Goal: Information Seeking & Learning: Learn about a topic

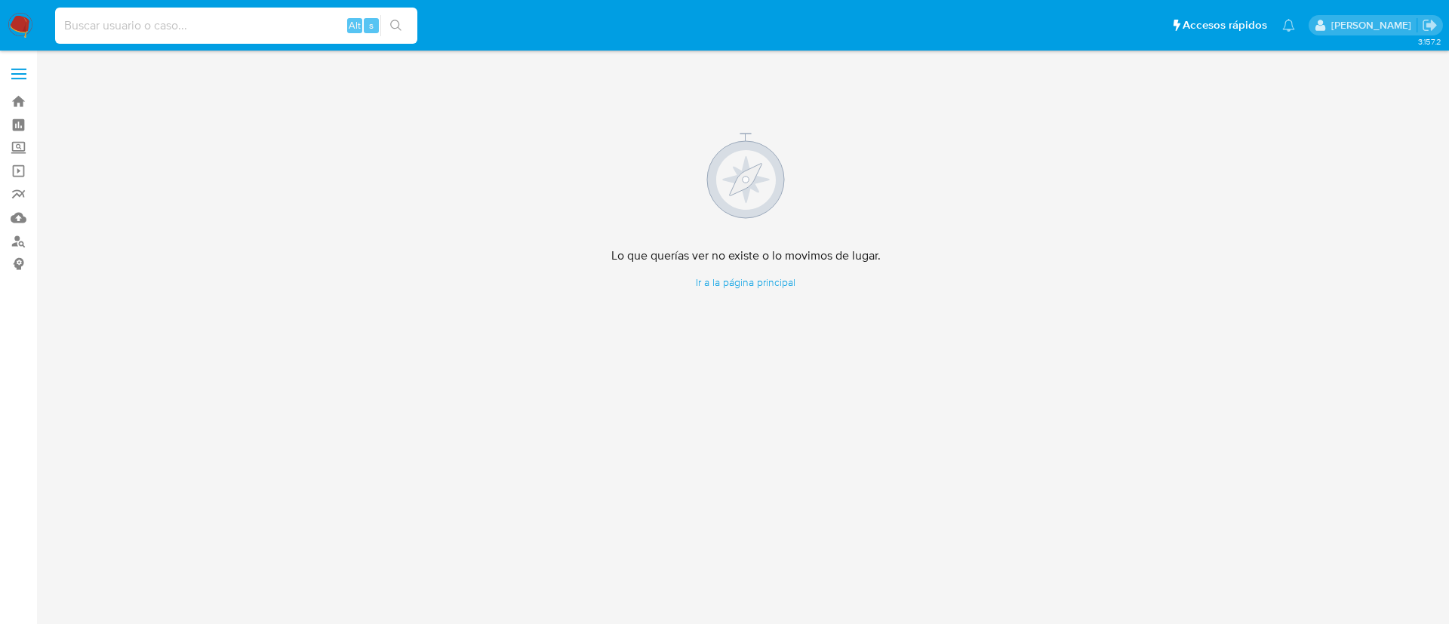
click at [97, 28] on input at bounding box center [236, 26] width 362 height 20
paste input "780426563"
type input "780426563"
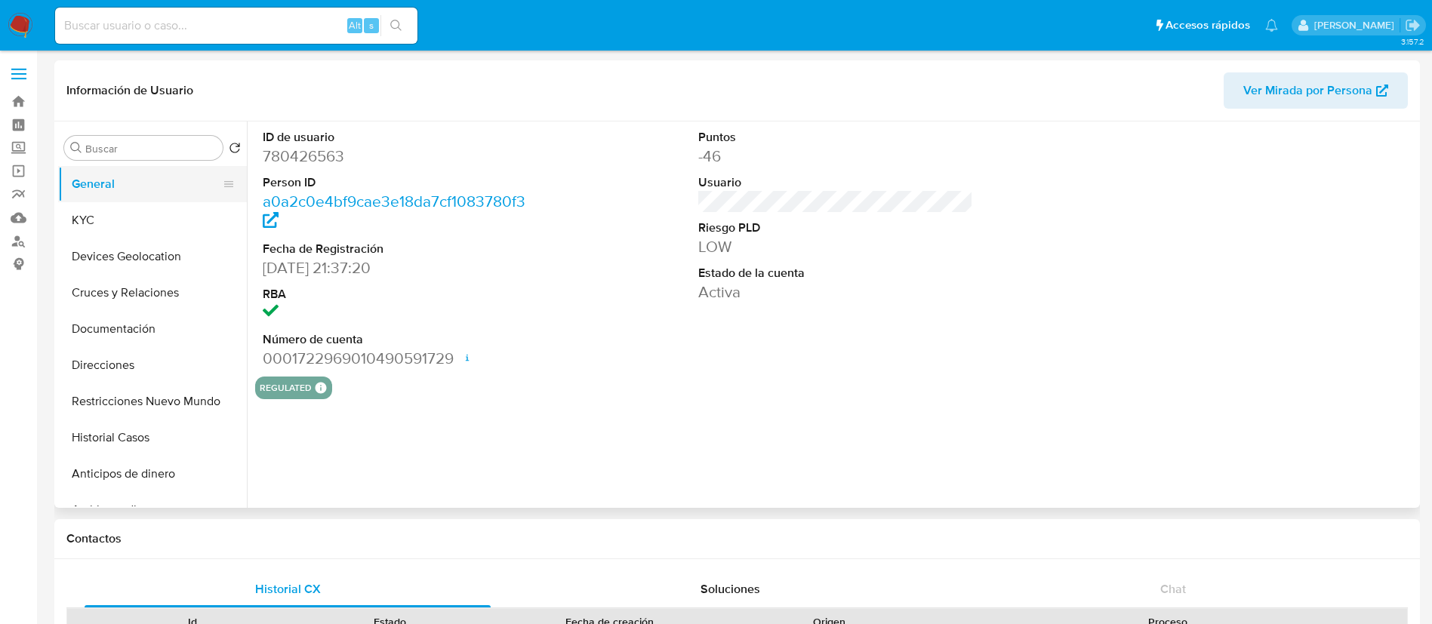
select select "10"
click at [71, 175] on button "General" at bounding box center [146, 184] width 177 height 36
click at [114, 443] on button "Historial Casos" at bounding box center [146, 438] width 177 height 36
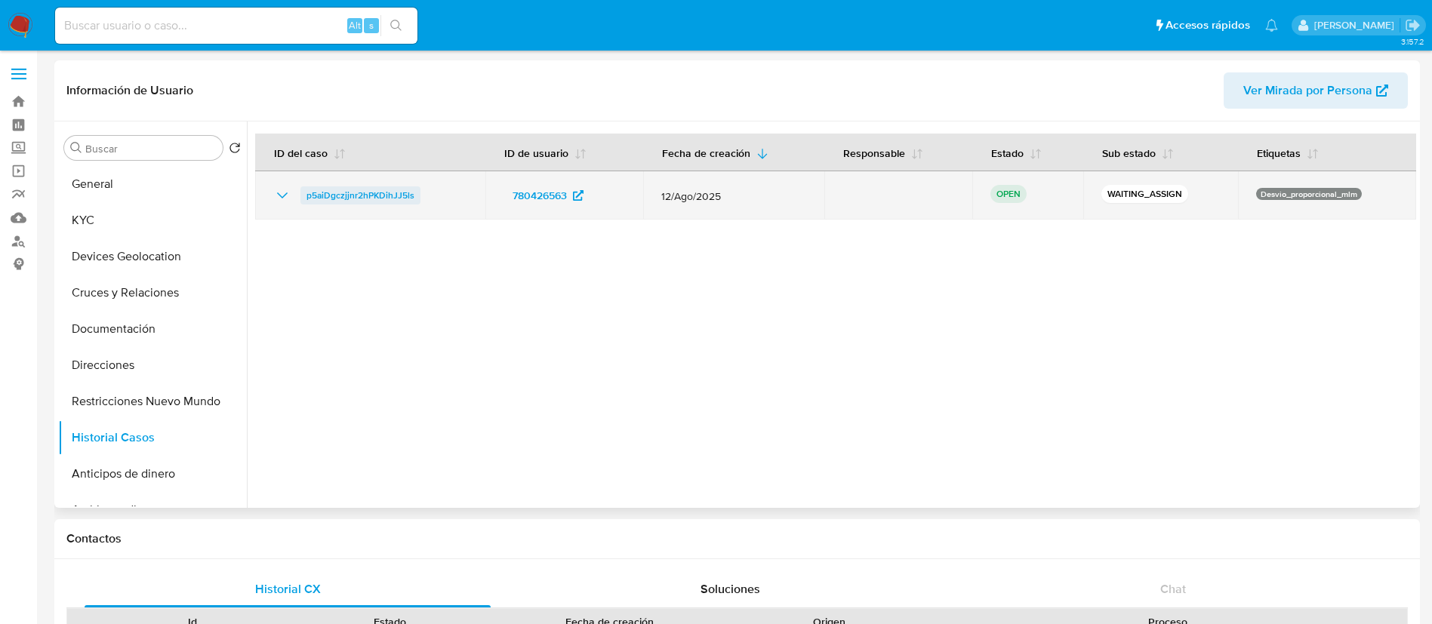
drag, startPoint x: 447, startPoint y: 203, endPoint x: 306, endPoint y: 203, distance: 141.2
click at [306, 203] on td "p5aiDgczjjnr2hPKDihJJ5ls" at bounding box center [370, 195] width 230 height 48
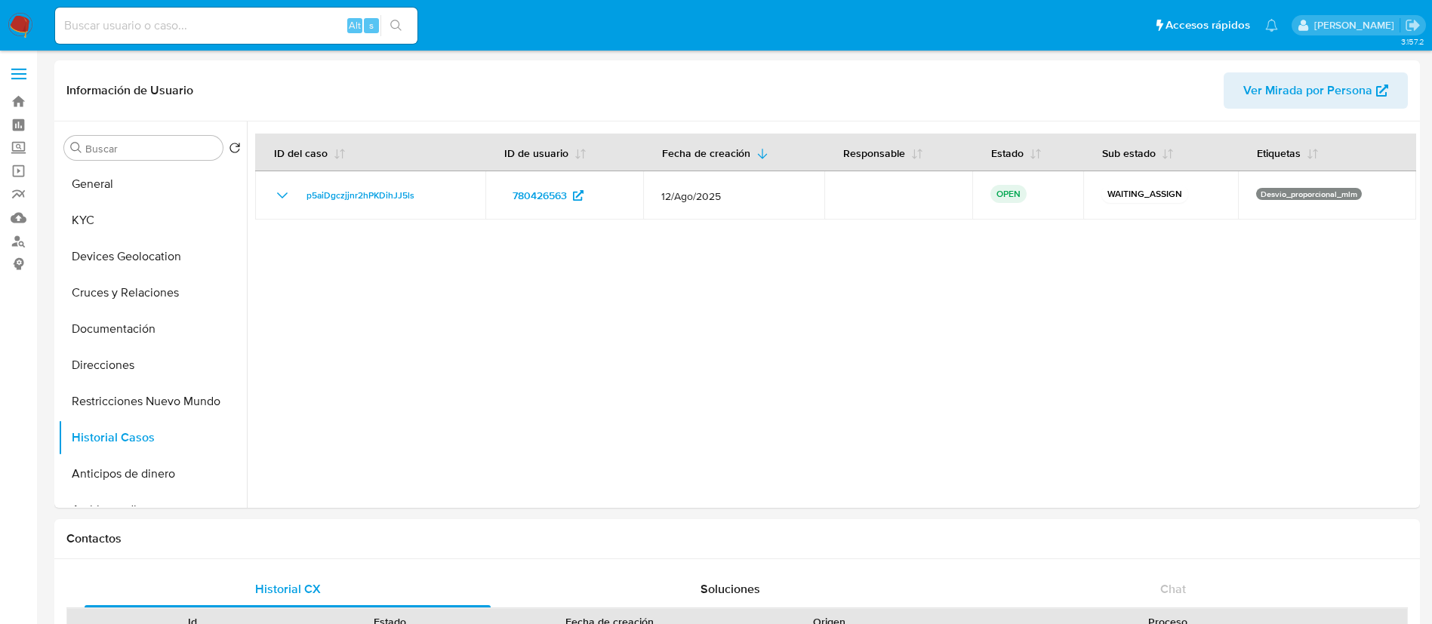
click at [19, 20] on img at bounding box center [21, 26] width 26 height 26
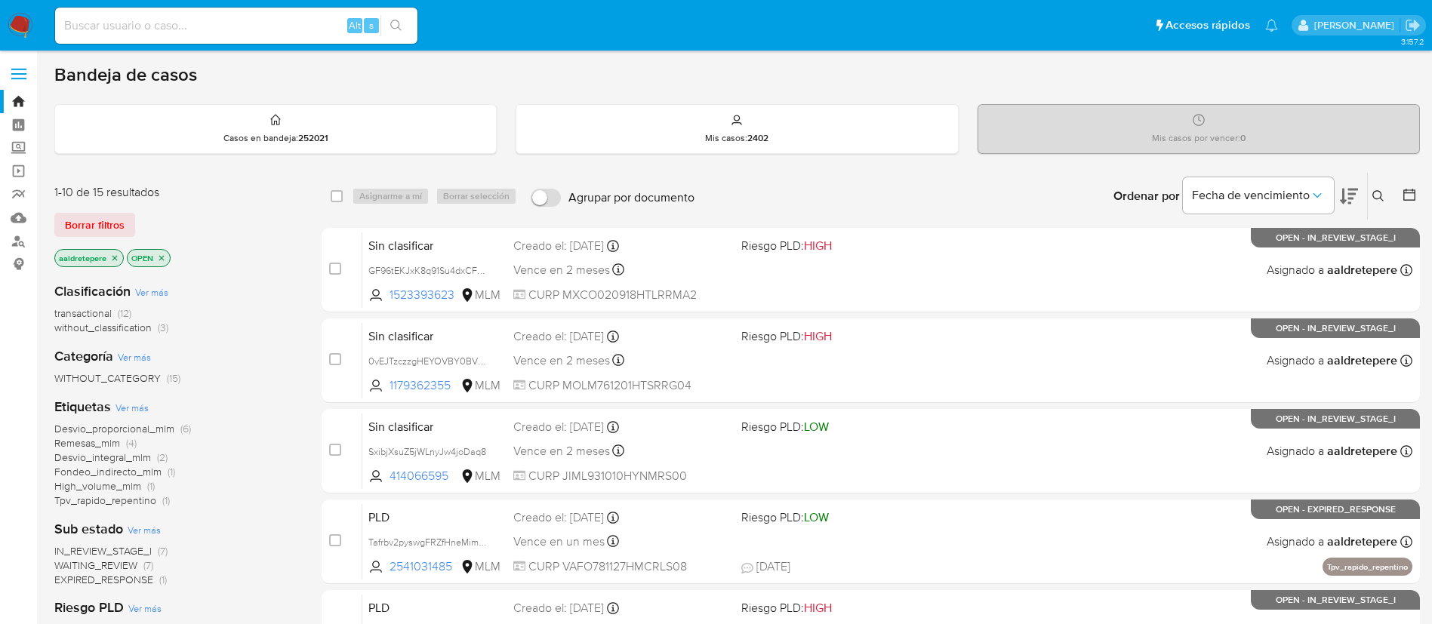
click at [1375, 197] on icon at bounding box center [1378, 196] width 12 height 12
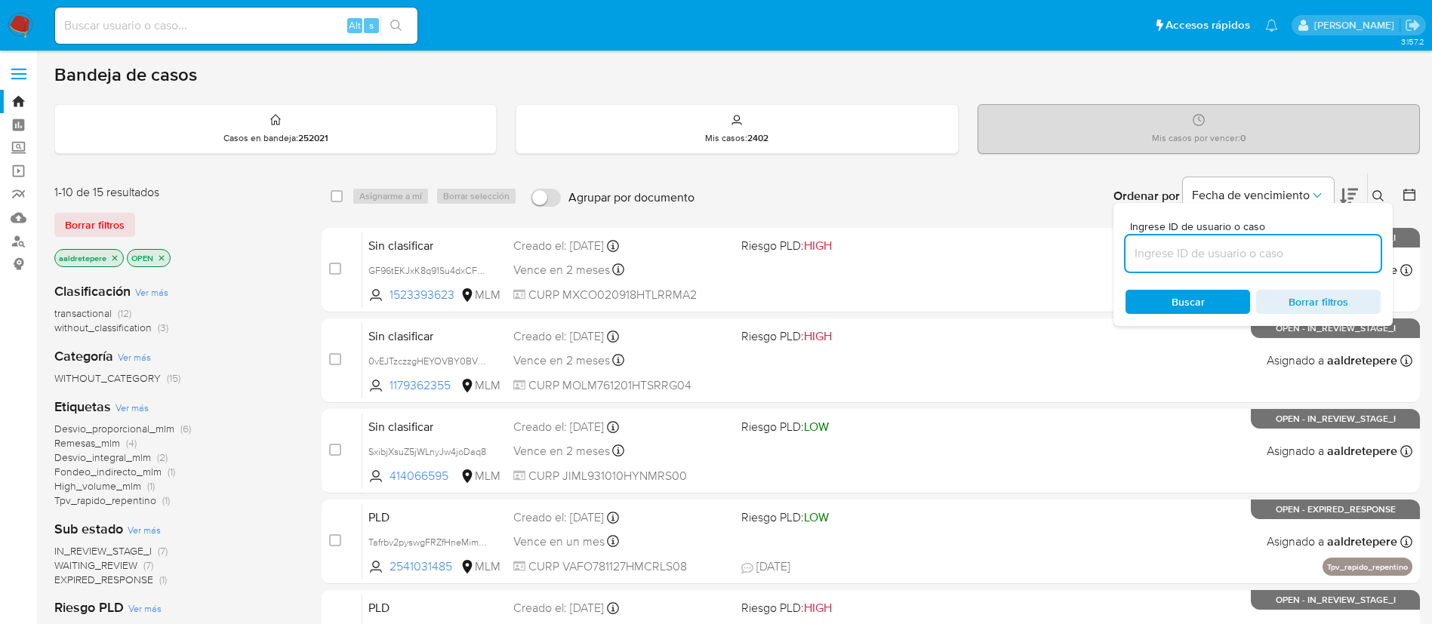
click at [1350, 254] on input at bounding box center [1252, 254] width 255 height 20
type input "p5aiDgczjjnr2hPKDihJJ5ls"
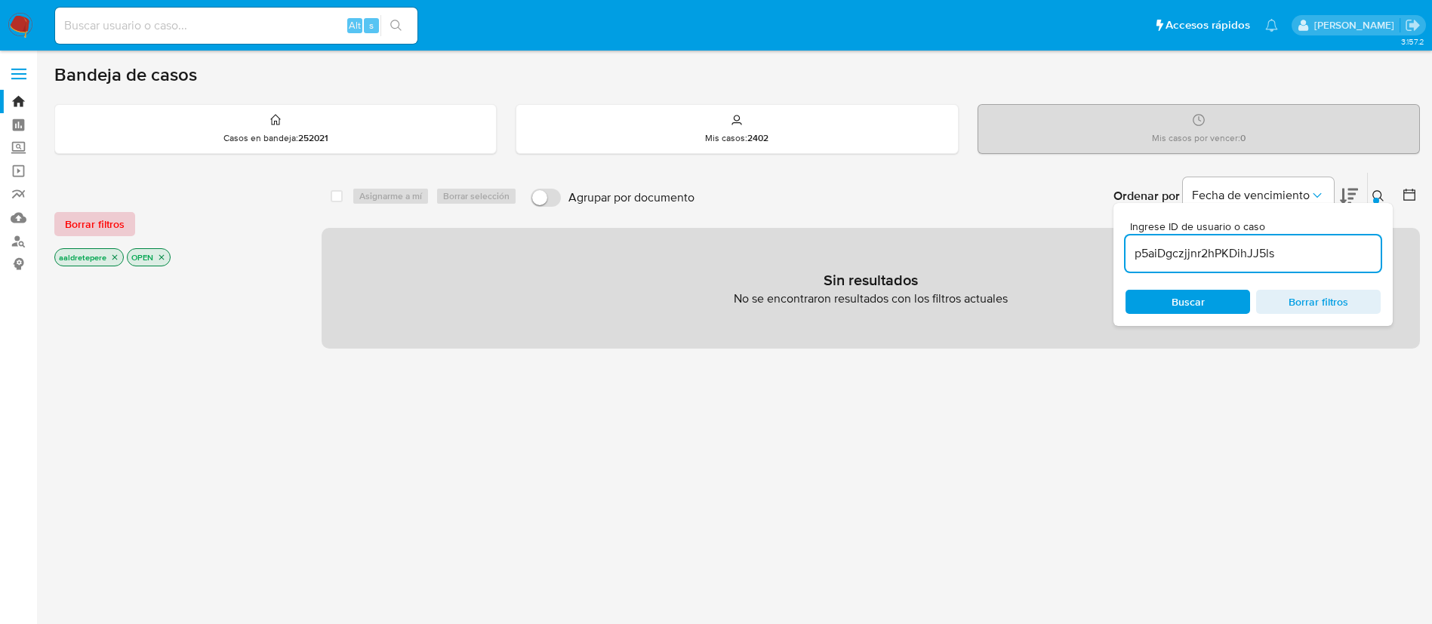
click at [72, 219] on span "Borrar filtros" at bounding box center [95, 224] width 60 height 21
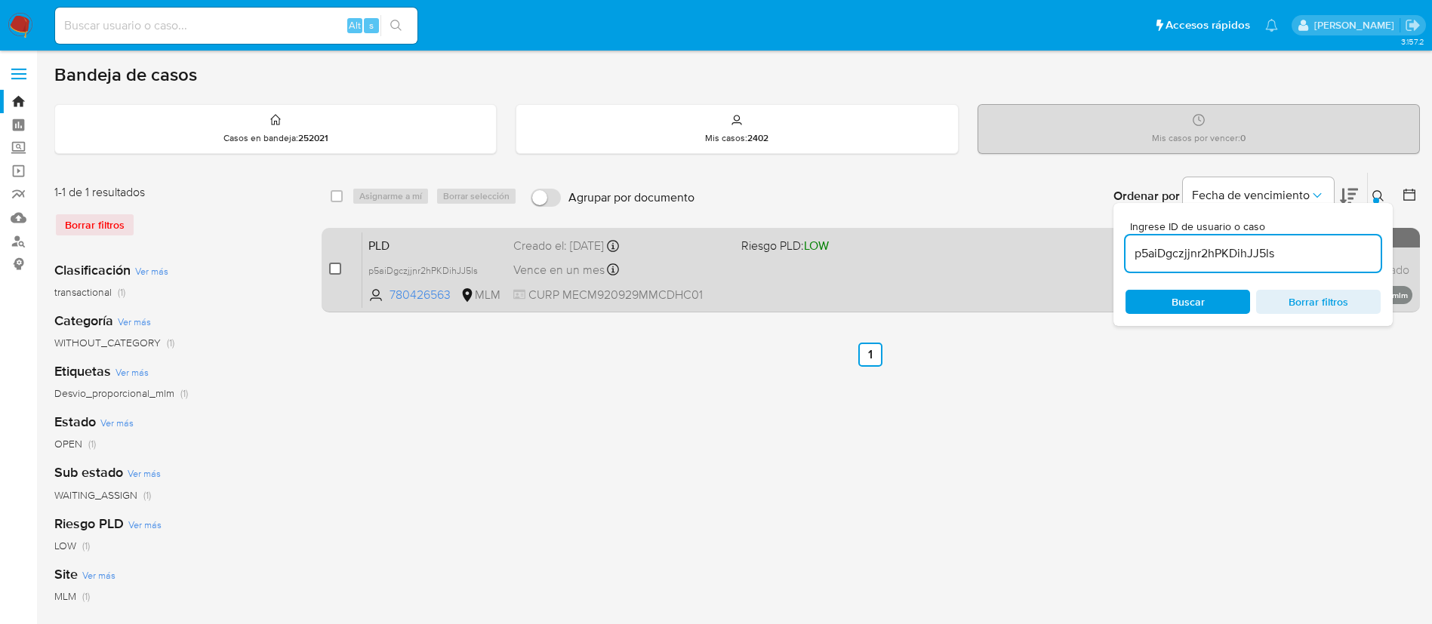
click at [331, 274] on input "checkbox" at bounding box center [335, 269] width 12 height 12
checkbox input "true"
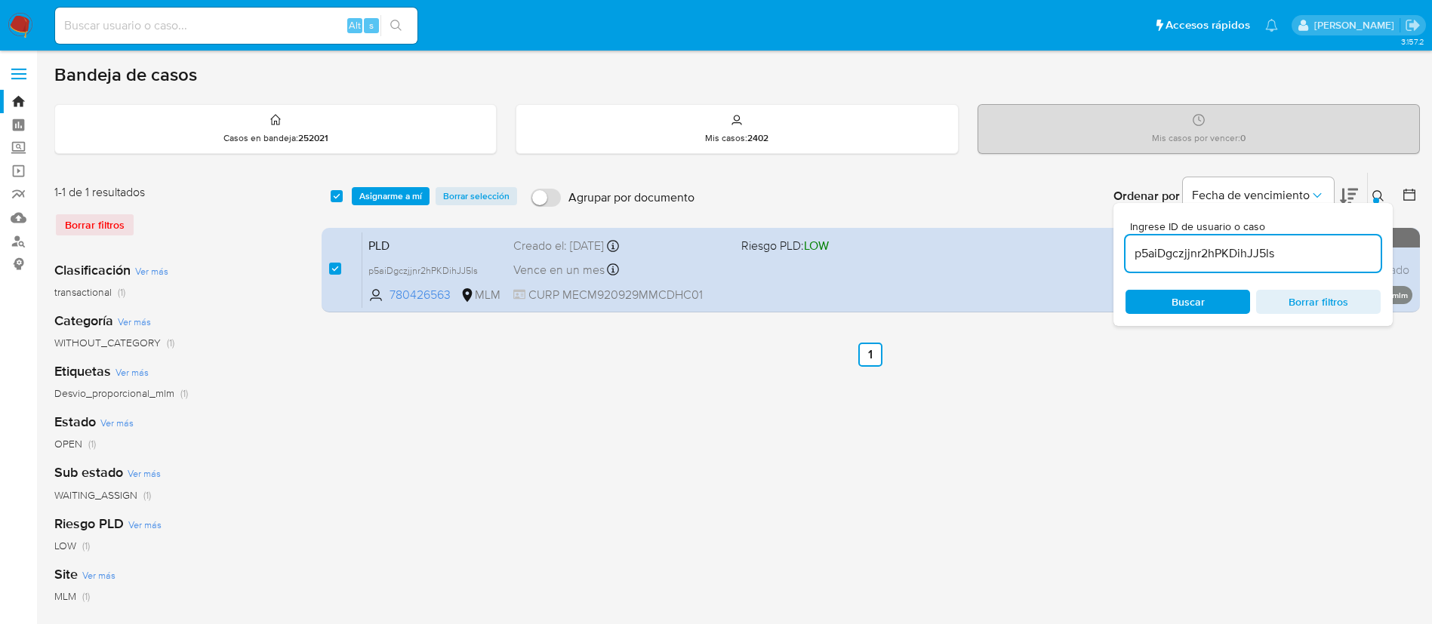
click at [374, 204] on span "Asignarme a mí" at bounding box center [390, 196] width 63 height 15
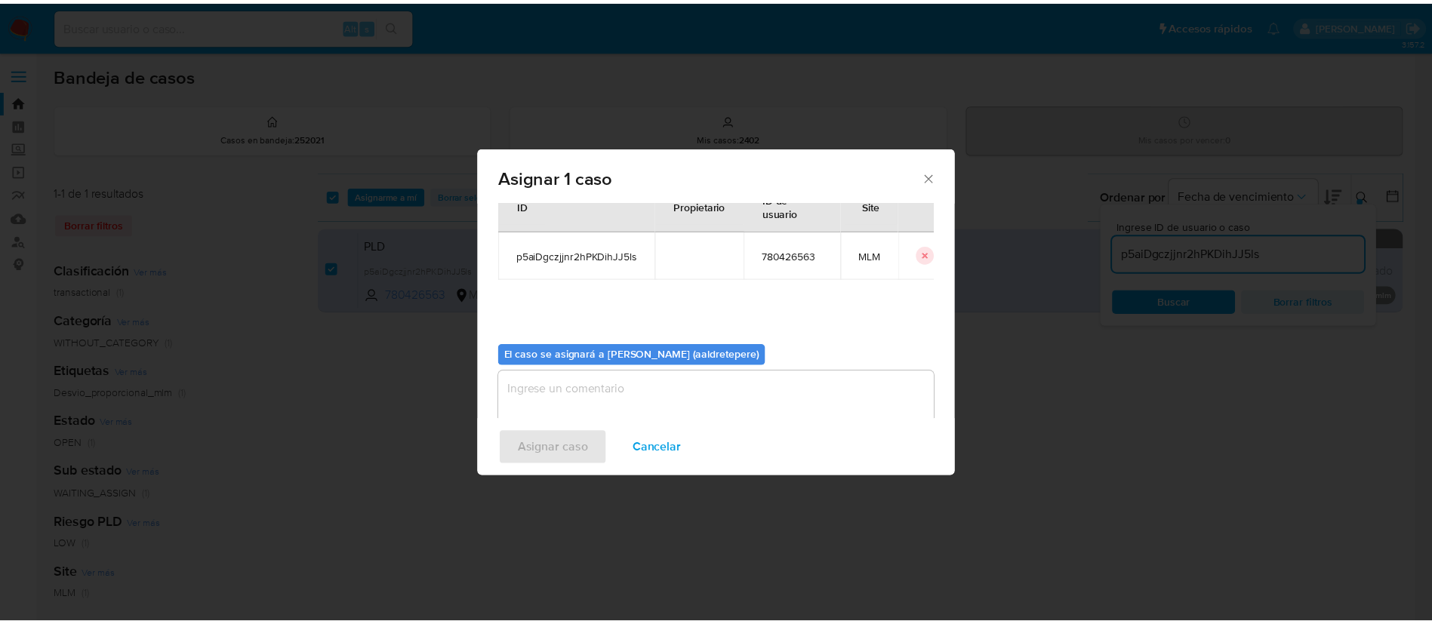
scroll to position [79, 0]
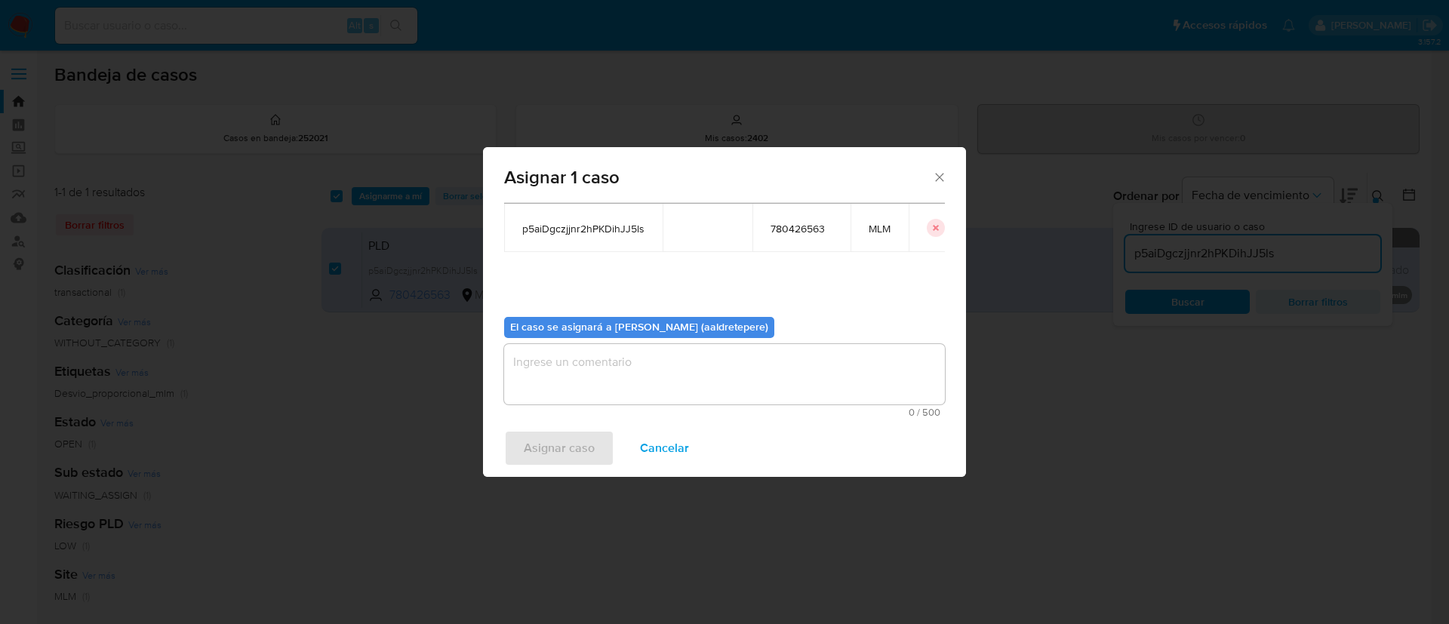
drag, startPoint x: 577, startPoint y: 381, endPoint x: 577, endPoint y: 417, distance: 35.5
click at [577, 383] on textarea "assign-modal" at bounding box center [724, 374] width 441 height 60
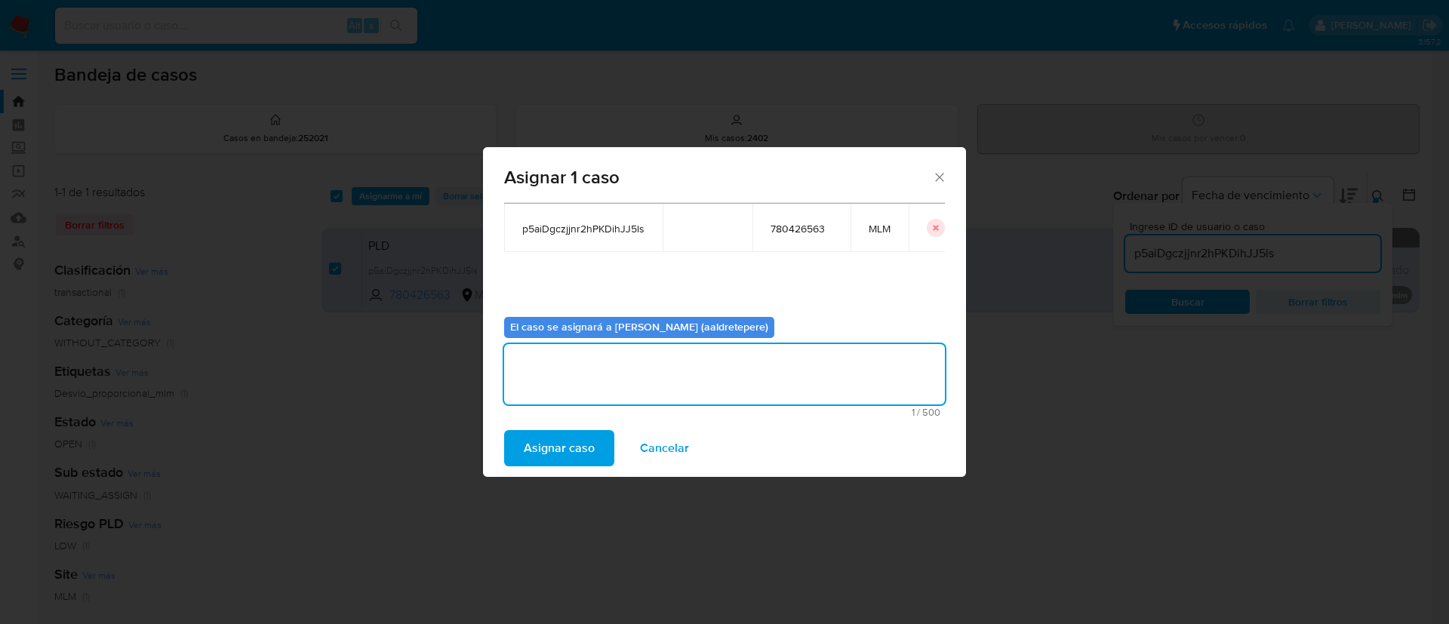
click at [577, 450] on span "Asignar caso" at bounding box center [559, 448] width 71 height 33
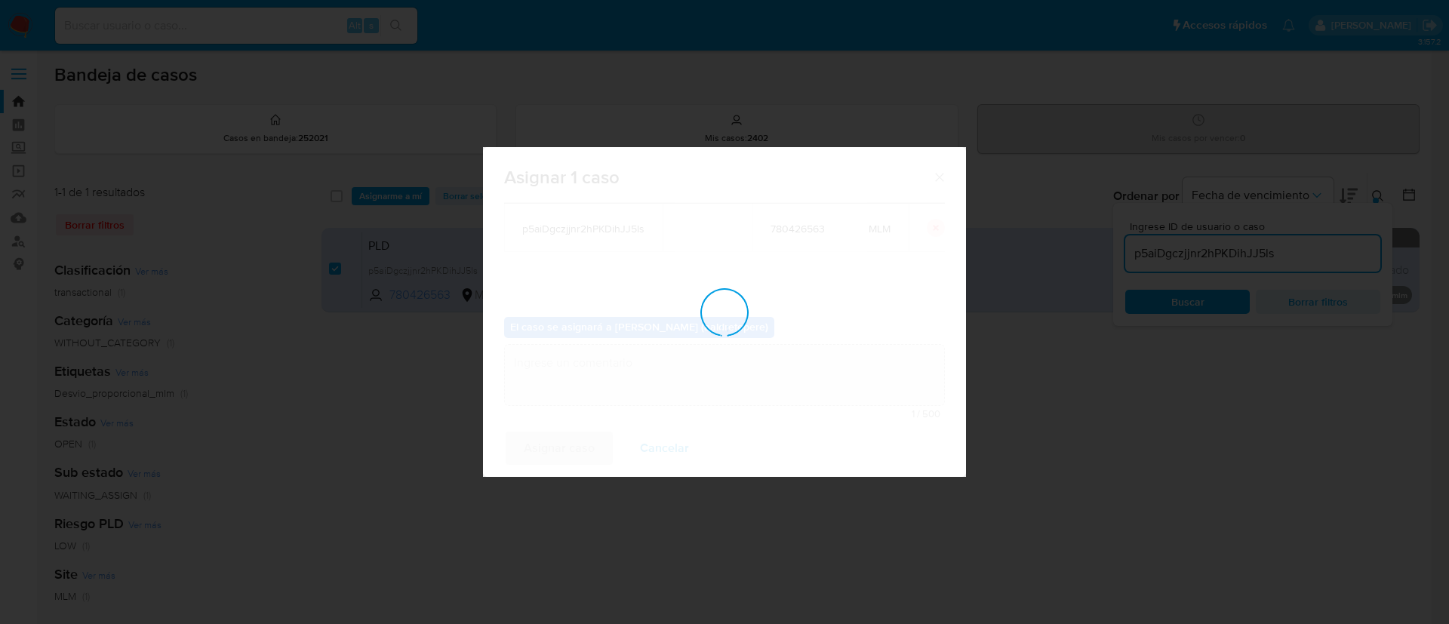
checkbox input "false"
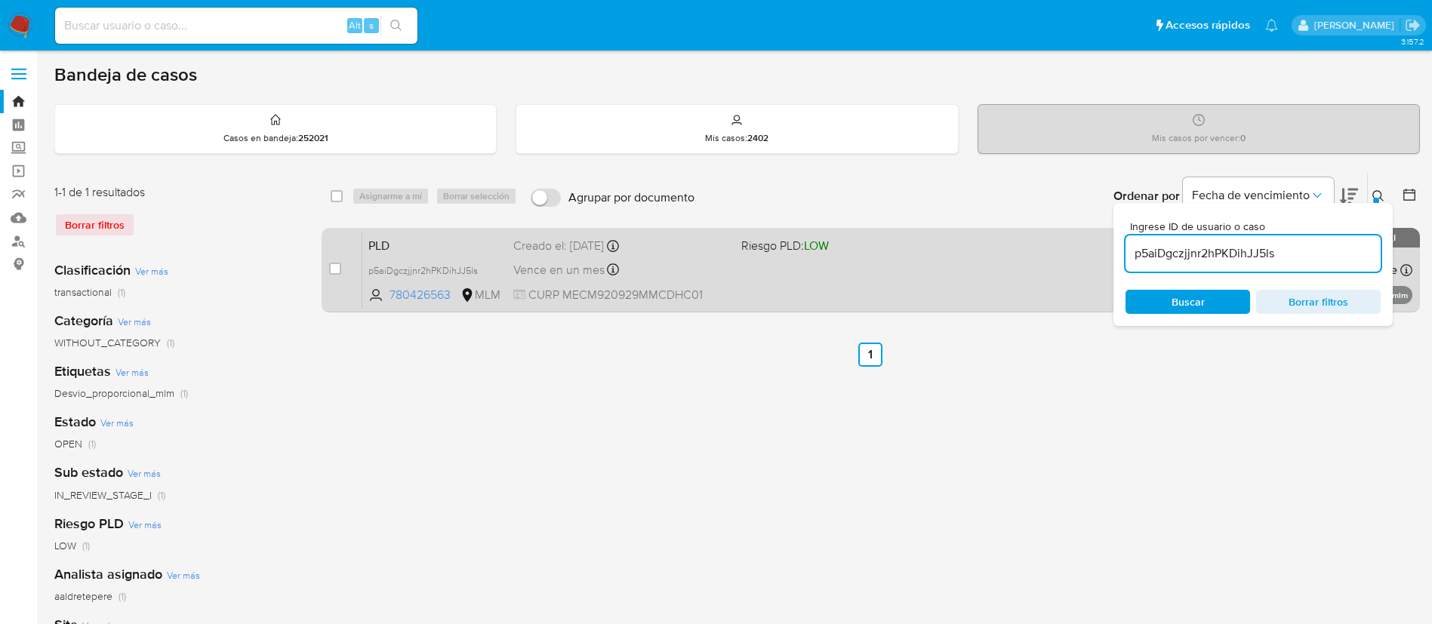
click at [870, 293] on div "PLD p5aiDgczjjnr2hPKDihJJ5ls 780426563 MLM Riesgo PLD: LOW Creado el: 12/08/202…" at bounding box center [887, 270] width 1050 height 76
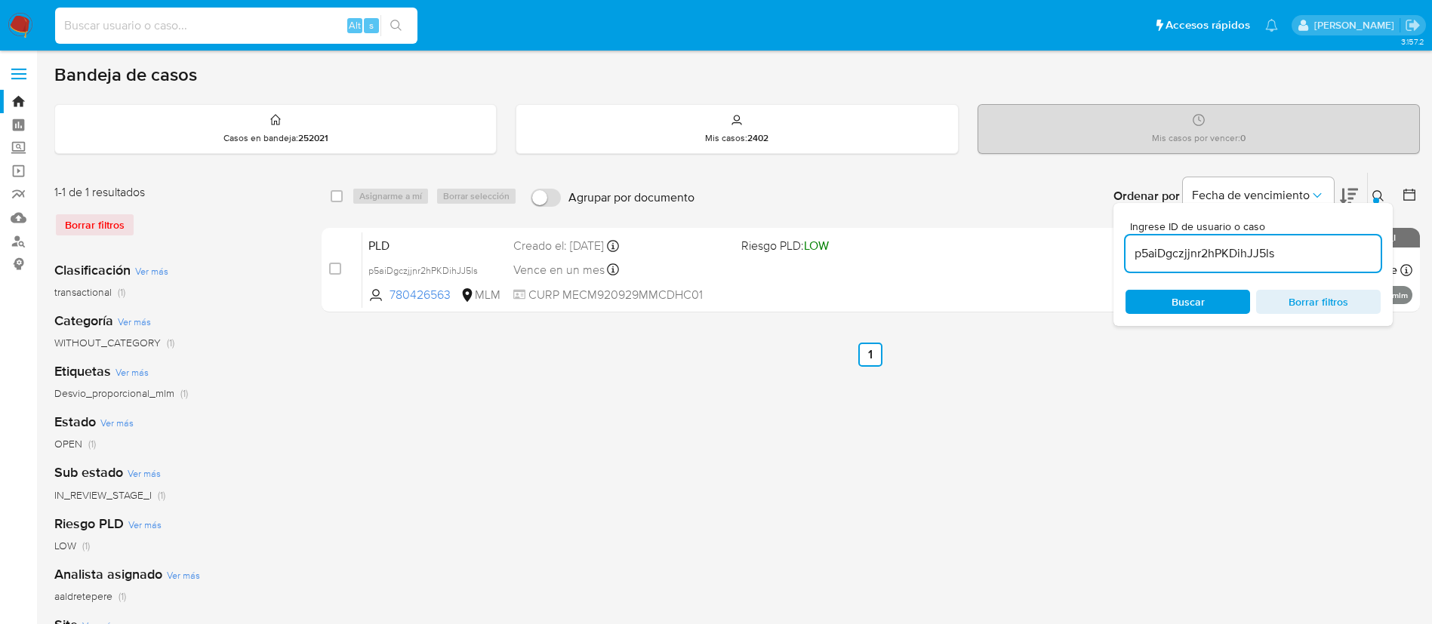
click at [175, 25] on input at bounding box center [236, 26] width 362 height 20
paste input "798627419"
type input "798627419"
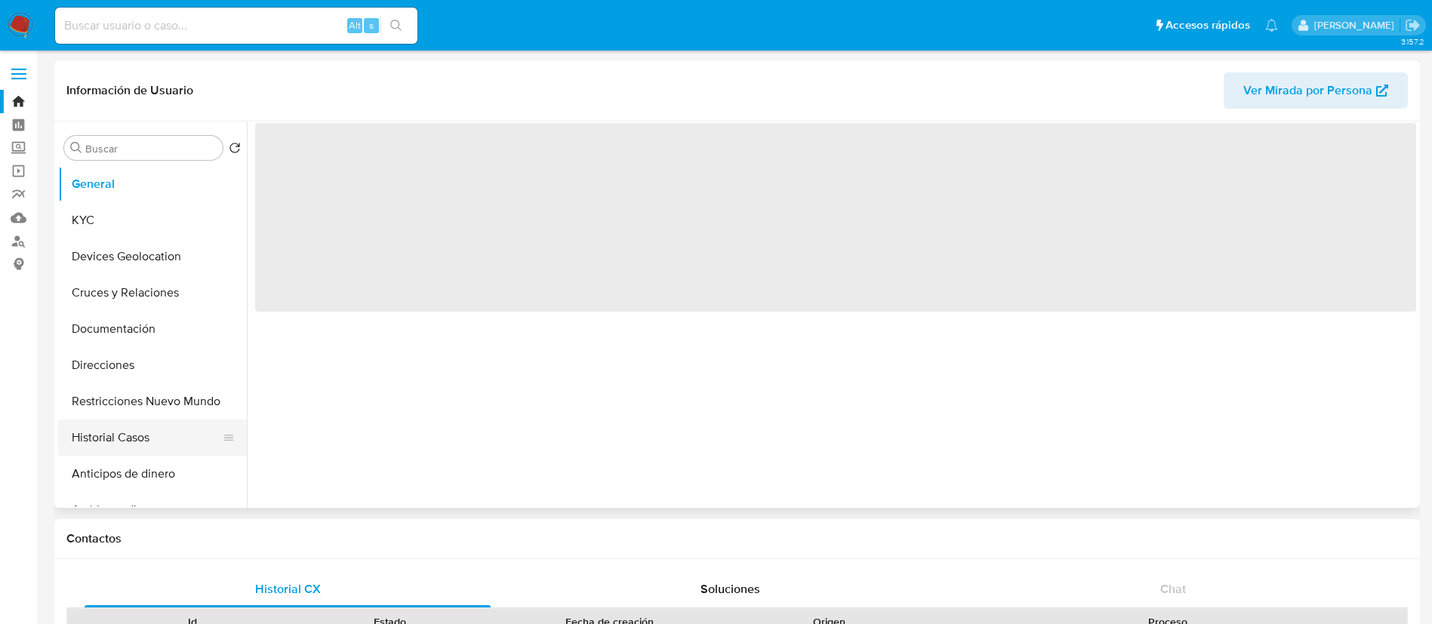
click at [101, 433] on button "Historial Casos" at bounding box center [146, 438] width 177 height 36
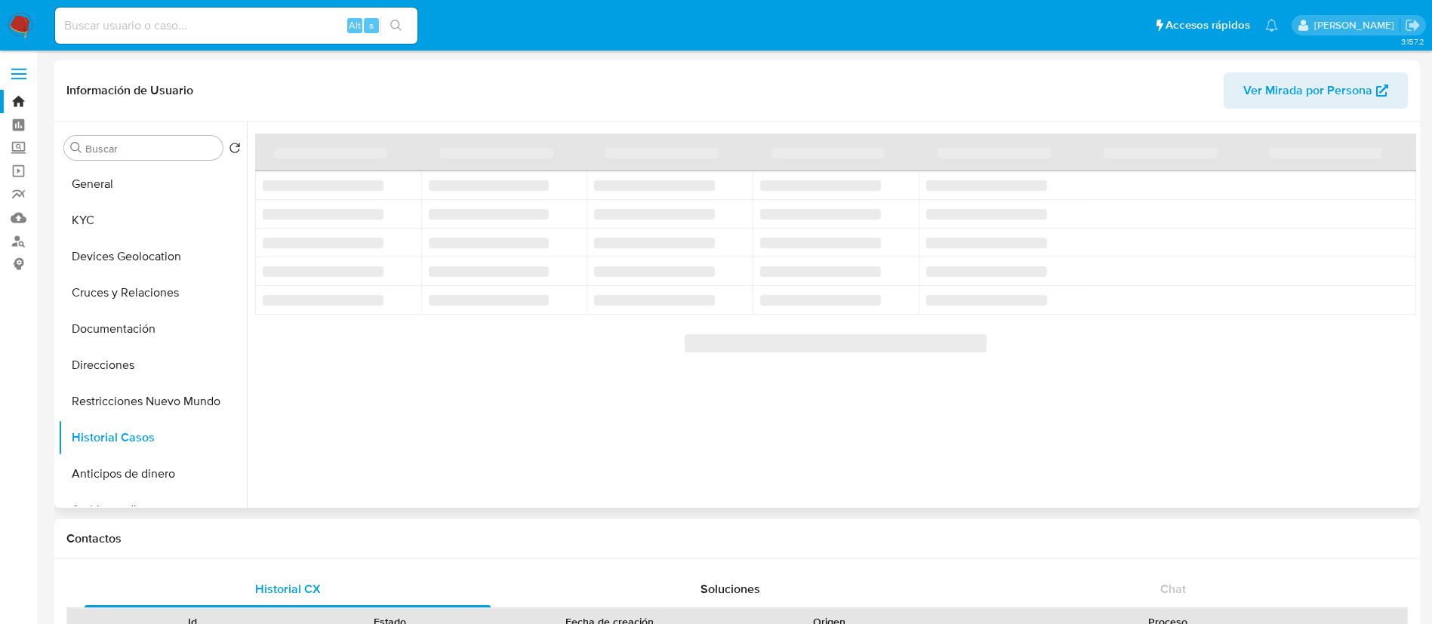
select select "10"
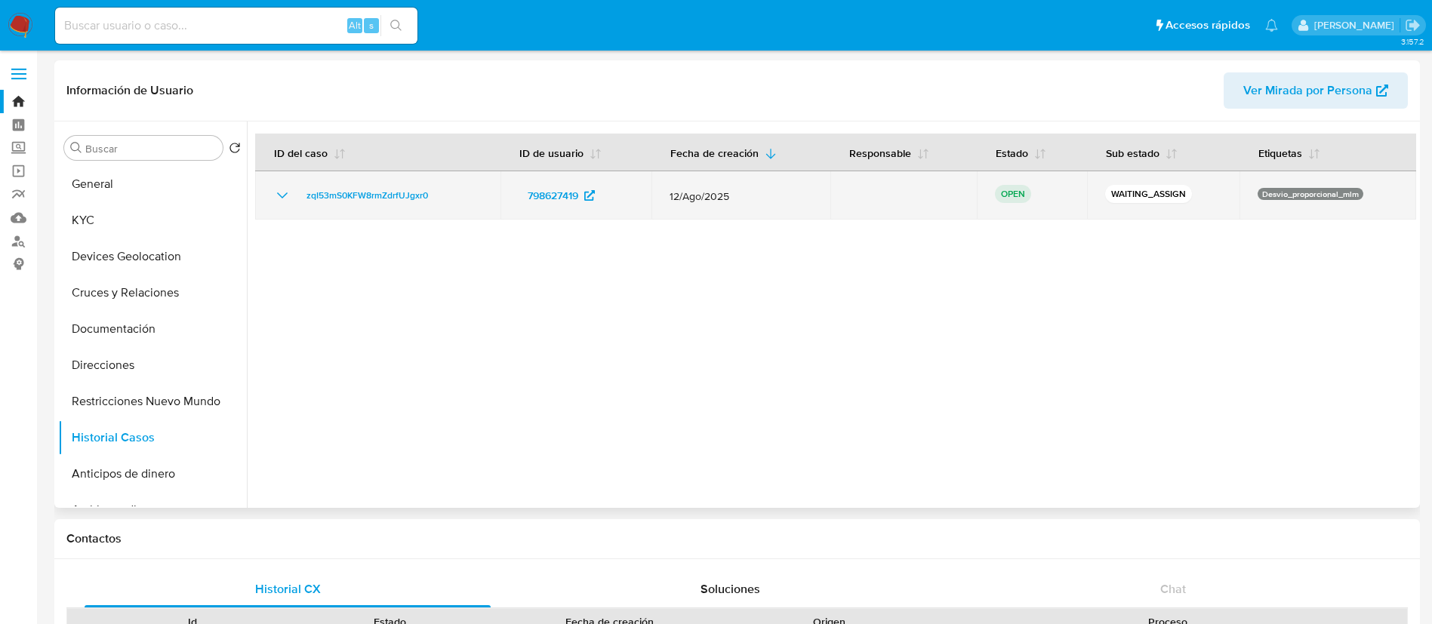
drag, startPoint x: 485, startPoint y: 193, endPoint x: 283, endPoint y: 179, distance: 202.8
click at [283, 179] on td "zqI53mS0KFW8rmZdrfUJgxr0" at bounding box center [377, 195] width 245 height 48
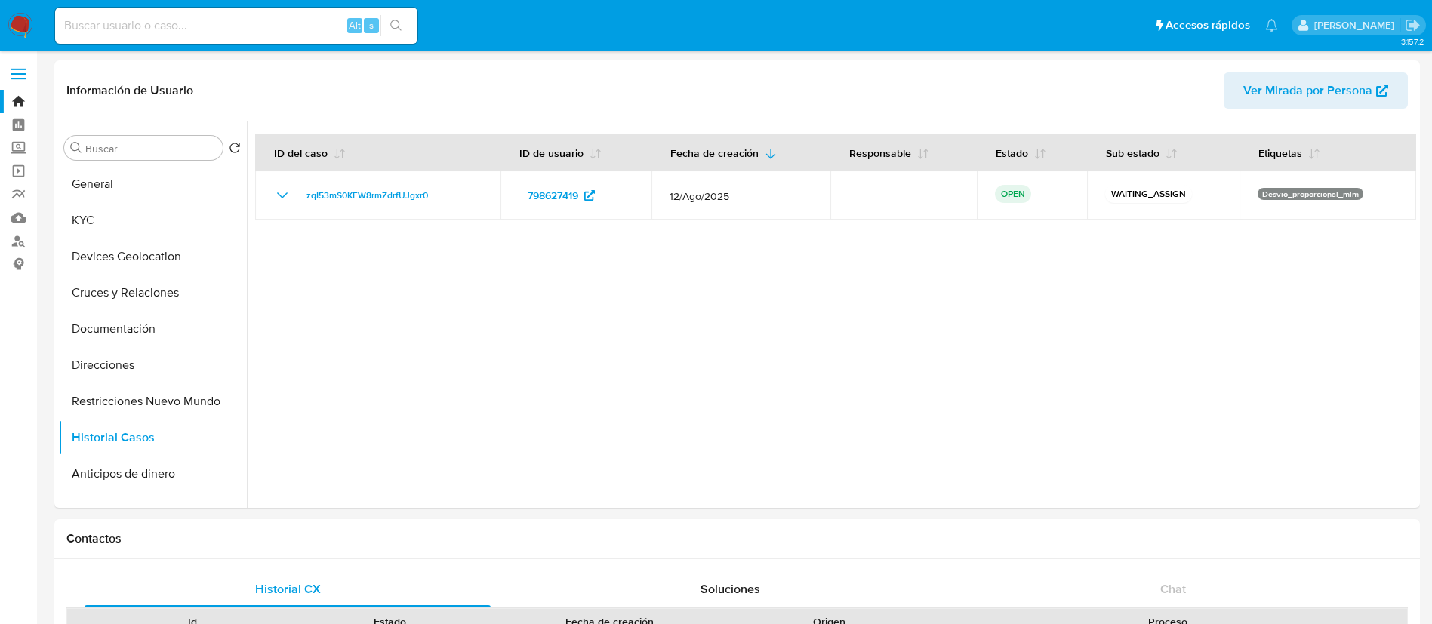
click at [15, 20] on img at bounding box center [21, 26] width 26 height 26
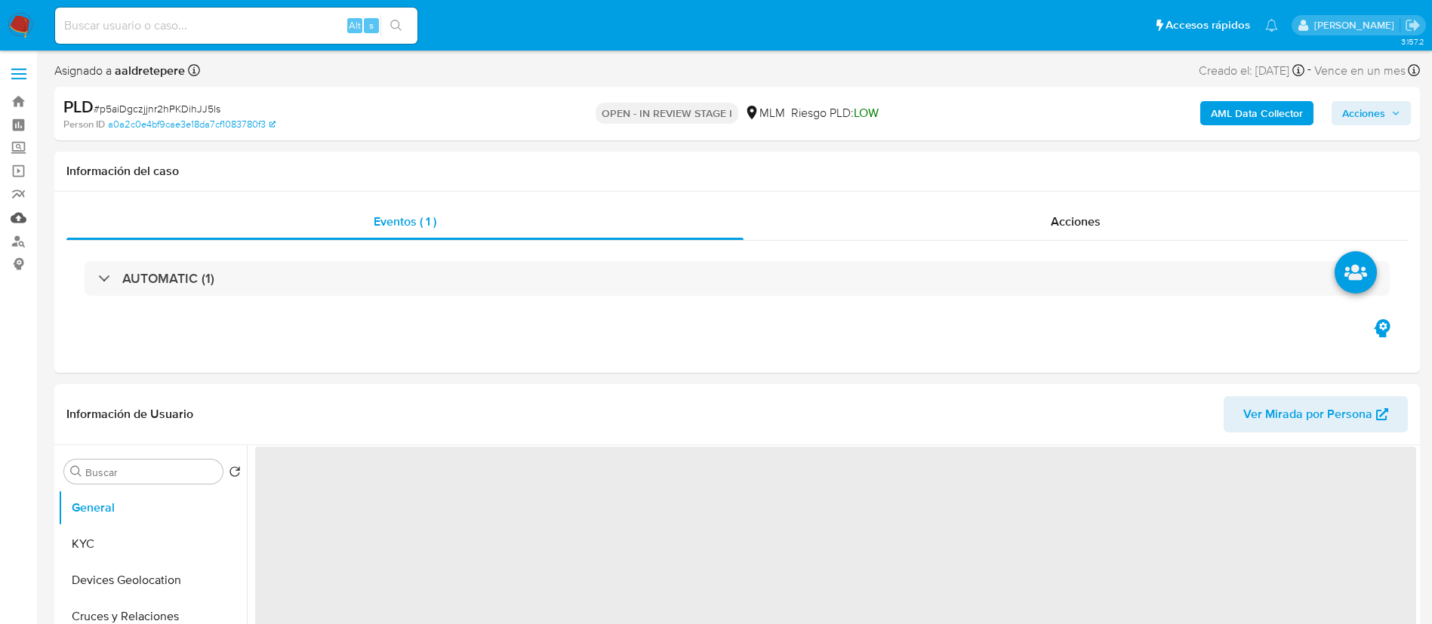
click at [23, 220] on link "Mulan" at bounding box center [90, 217] width 180 height 23
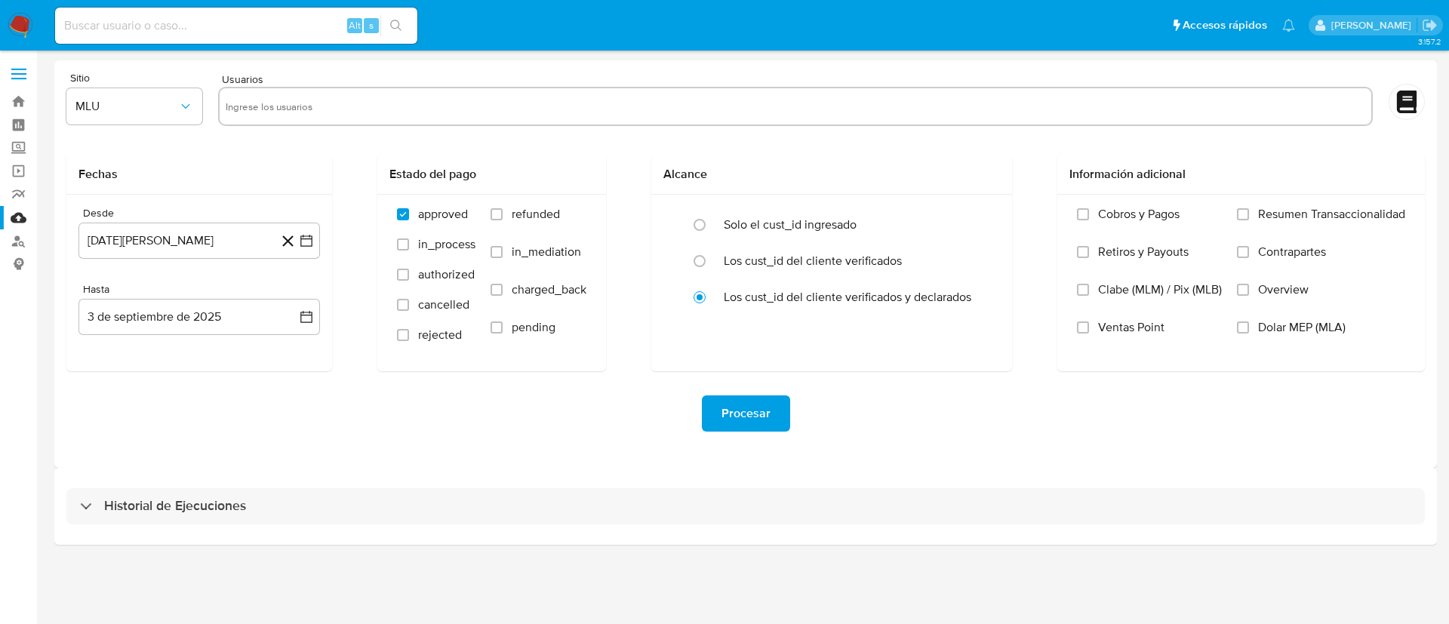
click at [634, 118] on input "text" at bounding box center [796, 106] width 1140 height 24
paste input "780426563"
type input "780426563"
click at [91, 108] on span "MLU" at bounding box center [126, 106] width 103 height 15
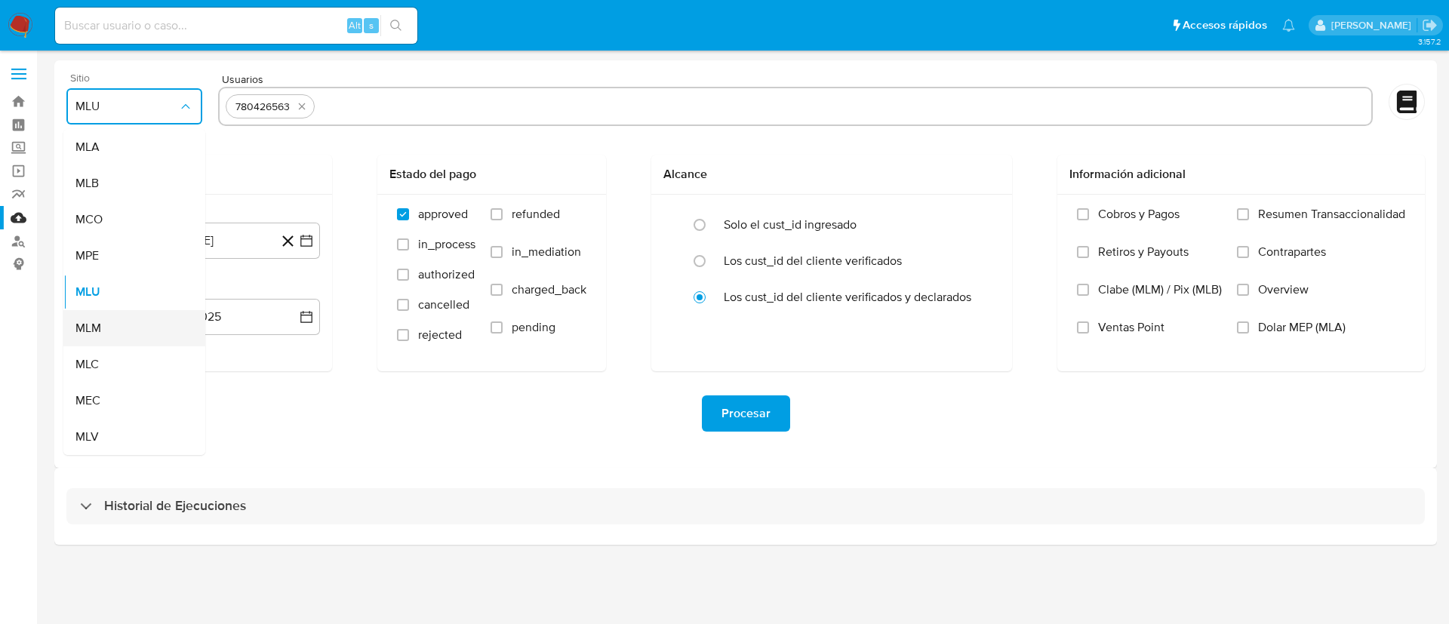
click at [107, 332] on div "MLM" at bounding box center [129, 328] width 109 height 36
click at [203, 250] on button "3 de agosto de 2024" at bounding box center [200, 241] width 242 height 36
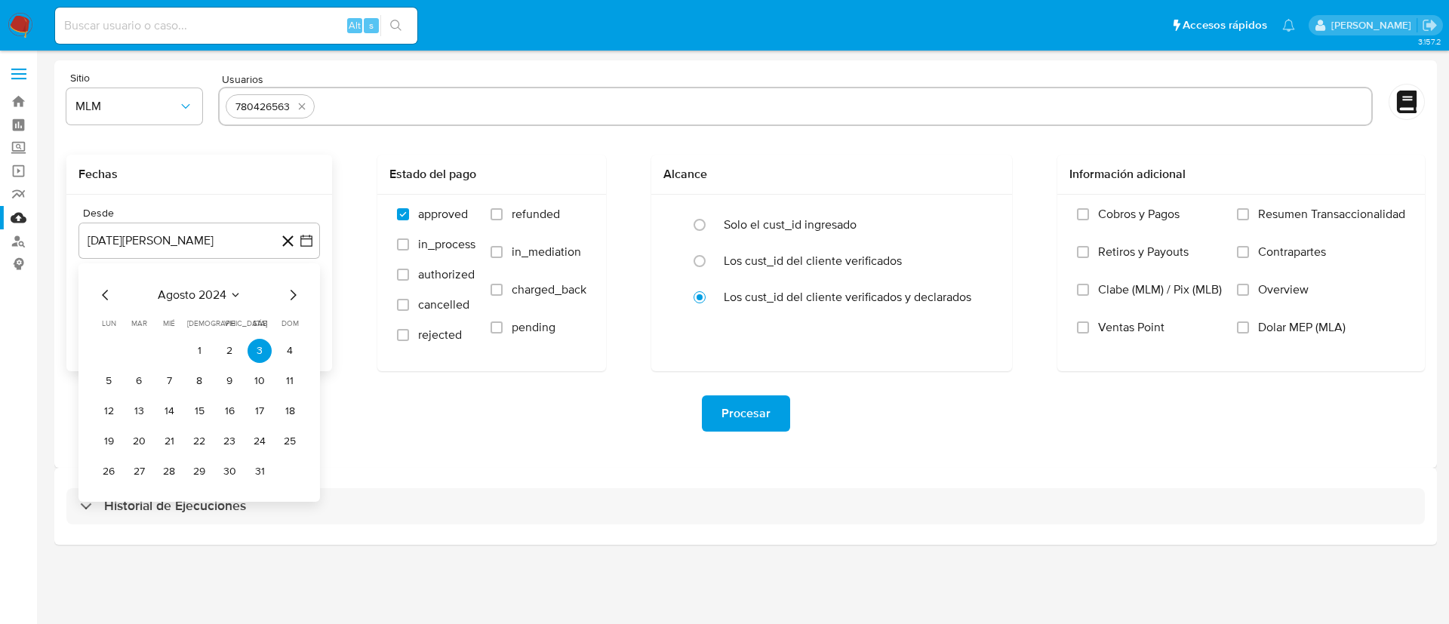
click at [203, 306] on div "agosto 2024 agosto 2024 lun lunes mar martes mié miércoles jue jueves vie viern…" at bounding box center [199, 385] width 205 height 198
click at [205, 297] on span "agosto 2024" at bounding box center [192, 295] width 69 height 15
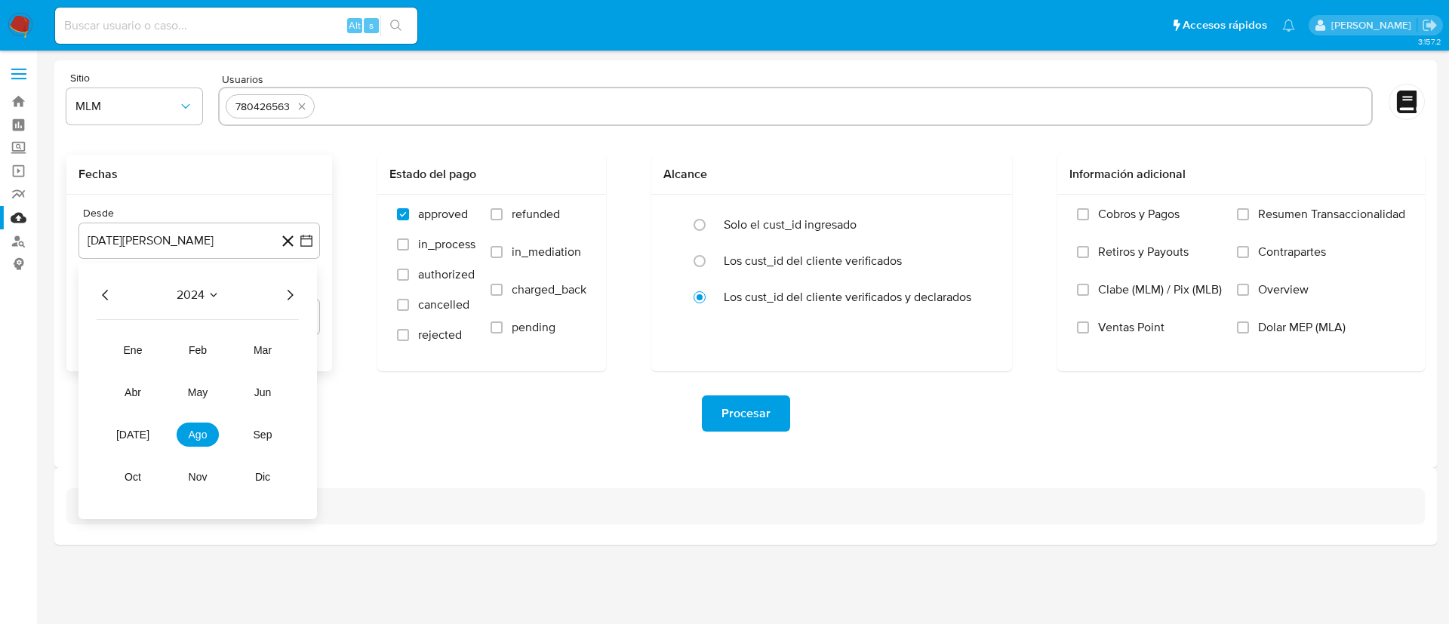
click at [290, 294] on icon "Año siguiente" at bounding box center [290, 295] width 18 height 18
click at [191, 356] on span "feb" at bounding box center [198, 350] width 18 height 12
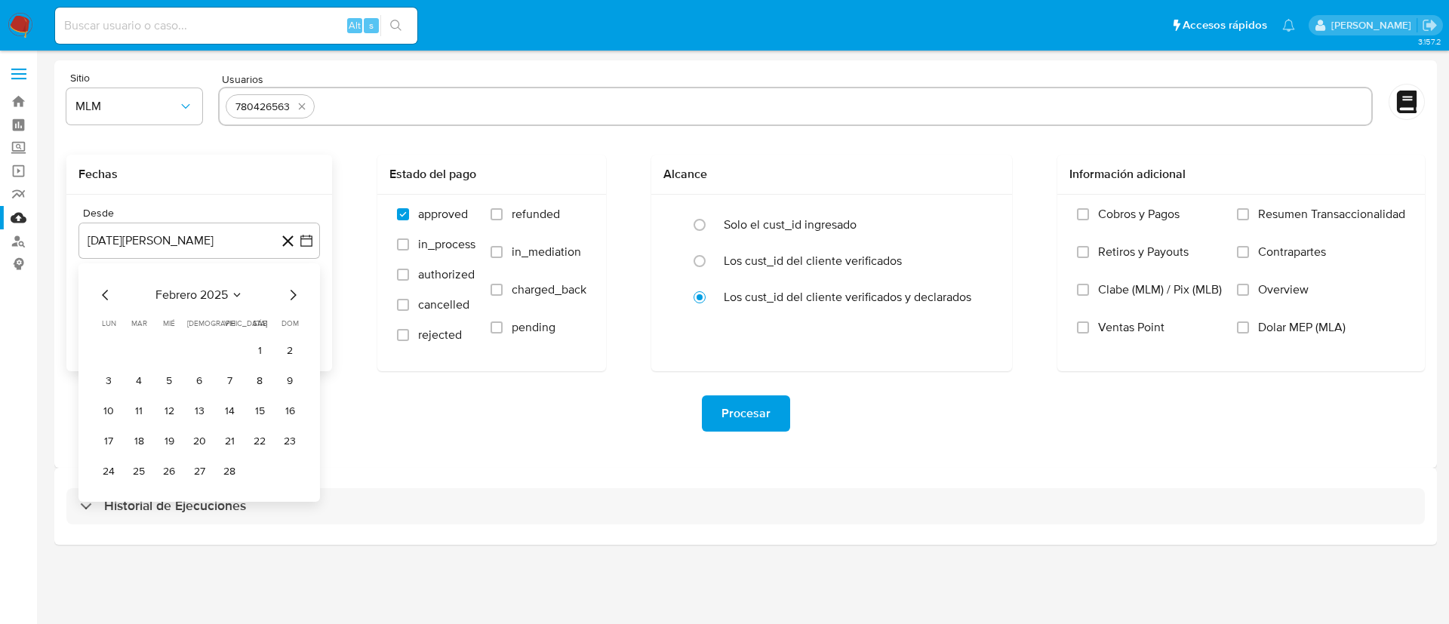
drag, startPoint x: 253, startPoint y: 343, endPoint x: 216, endPoint y: 312, distance: 48.7
click at [254, 343] on button "1" at bounding box center [260, 351] width 24 height 24
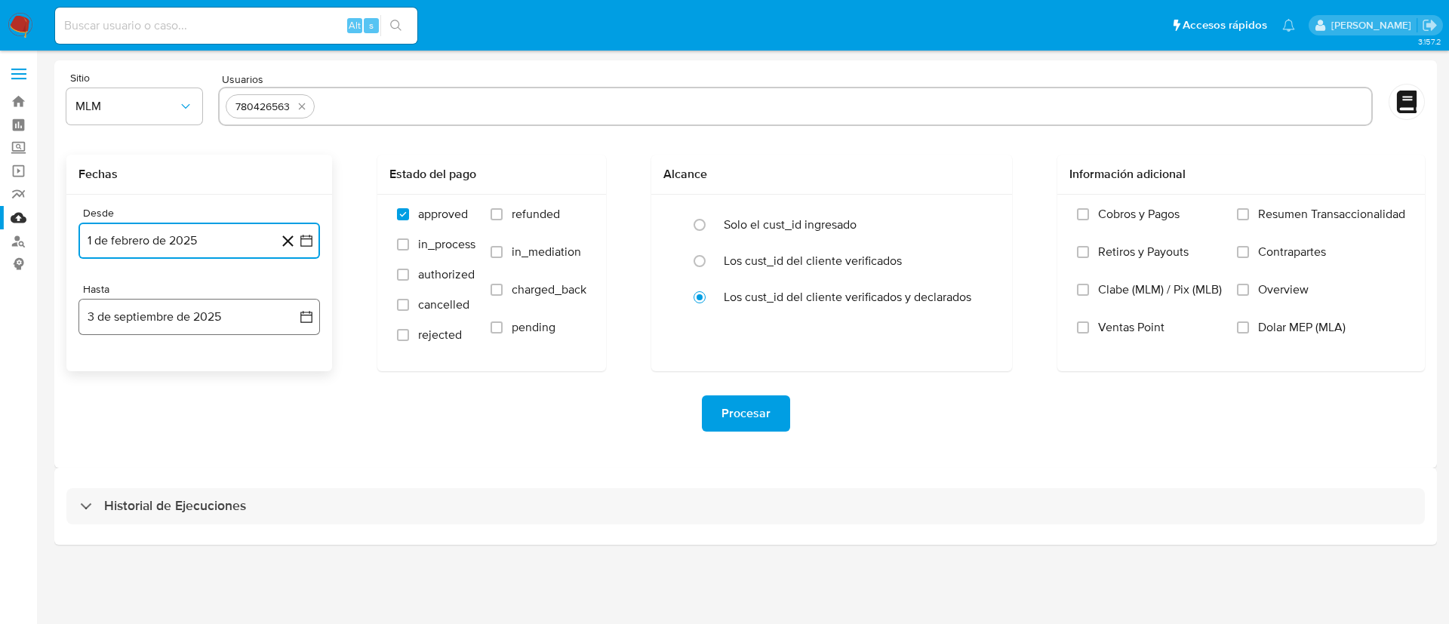
click at [216, 312] on button "3 de septiembre de 2025" at bounding box center [200, 317] width 242 height 36
click at [102, 375] on icon "Mes anterior" at bounding box center [106, 371] width 18 height 18
click at [199, 556] on button "31" at bounding box center [199, 548] width 24 height 24
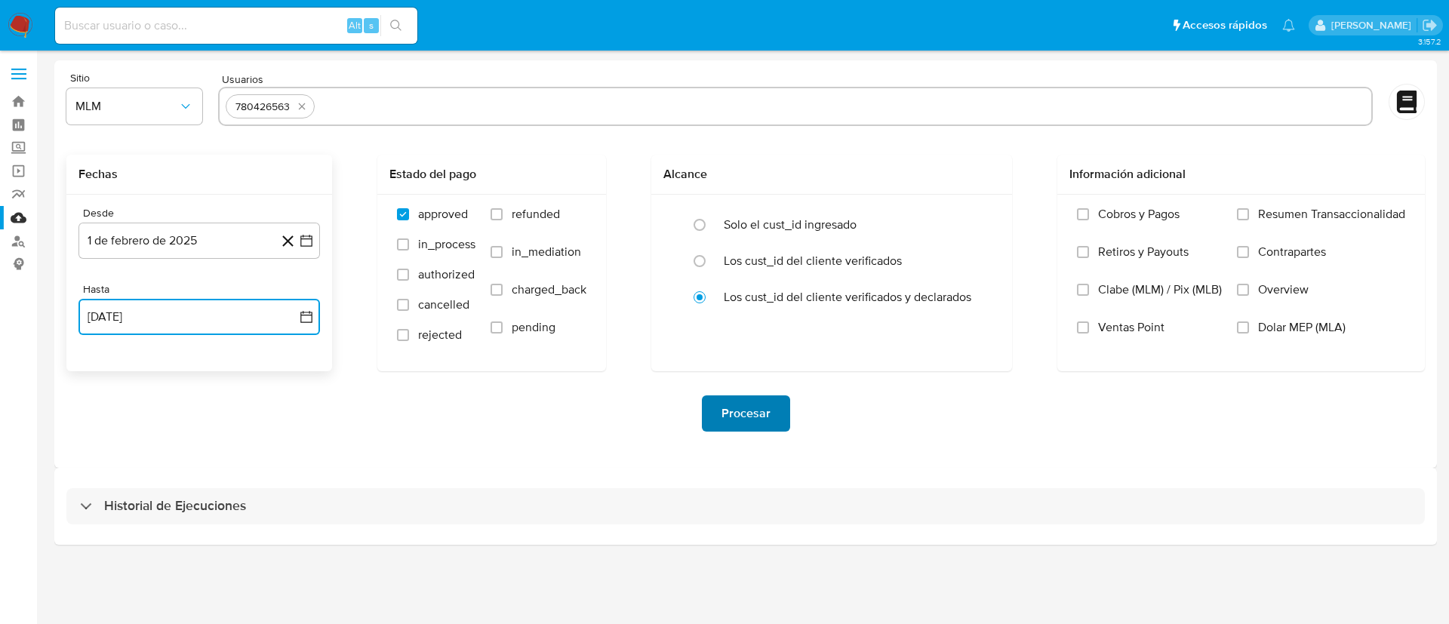
click at [778, 426] on button "Procesar" at bounding box center [746, 414] width 88 height 36
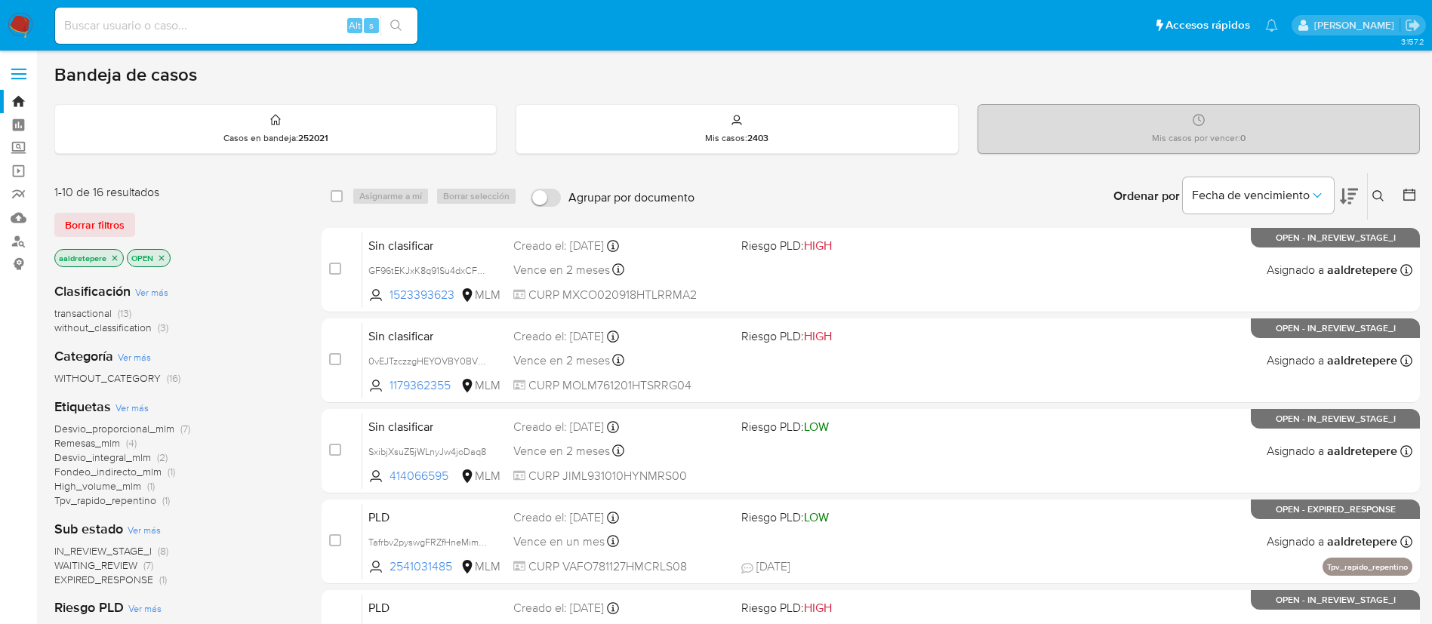
click at [1378, 195] on icon at bounding box center [1378, 196] width 12 height 12
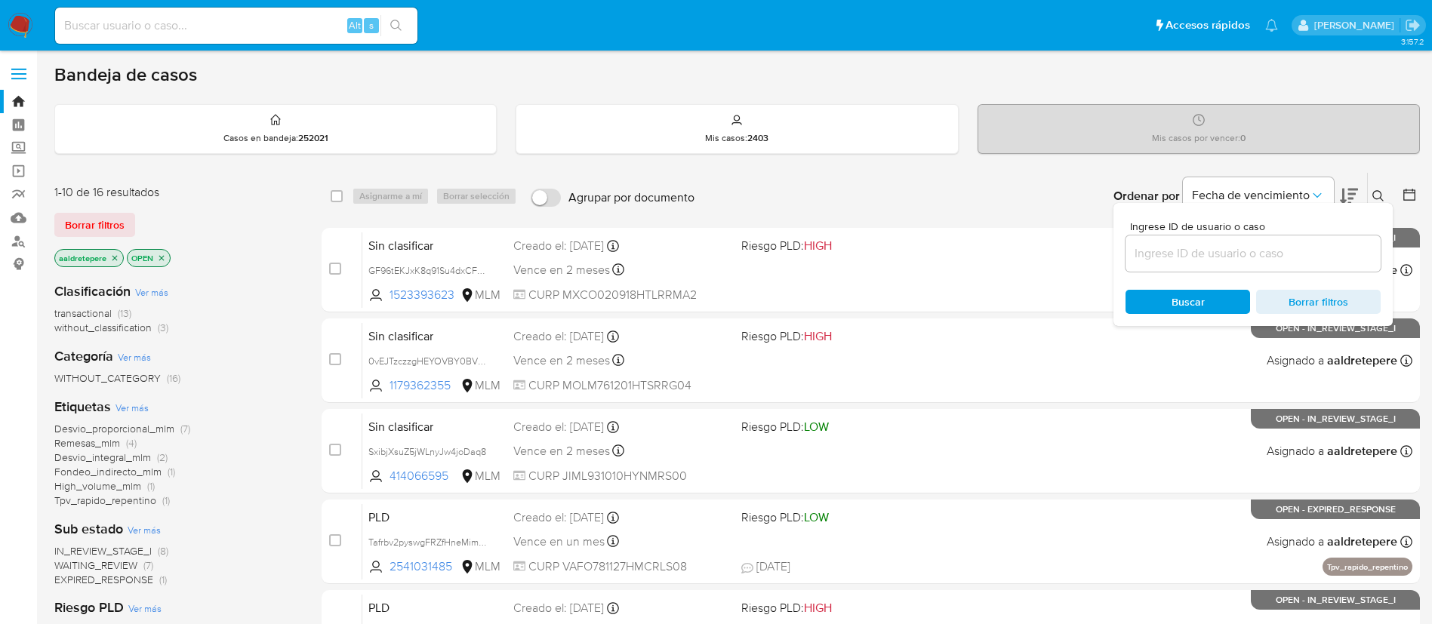
click at [1299, 260] on input at bounding box center [1252, 254] width 255 height 20
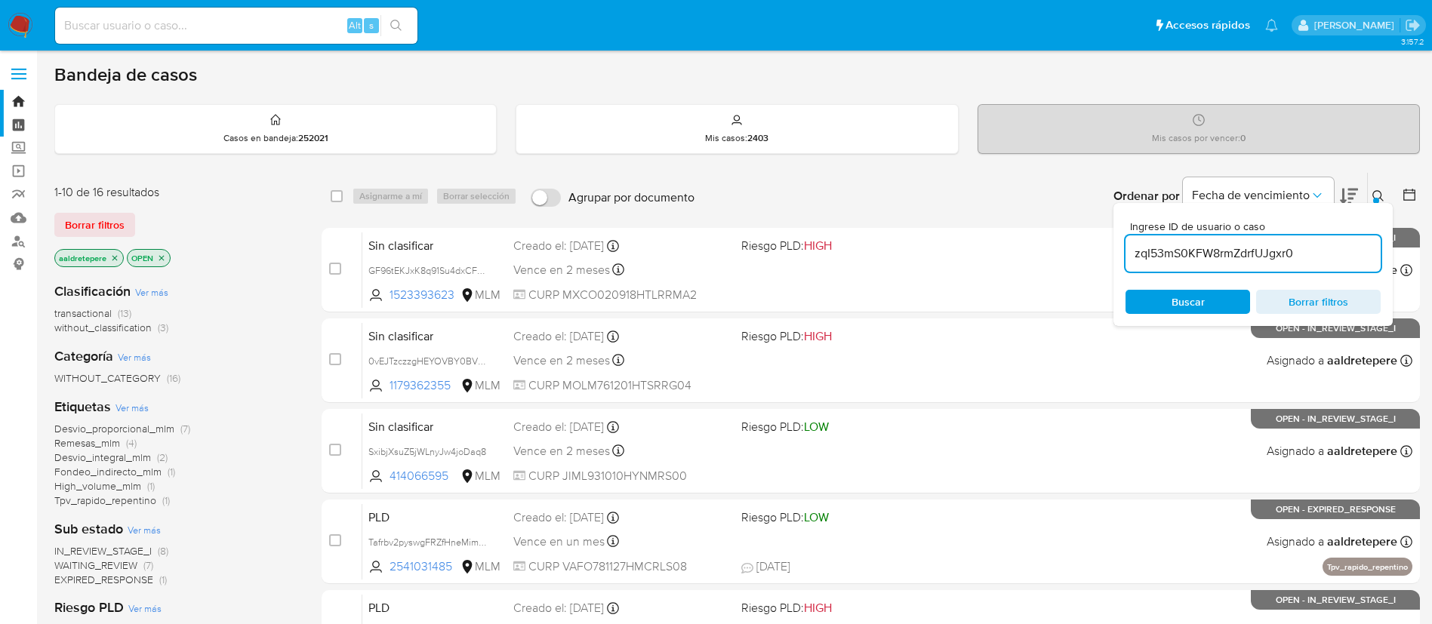
type input "zqI53mS0KFW8rmZdrfUJgxr0"
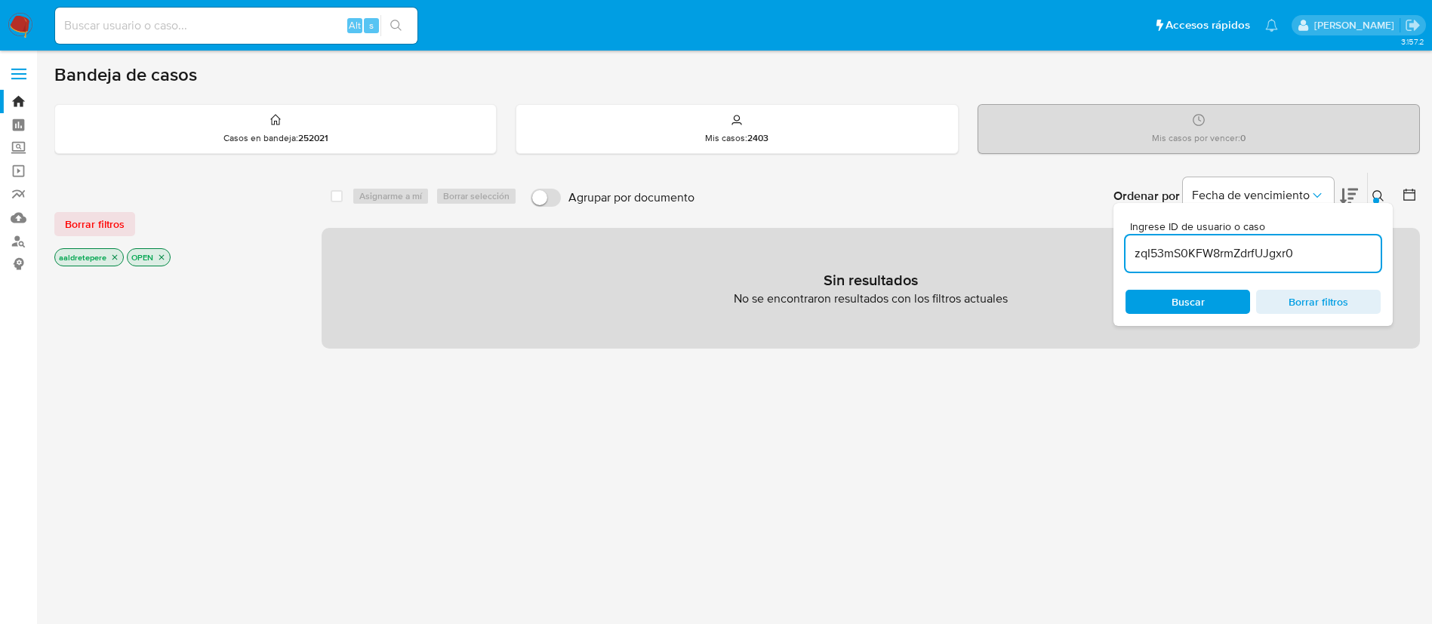
drag, startPoint x: 79, startPoint y: 218, endPoint x: 224, endPoint y: 233, distance: 145.7
click at [84, 218] on span "Borrar filtros" at bounding box center [95, 224] width 60 height 21
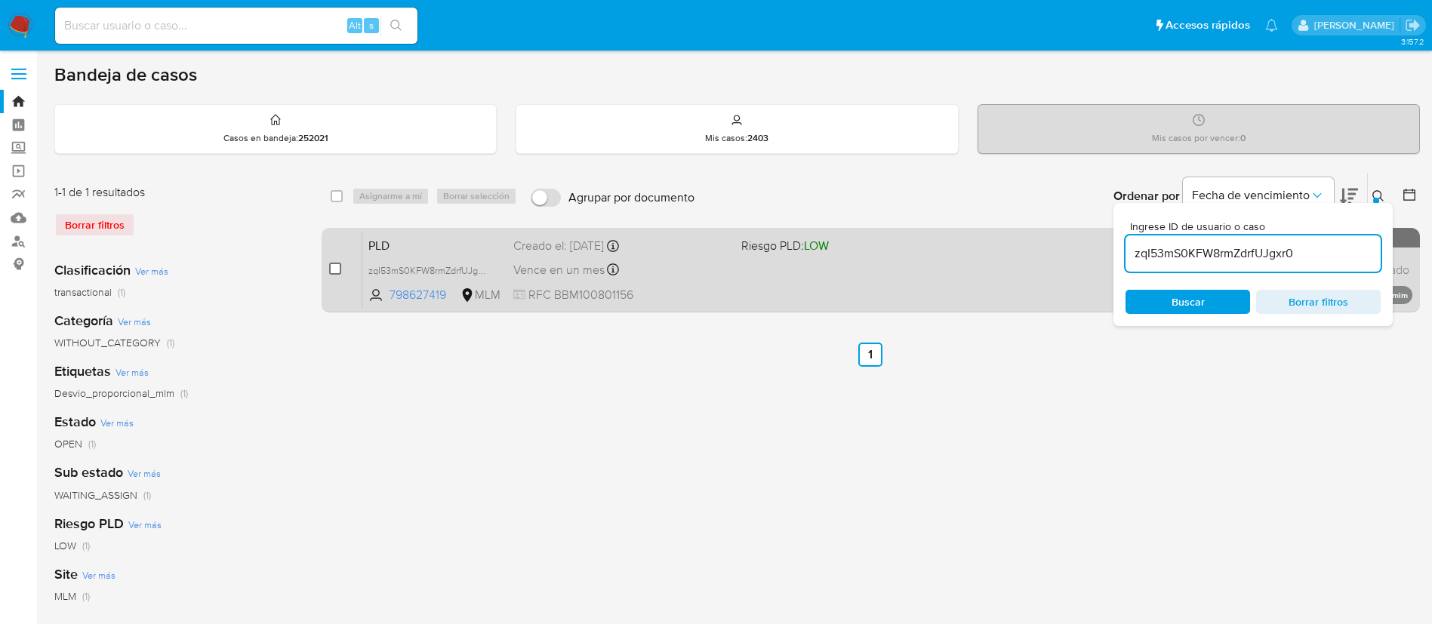
click at [334, 266] on input "checkbox" at bounding box center [335, 269] width 12 height 12
checkbox input "true"
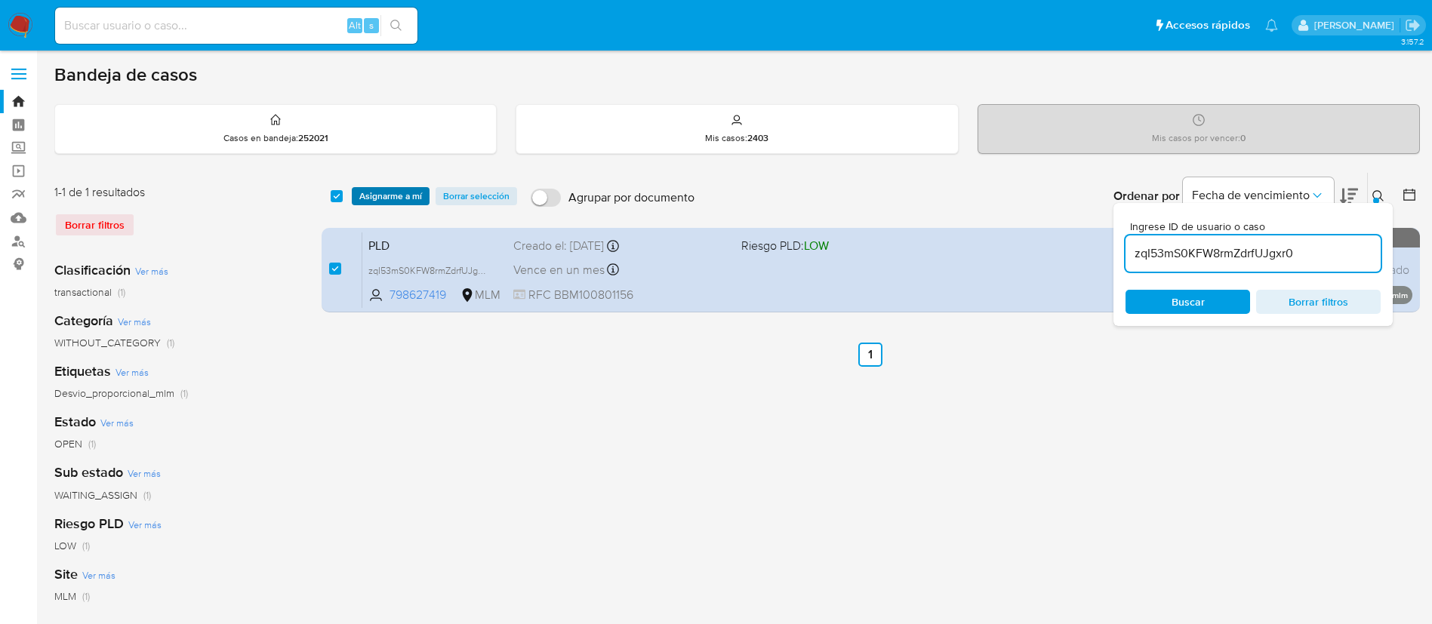
click at [377, 199] on span "Asignarme a mí" at bounding box center [390, 196] width 63 height 15
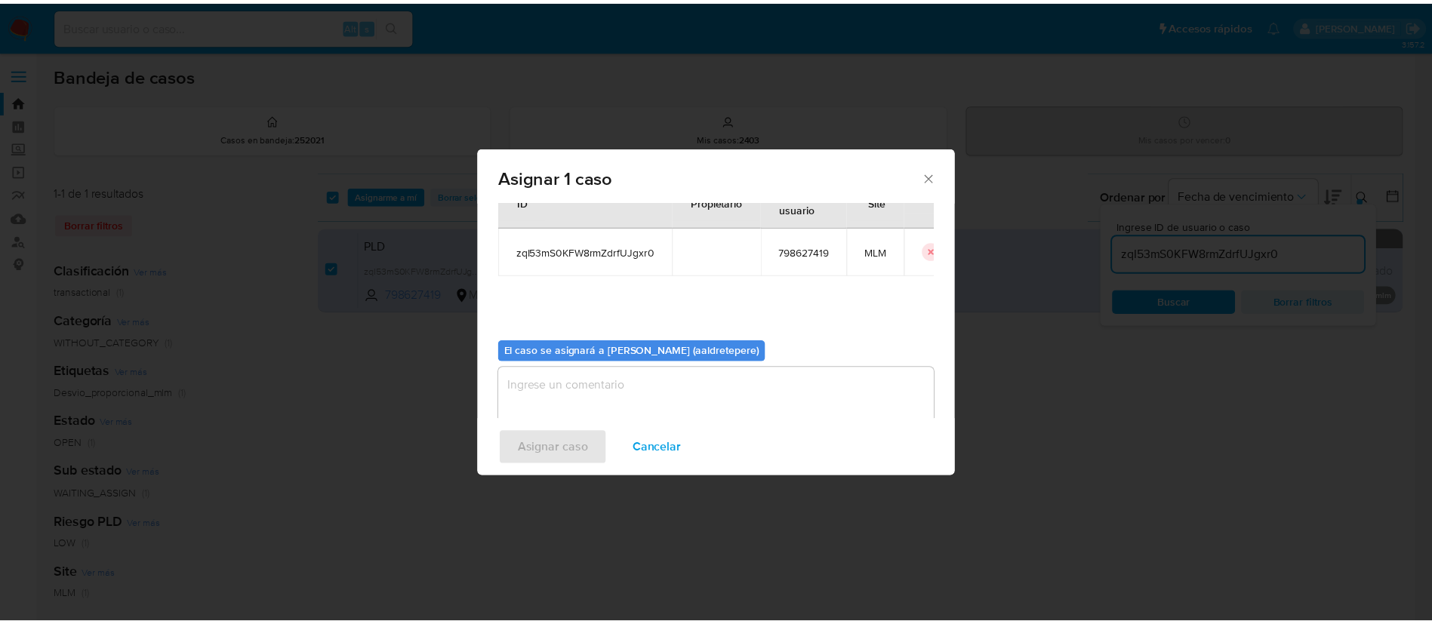
scroll to position [79, 0]
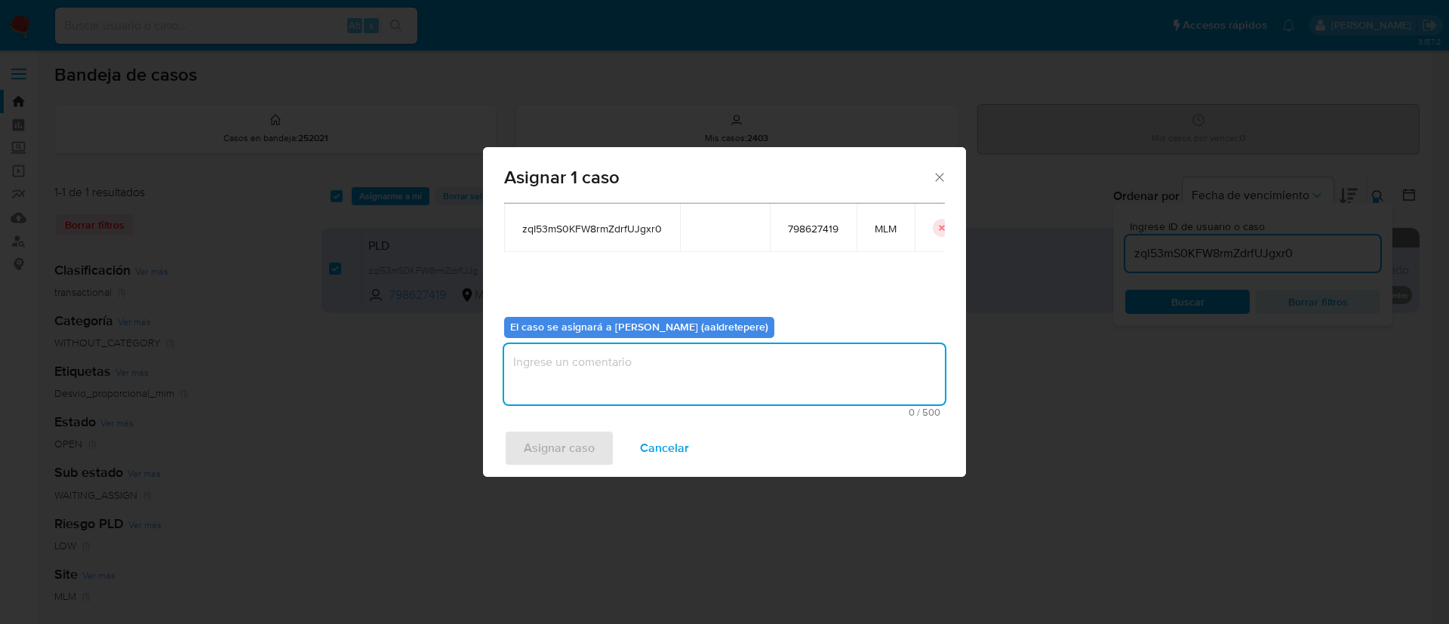
click at [821, 385] on textarea "assign-modal" at bounding box center [724, 374] width 441 height 60
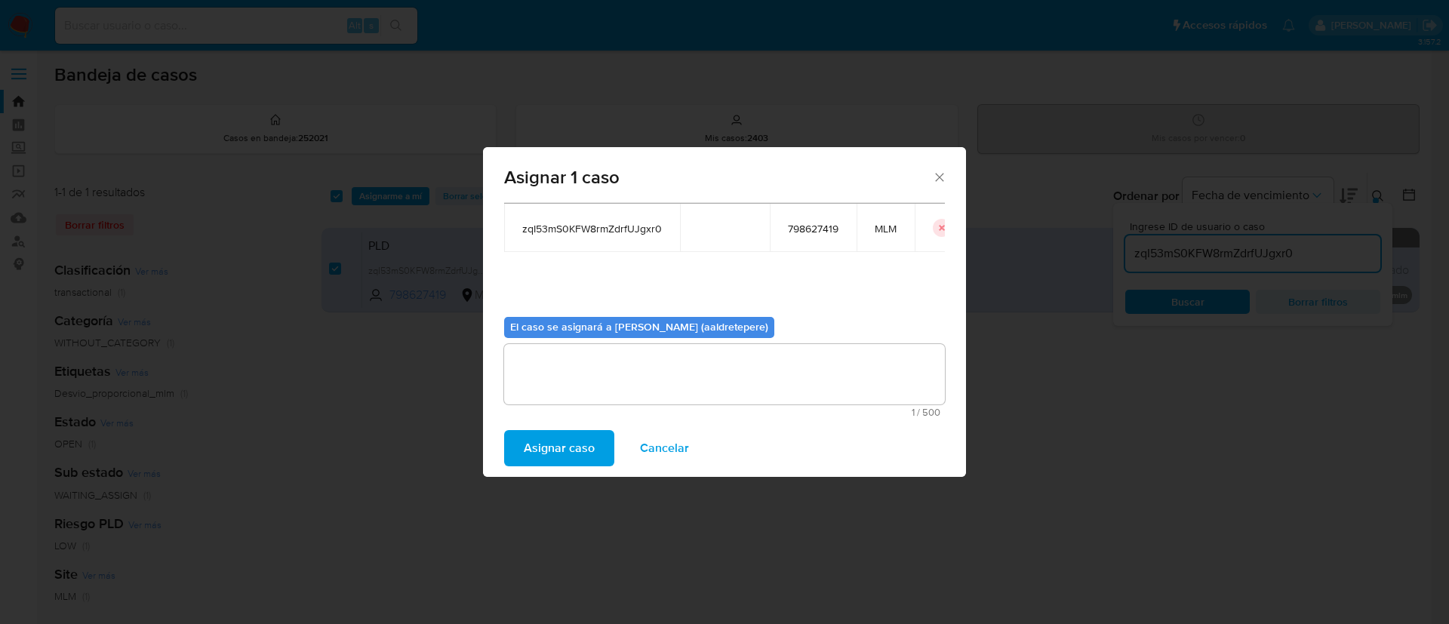
click at [587, 445] on span "Asignar caso" at bounding box center [559, 448] width 71 height 33
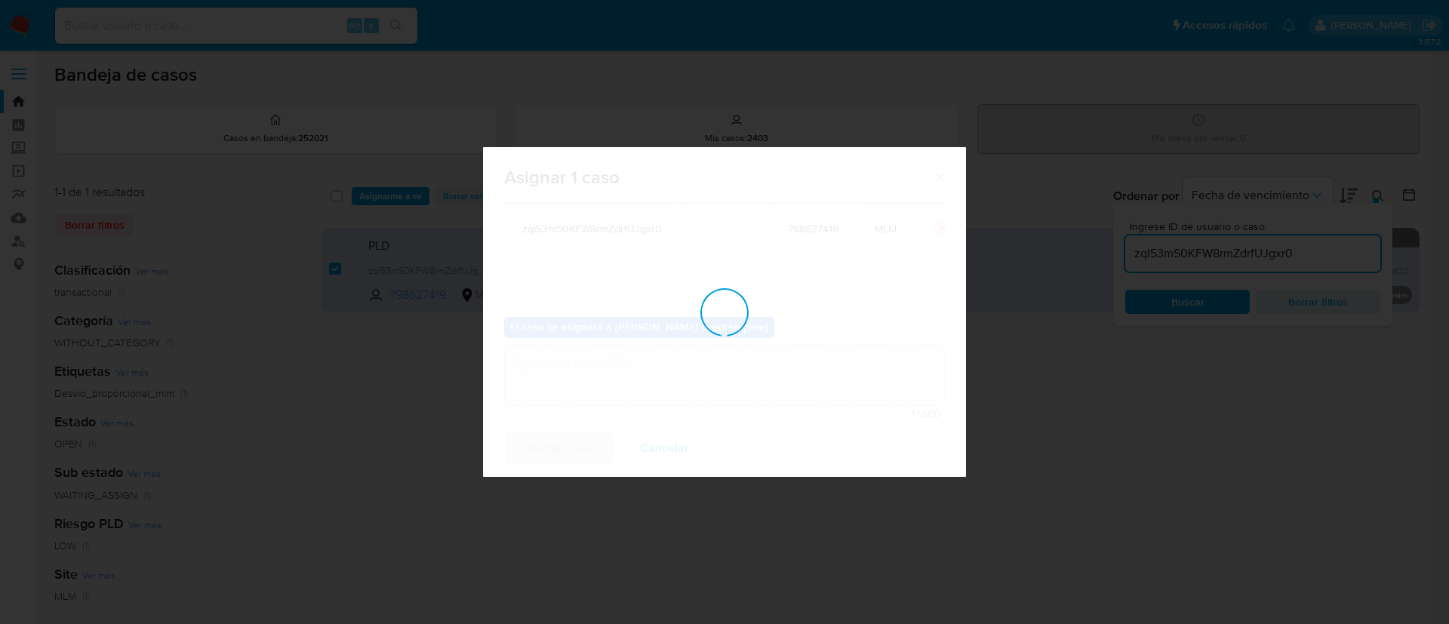
checkbox input "false"
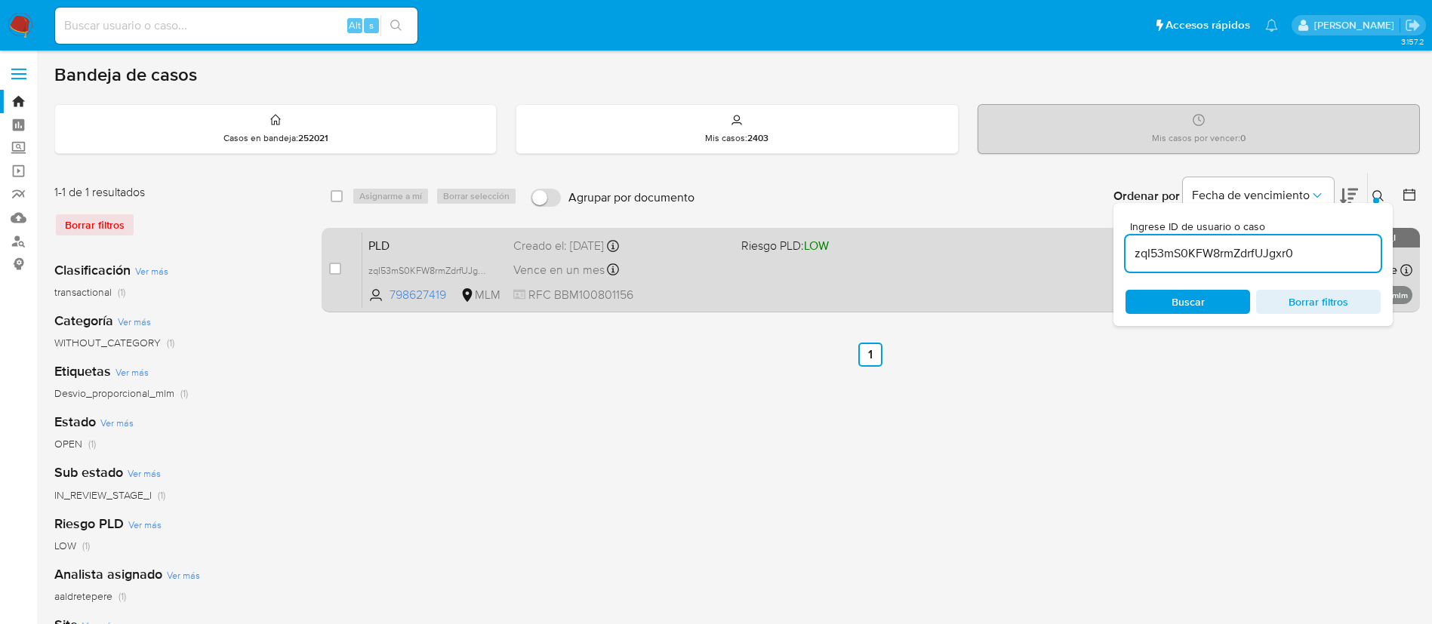
click at [934, 285] on div "PLD zqI53mS0KFW8rmZdrfUJgxr0 798627419 MLM Riesgo PLD: LOW Creado el: 12/08/202…" at bounding box center [887, 270] width 1050 height 76
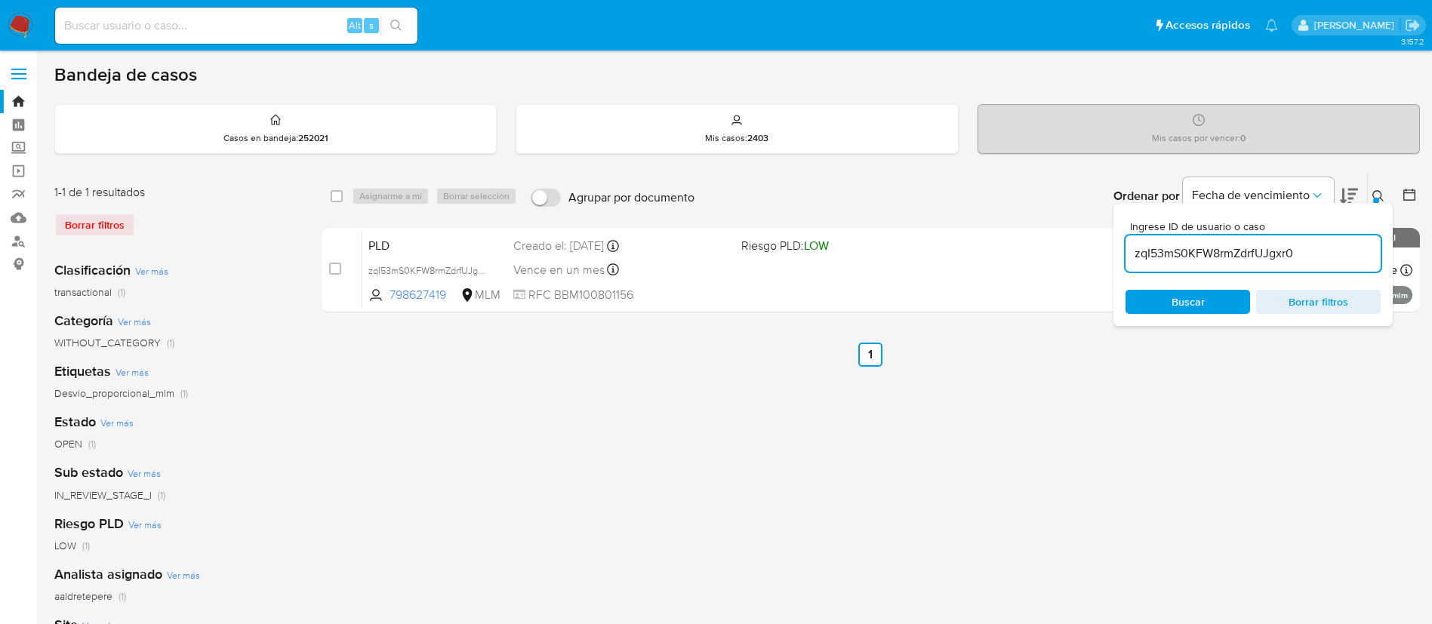
click at [254, 29] on input at bounding box center [236, 26] width 362 height 20
paste input "1092256665"
type input "1092256665"
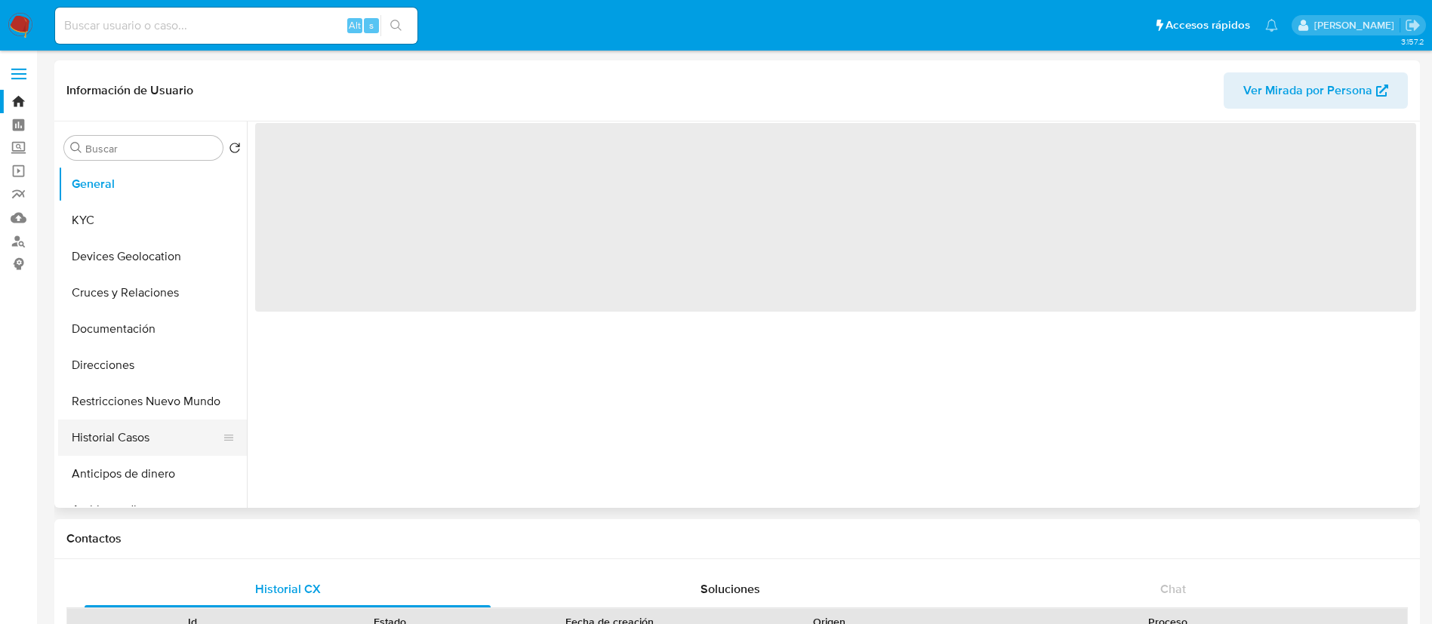
click at [144, 437] on button "Historial Casos" at bounding box center [146, 438] width 177 height 36
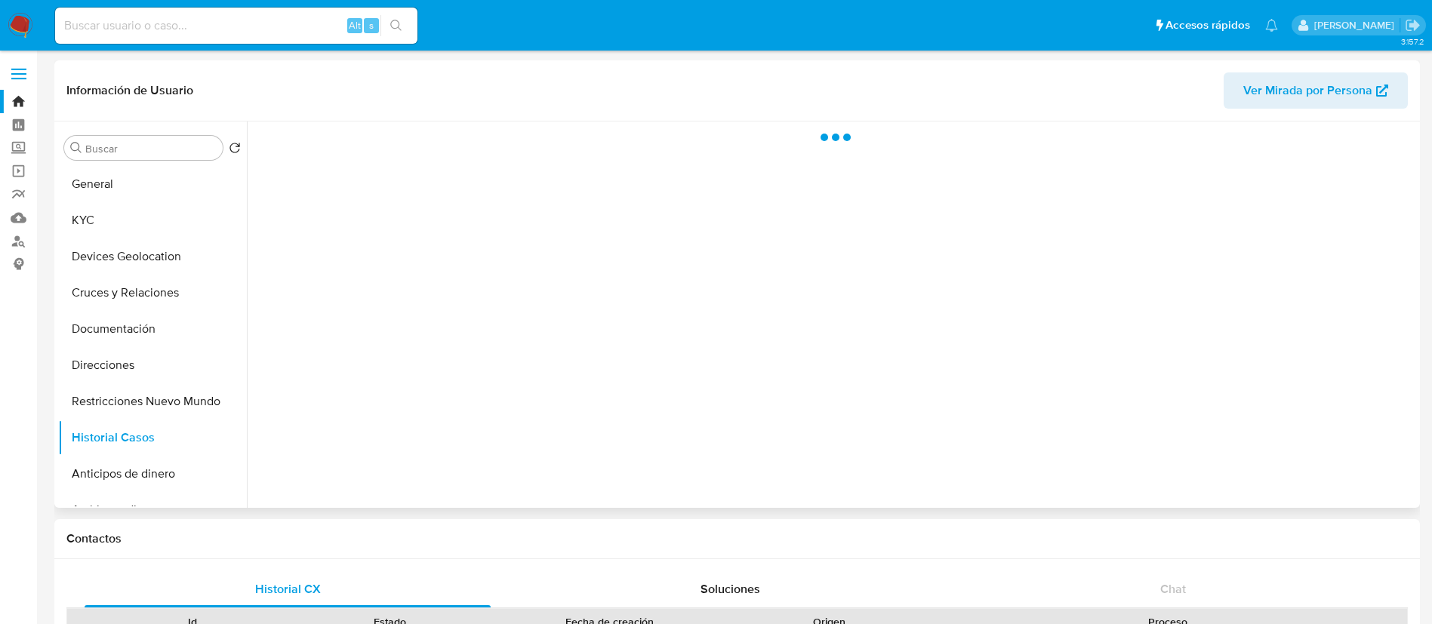
select select "10"
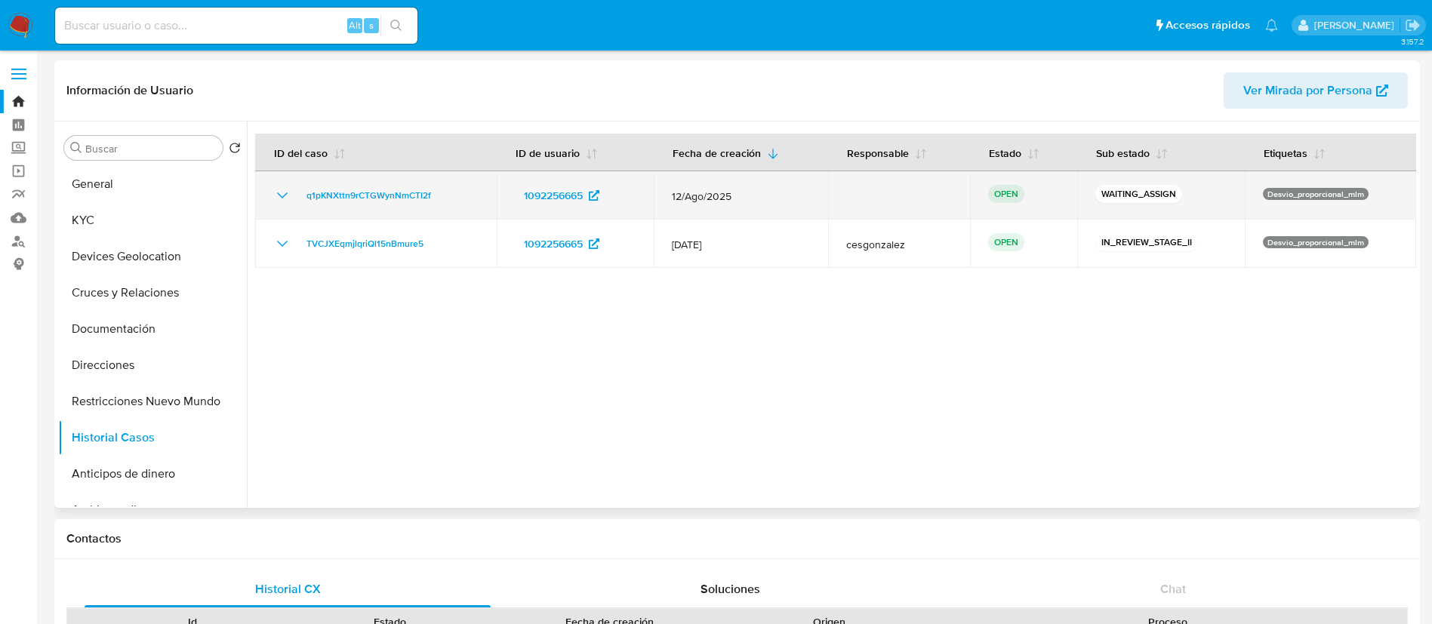
click at [455, 205] on td "q1pKNXttn9rCTGWynNmCTI2f" at bounding box center [376, 195] width 242 height 48
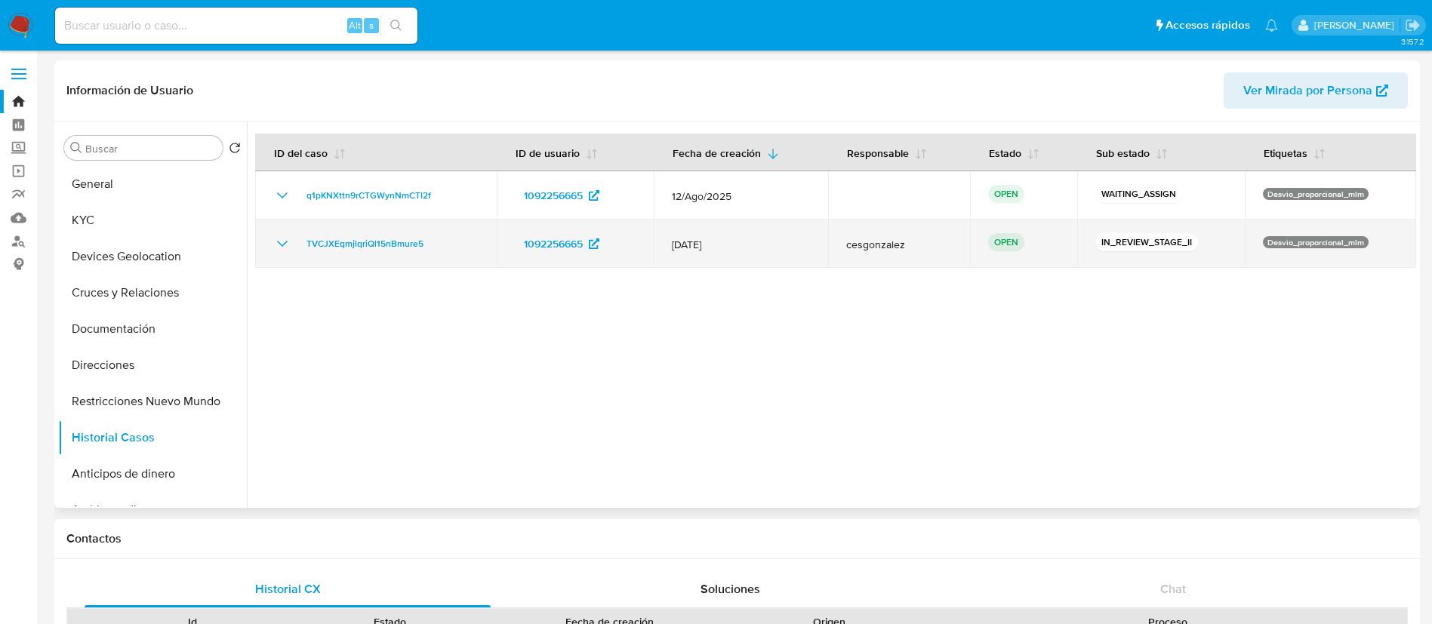
click at [286, 244] on icon "Mostrar/Ocultar" at bounding box center [282, 244] width 18 height 18
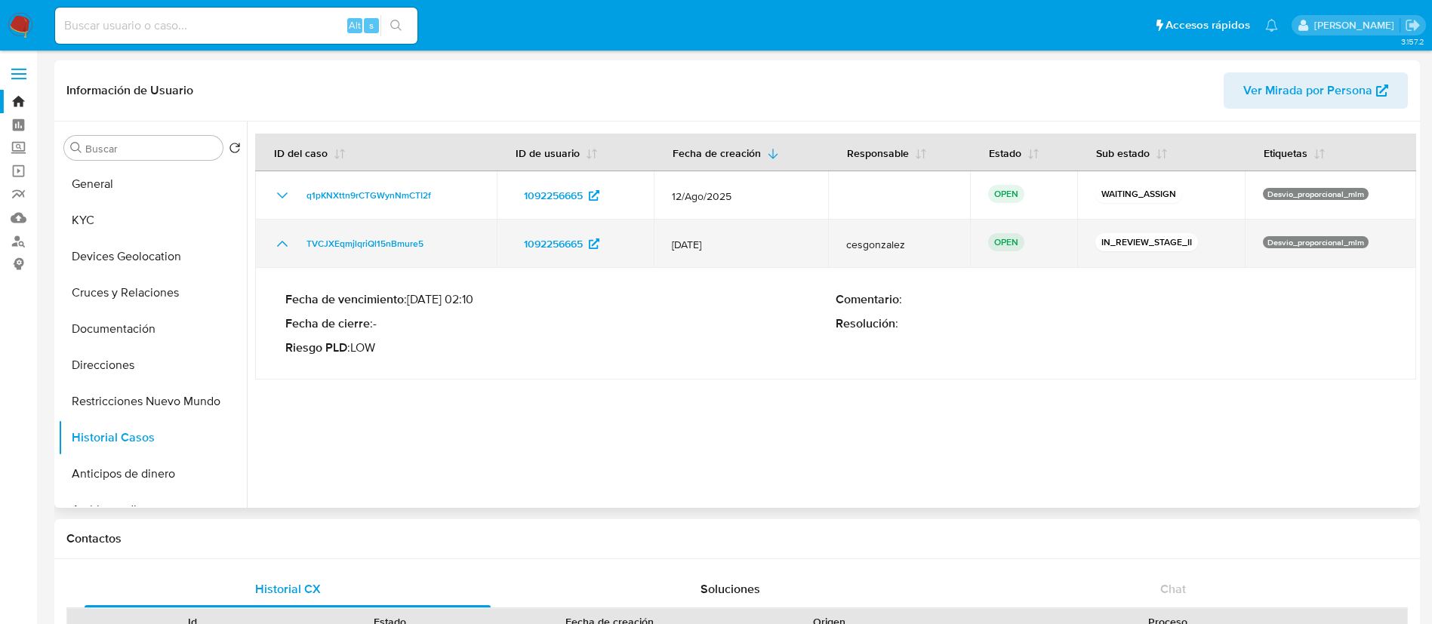
click at [285, 244] on icon "Mostrar/Ocultar" at bounding box center [282, 244] width 11 height 6
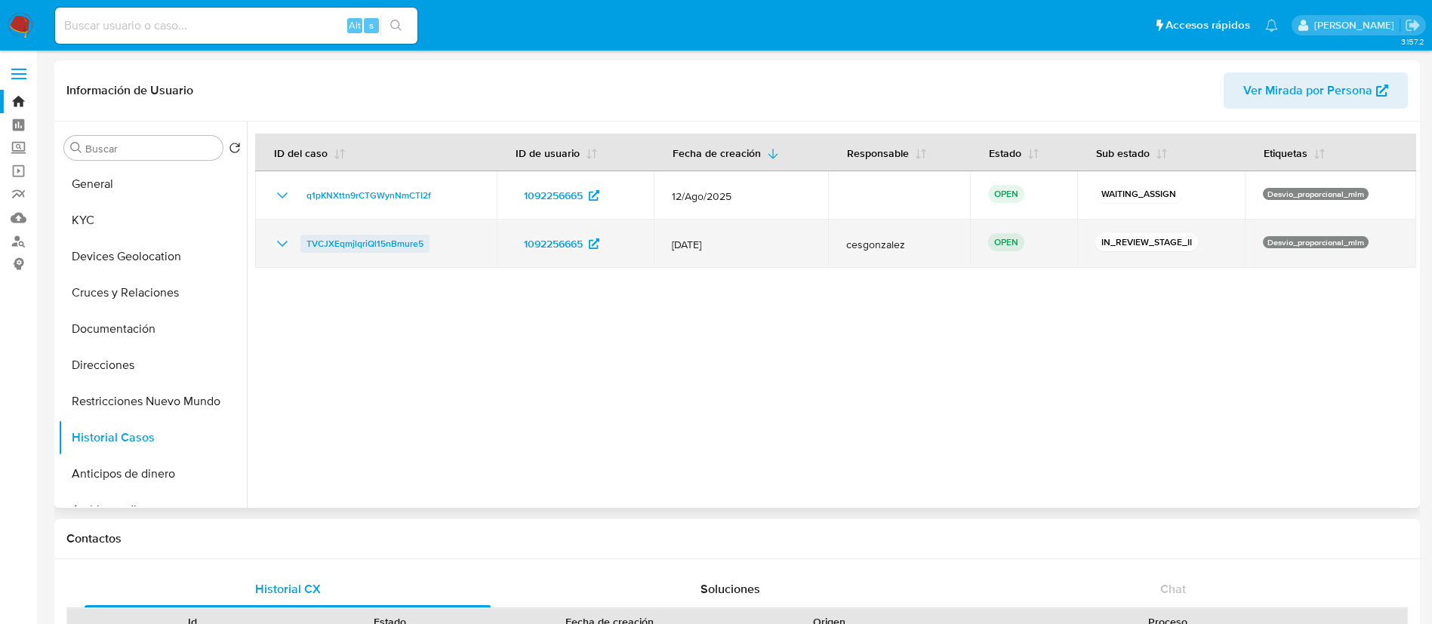
click at [365, 239] on span "TVCJXEqmjlqriQl15nBmure5" at bounding box center [364, 244] width 117 height 18
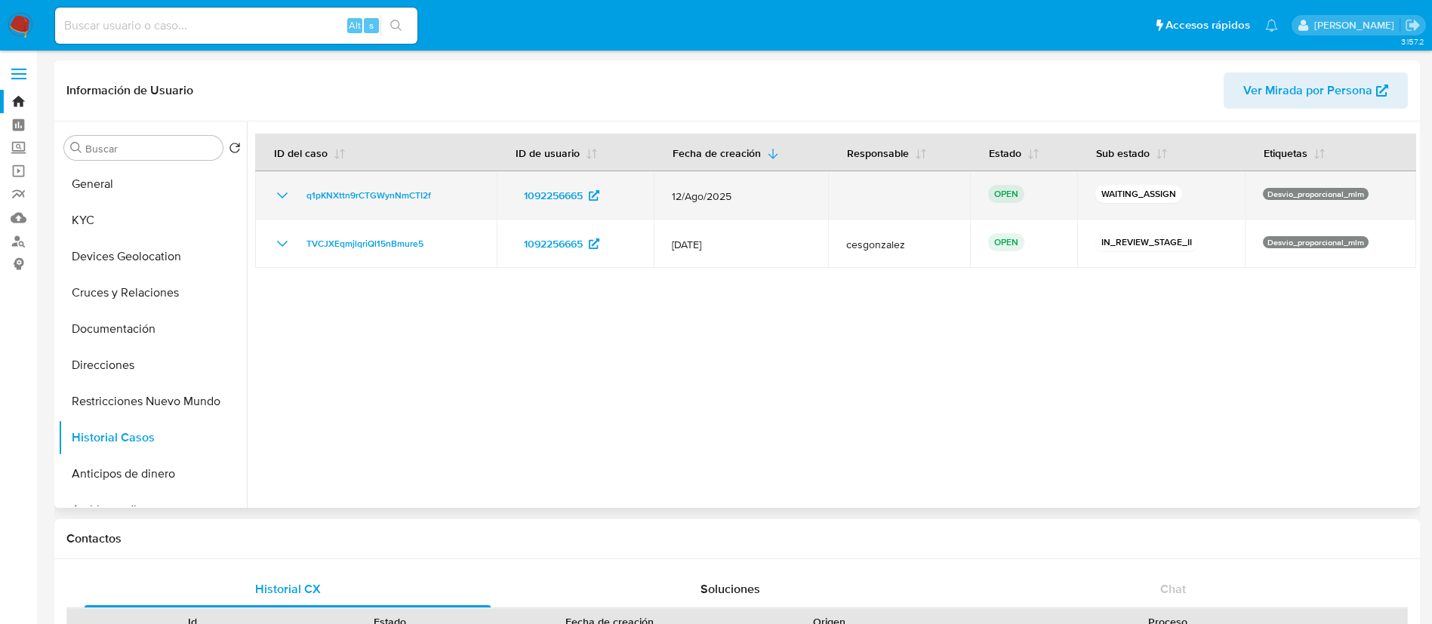
drag, startPoint x: 411, startPoint y: 205, endPoint x: 430, endPoint y: 205, distance: 18.1
click at [414, 205] on td "q1pKNXttn9rCTGWynNmCTI2f" at bounding box center [376, 195] width 242 height 48
drag, startPoint x: 428, startPoint y: 192, endPoint x: 299, endPoint y: 199, distance: 129.2
click at [299, 199] on div "q1pKNXttn9rCTGWynNmCTI2f" at bounding box center [375, 195] width 205 height 18
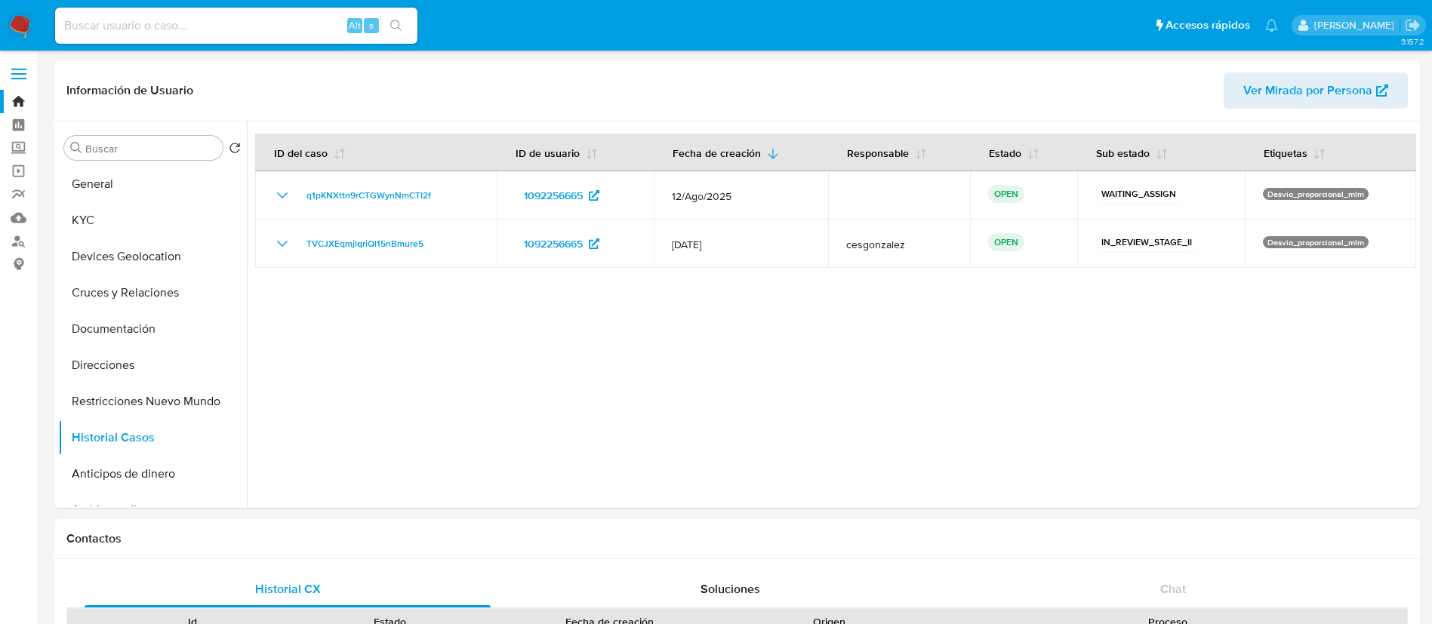
click at [23, 35] on img at bounding box center [21, 26] width 26 height 26
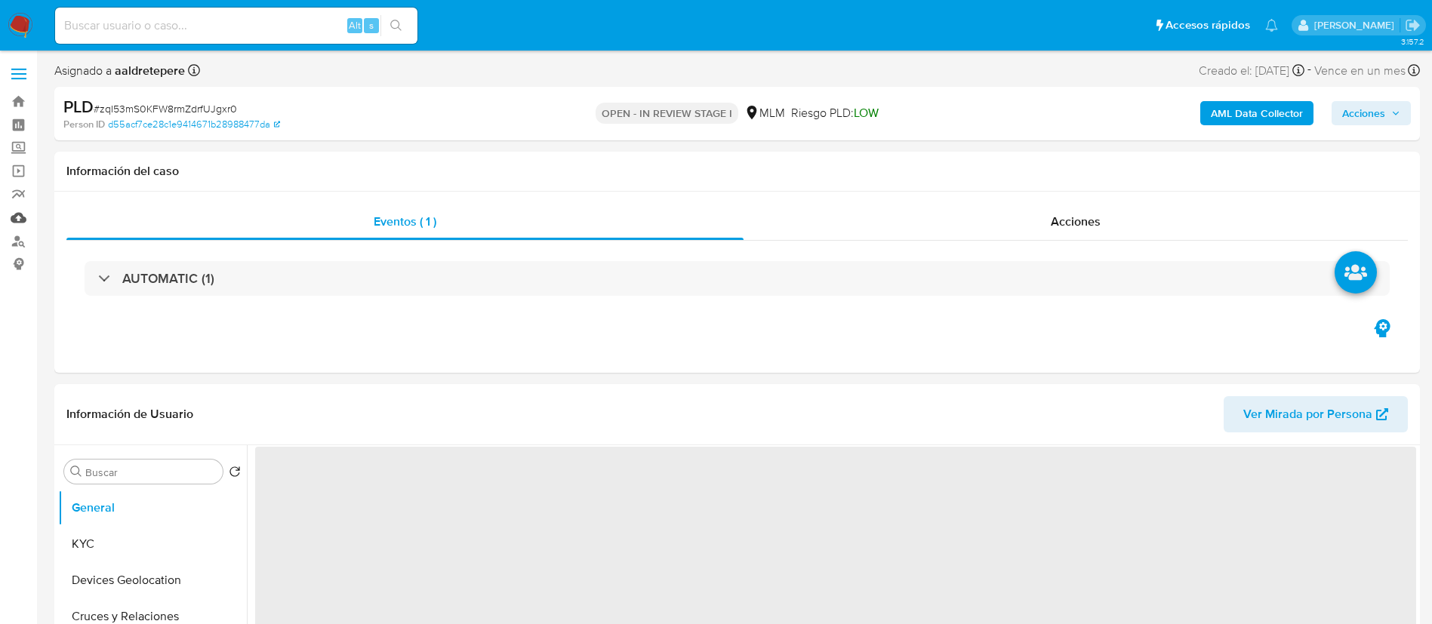
click at [19, 214] on link "Mulan" at bounding box center [90, 217] width 180 height 23
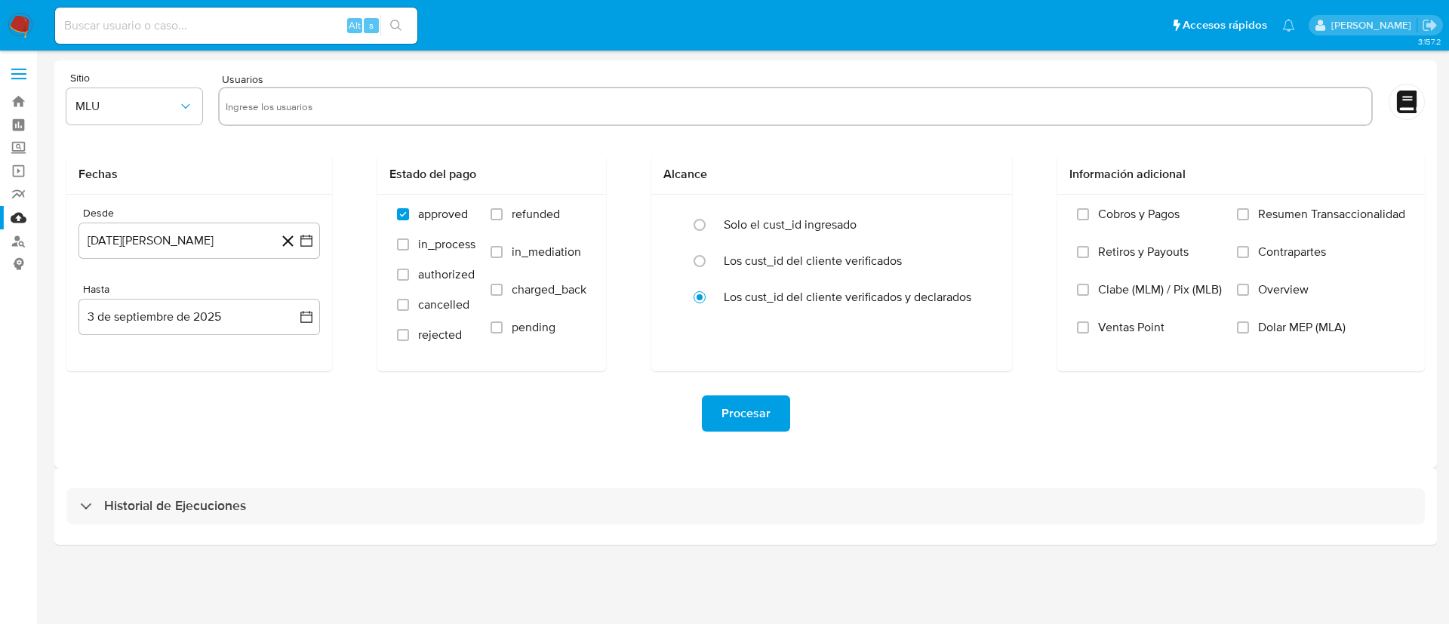
click at [296, 102] on input "text" at bounding box center [796, 106] width 1140 height 24
paste input "798627419"
type input "798627419"
click at [103, 109] on span "MLU" at bounding box center [126, 106] width 103 height 15
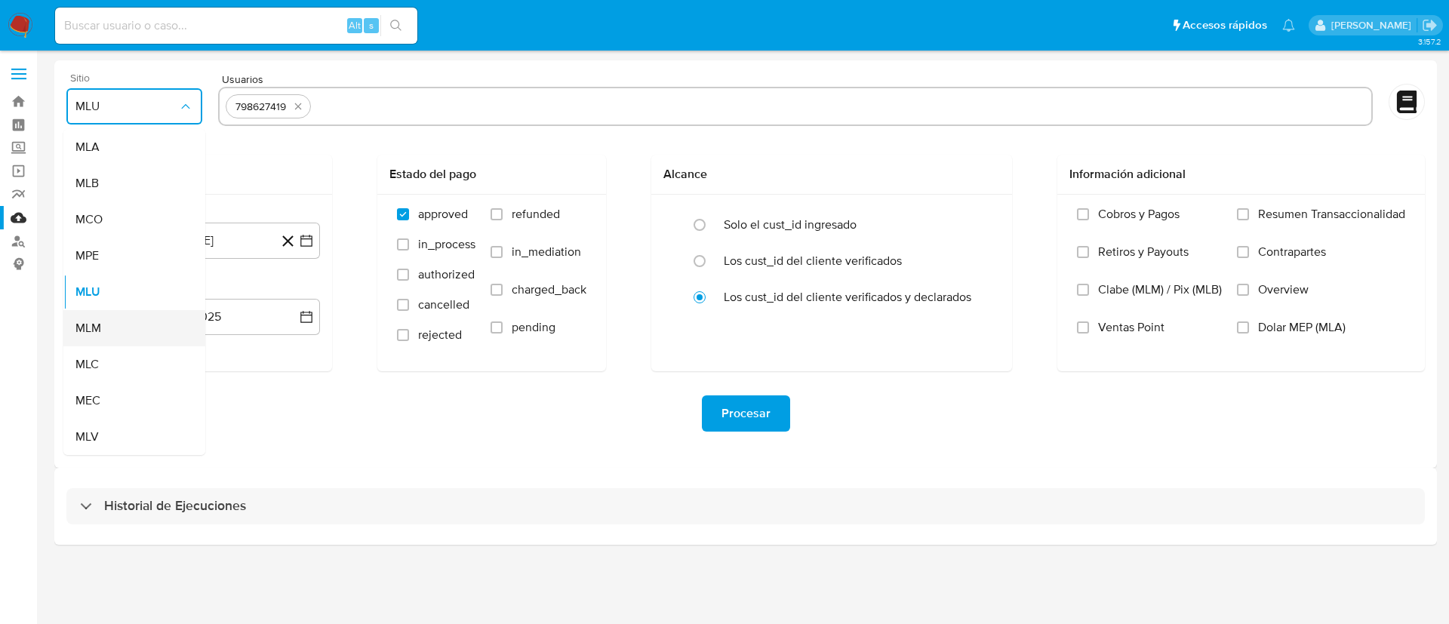
click at [128, 313] on div "MLM" at bounding box center [129, 328] width 109 height 36
click at [179, 250] on button "3 de agosto de 2024" at bounding box center [200, 241] width 242 height 36
click at [178, 291] on span "agosto 2024" at bounding box center [192, 295] width 69 height 15
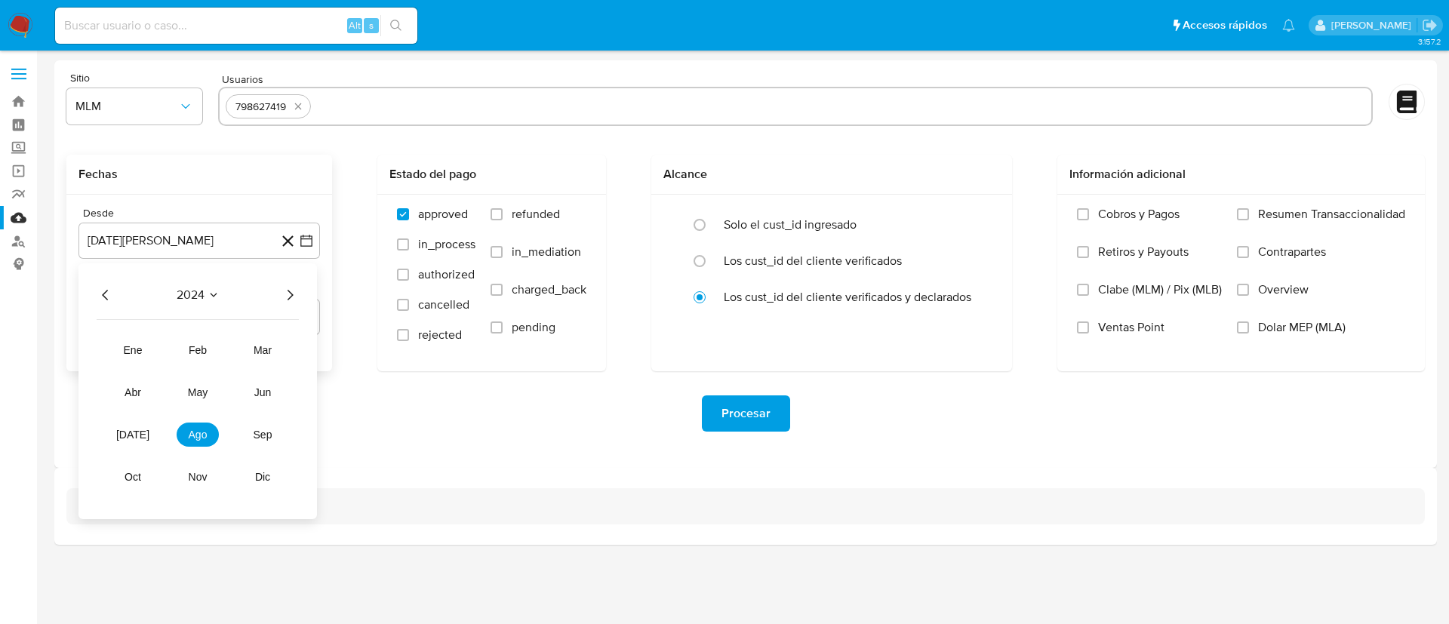
click at [286, 292] on icon "Año siguiente" at bounding box center [290, 295] width 18 height 18
click at [211, 353] on button "feb" at bounding box center [198, 350] width 42 height 24
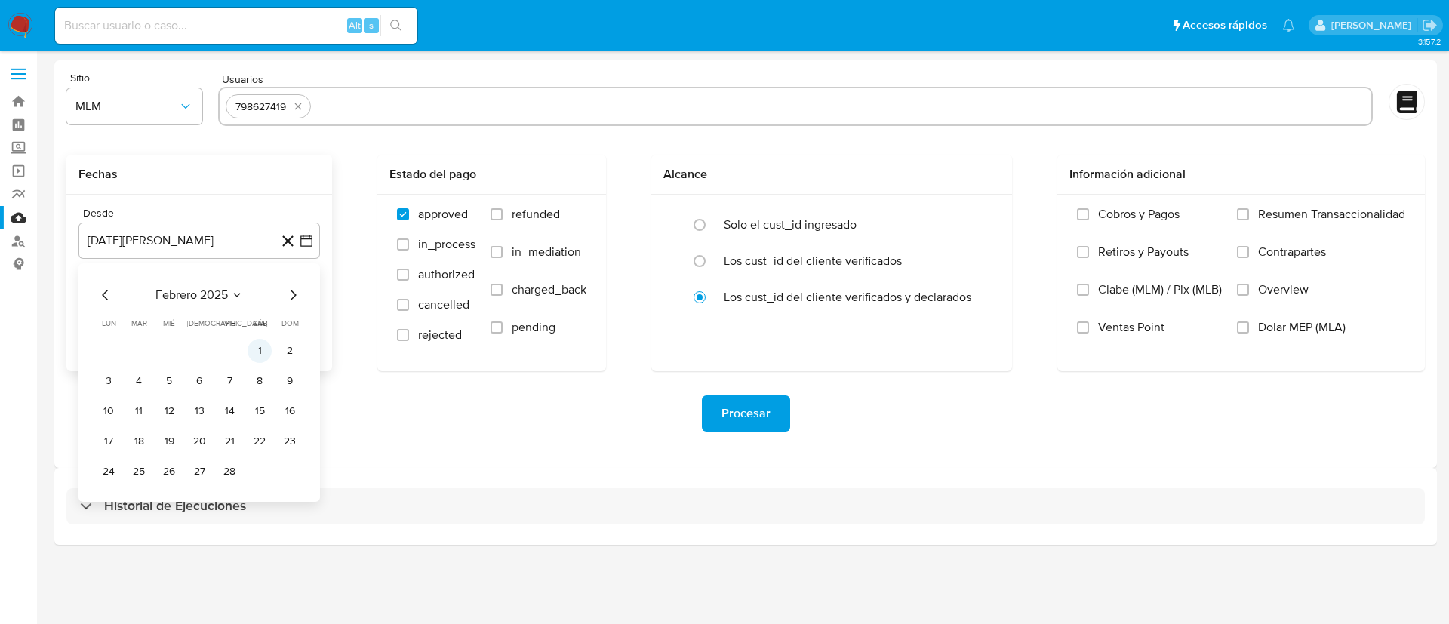
click at [253, 353] on button "1" at bounding box center [260, 351] width 24 height 24
click at [247, 341] on div "Desde 1 de febrero de 2025 1-02-2025 Hasta 3 de septiembre de 2025 3-09-2025" at bounding box center [199, 283] width 266 height 177
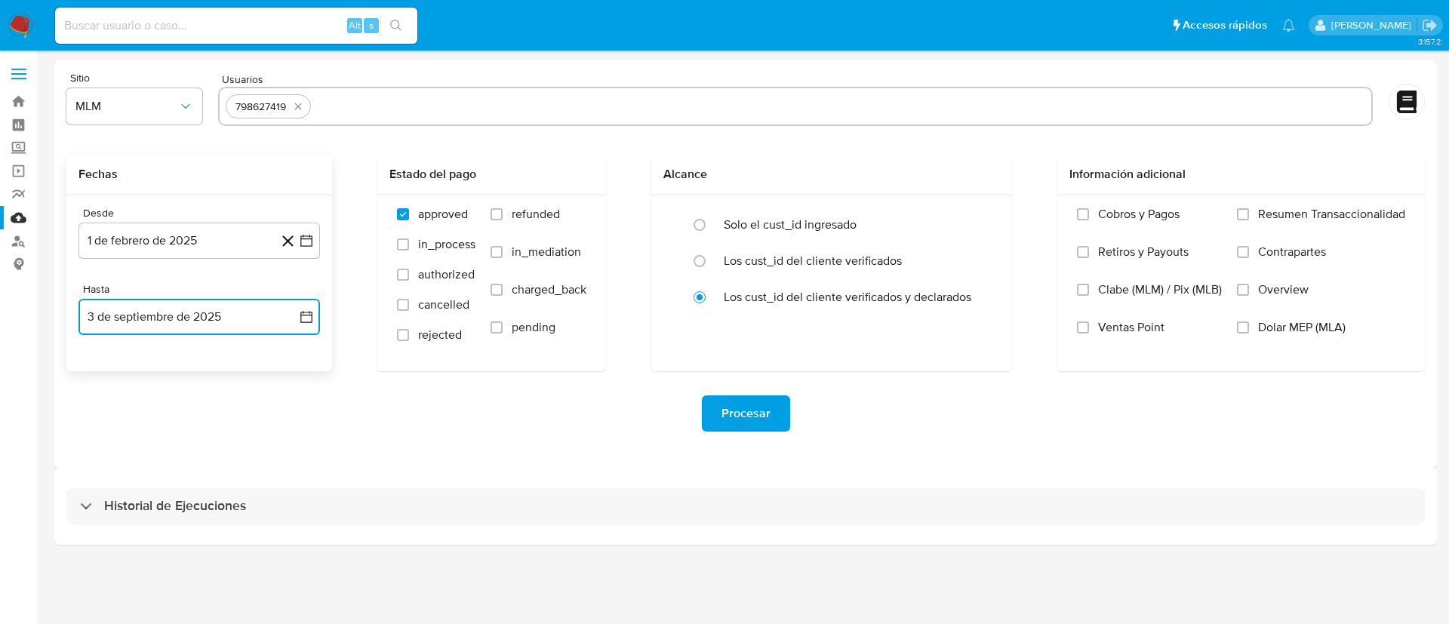
click at [248, 324] on button "3 de septiembre de 2025" at bounding box center [200, 317] width 242 height 36
click at [103, 372] on icon "Mes anterior" at bounding box center [105, 371] width 6 height 11
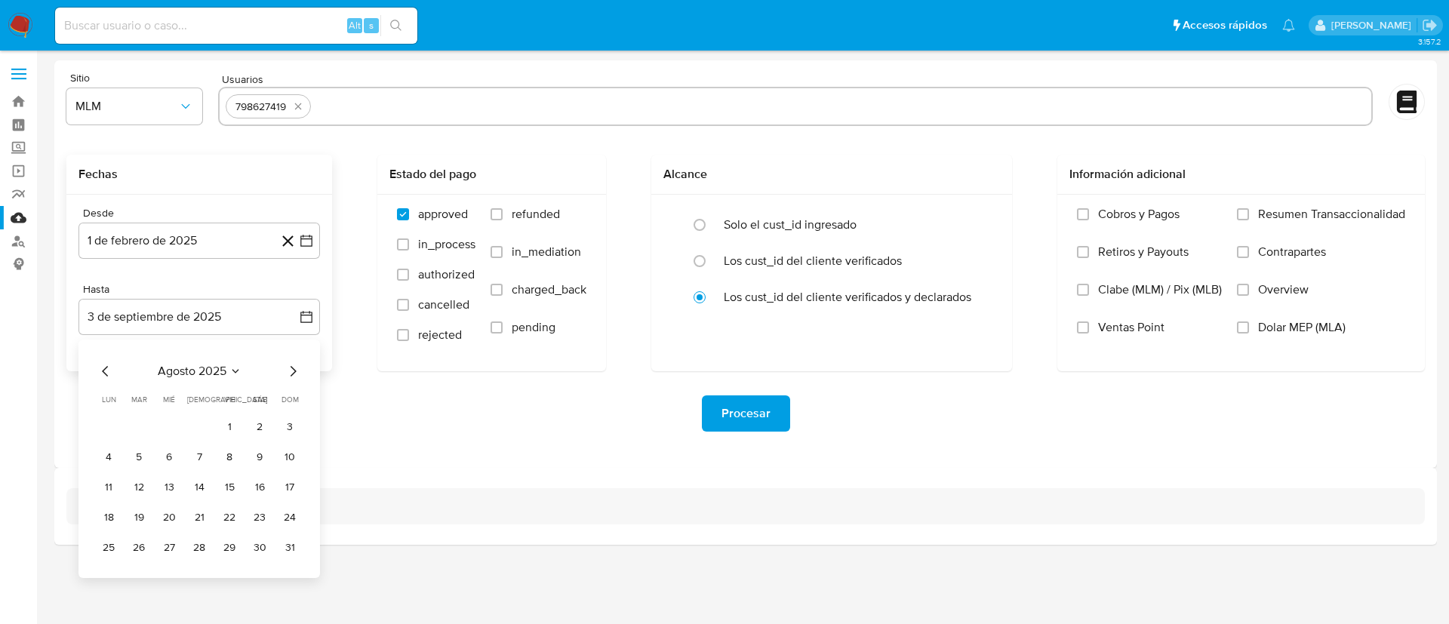
click at [92, 363] on div "agosto 2025 agosto 2025 lun lunes mar martes mié miércoles jue jueves vie viern…" at bounding box center [200, 459] width 242 height 239
click at [104, 363] on icon "Mes anterior" at bounding box center [106, 371] width 18 height 18
click at [204, 553] on button "31" at bounding box center [199, 548] width 24 height 24
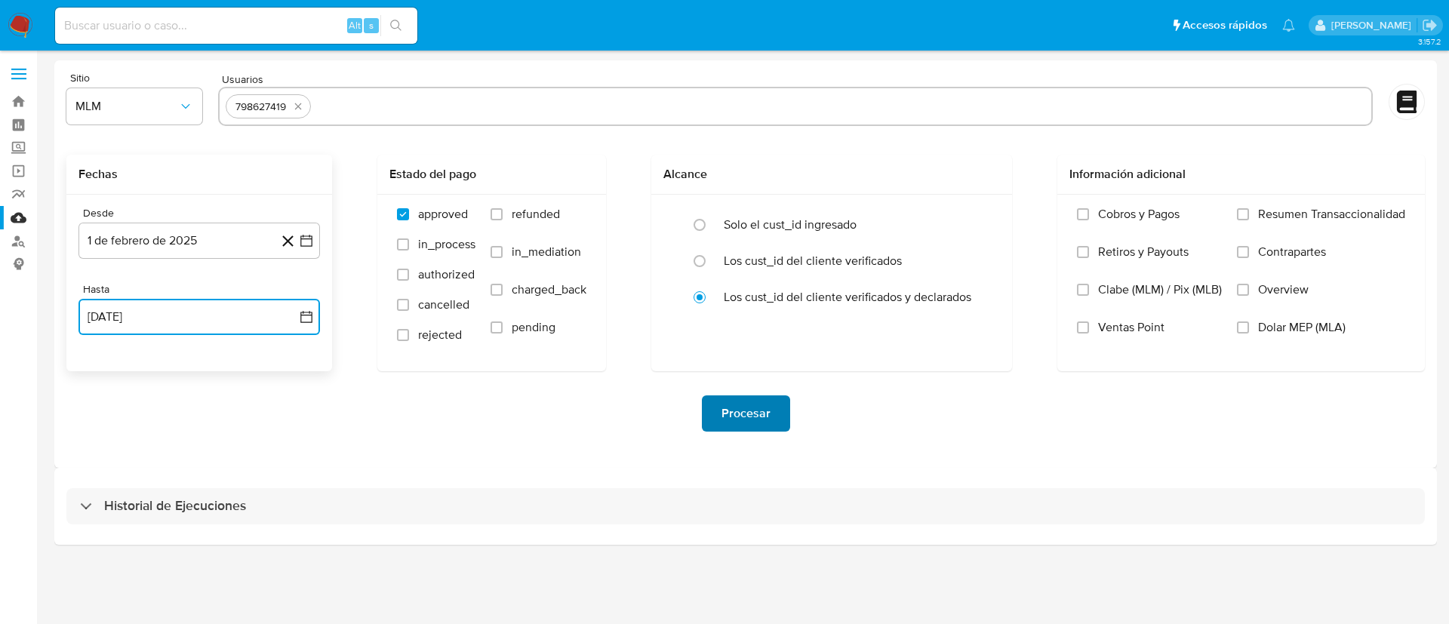
click at [715, 401] on button "Procesar" at bounding box center [746, 414] width 88 height 36
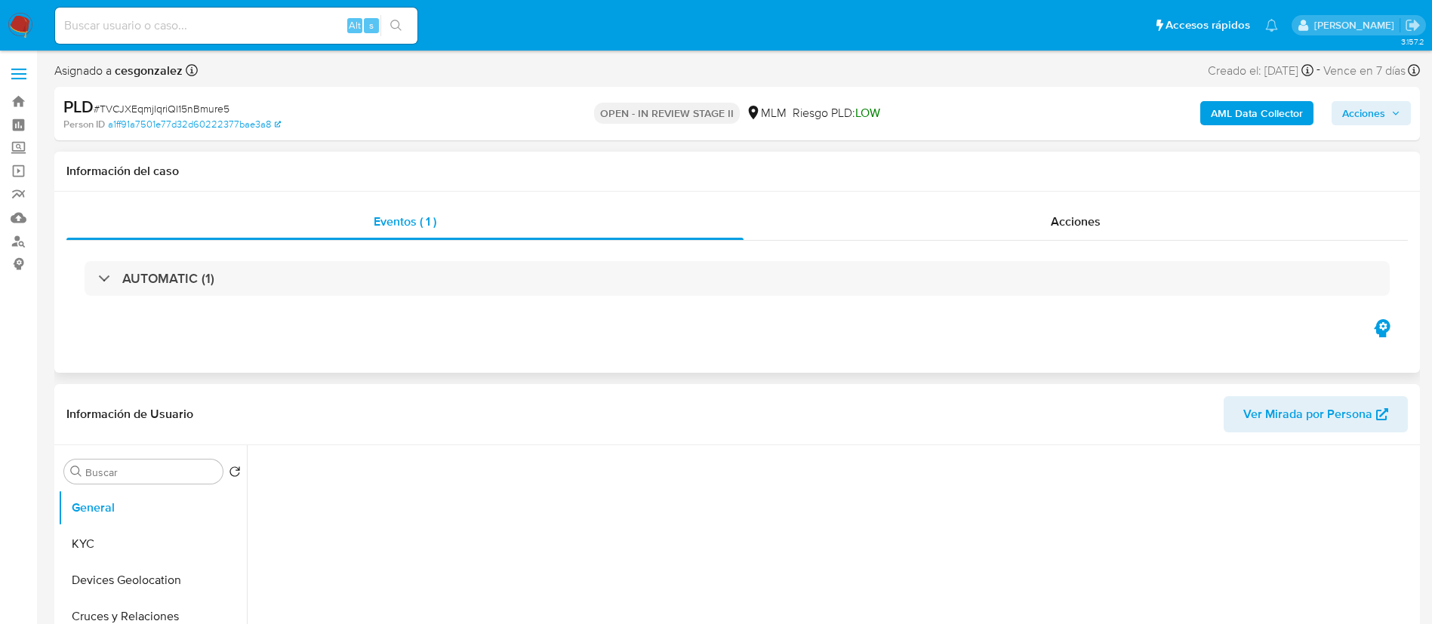
scroll to position [226, 0]
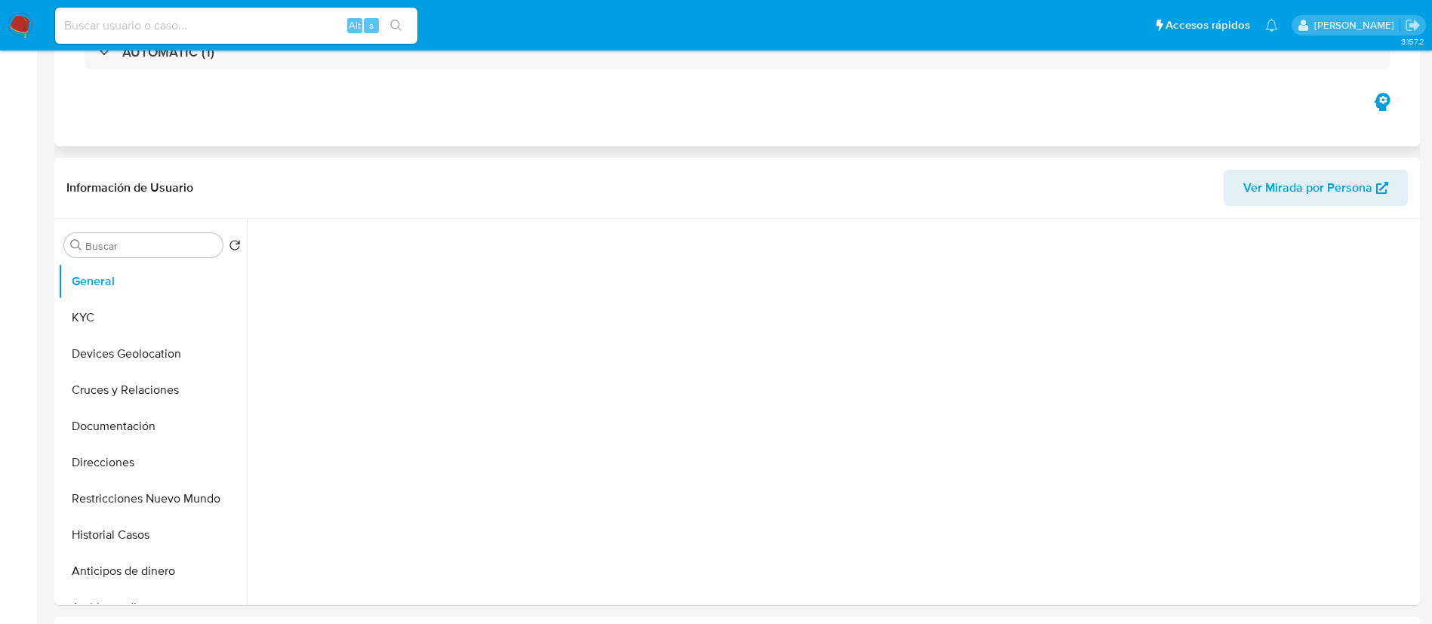
select select "10"
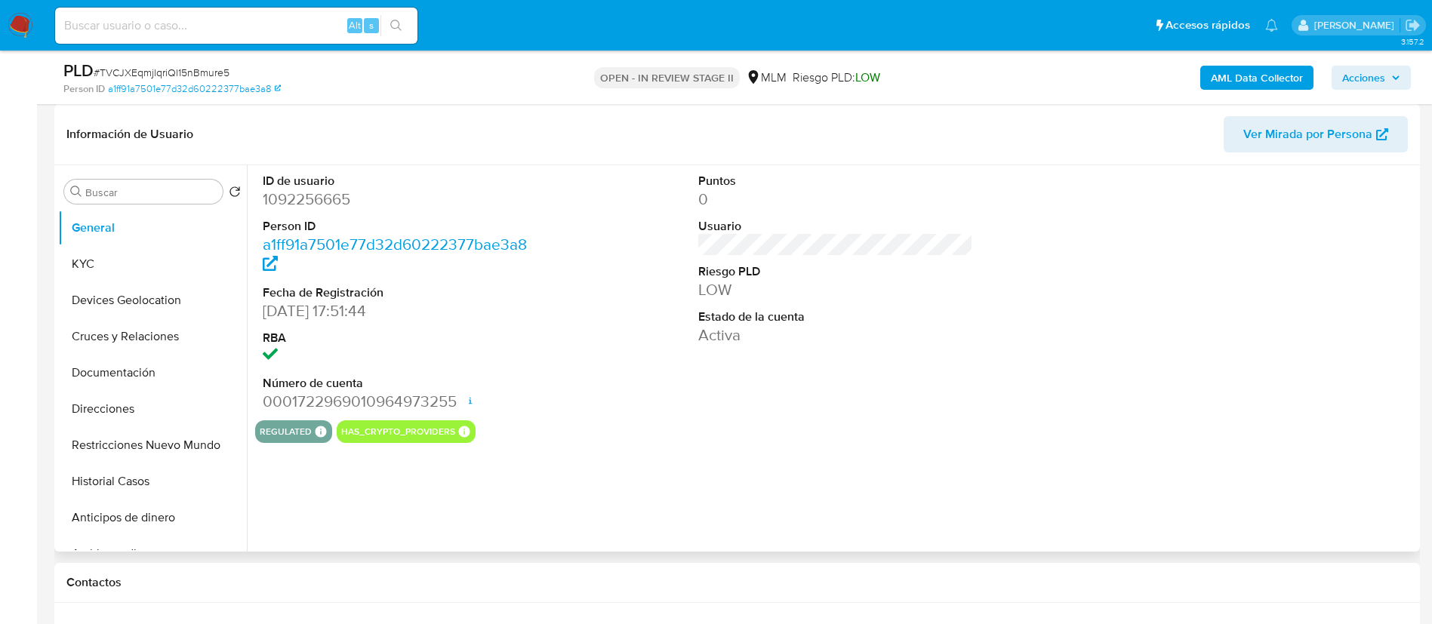
scroll to position [0, 0]
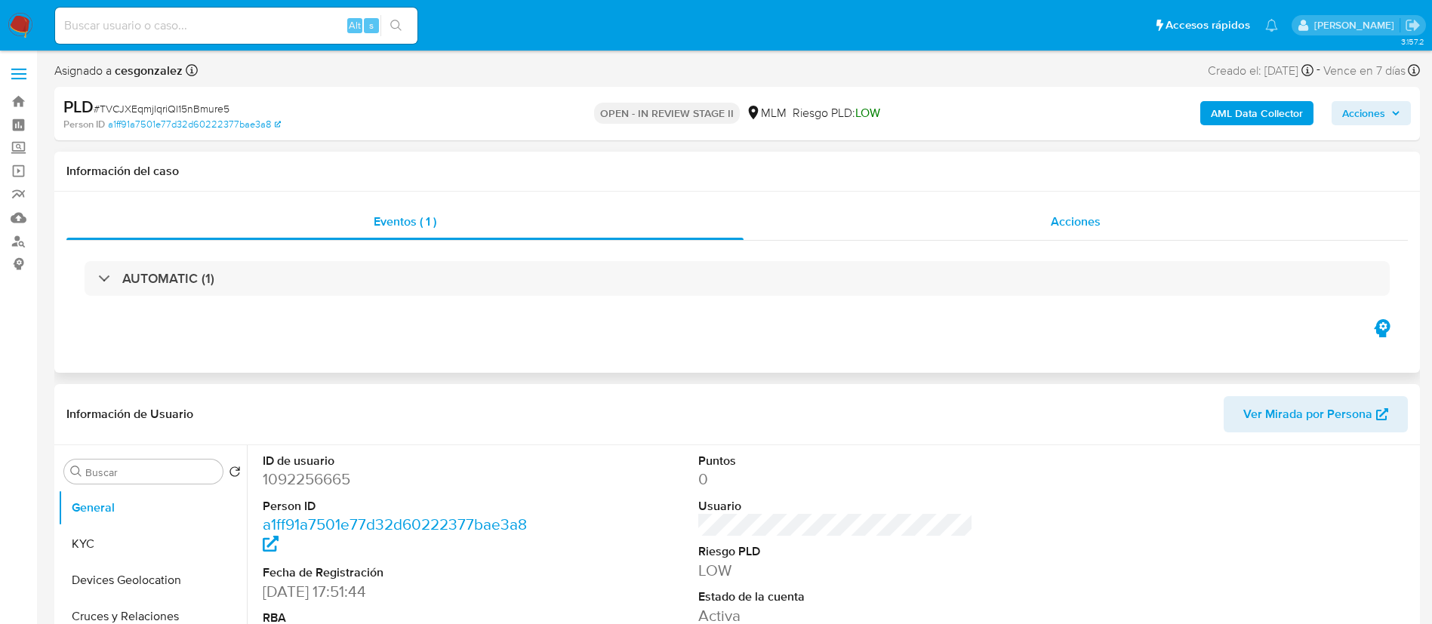
click at [1095, 220] on span "Acciones" at bounding box center [1076, 221] width 50 height 17
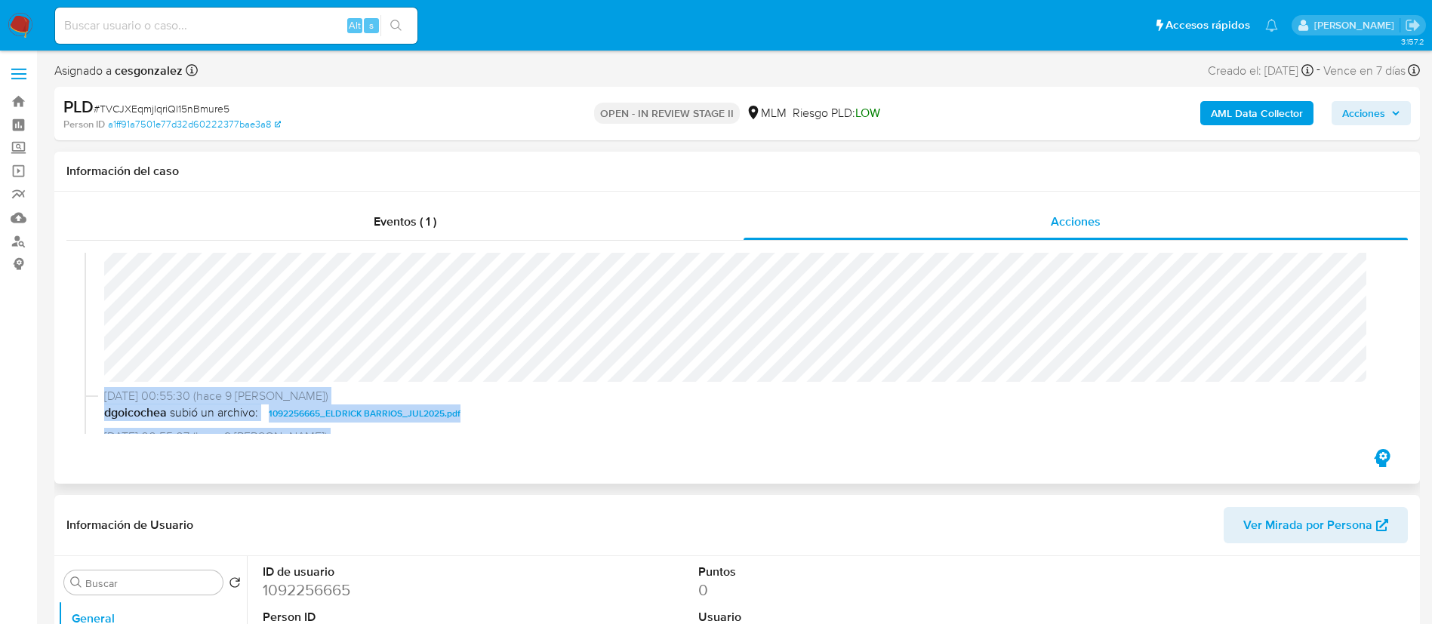
scroll to position [395, 0]
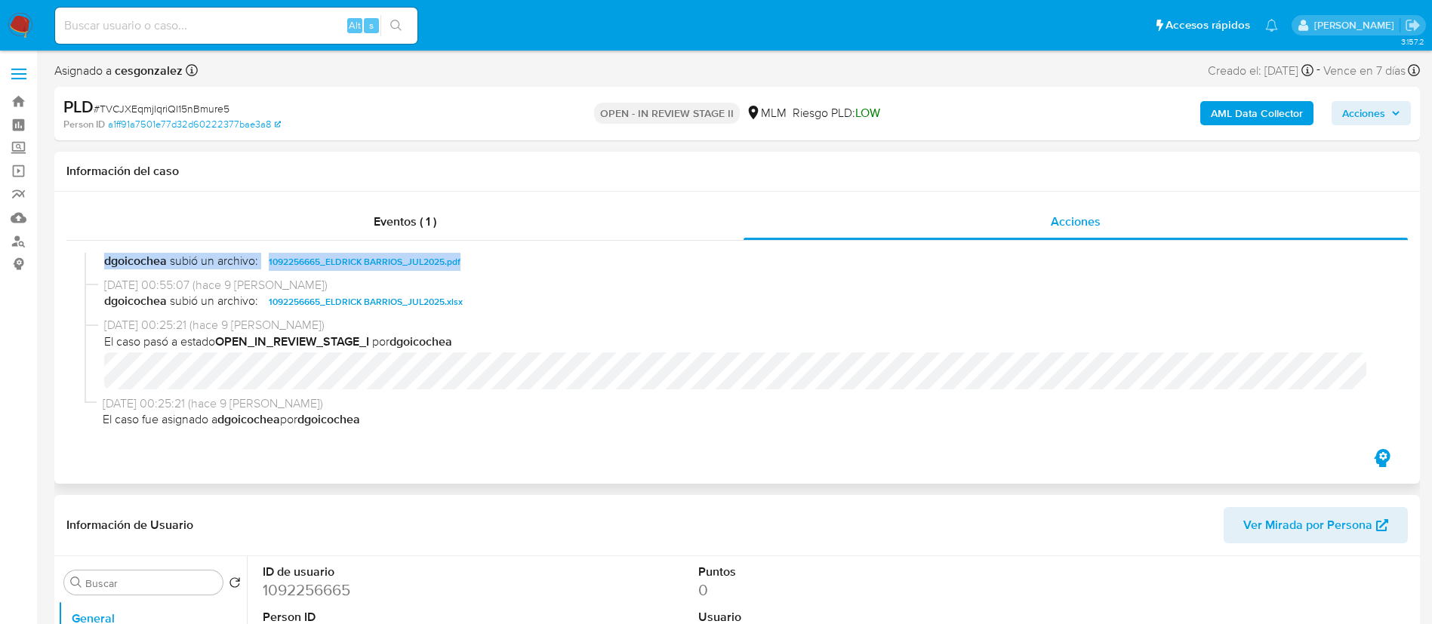
click at [915, 273] on div "29/08/2025 16:31:35 (hace 5 días) El caso pasó a estado OPEN_IN_REVIEW_STAGE_II…" at bounding box center [737, 343] width 1305 height 181
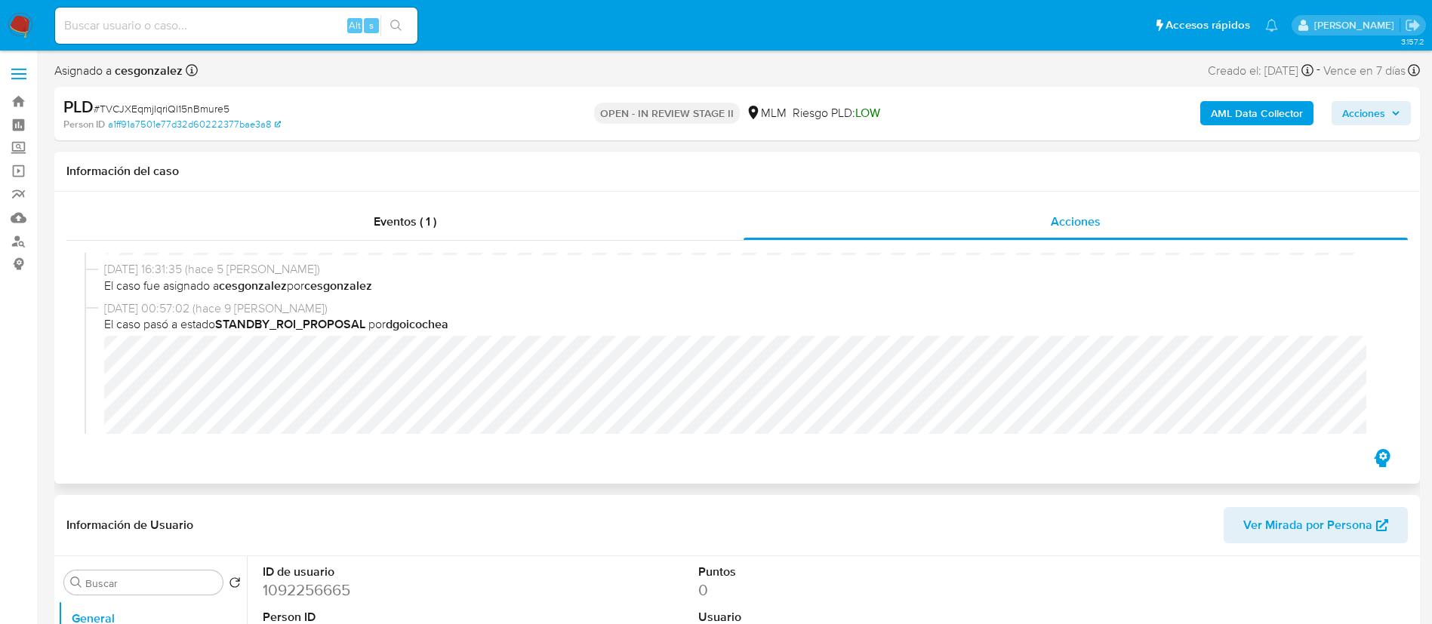
scroll to position [0, 0]
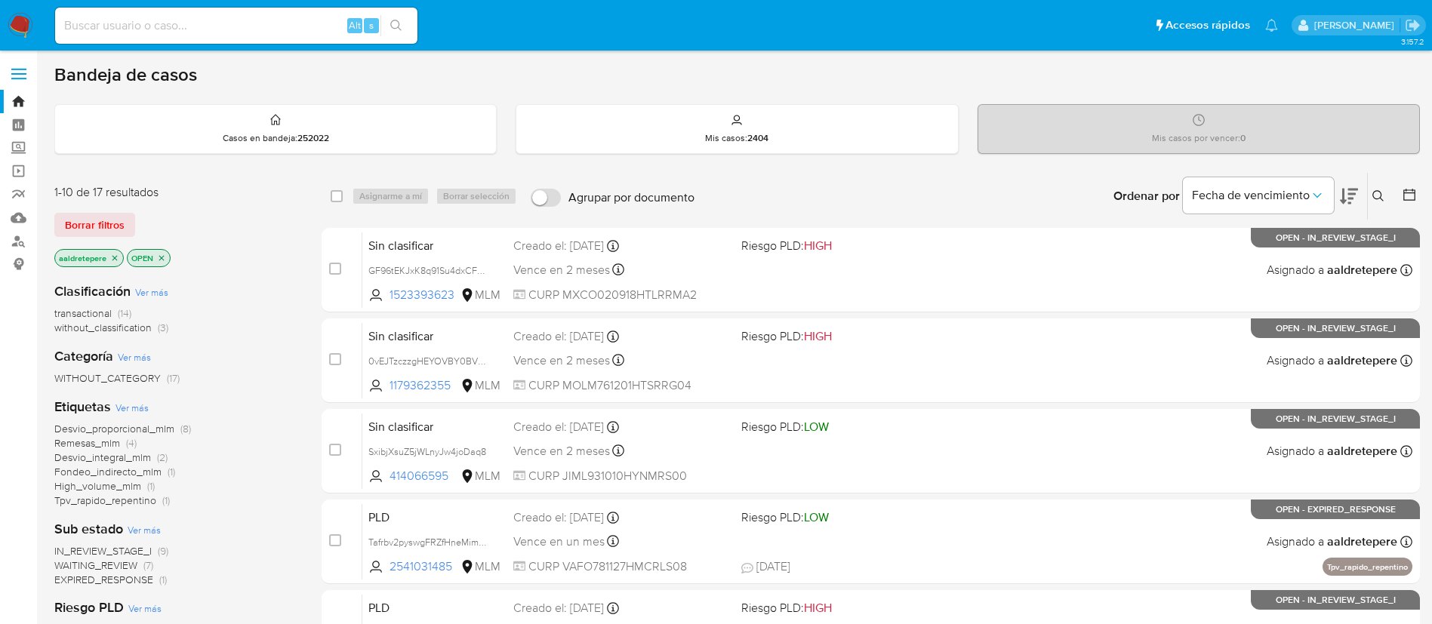
click at [1384, 190] on button at bounding box center [1380, 196] width 25 height 18
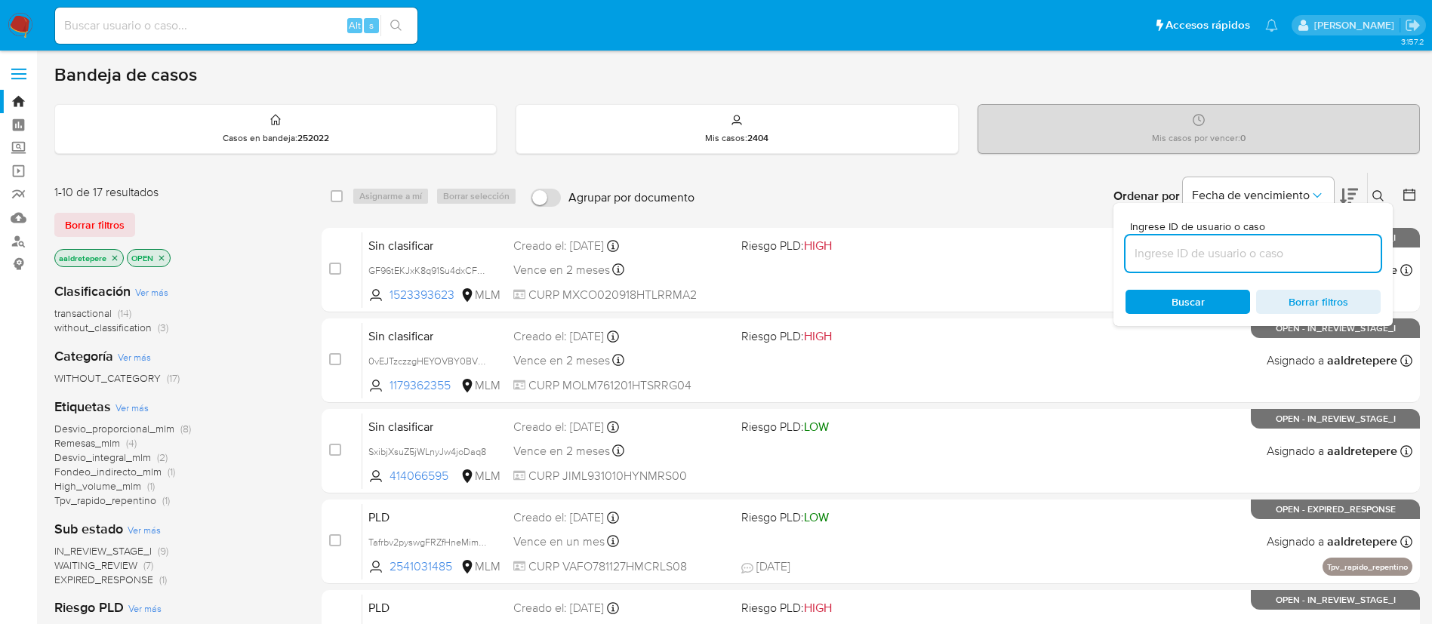
click at [1316, 251] on input at bounding box center [1252, 254] width 255 height 20
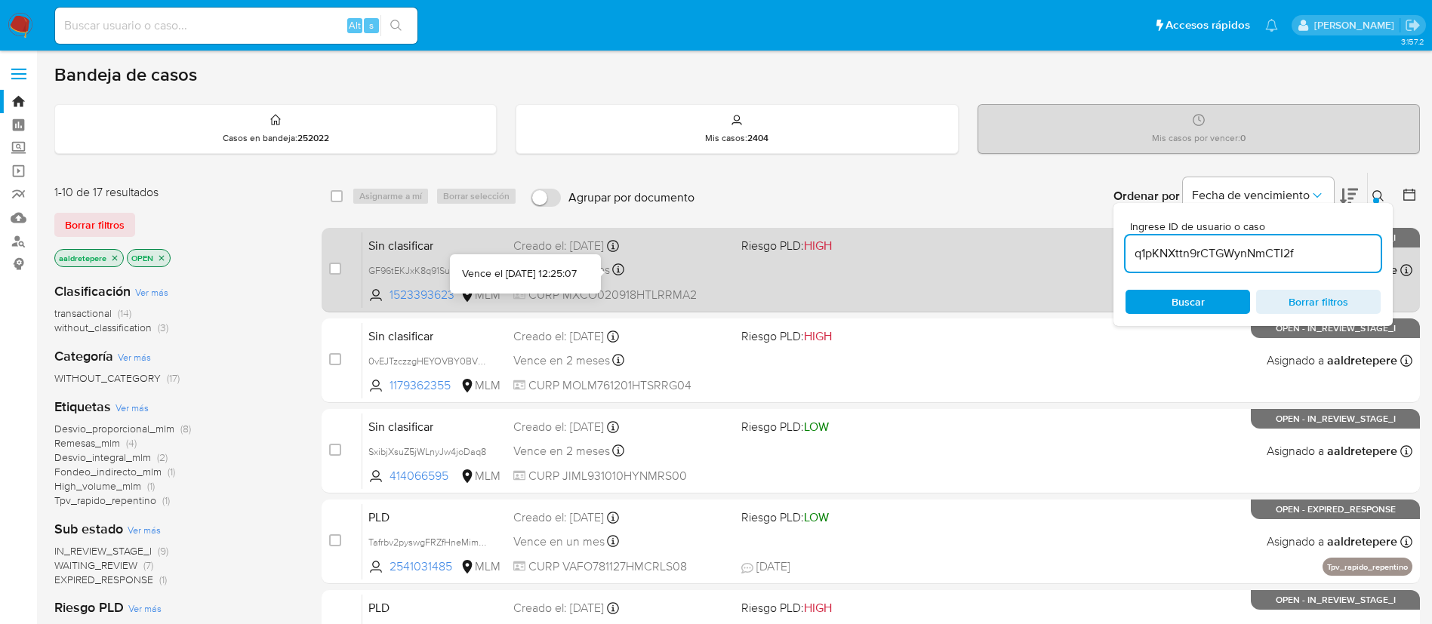
type input "q1pKNXttn9rCTGWynNmCTI2f"
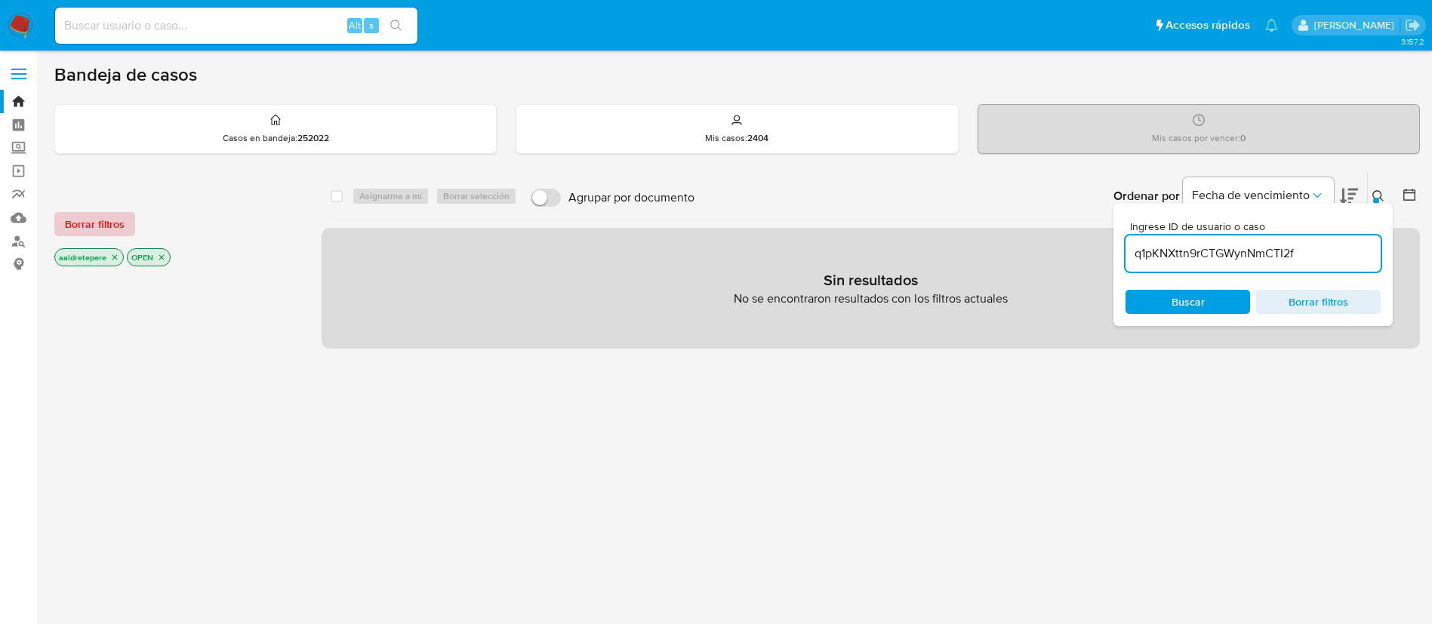
click at [99, 235] on span "Borrar filtros" at bounding box center [95, 224] width 60 height 21
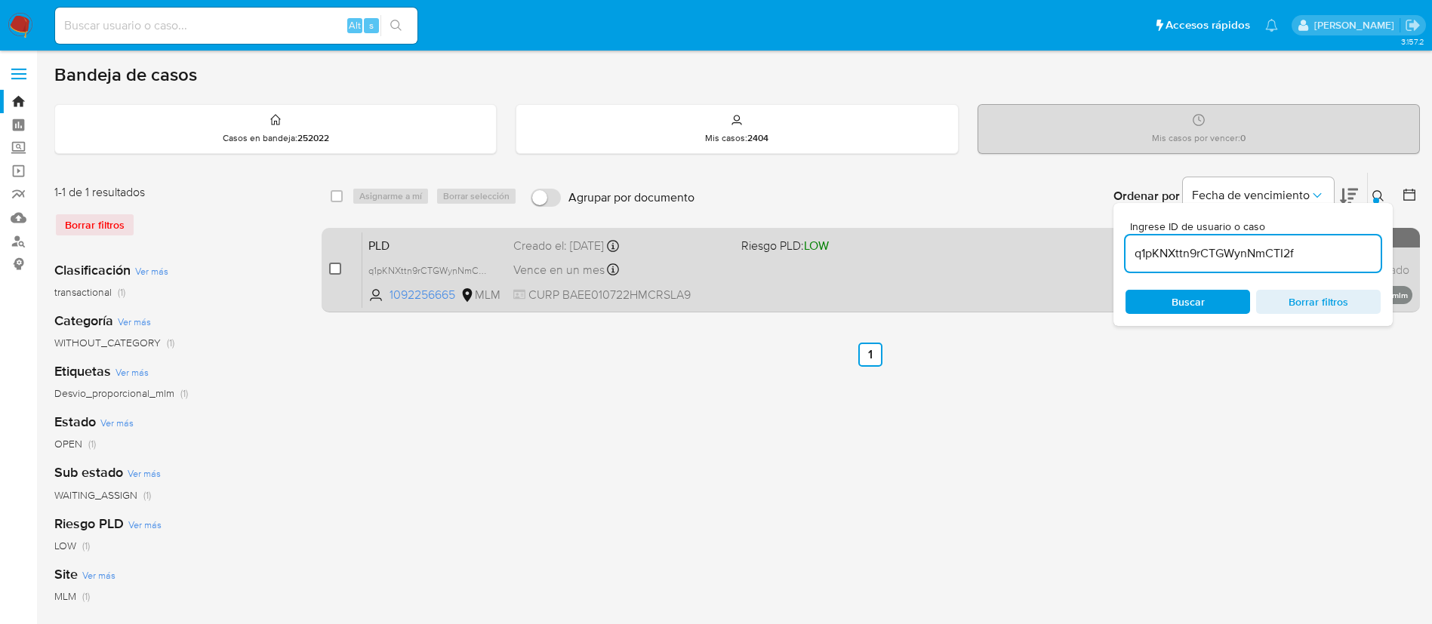
click at [339, 266] on input "checkbox" at bounding box center [335, 269] width 12 height 12
checkbox input "true"
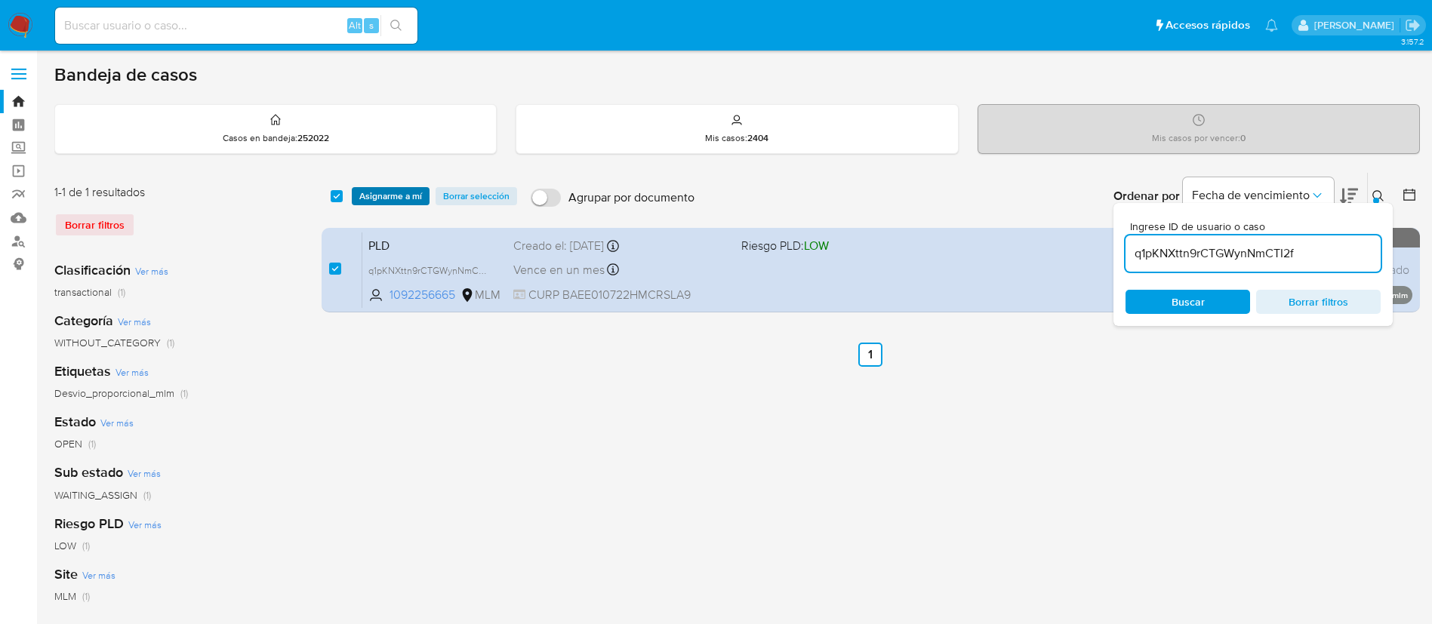
click at [384, 199] on span "Asignarme a mí" at bounding box center [390, 196] width 63 height 15
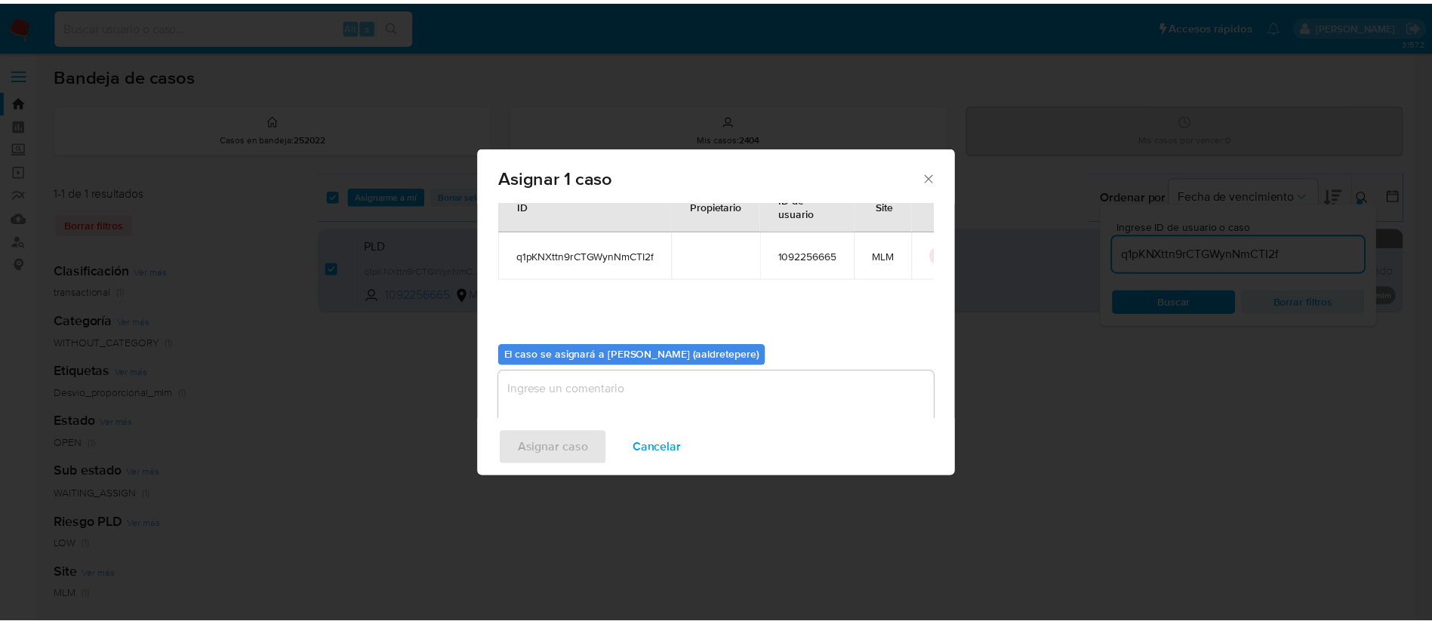
scroll to position [79, 0]
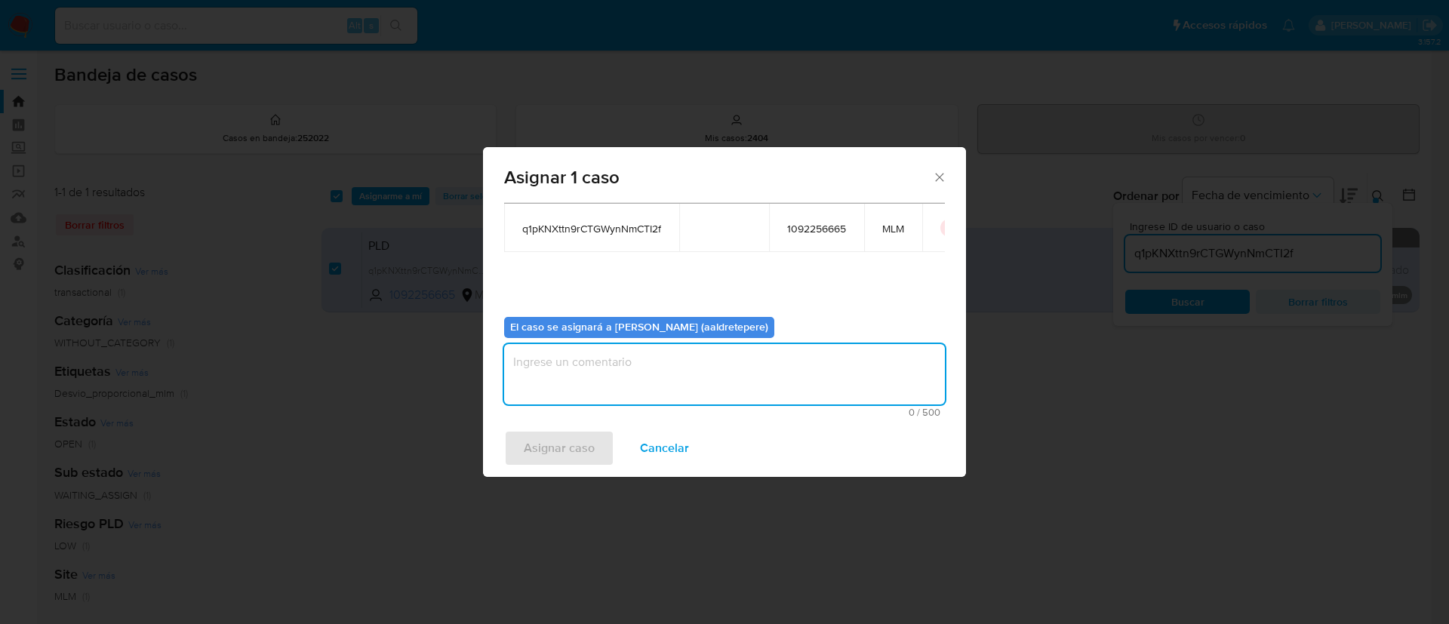
click at [647, 378] on textarea "assign-modal" at bounding box center [724, 374] width 441 height 60
click at [544, 454] on span "Asignar caso" at bounding box center [559, 448] width 71 height 33
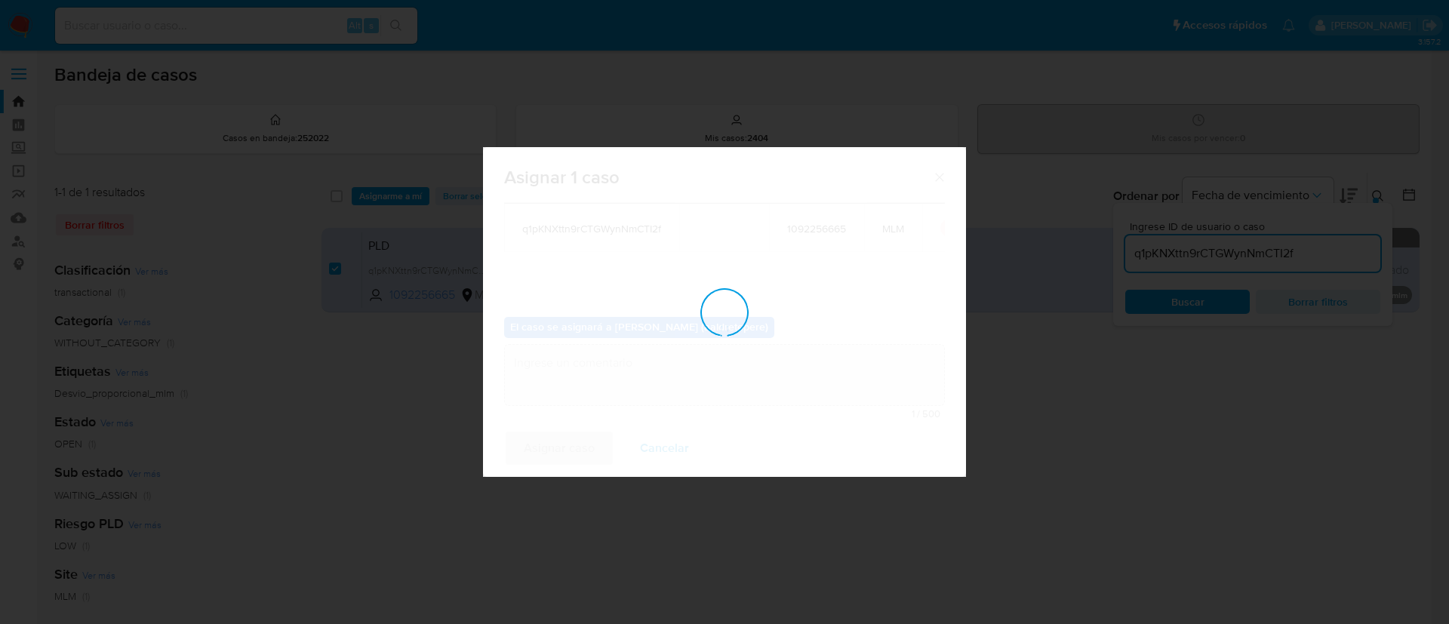
checkbox input "false"
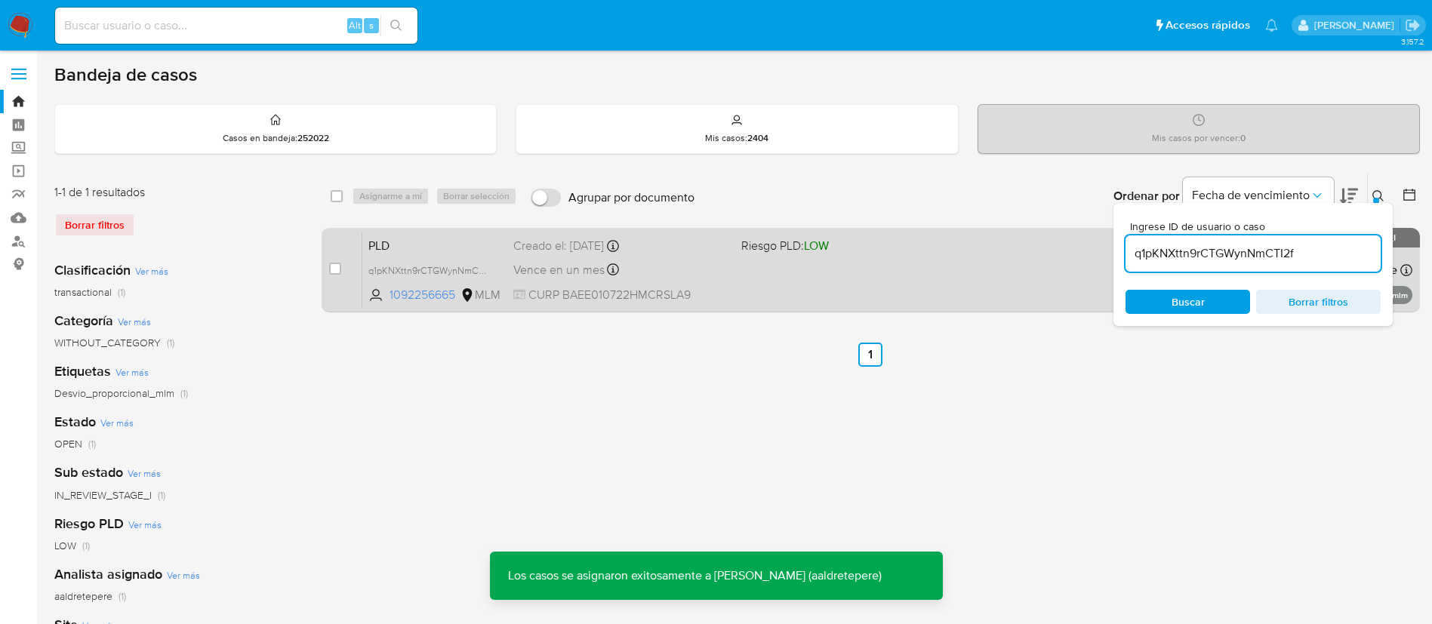
click at [771, 272] on div "PLD q1pKNXttn9rCTGWynNmCTI2f 1092256665 MLM Riesgo PLD: LOW Creado el: 12/08/20…" at bounding box center [887, 270] width 1050 height 76
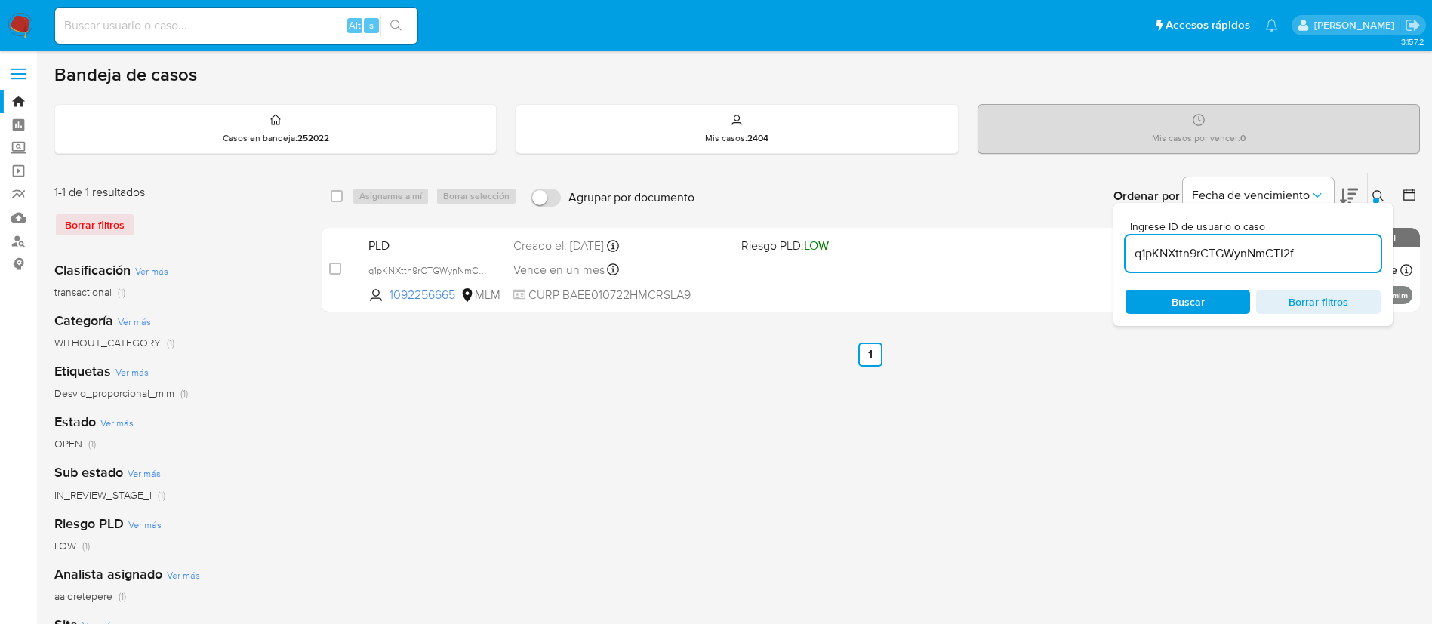
click at [300, 34] on input at bounding box center [236, 26] width 362 height 20
paste input "1146921298"
type input "1146921298"
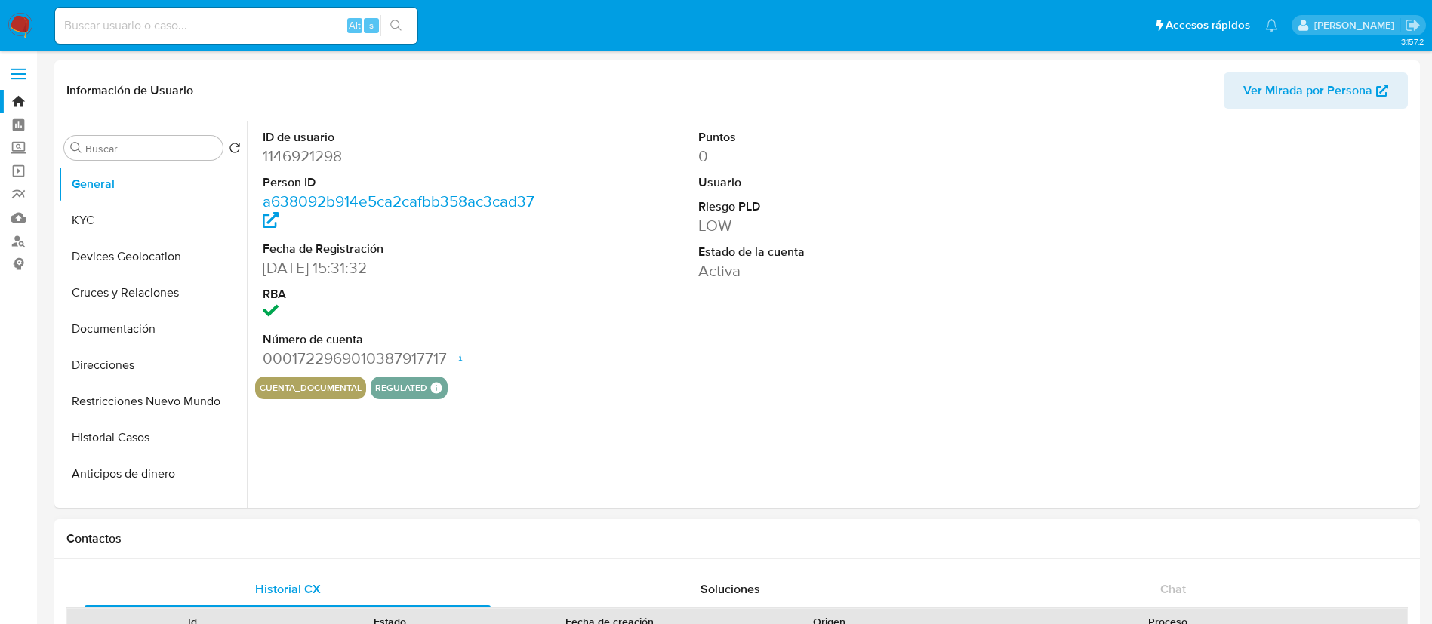
select select "10"
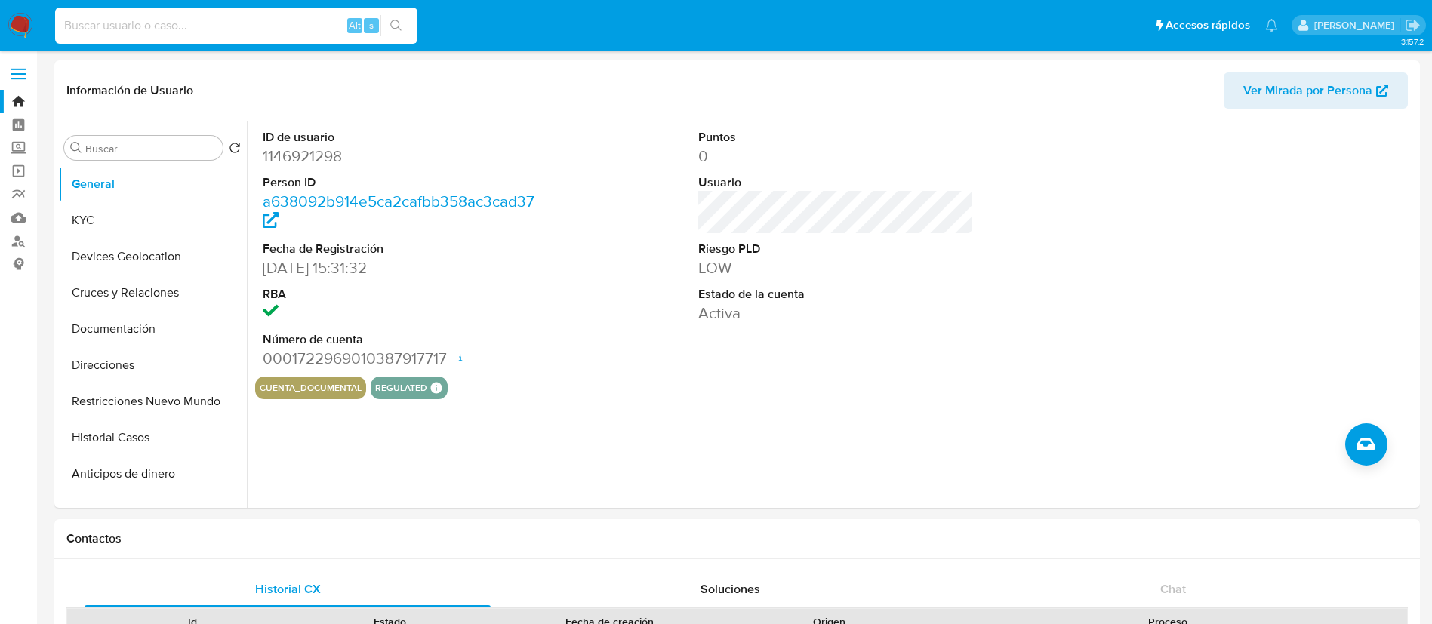
click at [193, 23] on input at bounding box center [236, 26] width 362 height 20
click at [112, 438] on button "Historial Casos" at bounding box center [146, 438] width 177 height 36
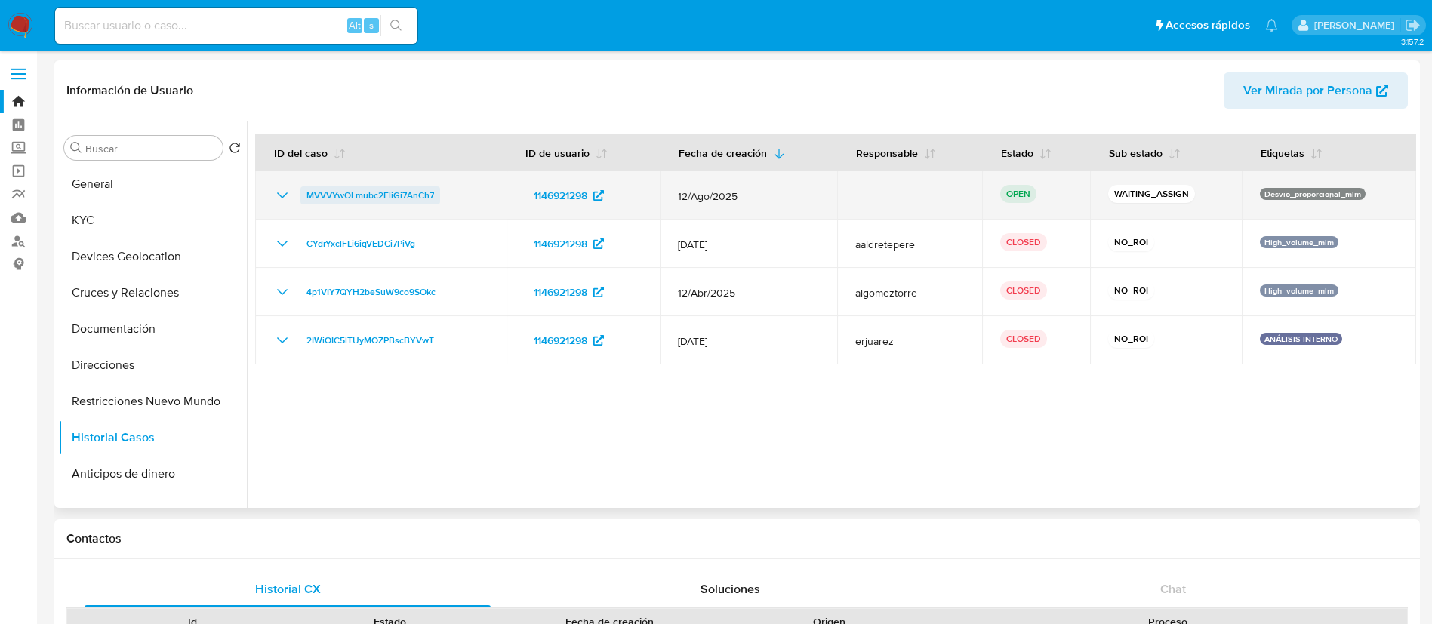
drag, startPoint x: 483, startPoint y: 192, endPoint x: 304, endPoint y: 199, distance: 179.0
click at [304, 199] on div "MVVVYwOLmubc2FliGi7AnCh7" at bounding box center [380, 195] width 215 height 18
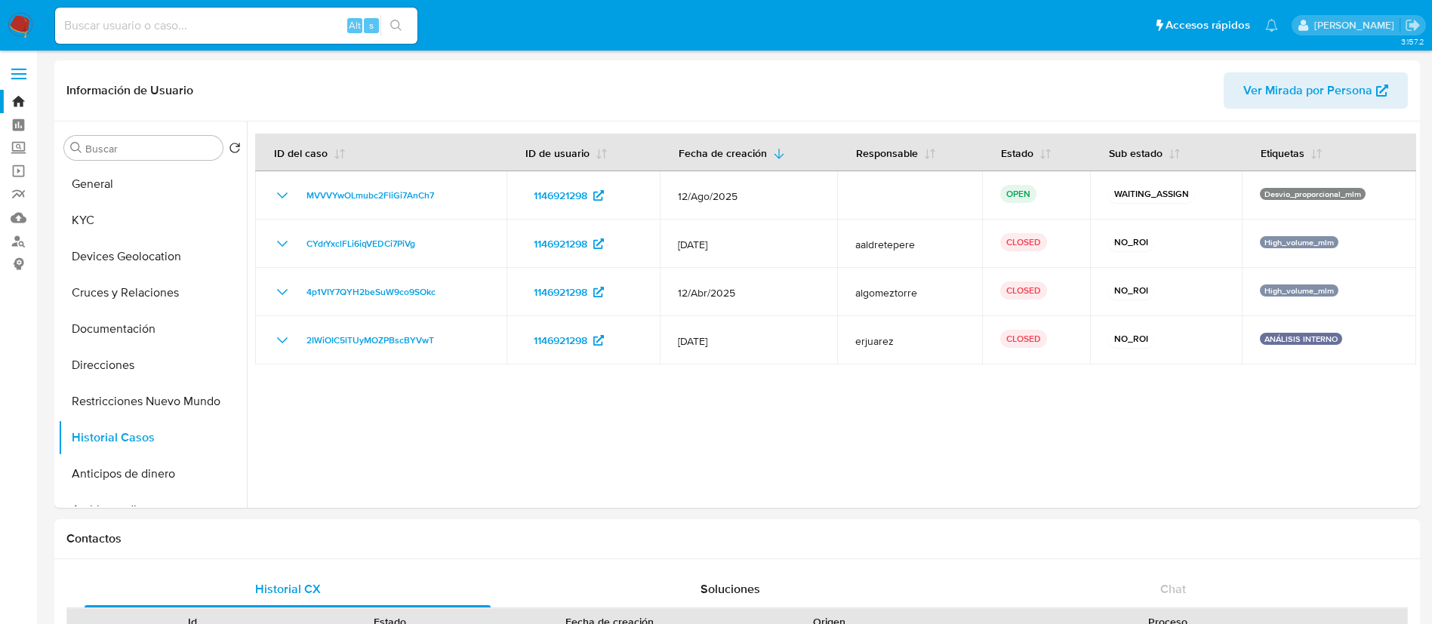
click at [25, 14] on img at bounding box center [21, 26] width 26 height 26
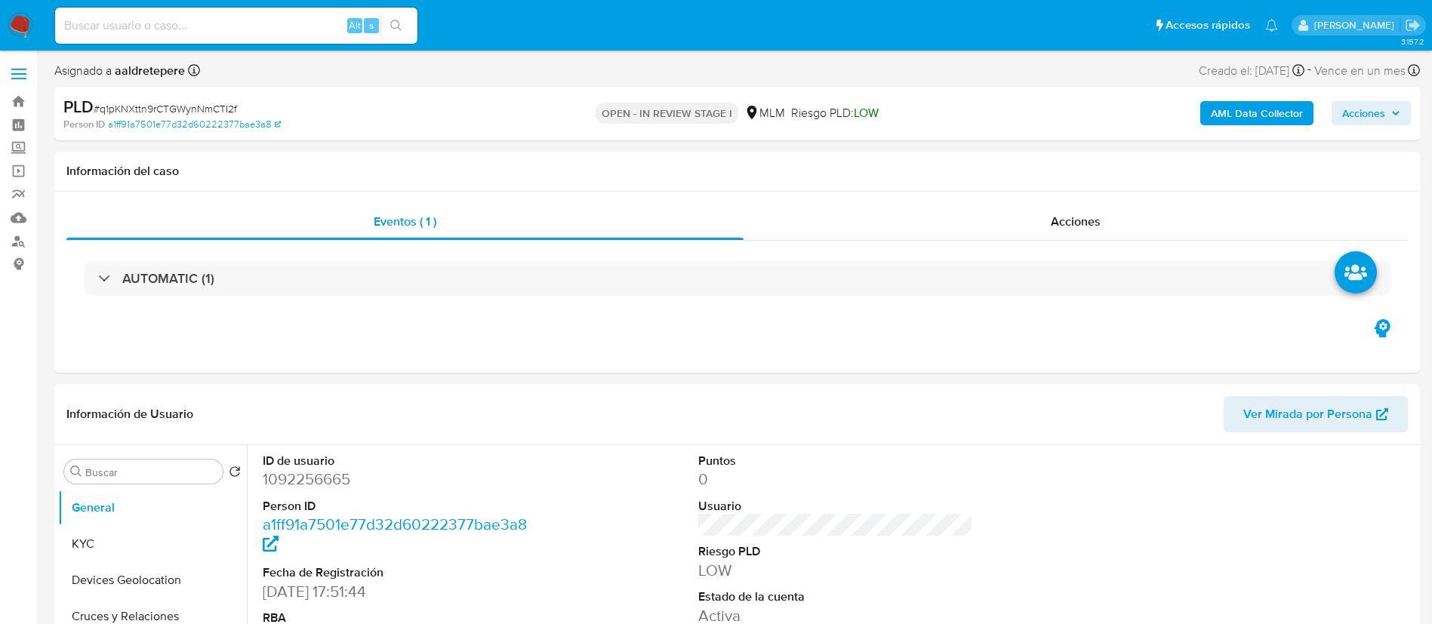
select select "10"
click at [30, 223] on link "Mulan" at bounding box center [90, 217] width 180 height 23
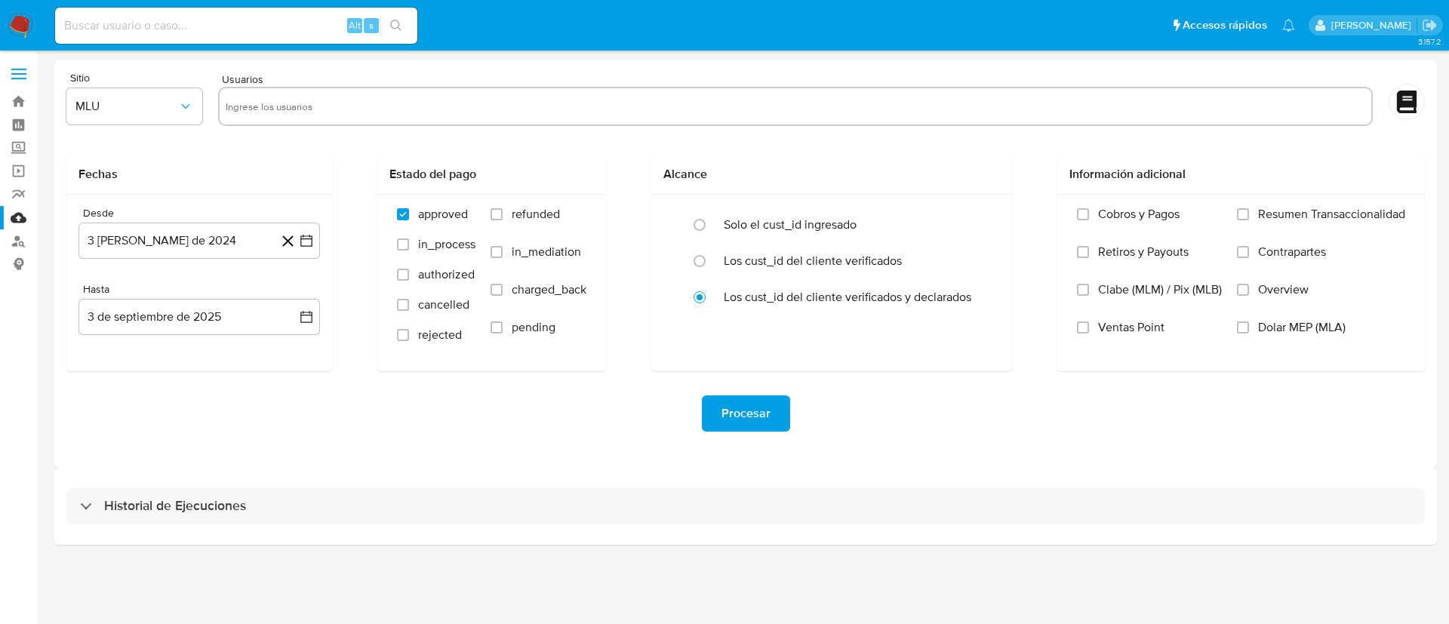
click at [656, 113] on input "text" at bounding box center [796, 106] width 1140 height 24
paste input "1092256665"
type input "1092256665"
click at [183, 106] on icon "button" at bounding box center [185, 106] width 8 height 5
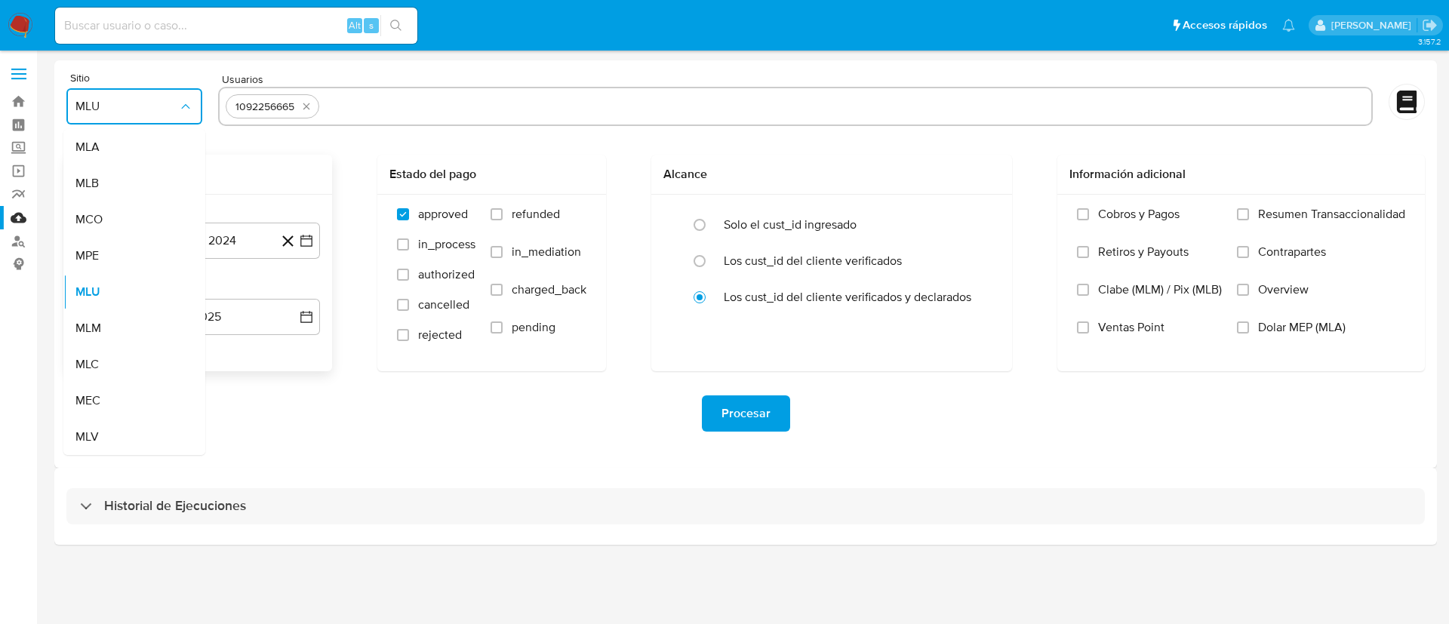
drag, startPoint x: 99, startPoint y: 322, endPoint x: 109, endPoint y: 288, distance: 35.6
click at [98, 324] on span "MLM" at bounding box center [88, 328] width 26 height 15
click at [134, 243] on button "3 de agosto de 2024" at bounding box center [200, 241] width 242 height 36
click at [181, 291] on span "agosto 2024" at bounding box center [192, 295] width 69 height 15
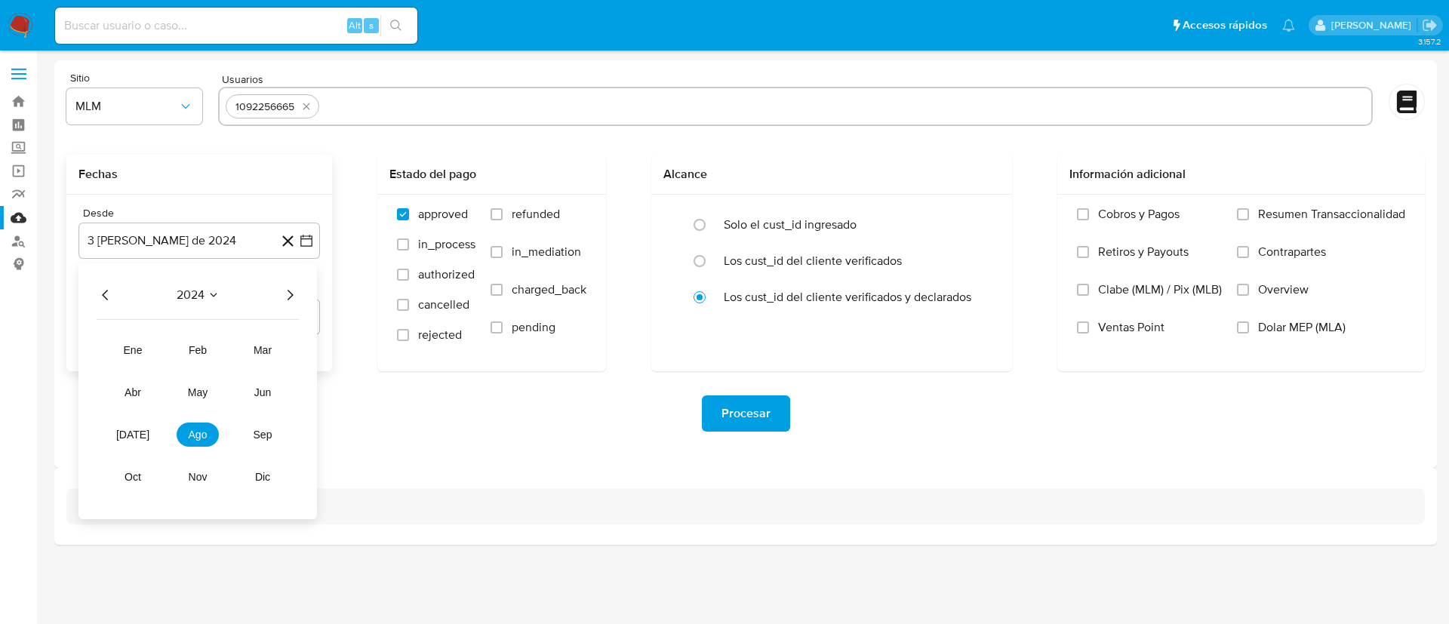
click at [287, 292] on icon "Año siguiente" at bounding box center [290, 295] width 18 height 18
click at [190, 345] on span "feb" at bounding box center [198, 350] width 18 height 12
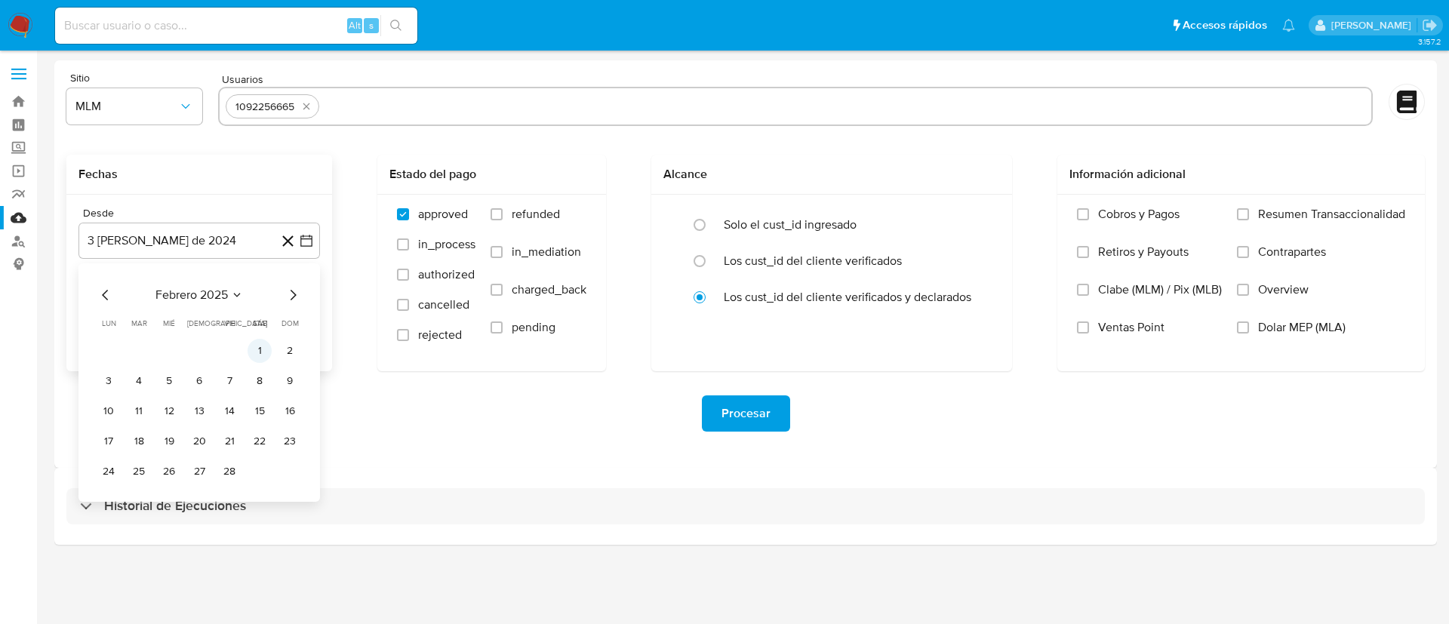
click at [254, 344] on button "1" at bounding box center [260, 351] width 24 height 24
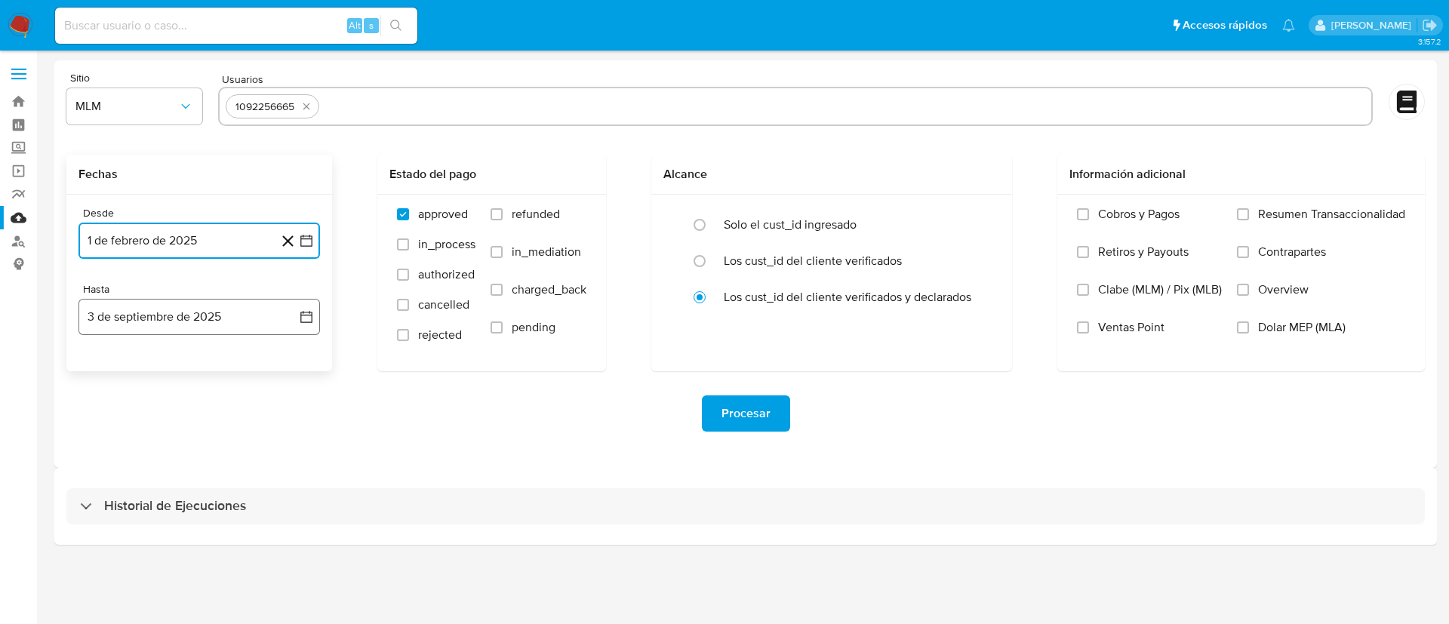
click at [223, 307] on button "3 de septiembre de 2025" at bounding box center [200, 317] width 242 height 36
click at [106, 377] on icon "Mes anterior" at bounding box center [106, 371] width 18 height 18
drag, startPoint x: 106, startPoint y: 377, endPoint x: 117, endPoint y: 402, distance: 27.1
click at [107, 377] on icon "Mes anterior" at bounding box center [106, 371] width 18 height 18
drag, startPoint x: 209, startPoint y: 546, endPoint x: 726, endPoint y: 431, distance: 529.6
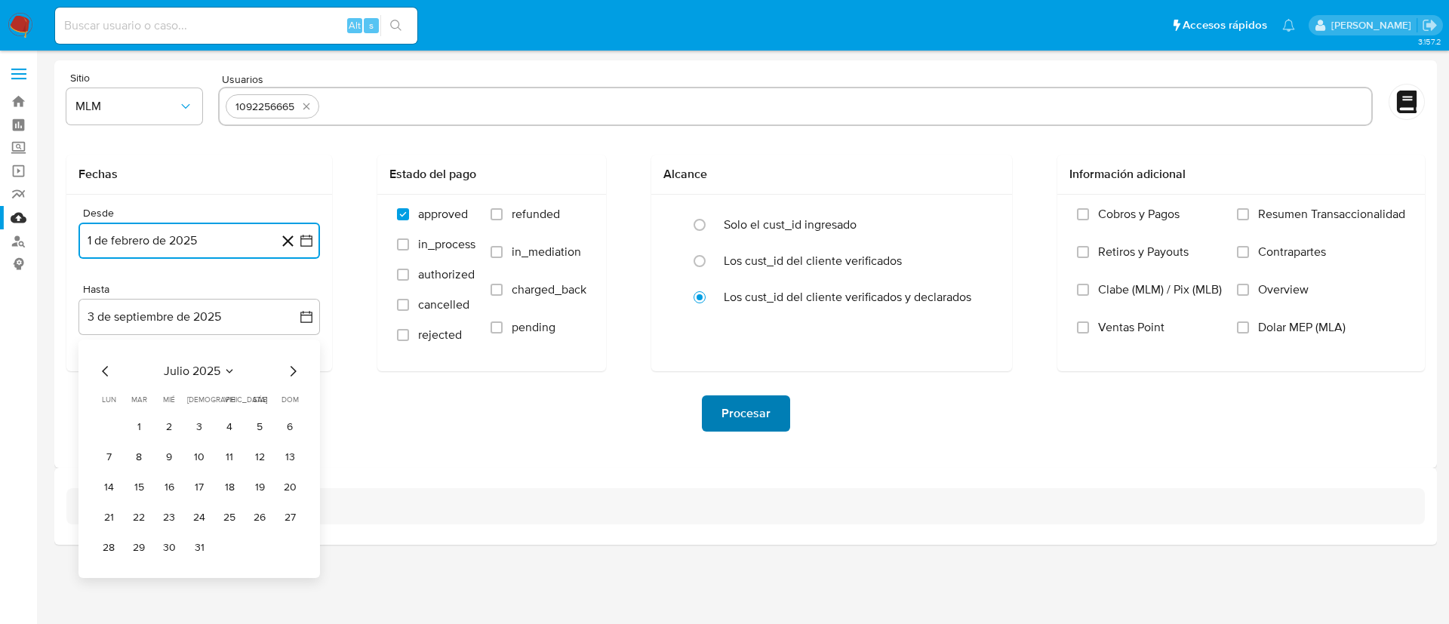
click at [214, 547] on tr "28 29 30 31" at bounding box center [199, 548] width 205 height 24
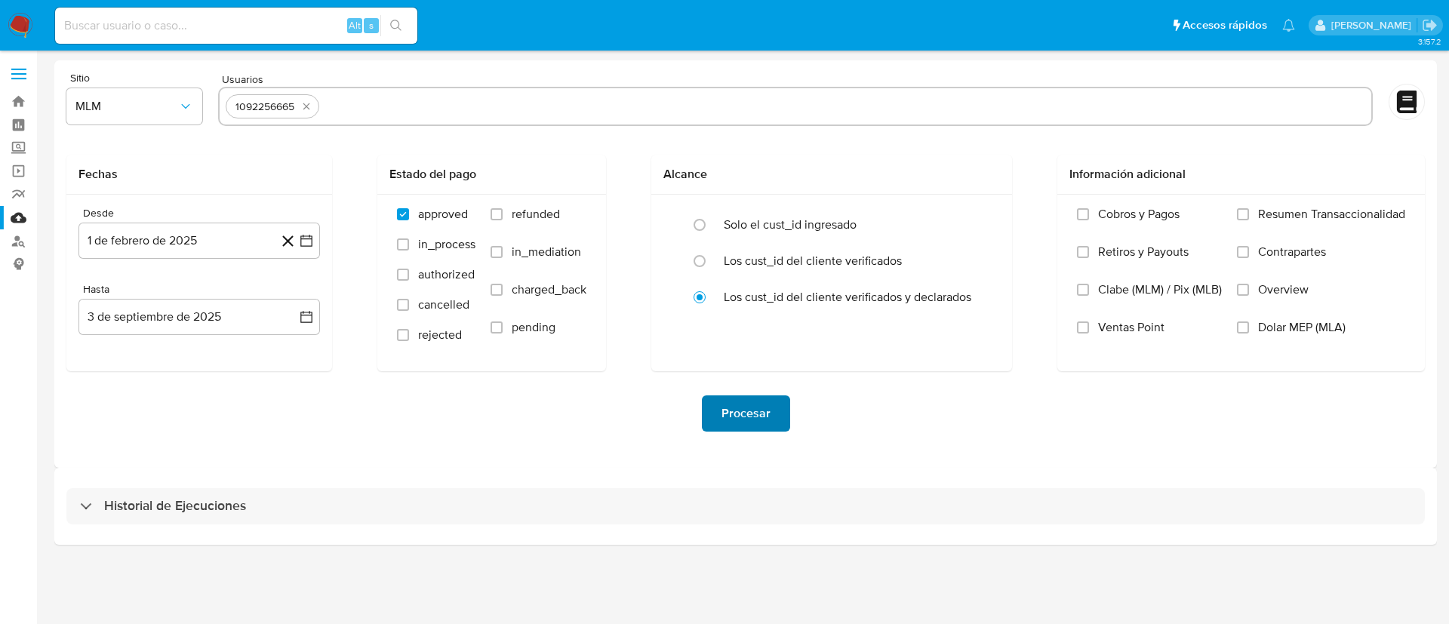
click at [743, 407] on span "Procesar" at bounding box center [746, 413] width 49 height 33
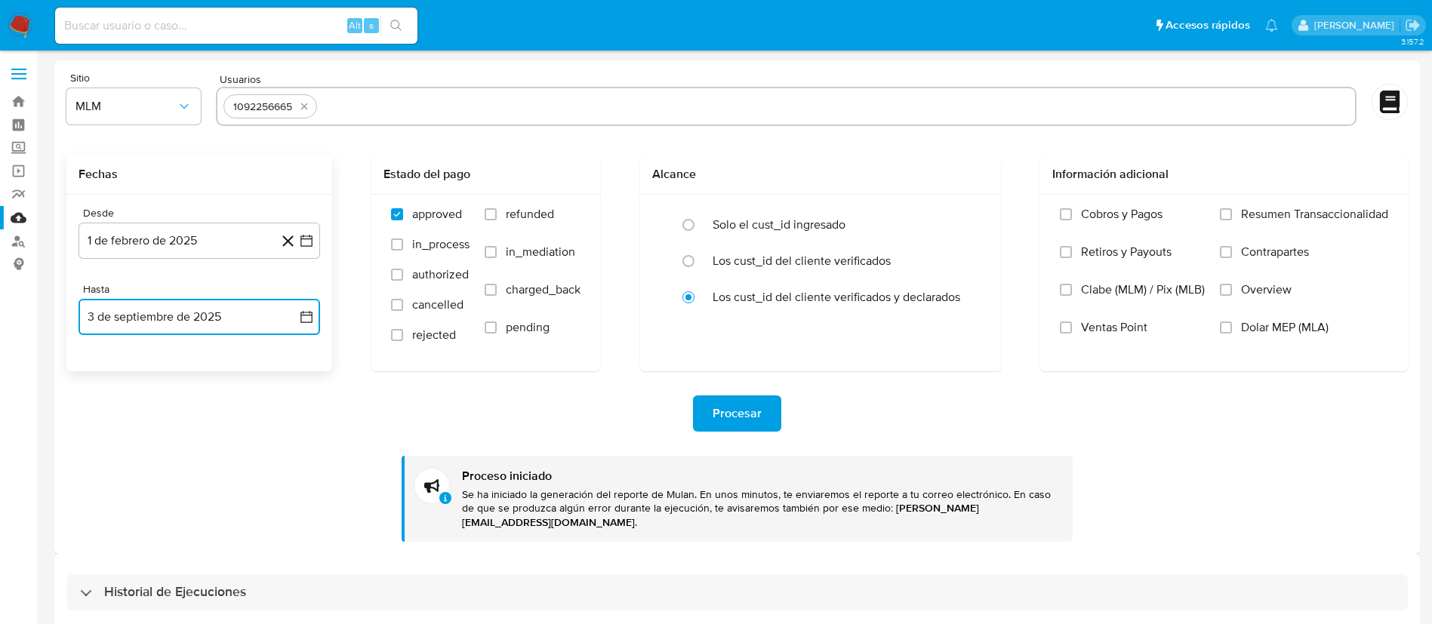
click at [235, 321] on button "3 de septiembre de 2025" at bounding box center [200, 317] width 242 height 36
click at [103, 368] on icon "Mes anterior" at bounding box center [106, 371] width 18 height 18
click at [202, 553] on button "31" at bounding box center [199, 548] width 24 height 24
click at [717, 420] on span "Procesar" at bounding box center [737, 413] width 49 height 33
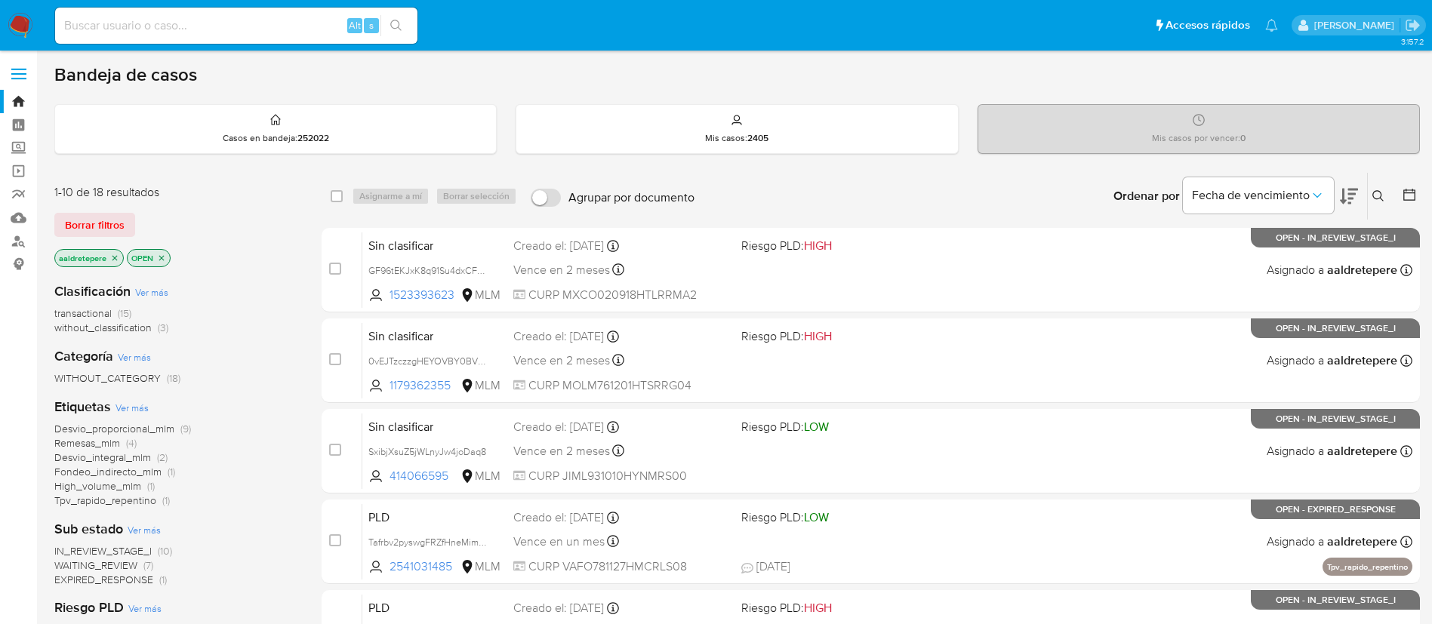
click at [1375, 196] on icon at bounding box center [1378, 196] width 12 height 12
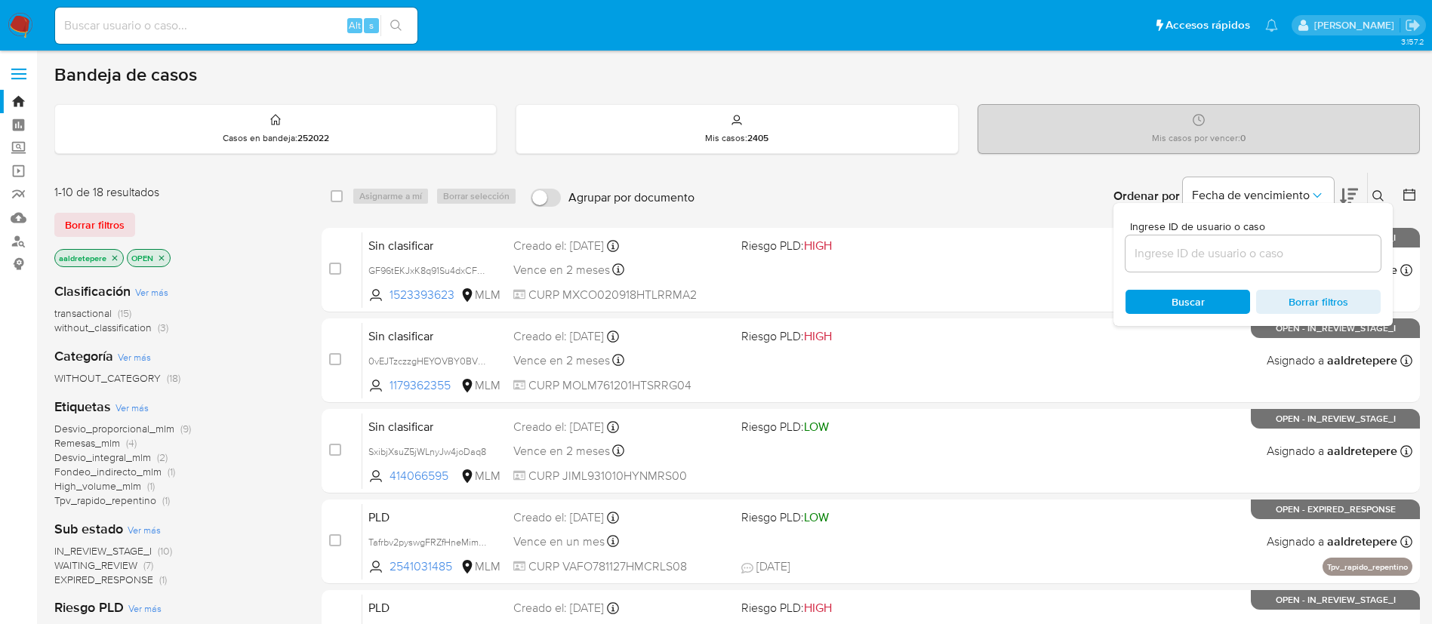
click at [1230, 256] on input at bounding box center [1252, 254] width 255 height 20
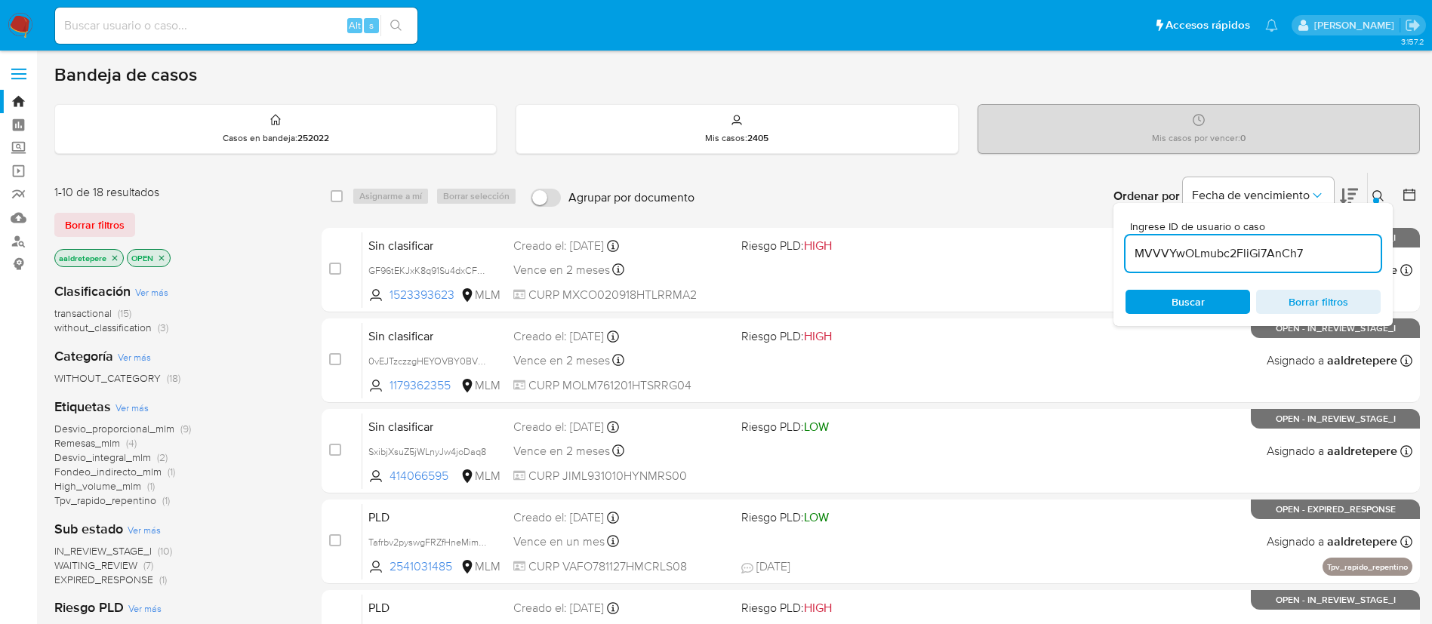
type input "MVVVYwOLmubc2FliGi7AnCh7"
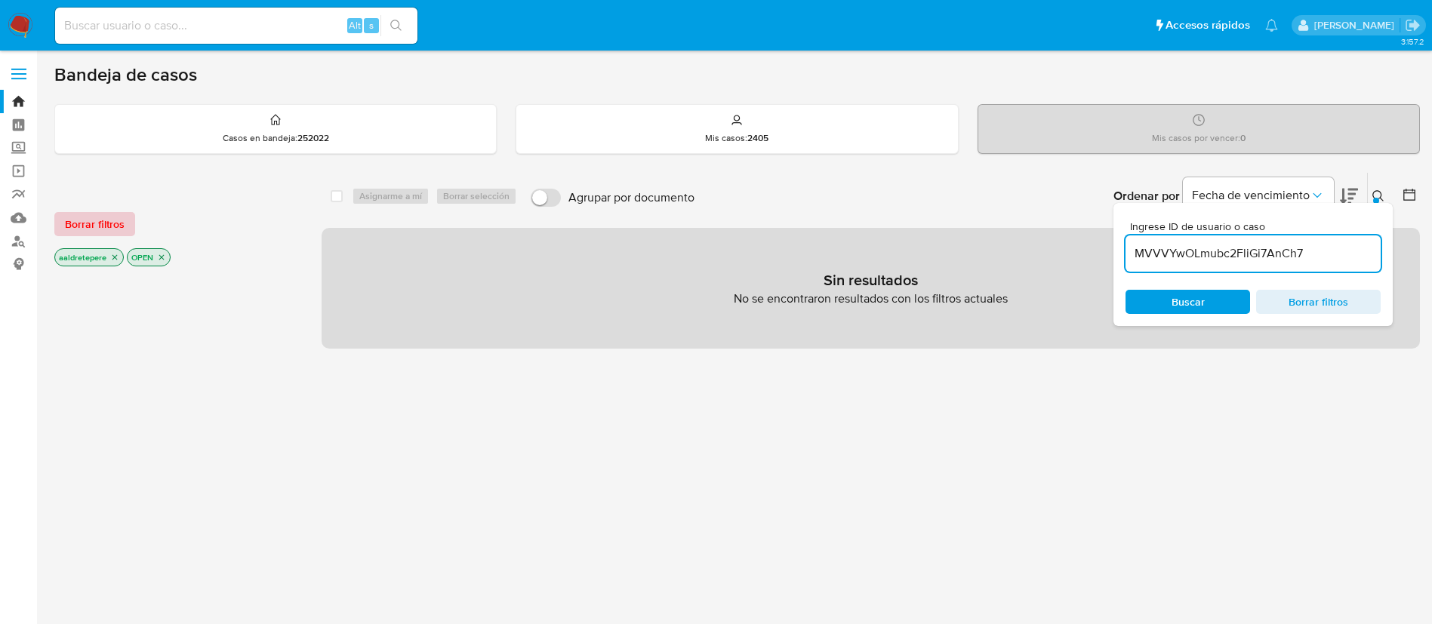
click at [62, 214] on button "Borrar filtros" at bounding box center [94, 224] width 81 height 24
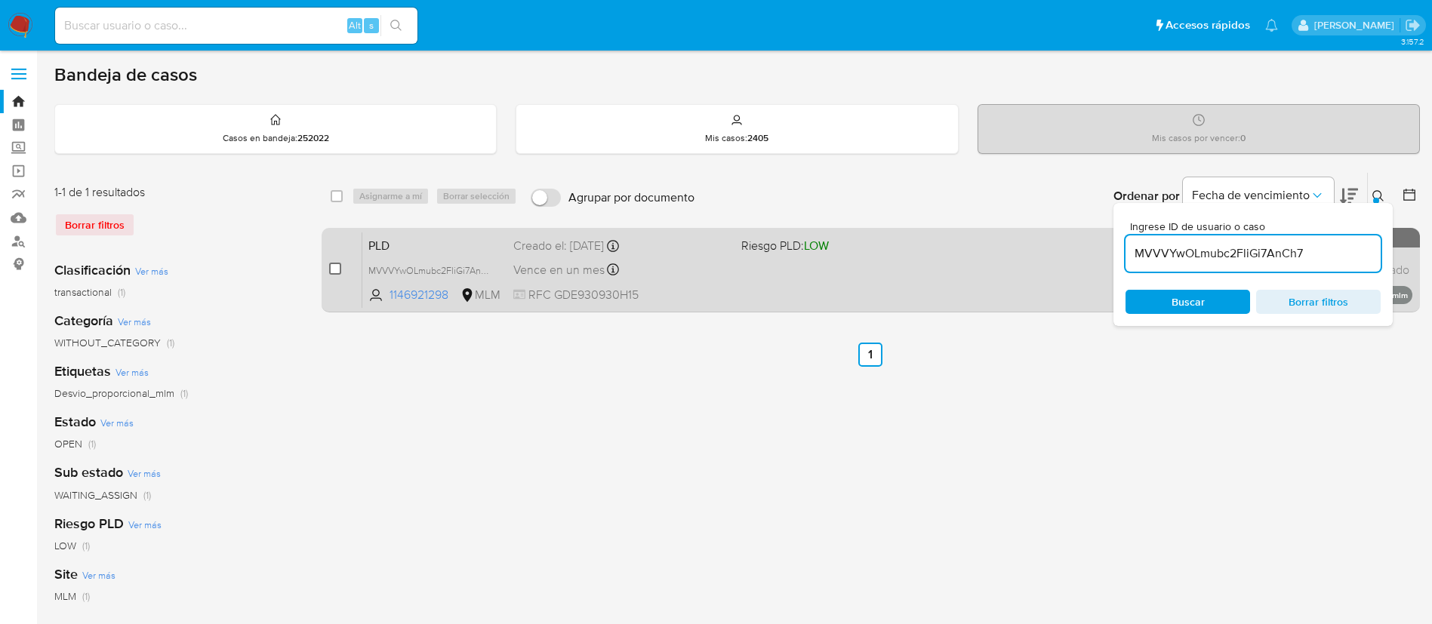
click at [336, 269] on input "checkbox" at bounding box center [335, 269] width 12 height 12
checkbox input "true"
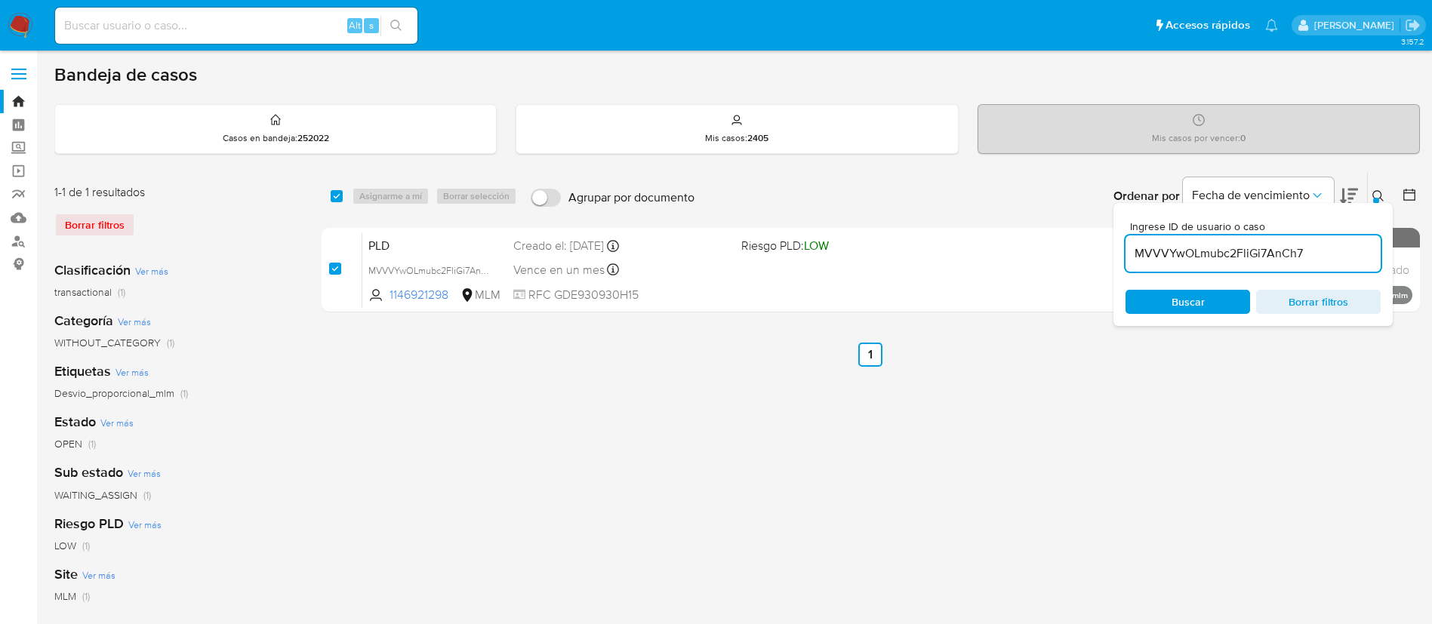
checkbox input "true"
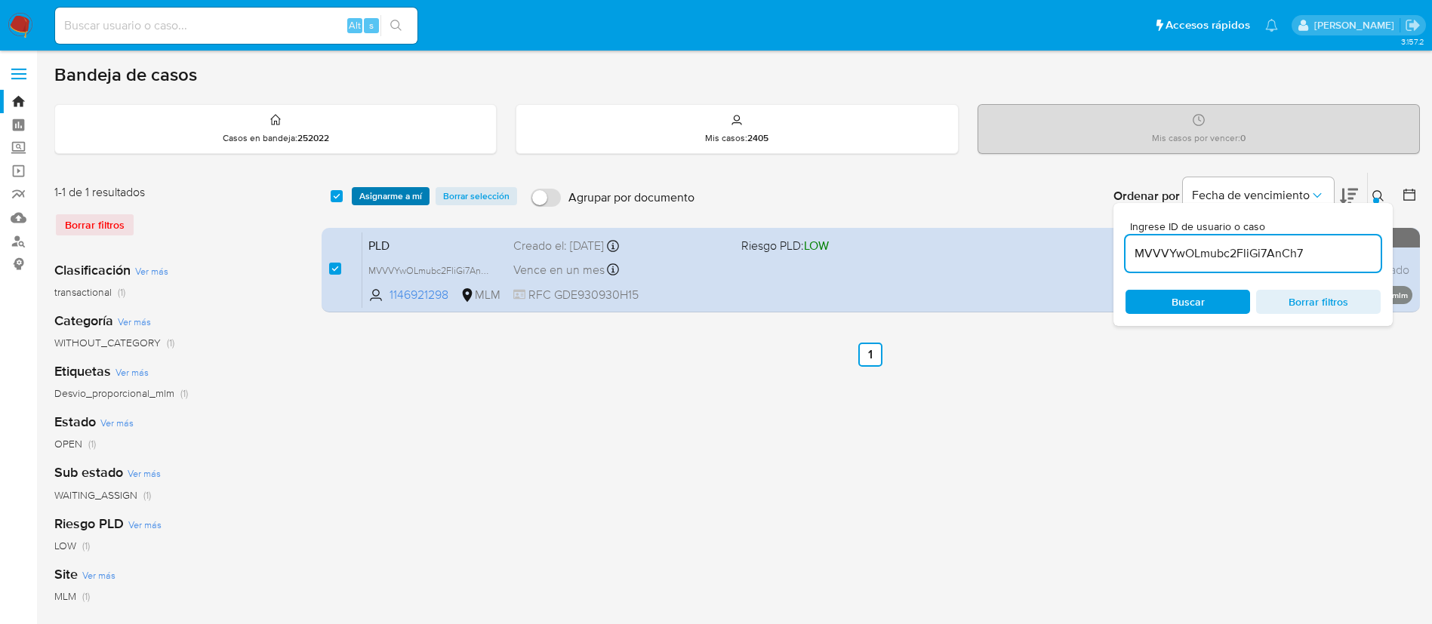
click at [422, 187] on button "Asignarme a mí" at bounding box center [391, 196] width 78 height 18
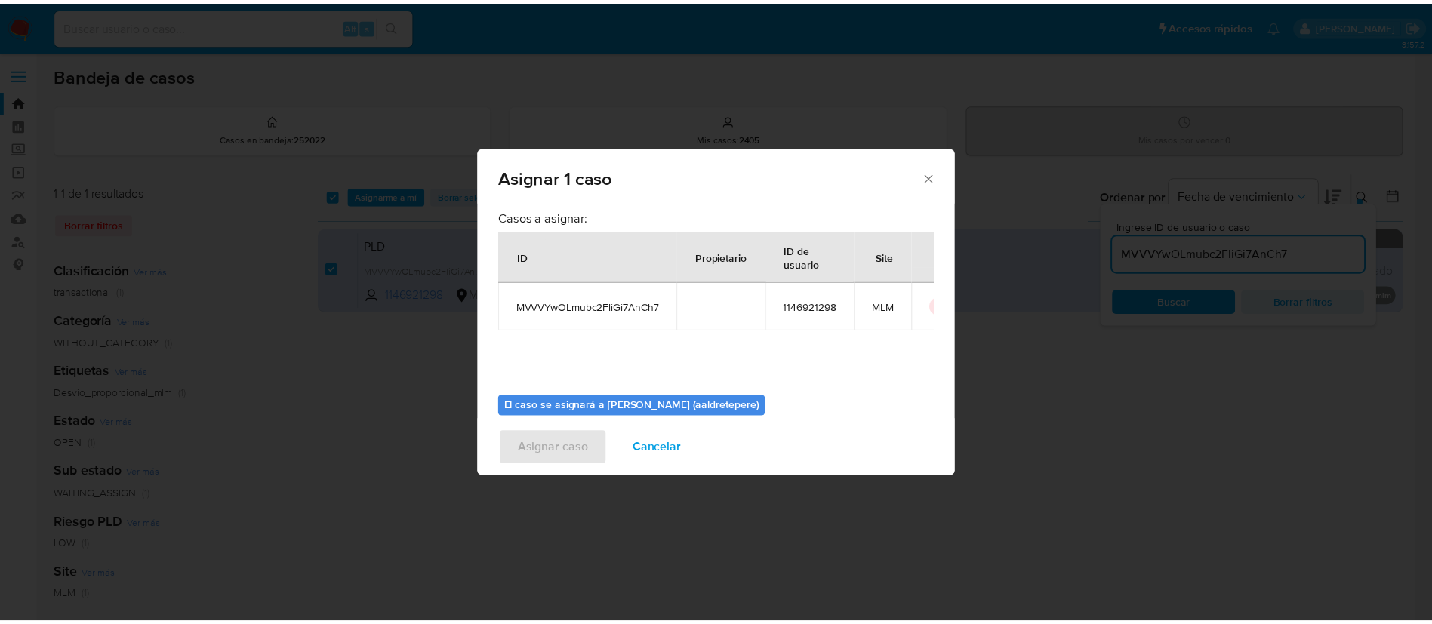
scroll to position [79, 0]
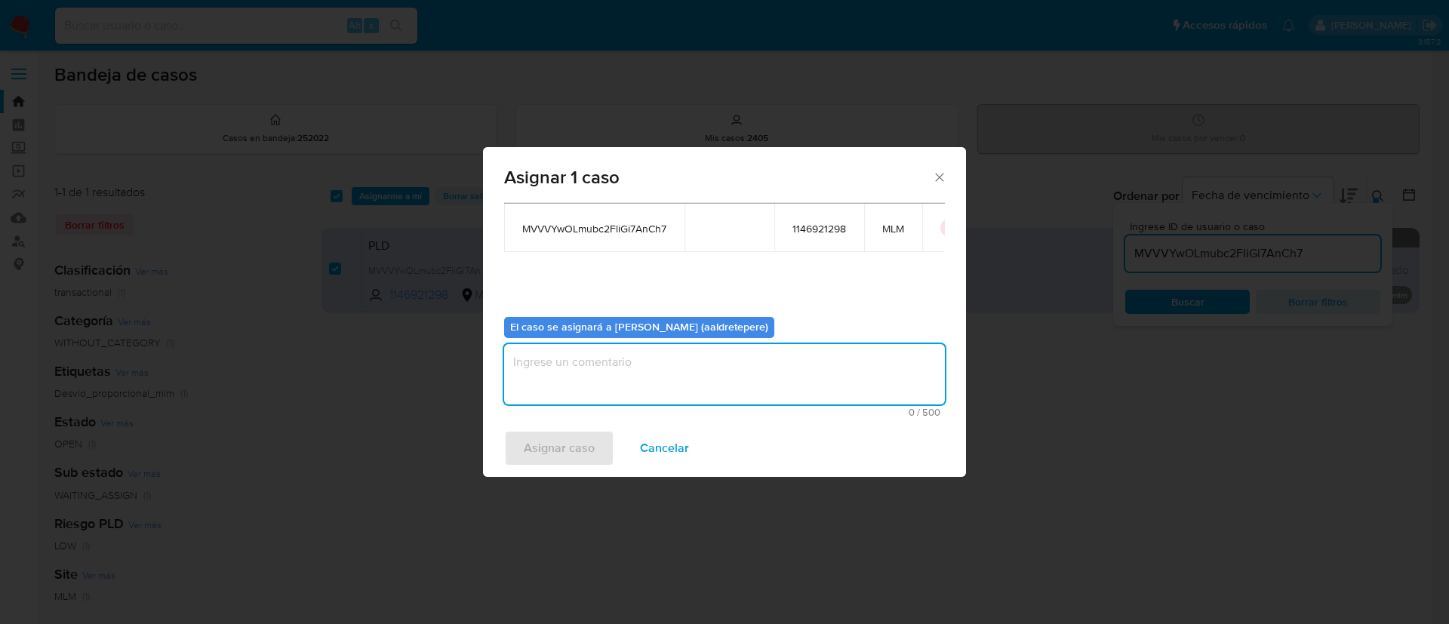
click at [729, 372] on textarea "assign-modal" at bounding box center [724, 374] width 441 height 60
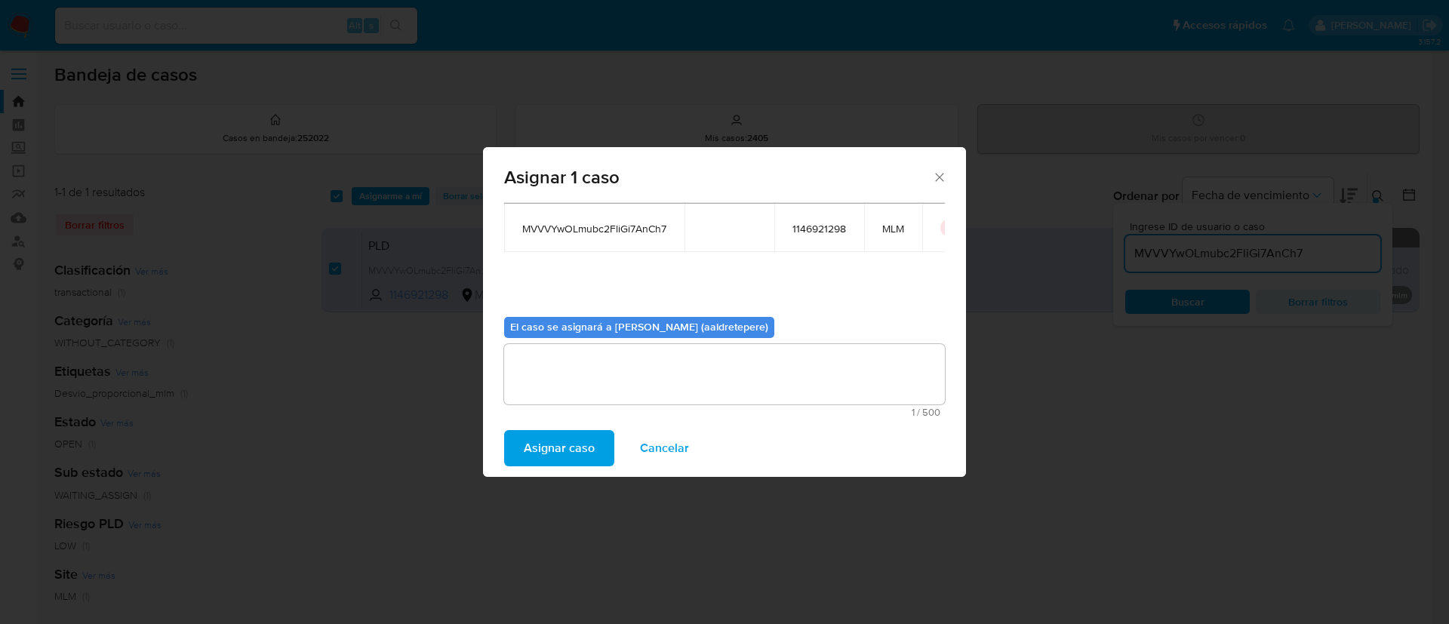
click at [525, 458] on span "Asignar caso" at bounding box center [559, 448] width 71 height 33
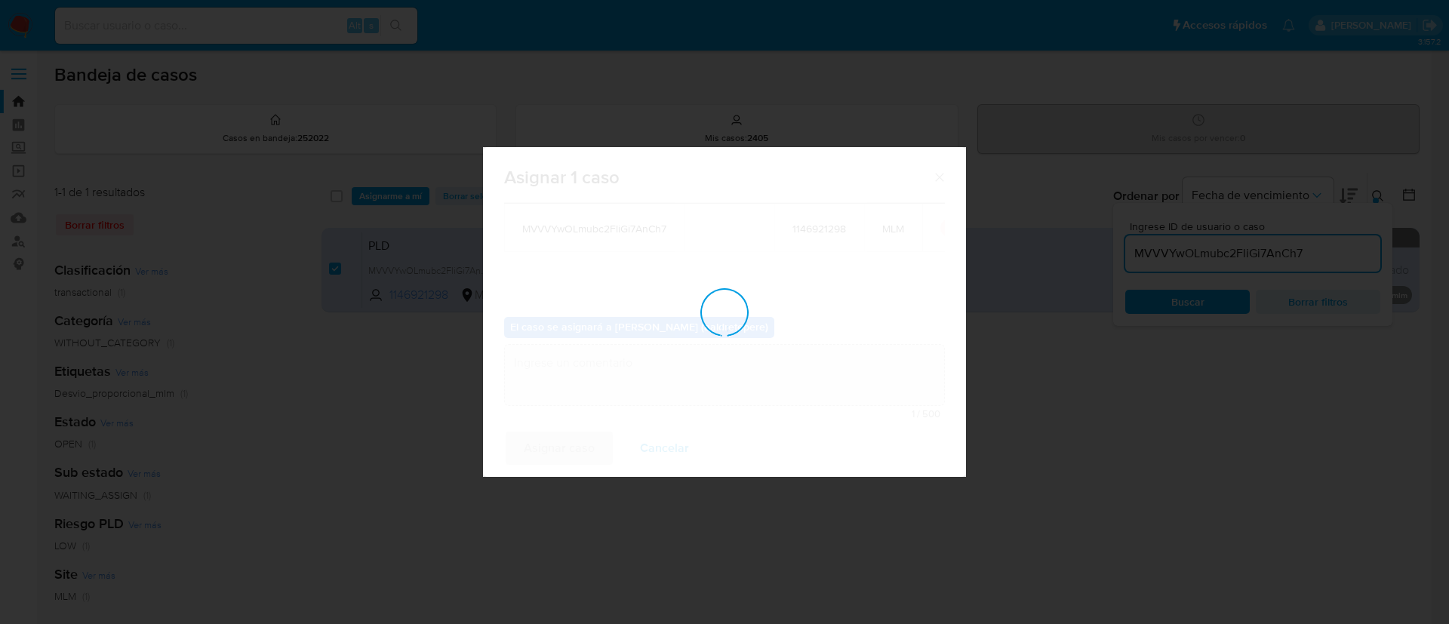
checkbox input "false"
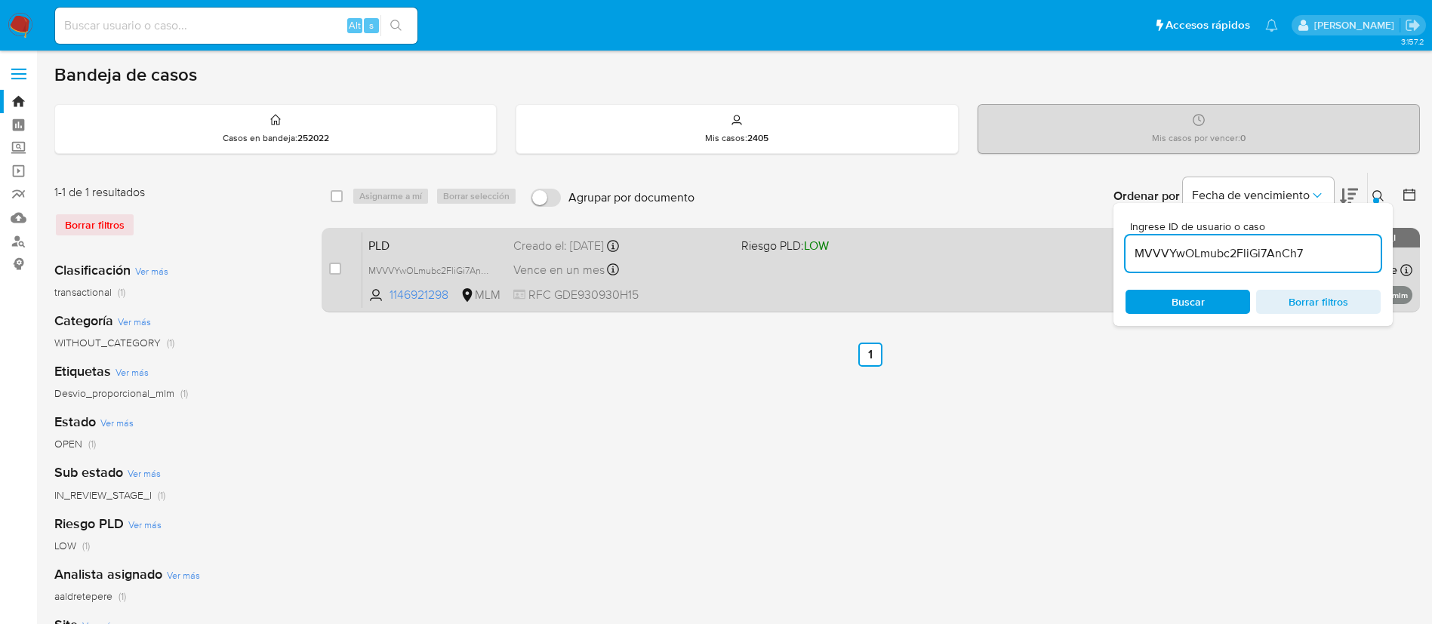
click at [779, 296] on div "PLD MVVVYwOLmubc2FliGi7AnCh7 1146921298 MLM Riesgo PLD: LOW Creado el: 12/08/20…" at bounding box center [887, 270] width 1050 height 76
click at [728, 303] on span "RFC GDE930930H15" at bounding box center [621, 295] width 216 height 17
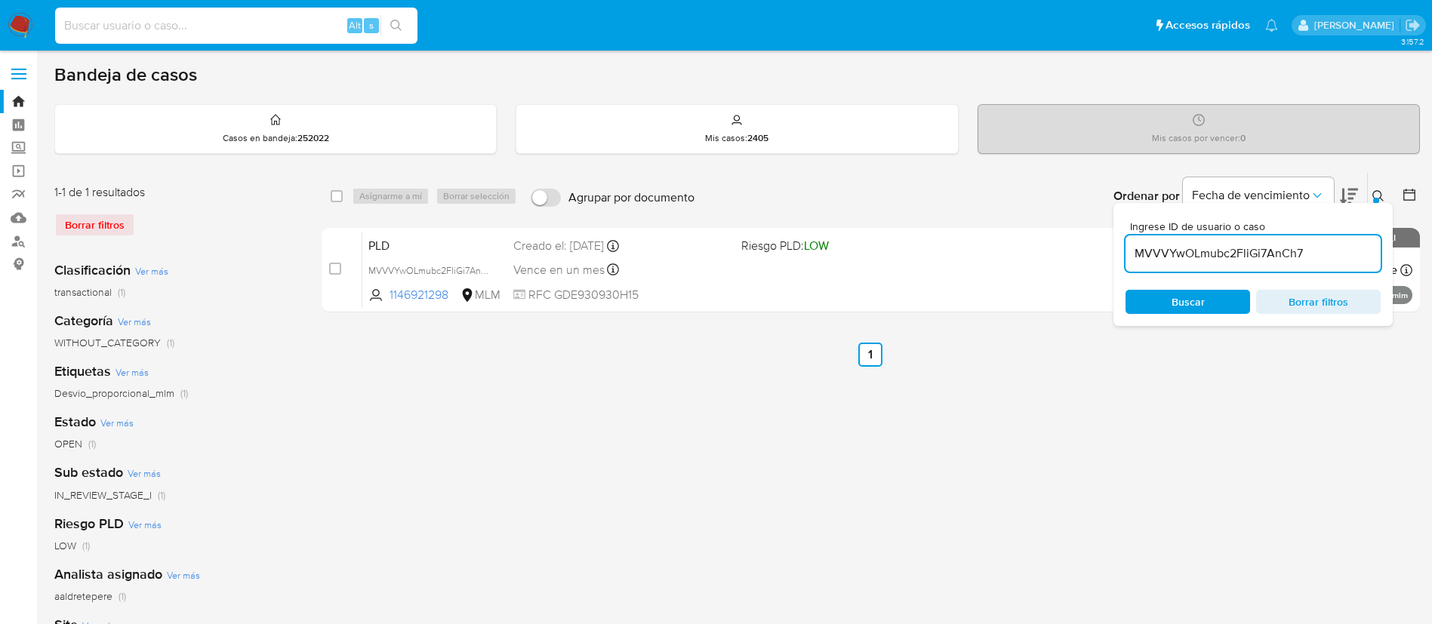
drag, startPoint x: 232, startPoint y: 20, endPoint x: 236, endPoint y: 33, distance: 13.4
click at [233, 25] on input at bounding box center [236, 26] width 362 height 20
paste input "1202262643"
type input "1202262643"
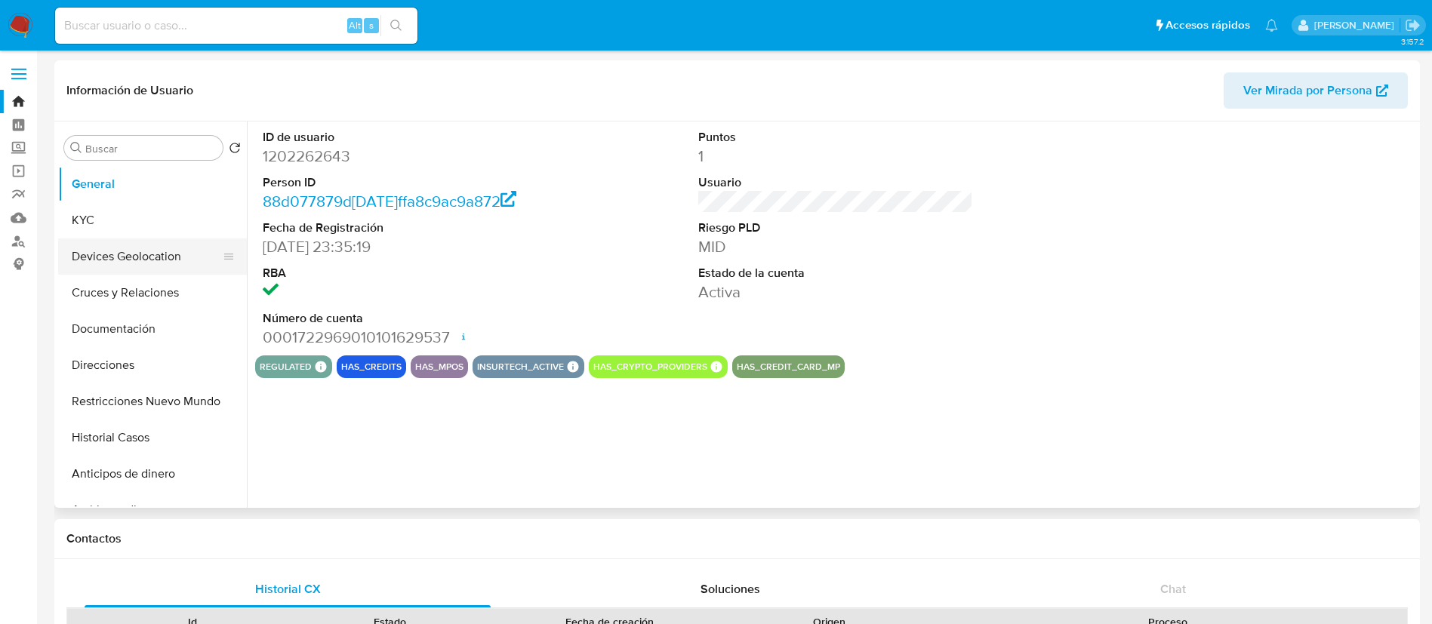
select select "10"
click at [158, 425] on button "Historial Casos" at bounding box center [146, 438] width 177 height 36
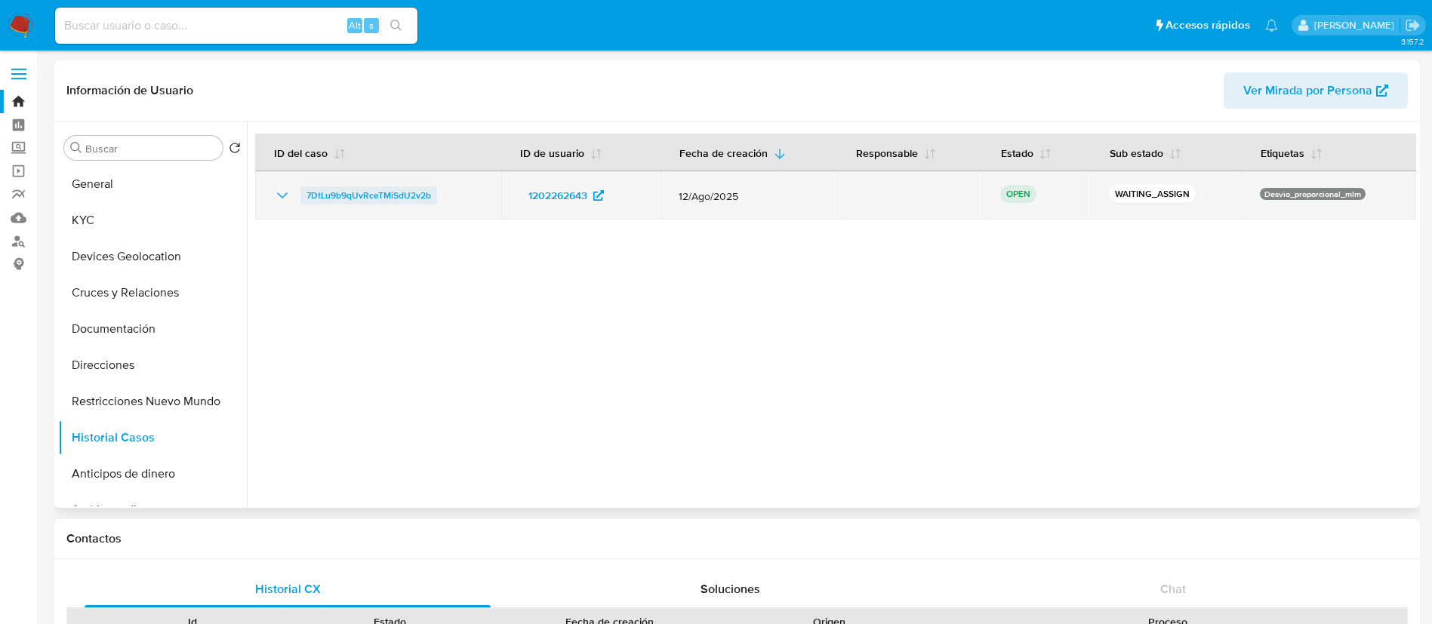
drag, startPoint x: 440, startPoint y: 189, endPoint x: 306, endPoint y: 195, distance: 134.5
click at [306, 195] on div "7DtLu9b9qUvRceTMiSdU2v2b" at bounding box center [378, 195] width 210 height 18
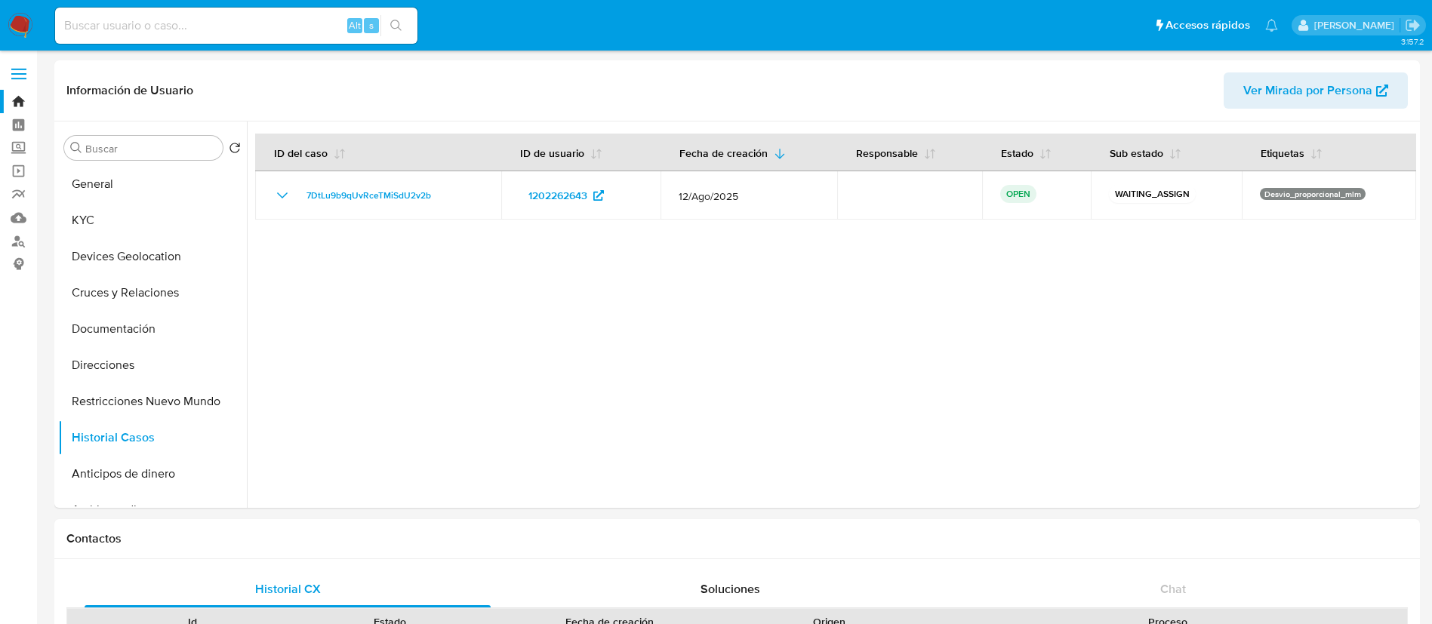
click at [28, 29] on img at bounding box center [21, 26] width 26 height 26
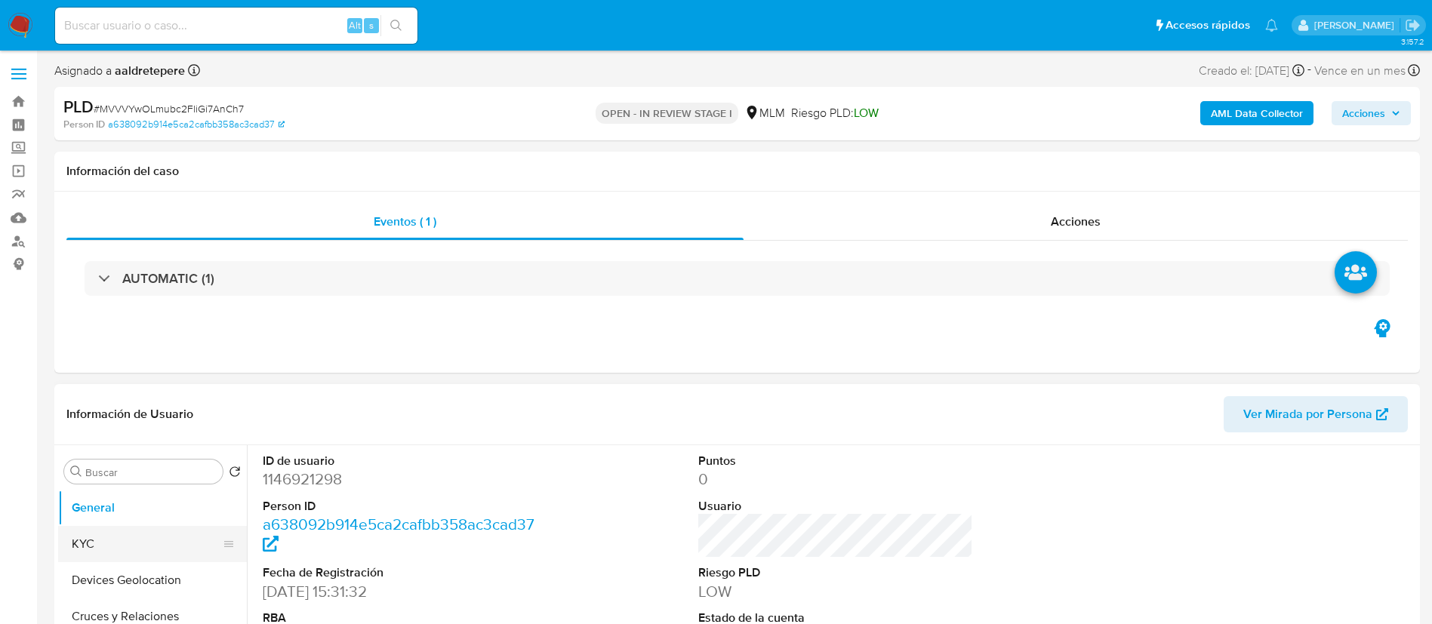
select select "10"
drag, startPoint x: 175, startPoint y: 543, endPoint x: 292, endPoint y: 377, distance: 203.1
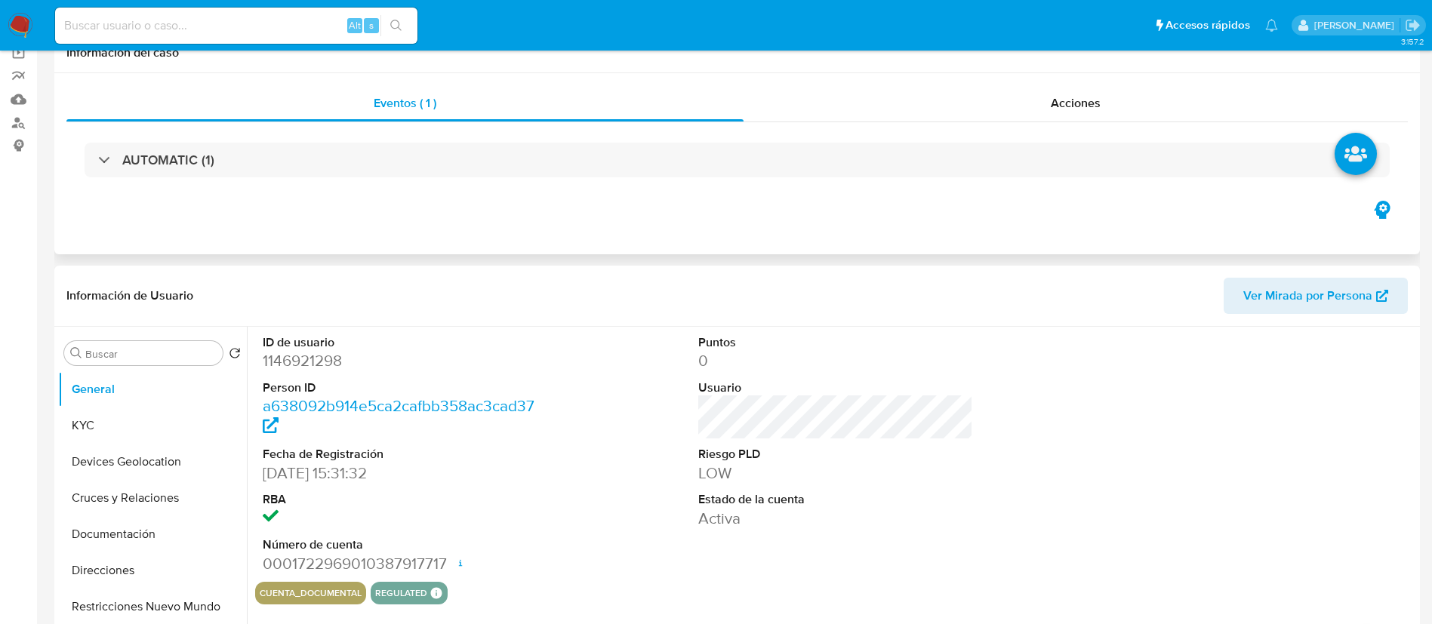
scroll to position [226, 0]
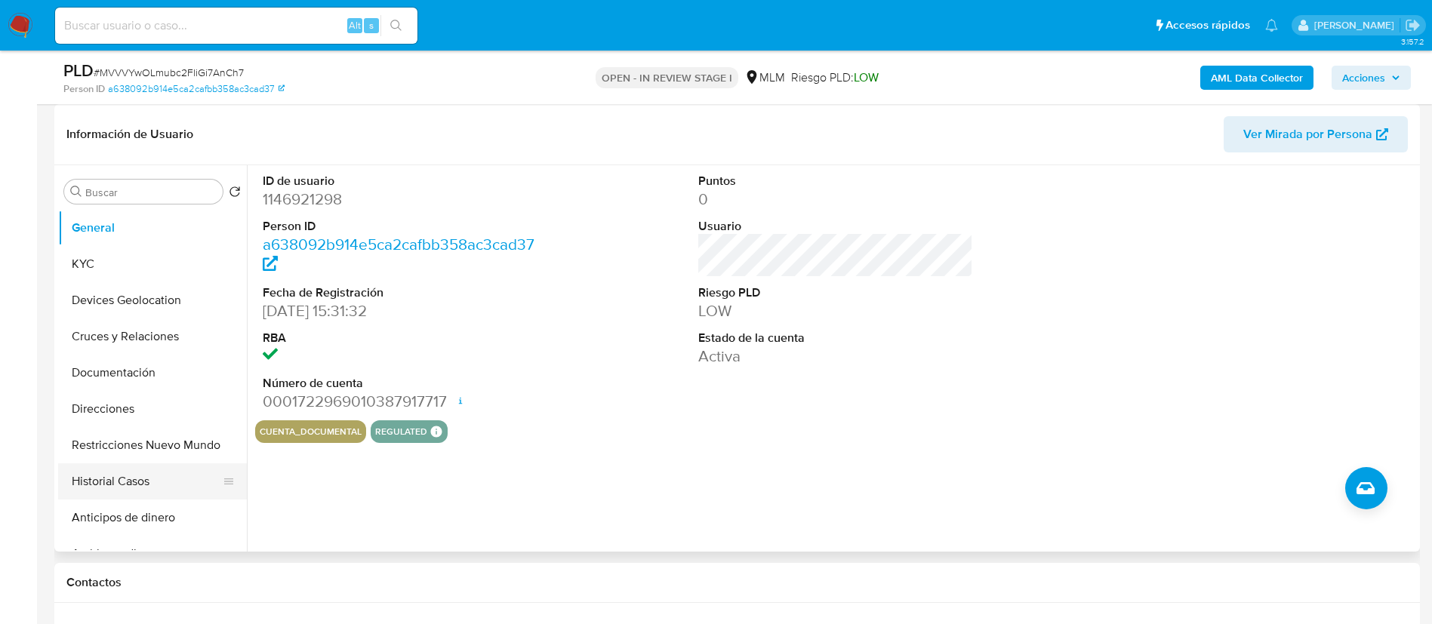
click at [149, 476] on button "Historial Casos" at bounding box center [146, 481] width 177 height 36
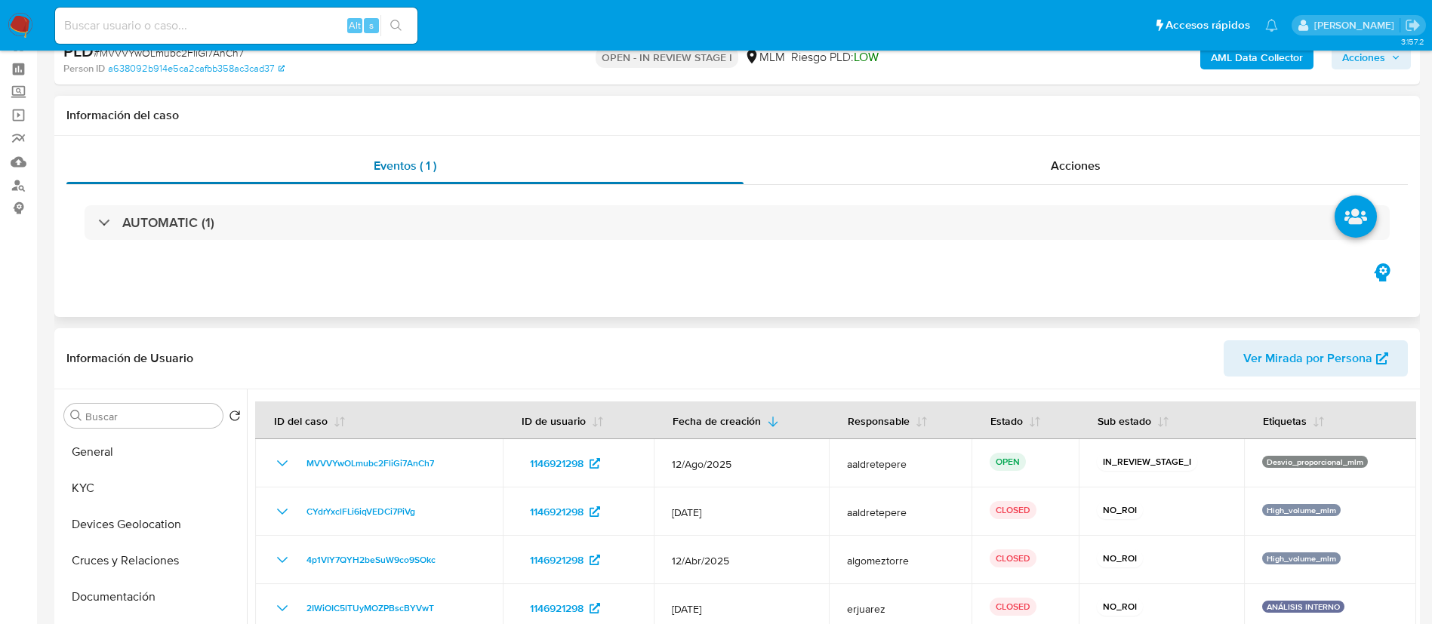
scroll to position [0, 0]
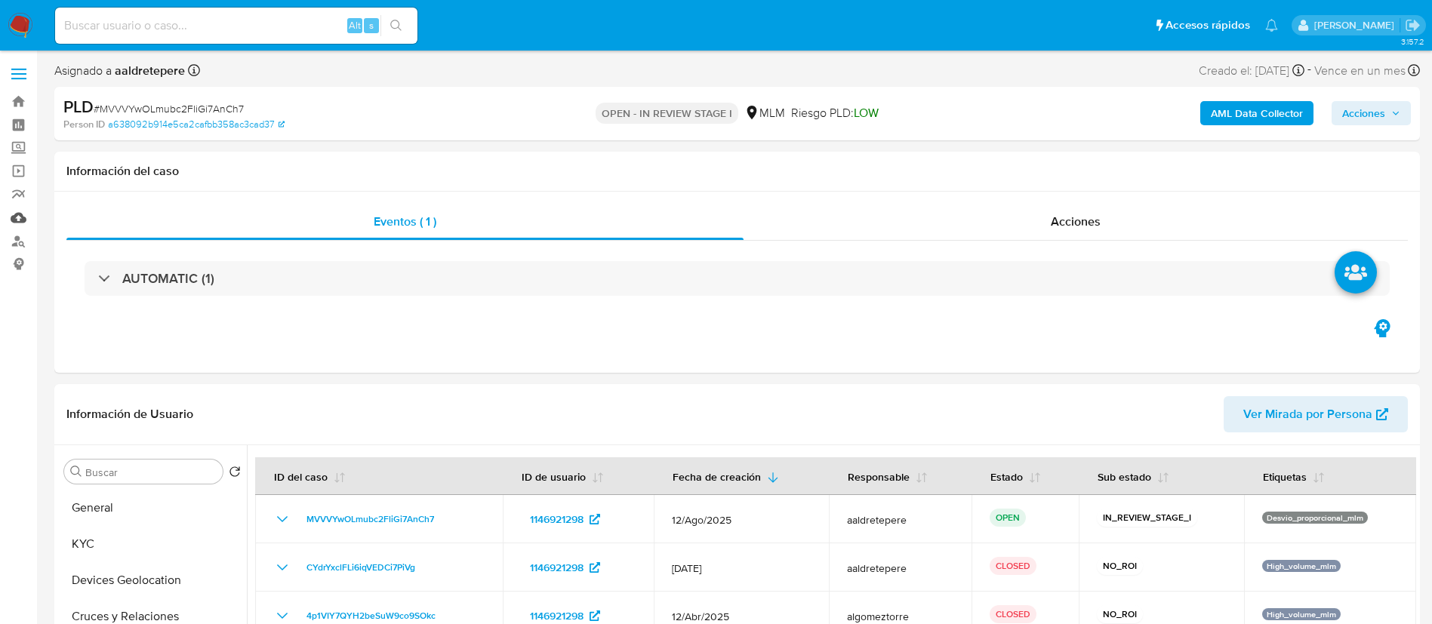
click at [15, 214] on link "Mulan" at bounding box center [90, 217] width 180 height 23
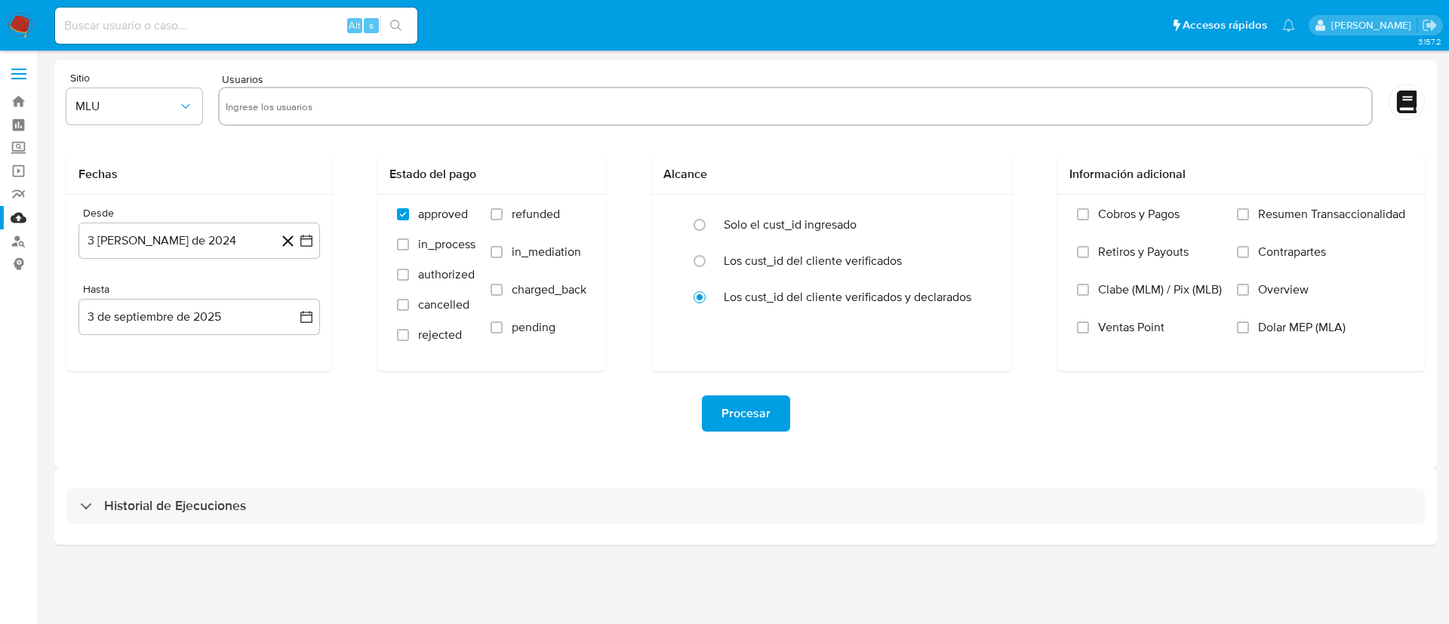
click at [588, 105] on input "text" at bounding box center [796, 106] width 1140 height 24
paste input "1146921298"
type input "1146921298"
click at [154, 112] on span "MLU" at bounding box center [126, 106] width 103 height 15
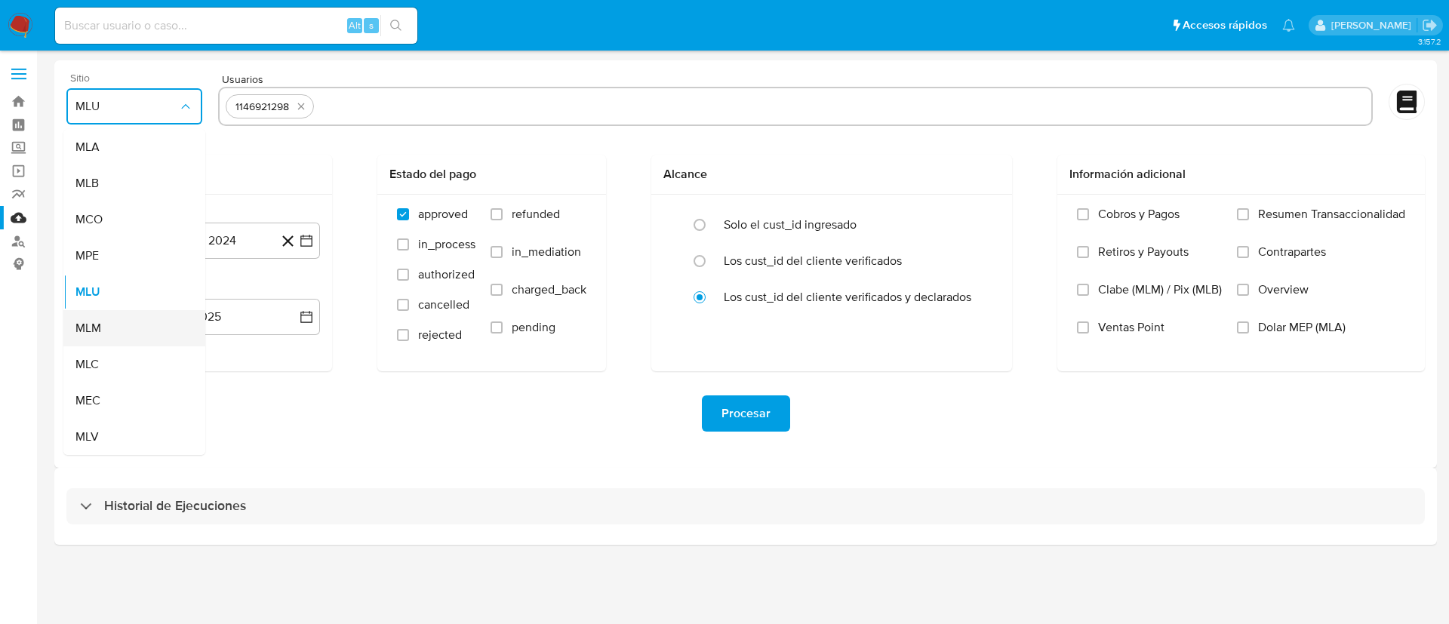
click at [106, 334] on div "MLM" at bounding box center [129, 328] width 109 height 36
drag, startPoint x: 175, startPoint y: 253, endPoint x: 183, endPoint y: 260, distance: 10.2
click at [175, 251] on button "3 de agosto de 2024" at bounding box center [200, 241] width 242 height 36
click at [202, 298] on span "agosto 2024" at bounding box center [192, 295] width 69 height 15
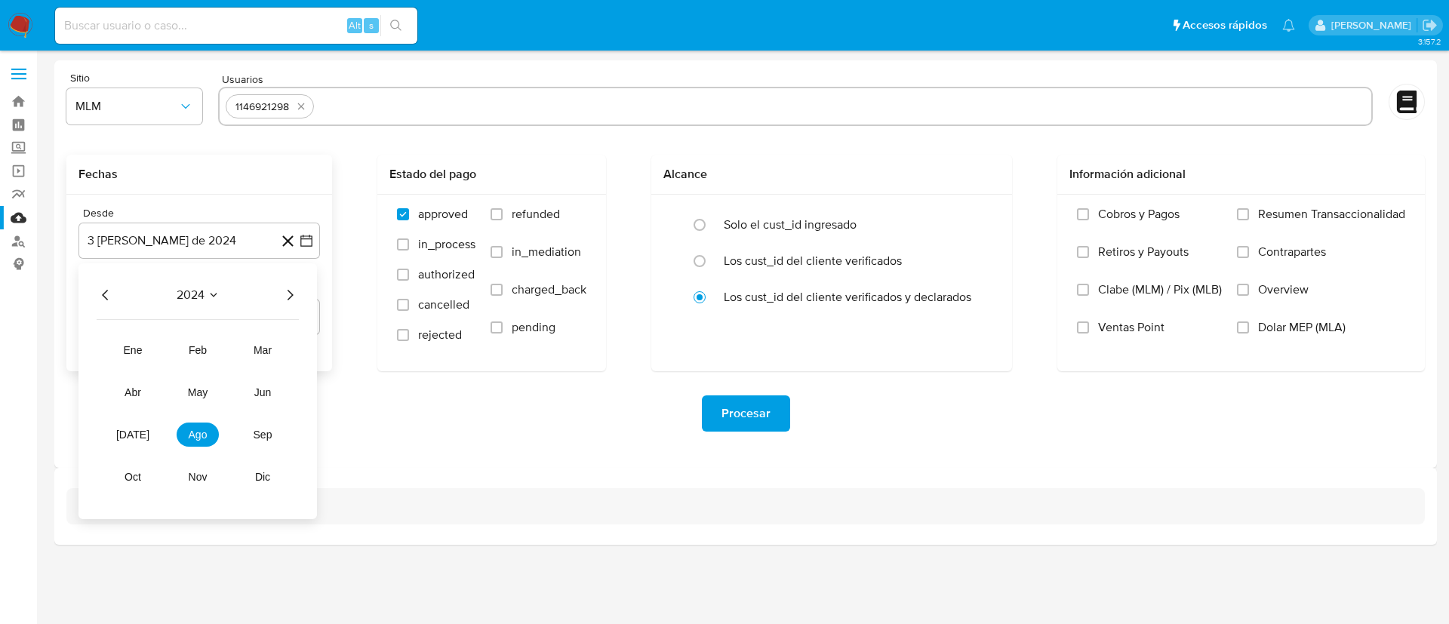
click at [293, 297] on icon "Año siguiente" at bounding box center [290, 295] width 18 height 18
click at [203, 364] on tr "ene feb mar abr may jun jul ago sep oct nov dic" at bounding box center [198, 413] width 172 height 151
click at [201, 357] on button "feb" at bounding box center [198, 350] width 42 height 24
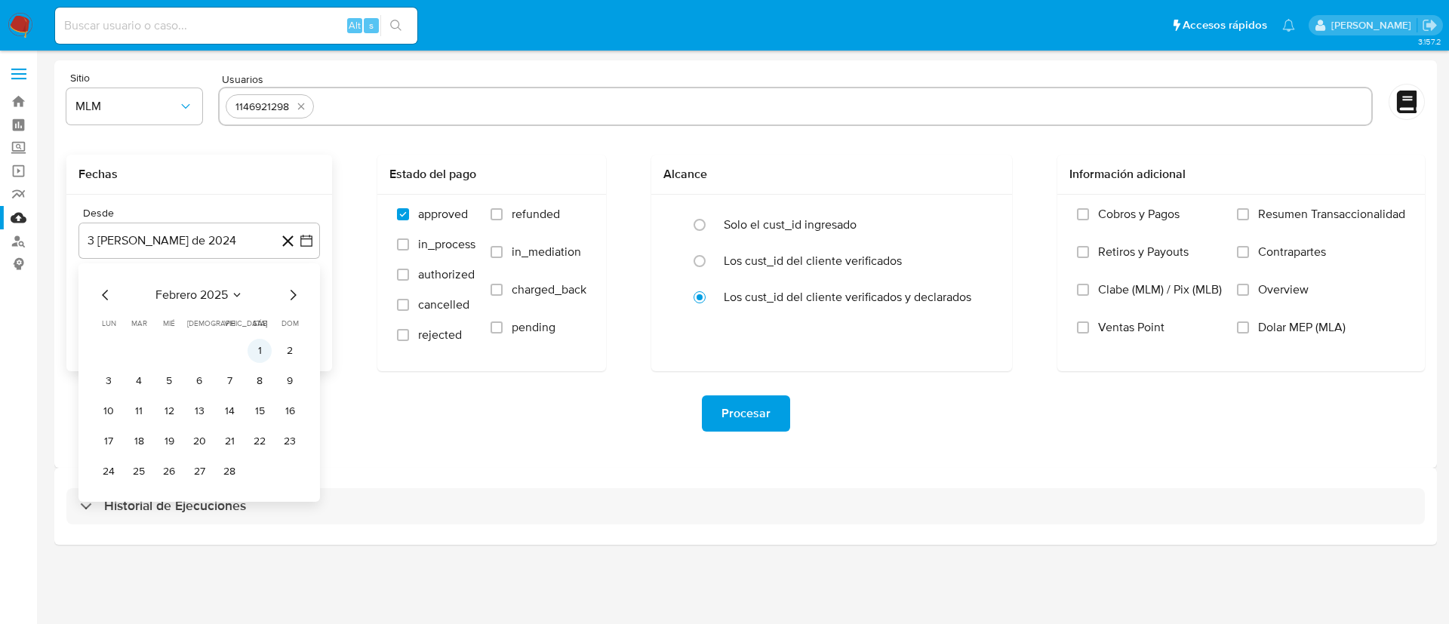
click at [263, 348] on button "1" at bounding box center [260, 351] width 24 height 24
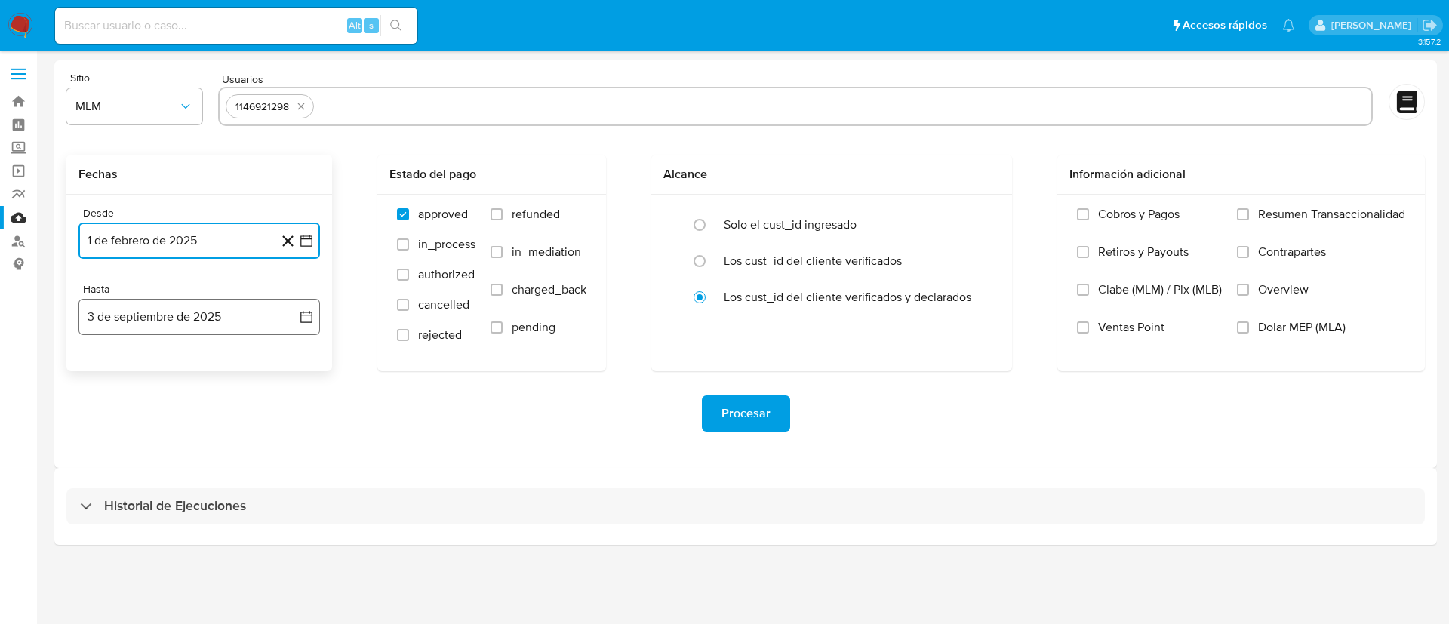
click at [256, 331] on button "3 de septiembre de 2025" at bounding box center [200, 317] width 242 height 36
click at [107, 375] on icon "Mes anterior" at bounding box center [105, 371] width 6 height 11
click at [188, 555] on td "31" at bounding box center [199, 548] width 24 height 24
click at [201, 546] on button "31" at bounding box center [199, 548] width 24 height 24
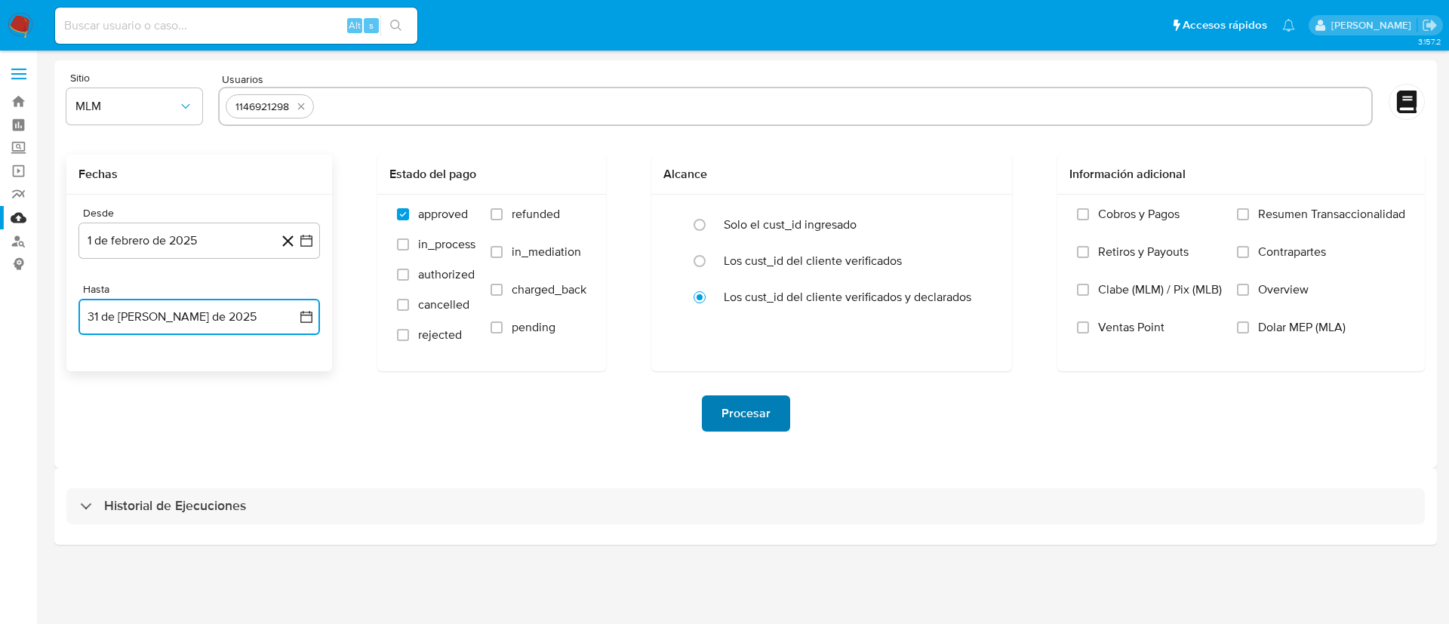
click at [745, 430] on span "Procesar" at bounding box center [746, 413] width 49 height 33
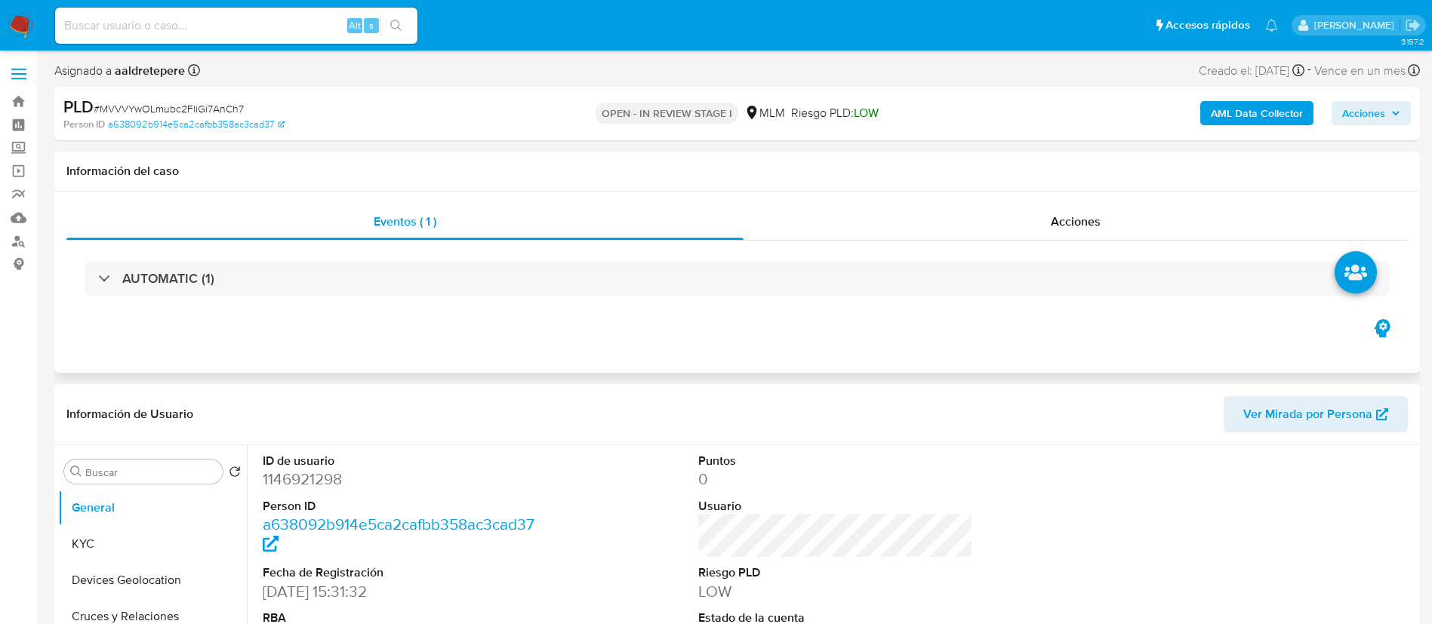
select select "10"
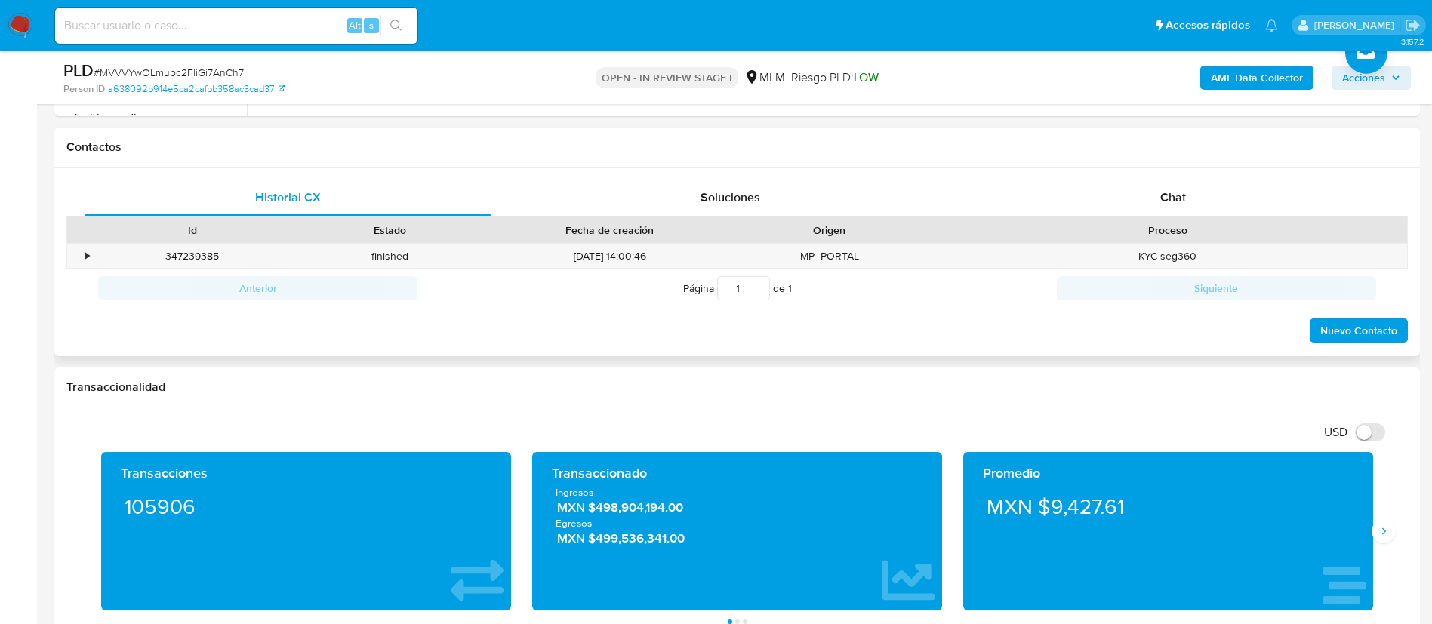
scroll to position [453, 0]
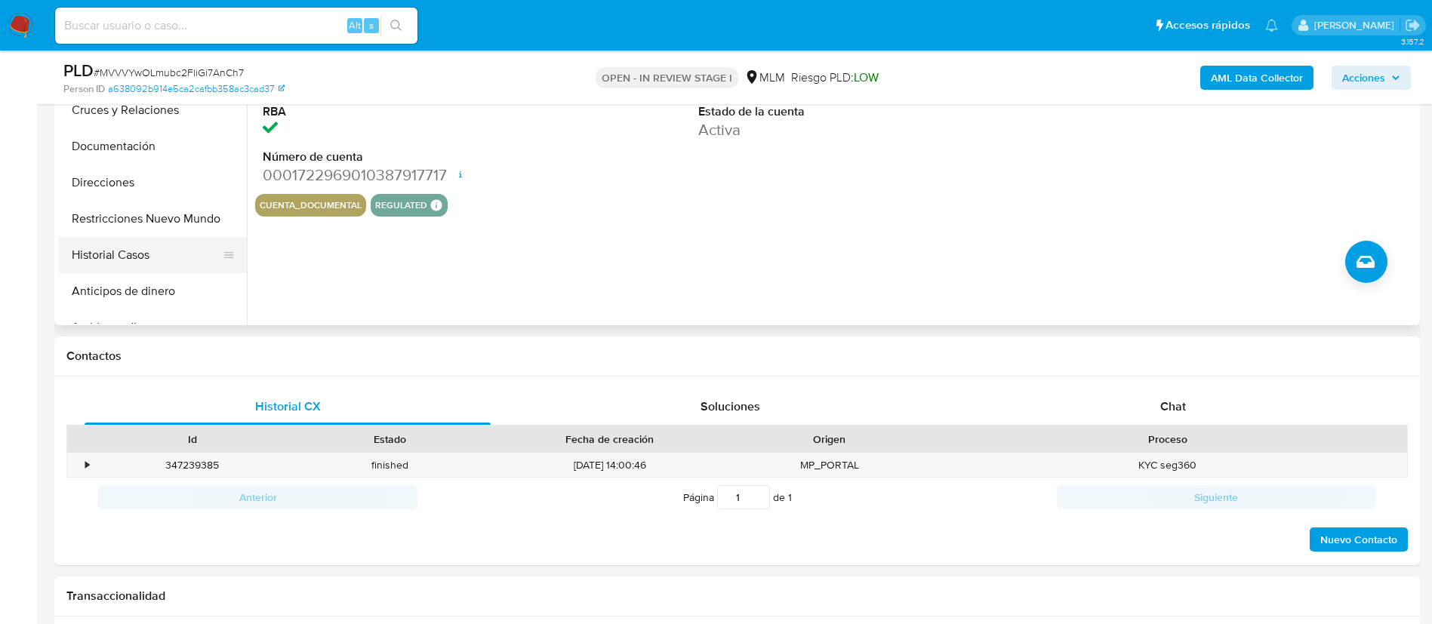
click at [143, 237] on button "Historial Casos" at bounding box center [146, 255] width 177 height 36
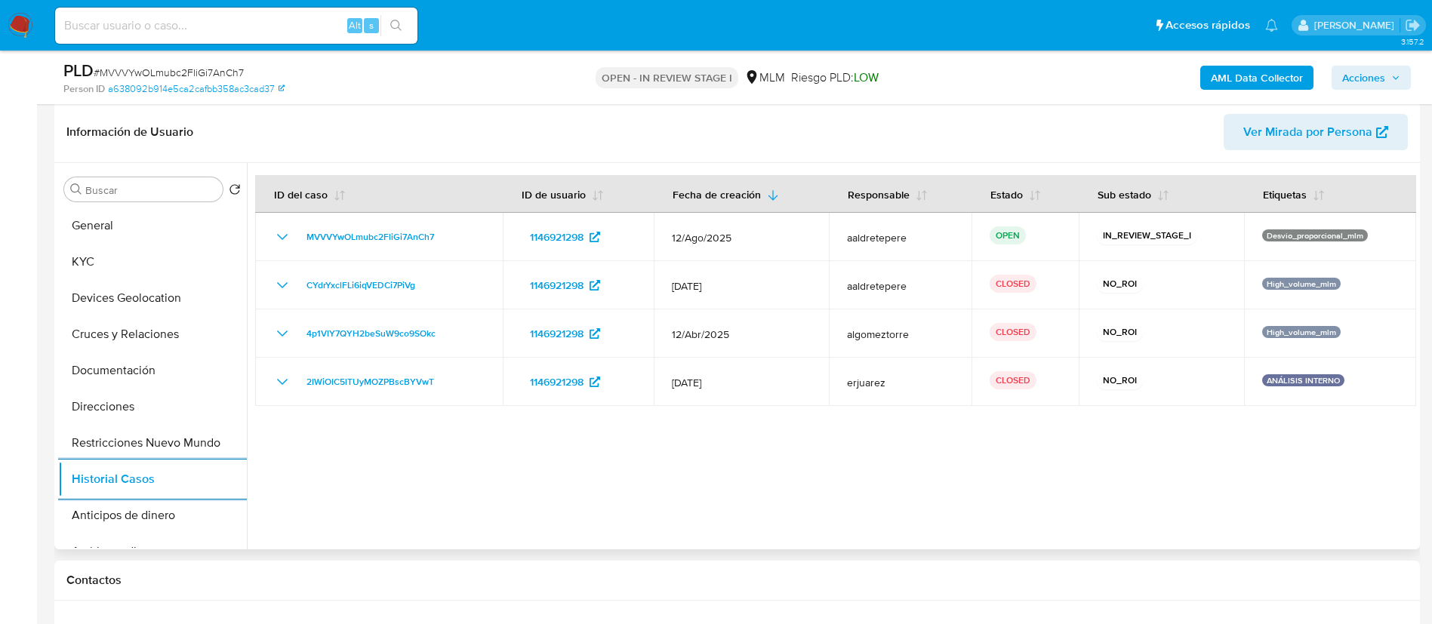
scroll to position [226, 0]
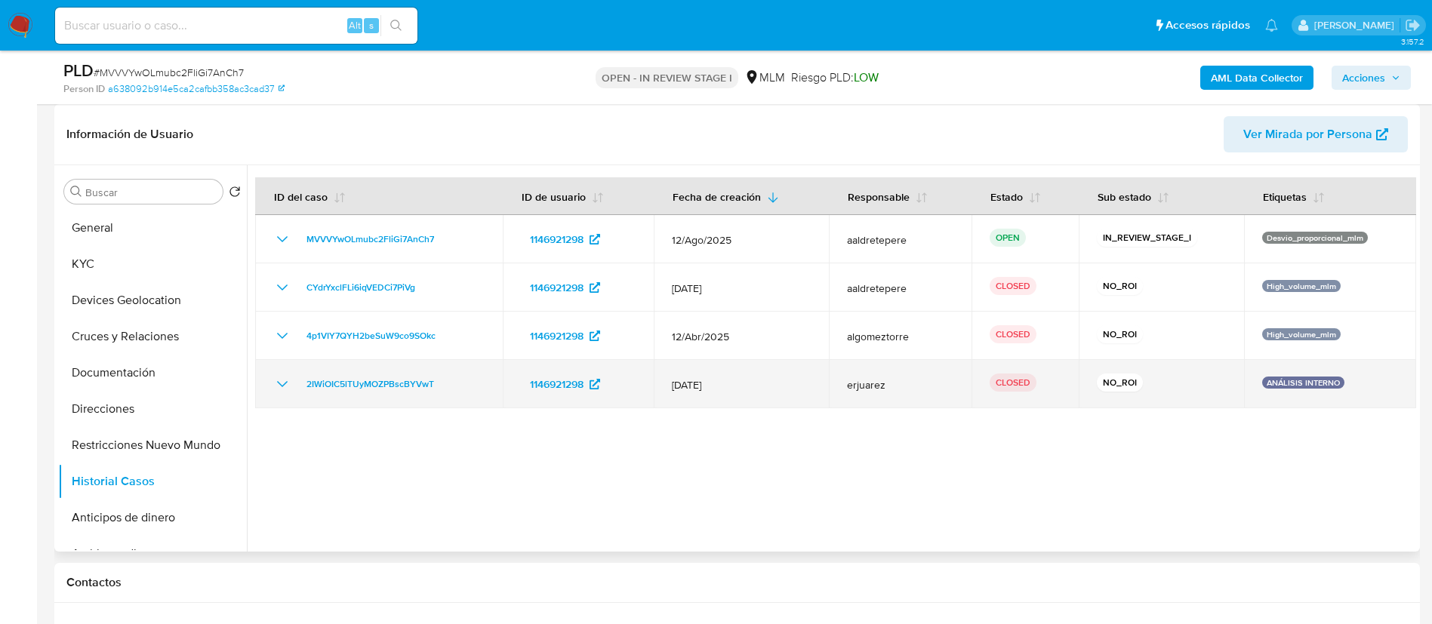
click at [277, 389] on icon "Mostrar/Ocultar" at bounding box center [282, 384] width 18 height 18
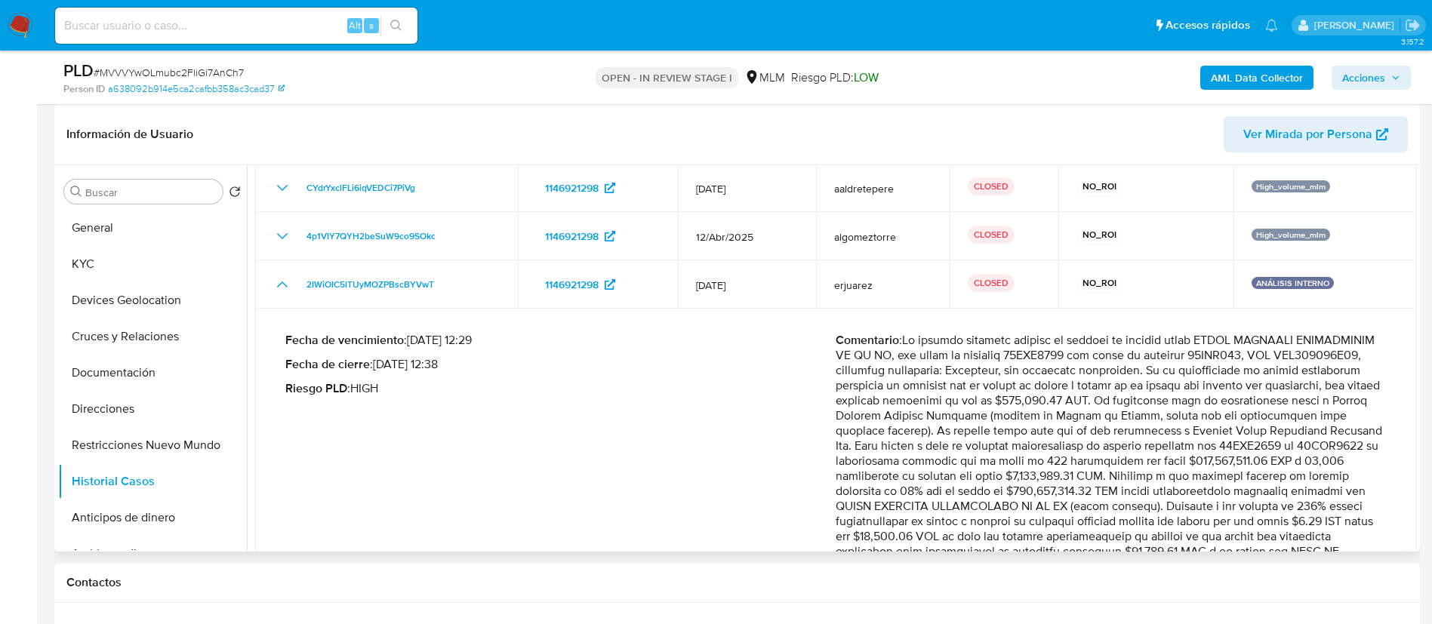
scroll to position [0, 0]
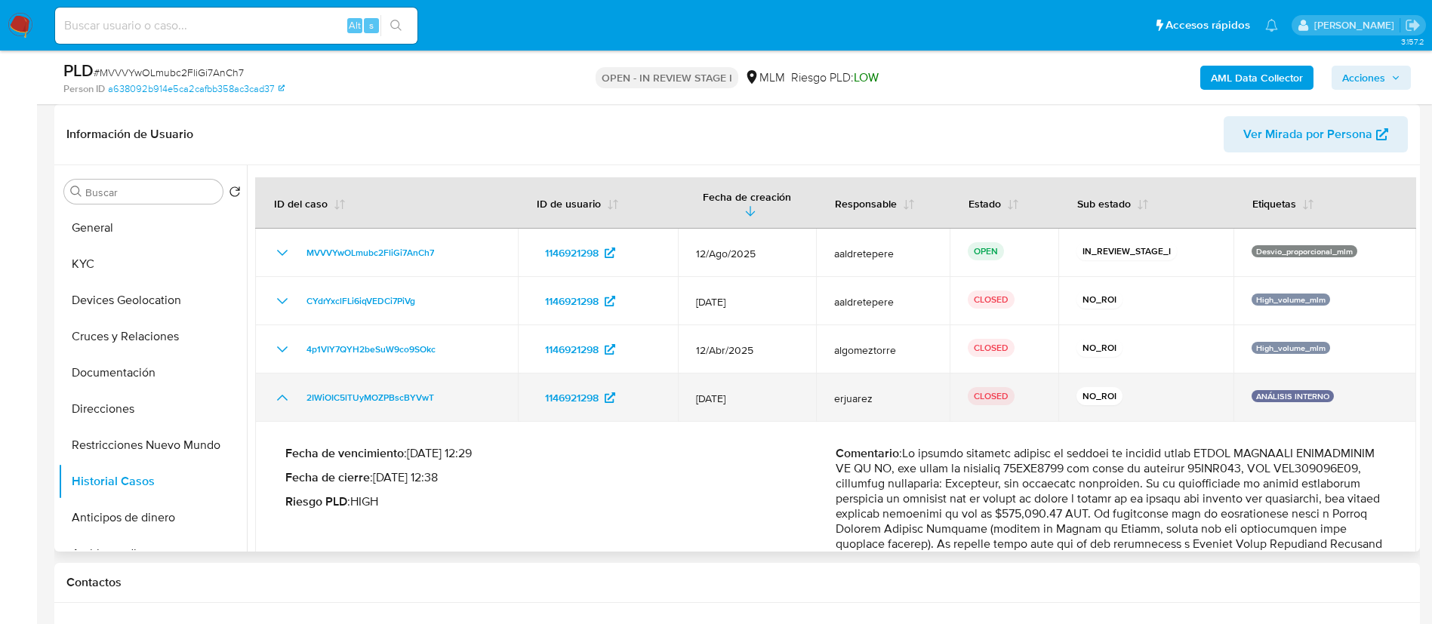
click at [276, 392] on icon "Mostrar/Ocultar" at bounding box center [282, 398] width 18 height 18
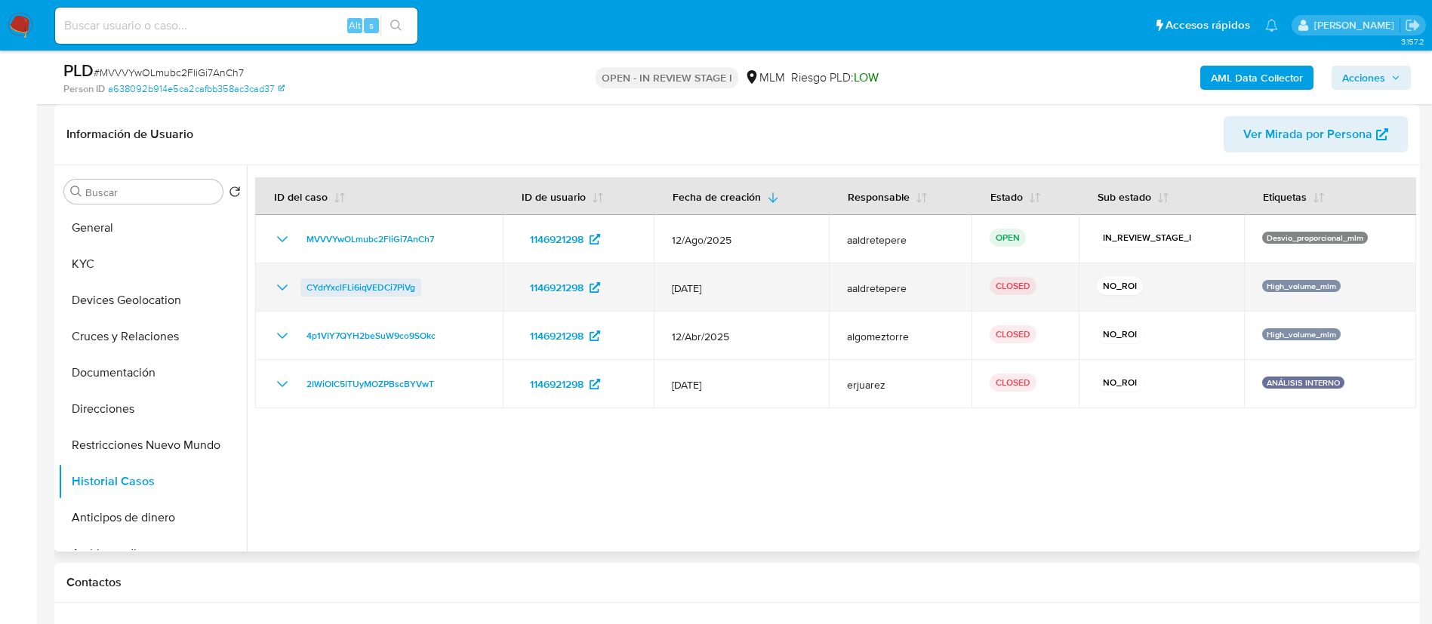
click at [379, 279] on span "CYdrYxclFLi6iqVEDCi7PiVg" at bounding box center [360, 288] width 109 height 18
click at [282, 287] on icon "Mostrar/Ocultar" at bounding box center [282, 288] width 18 height 18
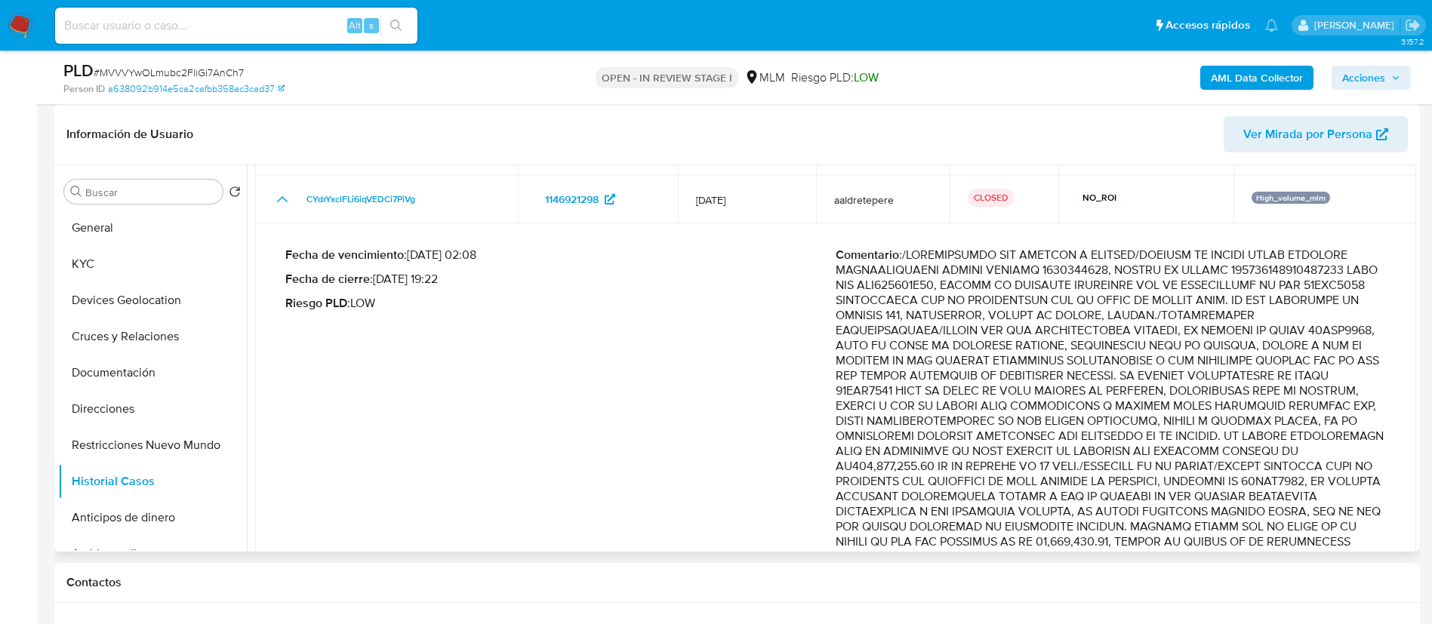
scroll to position [226, 0]
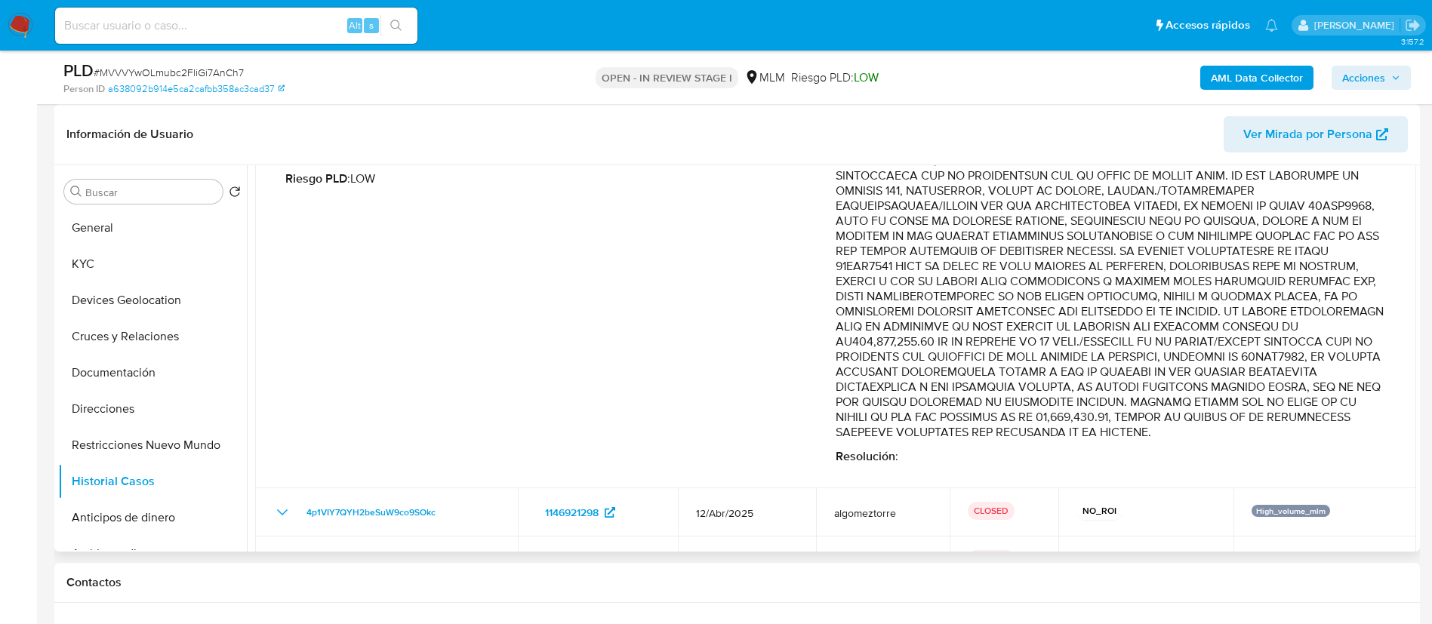
drag, startPoint x: 1273, startPoint y: 449, endPoint x: 1033, endPoint y: 346, distance: 261.4
click at [1033, 346] on div "Comentario : Resolución :" at bounding box center [1111, 293] width 550 height 341
click at [1073, 371] on p "Comentario :" at bounding box center [1111, 281] width 550 height 317
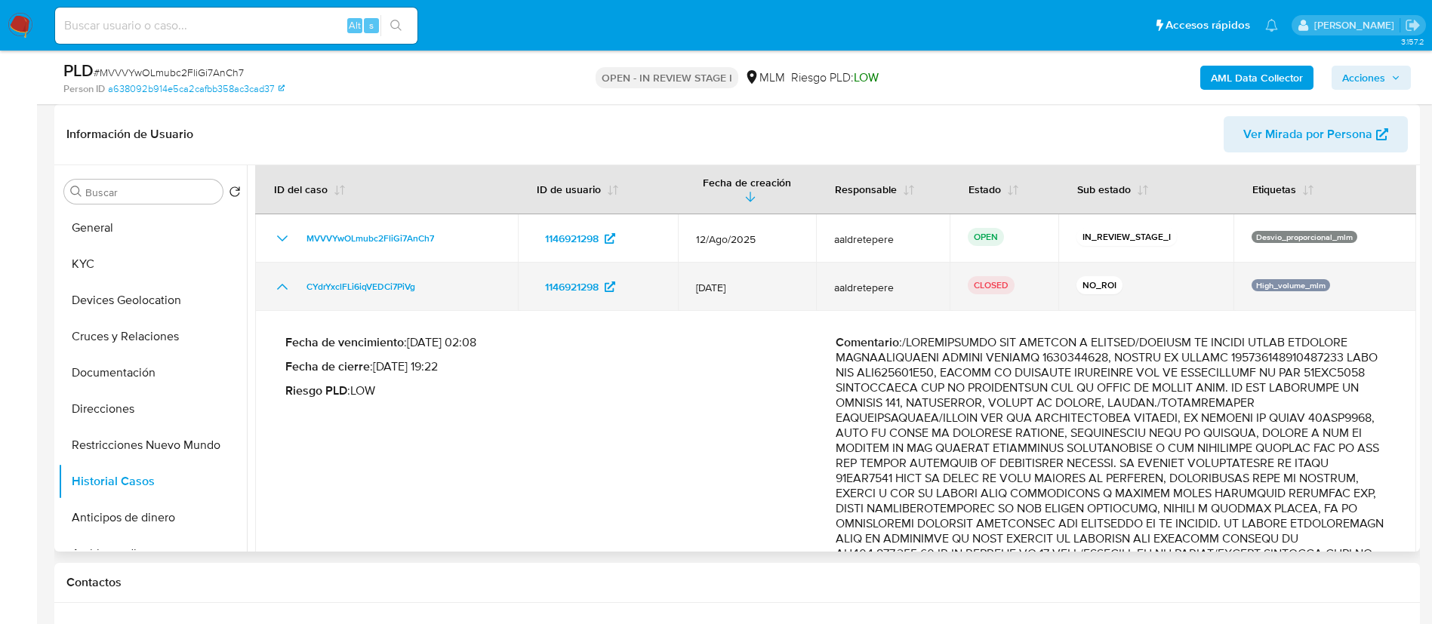
scroll to position [0, 0]
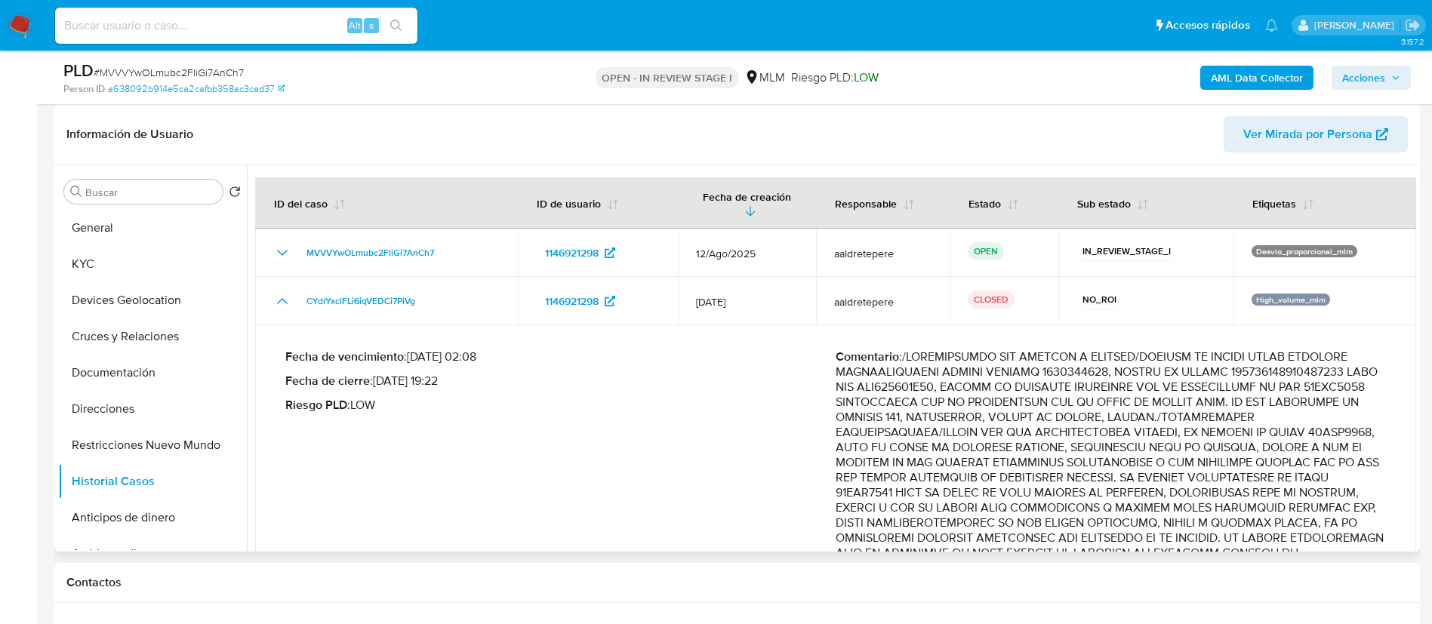
drag, startPoint x: 1250, startPoint y: 433, endPoint x: 906, endPoint y: 354, distance: 353.2
click at [906, 354] on p "Comentario :" at bounding box center [1111, 507] width 550 height 317
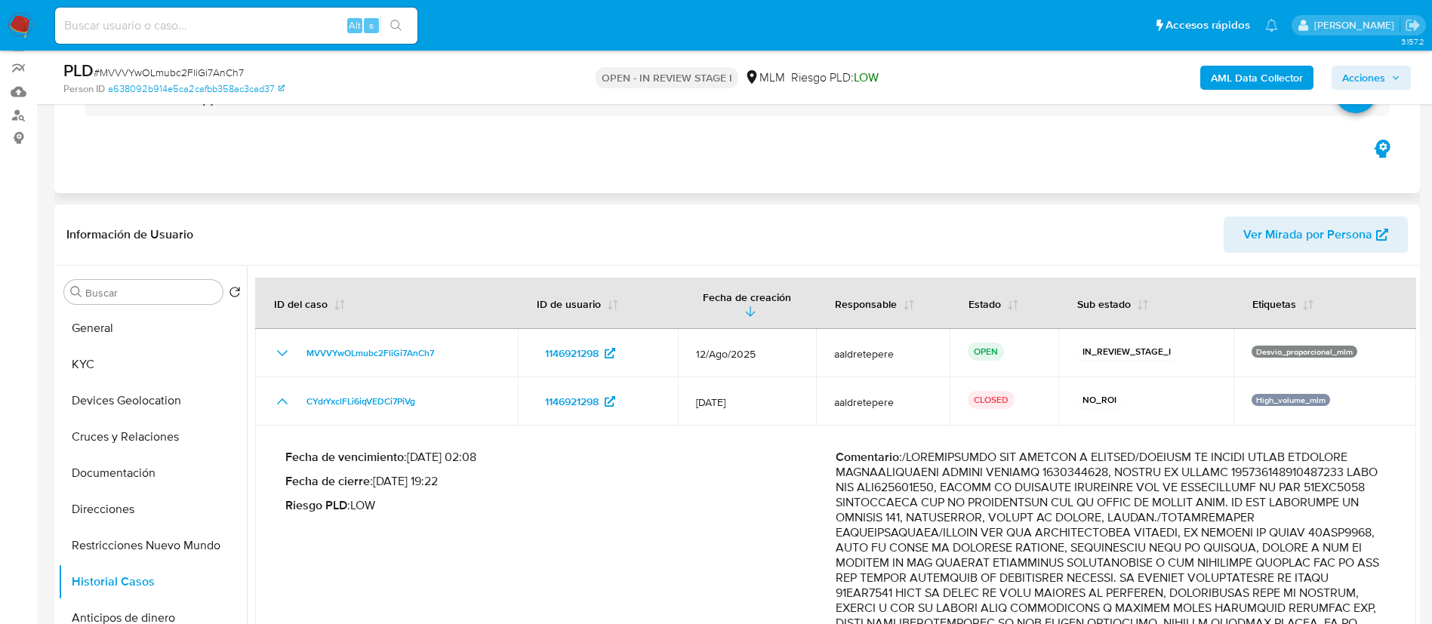
scroll to position [226, 0]
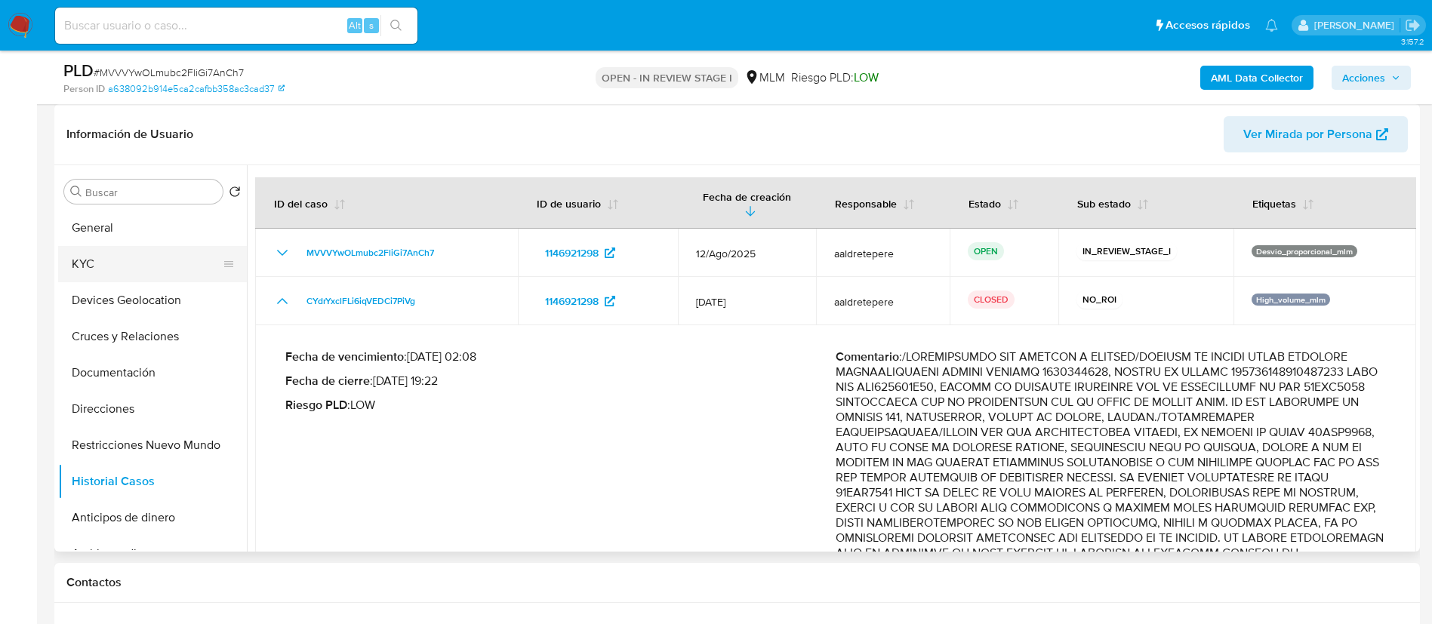
click at [173, 276] on button "KYC" at bounding box center [146, 264] width 177 height 36
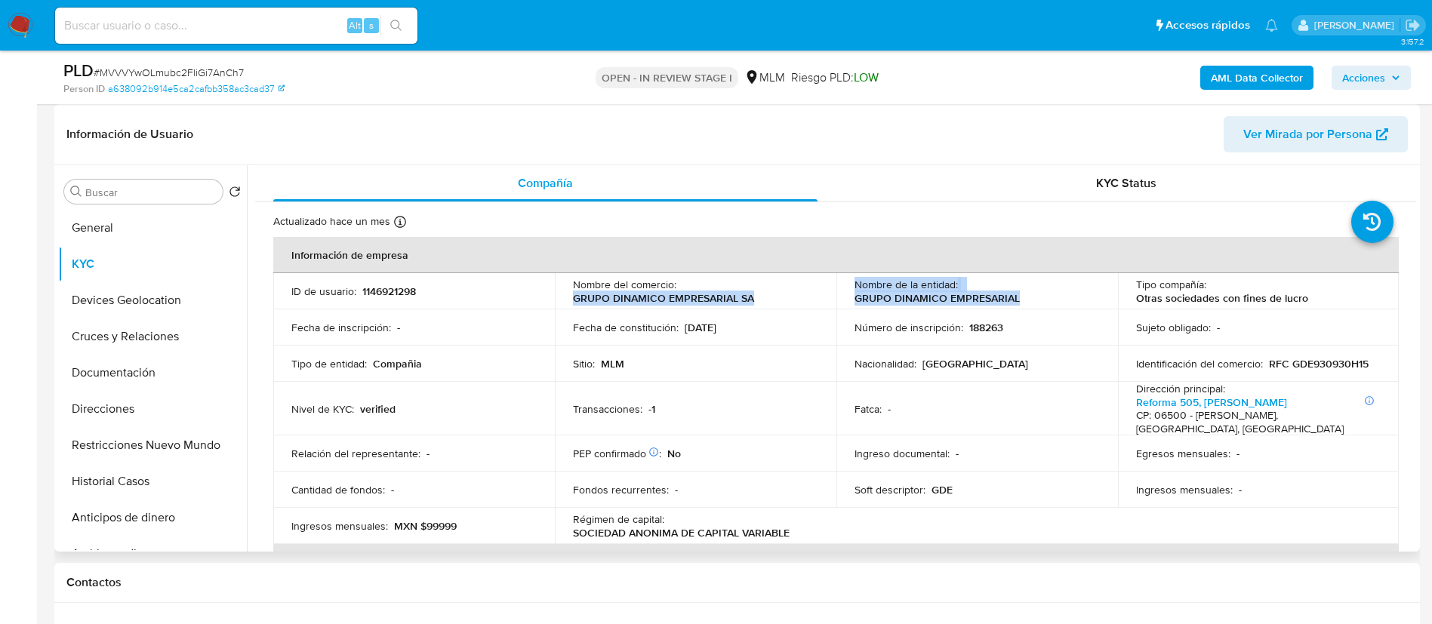
drag, startPoint x: 1018, startPoint y: 302, endPoint x: 788, endPoint y: 279, distance: 231.3
click at [788, 279] on tr "ID de usuario : 1146921298 Nombre del comercio : GRUPO DINAMICO EMPRESARIAL SA …" at bounding box center [835, 291] width 1125 height 36
click at [1021, 310] on td "Número de inscripción : 188263" at bounding box center [977, 327] width 282 height 36
drag, startPoint x: 1033, startPoint y: 309, endPoint x: 844, endPoint y: 304, distance: 188.8
click at [844, 304] on tbody "ID de usuario : 1146921298 Nombre del comercio : GRUPO DINAMICO EMPRESARIAL SA …" at bounding box center [835, 408] width 1125 height 271
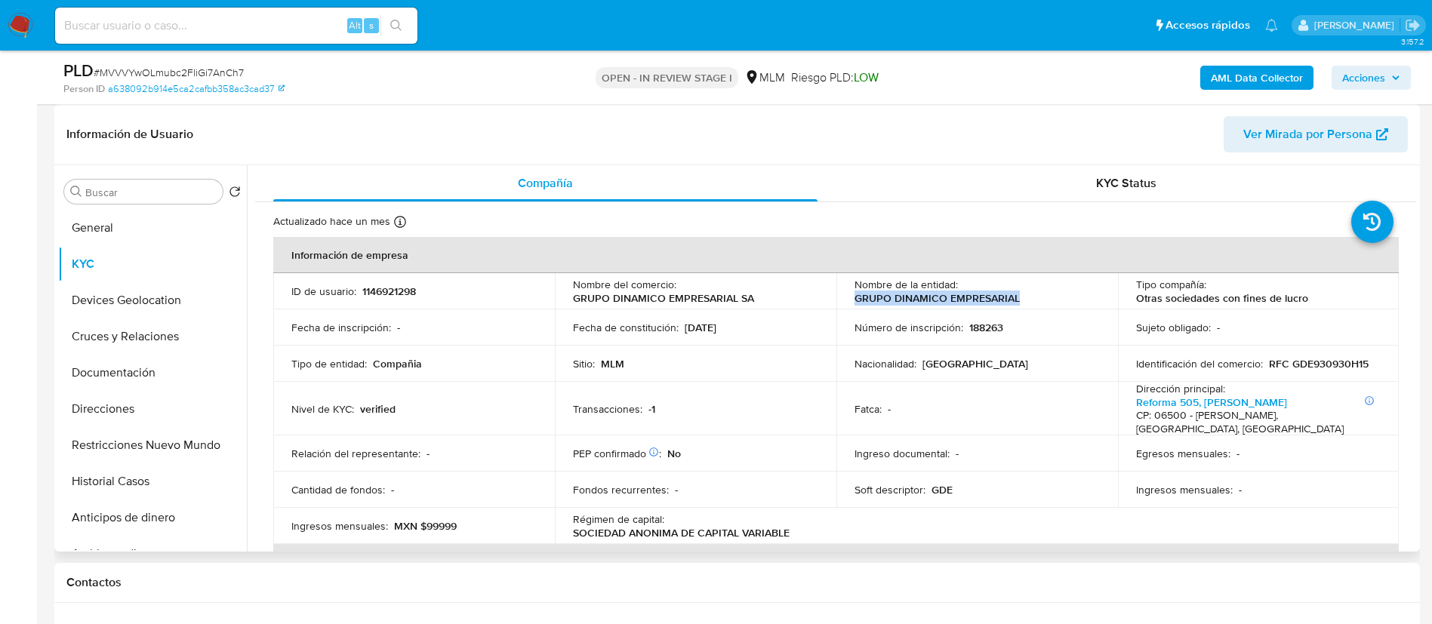
copy p "GRUPO DINAMICO EMPRESARIAL"
click at [757, 311] on td "Fecha de constitución : 30/09/1993" at bounding box center [696, 327] width 282 height 36
drag, startPoint x: 1017, startPoint y: 299, endPoint x: 846, endPoint y: 297, distance: 170.6
click at [846, 297] on td "Nombre de la entidad : GRUPO DINAMICO EMPRESARIAL" at bounding box center [977, 291] width 282 height 36
copy p "GRUPO DINAMICO EMPRESARIAL"
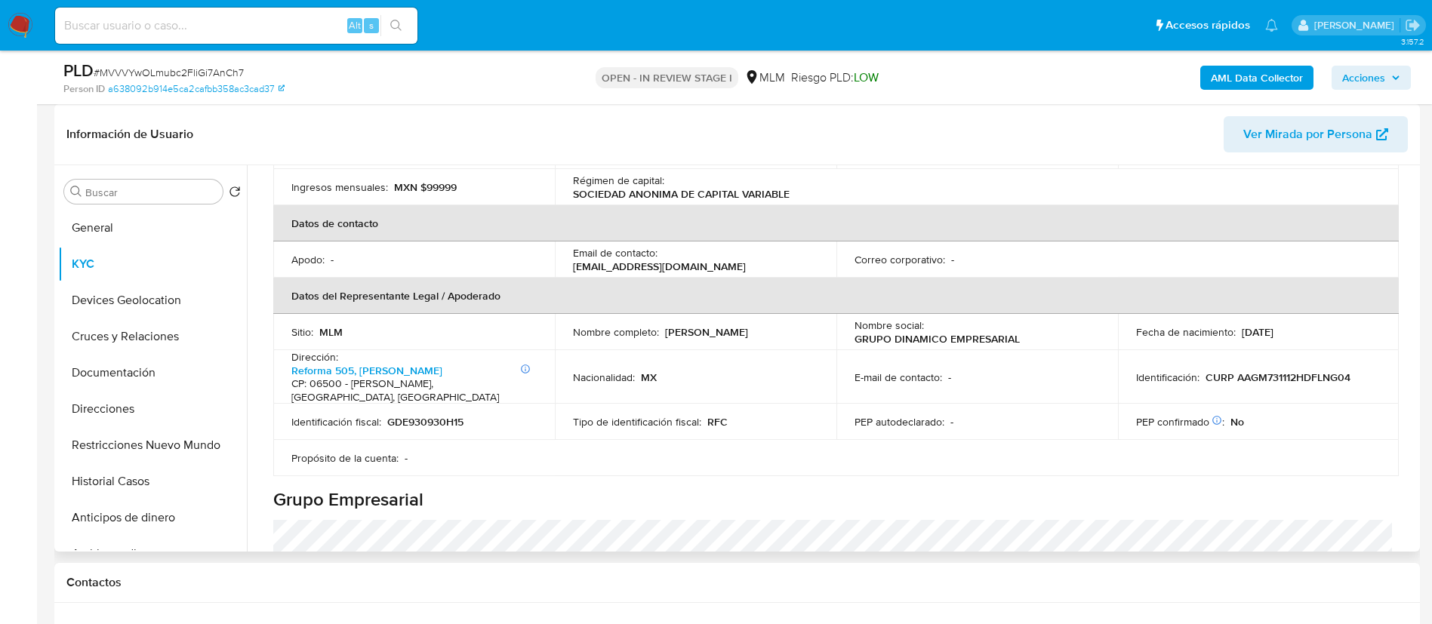
scroll to position [340, 0]
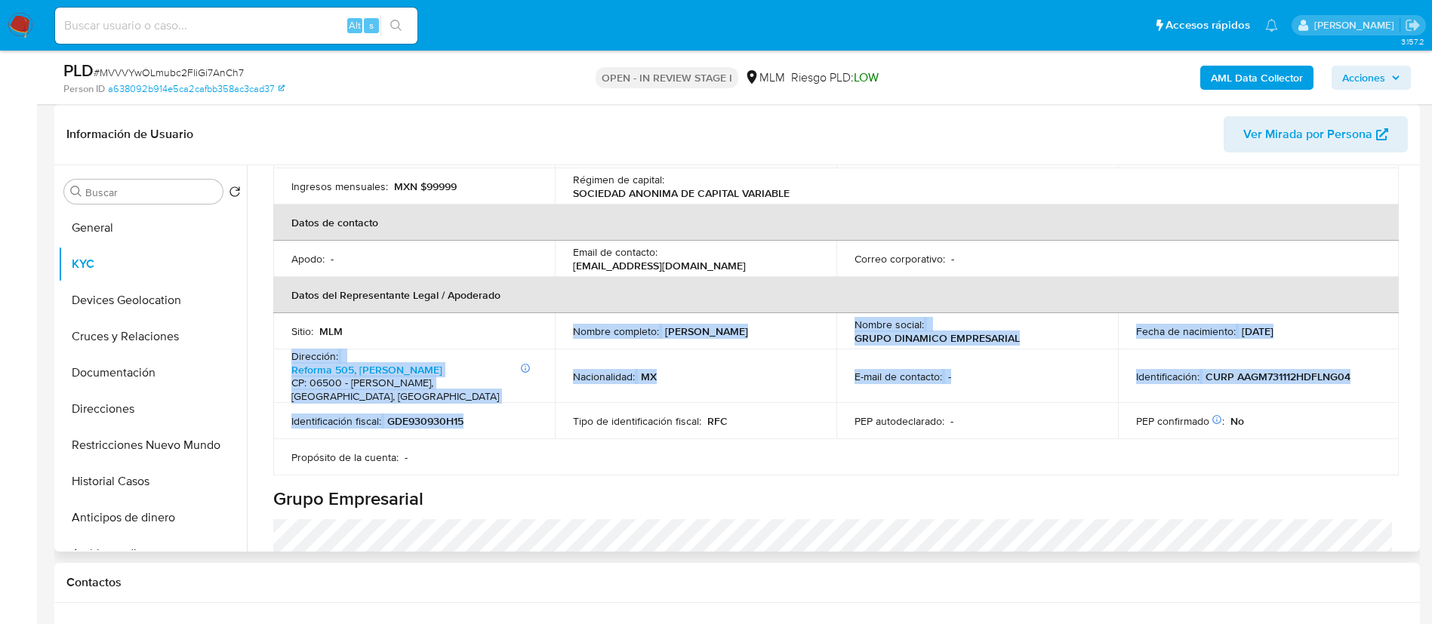
drag, startPoint x: 467, startPoint y: 329, endPoint x: 540, endPoint y: 491, distance: 177.4
click at [473, 405] on tbody "Sitio : MLM Nombre completo : Miguel Aurelio Almazan Gonzalez Nombre social : G…" at bounding box center [835, 394] width 1125 height 162
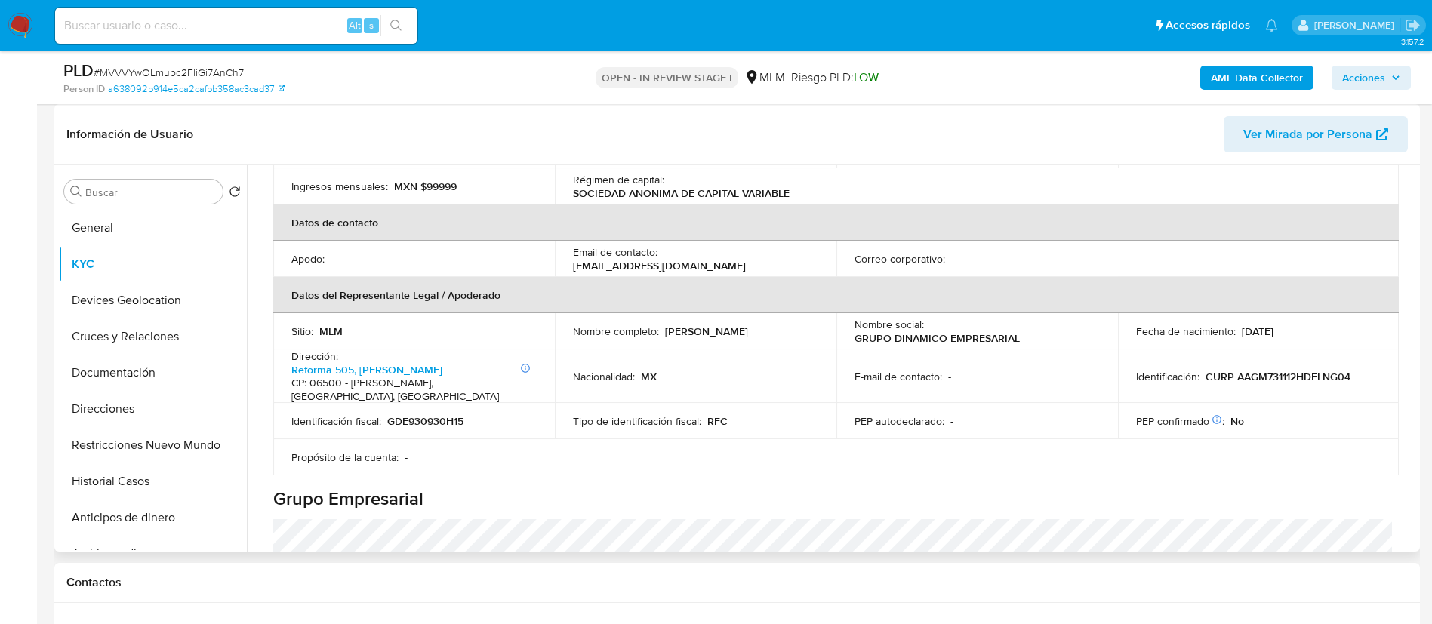
click at [543, 500] on div "Información de empresa ID de usuario : 1146921298 Nombre del comercio : GRUPO D…" at bounding box center [835, 584] width 1125 height 1375
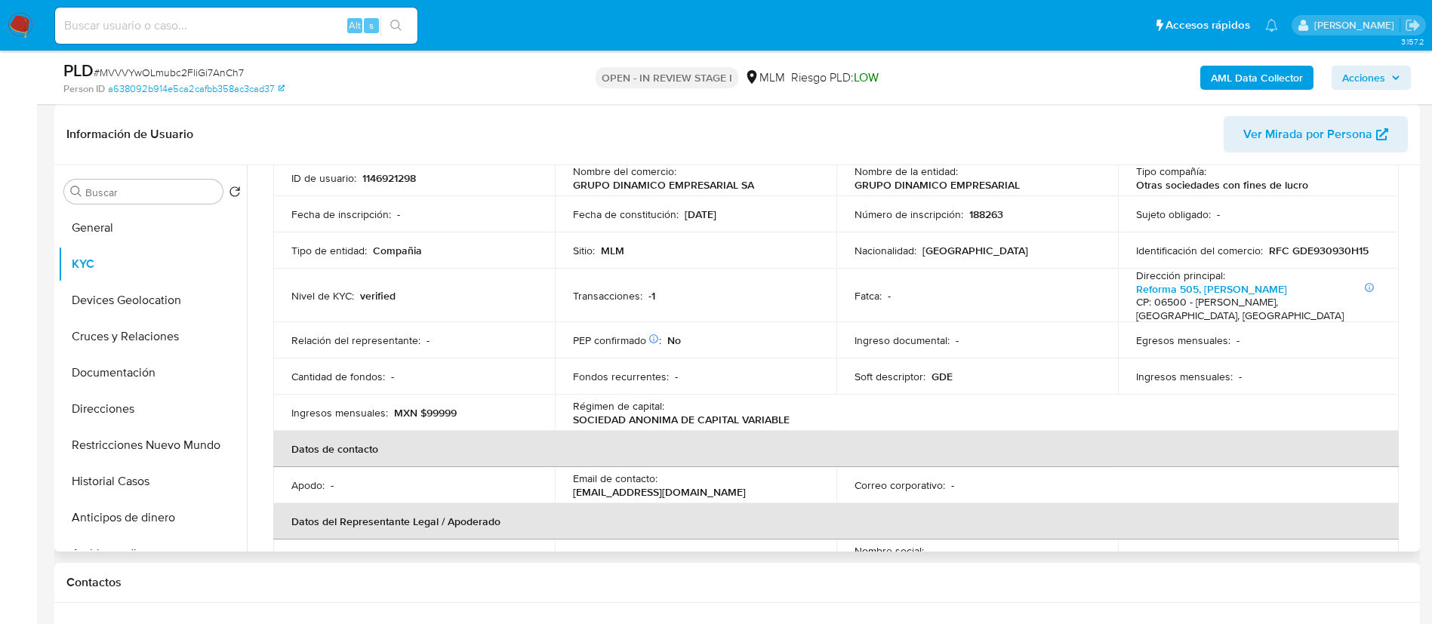
scroll to position [0, 0]
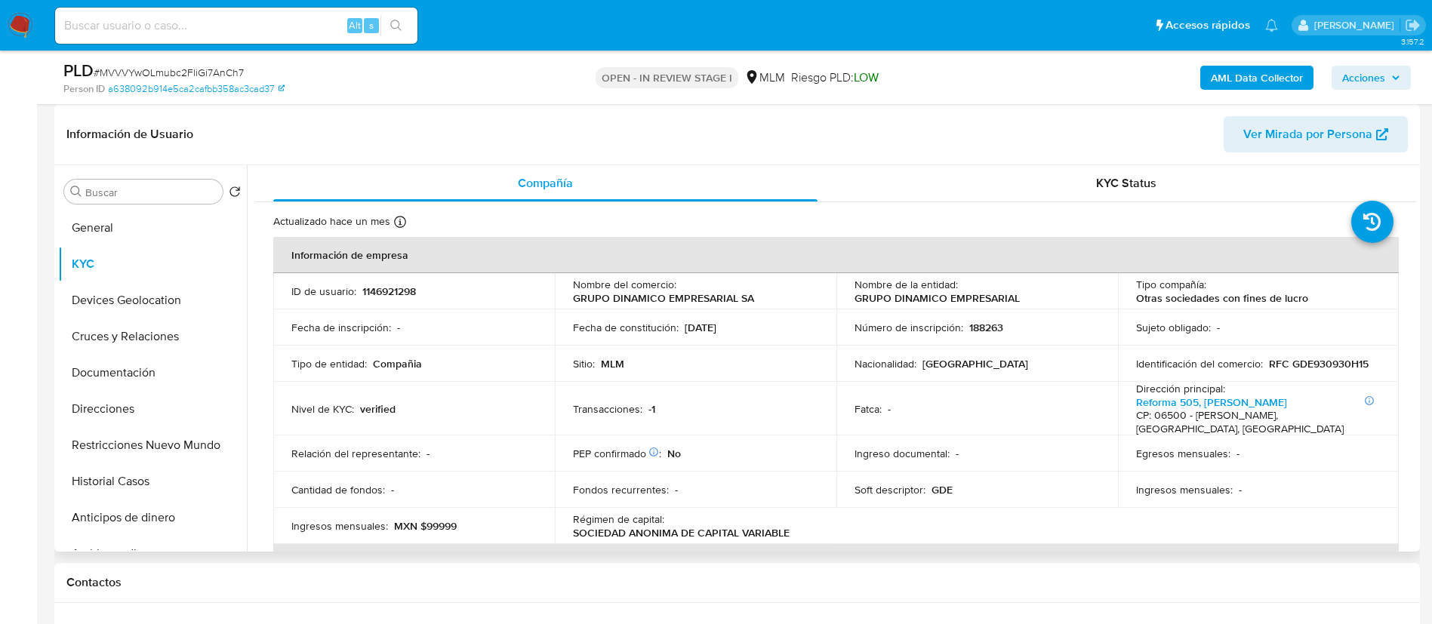
click at [657, 390] on td "Transacciones : -1" at bounding box center [696, 409] width 282 height 54
drag, startPoint x: 445, startPoint y: 288, endPoint x: 255, endPoint y: 260, distance: 192.3
click at [445, 287] on div "ID de usuario : 1146921298" at bounding box center [413, 292] width 245 height 14
click at [370, 285] on p "1146921298" at bounding box center [389, 292] width 54 height 14
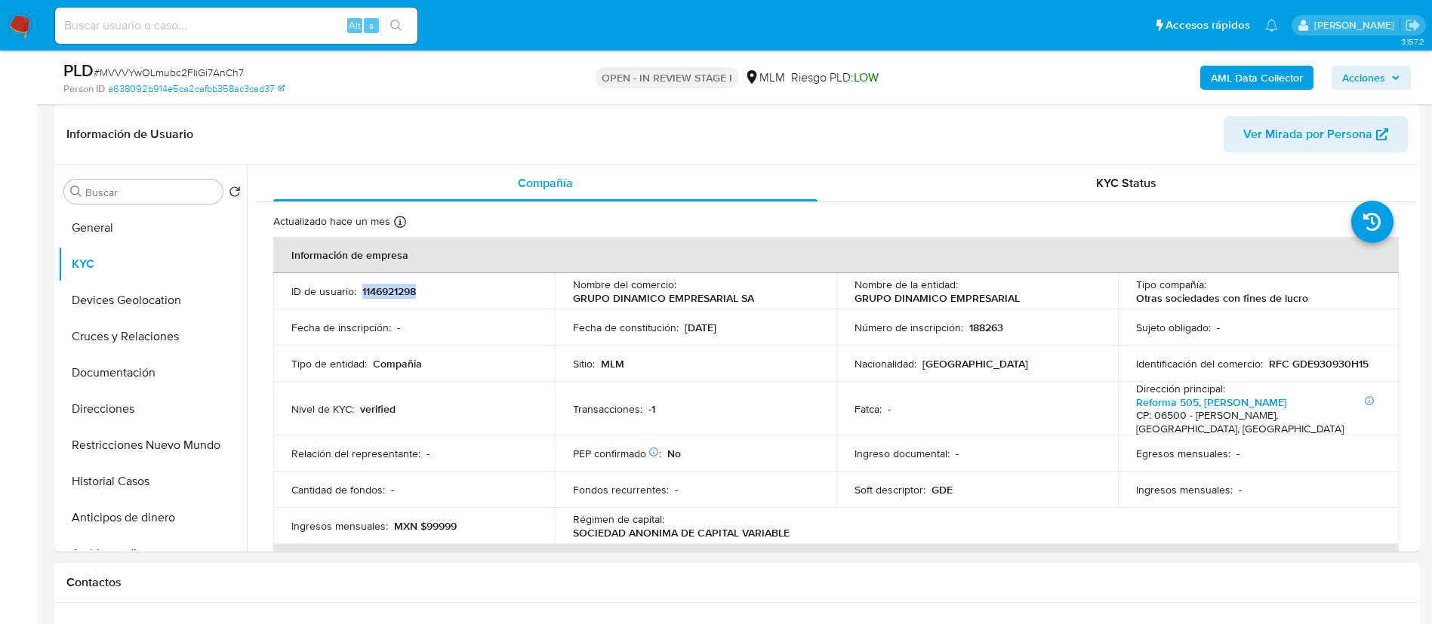
copy p "1146921298"
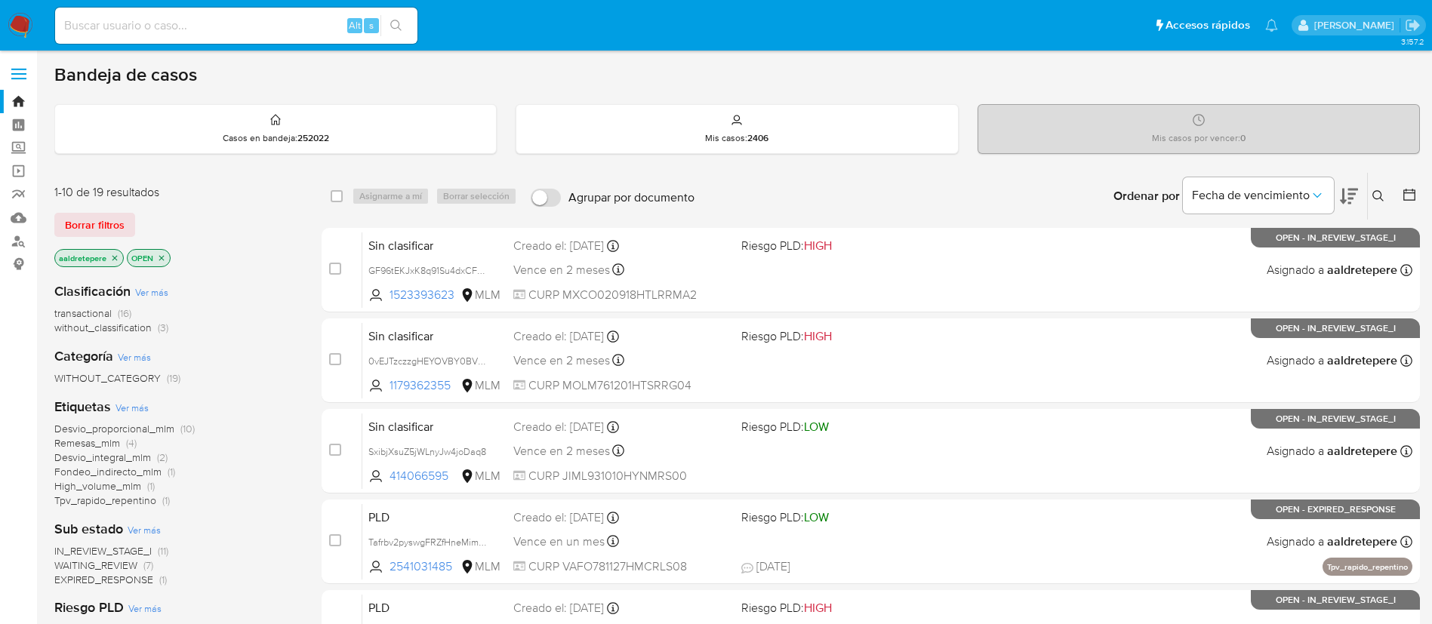
click at [1375, 195] on icon at bounding box center [1378, 196] width 12 height 12
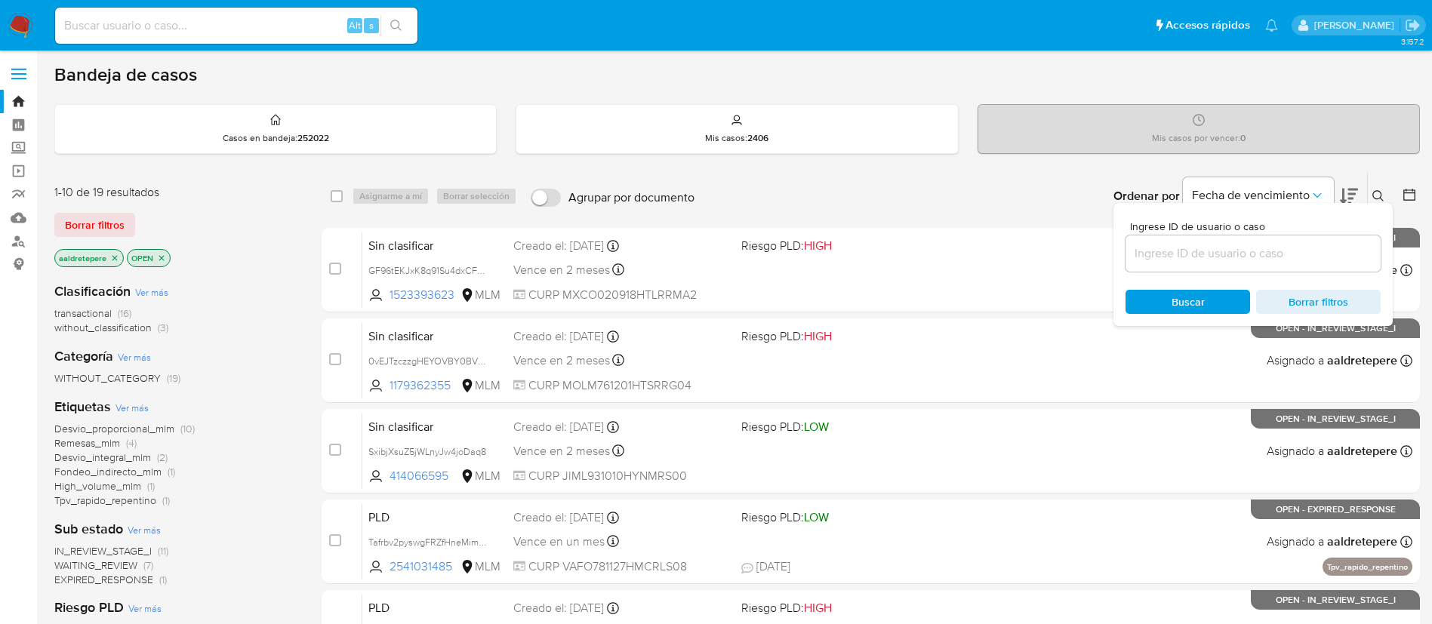
click at [1295, 254] on input at bounding box center [1252, 254] width 255 height 20
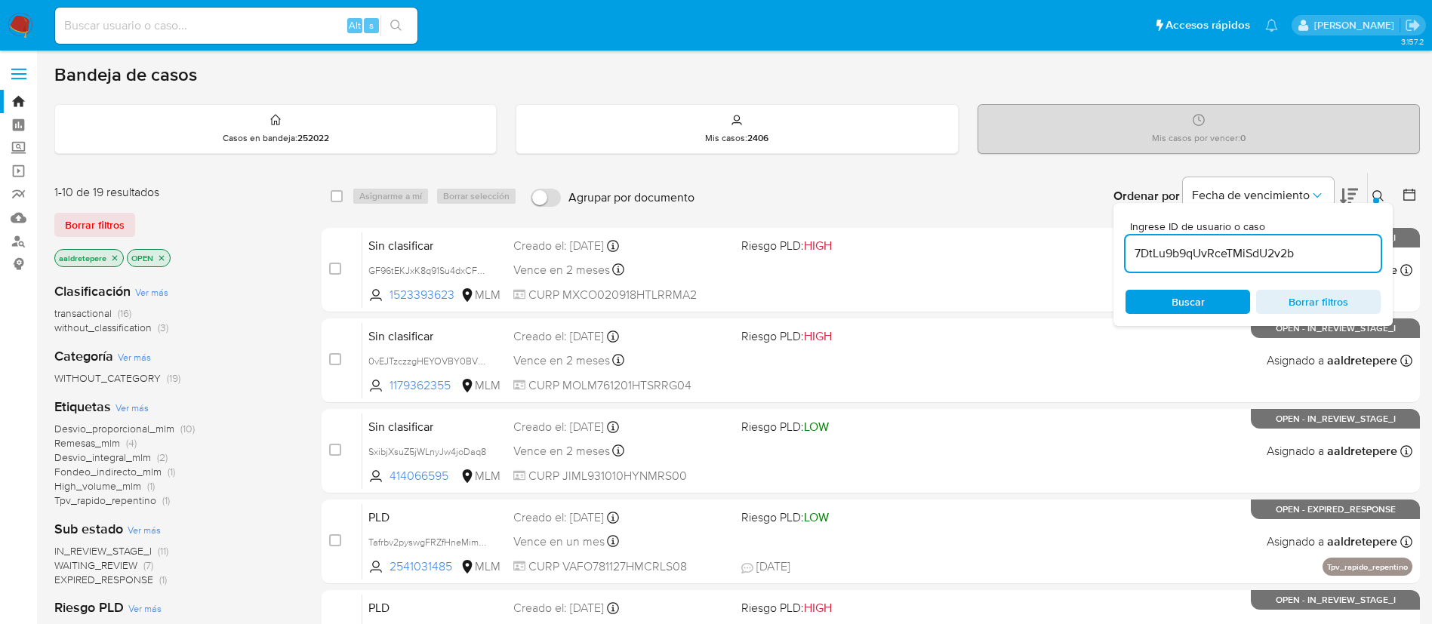
type input "7DtLu9b9qUvRceTMiSdU2v2b"
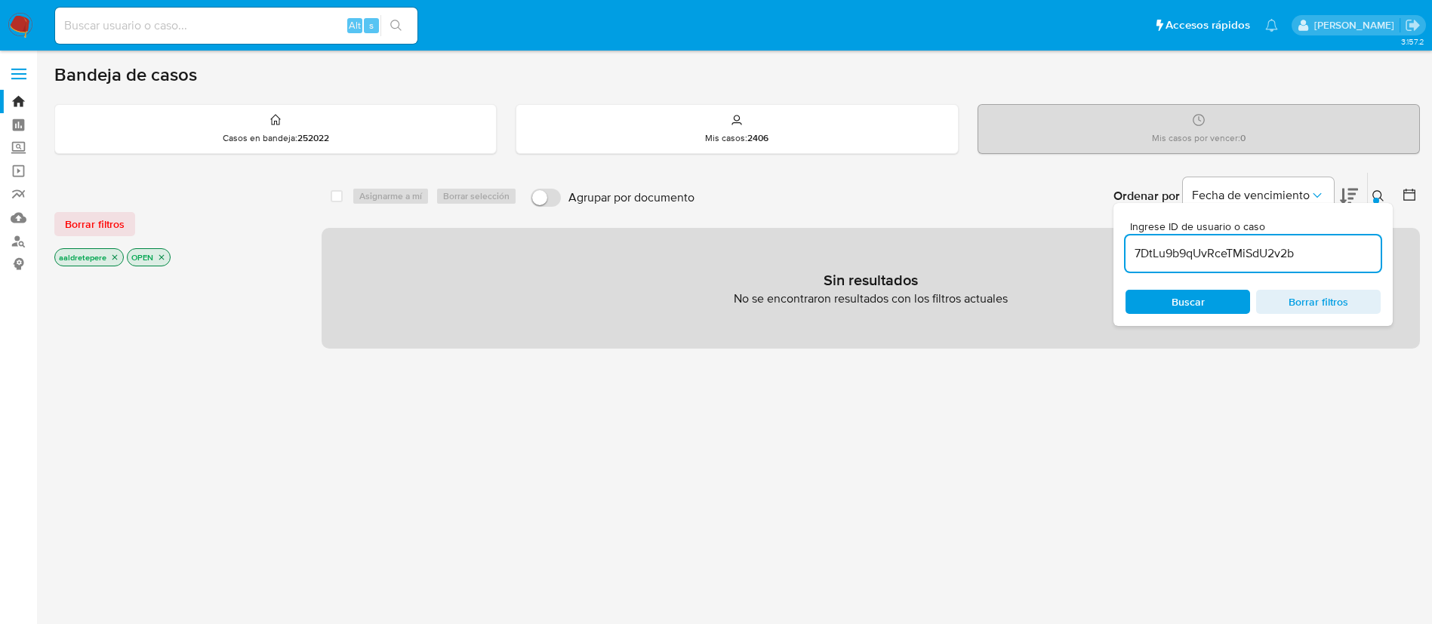
drag, startPoint x: 90, startPoint y: 227, endPoint x: 266, endPoint y: 239, distance: 176.3
click at [91, 228] on span "Borrar filtros" at bounding box center [95, 224] width 60 height 21
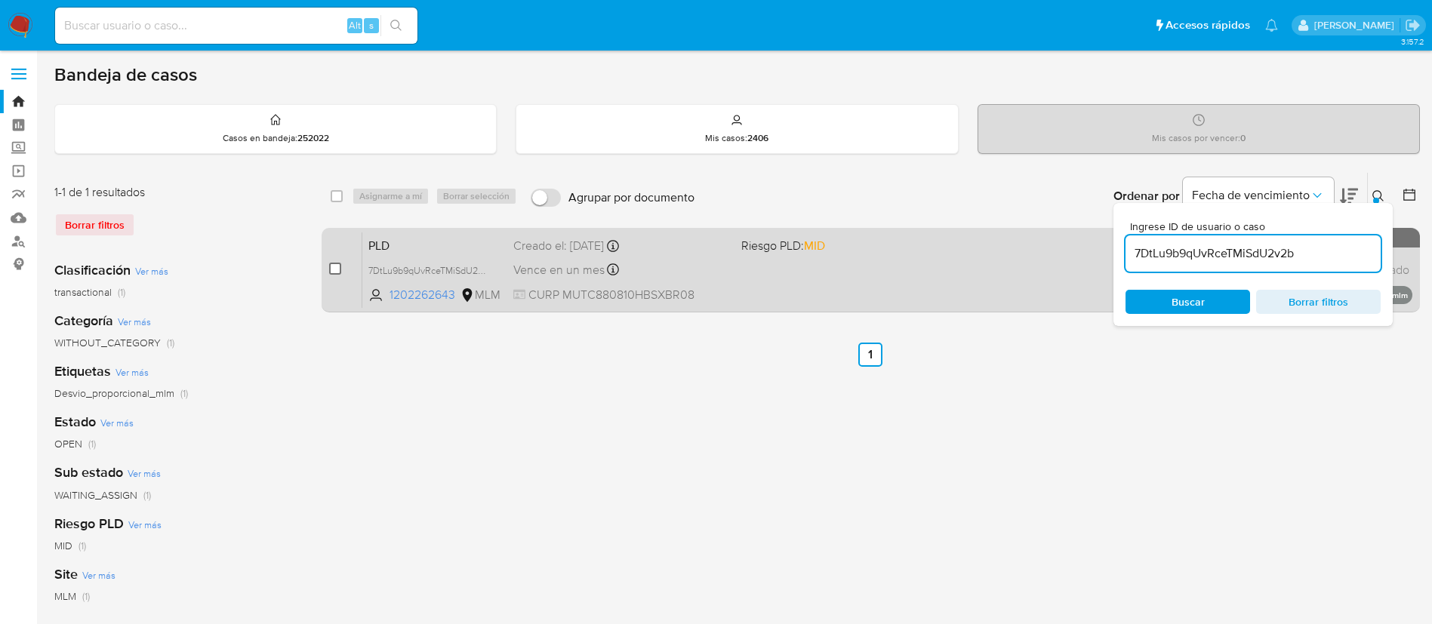
drag, startPoint x: 346, startPoint y: 269, endPoint x: 334, endPoint y: 266, distance: 12.4
click at [346, 267] on div "case-item-checkbox No es posible asignar el caso" at bounding box center [345, 270] width 33 height 76
click at [332, 266] on input "checkbox" at bounding box center [335, 269] width 12 height 12
checkbox input "true"
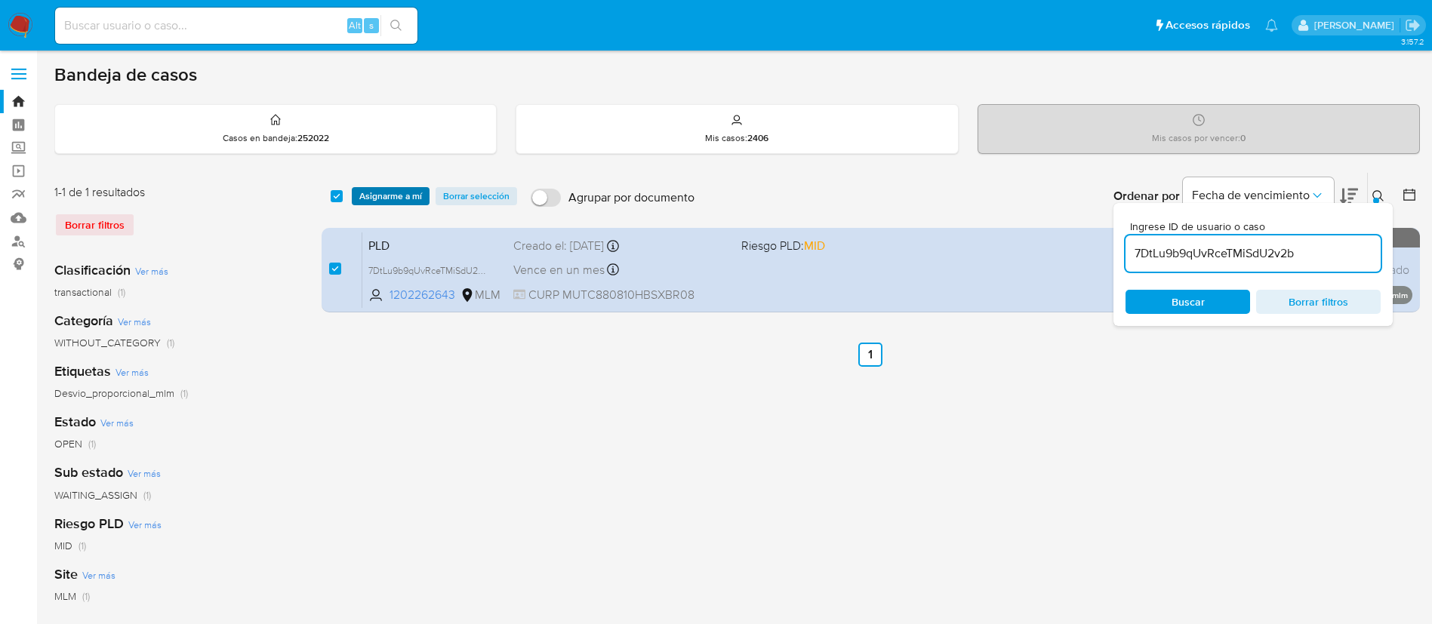
click at [374, 198] on span "Asignarme a mí" at bounding box center [390, 196] width 63 height 15
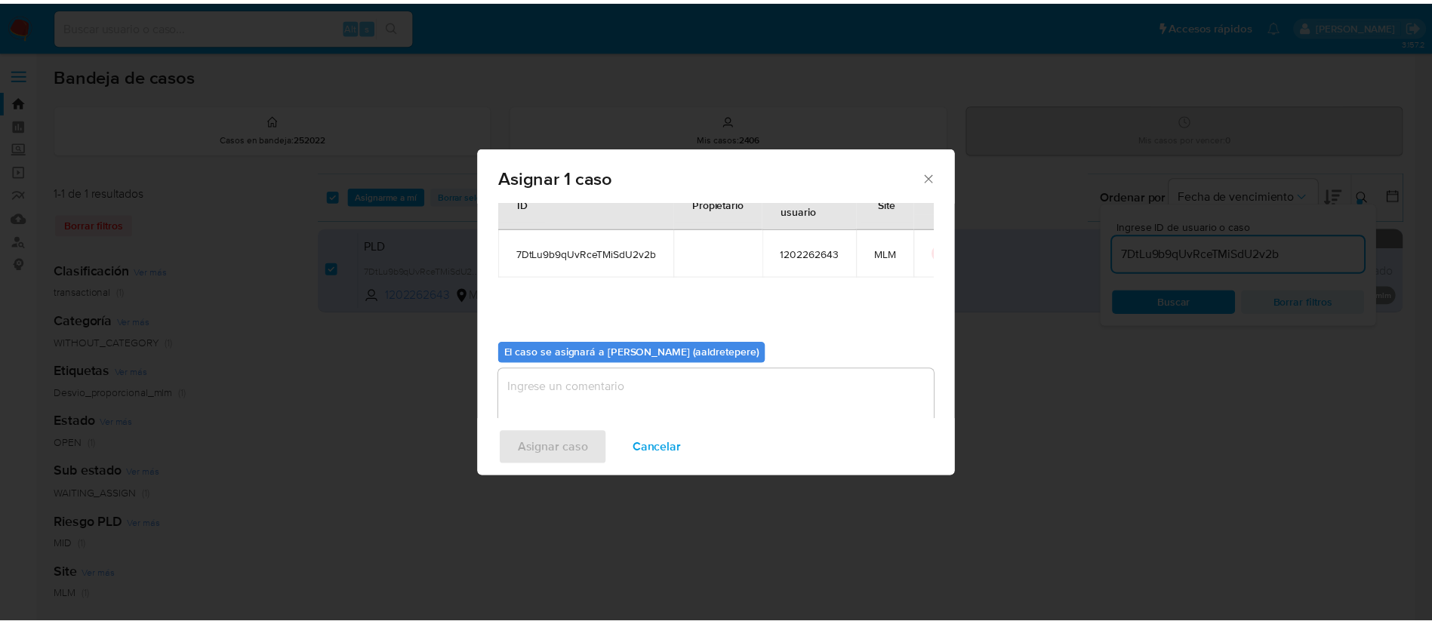
scroll to position [79, 0]
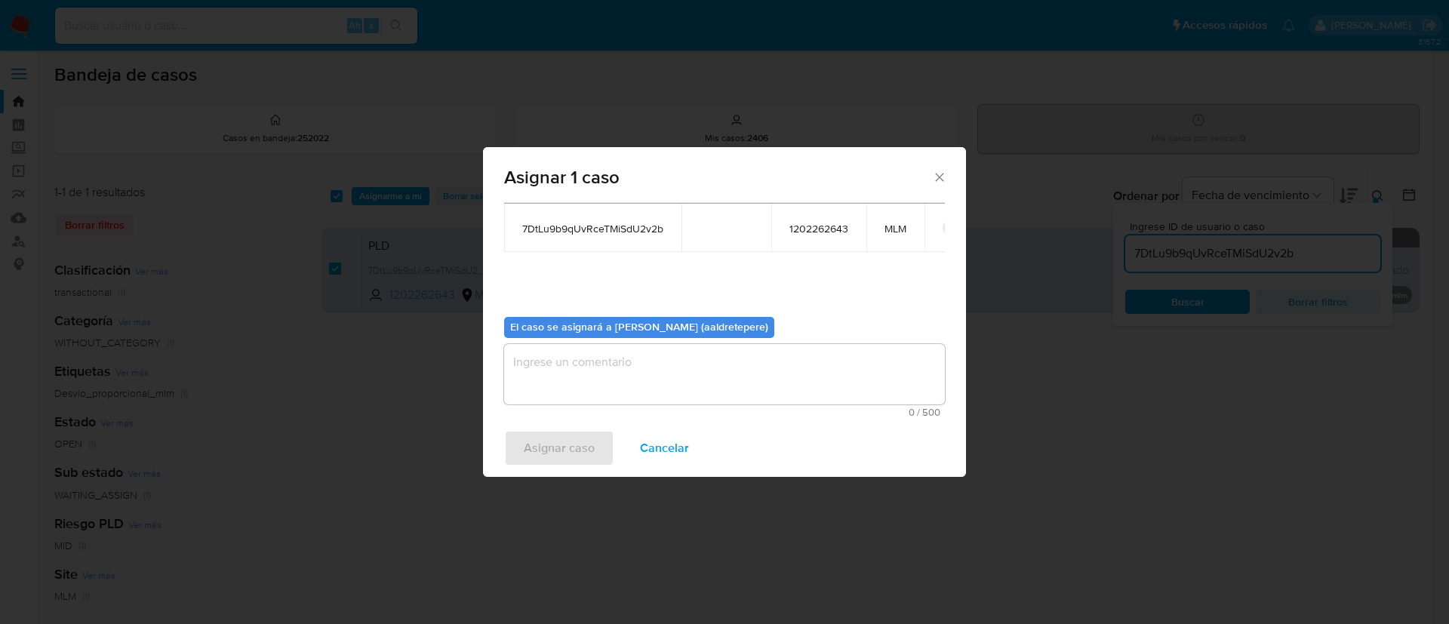
click at [545, 374] on textarea "assign-modal" at bounding box center [724, 374] width 441 height 60
click at [553, 442] on span "Asignar caso" at bounding box center [559, 448] width 71 height 33
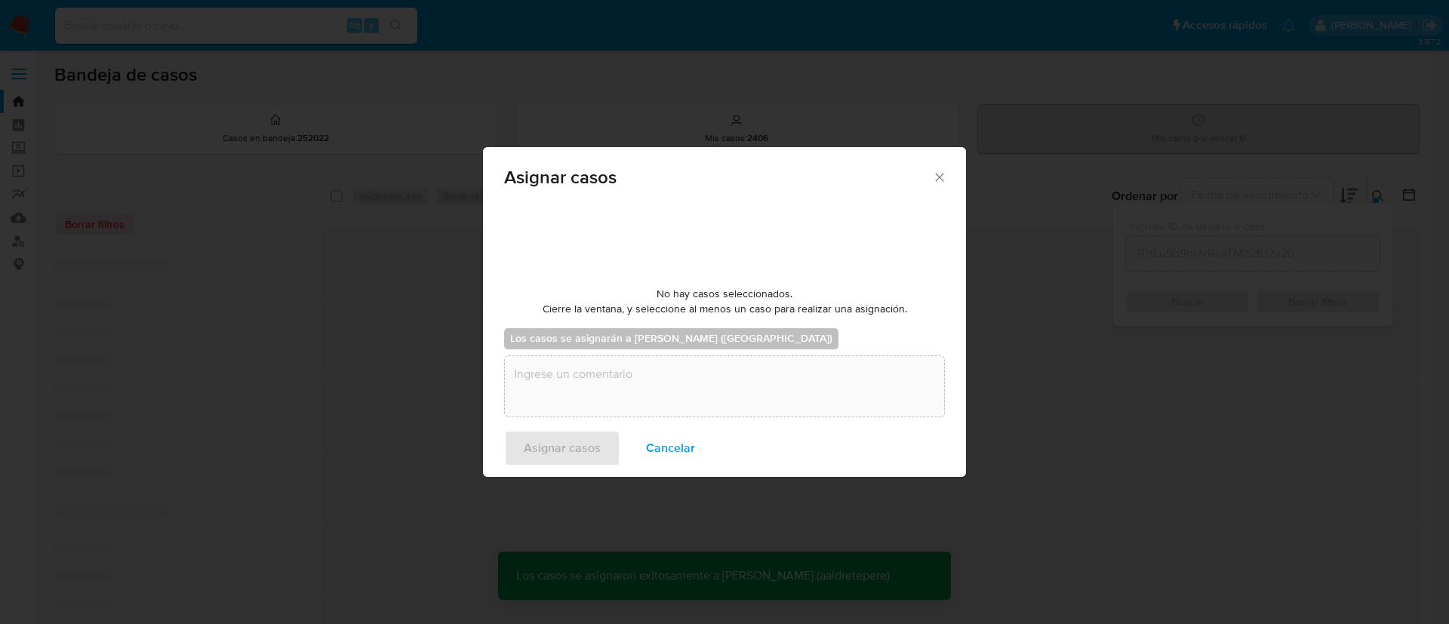
checkbox input "false"
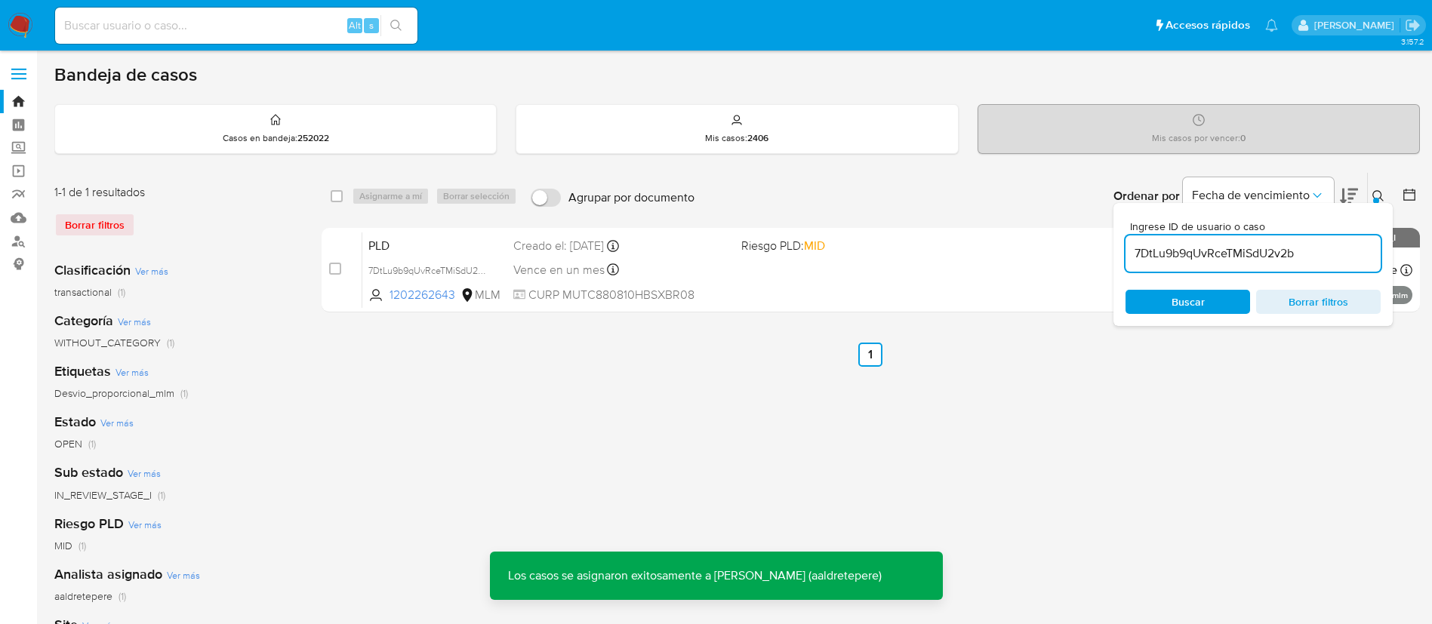
click at [750, 261] on div "PLD 7DtLu9b9qUvRceTMiSdU2v2b 1202262643 MLM Riesgo PLD: MID Creado el: 12/08/20…" at bounding box center [887, 270] width 1050 height 76
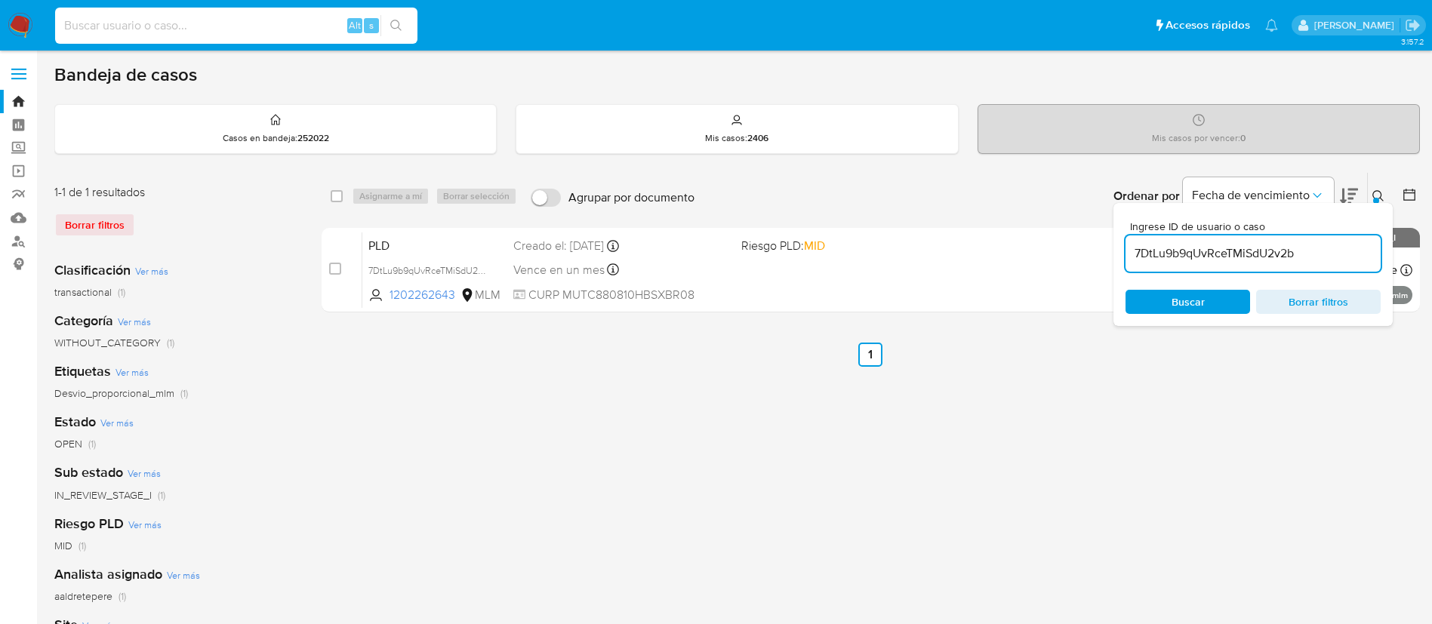
click at [150, 29] on input at bounding box center [236, 26] width 362 height 20
paste input "780426563"
type input "780426563"
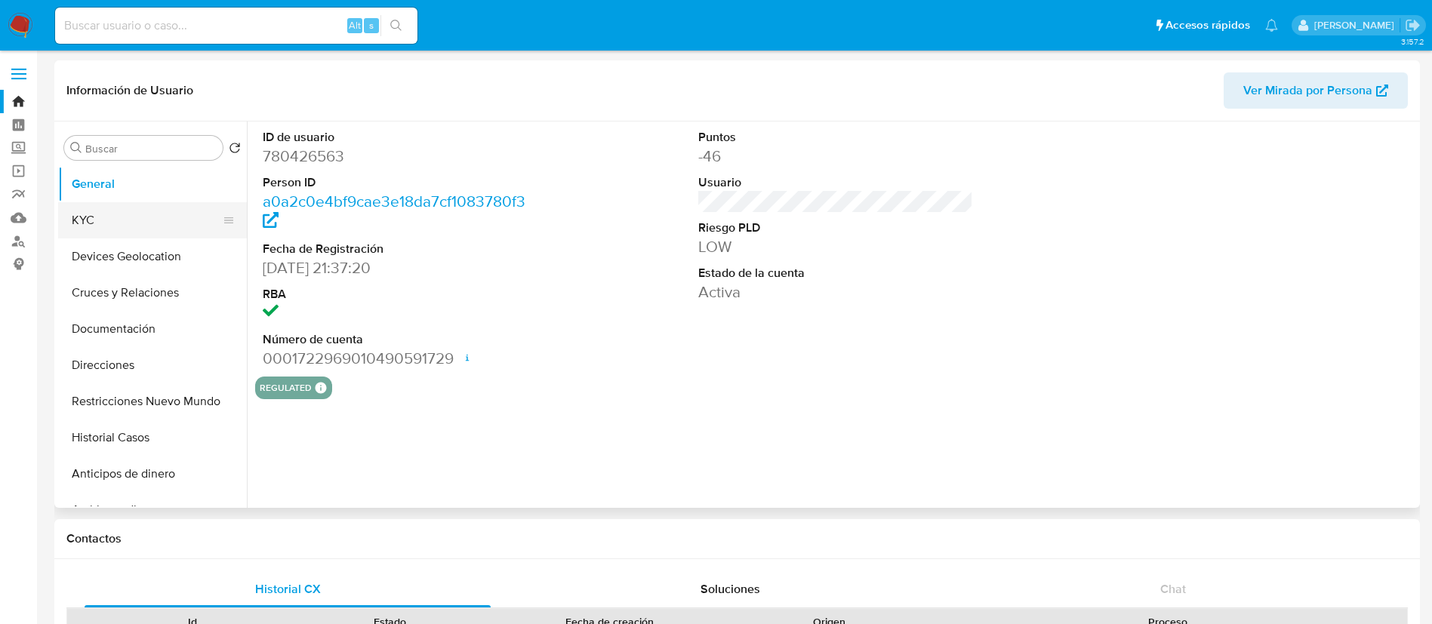
select select "10"
click at [201, 236] on button "KYC" at bounding box center [146, 220] width 177 height 36
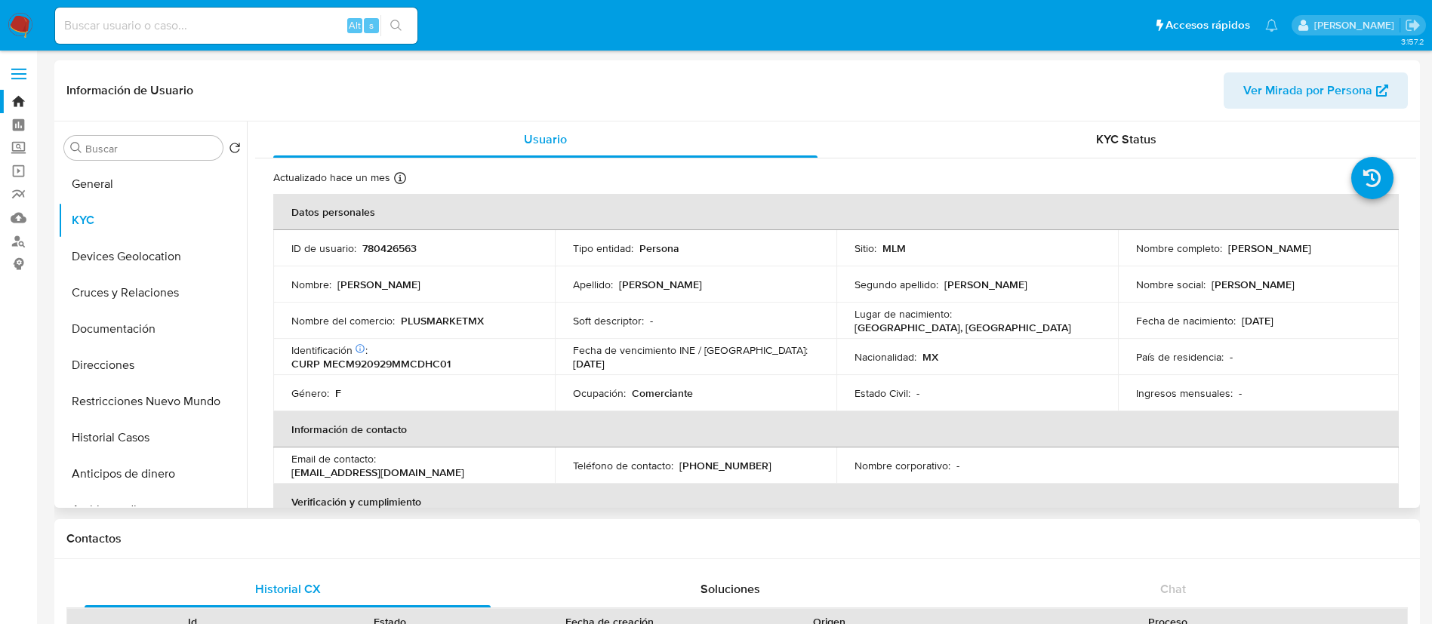
click at [409, 252] on p "780426563" at bounding box center [389, 249] width 54 height 14
copy p "780426563"
drag, startPoint x: 1315, startPoint y: 260, endPoint x: 1131, endPoint y: 260, distance: 184.2
click at [1136, 255] on div "Nombre completo : Michelle Viviana Medina Chavarria" at bounding box center [1258, 249] width 245 height 14
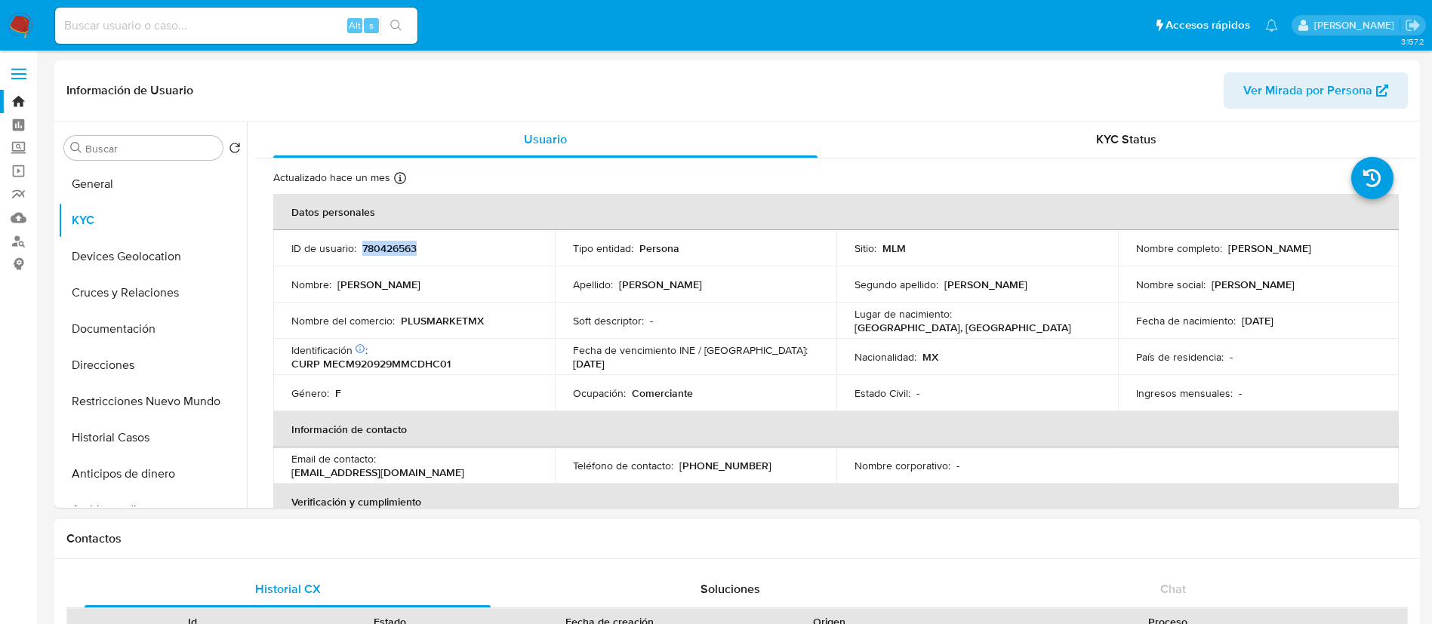
copy p "Michelle Viviana Medina Chavarria"
click at [733, 385] on td "Ocupación : Comerciante" at bounding box center [696, 393] width 282 height 36
click at [371, 248] on p "780426563" at bounding box center [389, 249] width 54 height 14
copy p "780426563"
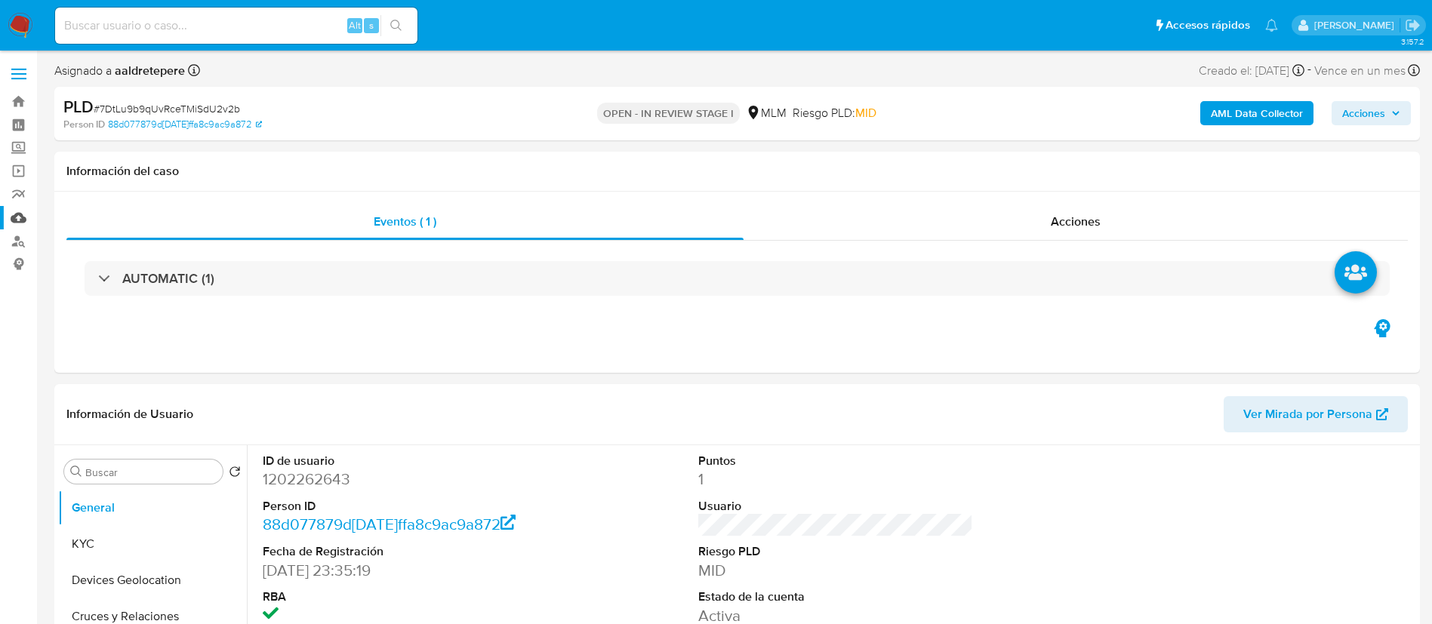
drag, startPoint x: 19, startPoint y: 219, endPoint x: 26, endPoint y: 223, distance: 8.2
click at [19, 219] on link "Mulan" at bounding box center [90, 217] width 180 height 23
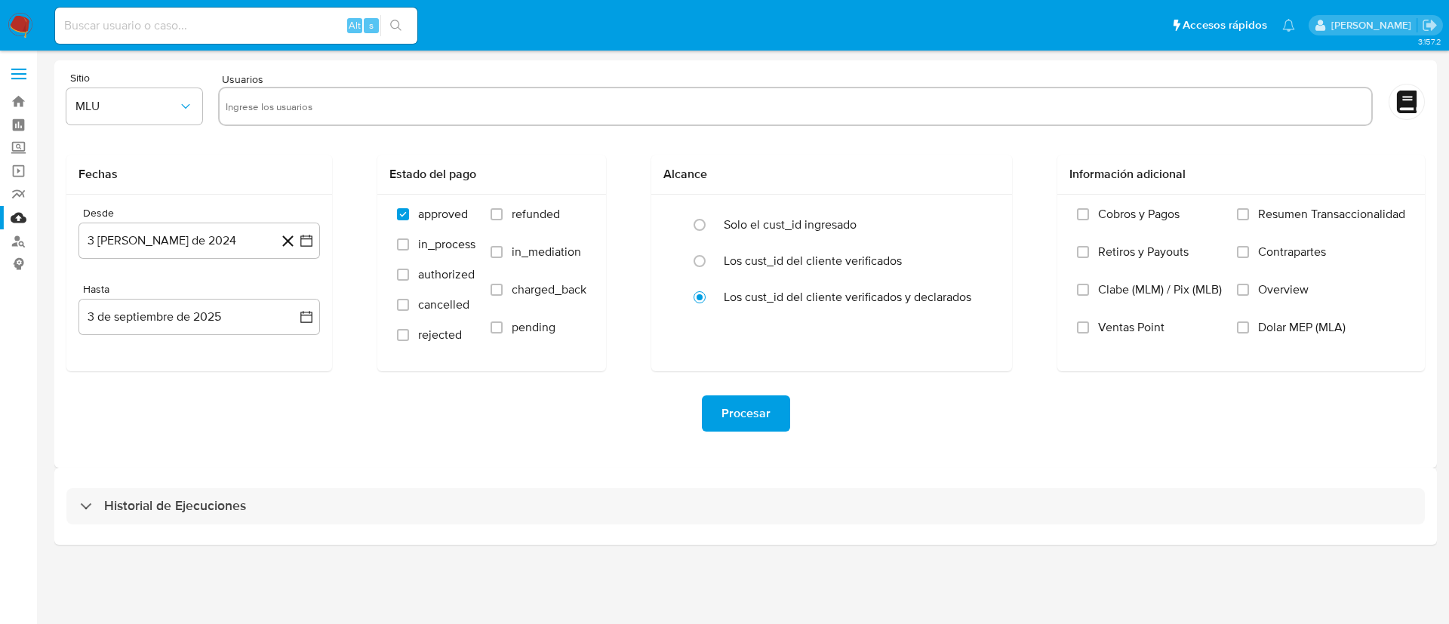
click at [358, 112] on input "text" at bounding box center [796, 106] width 1140 height 24
paste input "1202262643"
type input "1202262643"
click at [148, 111] on span "MLU" at bounding box center [126, 106] width 103 height 15
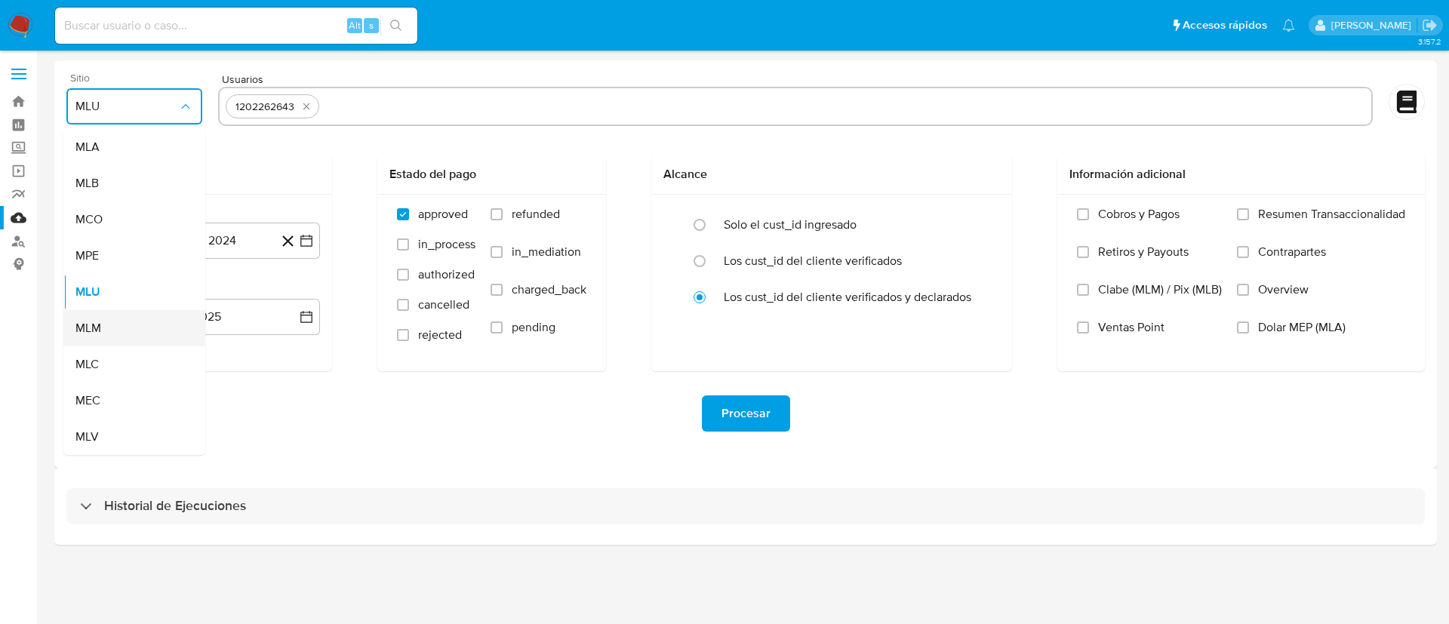
click at [129, 331] on div "MLM" at bounding box center [129, 328] width 109 height 36
click at [169, 255] on button "3 de agosto de 2024" at bounding box center [200, 241] width 242 height 36
click at [206, 297] on span "agosto 2024" at bounding box center [192, 295] width 69 height 15
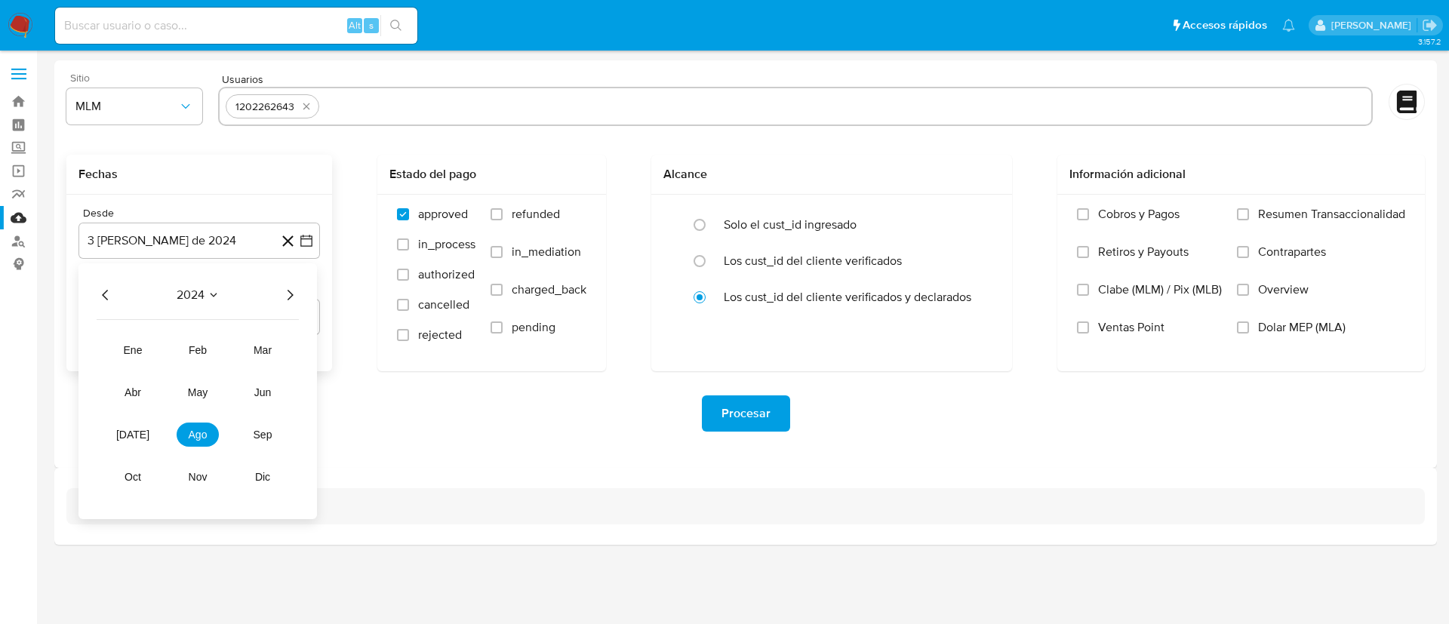
click at [291, 296] on icon "Año siguiente" at bounding box center [290, 295] width 18 height 18
click at [193, 344] on span "feb" at bounding box center [198, 350] width 18 height 12
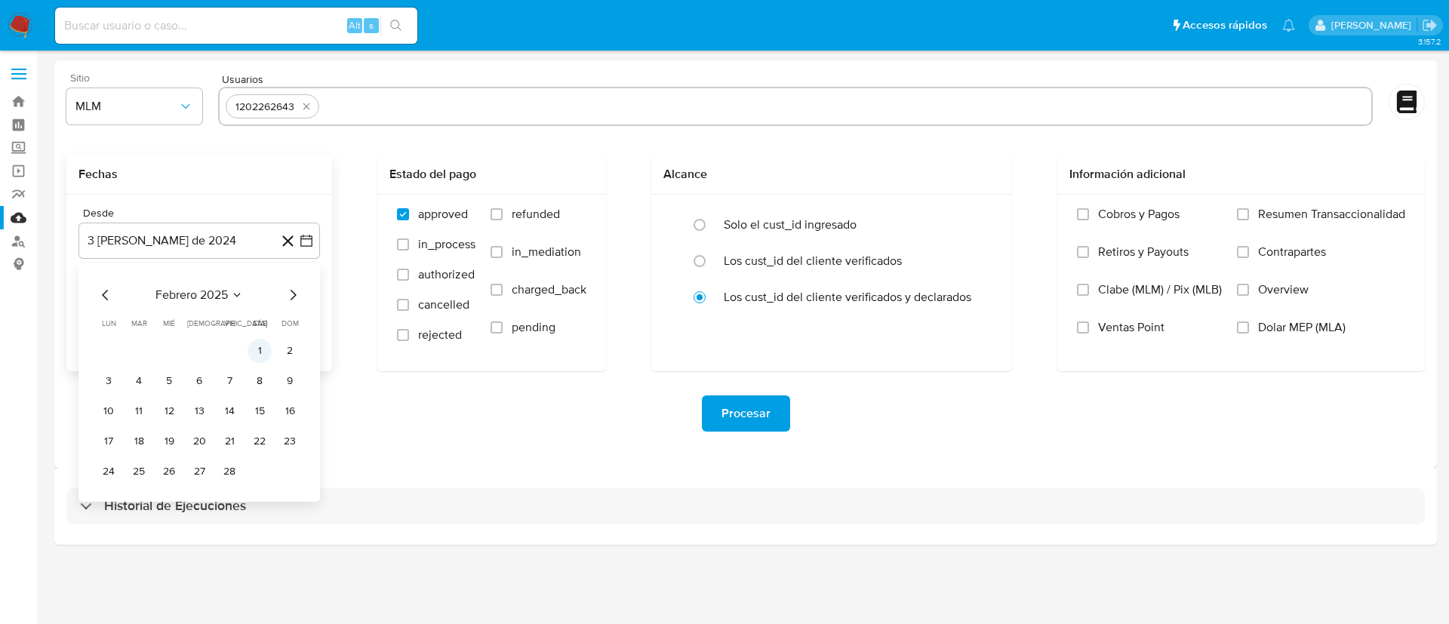
click at [262, 346] on button "1" at bounding box center [260, 351] width 24 height 24
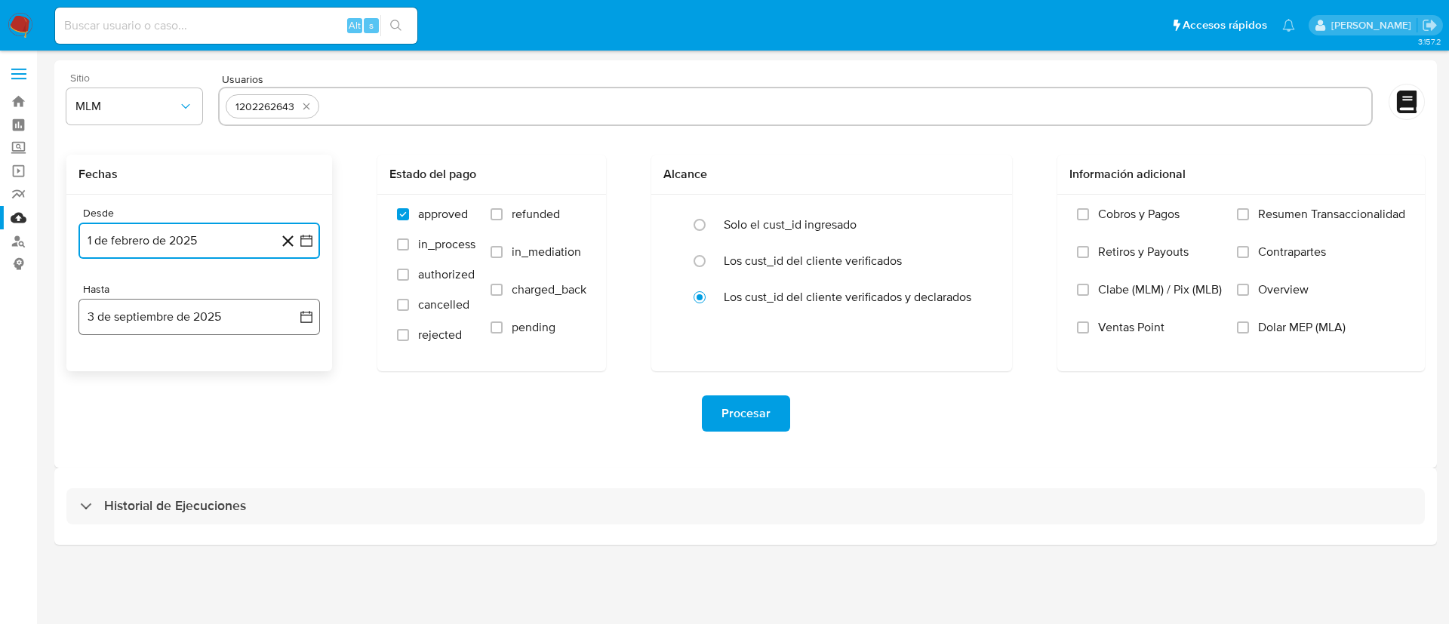
click at [251, 329] on button "3 de septiembre de 2025" at bounding box center [200, 317] width 242 height 36
click at [103, 374] on icon "Mes anterior" at bounding box center [106, 371] width 18 height 18
click at [198, 548] on button "31" at bounding box center [199, 548] width 24 height 24
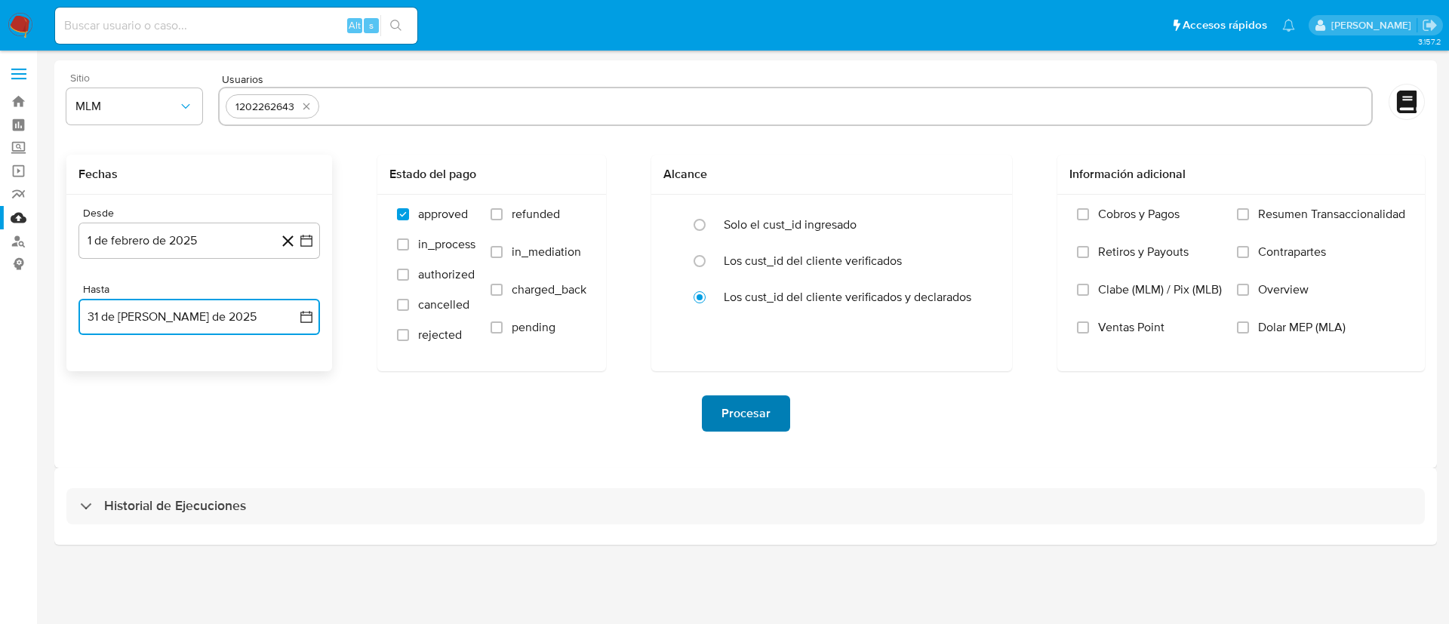
click at [744, 414] on span "Procesar" at bounding box center [746, 413] width 49 height 33
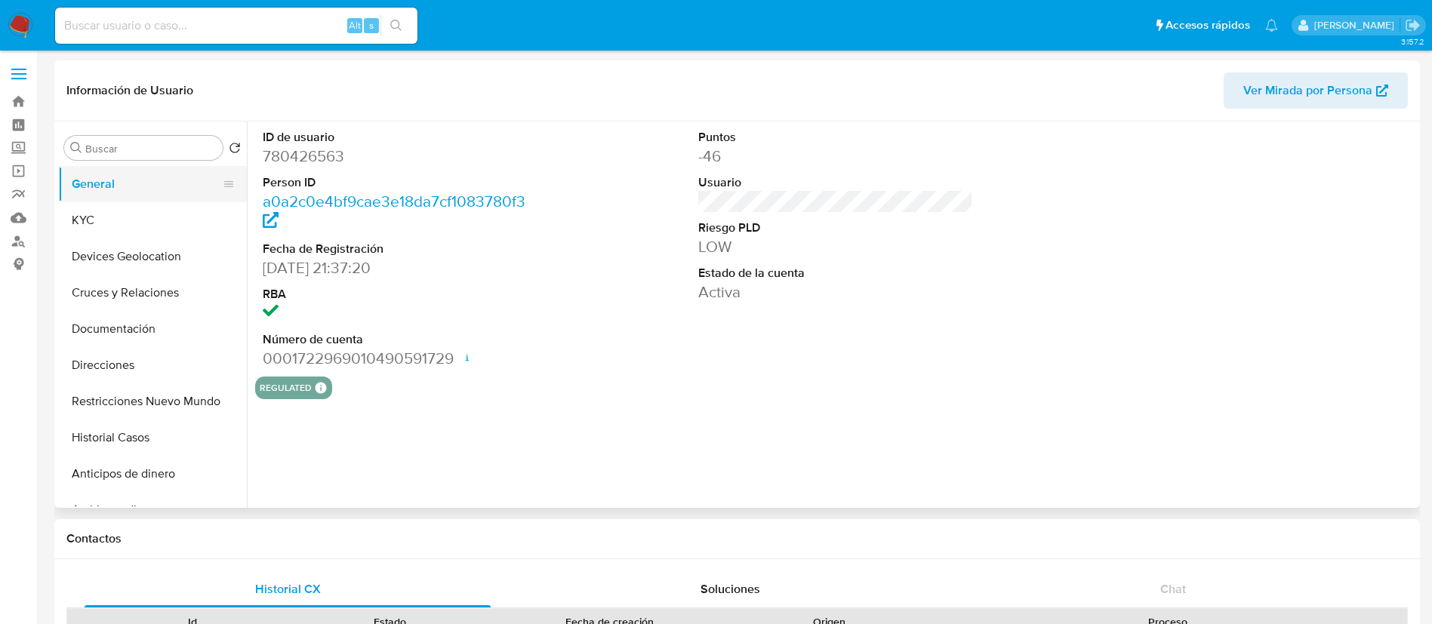
select select "10"
click at [125, 236] on button "KYC" at bounding box center [146, 220] width 177 height 36
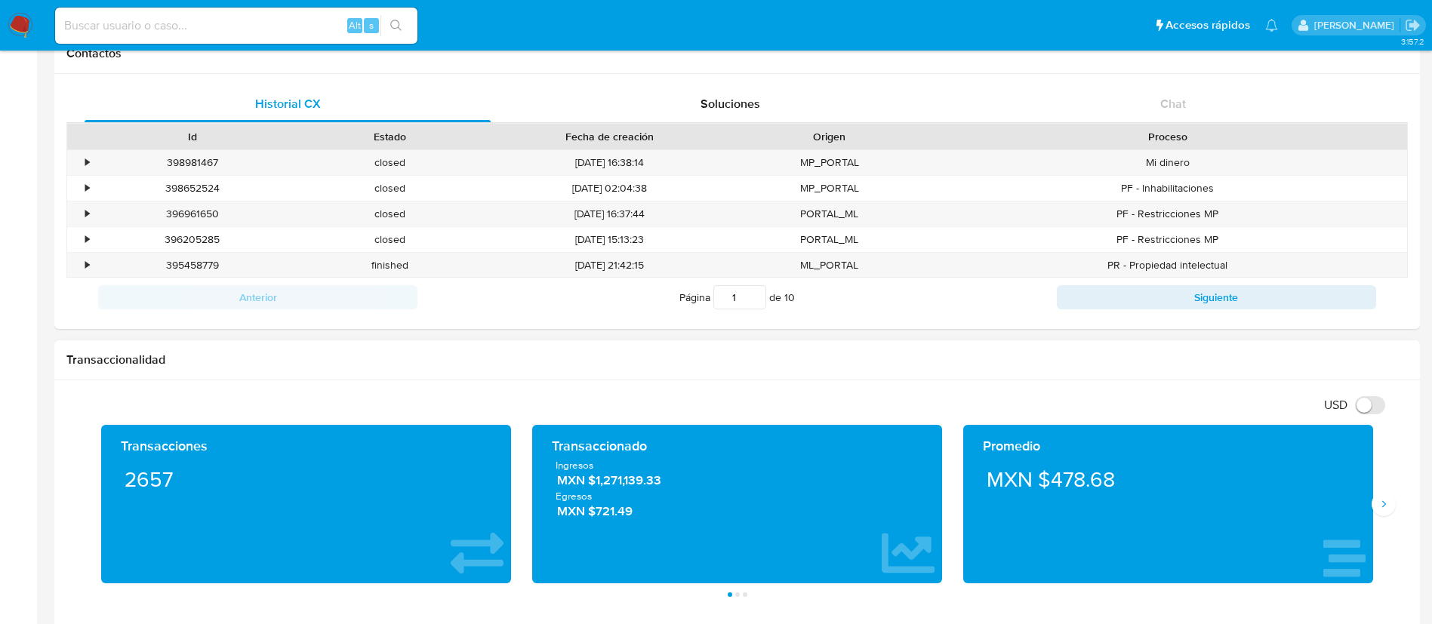
scroll to position [793, 0]
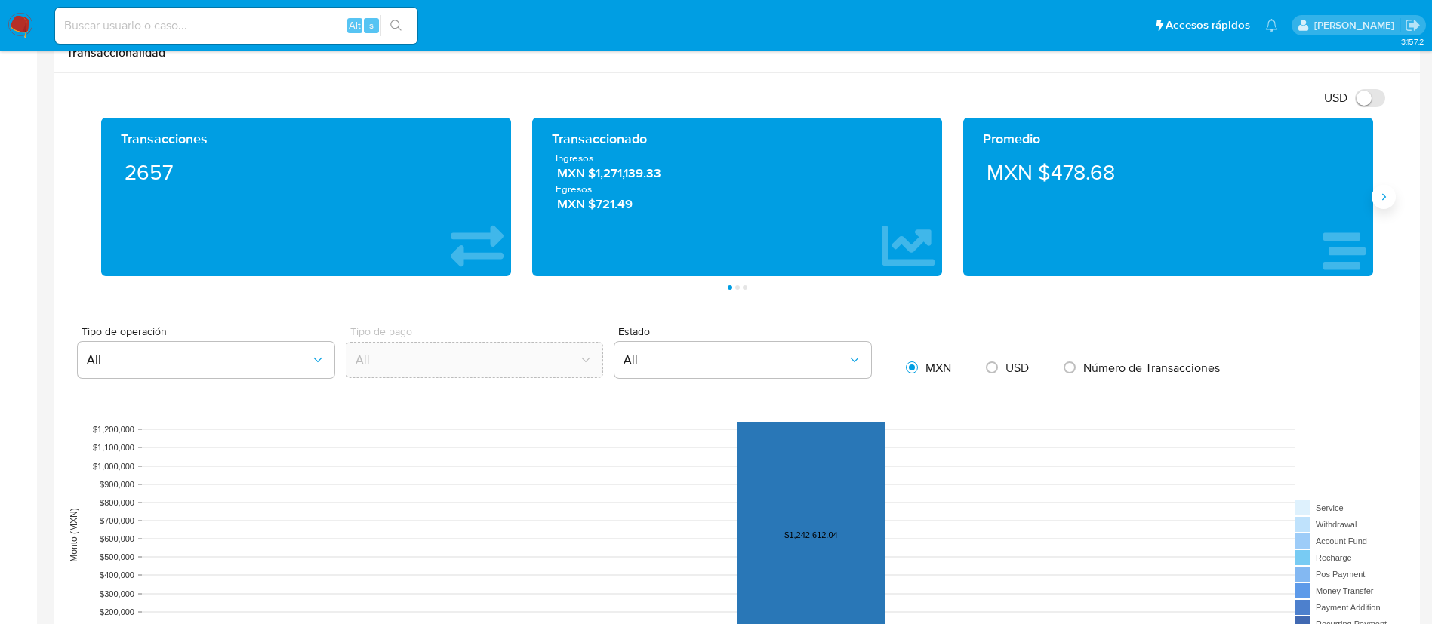
click at [1384, 203] on button "Siguiente" at bounding box center [1384, 197] width 24 height 24
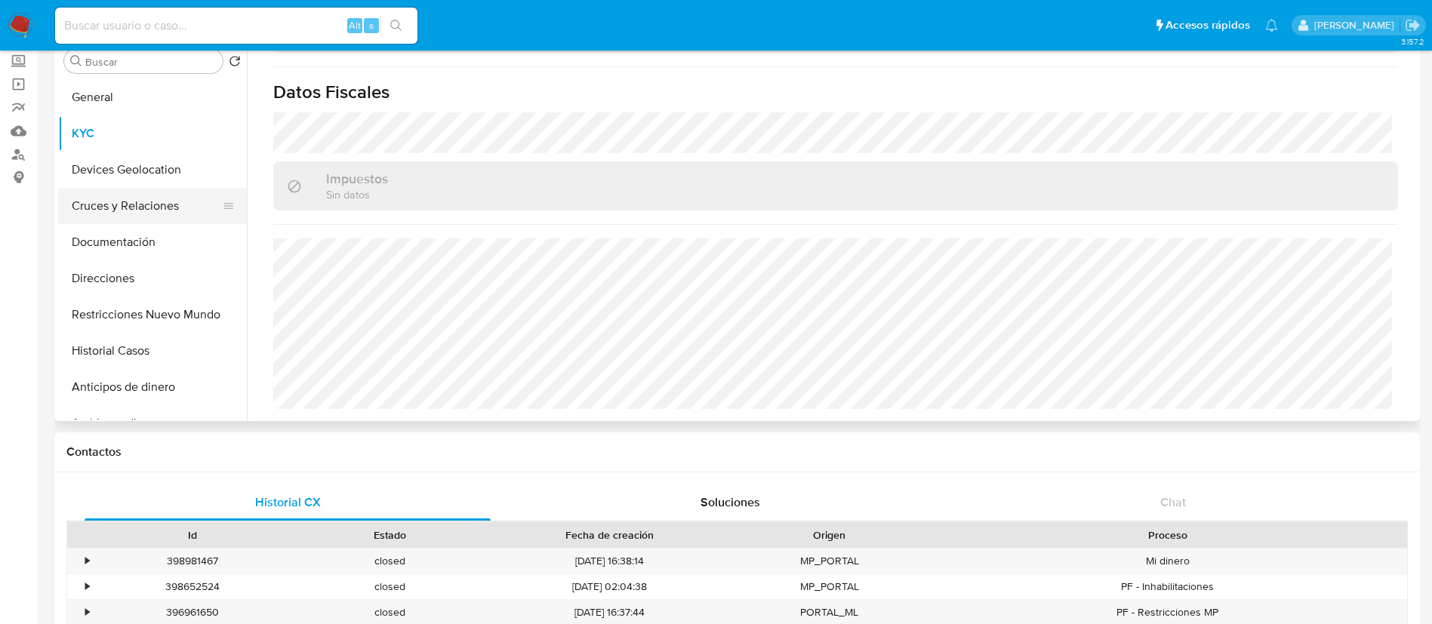
scroll to position [0, 0]
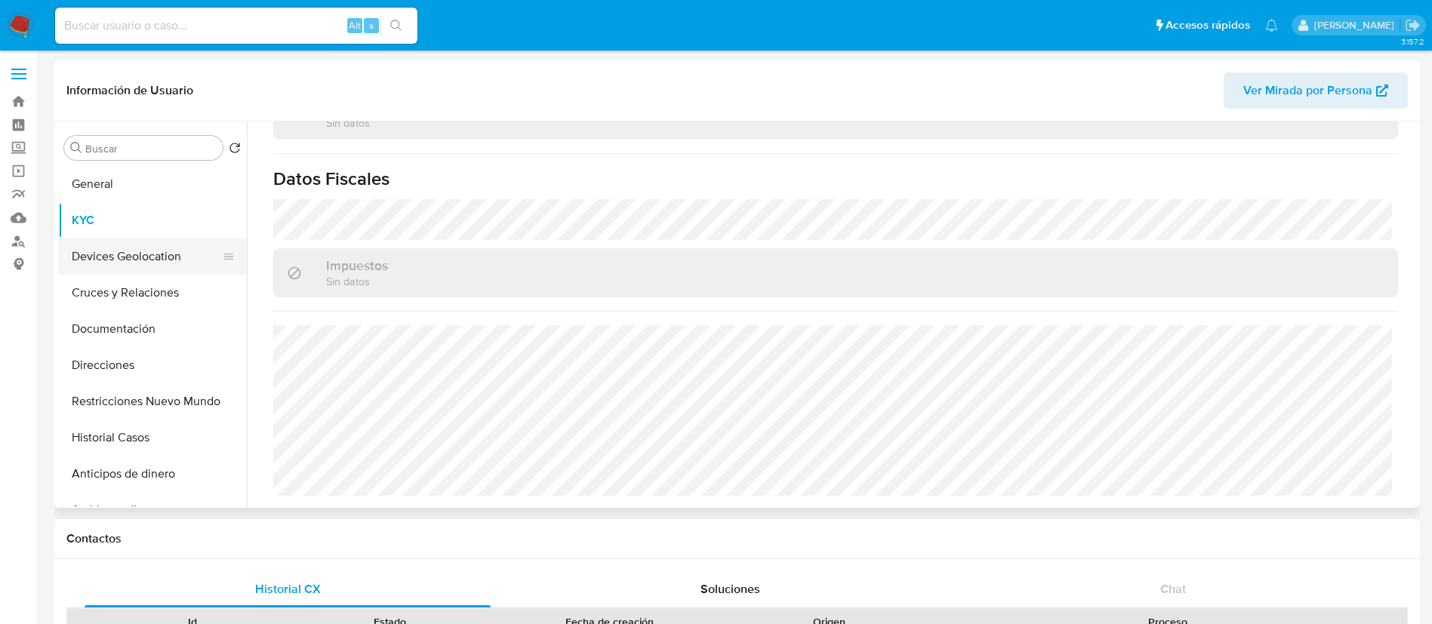
click at [147, 267] on button "Devices Geolocation" at bounding box center [146, 257] width 177 height 36
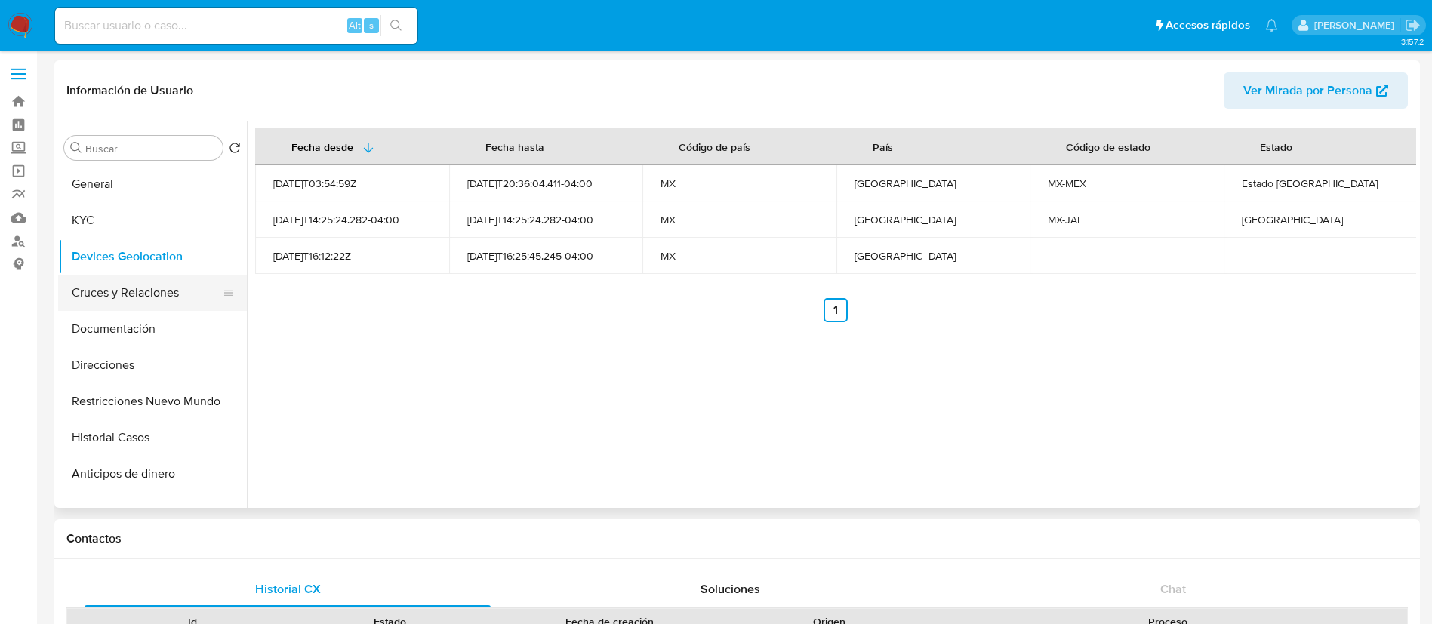
click at [147, 303] on button "Cruces y Relaciones" at bounding box center [146, 293] width 177 height 36
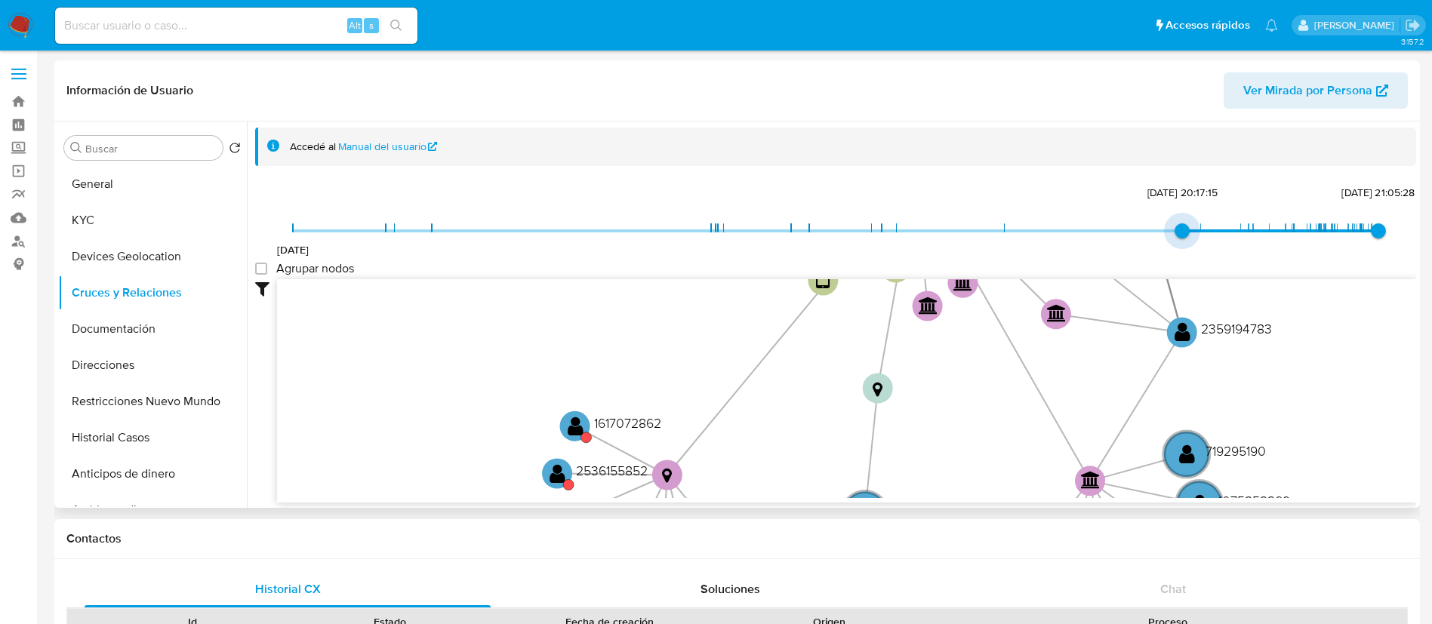
type input "1736796655000"
drag, startPoint x: 288, startPoint y: 232, endPoint x: 1237, endPoint y: 233, distance: 949.6
click at [1237, 233] on span "[DATE] 13:30:55" at bounding box center [1240, 230] width 15 height 15
click at [263, 272] on group_nodes "Agrupar nodos" at bounding box center [261, 269] width 12 height 12
checkbox group_nodes "true"
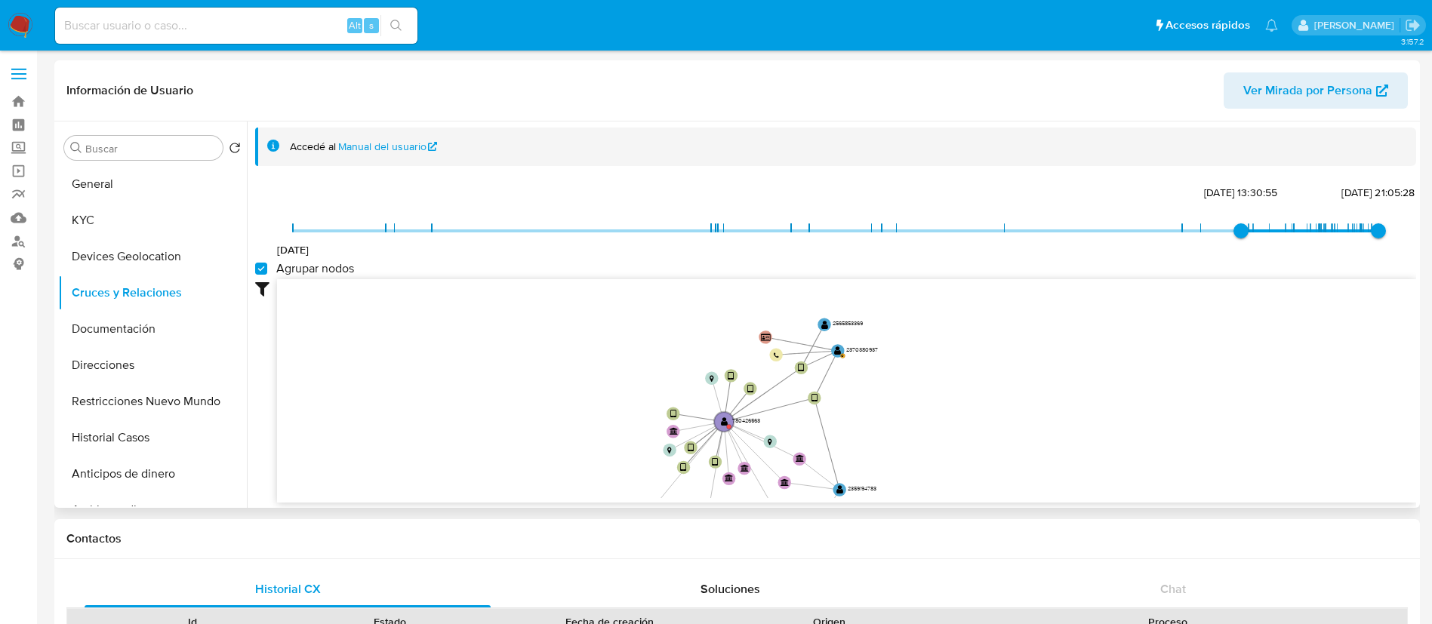
drag, startPoint x: 666, startPoint y: 353, endPoint x: 634, endPoint y: 479, distance: 129.3
click at [634, 479] on icon "device-63f6f9a008813b00188ca45c  user-780426563  780426563 user-1223452545  …" at bounding box center [846, 388] width 1139 height 219
click at [110, 404] on button "Restricciones Nuevo Mundo" at bounding box center [146, 401] width 177 height 36
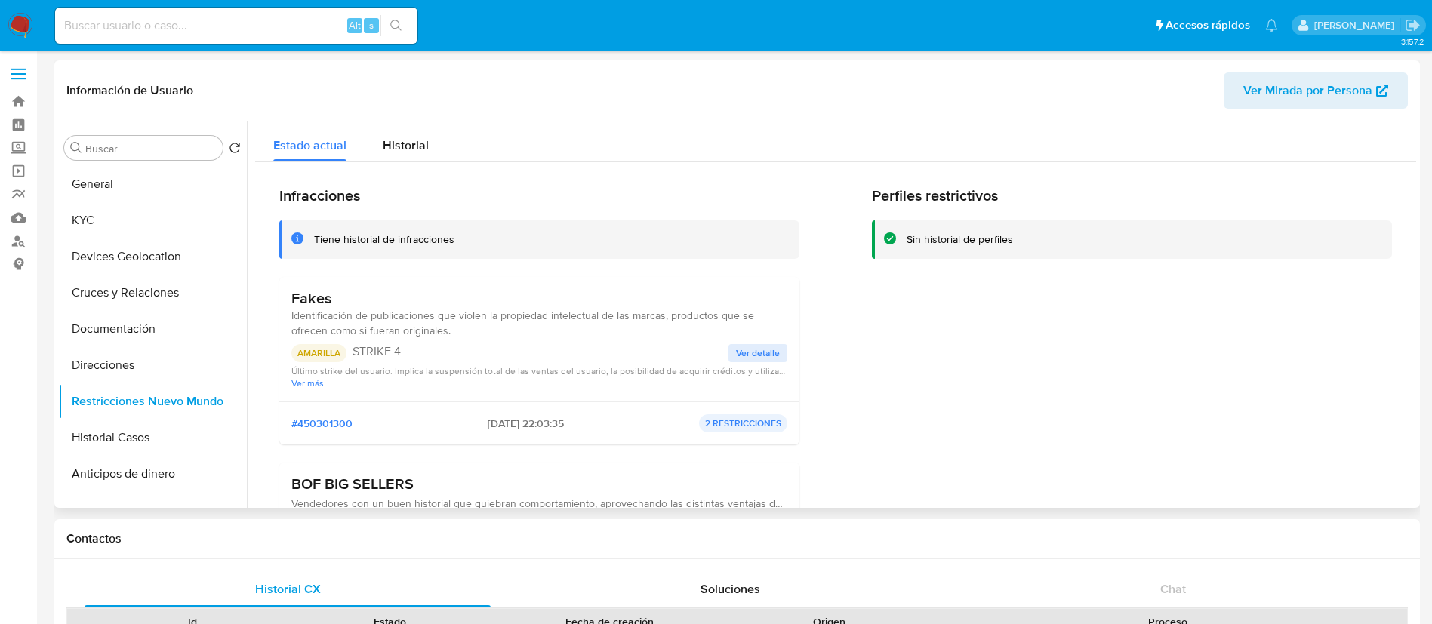
click at [768, 359] on span "Ver detalle" at bounding box center [758, 353] width 44 height 15
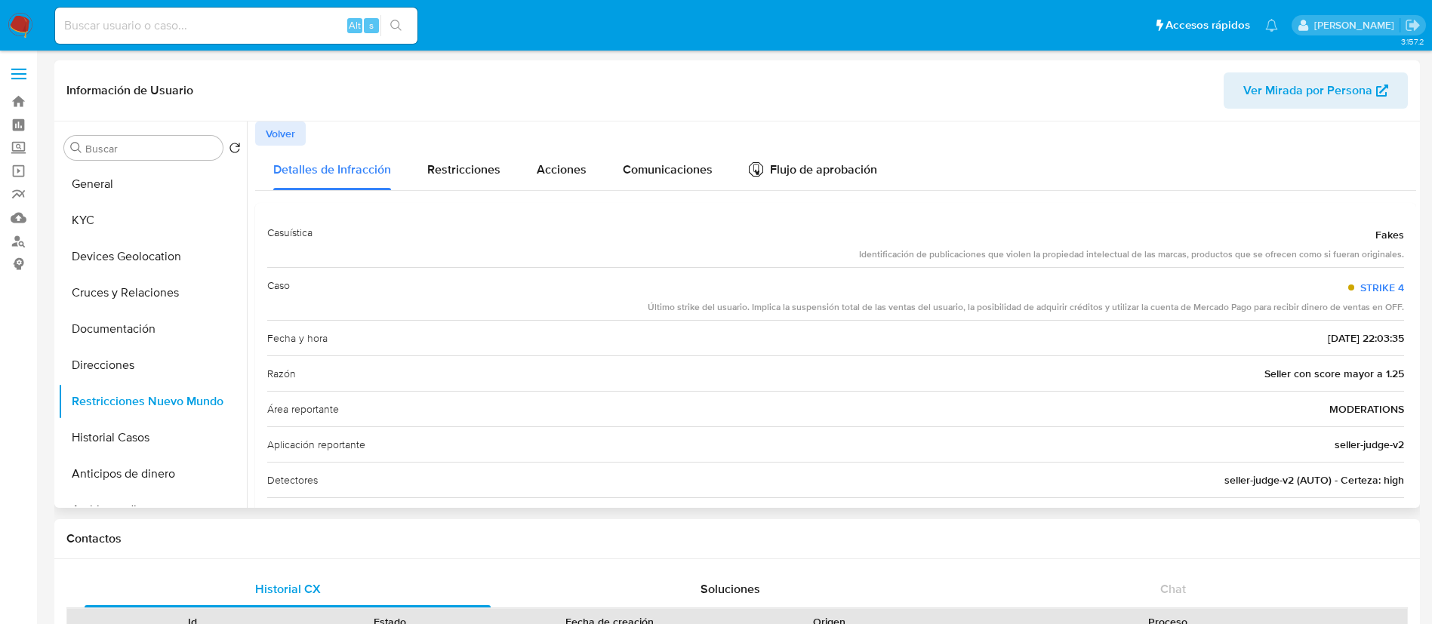
drag, startPoint x: 856, startPoint y: 256, endPoint x: 1187, endPoint y: 258, distance: 331.4
click at [1187, 258] on div "Casuística Fakes Identificación de publicaciones que violen la propiedad intele…" at bounding box center [835, 241] width 1137 height 52
click at [1101, 200] on div "Detalles de Infracción Restricciones Acciones Comunicaciones Flujo de aprobació…" at bounding box center [835, 452] width 1161 height 612
click at [863, 252] on div "Identificación de publicaciones que violen la propiedad intelectual de las marc…" at bounding box center [1131, 254] width 545 height 13
drag, startPoint x: 857, startPoint y: 252, endPoint x: 1380, endPoint y: 255, distance: 522.4
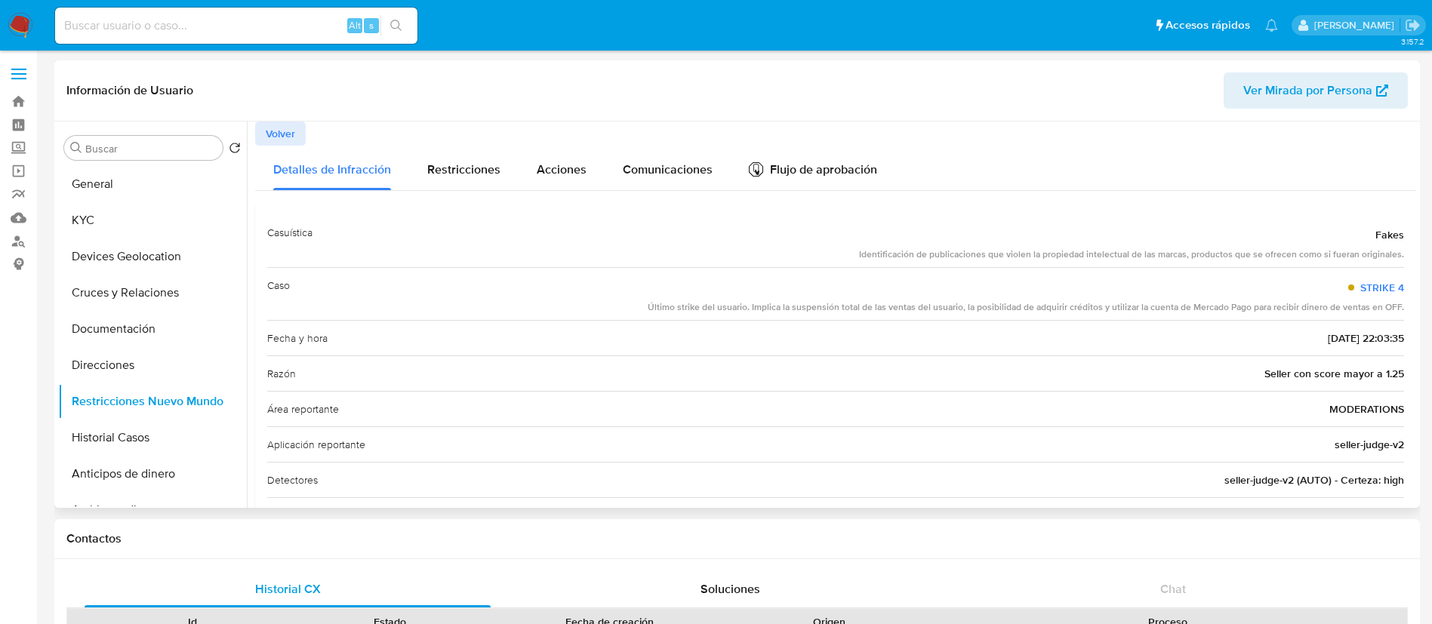
click at [1380, 255] on div "Casuística Fakes Identificación de publicaciones que violen la propiedad intele…" at bounding box center [835, 241] width 1137 height 52
drag, startPoint x: 1391, startPoint y: 253, endPoint x: 863, endPoint y: 247, distance: 528.4
click at [863, 248] on div "Identificación de publicaciones que violen la propiedad intelectual de las marc…" at bounding box center [1131, 254] width 545 height 13
click at [1026, 332] on div "Fecha y hora 2025-08-13 - 22:03:35" at bounding box center [835, 337] width 1137 height 35
drag, startPoint x: 888, startPoint y: 315, endPoint x: 1206, endPoint y: 412, distance: 333.1
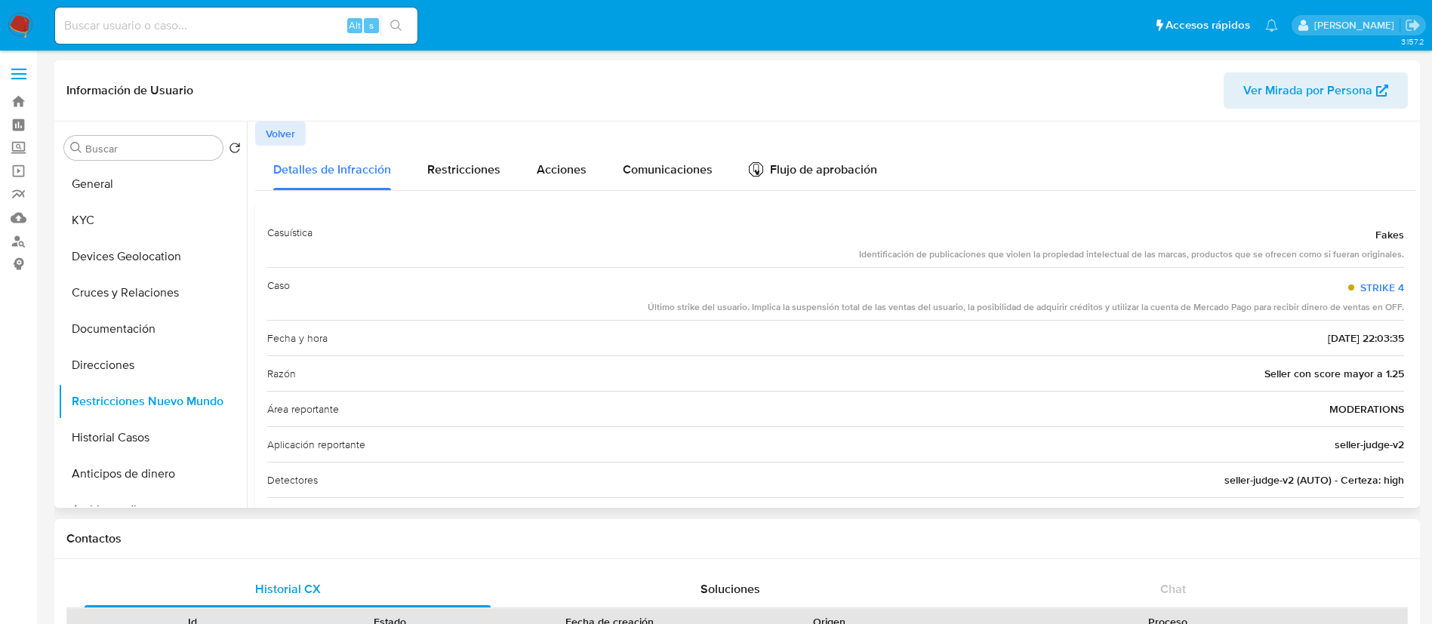
click at [1206, 412] on div "Casuística Fakes Identificación de publicaciones que violen la propiedad intele…" at bounding box center [835, 480] width 1137 height 531
click at [1123, 424] on div "Área reportante MODERATIONS" at bounding box center [835, 408] width 1137 height 35
click at [155, 242] on button "Devices Geolocation" at bounding box center [146, 257] width 177 height 36
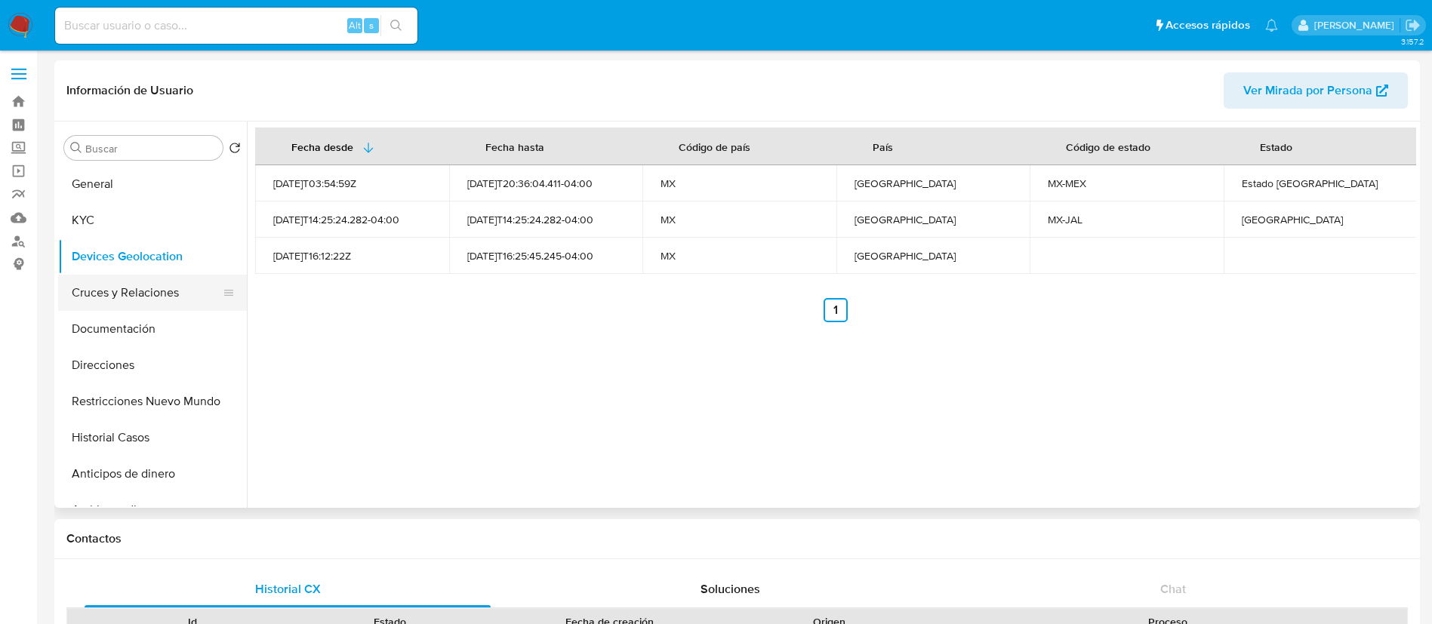
click at [155, 282] on button "Cruces y Relaciones" at bounding box center [146, 293] width 177 height 36
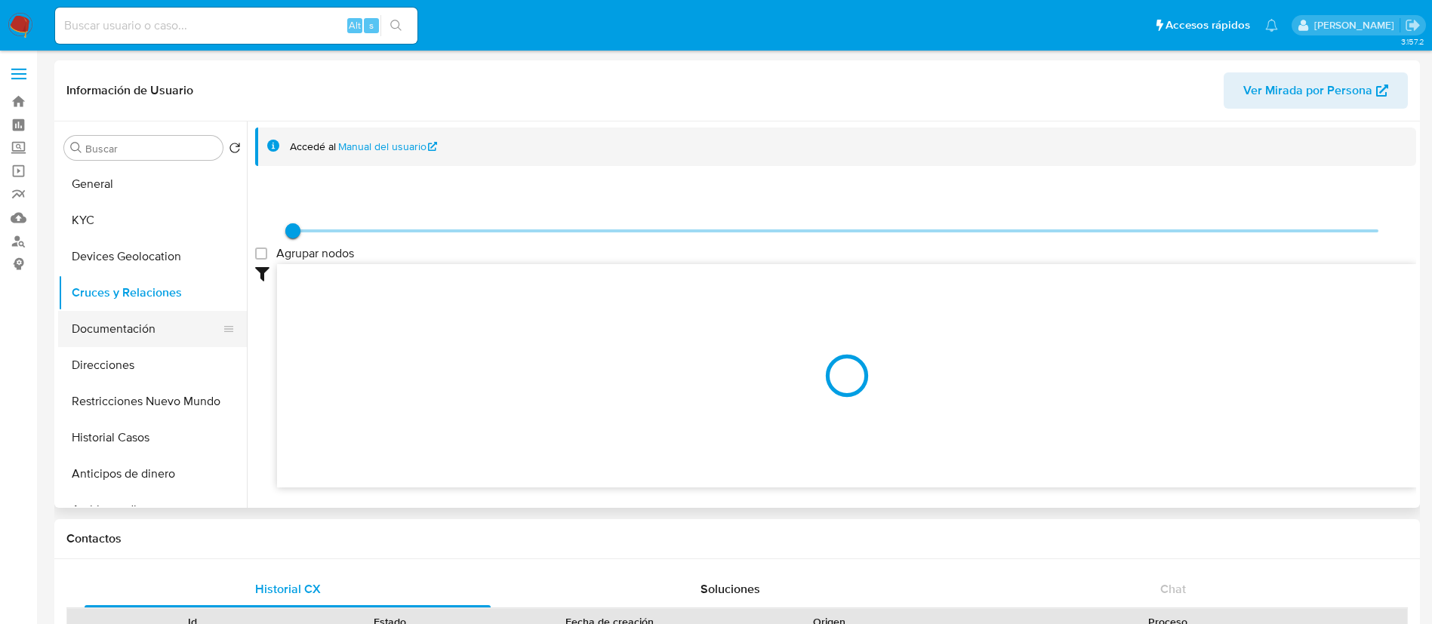
click at [151, 334] on button "Documentación" at bounding box center [146, 329] width 177 height 36
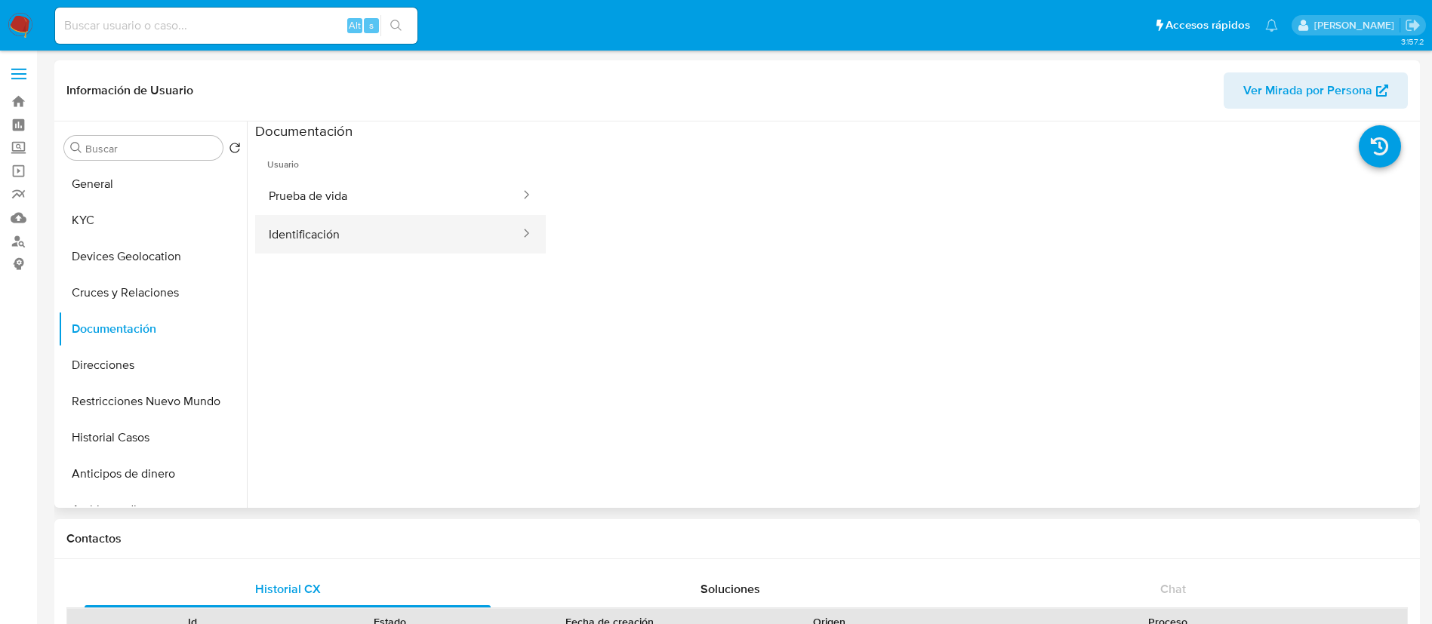
click at [358, 245] on button "Identificación" at bounding box center [388, 234] width 266 height 38
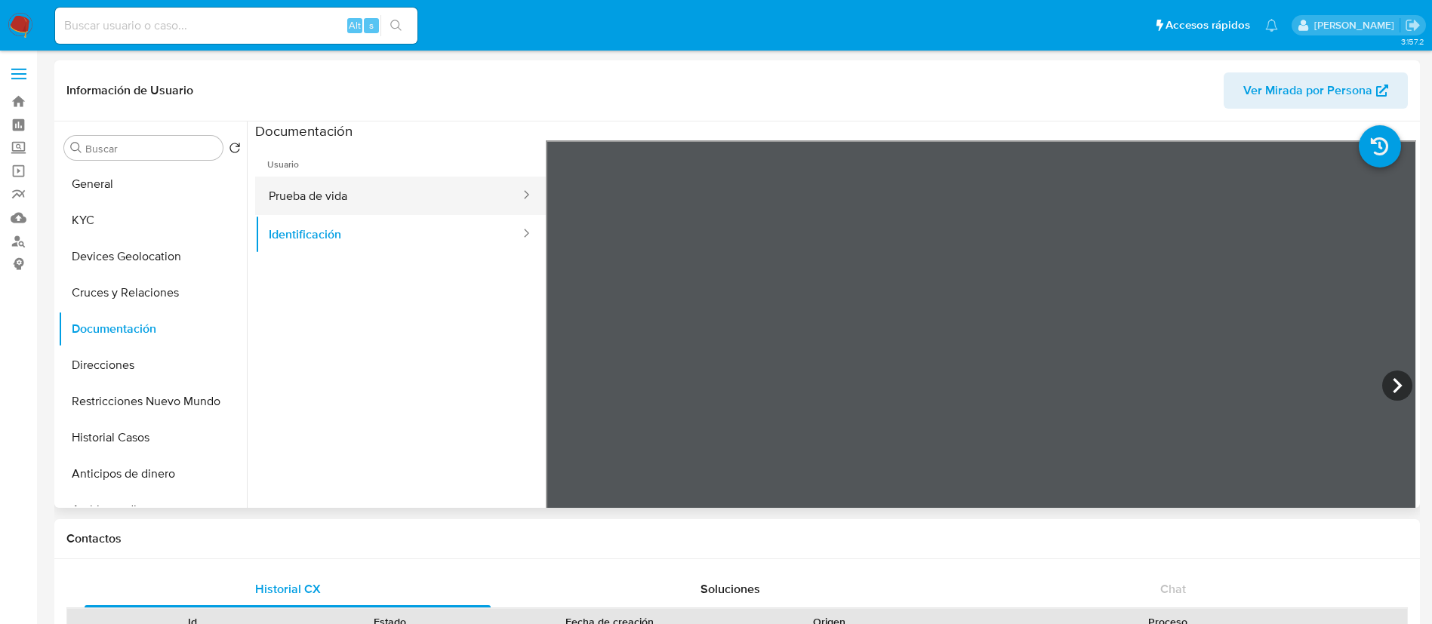
click at [338, 192] on button "Prueba de vida" at bounding box center [388, 196] width 266 height 38
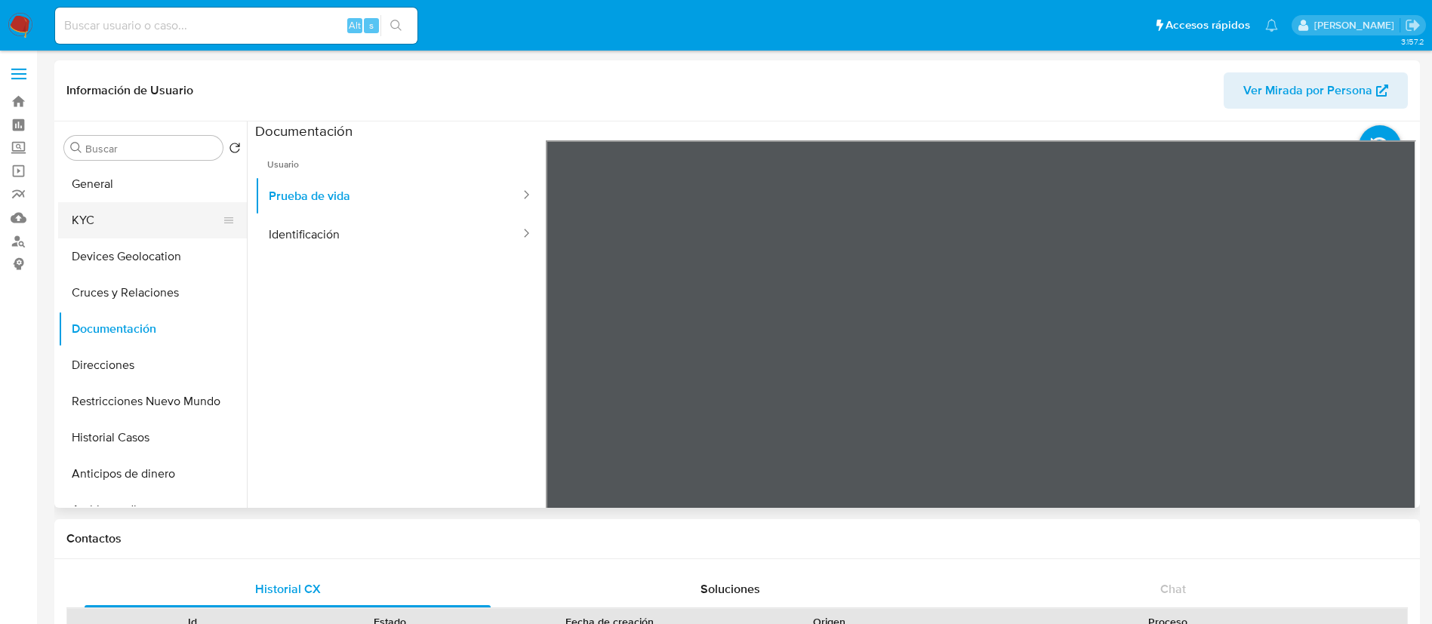
click at [147, 220] on button "KYC" at bounding box center [146, 220] width 177 height 36
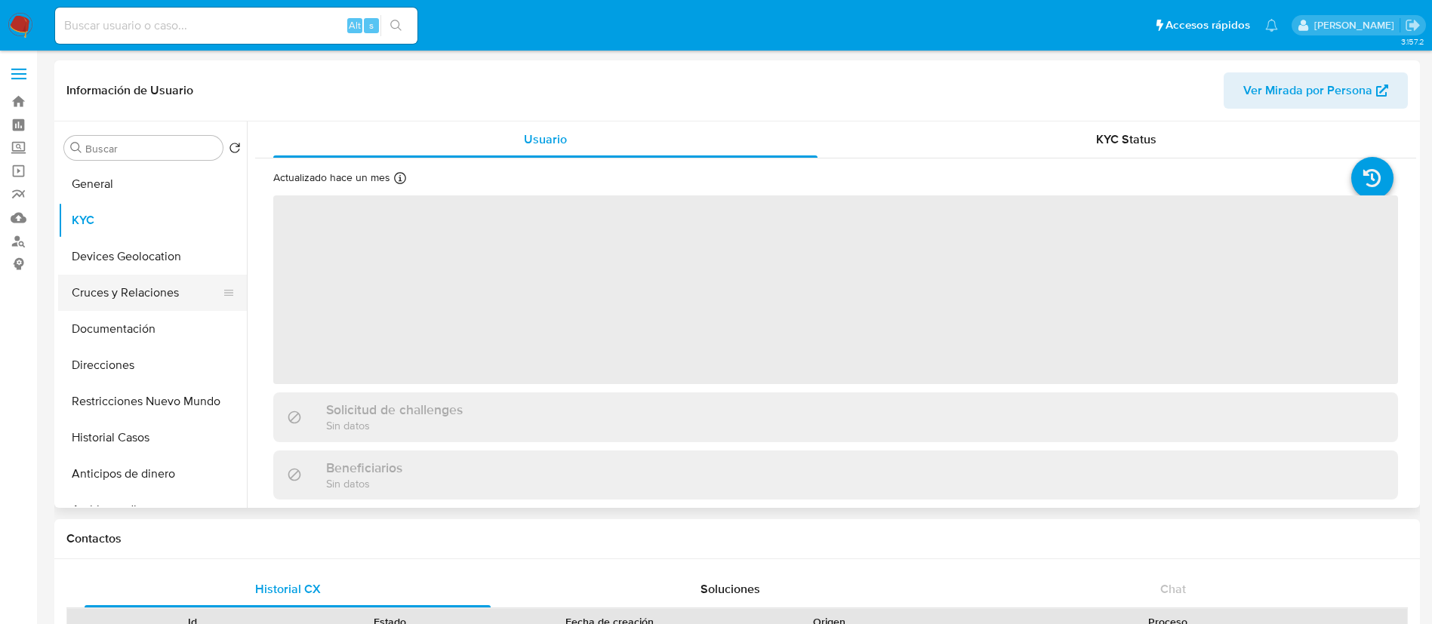
click at [151, 284] on button "Cruces y Relaciones" at bounding box center [146, 293] width 177 height 36
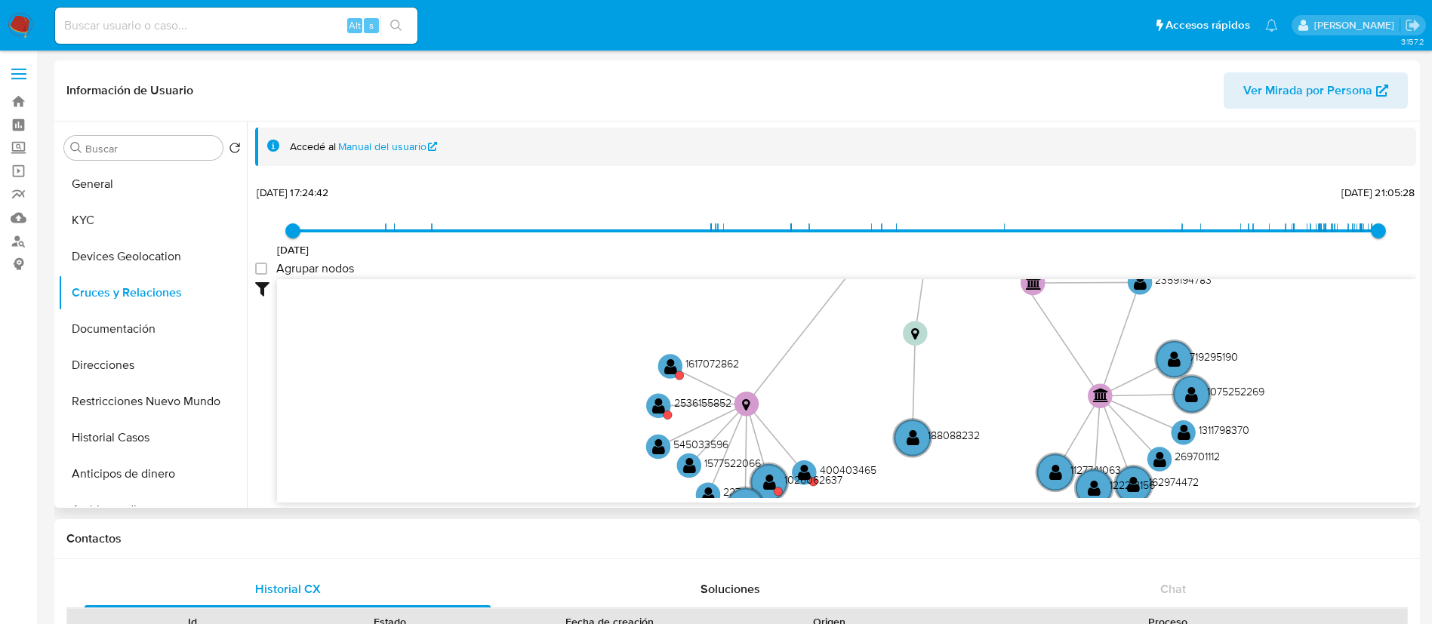
drag, startPoint x: 644, startPoint y: 366, endPoint x: 731, endPoint y: 263, distance: 135.5
click at [731, 263] on div "18/1/2021 18/1/2021, 17:24:42 12/8/2025, 21:05:28 Agrupar nodos Filtros Confian…" at bounding box center [835, 342] width 1161 height 321
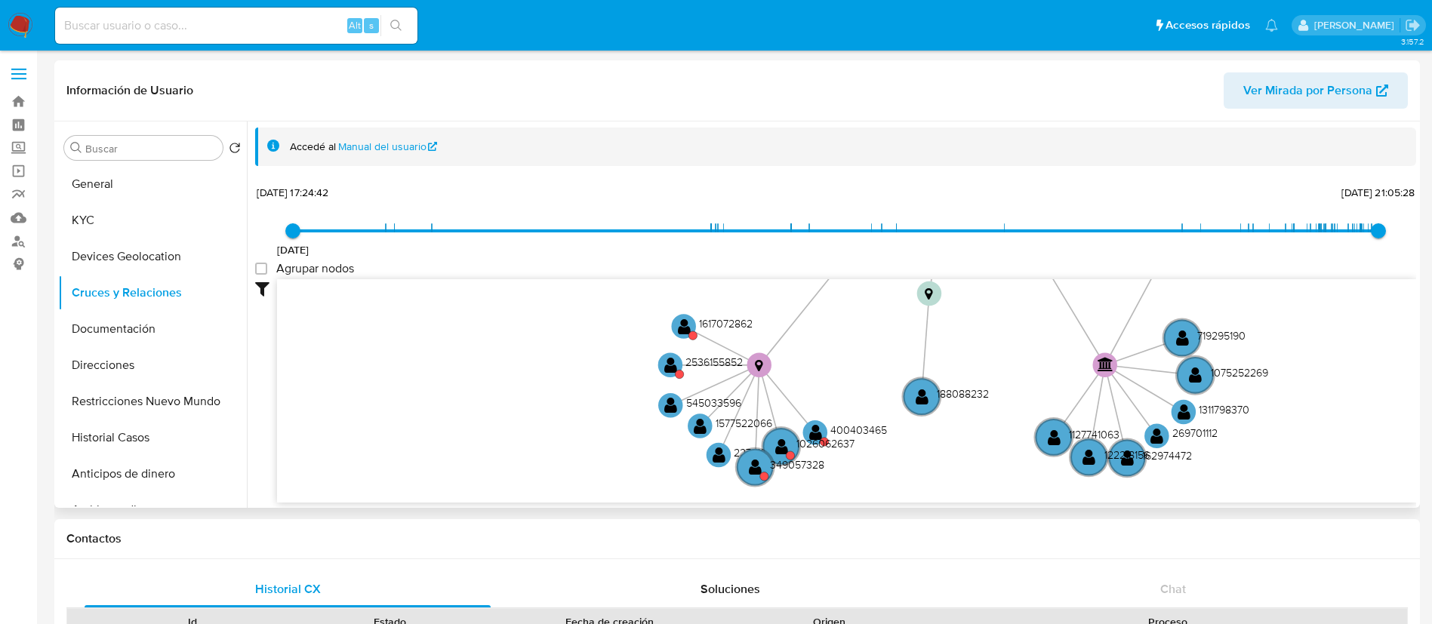
drag, startPoint x: 836, startPoint y: 383, endPoint x: 839, endPoint y: 374, distance: 8.8
click at [839, 374] on icon "device-63f6f9a008813b00188ca45c  user-780426563  780426563 user-1223452545  …" at bounding box center [846, 388] width 1139 height 219
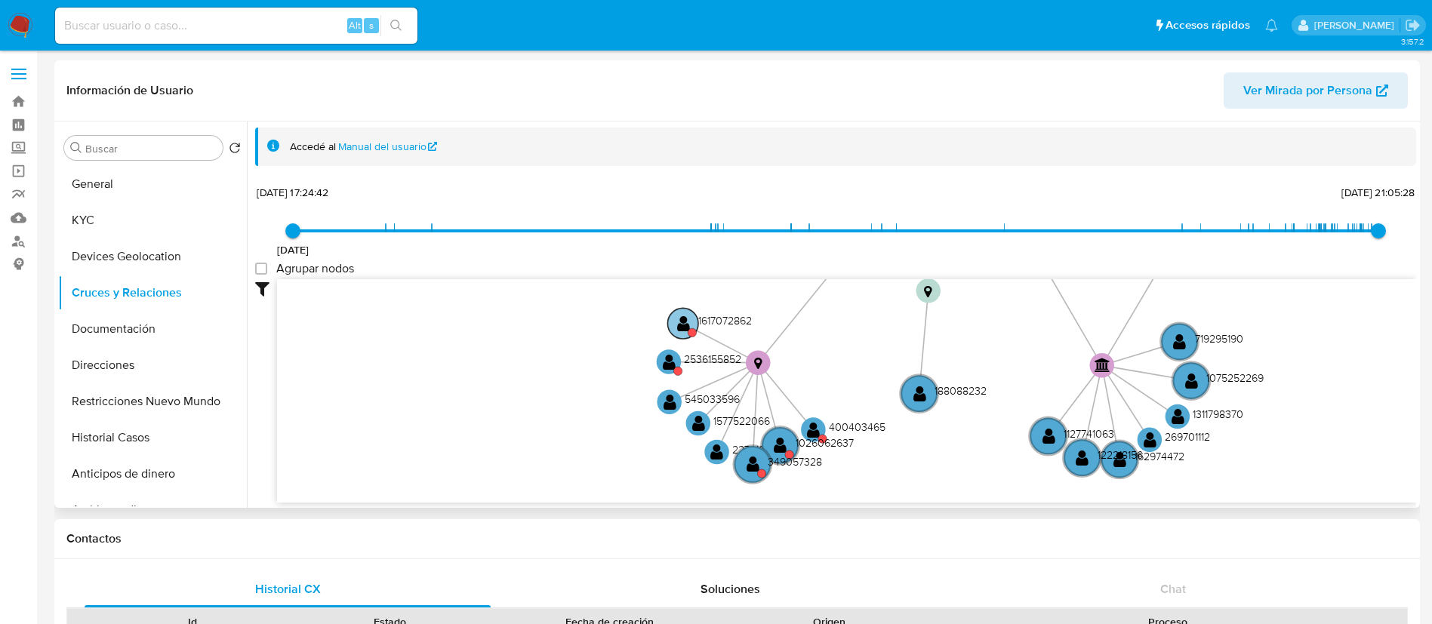
click at [712, 323] on text "1617072862" at bounding box center [725, 320] width 54 height 15
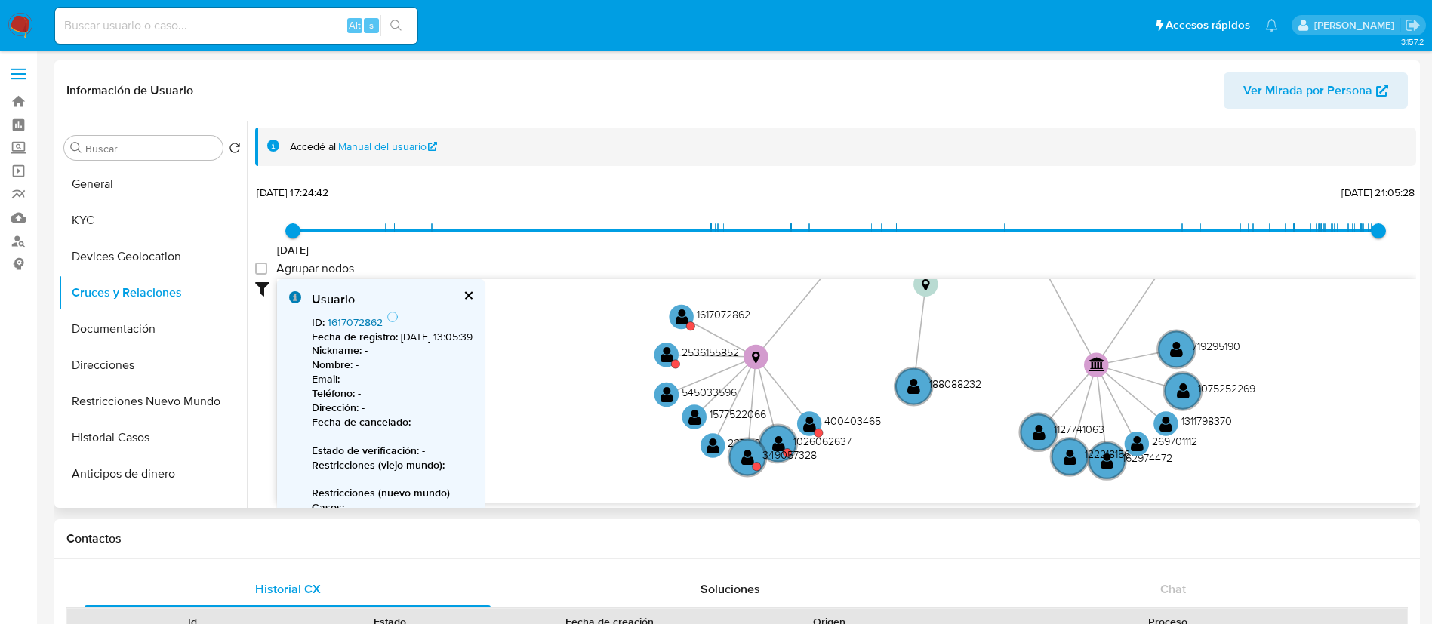
click at [343, 318] on link "1617072862" at bounding box center [355, 322] width 55 height 15
click at [709, 352] on text "2536155852" at bounding box center [710, 351] width 57 height 15
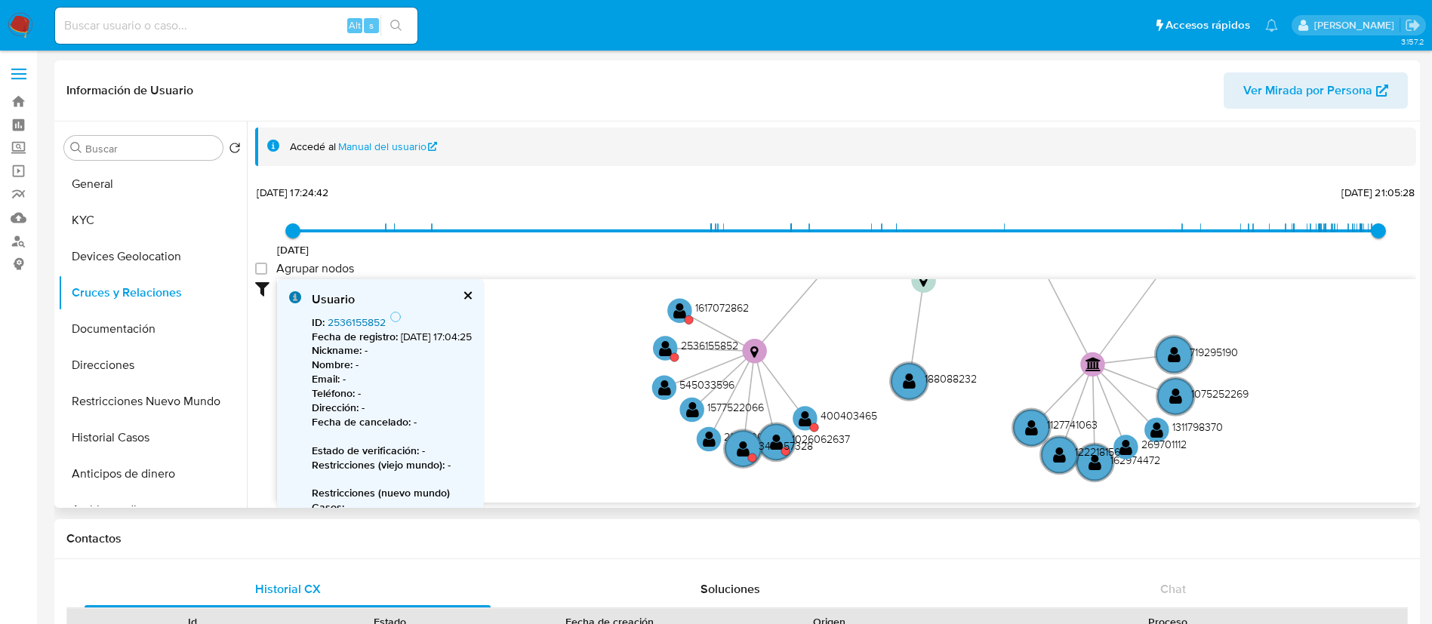
click at [373, 317] on link "2536155852" at bounding box center [357, 322] width 58 height 15
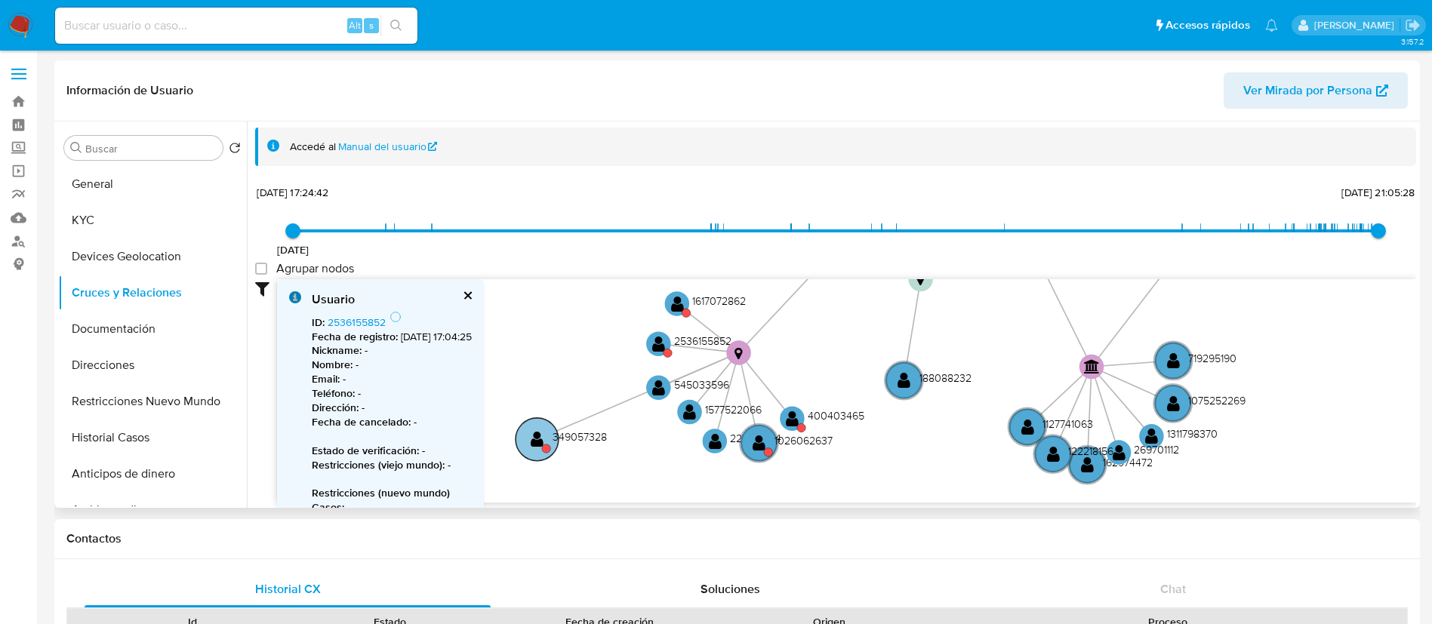
drag, startPoint x: 743, startPoint y: 457, endPoint x: 537, endPoint y: 449, distance: 205.5
click at [537, 449] on circle at bounding box center [537, 439] width 43 height 43
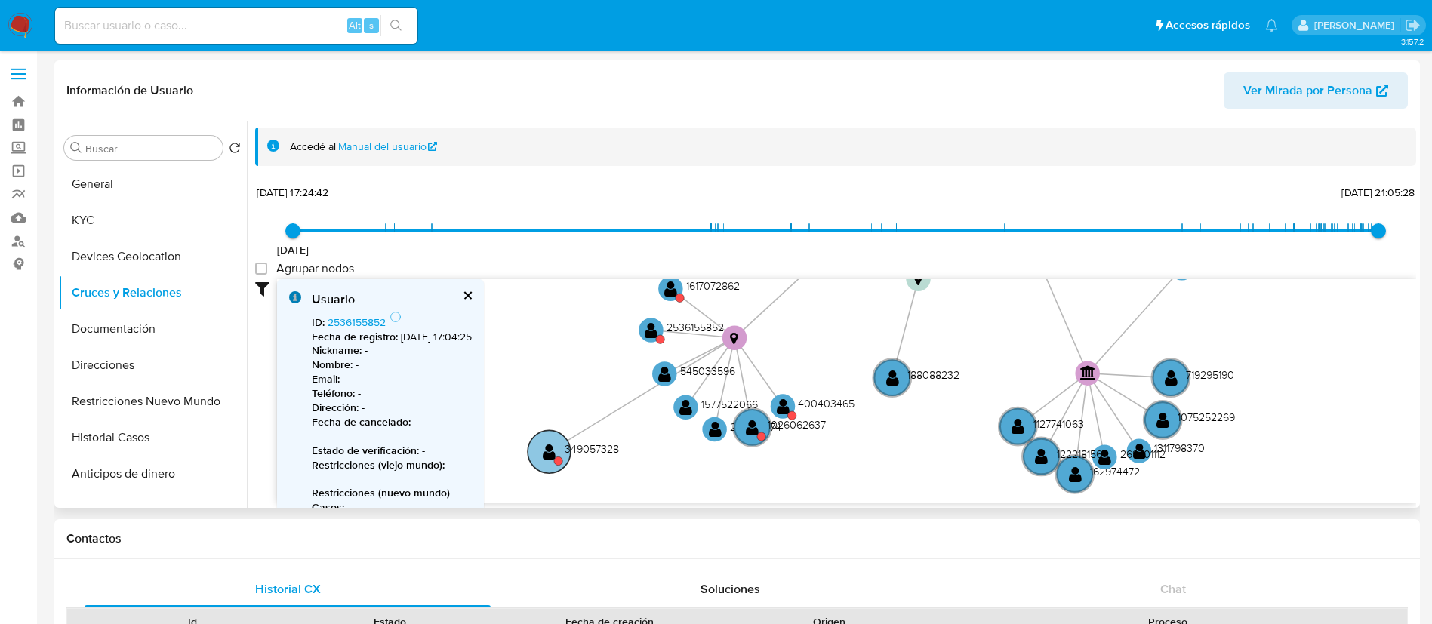
drag, startPoint x: 603, startPoint y: 408, endPoint x: 556, endPoint y: 445, distance: 59.2
click at [556, 445] on circle at bounding box center [549, 451] width 43 height 43
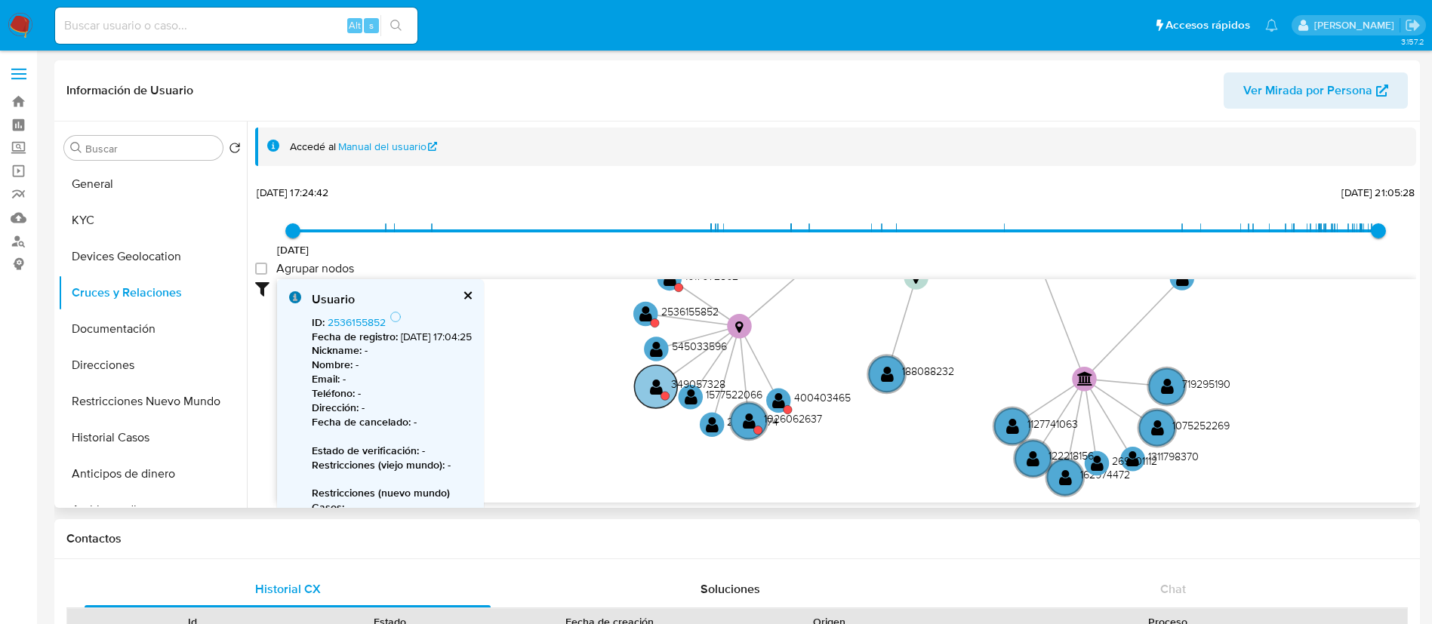
click at [682, 388] on text "349057328" at bounding box center [698, 384] width 54 height 15
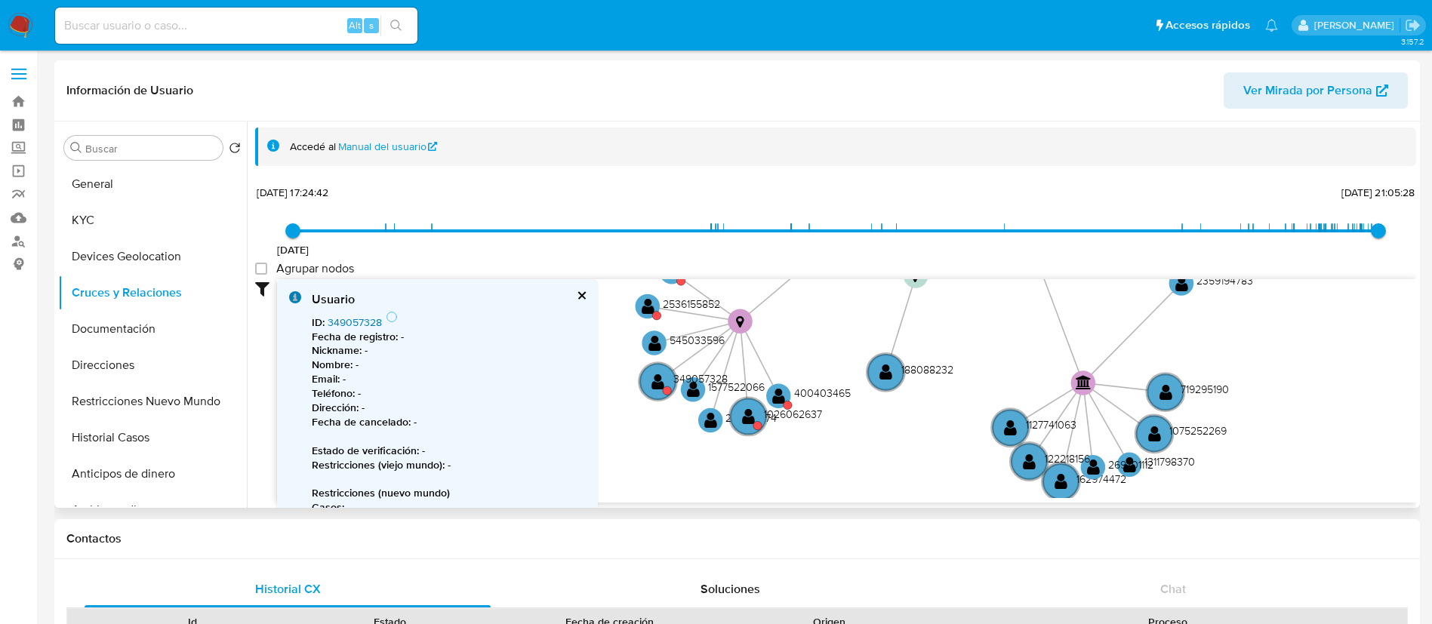
click at [361, 323] on link "349057328" at bounding box center [355, 322] width 54 height 15
click at [771, 414] on text "1026062637" at bounding box center [793, 415] width 58 height 15
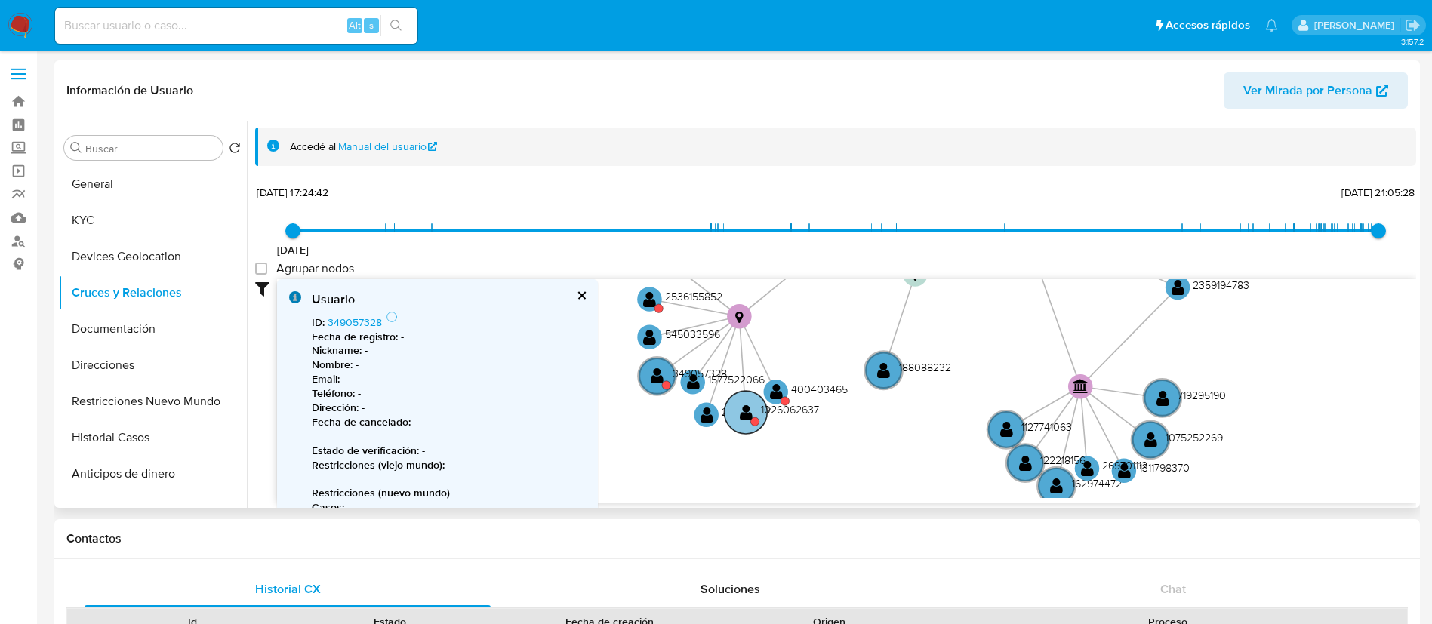
click at [784, 415] on text "1026062637" at bounding box center [790, 409] width 58 height 15
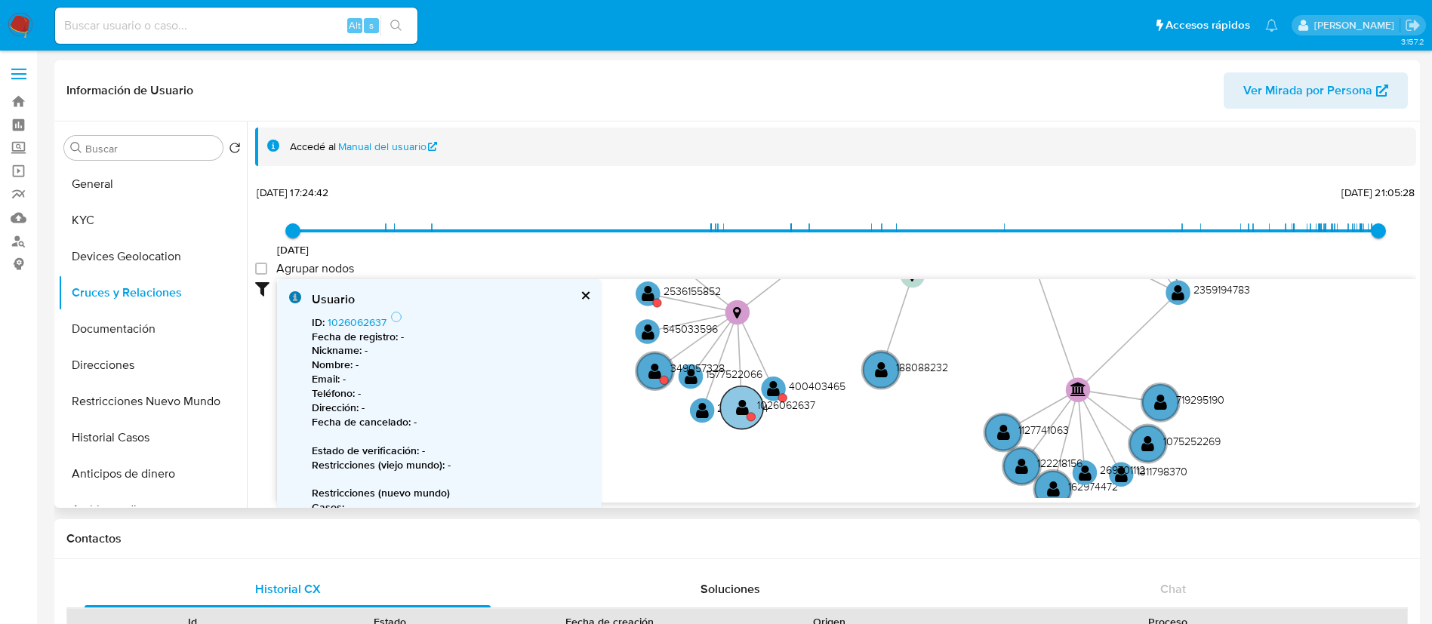
click at [756, 408] on circle at bounding box center [741, 407] width 43 height 43
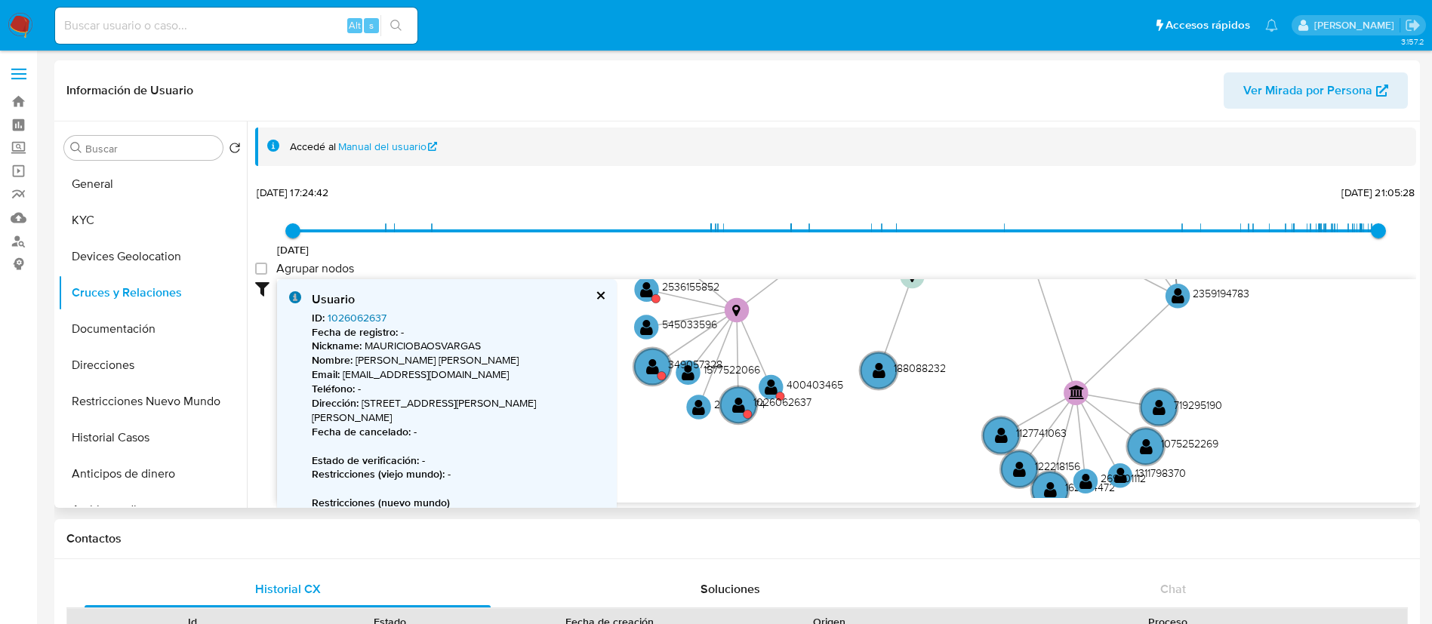
click at [376, 321] on link "1026062637" at bounding box center [357, 317] width 59 height 15
click at [817, 389] on text "400403465" at bounding box center [815, 384] width 57 height 15
click at [359, 316] on link "400403465" at bounding box center [356, 317] width 57 height 15
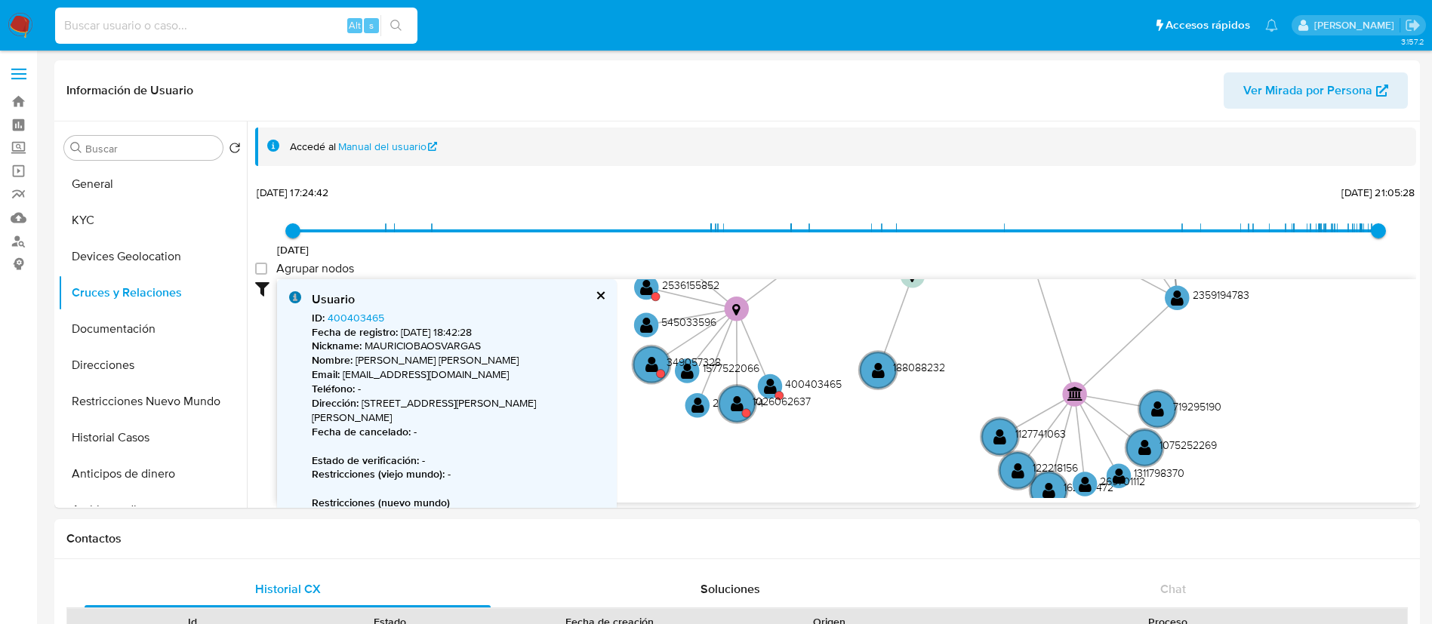
click at [138, 35] on input at bounding box center [236, 26] width 362 height 20
paste input "425244658"
type input "425244658"
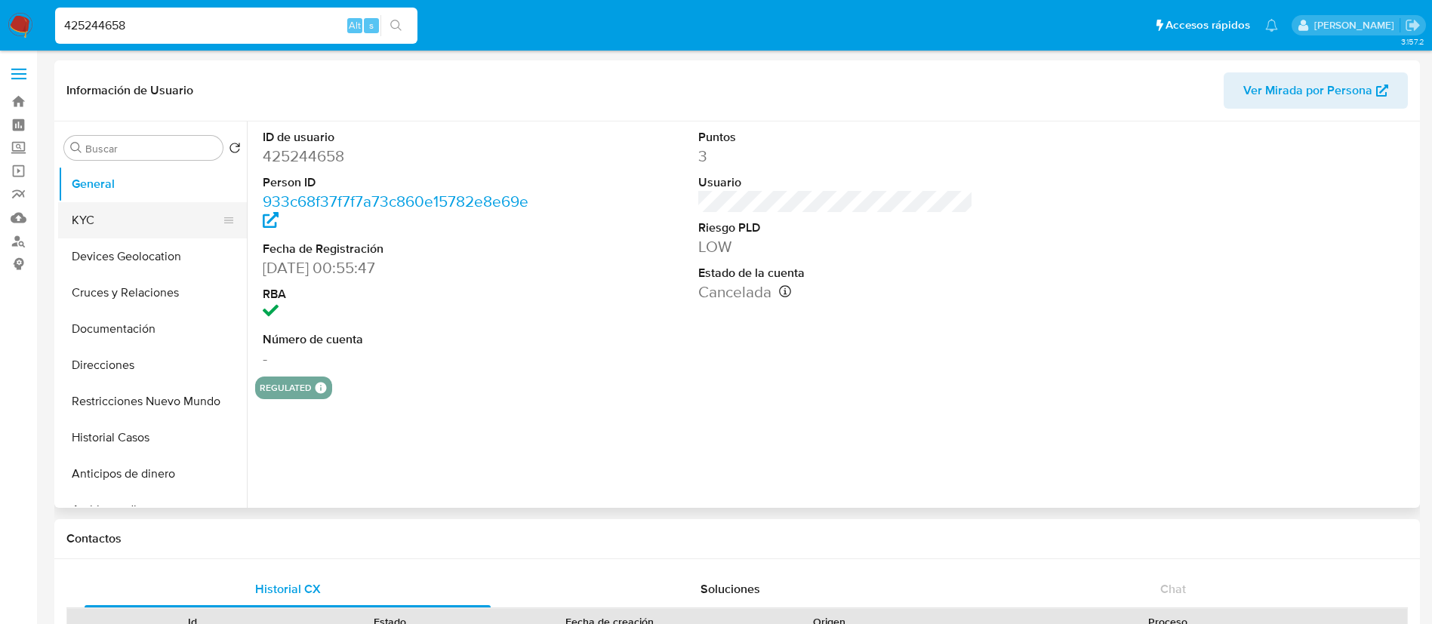
click at [151, 229] on button "KYC" at bounding box center [146, 220] width 177 height 36
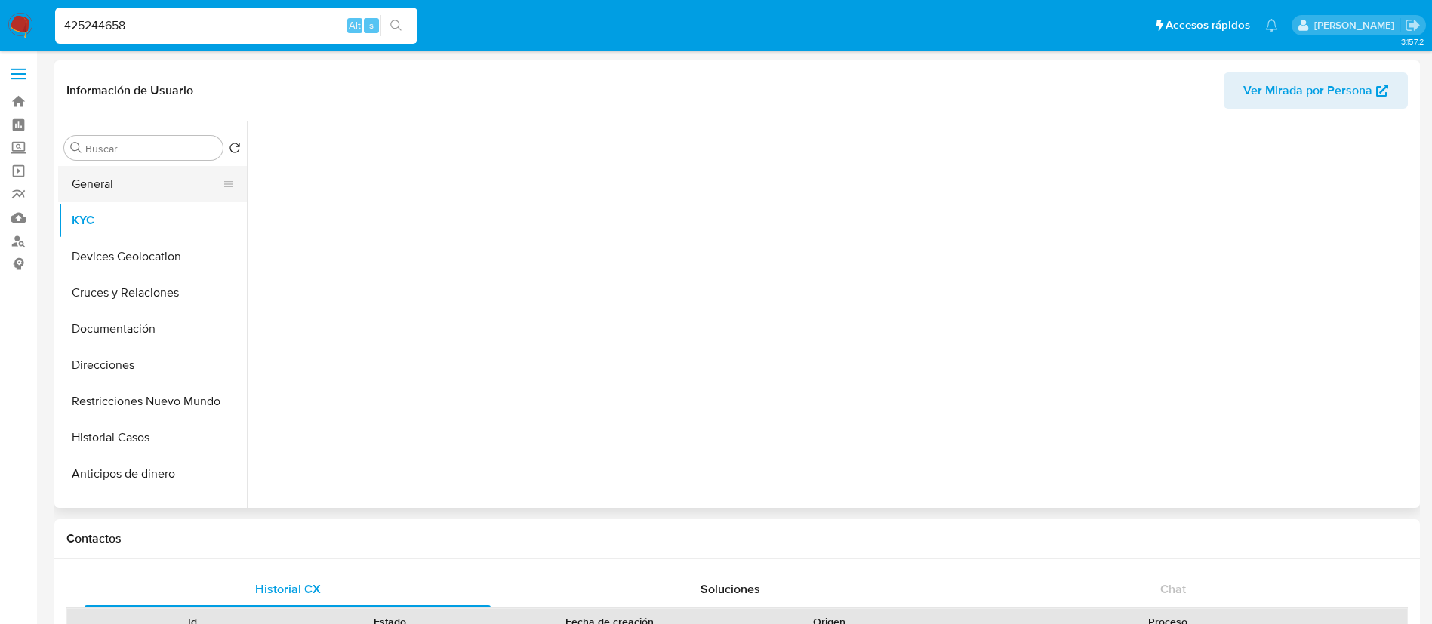
select select "10"
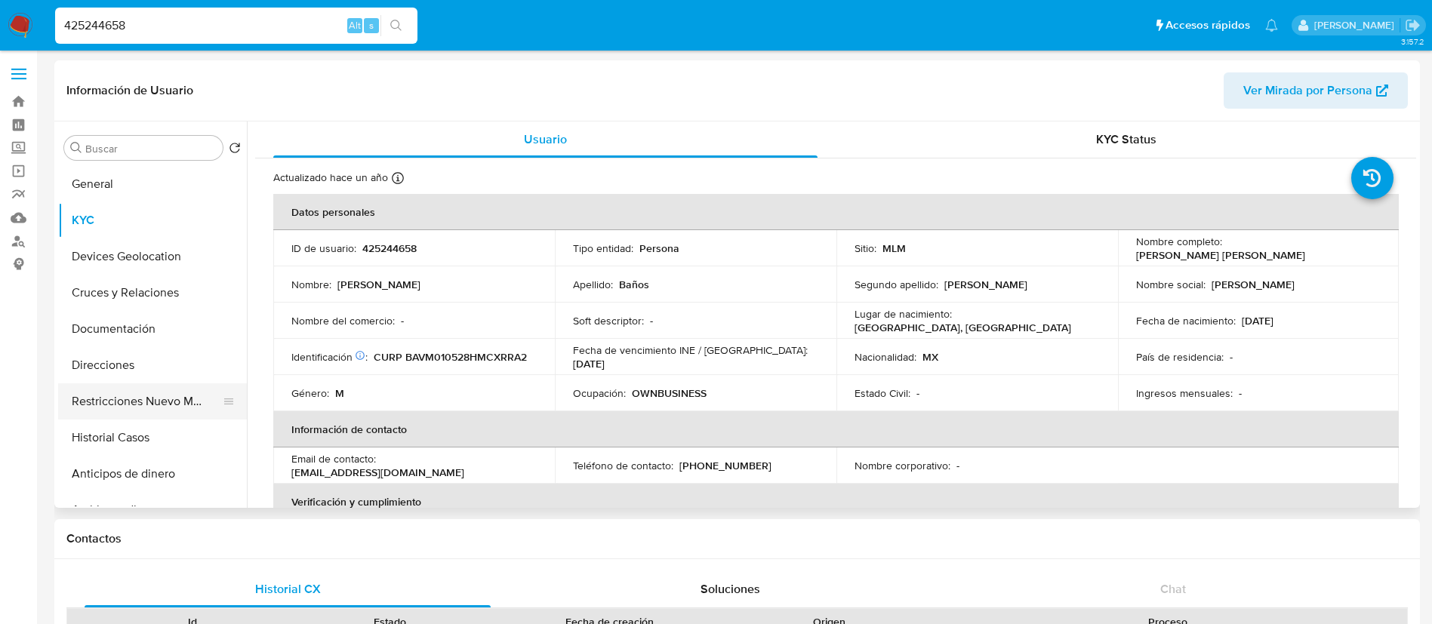
click at [186, 404] on button "Restricciones Nuevo Mundo" at bounding box center [146, 401] width 177 height 36
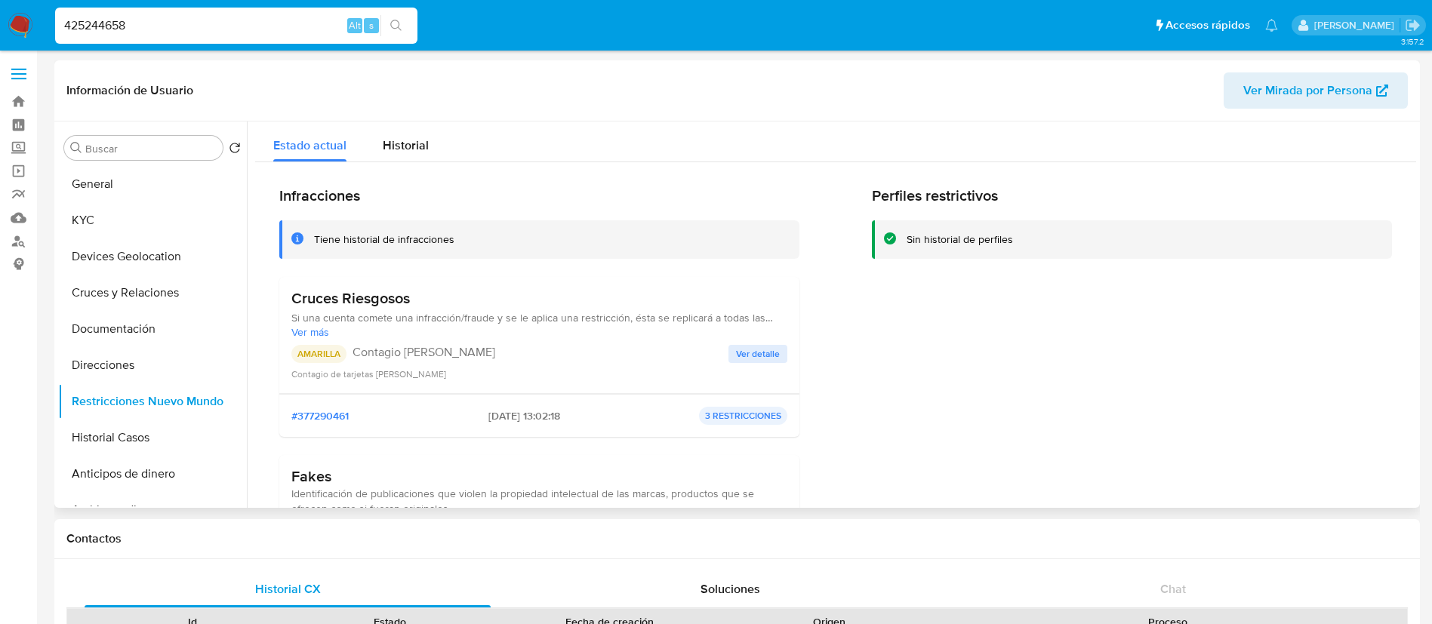
click at [745, 350] on span "Ver detalle" at bounding box center [758, 353] width 44 height 15
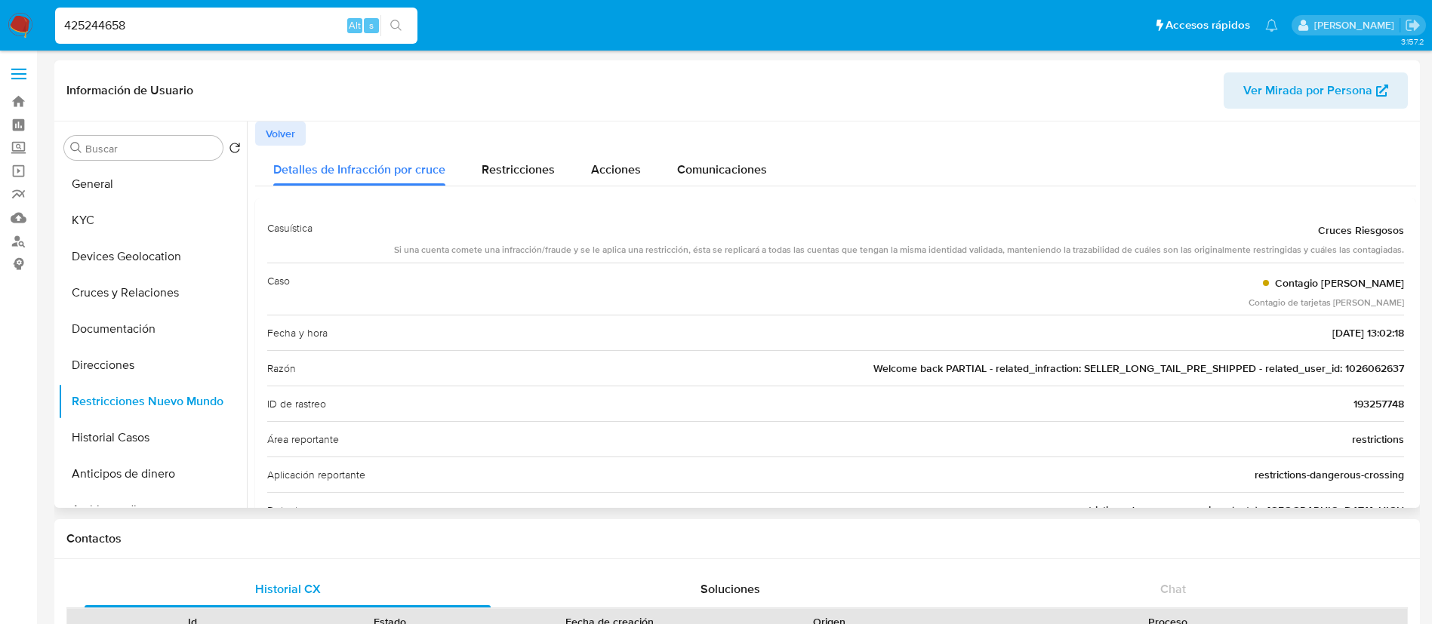
click at [1375, 363] on span "Welcome back PARTIAL - related_infraction: SELLER_LONG_TAIL_PRE_SHIPPED - relat…" at bounding box center [1138, 368] width 531 height 15
click at [171, 222] on button "KYC" at bounding box center [146, 220] width 177 height 36
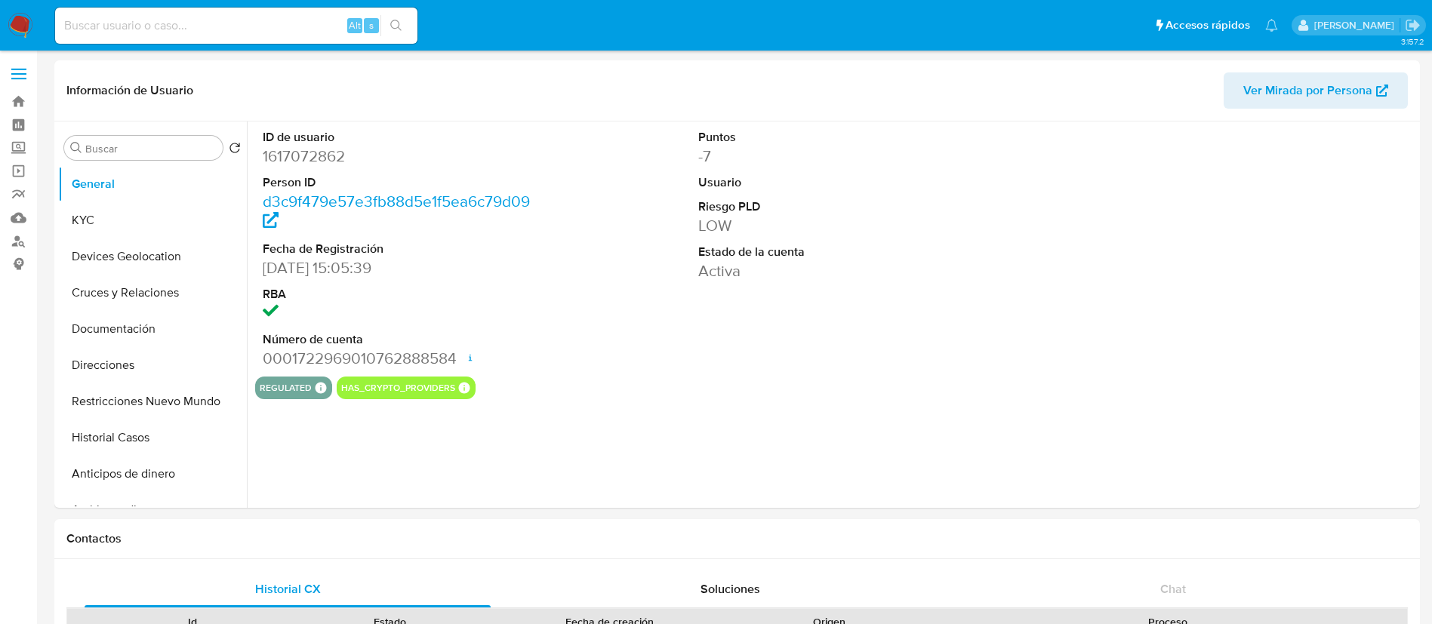
select select "10"
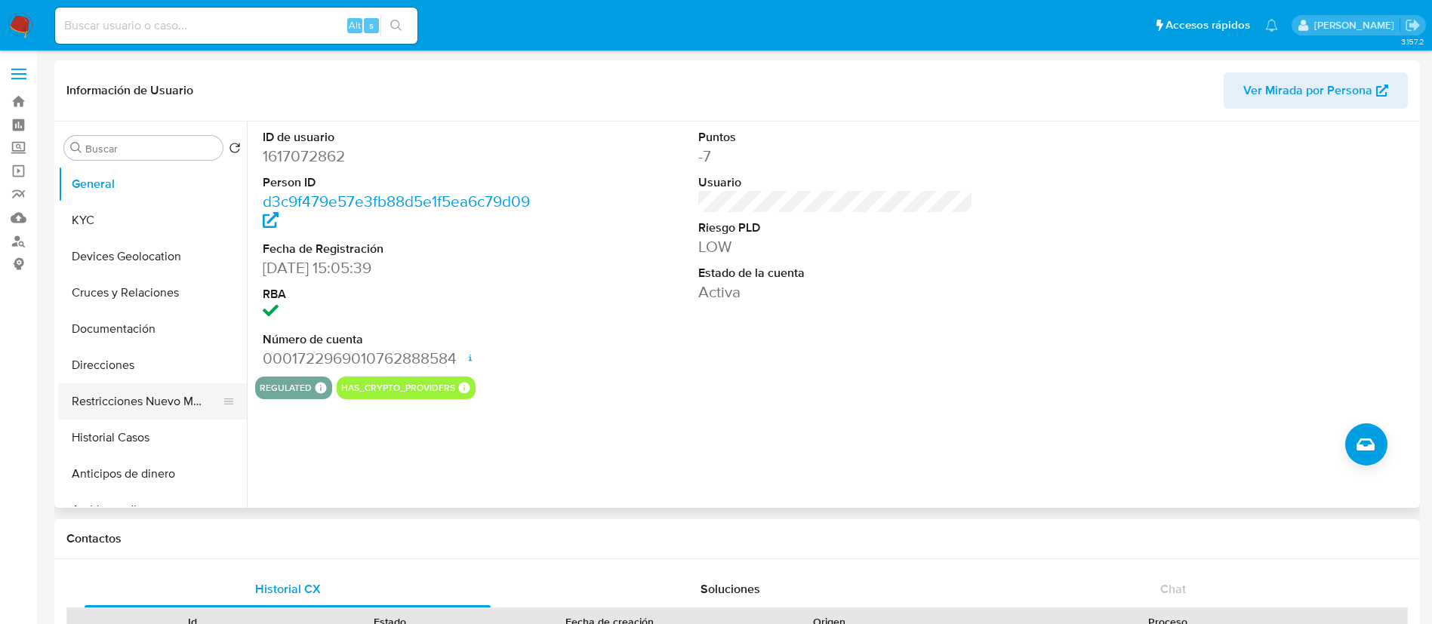
click at [171, 405] on button "Restricciones Nuevo Mundo" at bounding box center [146, 401] width 177 height 36
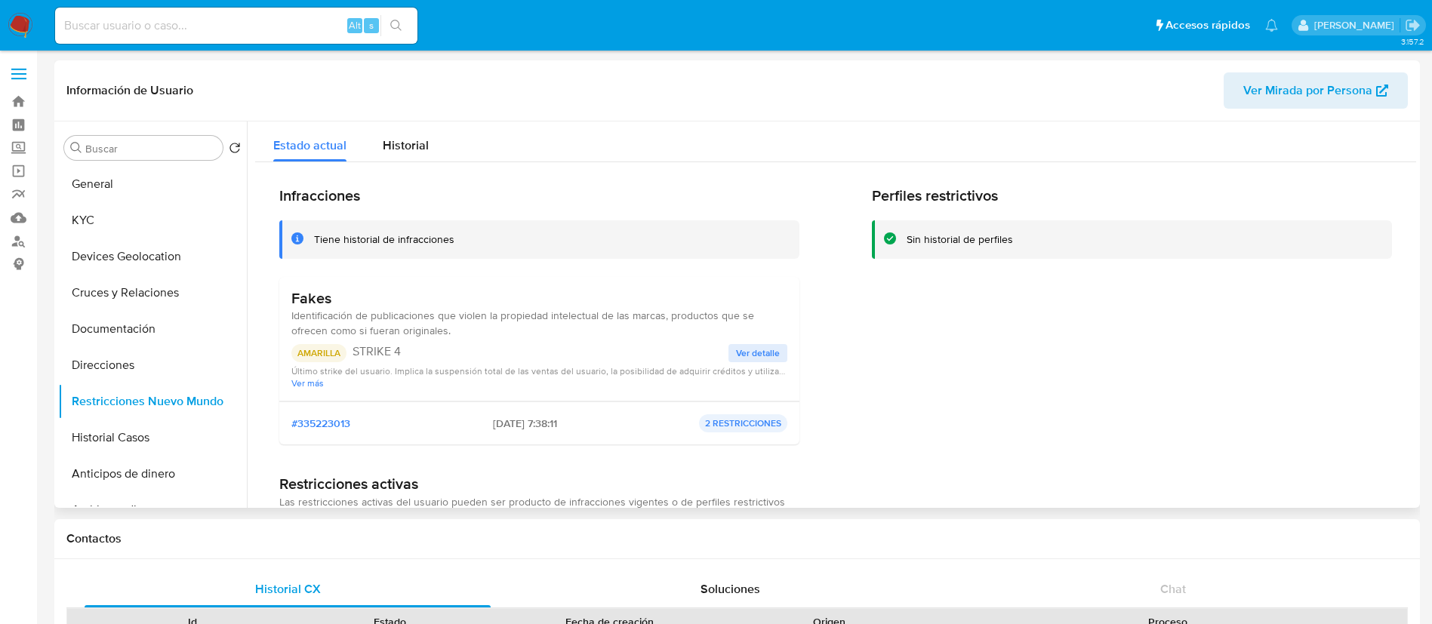
click at [741, 352] on span "Ver detalle" at bounding box center [758, 353] width 44 height 15
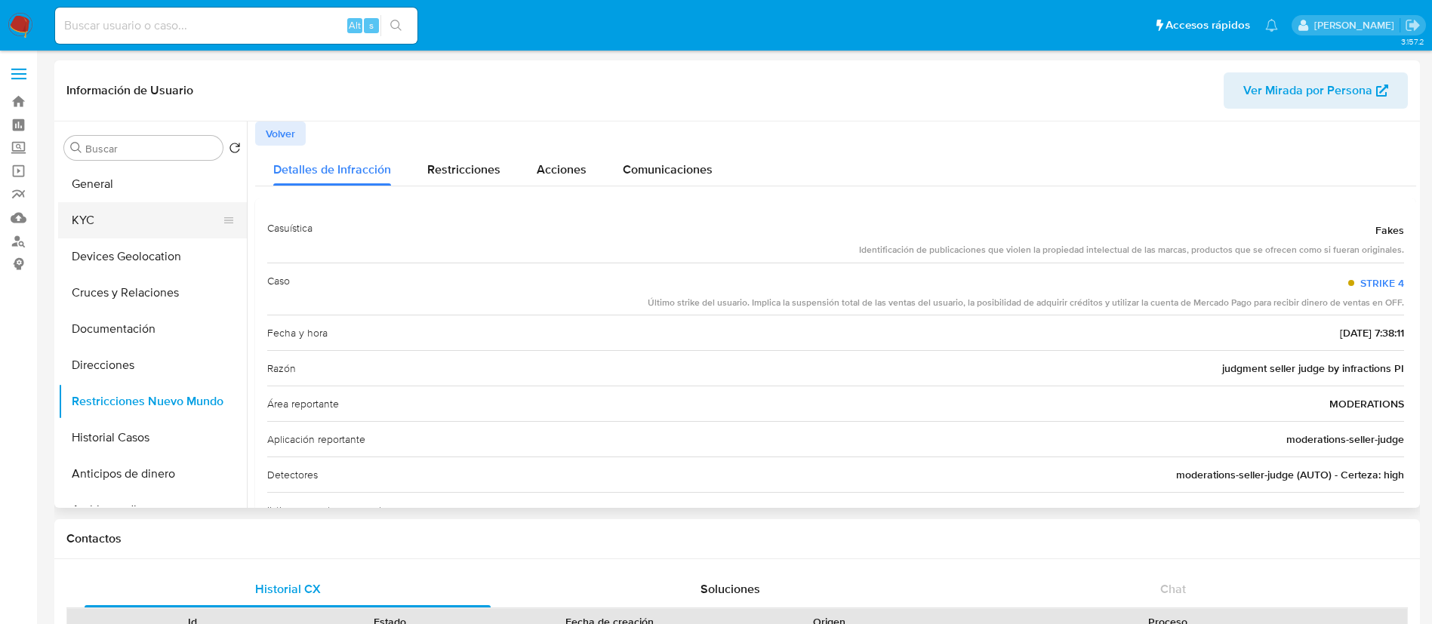
click at [197, 223] on button "KYC" at bounding box center [146, 220] width 177 height 36
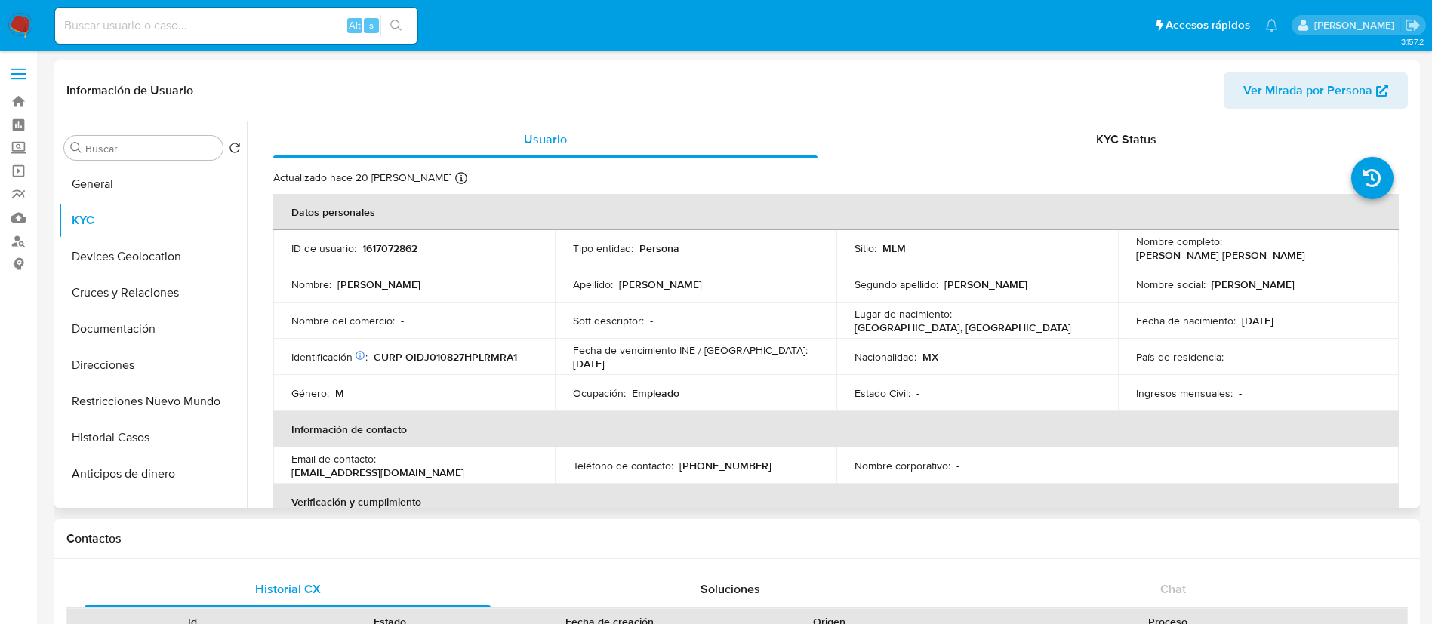
click at [402, 248] on p "1617072862" at bounding box center [389, 249] width 55 height 14
copy p "1617072862"
drag, startPoint x: 1338, startPoint y: 255, endPoint x: 1222, endPoint y: 249, distance: 116.4
click at [1222, 249] on div "Nombre completo : Jorge Ortiz Domingo" at bounding box center [1258, 248] width 245 height 27
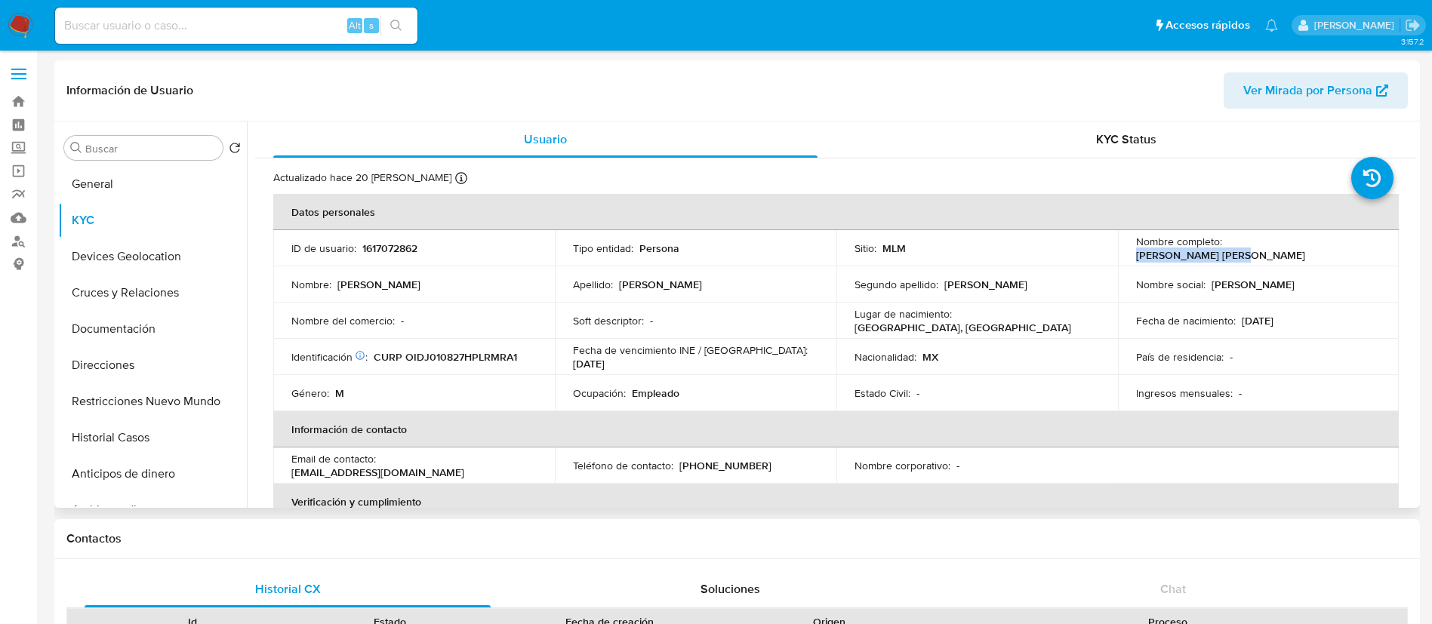
copy p "Jorge Ortiz Domingo"
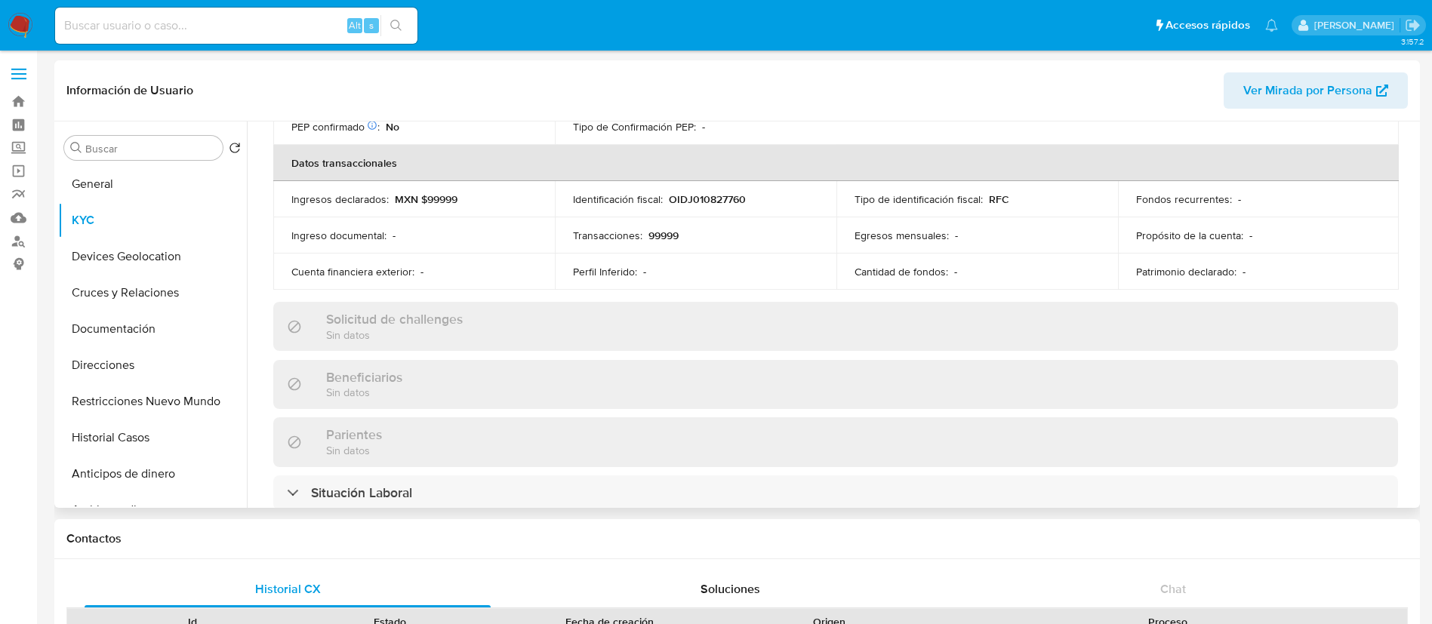
scroll to position [679, 0]
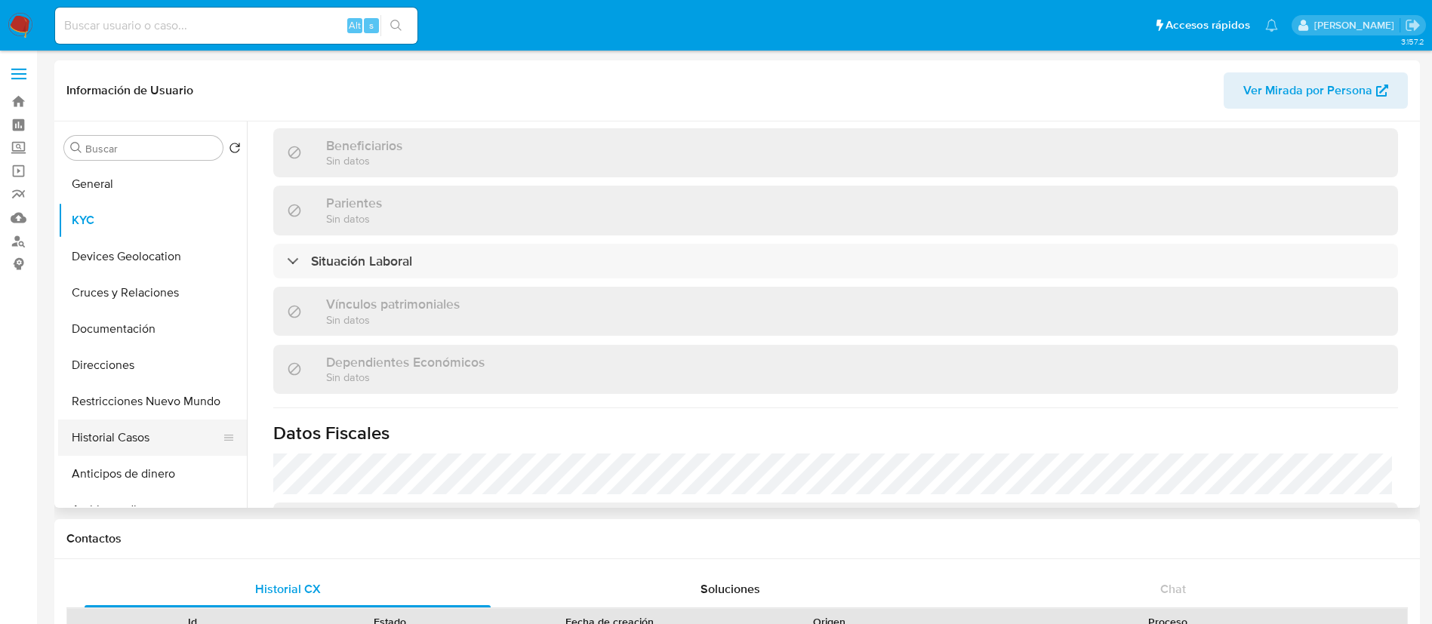
click at [104, 449] on button "Historial Casos" at bounding box center [146, 438] width 177 height 36
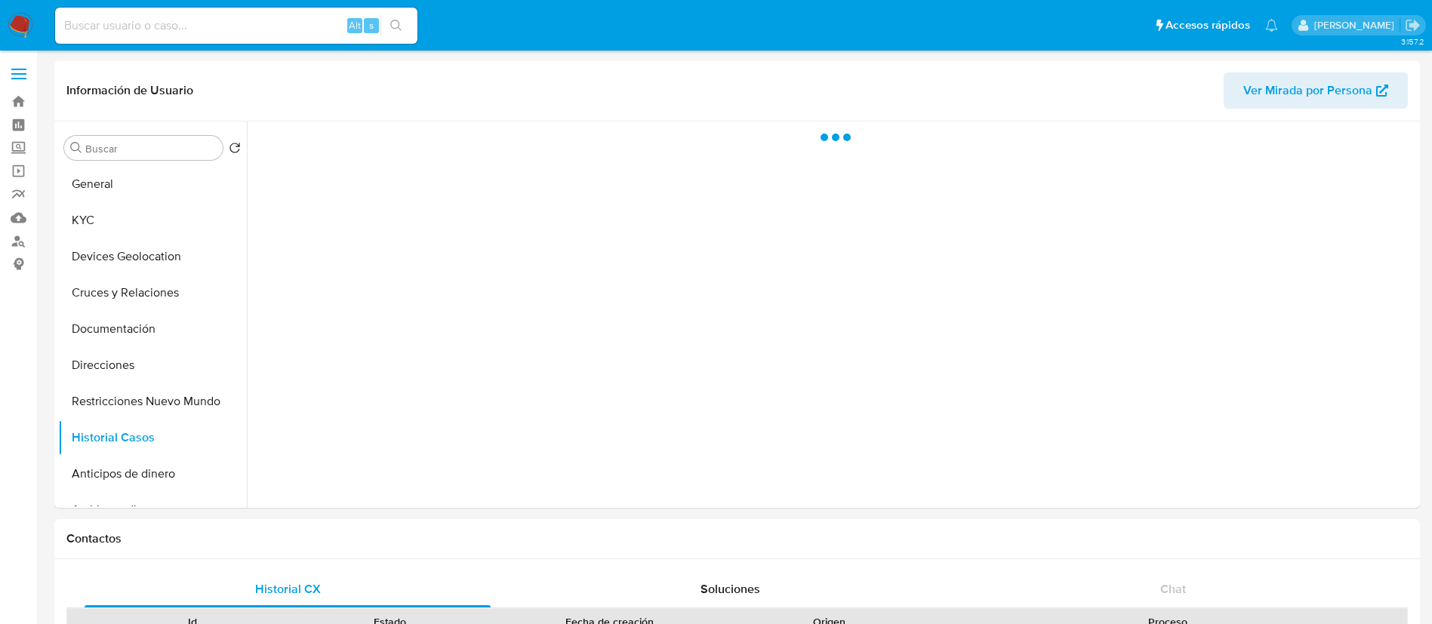
scroll to position [0, 0]
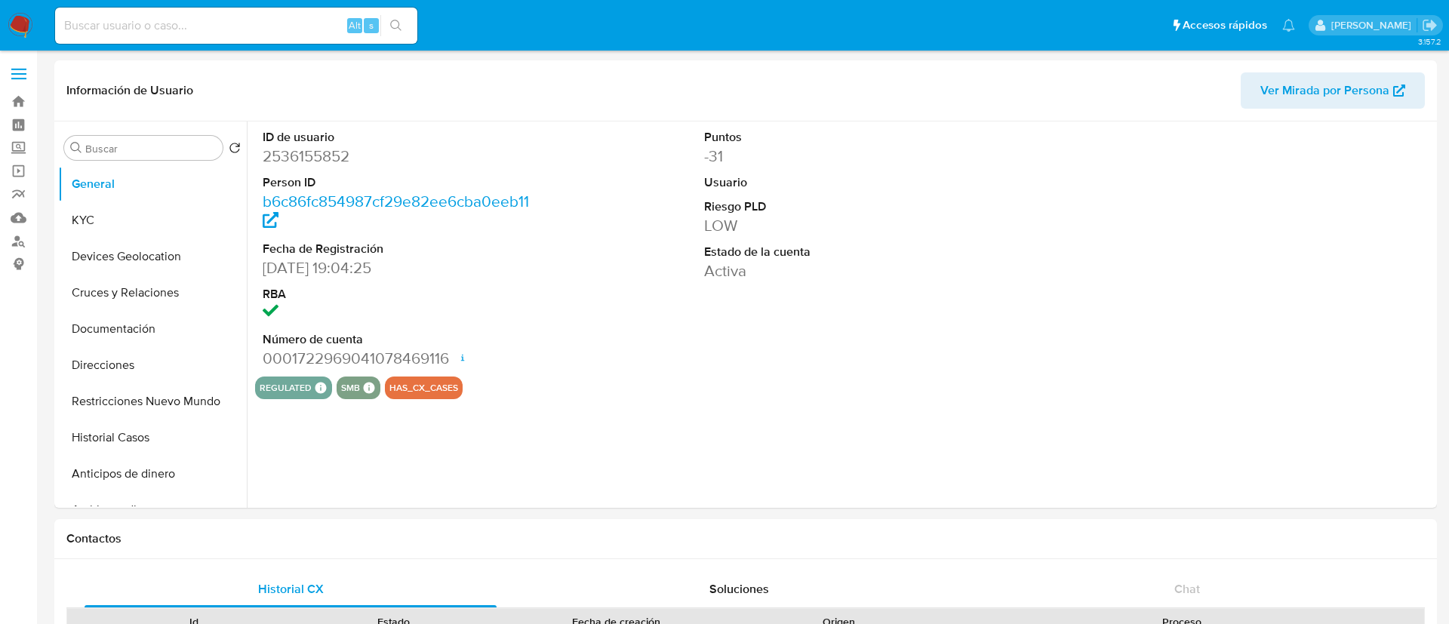
select select "10"
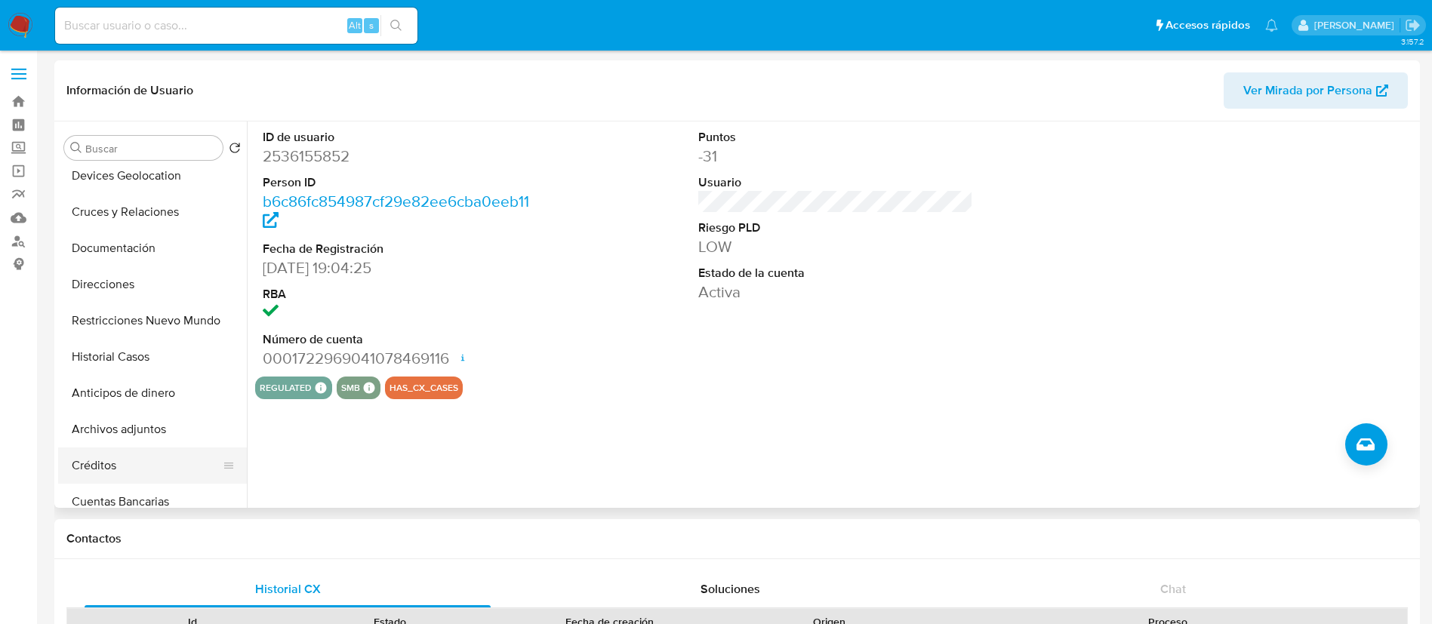
scroll to position [113, 0]
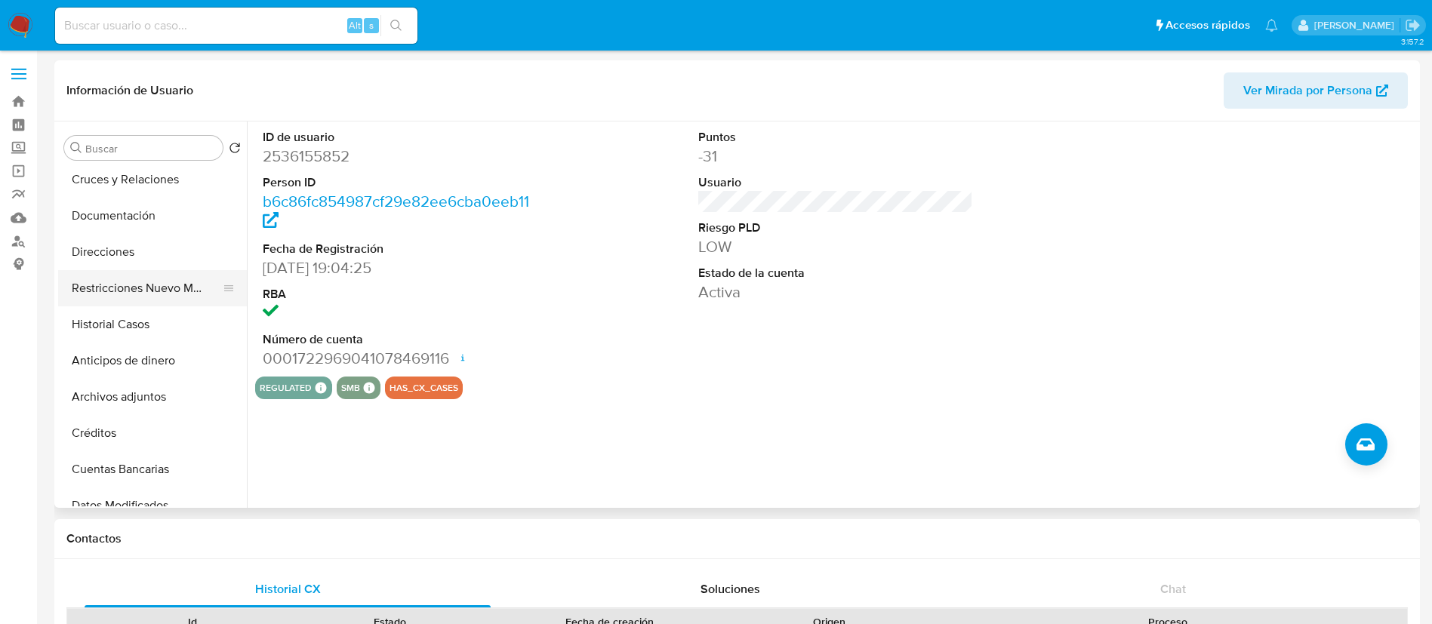
click at [152, 270] on button "Restricciones Nuevo Mundo" at bounding box center [146, 288] width 177 height 36
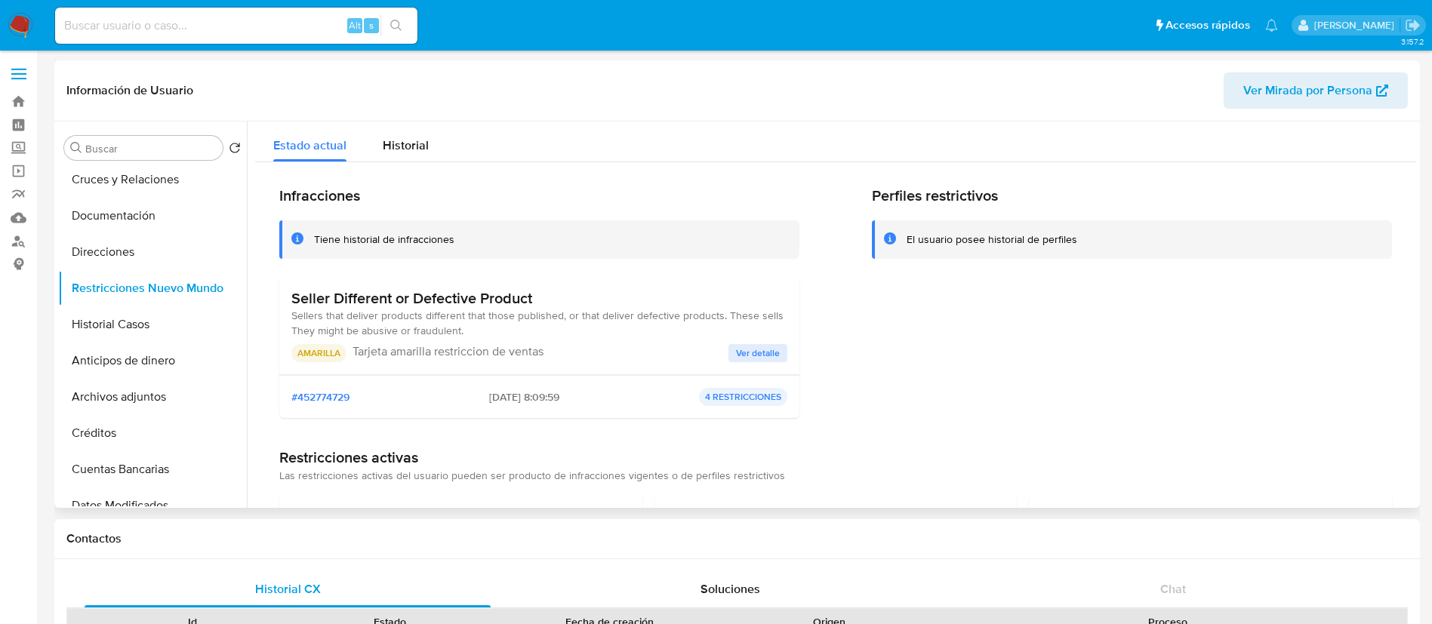
click at [771, 353] on span "Ver detalle" at bounding box center [758, 353] width 44 height 15
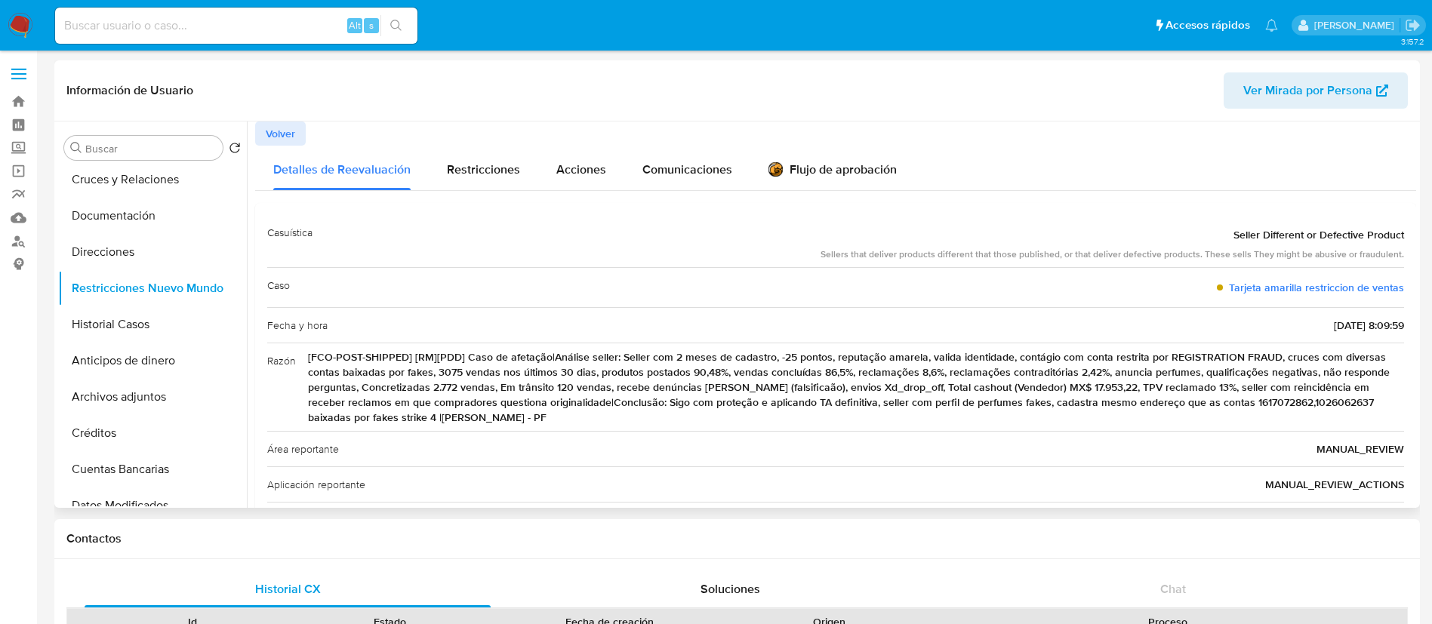
drag, startPoint x: 856, startPoint y: 260, endPoint x: 1188, endPoint y: 248, distance: 332.3
click at [1188, 248] on div "Sellers that deliver products different that those published, or that deliver d…" at bounding box center [1112, 254] width 583 height 13
drag, startPoint x: 870, startPoint y: 247, endPoint x: 850, endPoint y: 250, distance: 20.6
click at [870, 248] on div "Sellers that deliver products different that those published, or that deliver d…" at bounding box center [1112, 254] width 583 height 13
drag, startPoint x: 816, startPoint y: 252, endPoint x: 1399, endPoint y: 254, distance: 582.7
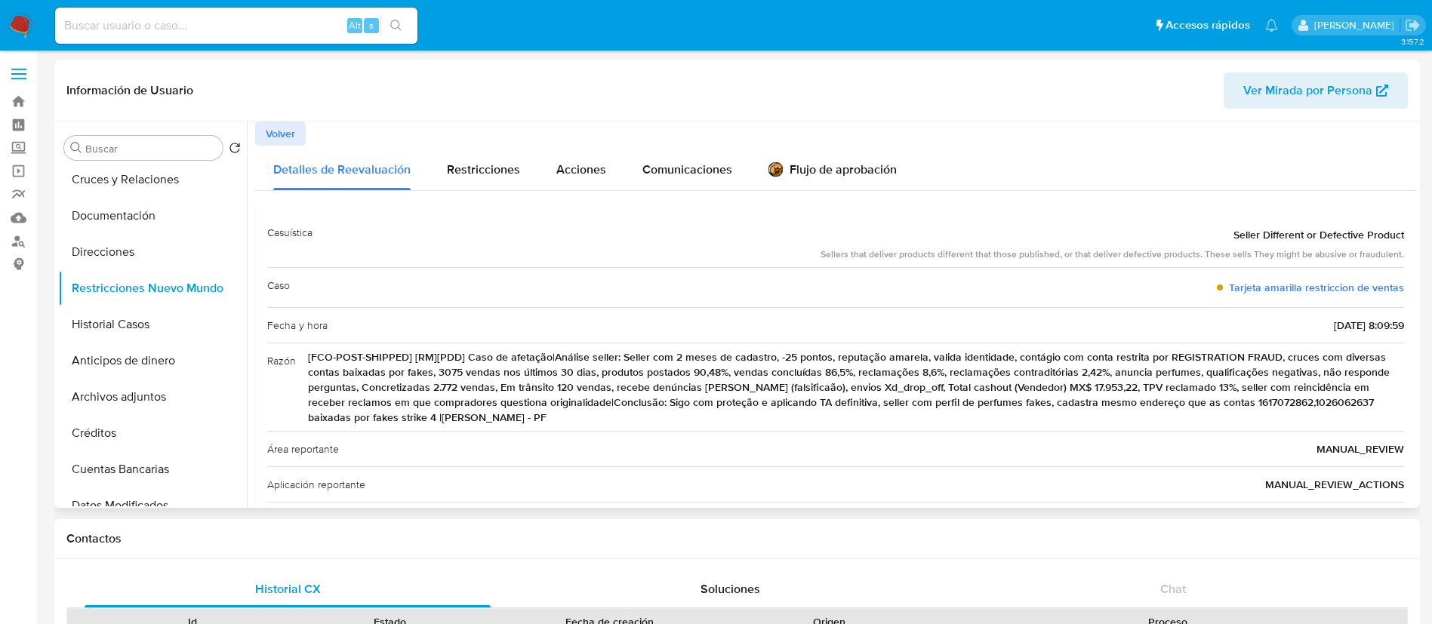
click at [1399, 254] on div "Casuística Seller Different or Defective Product Sellers that deliver products …" at bounding box center [835, 394] width 1161 height 382
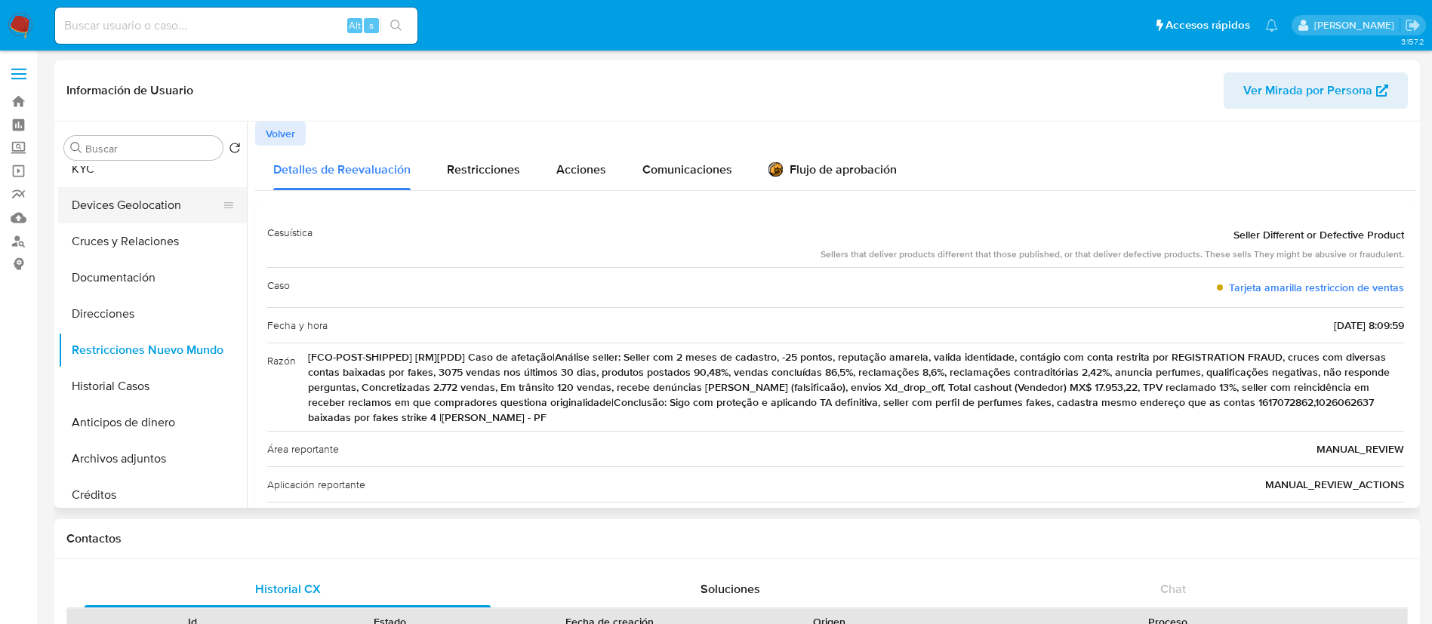
scroll to position [0, 0]
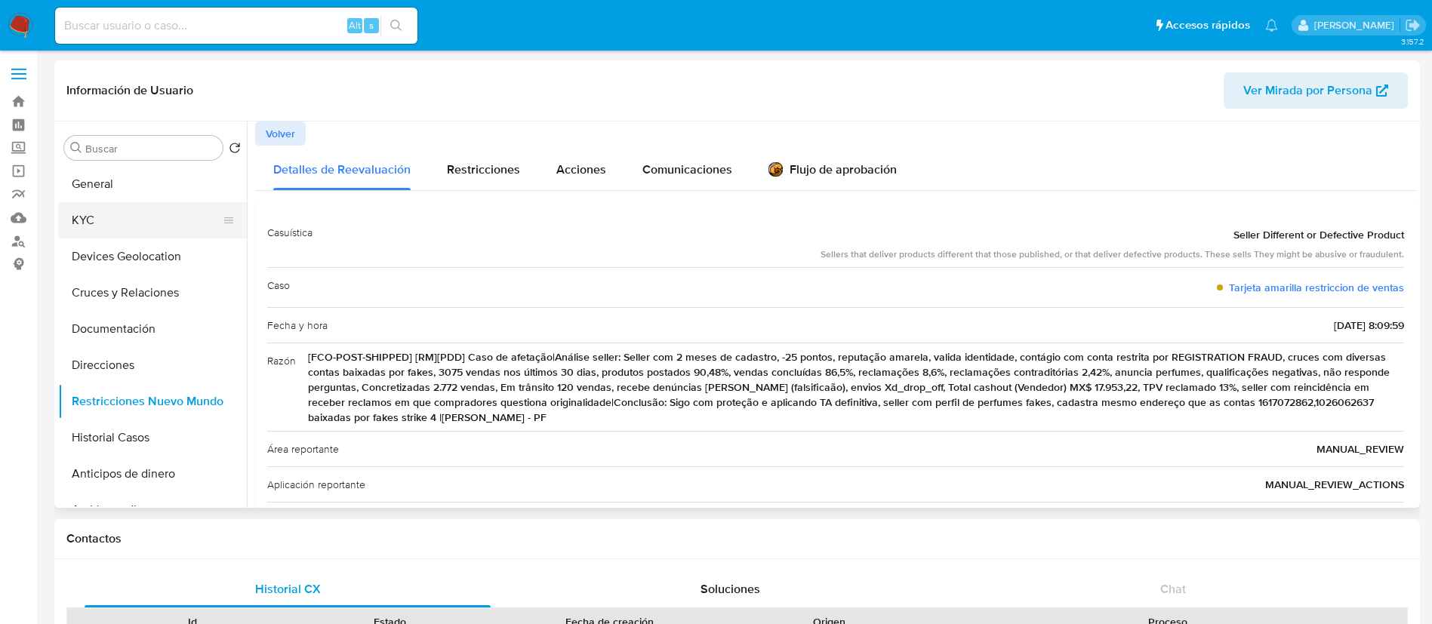
click at [122, 210] on button "KYC" at bounding box center [146, 220] width 177 height 36
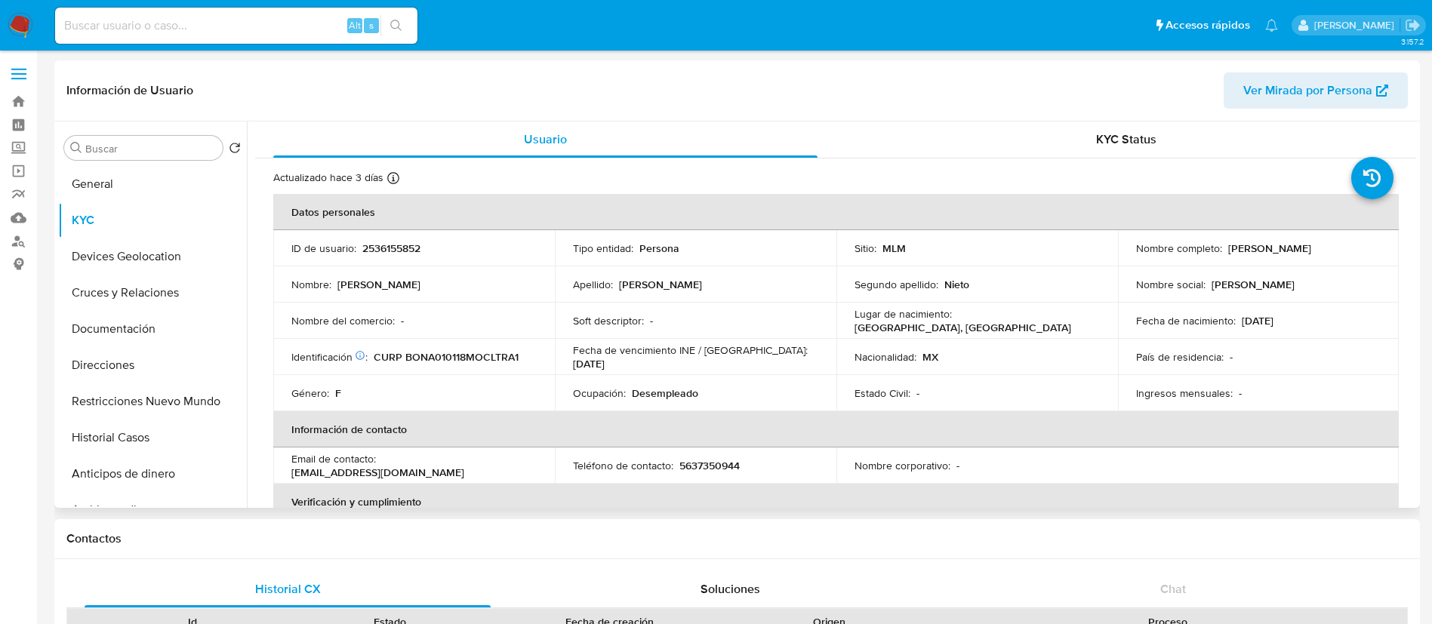
click at [408, 246] on p "2536155852" at bounding box center [391, 249] width 58 height 14
copy p "2536155852"
drag, startPoint x: 1344, startPoint y: 245, endPoint x: 1223, endPoint y: 251, distance: 120.9
click at [1223, 251] on div "Nombre completo : Araceli Bolaños Nieto" at bounding box center [1258, 249] width 245 height 14
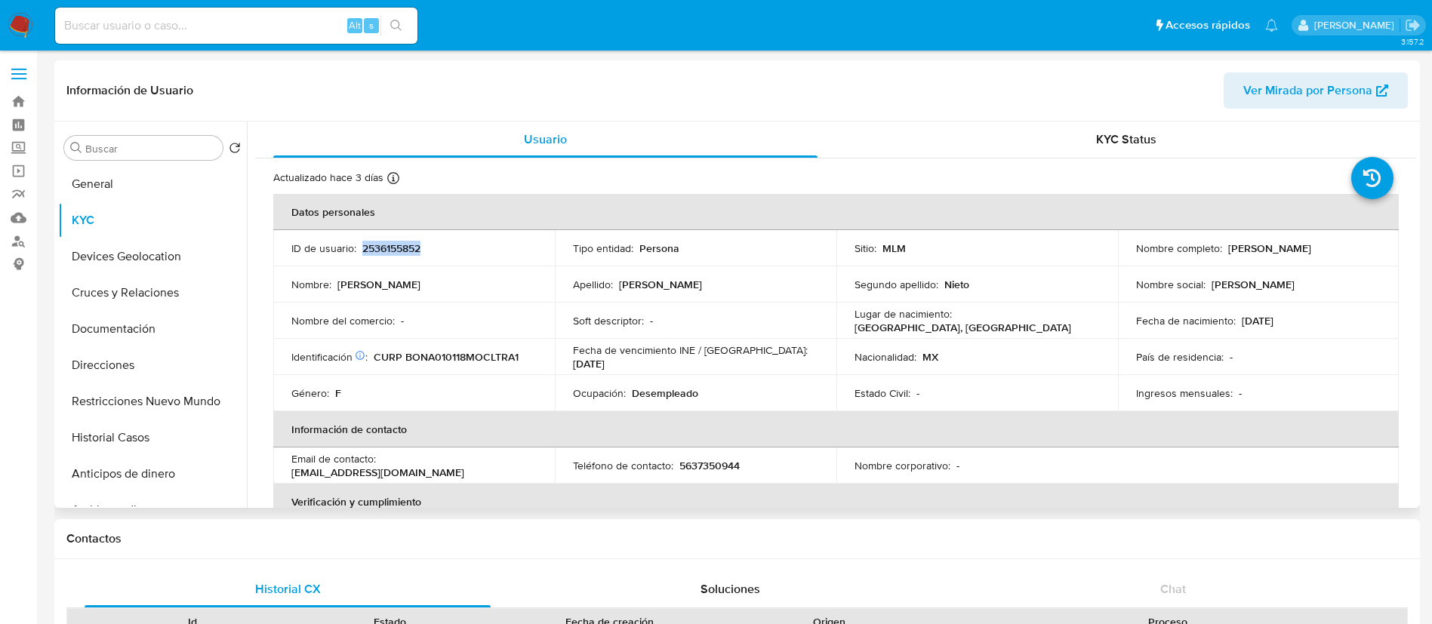
copy p "Araceli Bolaños Nieto"
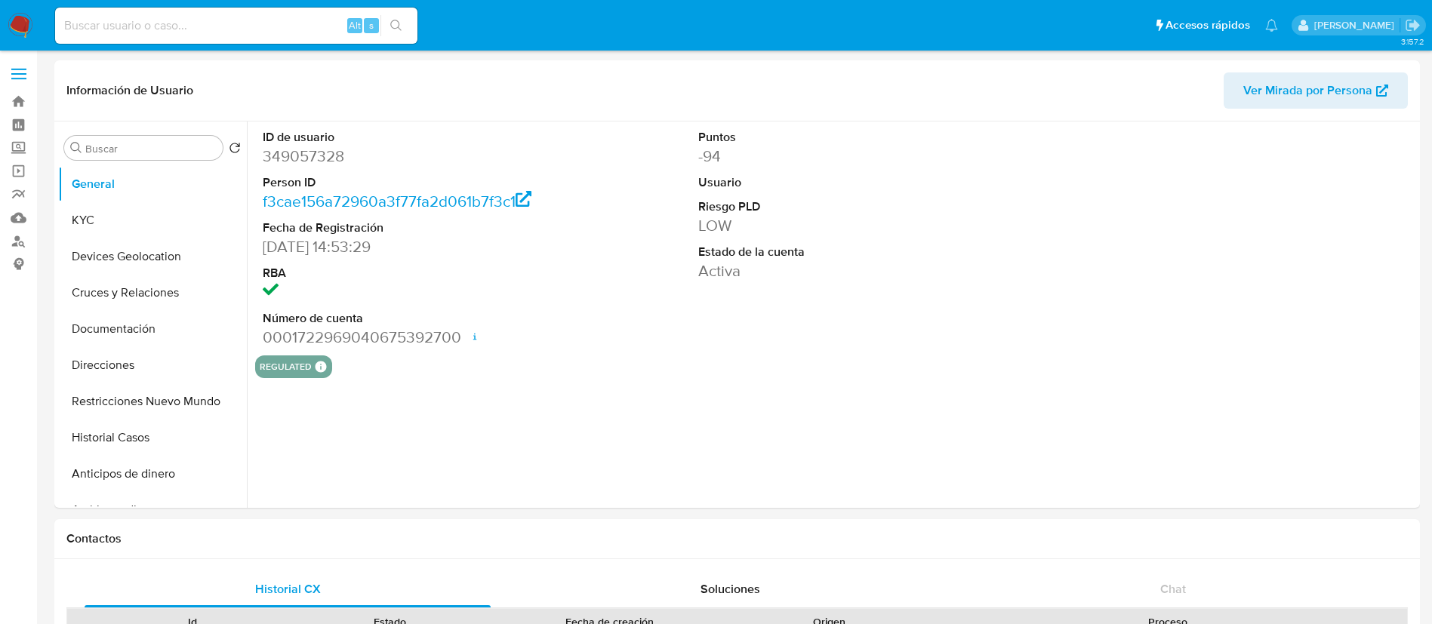
select select "10"
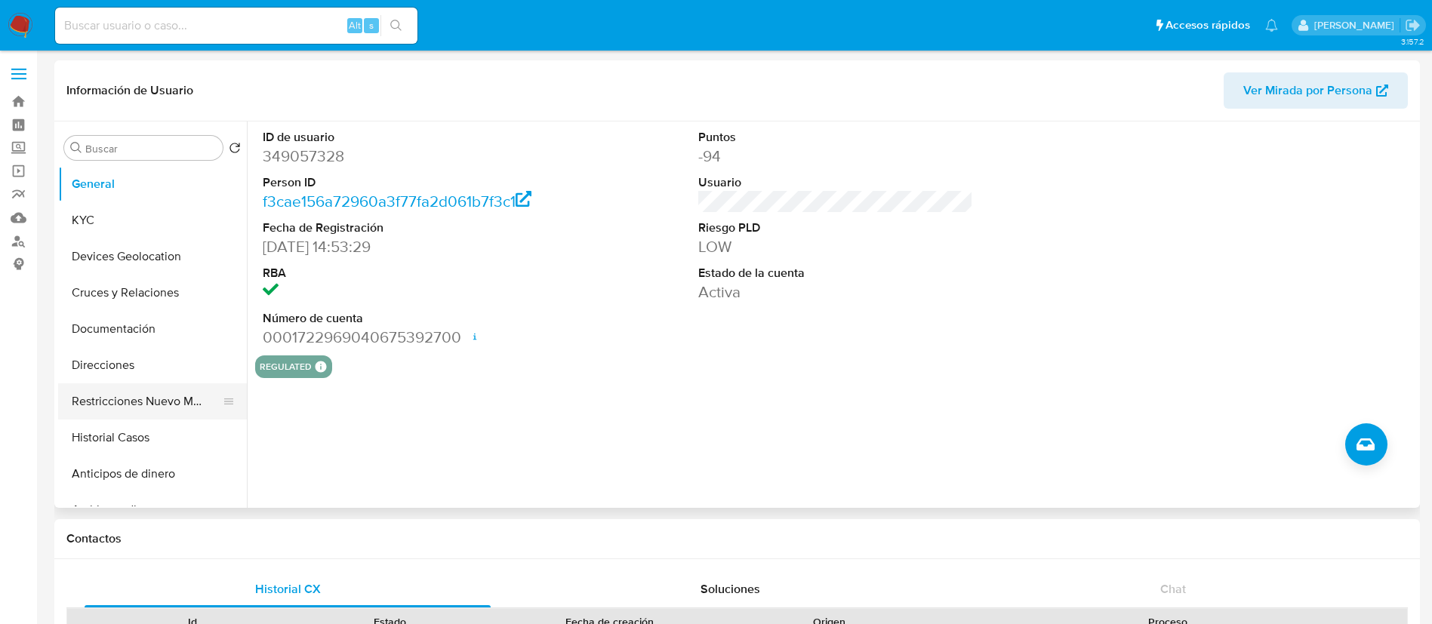
click at [122, 403] on button "Restricciones Nuevo Mundo" at bounding box center [146, 401] width 177 height 36
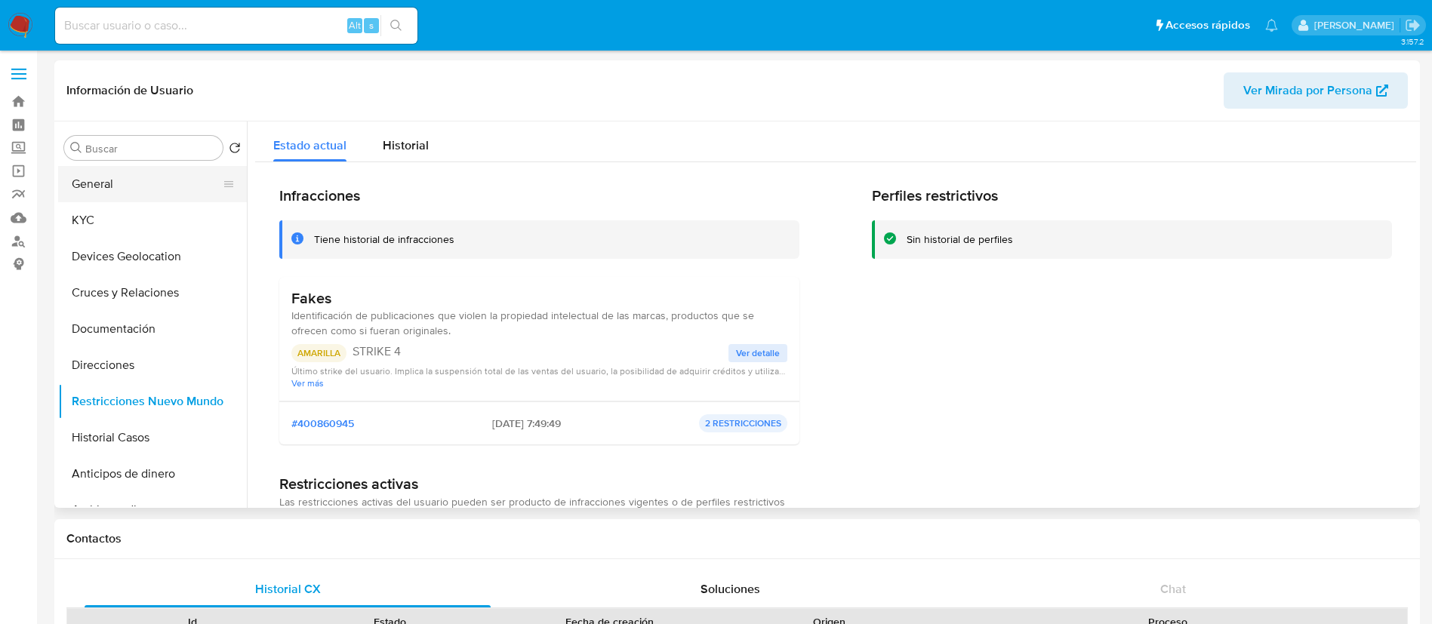
click at [186, 189] on button "General" at bounding box center [146, 184] width 177 height 36
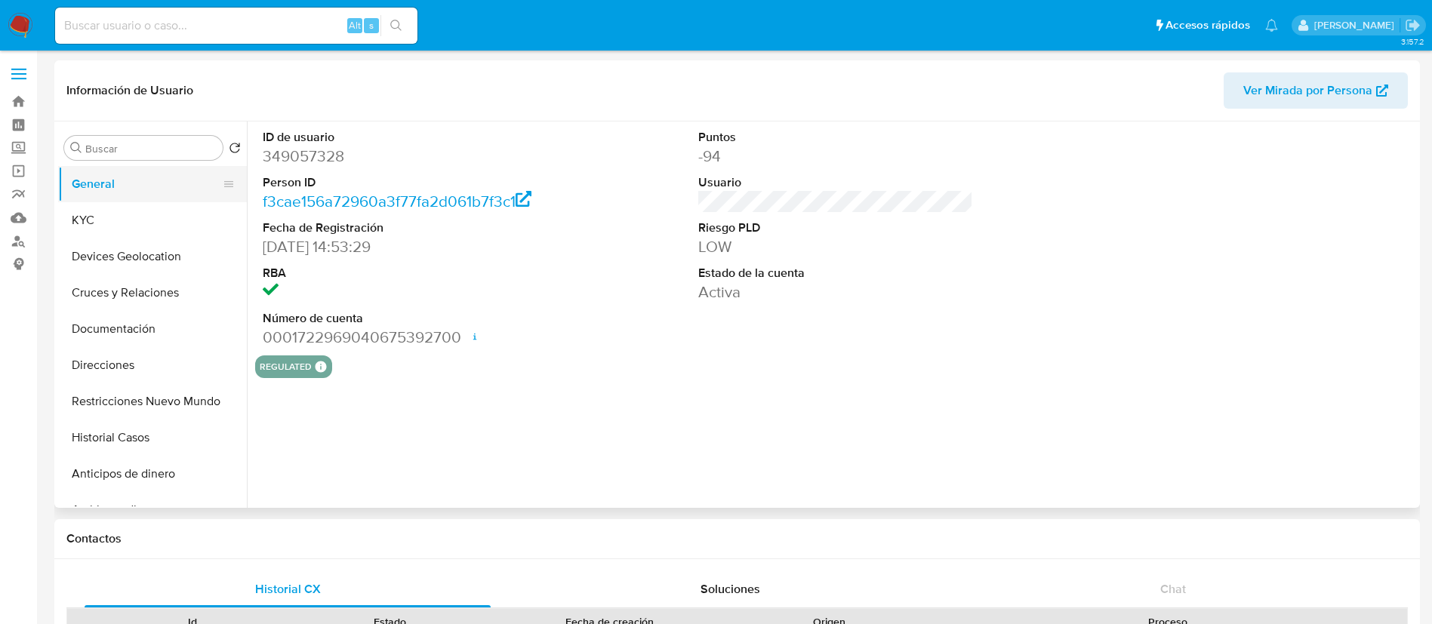
drag, startPoint x: 327, startPoint y: 159, endPoint x: 63, endPoint y: 171, distance: 264.5
click at [325, 159] on dd "349057328" at bounding box center [401, 156] width 276 height 21
click at [75, 220] on button "KYC" at bounding box center [146, 220] width 177 height 36
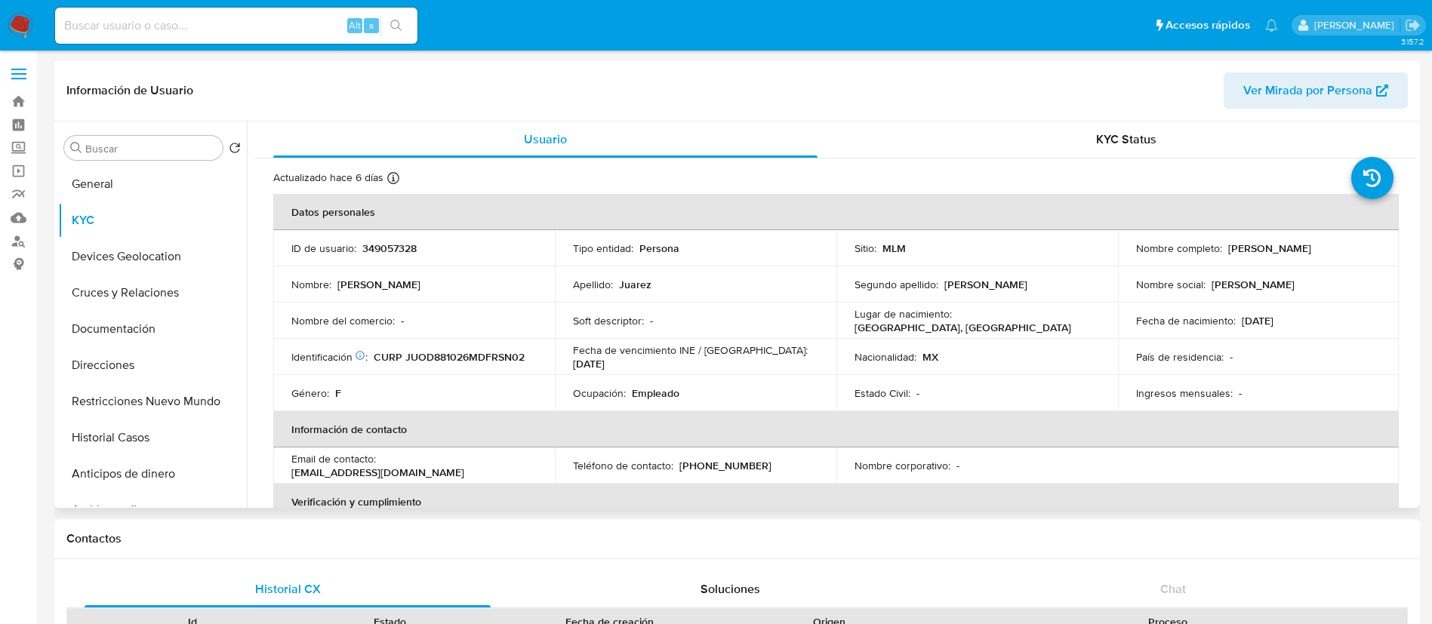
click at [411, 245] on p "349057328" at bounding box center [389, 249] width 54 height 14
copy p "349057328"
drag, startPoint x: 1332, startPoint y: 247, endPoint x: 1224, endPoint y: 247, distance: 107.9
click at [1224, 247] on div "Nombre completo : Diana Juarez Osornio" at bounding box center [1258, 249] width 245 height 14
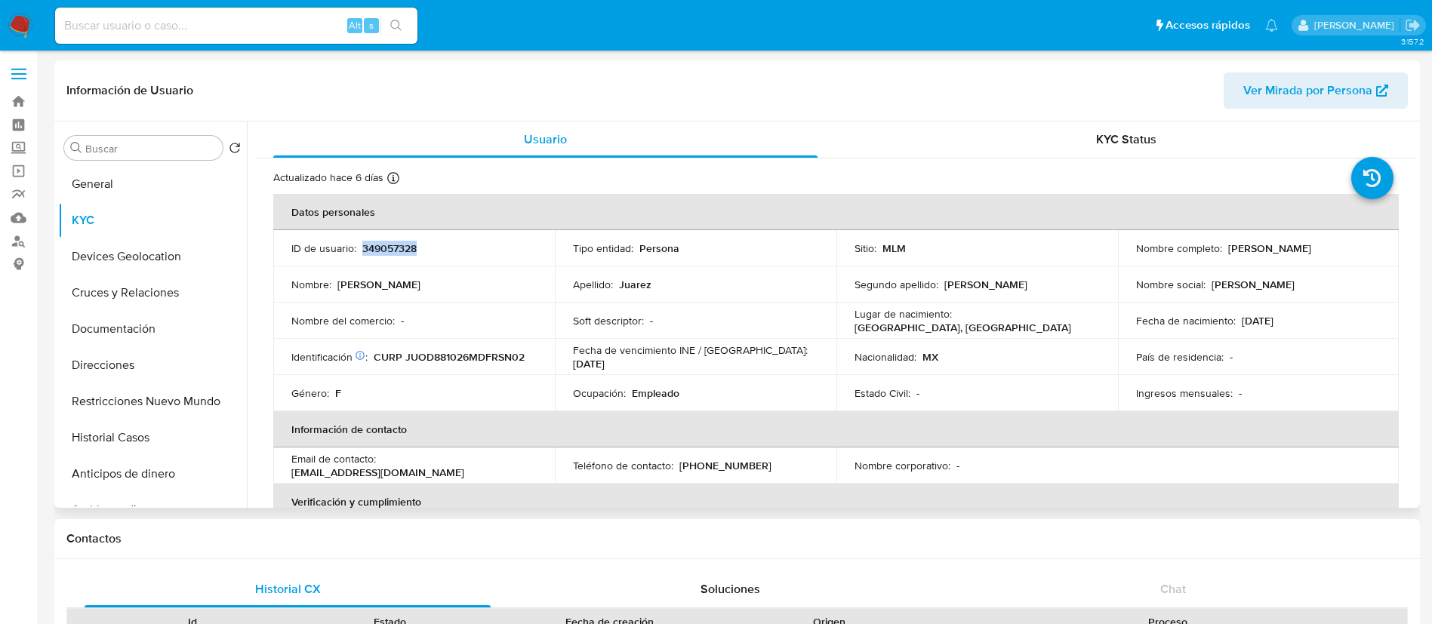
copy p "Diana Juarez Osornio"
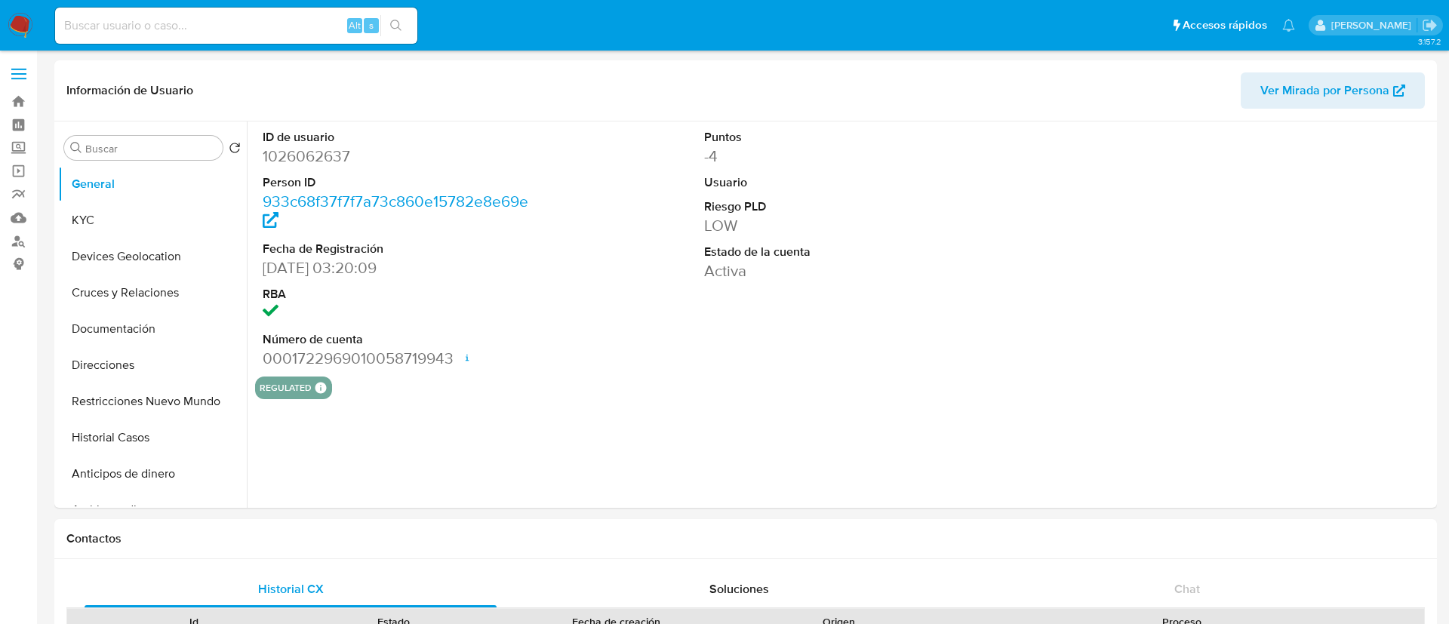
select select "10"
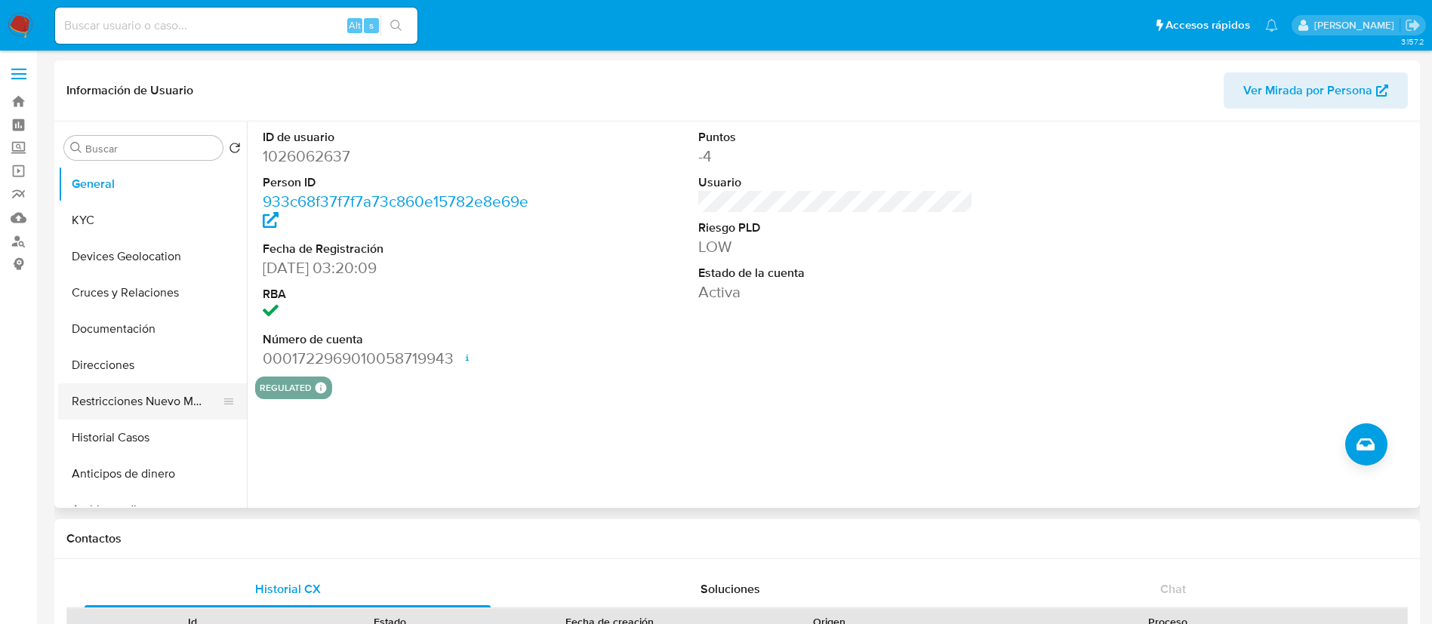
click at [131, 386] on button "Restricciones Nuevo Mundo" at bounding box center [146, 401] width 177 height 36
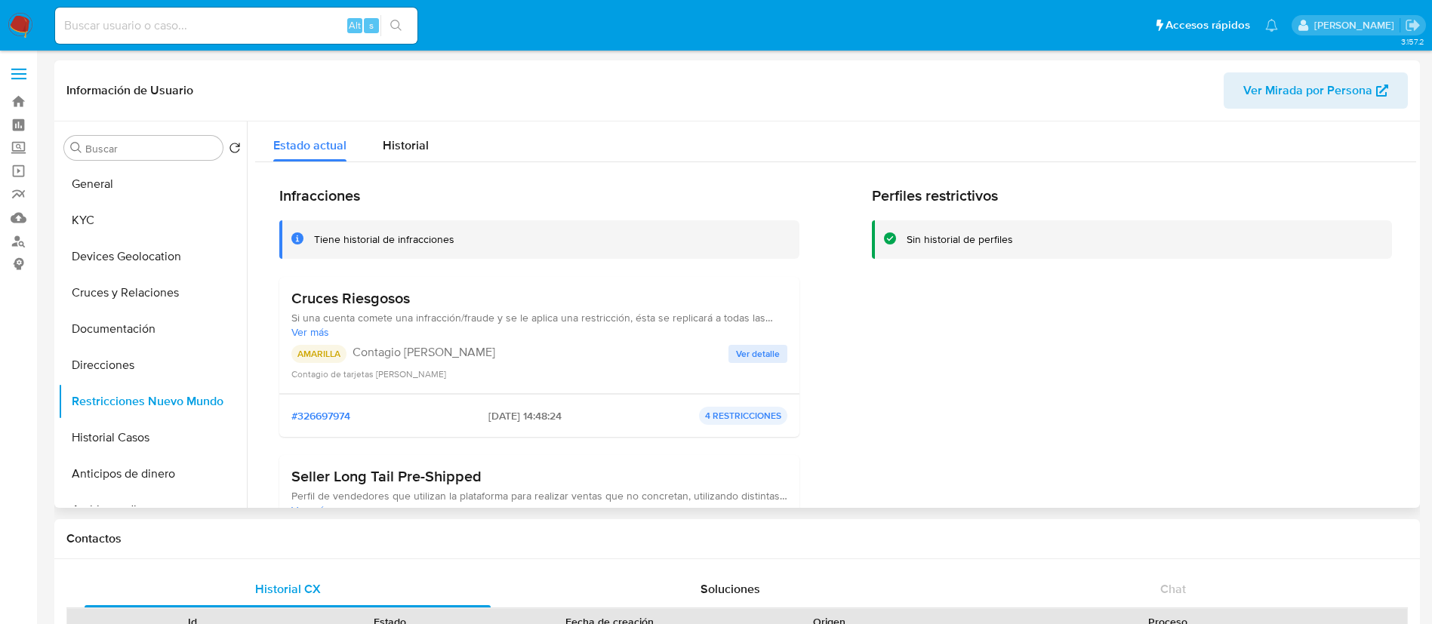
click at [761, 346] on span "Ver detalle" at bounding box center [758, 353] width 44 height 15
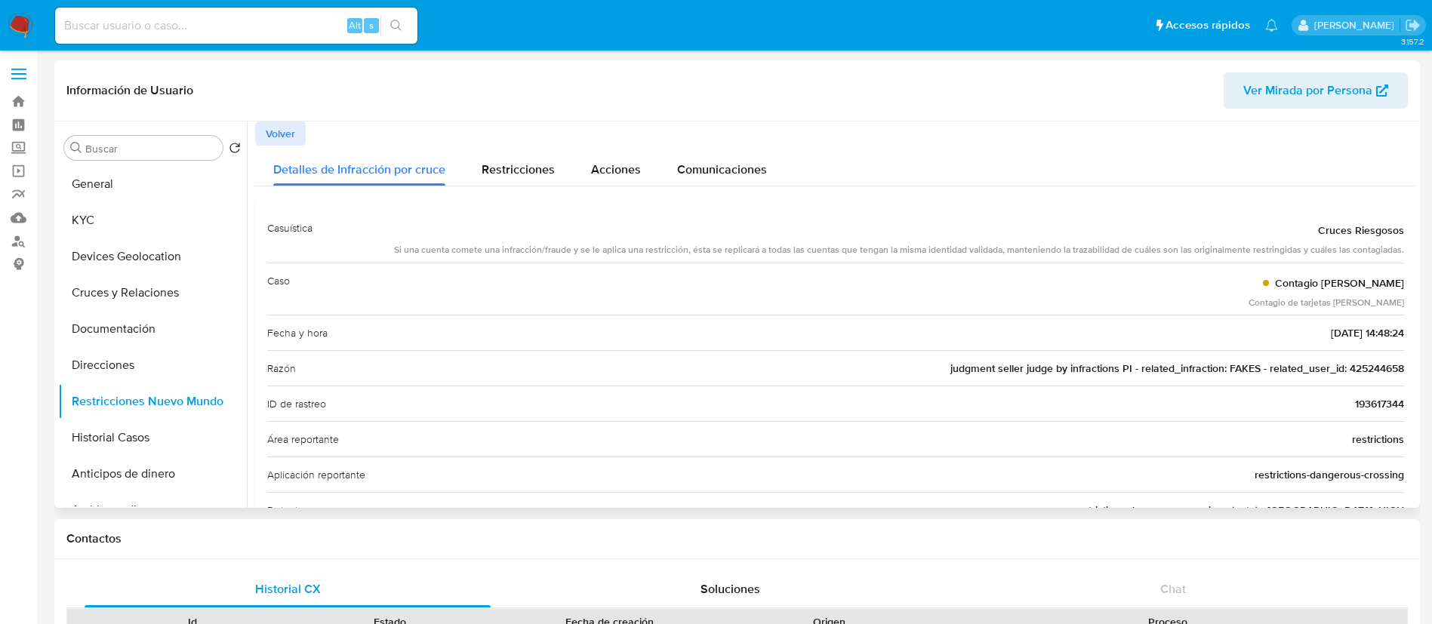
drag, startPoint x: 944, startPoint y: 376, endPoint x: 1212, endPoint y: 371, distance: 268.0
click at [1212, 371] on div "Razón judgment seller judge by infractions PI - related_infraction: FAKES - rel…" at bounding box center [835, 367] width 1137 height 35
click at [1374, 367] on span "judgment seller judge by infractions PI - related_infraction: FAKES - related_u…" at bounding box center [1177, 368] width 454 height 15
click at [97, 229] on button "KYC" at bounding box center [146, 220] width 177 height 36
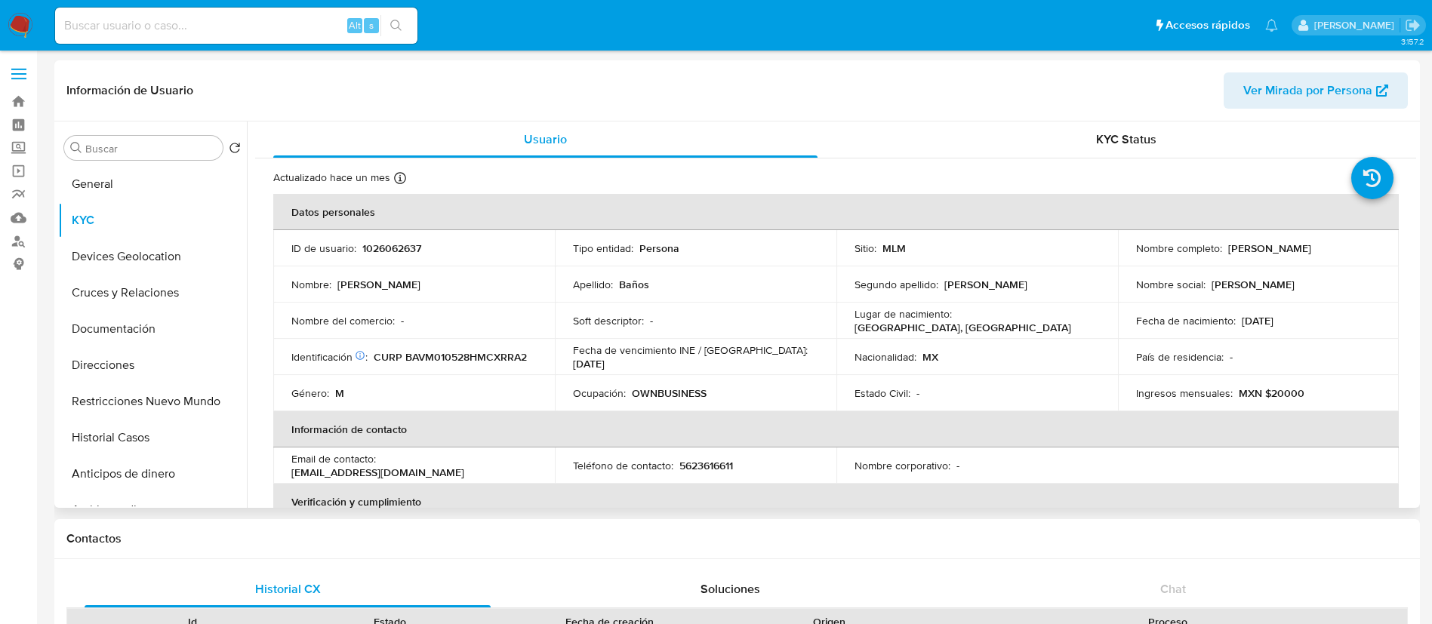
click at [418, 251] on p "1026062637" at bounding box center [391, 249] width 59 height 14
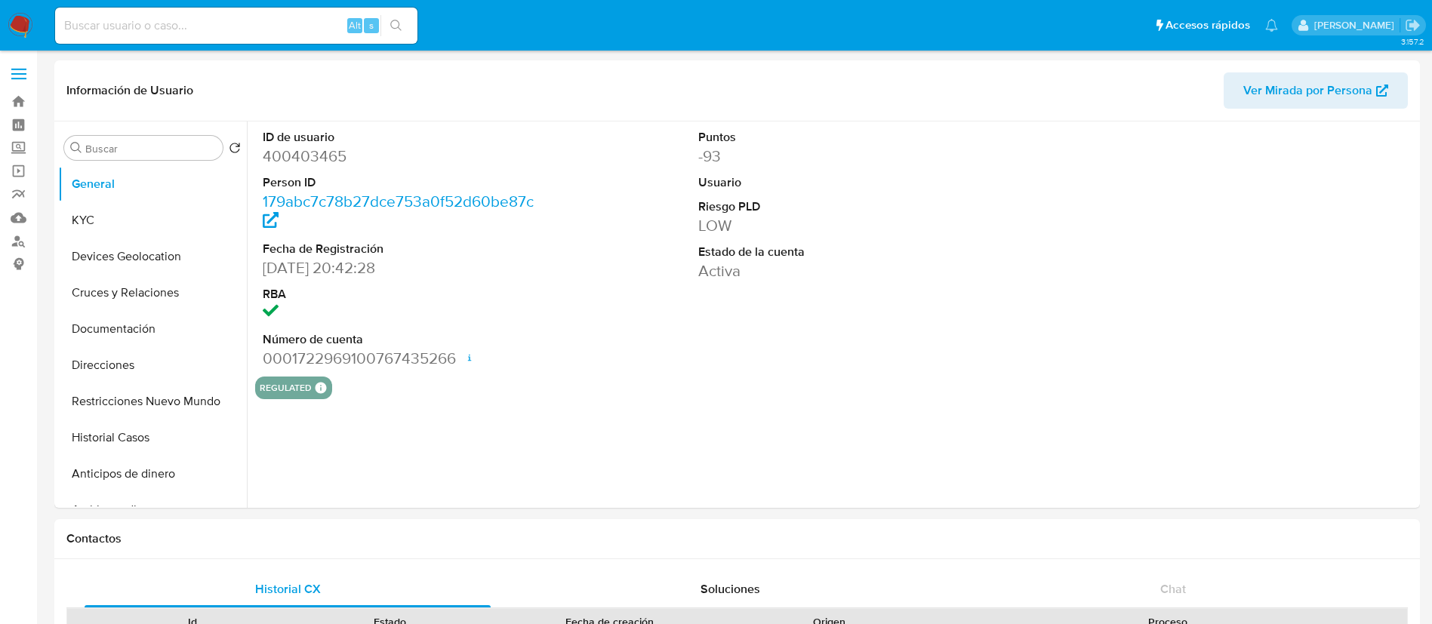
select select "10"
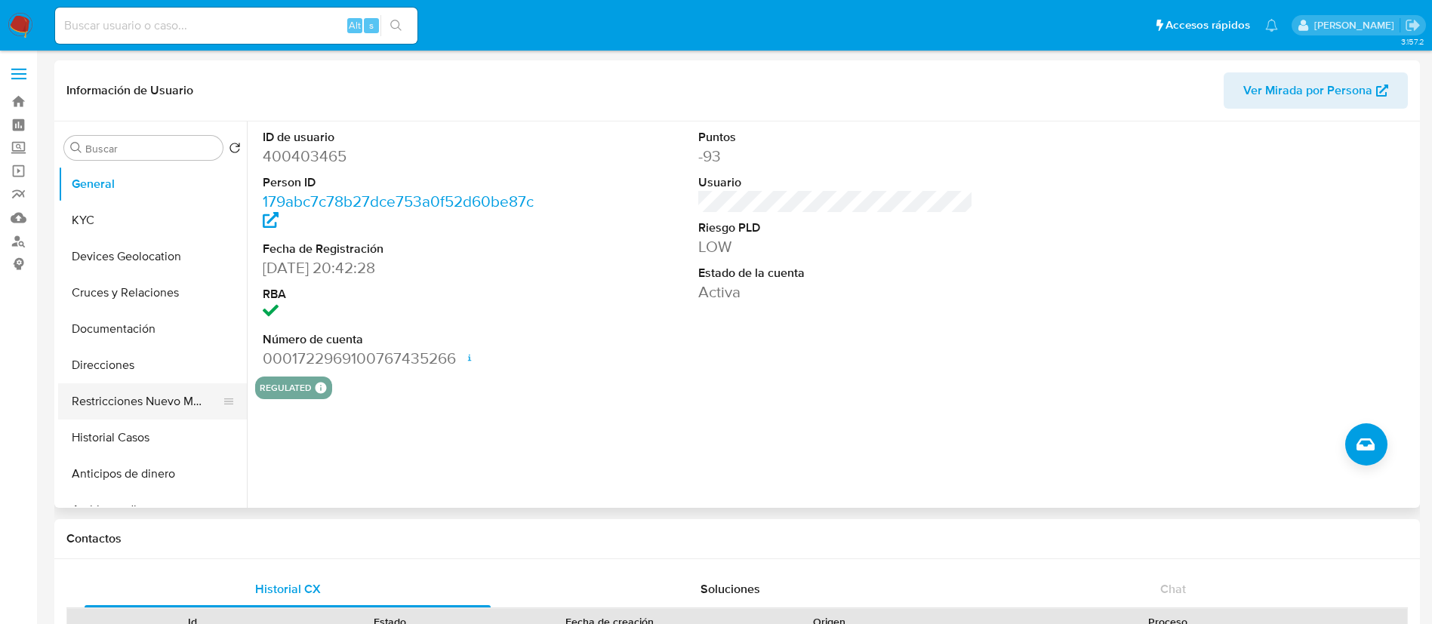
click at [189, 414] on button "Restricciones Nuevo Mundo" at bounding box center [146, 401] width 177 height 36
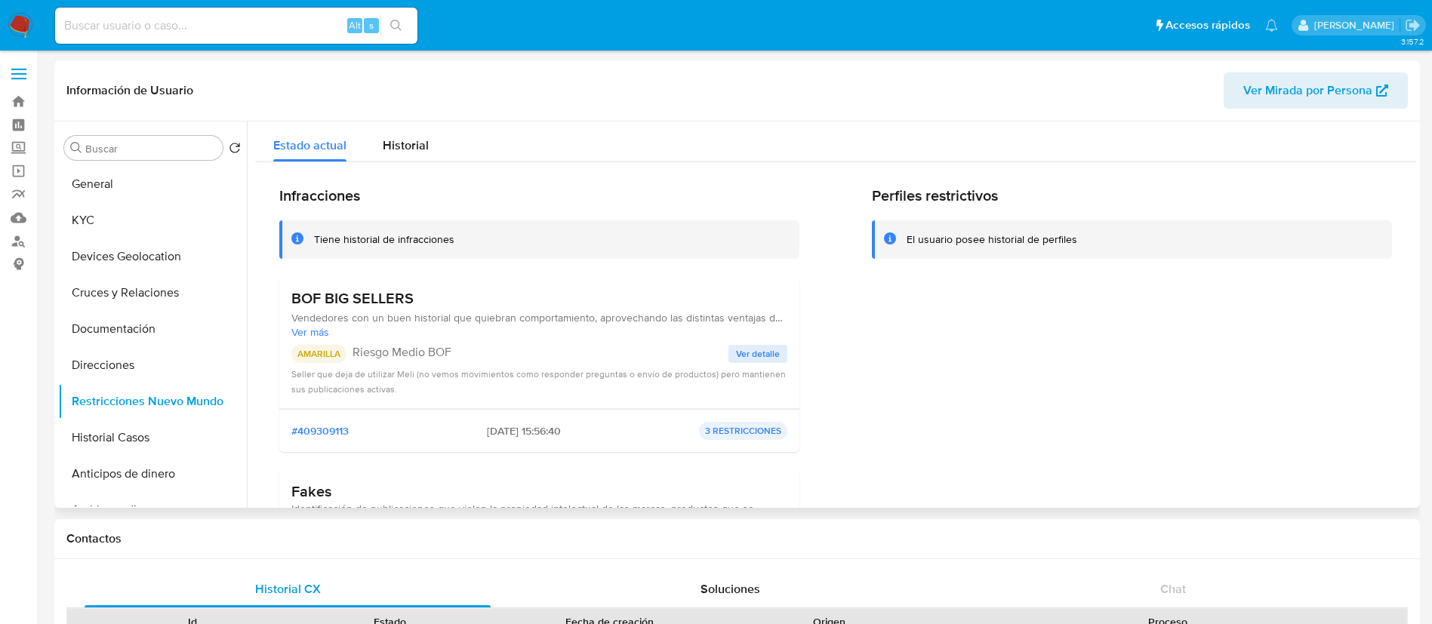
click at [762, 346] on span "Ver detalle" at bounding box center [758, 353] width 44 height 15
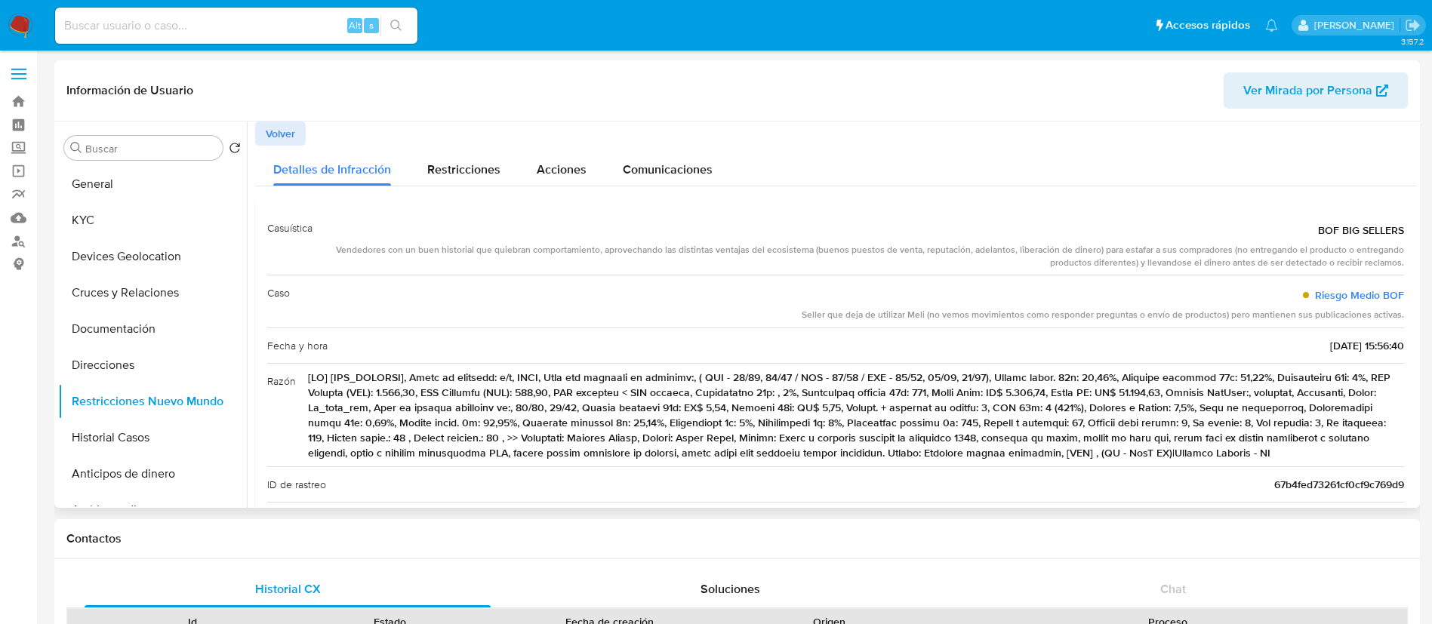
drag, startPoint x: 965, startPoint y: 246, endPoint x: 1045, endPoint y: 239, distance: 80.3
click at [1045, 239] on div "BOF BIG SELLERS Vendedores con un buen historial que quiebran comportamiento, a…" at bounding box center [864, 243] width 1079 height 53
click at [1048, 246] on div "Vendedores con un buen historial que quiebran comportamiento, aprovechando las …" at bounding box center [864, 257] width 1079 height 26
click at [357, 239] on div "BOF BIG SELLERS" at bounding box center [864, 230] width 1079 height 27
drag, startPoint x: 353, startPoint y: 249, endPoint x: 516, endPoint y: 244, distance: 163.1
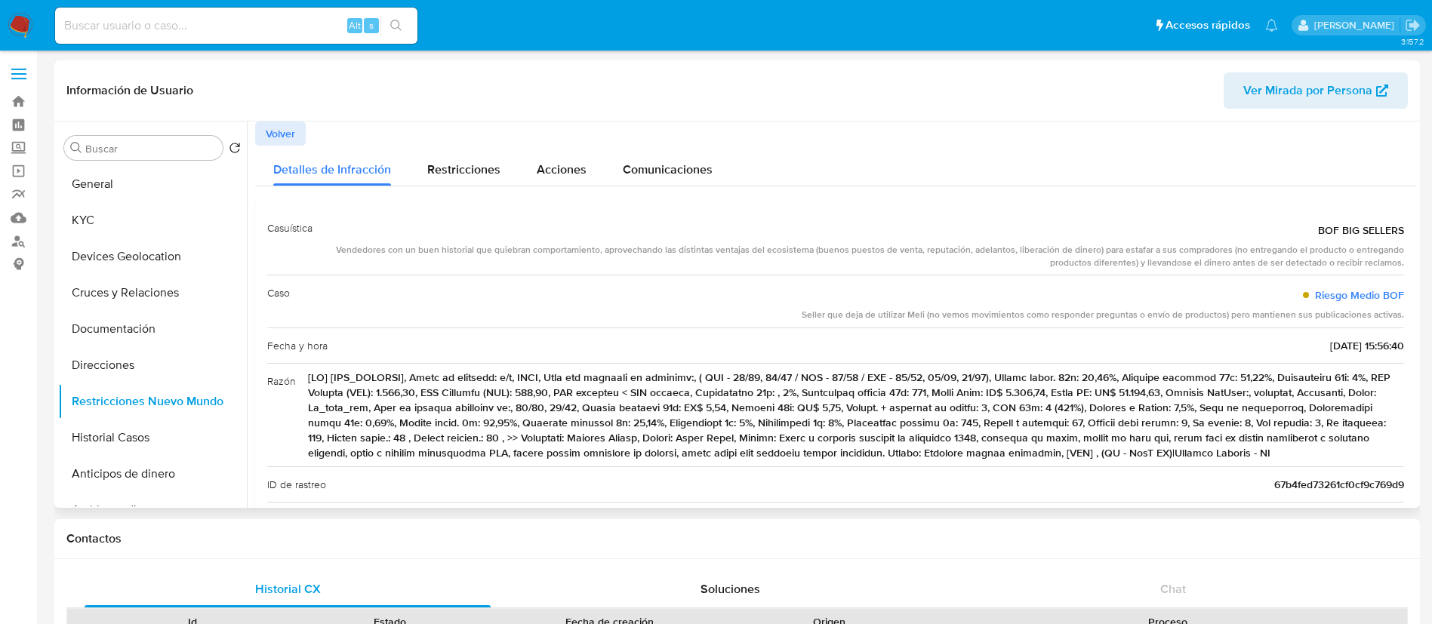
click at [516, 244] on div "Vendedores con un buen historial que quiebran comportamiento, aprovechando las …" at bounding box center [864, 257] width 1079 height 26
click at [543, 244] on div "Vendedores con un buen historial que quiebran comportamiento, aprovechando las …" at bounding box center [864, 257] width 1079 height 26
drag, startPoint x: 649, startPoint y: 242, endPoint x: 759, endPoint y: 248, distance: 109.7
click at [665, 242] on div "BOF BIG SELLERS" at bounding box center [864, 230] width 1079 height 27
drag, startPoint x: 763, startPoint y: 248, endPoint x: 366, endPoint y: 255, distance: 397.1
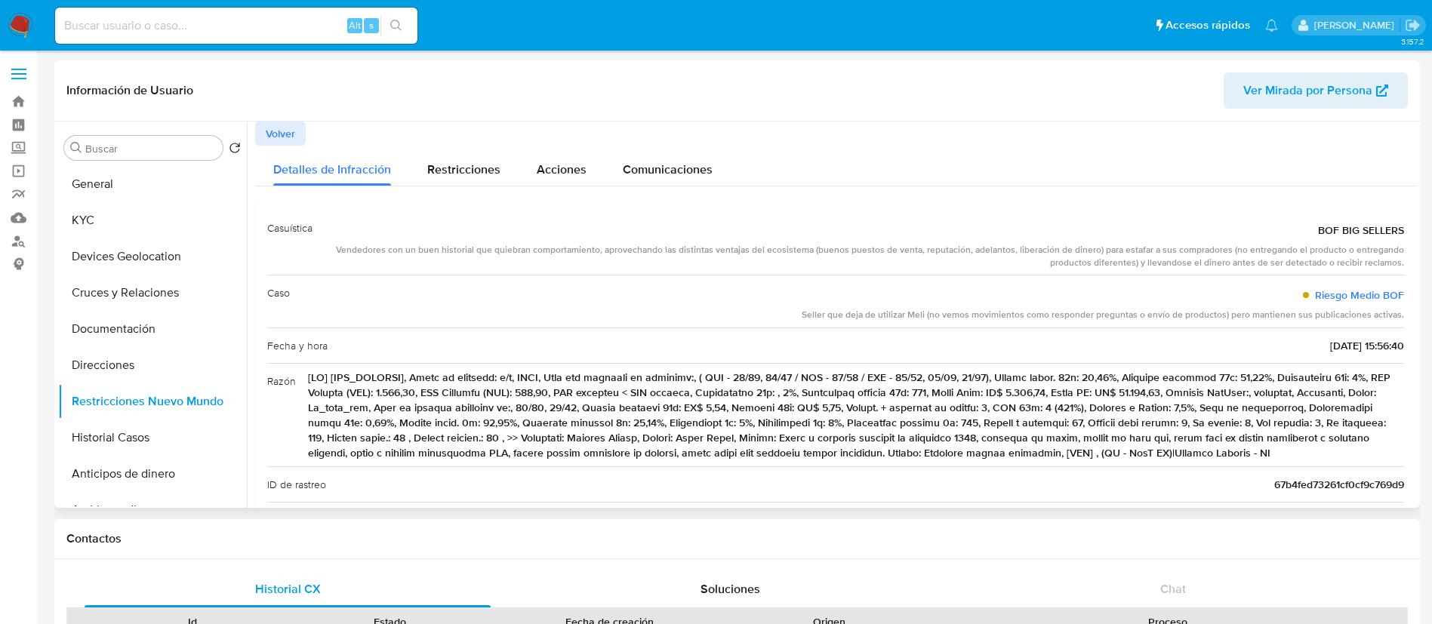
click at [366, 255] on div "Vendedores con un buen historial que quiebran comportamiento, aprovechando las …" at bounding box center [864, 257] width 1079 height 26
click at [125, 226] on button "KYC" at bounding box center [146, 220] width 177 height 36
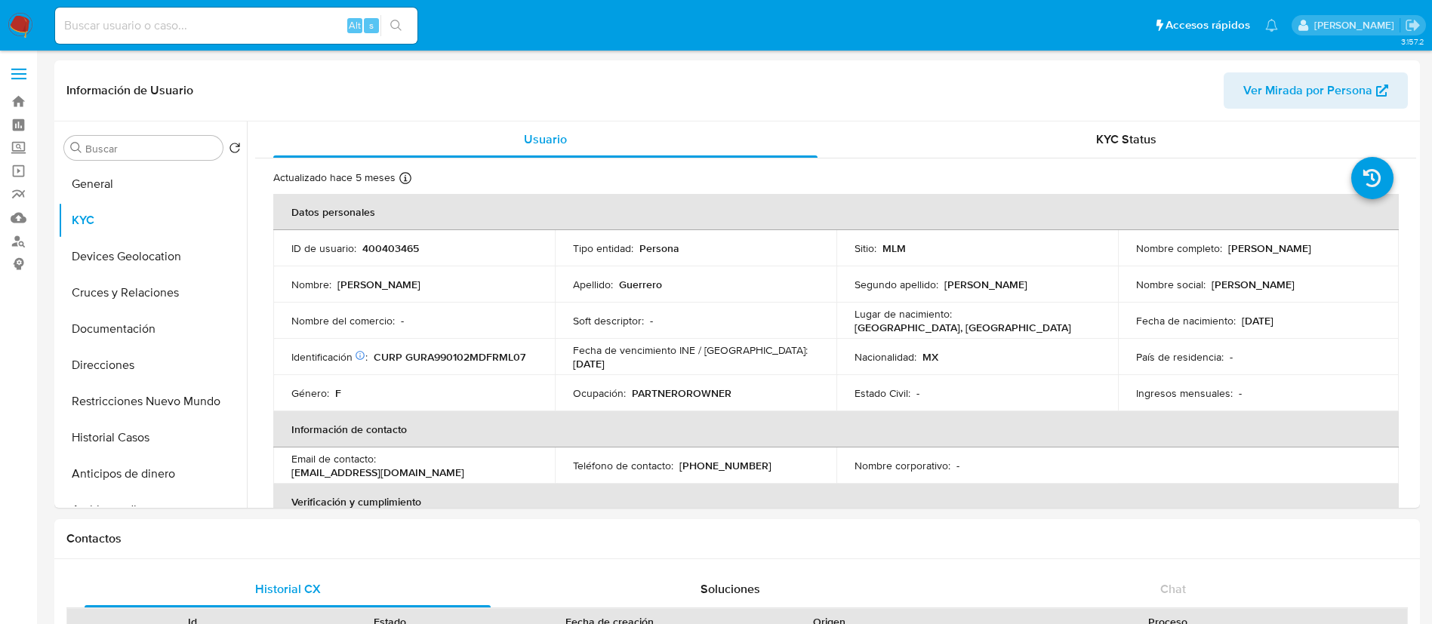
click at [390, 242] on p "400403465" at bounding box center [390, 249] width 57 height 14
copy p "400403465"
click at [1311, 244] on p "Alejandra Guerrero Romero" at bounding box center [1269, 249] width 83 height 14
drag, startPoint x: 1359, startPoint y: 246, endPoint x: 1226, endPoint y: 247, distance: 133.6
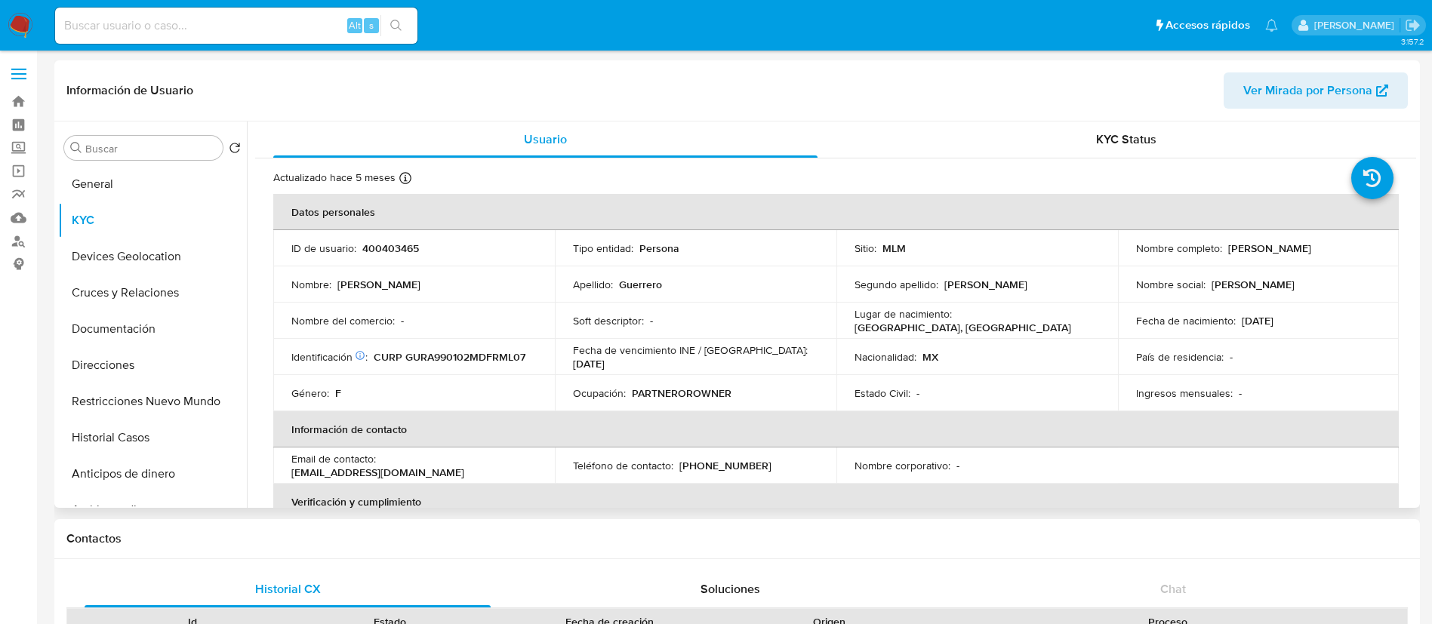
click at [1226, 247] on div "Nombre completo : Alejandra Guerrero Romero" at bounding box center [1258, 249] width 245 height 14
copy p "Alejandra Guerrero Romero"
click at [102, 382] on button "Direcciones" at bounding box center [146, 365] width 177 height 36
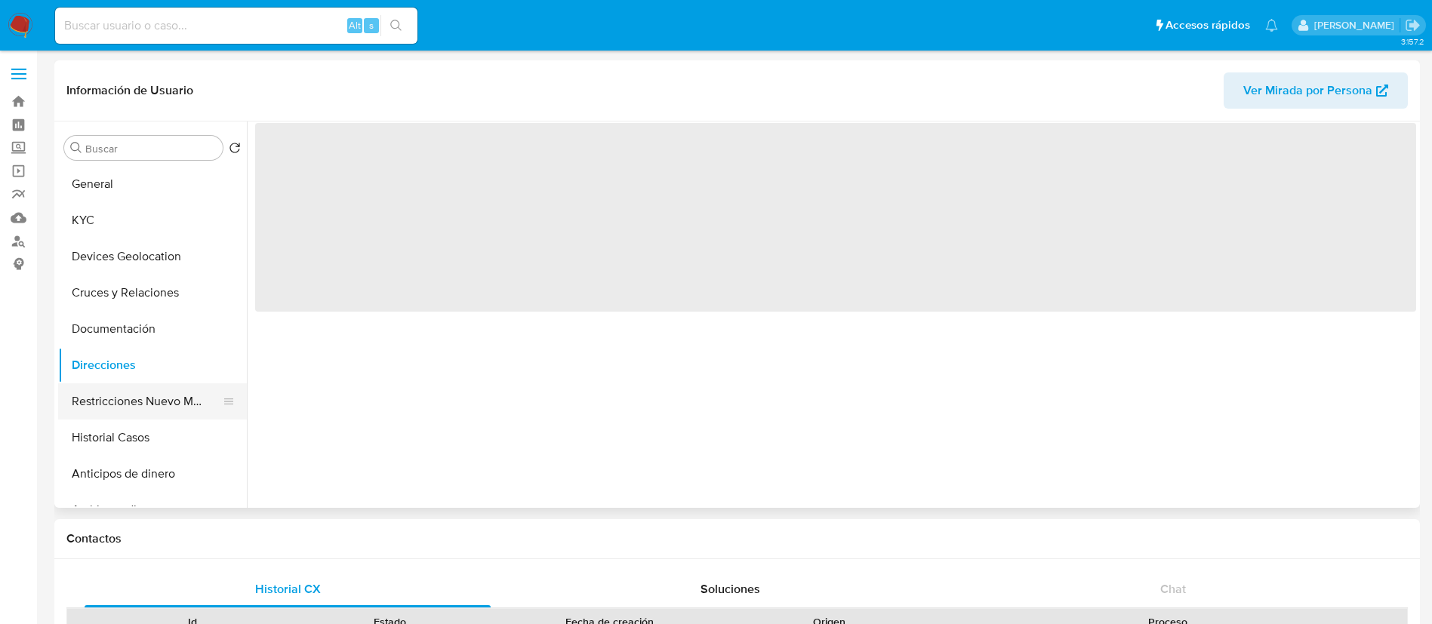
click at [101, 405] on button "Restricciones Nuevo Mundo" at bounding box center [146, 401] width 177 height 36
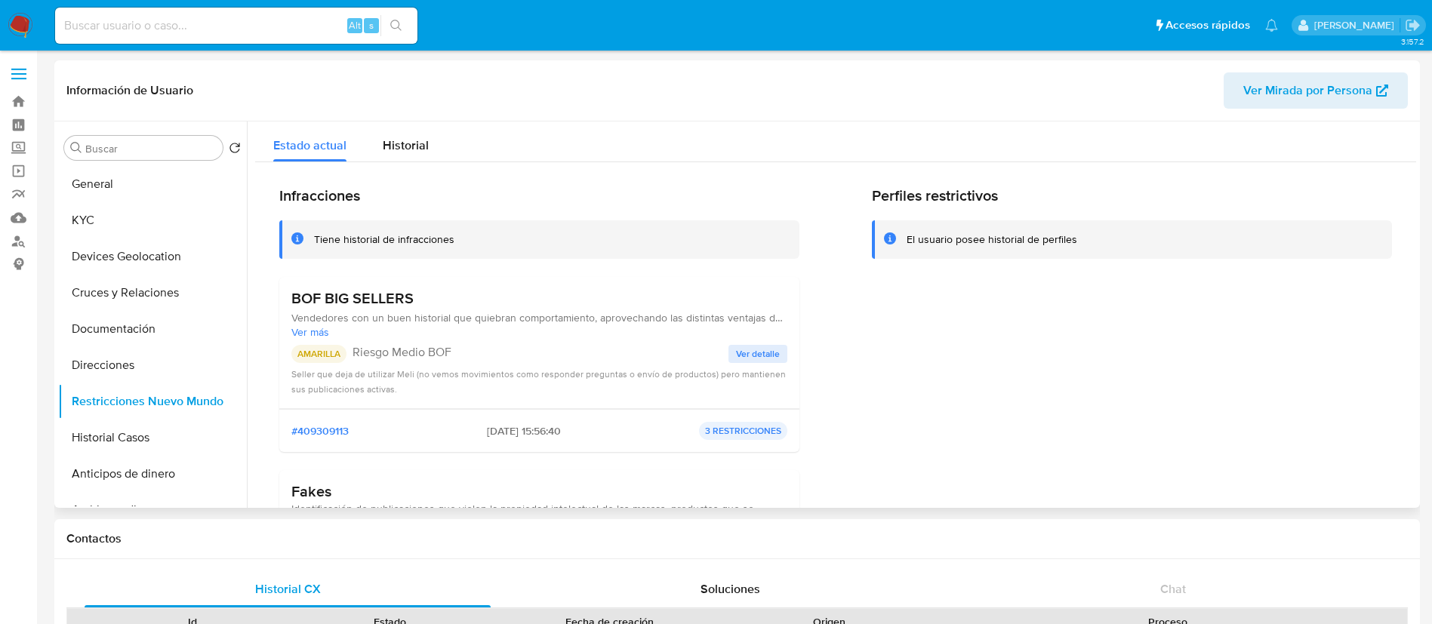
drag, startPoint x: 291, startPoint y: 319, endPoint x: 272, endPoint y: 312, distance: 20.1
click at [289, 316] on div "BOF BIG SELLERS Vendedores con un buen historial que quiebran comportamiento, a…" at bounding box center [539, 343] width 520 height 132
click at [753, 353] on span "Ver detalle" at bounding box center [758, 353] width 44 height 15
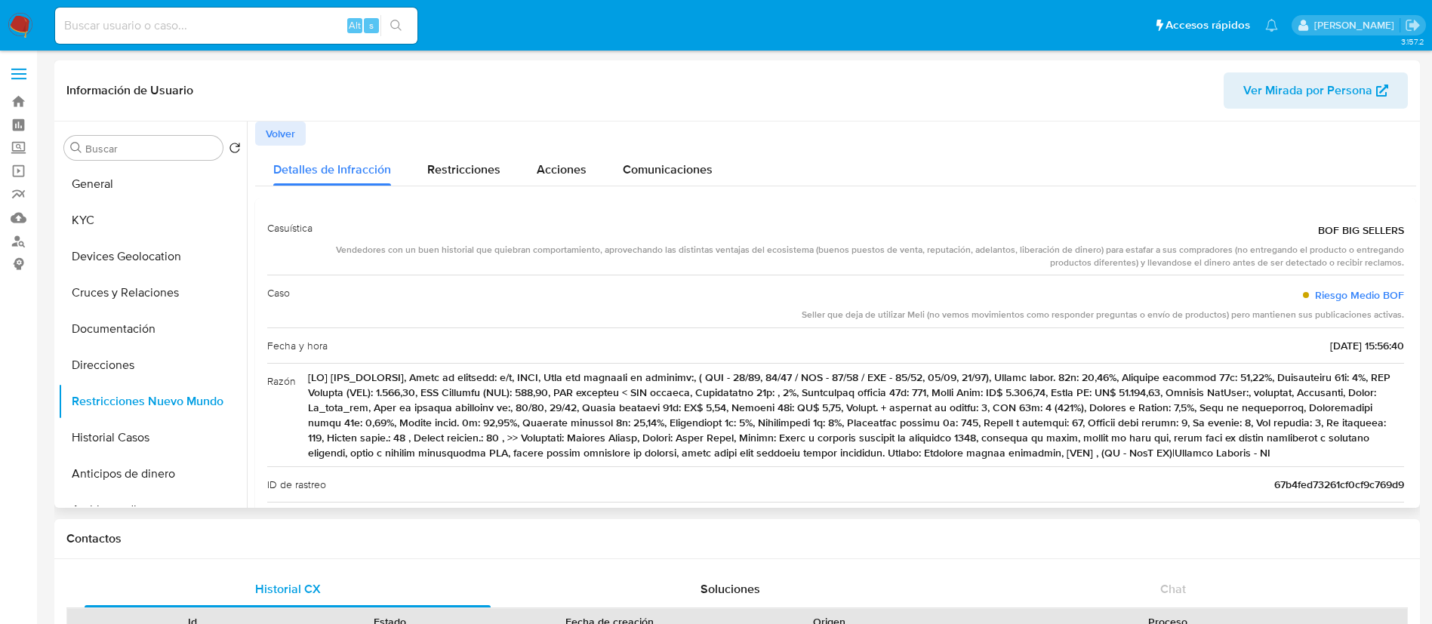
drag, startPoint x: 340, startPoint y: 251, endPoint x: 1408, endPoint y: 248, distance: 1068.1
click at [1408, 248] on div "Casuística BOF BIG SELLERS Vendedores con un buen historial que quiebran compor…" at bounding box center [835, 427] width 1161 height 457
drag, startPoint x: 24, startPoint y: 29, endPoint x: 125, endPoint y: 5, distance: 104.0
click at [24, 29] on img at bounding box center [21, 26] width 26 height 26
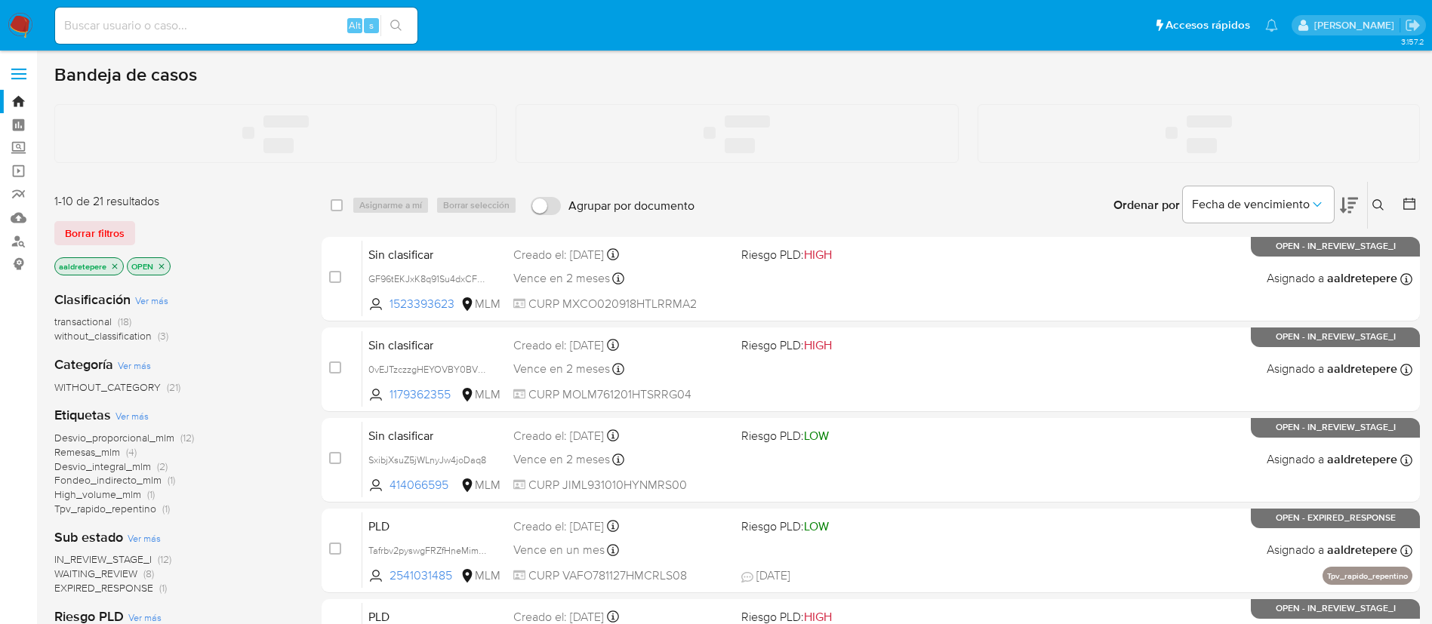
drag, startPoint x: 106, startPoint y: 35, endPoint x: 110, endPoint y: 25, distance: 10.8
click at [110, 26] on input at bounding box center [236, 26] width 362 height 20
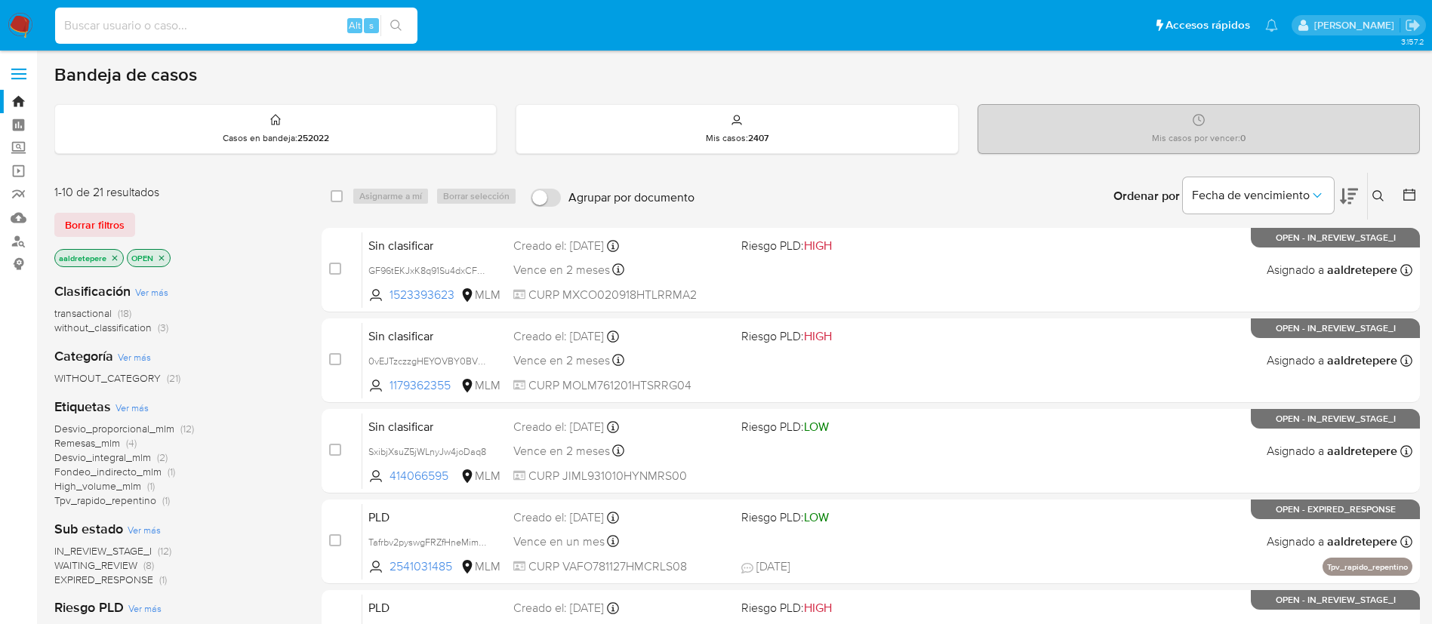
paste input "1026062637"
type input "1026062637"
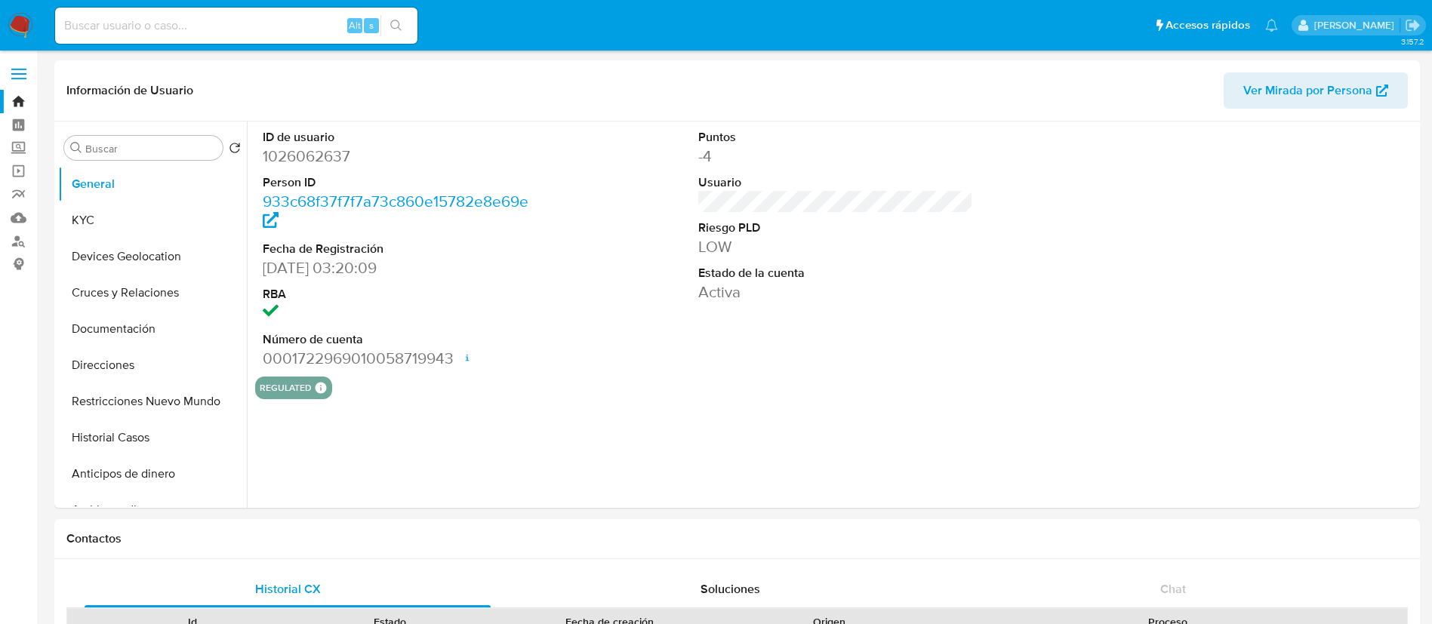
select select "10"
click at [172, 396] on button "Restricciones Nuevo Mundo" at bounding box center [146, 401] width 177 height 36
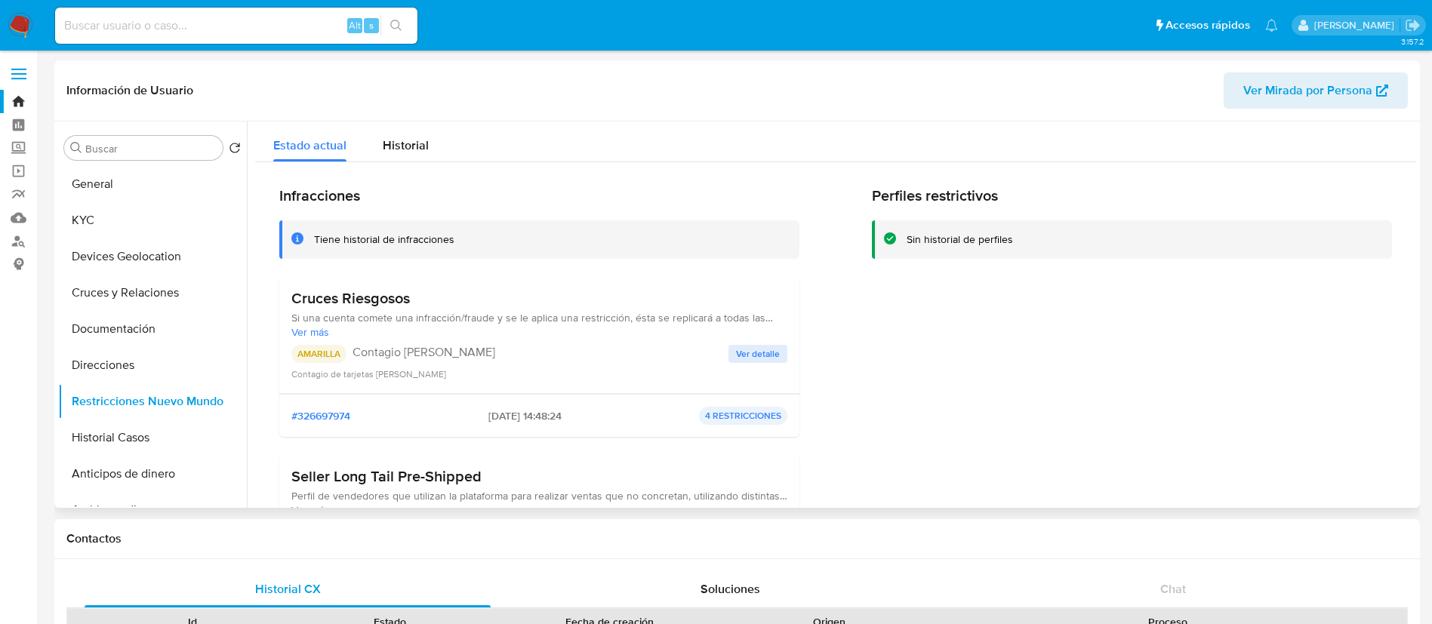
click at [754, 359] on span "Ver detalle" at bounding box center [758, 353] width 44 height 15
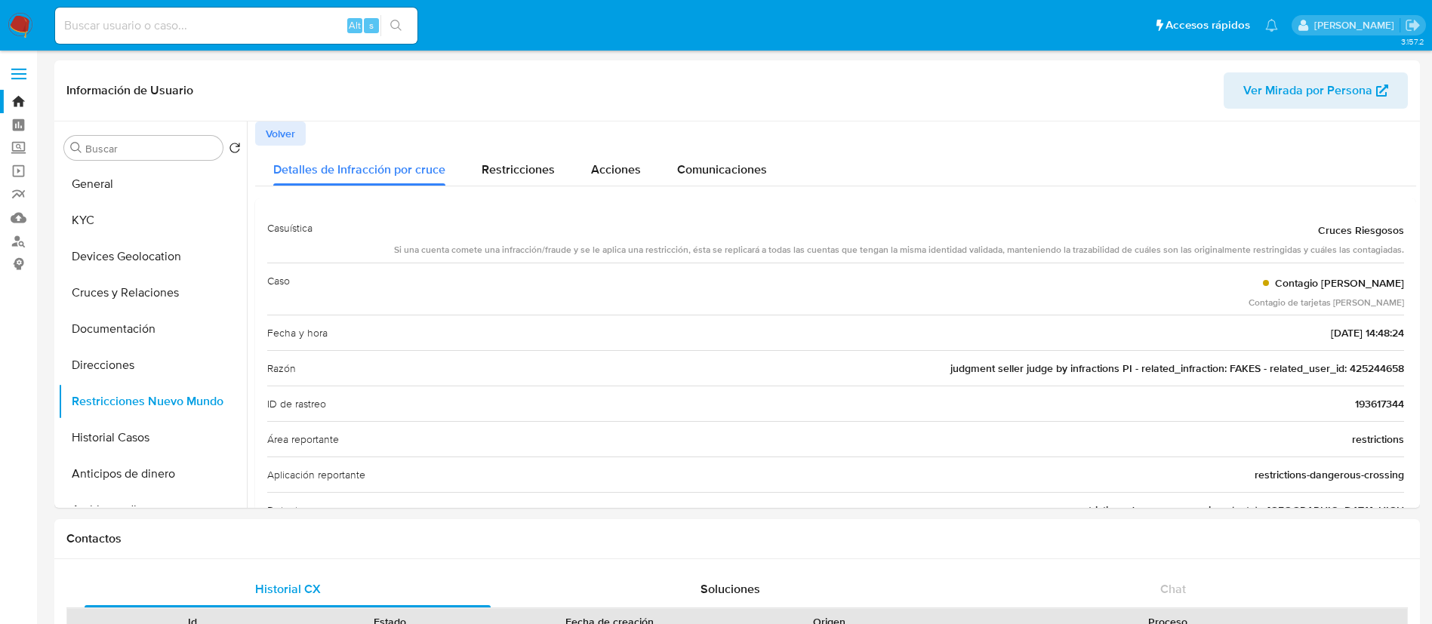
click at [182, 25] on input at bounding box center [236, 26] width 362 height 20
paste input "780426563"
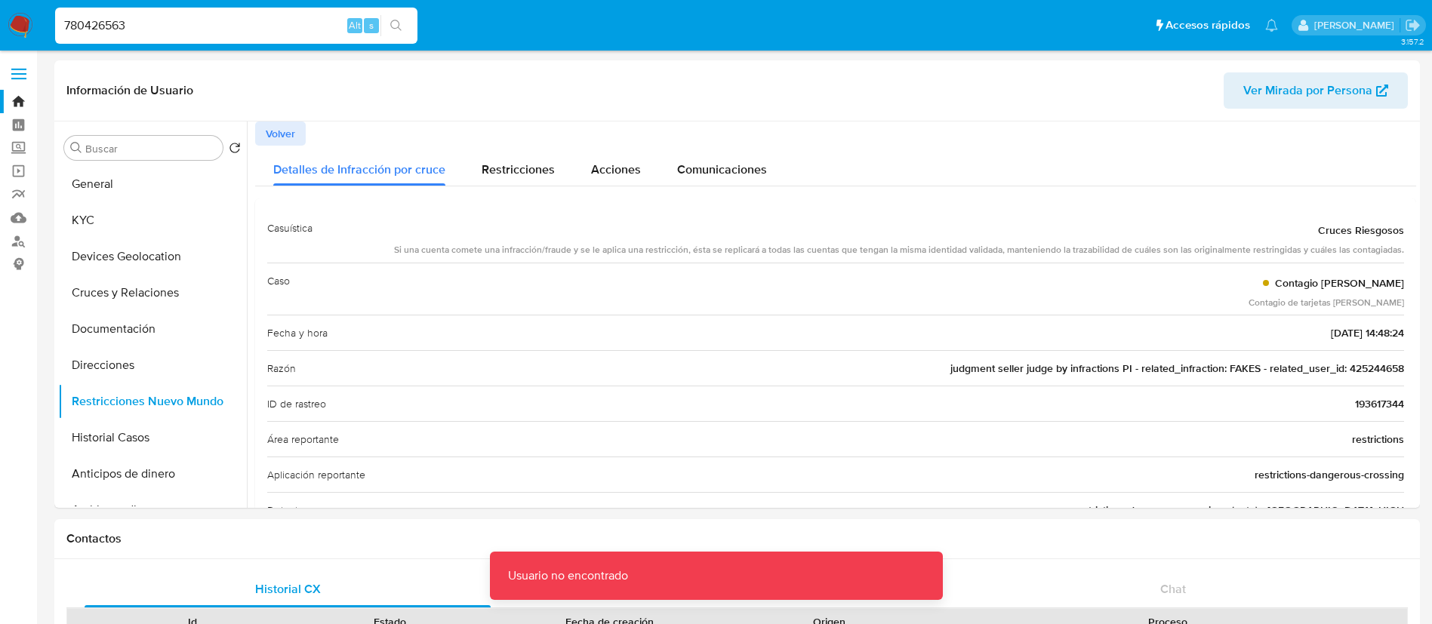
click at [181, 24] on input "780426563" at bounding box center [236, 26] width 362 height 20
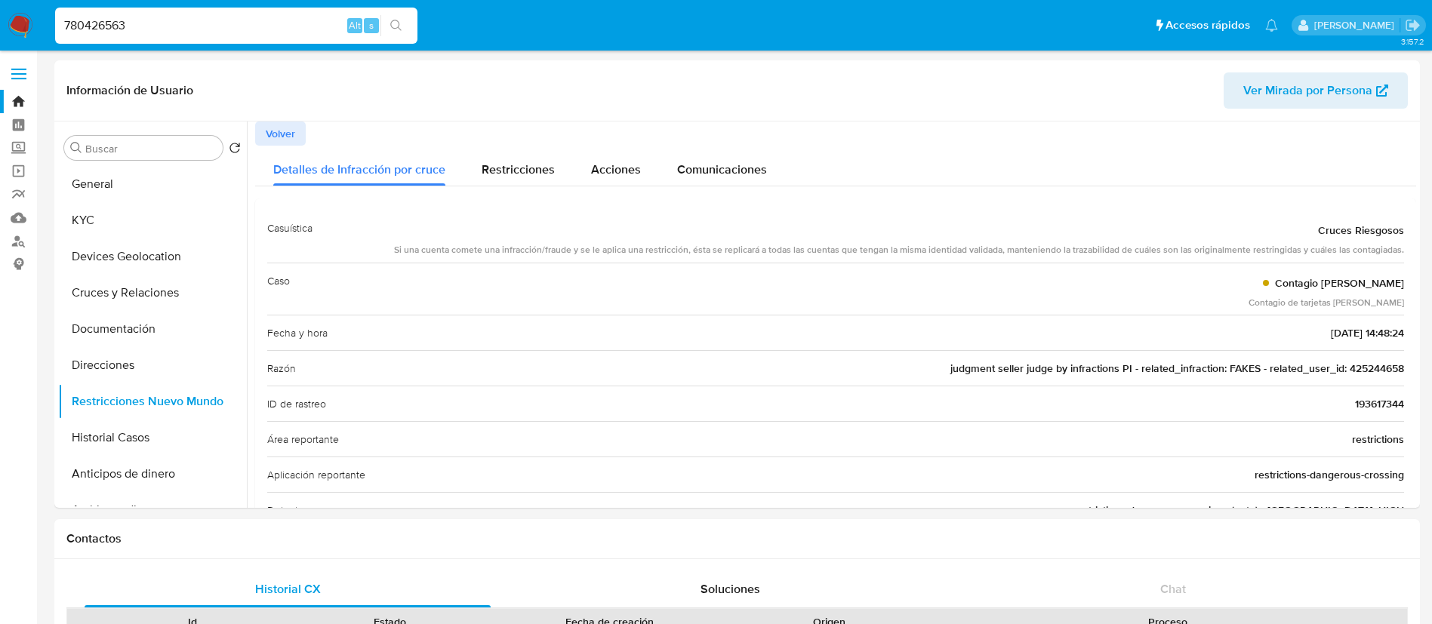
type input "780426563"
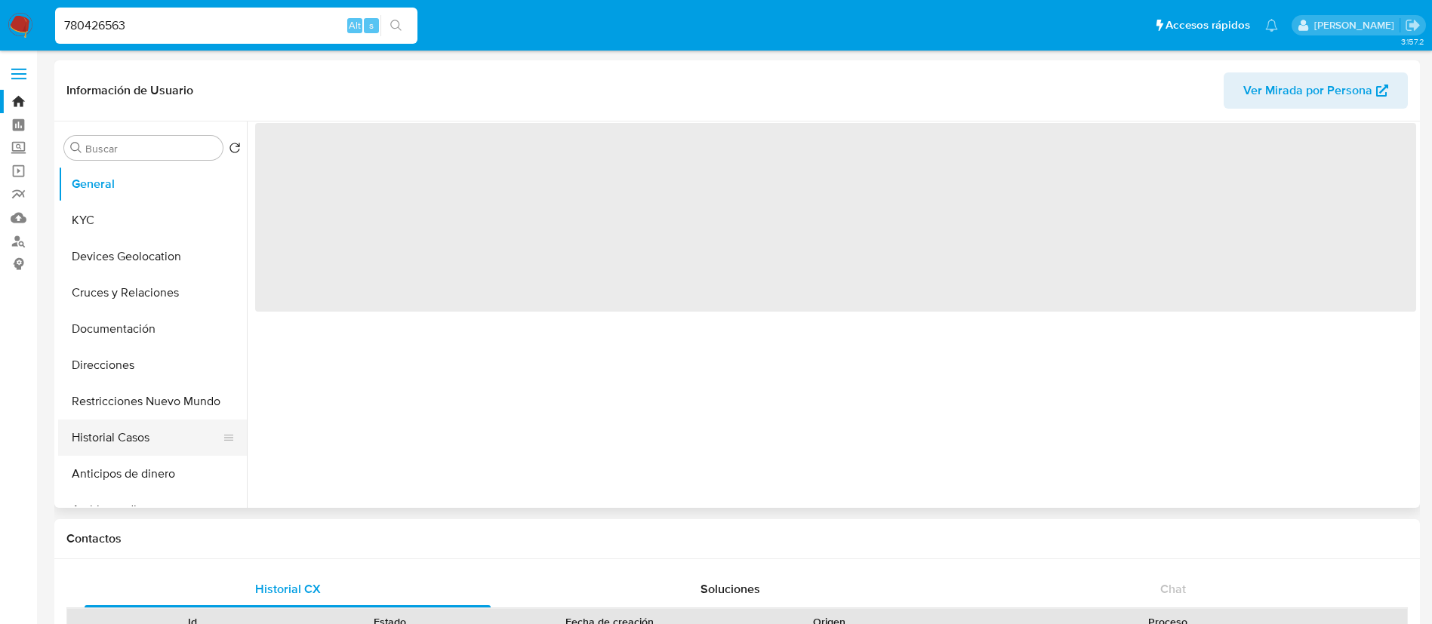
click at [113, 433] on button "Historial Casos" at bounding box center [146, 438] width 177 height 36
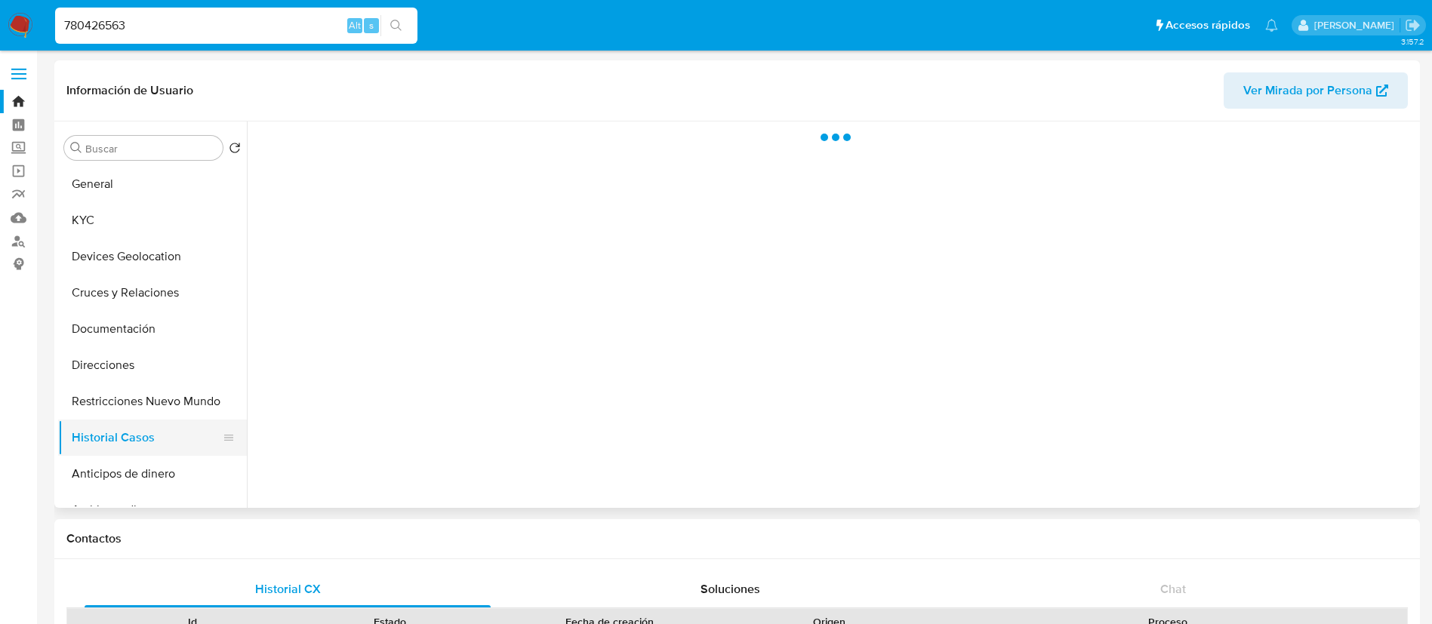
select select "10"
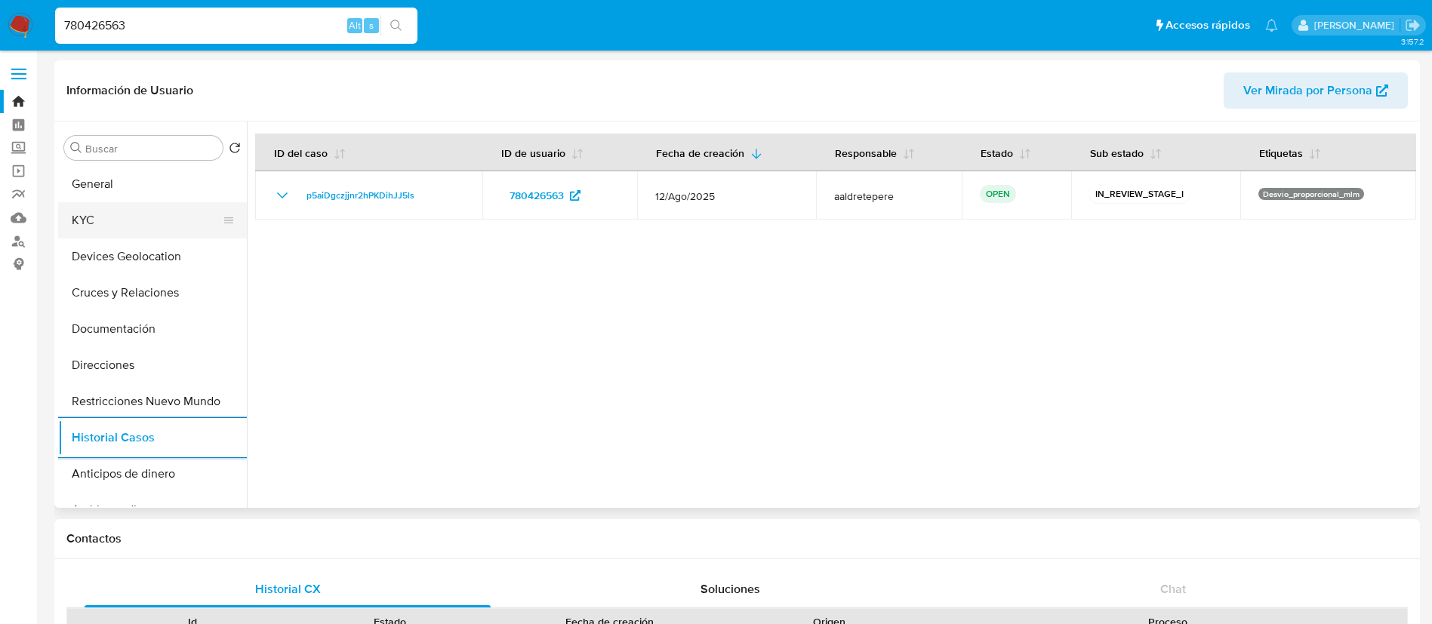
click at [132, 214] on button "KYC" at bounding box center [146, 220] width 177 height 36
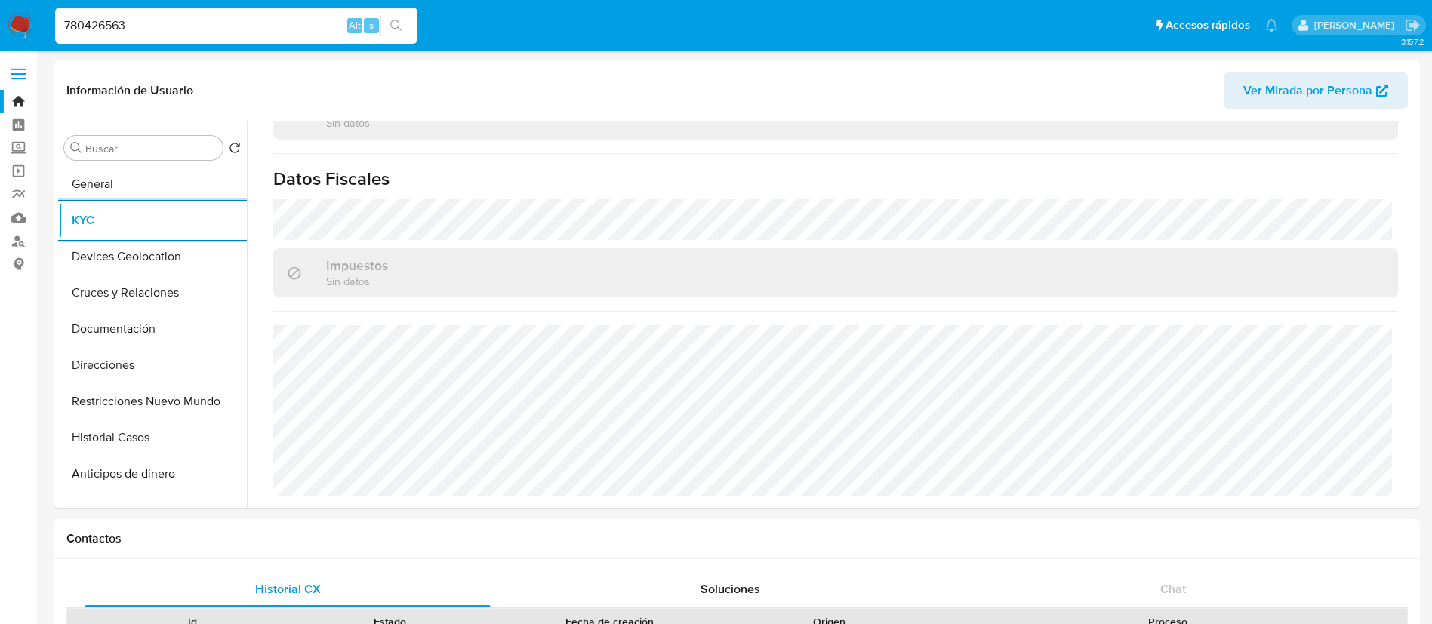
scroll to position [566, 0]
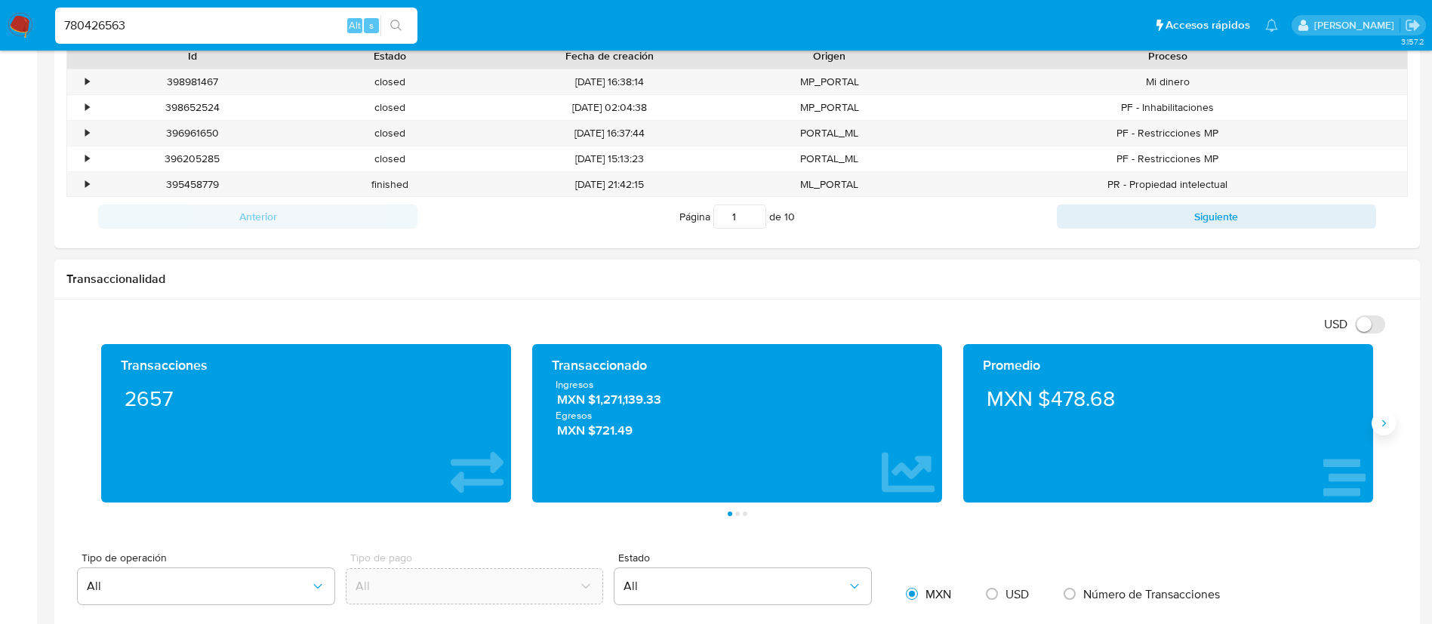
click at [1386, 423] on icon "Siguiente" at bounding box center [1384, 423] width 12 height 12
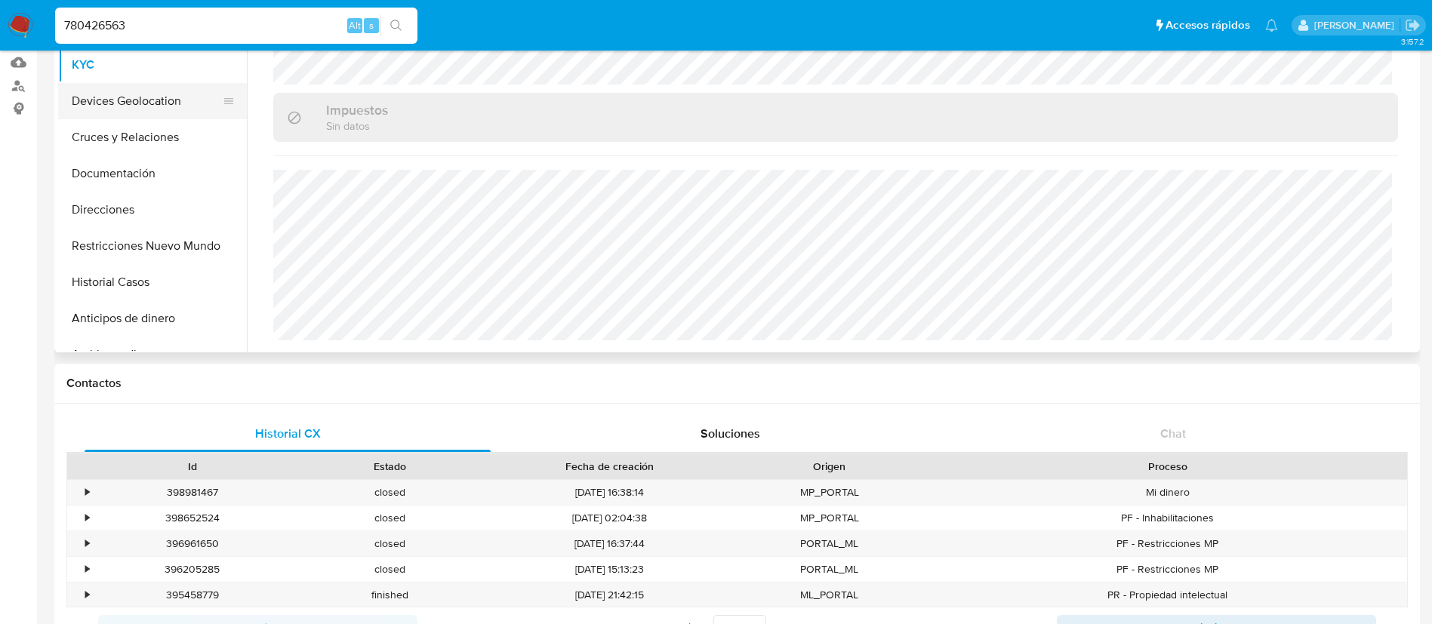
scroll to position [0, 0]
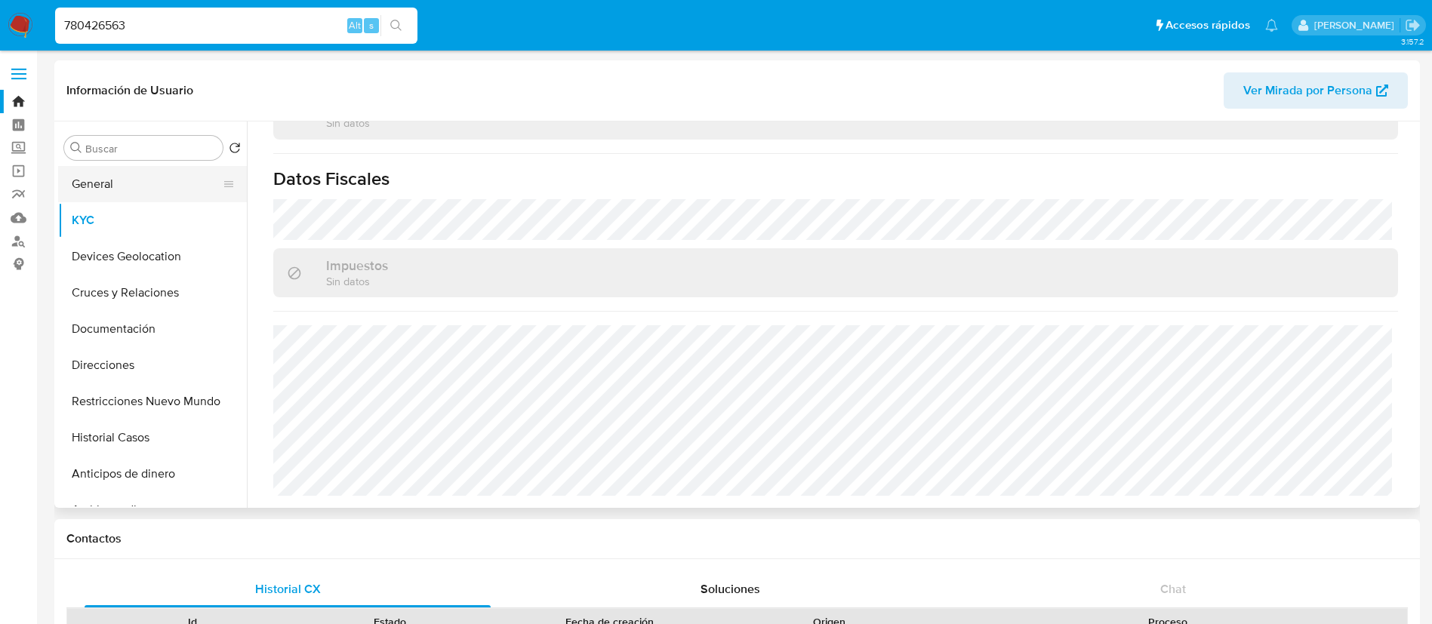
click at [77, 192] on button "General" at bounding box center [146, 184] width 177 height 36
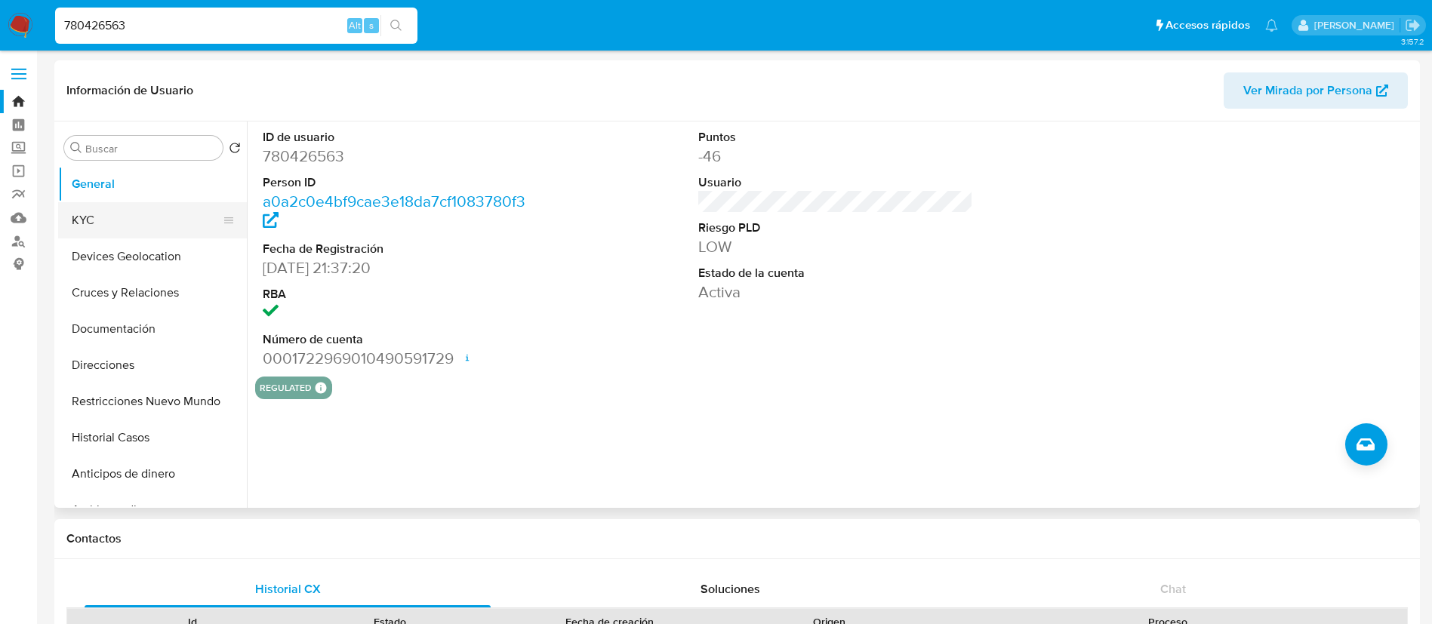
click at [129, 211] on button "KYC" at bounding box center [146, 220] width 177 height 36
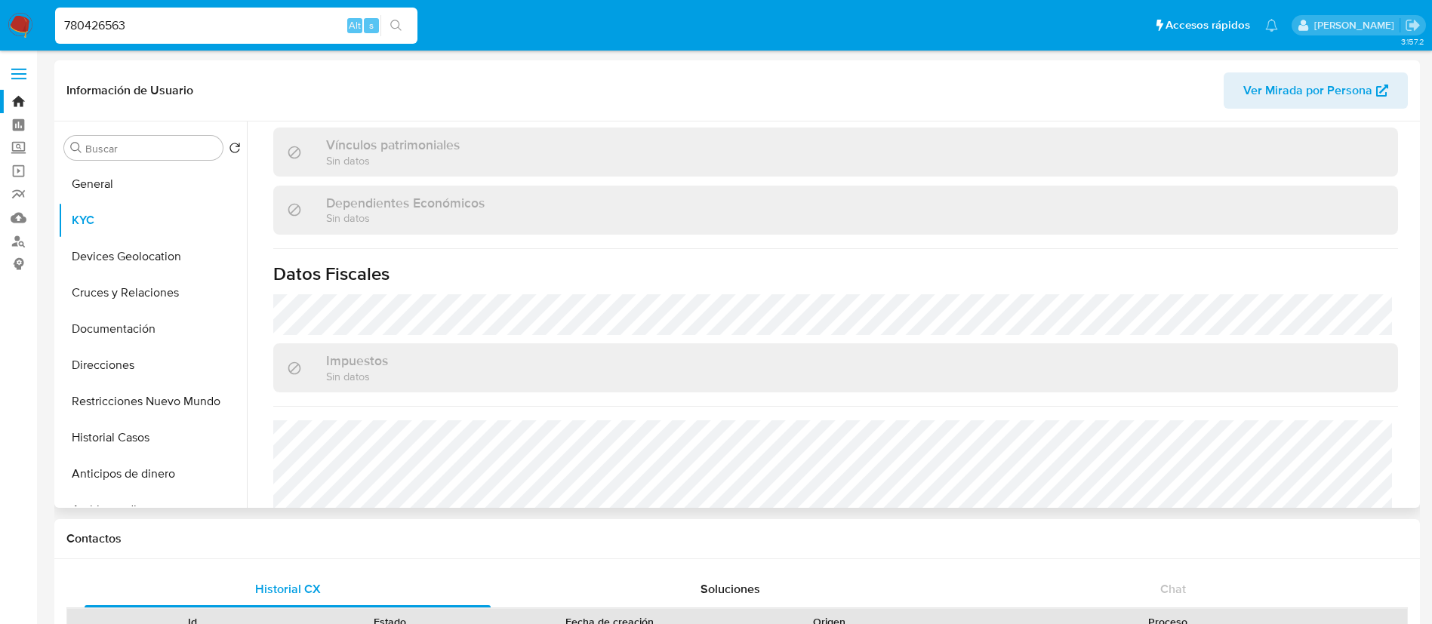
scroll to position [934, 0]
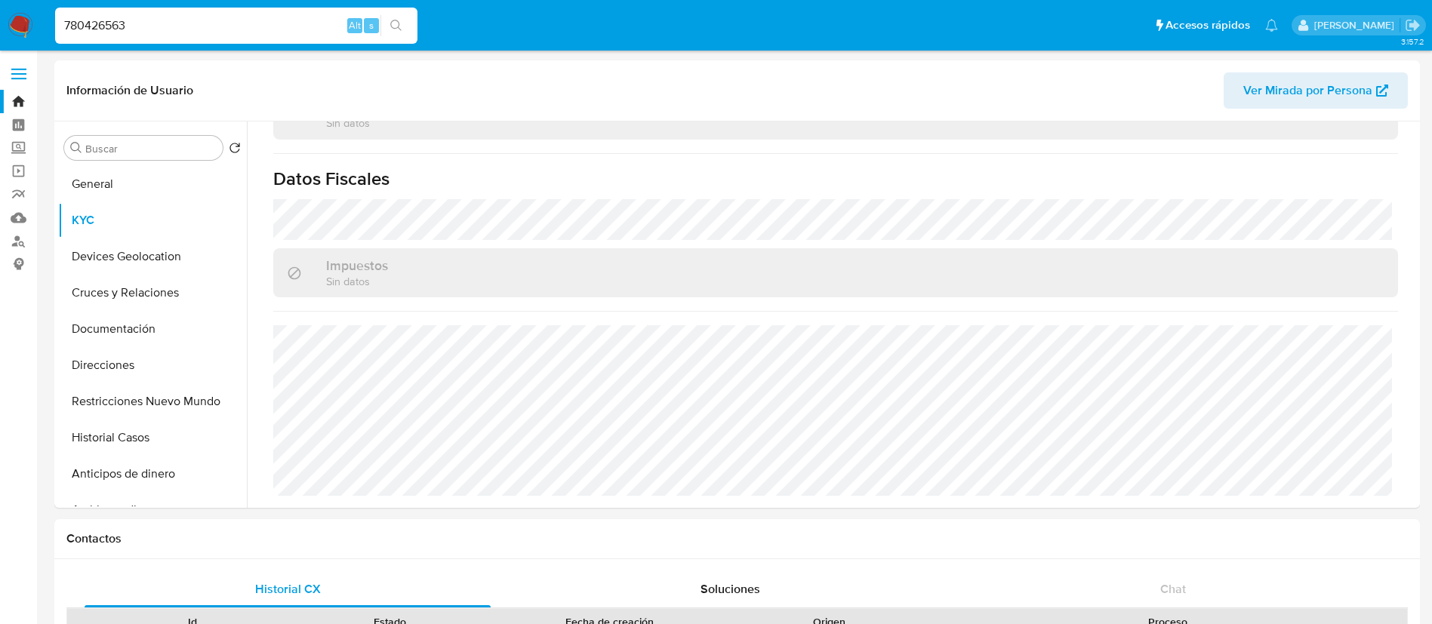
drag, startPoint x: 165, startPoint y: 27, endPoint x: 56, endPoint y: -17, distance: 117.5
paste input "98627419"
type input "798627419"
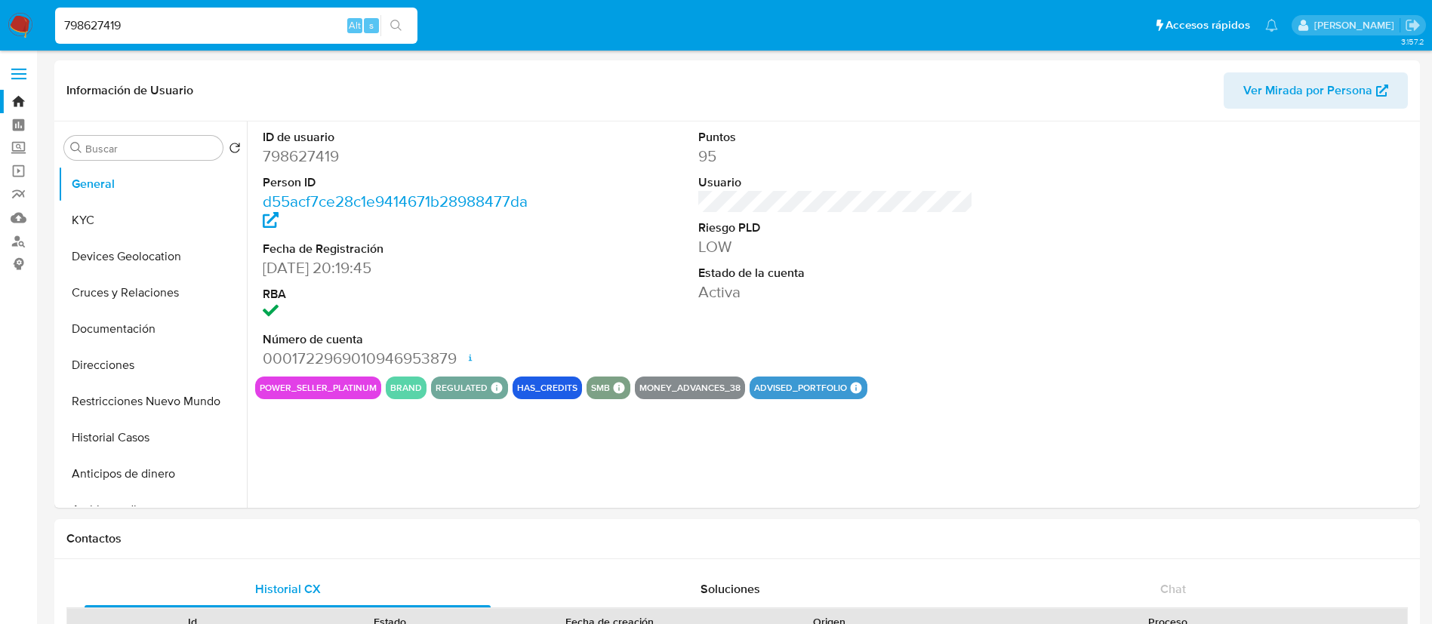
select select "10"
click at [289, 159] on dd "798627419" at bounding box center [401, 156] width 276 height 21
click at [143, 211] on button "KYC" at bounding box center [146, 220] width 177 height 36
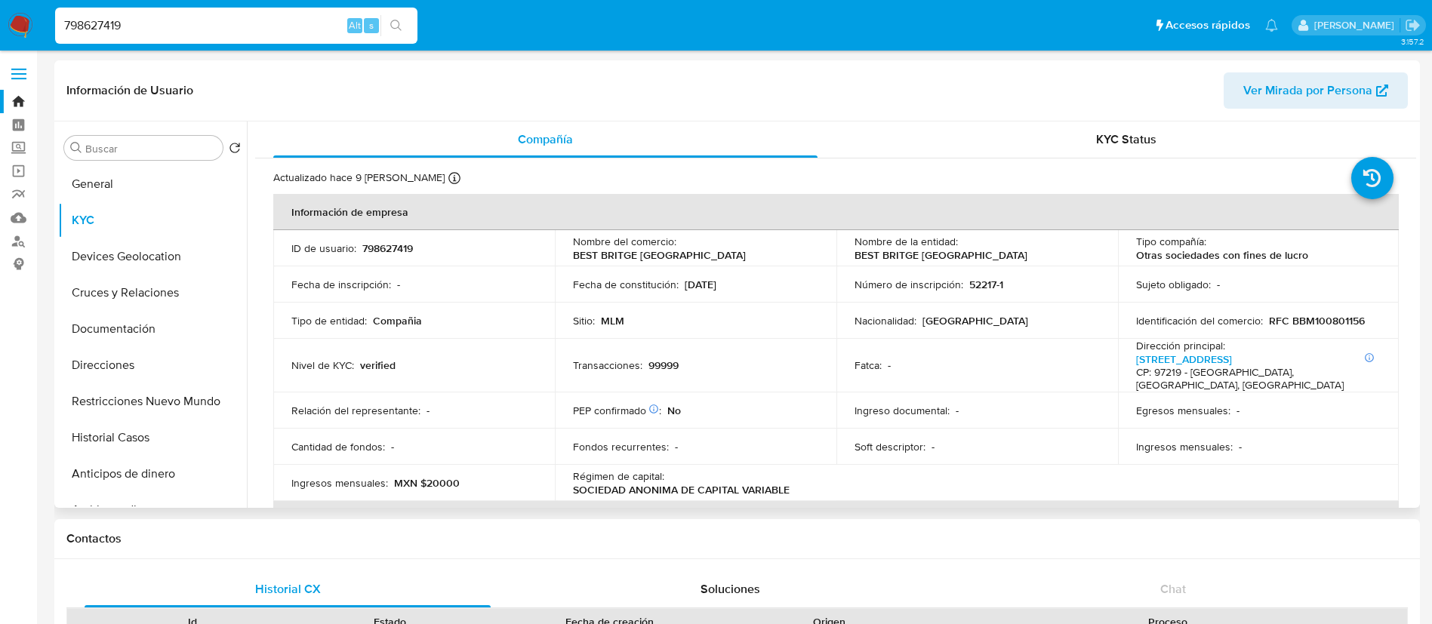
click at [379, 243] on p "798627419" at bounding box center [387, 249] width 51 height 14
copy p "798627419"
drag, startPoint x: 1076, startPoint y: 254, endPoint x: 960, endPoint y: 251, distance: 116.3
click at [960, 251] on div "Nombre de la entidad : BEST BRITGE MEXICO" at bounding box center [976, 248] width 245 height 27
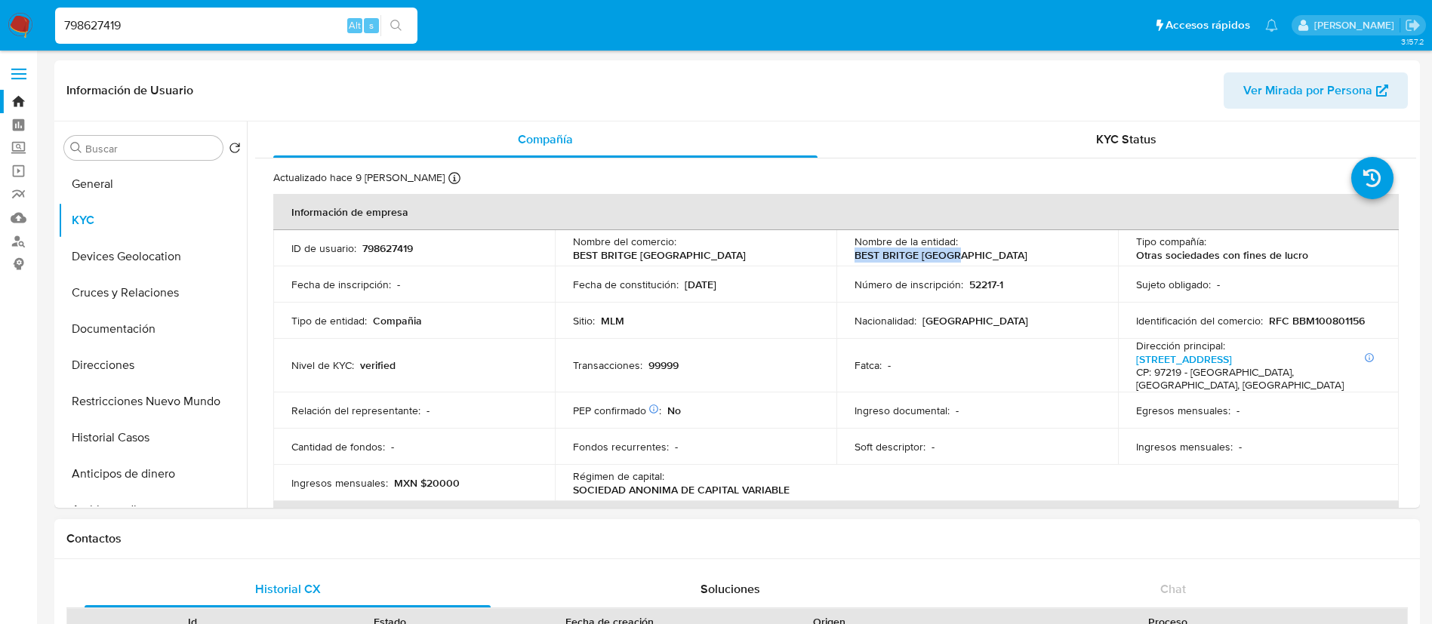
copy p "BEST BRITGE [GEOGRAPHIC_DATA]"
click at [381, 251] on p "798627419" at bounding box center [387, 249] width 51 height 14
copy p "798627419"
click at [164, 338] on button "Documentación" at bounding box center [146, 329] width 177 height 36
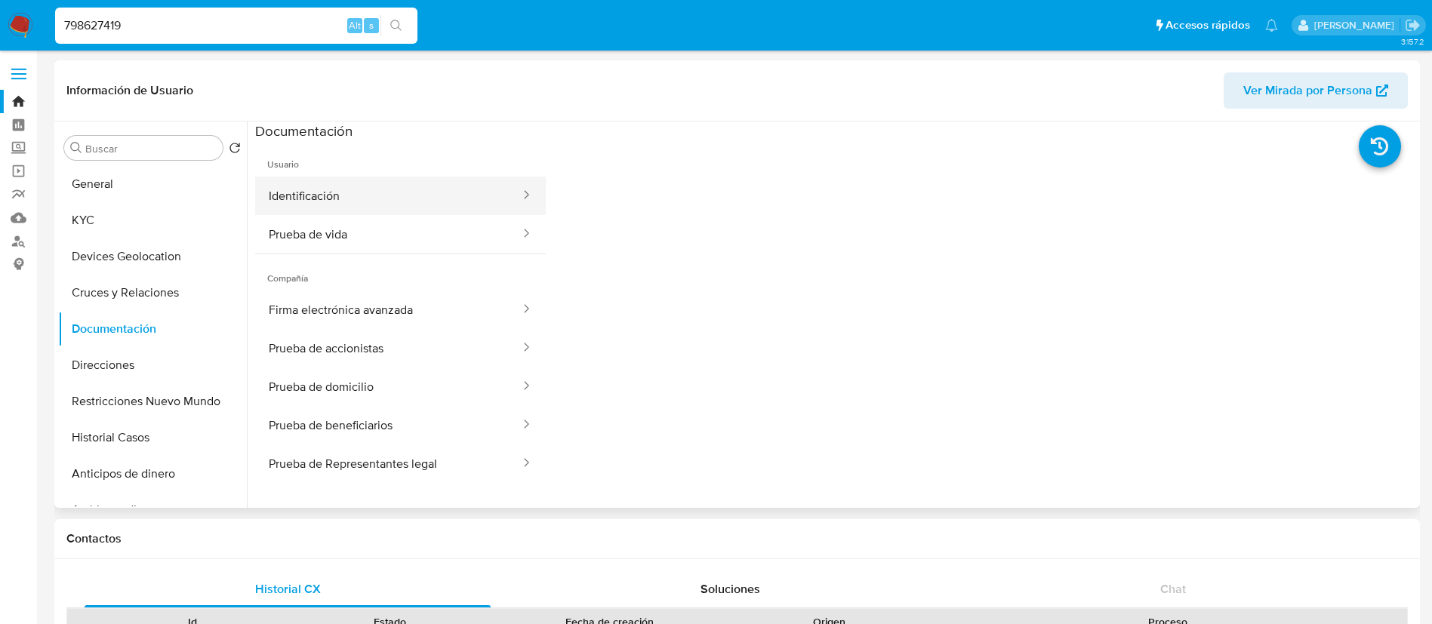
click at [375, 206] on button "Identificación" at bounding box center [388, 196] width 266 height 38
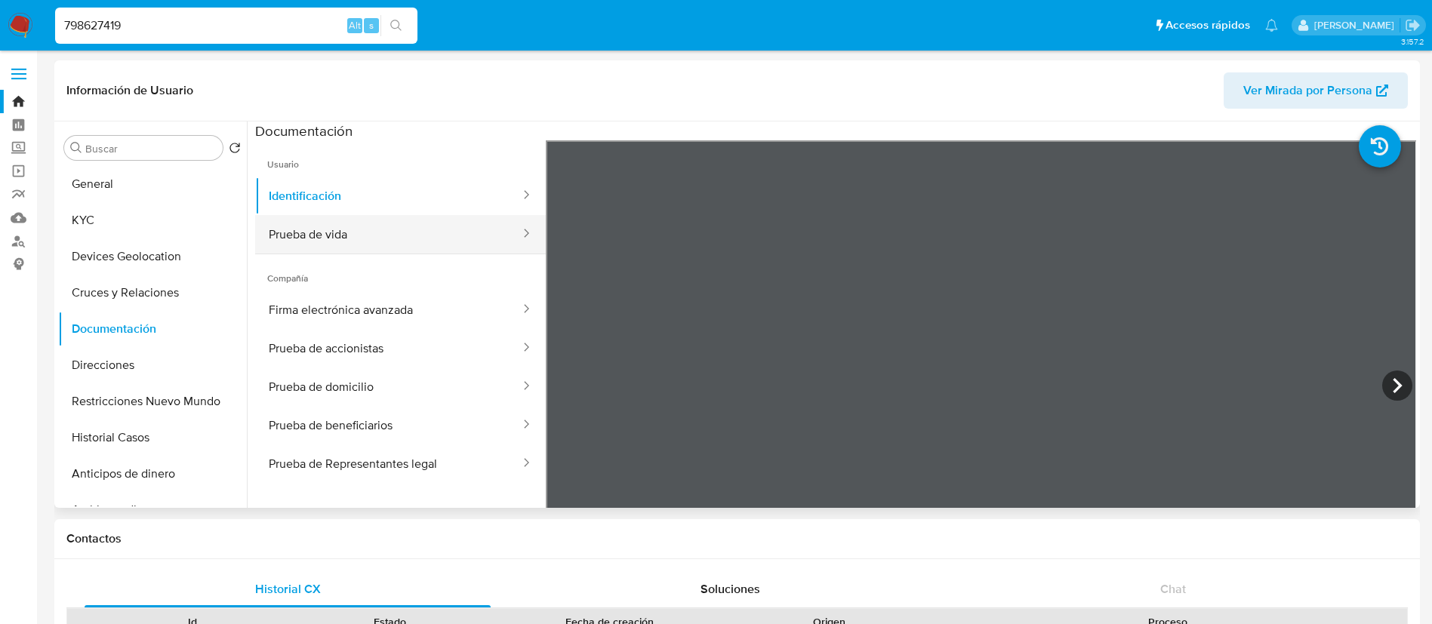
click at [444, 241] on button "Prueba de vida" at bounding box center [388, 234] width 266 height 38
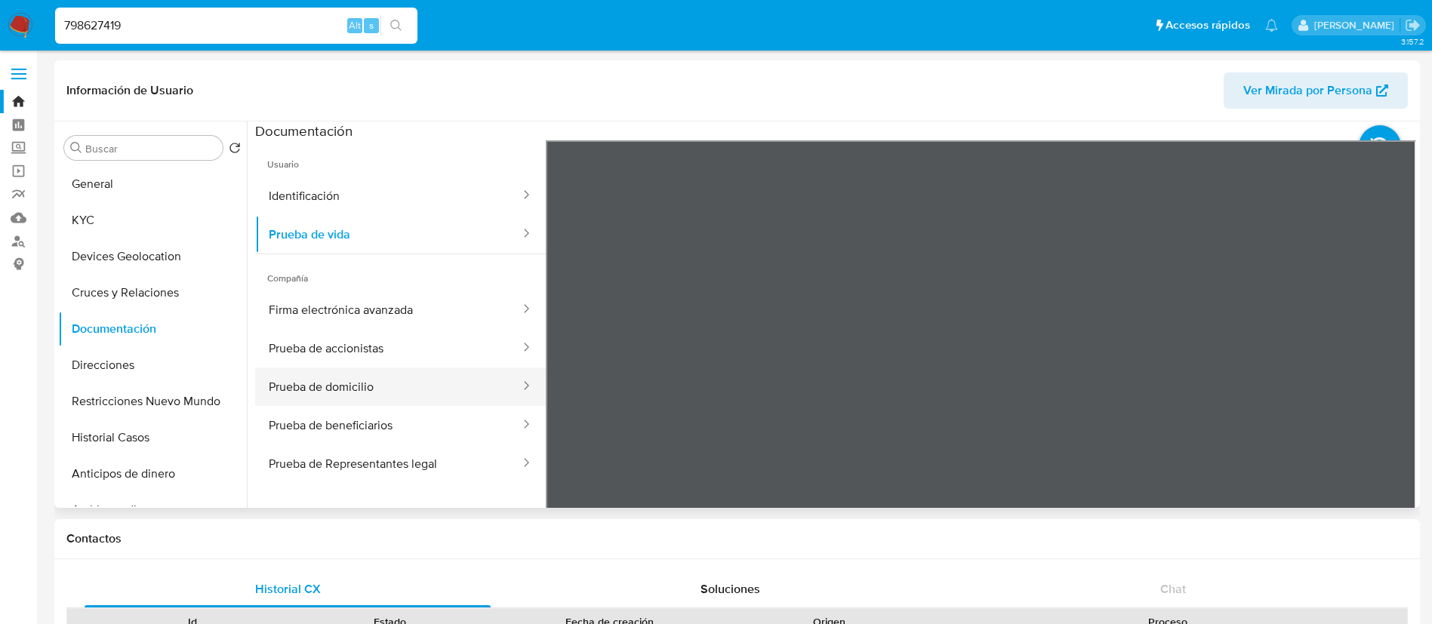
scroll to position [128, 0]
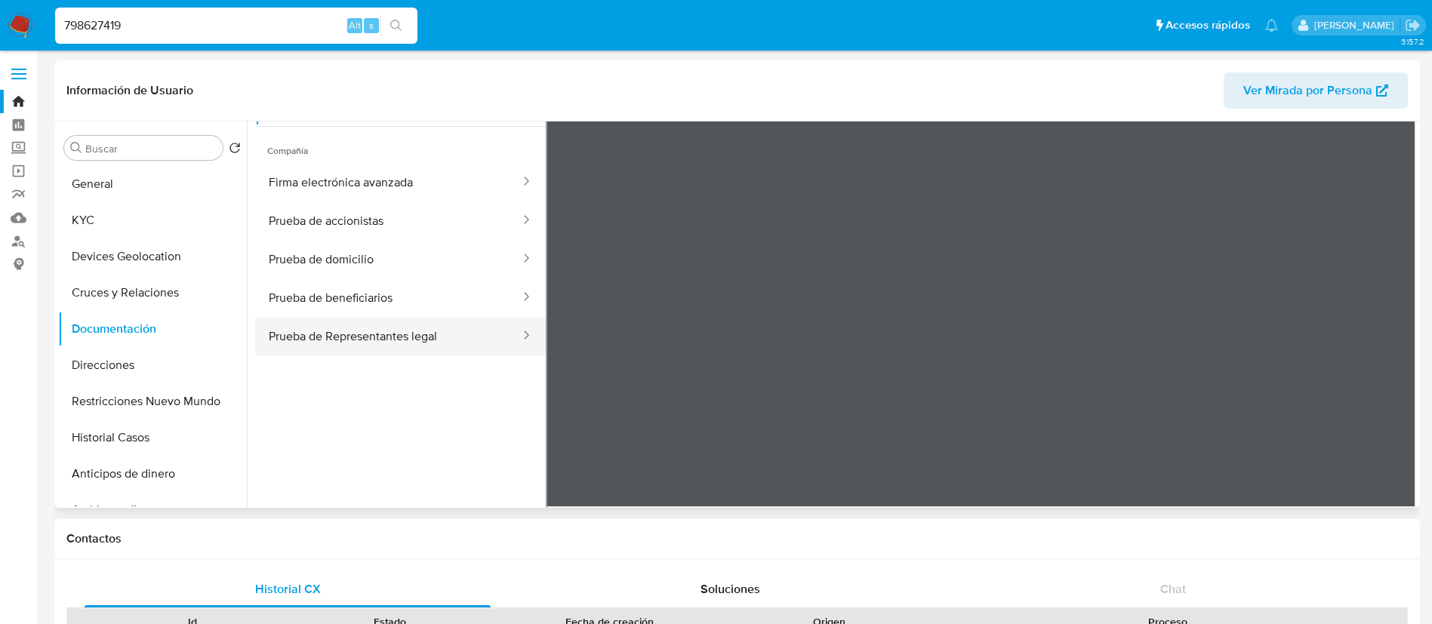
click at [383, 345] on button "Prueba de Representantes legal" at bounding box center [388, 336] width 266 height 38
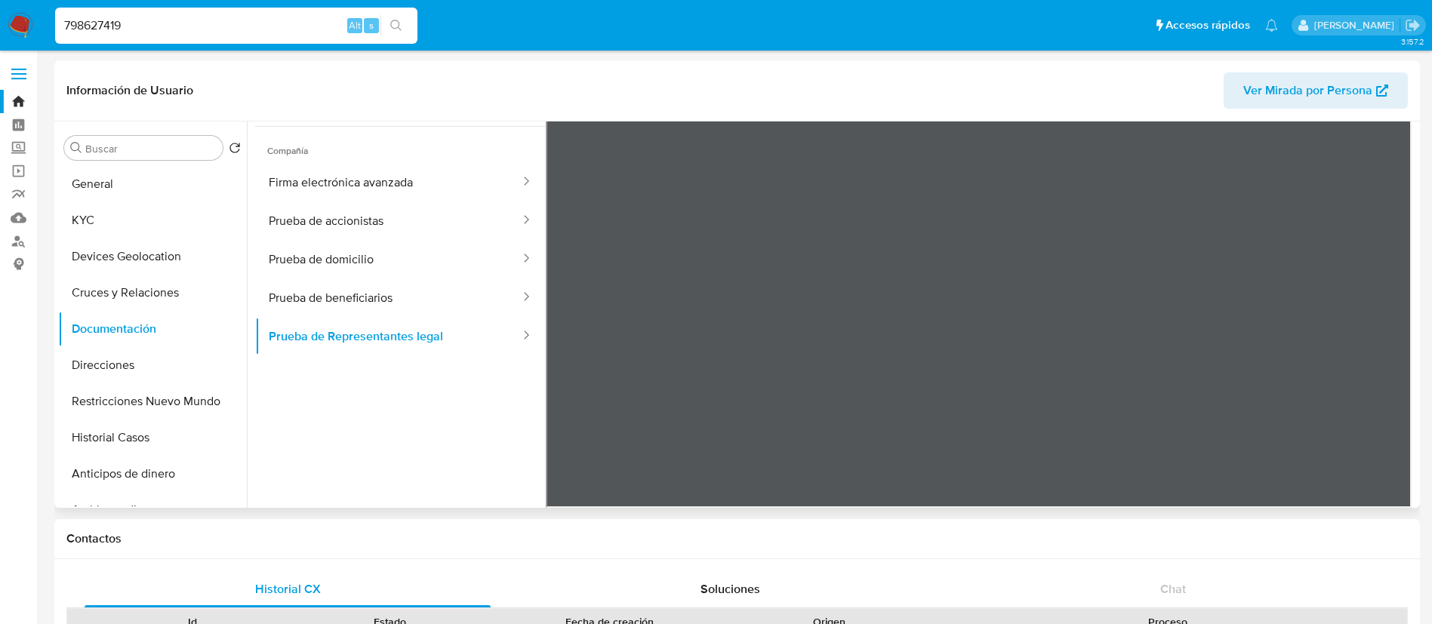
scroll to position [14, 0]
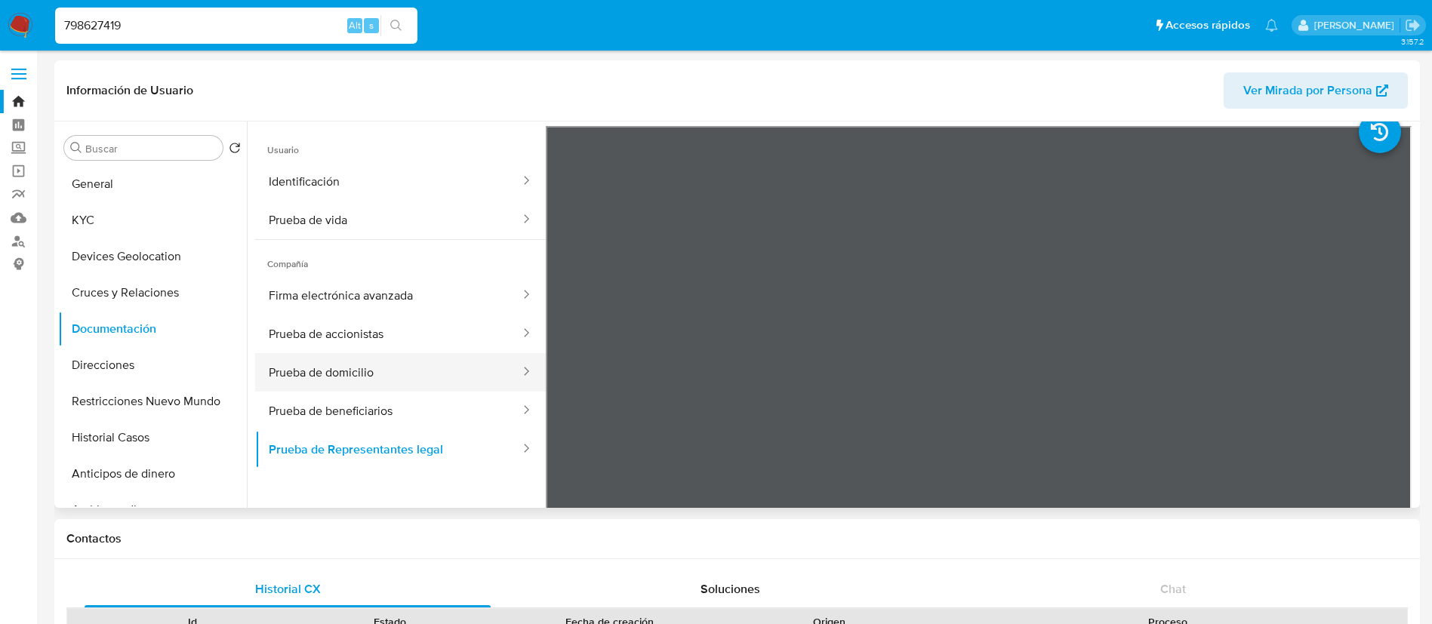
click at [383, 383] on button "Prueba de domicilio" at bounding box center [388, 372] width 266 height 38
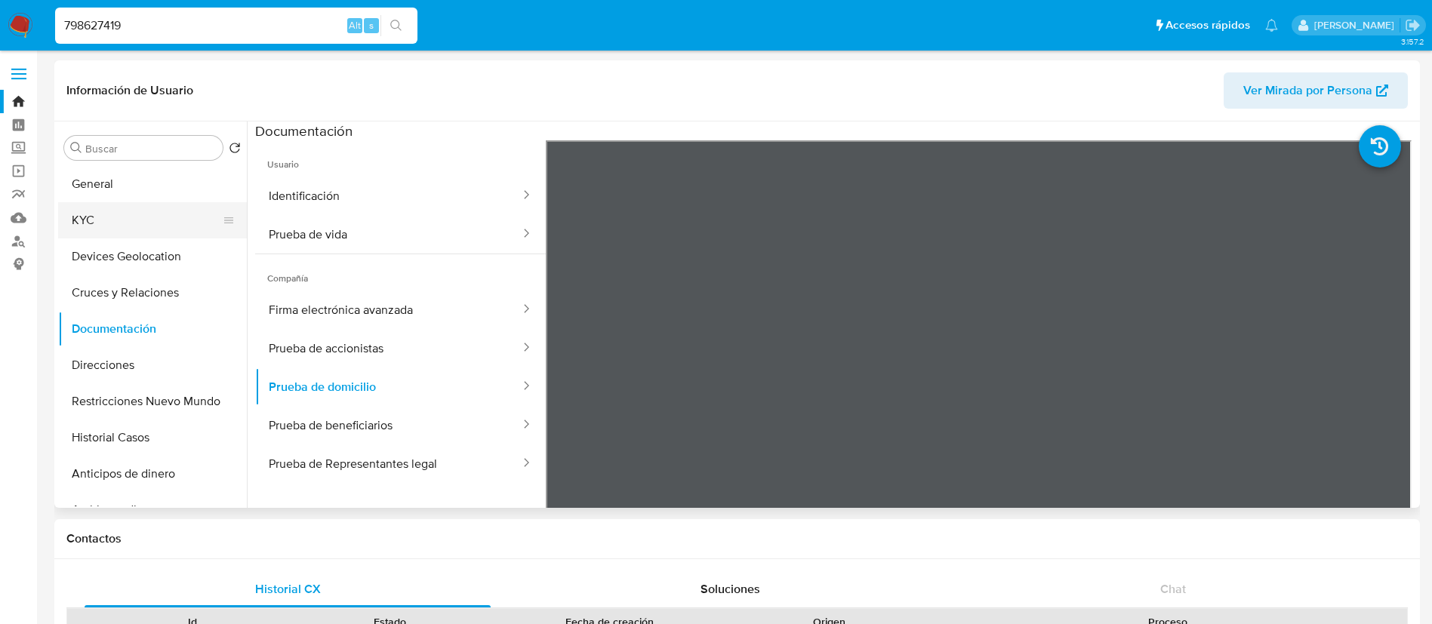
click at [151, 217] on button "KYC" at bounding box center [146, 220] width 177 height 36
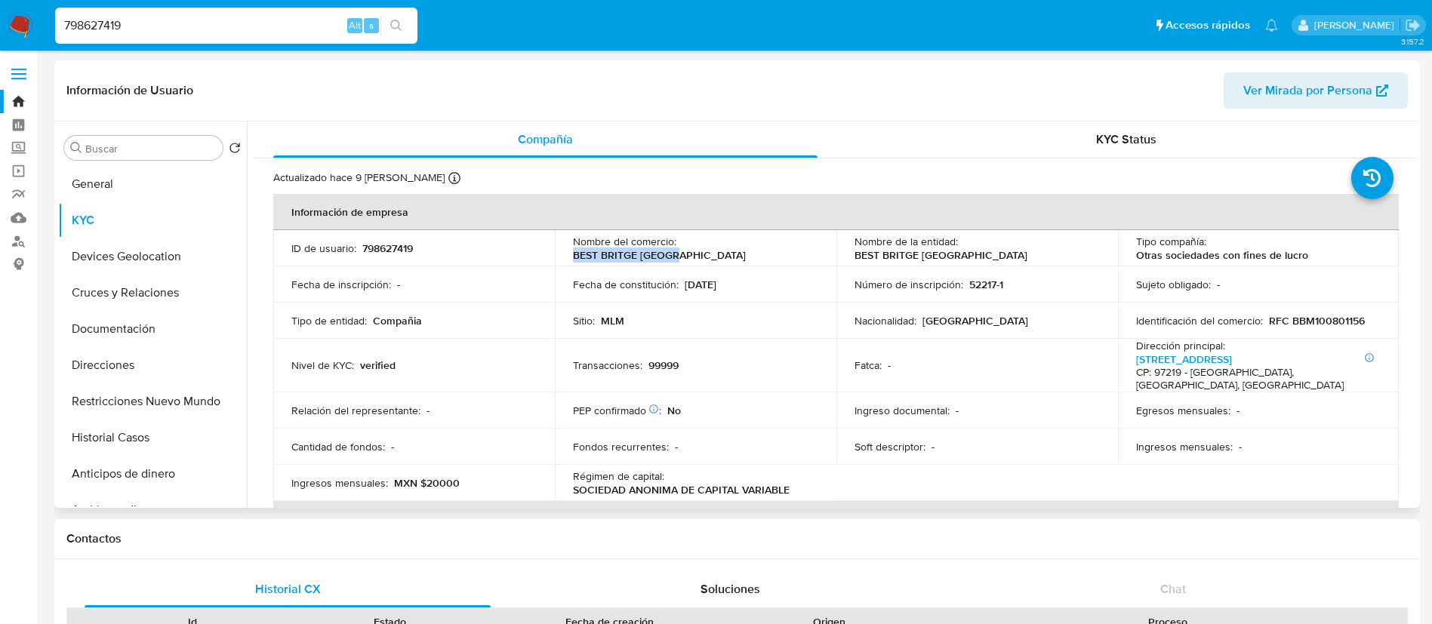
drag, startPoint x: 794, startPoint y: 248, endPoint x: 682, endPoint y: 243, distance: 112.6
click at [682, 243] on div "Nombre del comercio : BEST BRITGE MEXICO" at bounding box center [695, 248] width 245 height 27
copy p "BEST BRITGE [GEOGRAPHIC_DATA]"
click at [162, 339] on button "Documentación" at bounding box center [146, 329] width 177 height 36
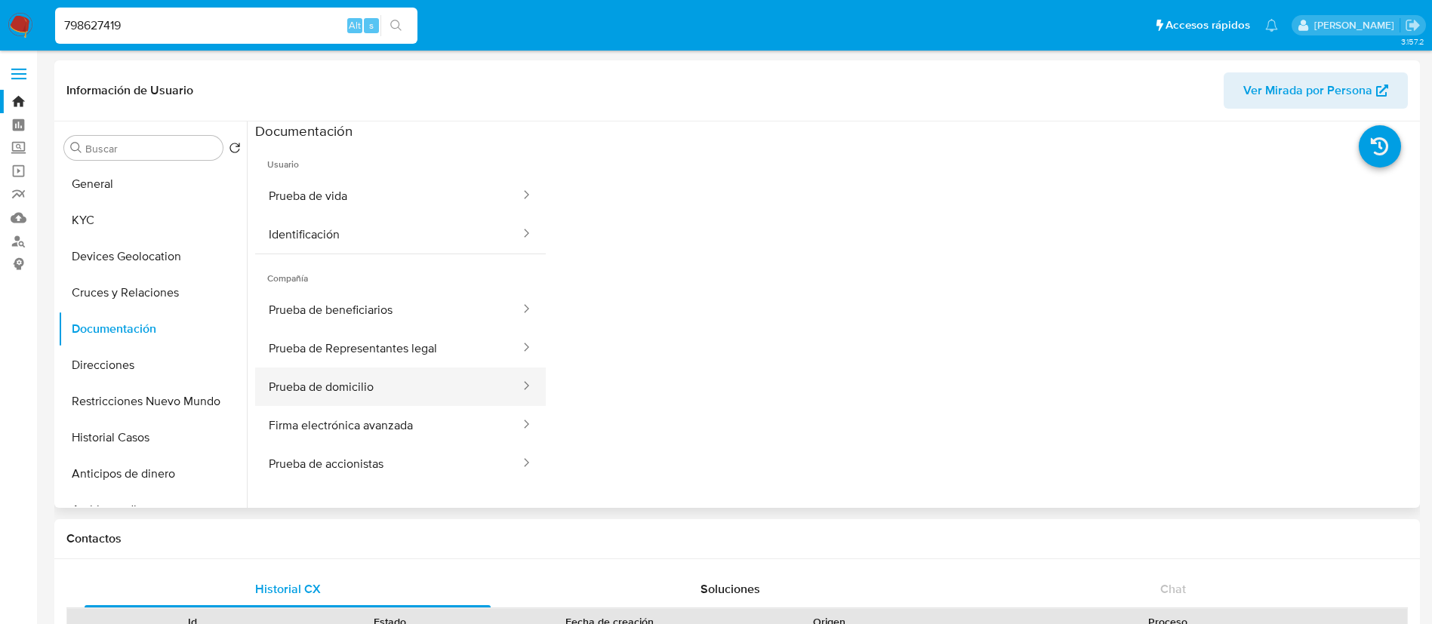
click at [368, 386] on button "Prueba de domicilio" at bounding box center [388, 387] width 266 height 38
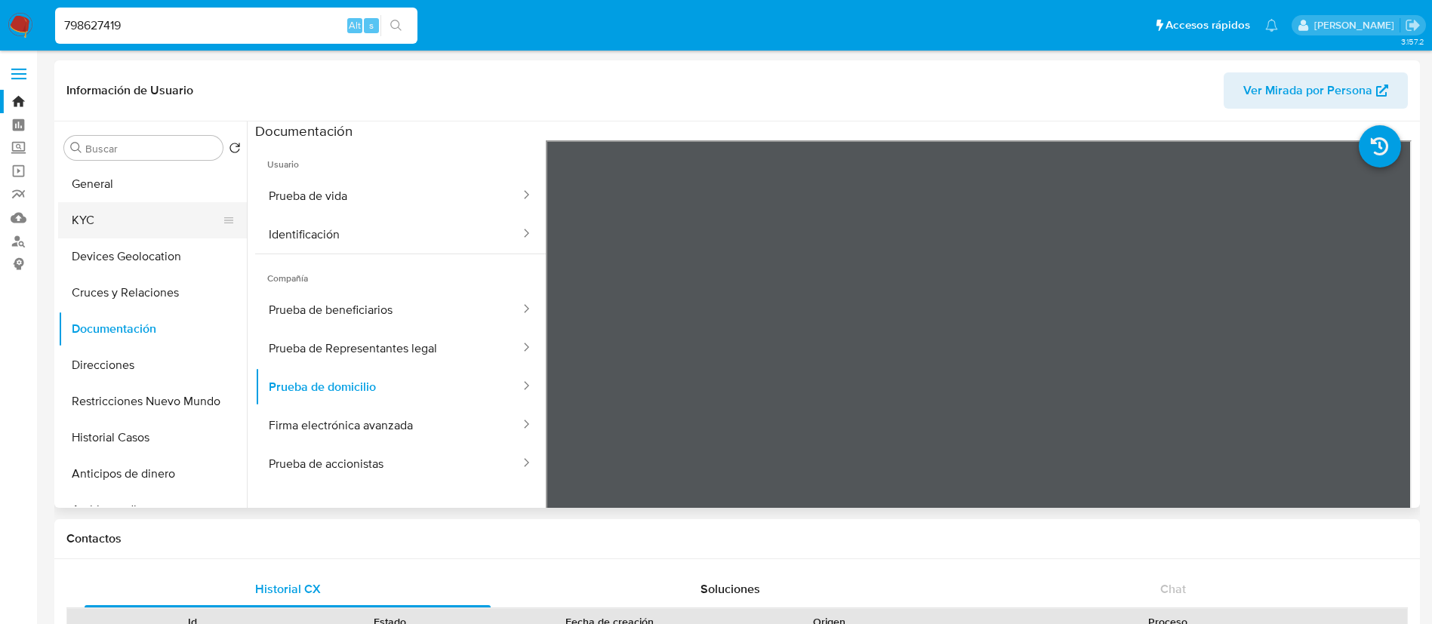
click at [140, 227] on button "KYC" at bounding box center [146, 220] width 177 height 36
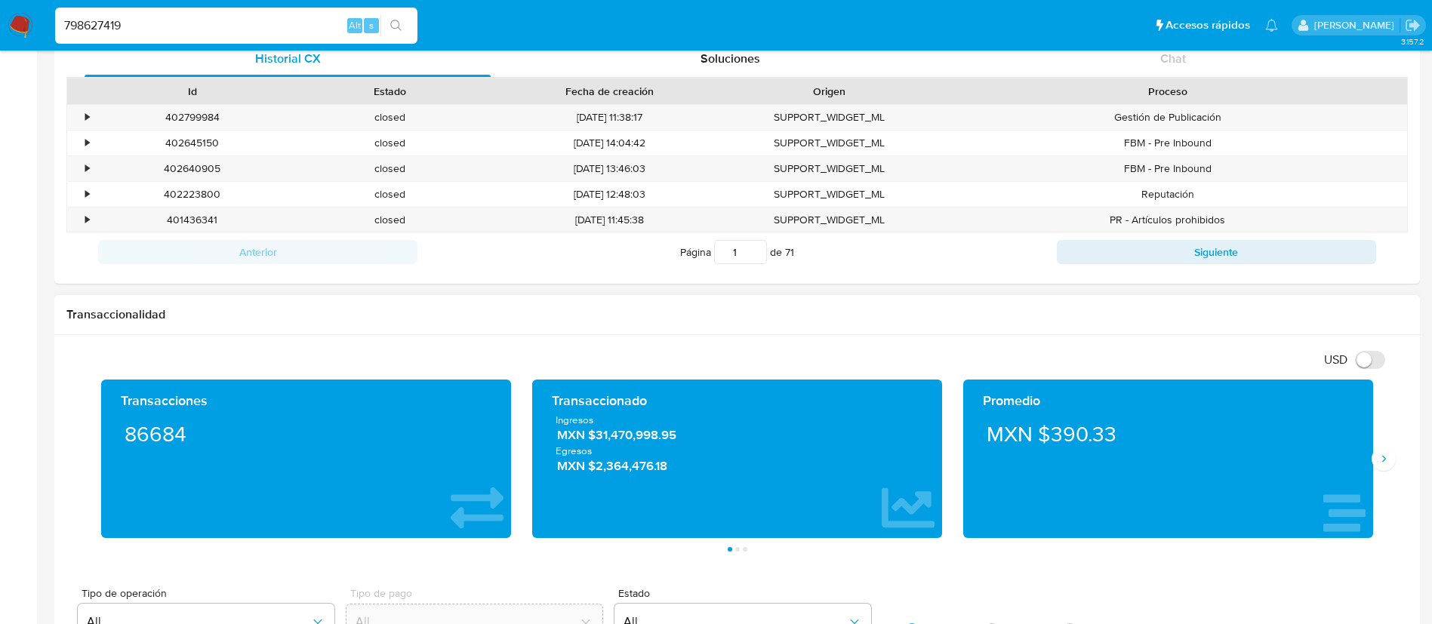
scroll to position [566, 0]
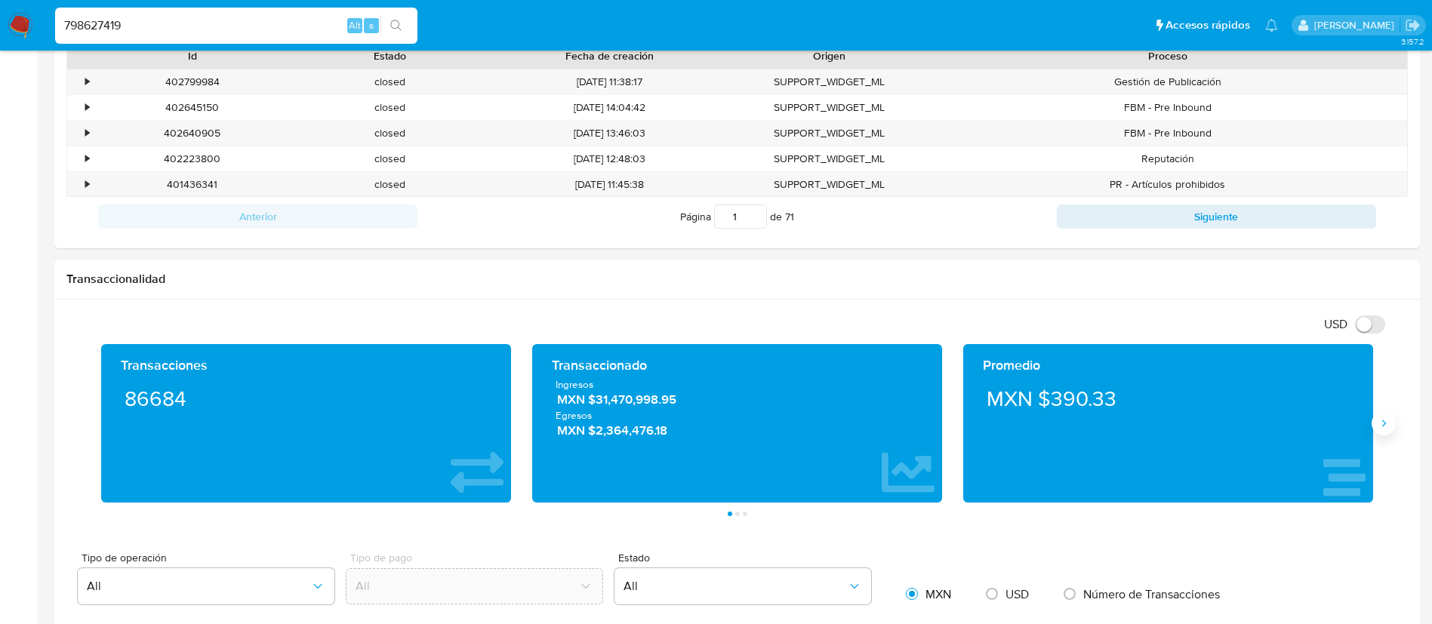
click at [1385, 429] on icon "Siguiente" at bounding box center [1384, 423] width 12 height 12
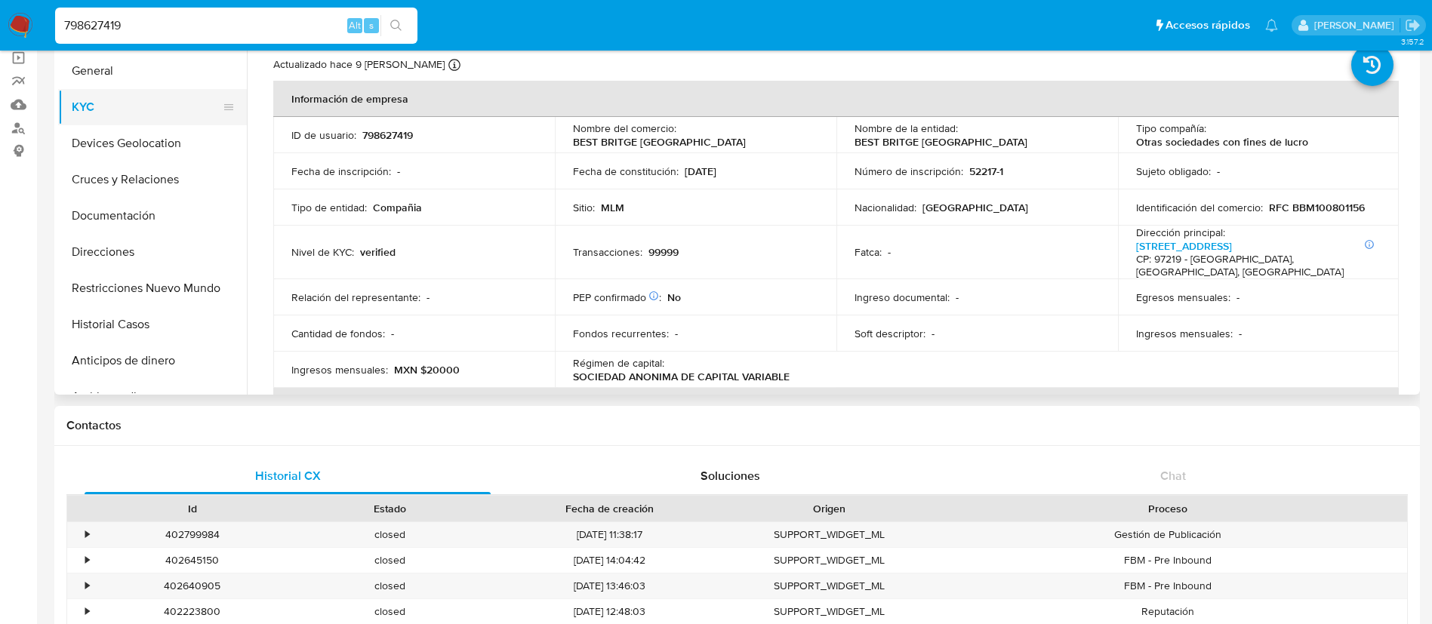
scroll to position [0, 0]
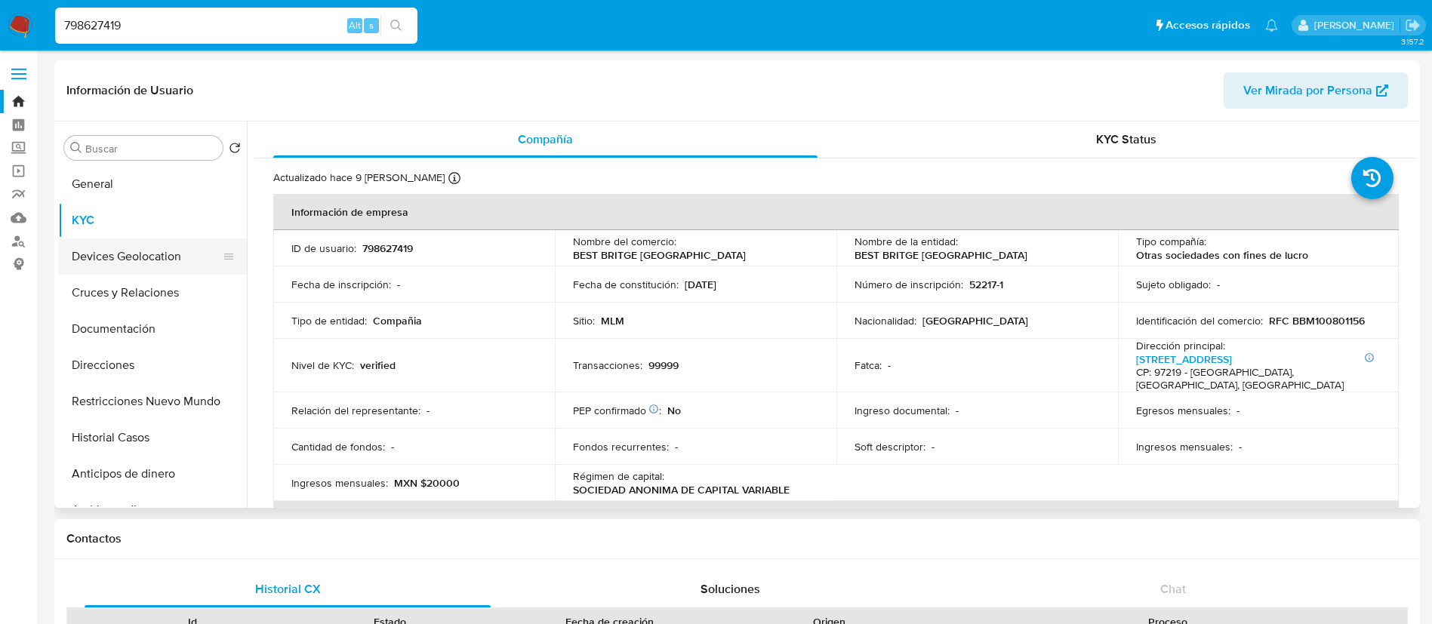
click at [136, 263] on button "Devices Geolocation" at bounding box center [146, 257] width 177 height 36
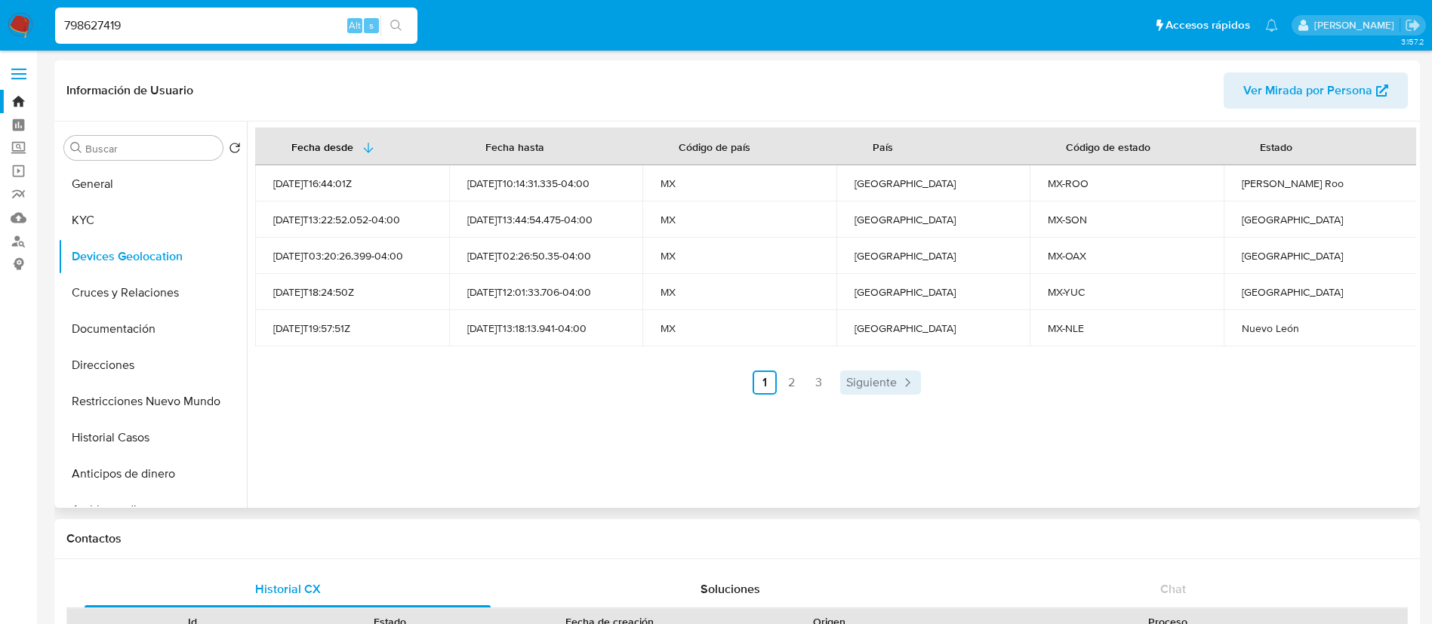
click at [847, 383] on span "Siguiente" at bounding box center [871, 383] width 51 height 12
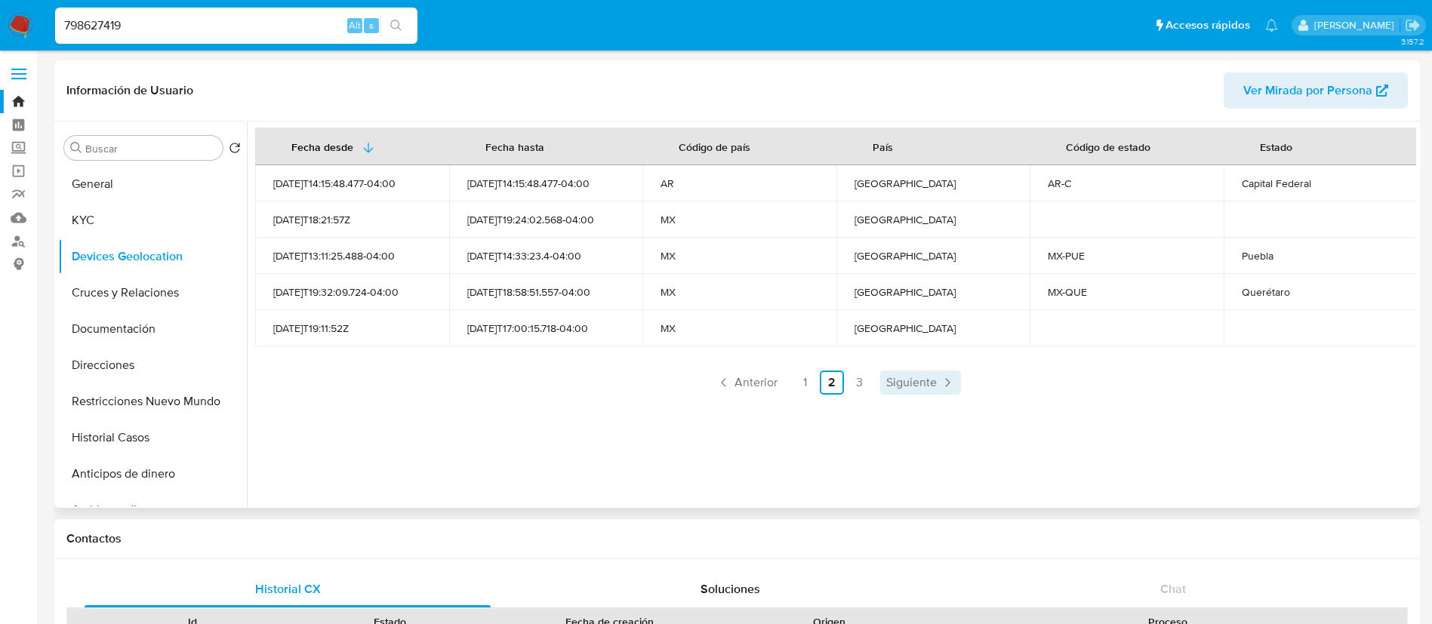
click at [911, 383] on span "Siguiente" at bounding box center [911, 383] width 51 height 12
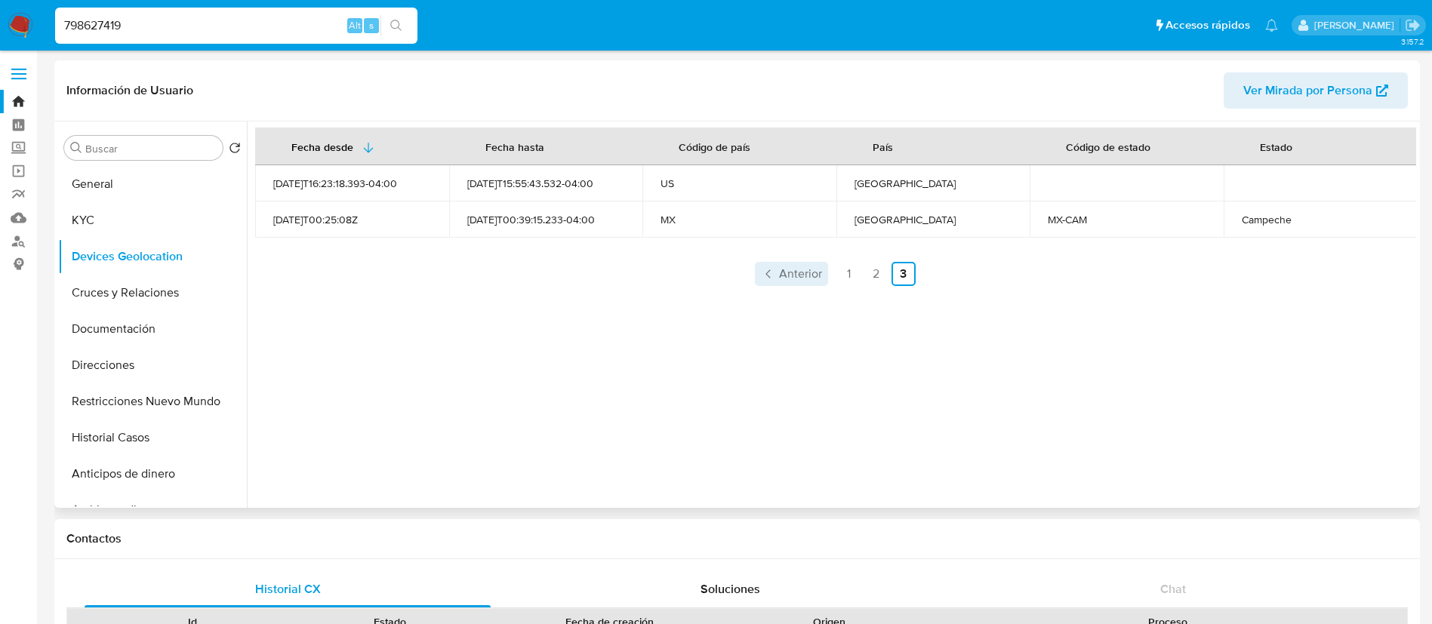
click at [793, 272] on span "Anterior" at bounding box center [800, 274] width 43 height 12
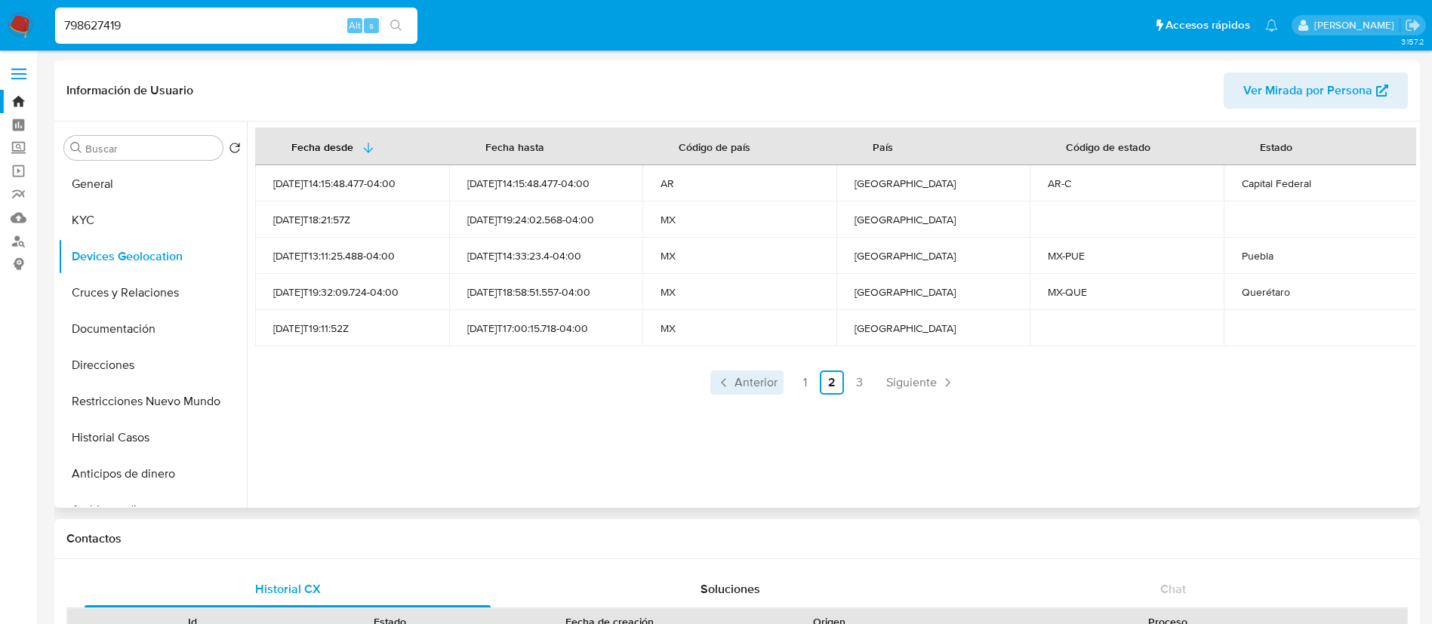
click at [793, 272] on td "MX" at bounding box center [739, 256] width 194 height 36
click at [765, 389] on span "Anterior" at bounding box center [755, 383] width 43 height 12
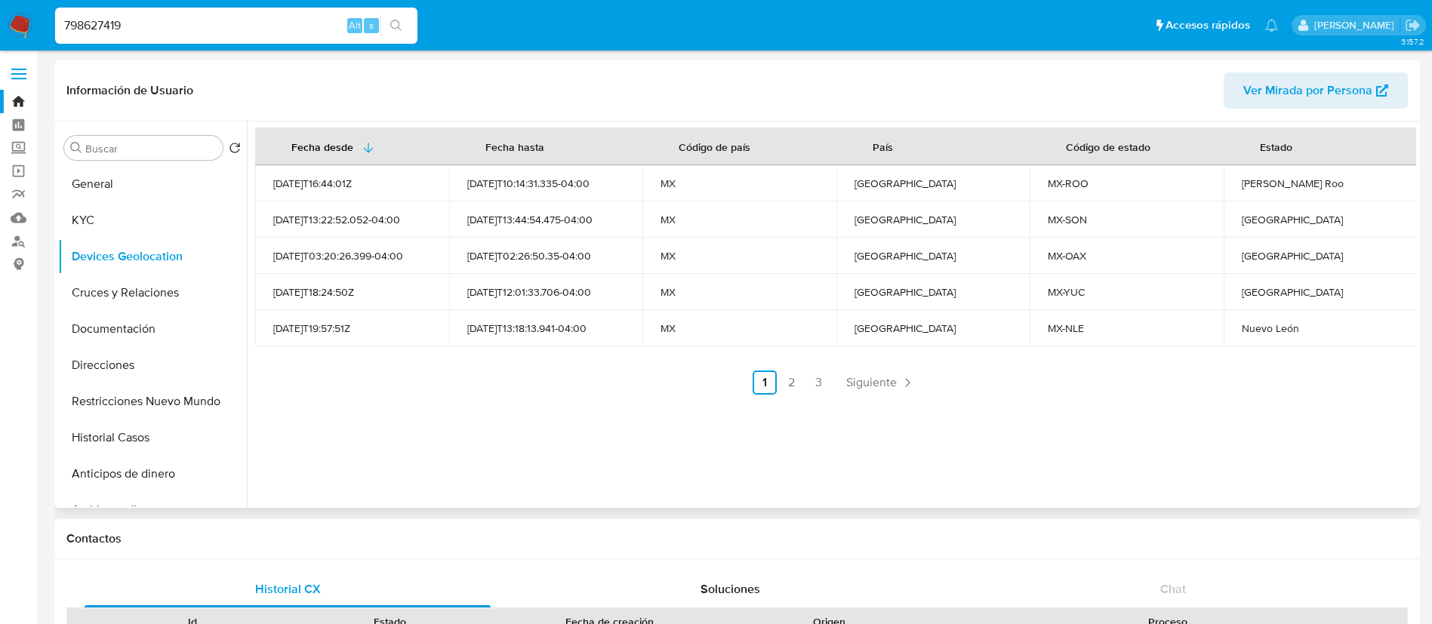
click at [854, 395] on div "Fecha desde [GEOGRAPHIC_DATA] hasta Código de país País Código de estado Estado…" at bounding box center [831, 315] width 1169 height 386
click at [854, 393] on link "Siguiente" at bounding box center [880, 383] width 81 height 24
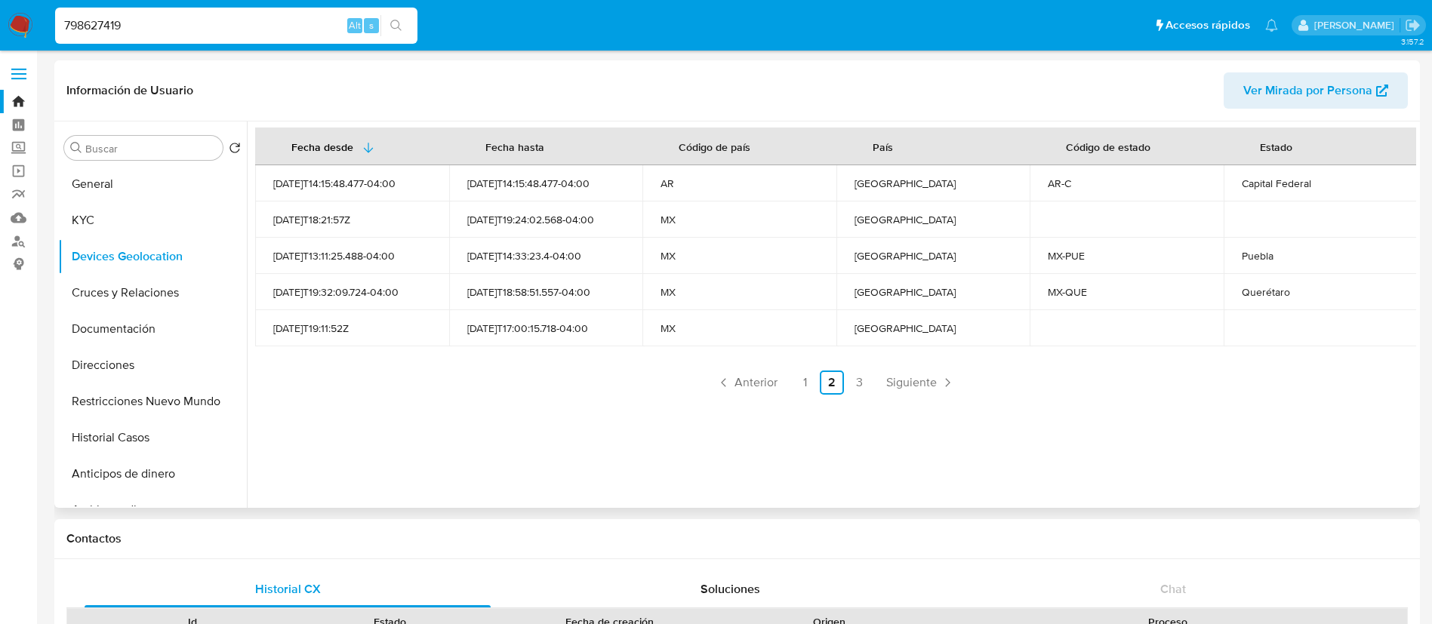
click at [898, 395] on div "Fecha desde [GEOGRAPHIC_DATA] hasta Código de país País Código de estado Estado…" at bounding box center [831, 315] width 1169 height 386
click at [913, 384] on span "Siguiente" at bounding box center [911, 383] width 51 height 12
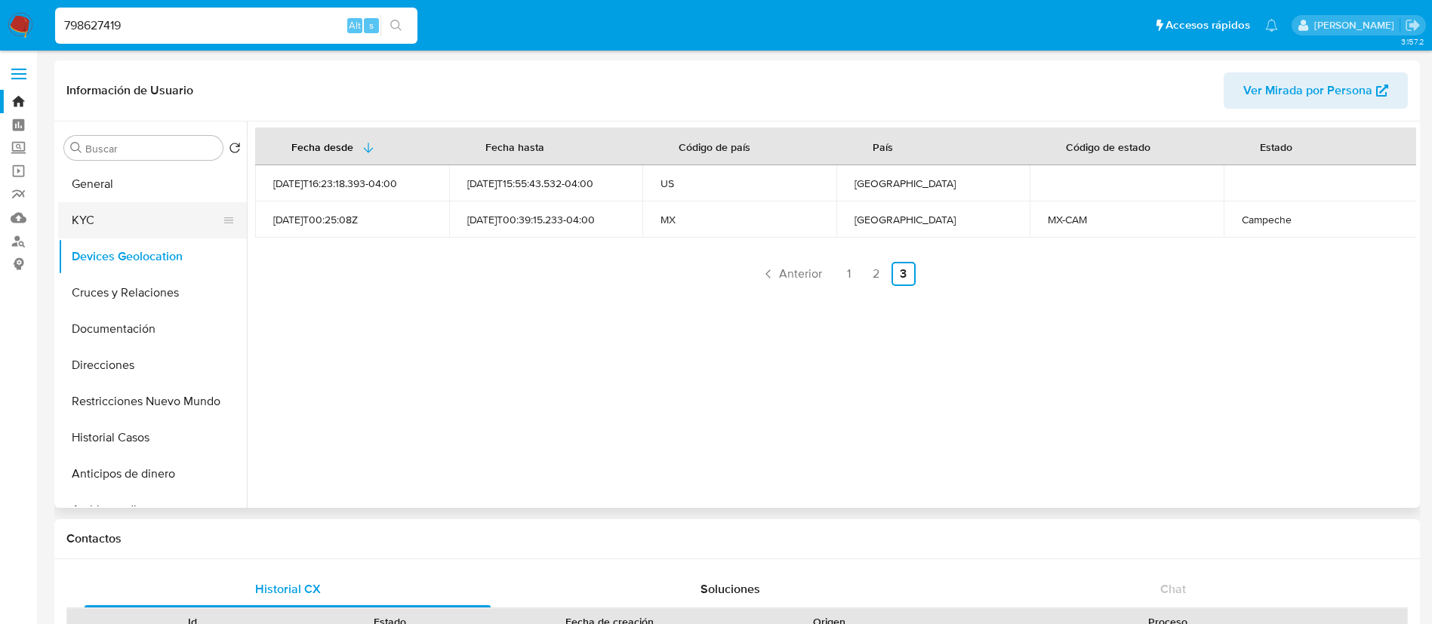
click at [145, 226] on button "KYC" at bounding box center [146, 220] width 177 height 36
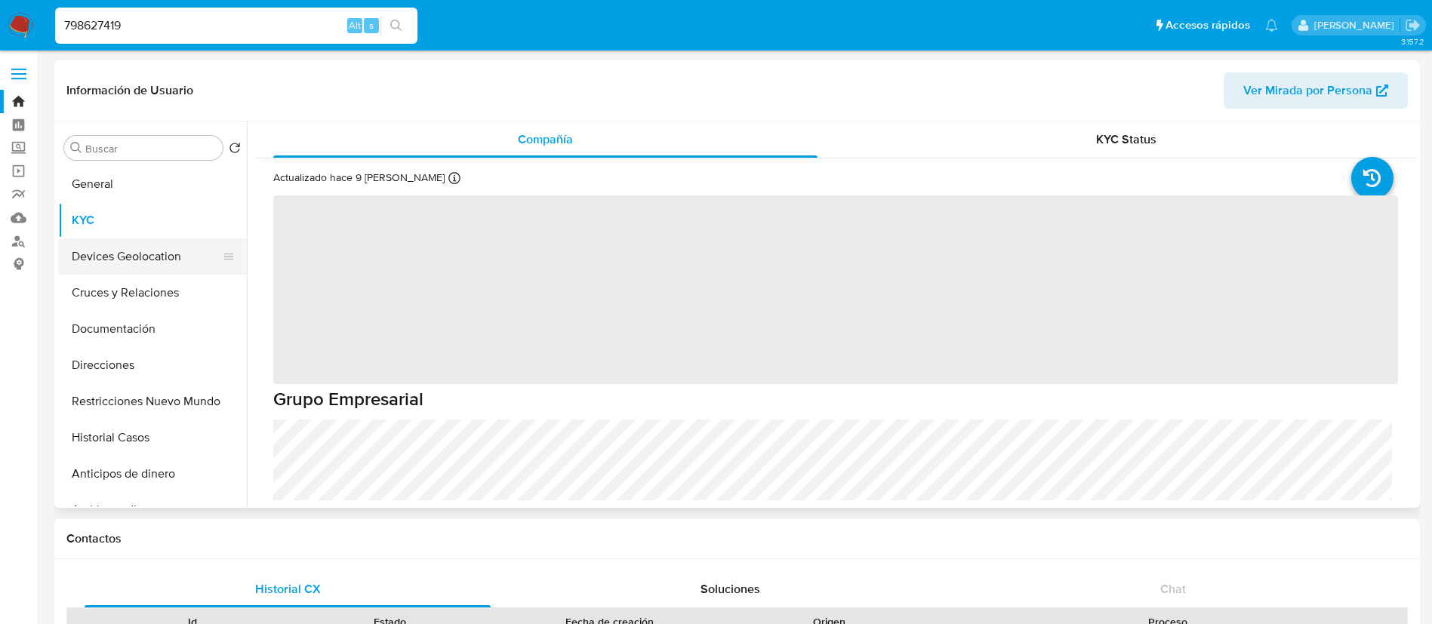
click at [166, 262] on button "Devices Geolocation" at bounding box center [146, 257] width 177 height 36
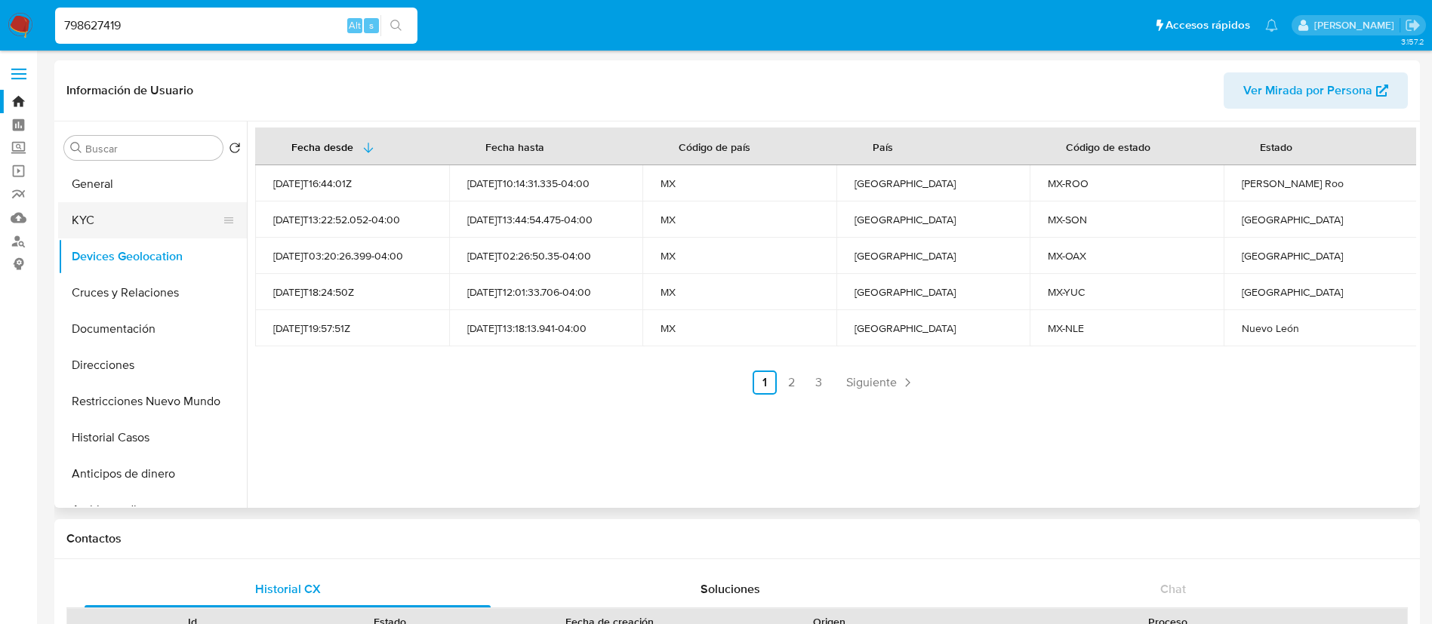
click at [177, 202] on button "KYC" at bounding box center [146, 220] width 177 height 36
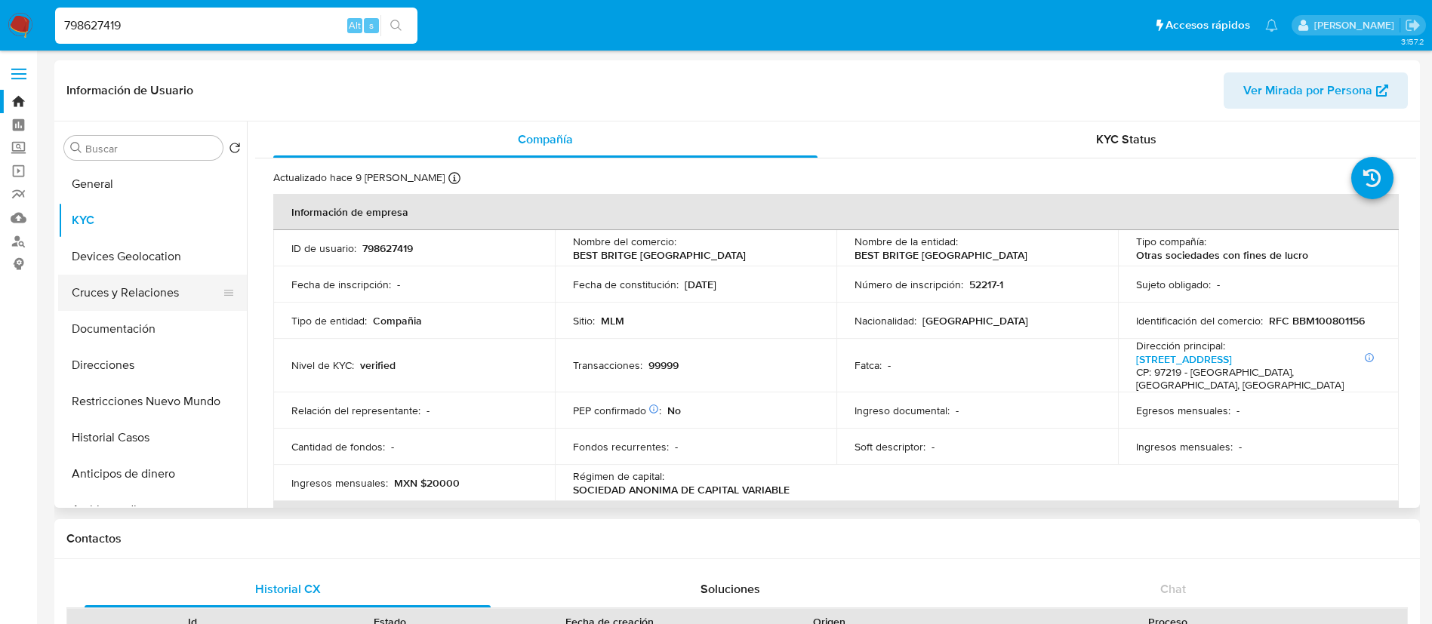
click at [123, 293] on button "Cruces y Relaciones" at bounding box center [146, 293] width 177 height 36
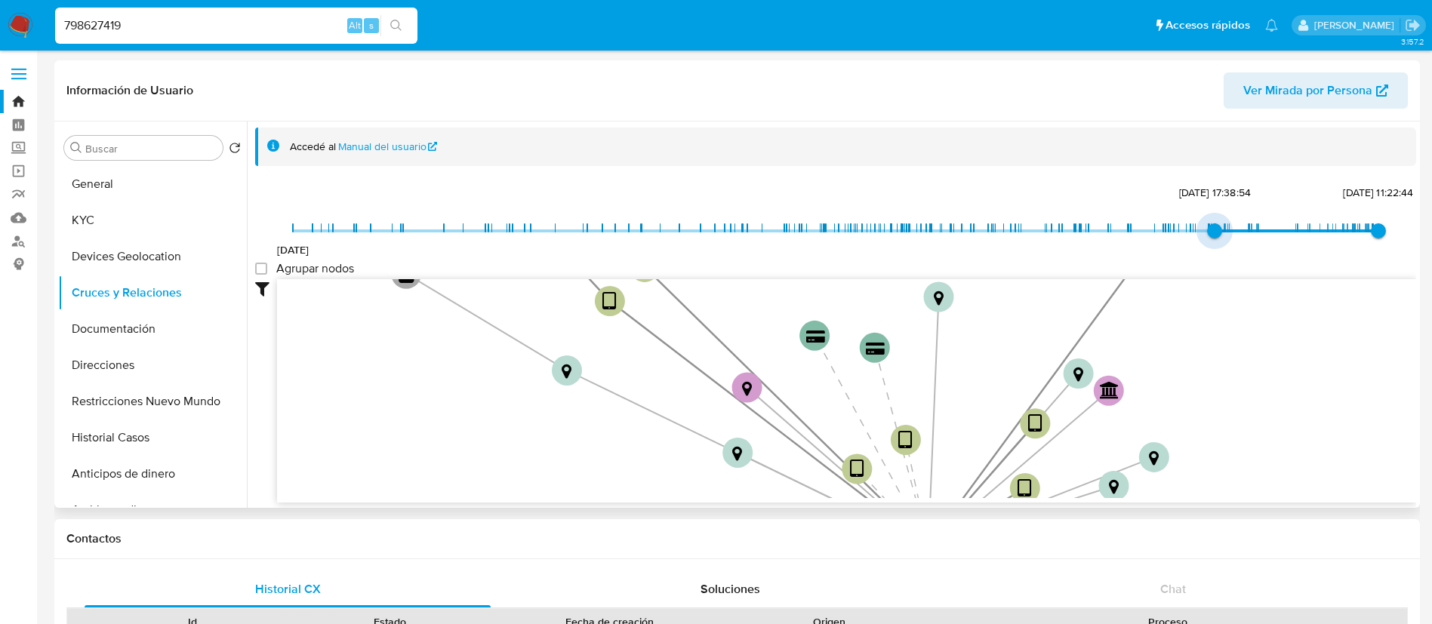
type input "1736560124000"
drag, startPoint x: 296, startPoint y: 229, endPoint x: 1208, endPoint y: 220, distance: 911.9
click at [1208, 223] on span "[DATE] 19:48:44" at bounding box center [1211, 230] width 15 height 15
click at [269, 268] on label "Agrupar nodos" at bounding box center [304, 268] width 99 height 15
click at [267, 268] on group_nodes "Agrupar nodos" at bounding box center [261, 269] width 12 height 12
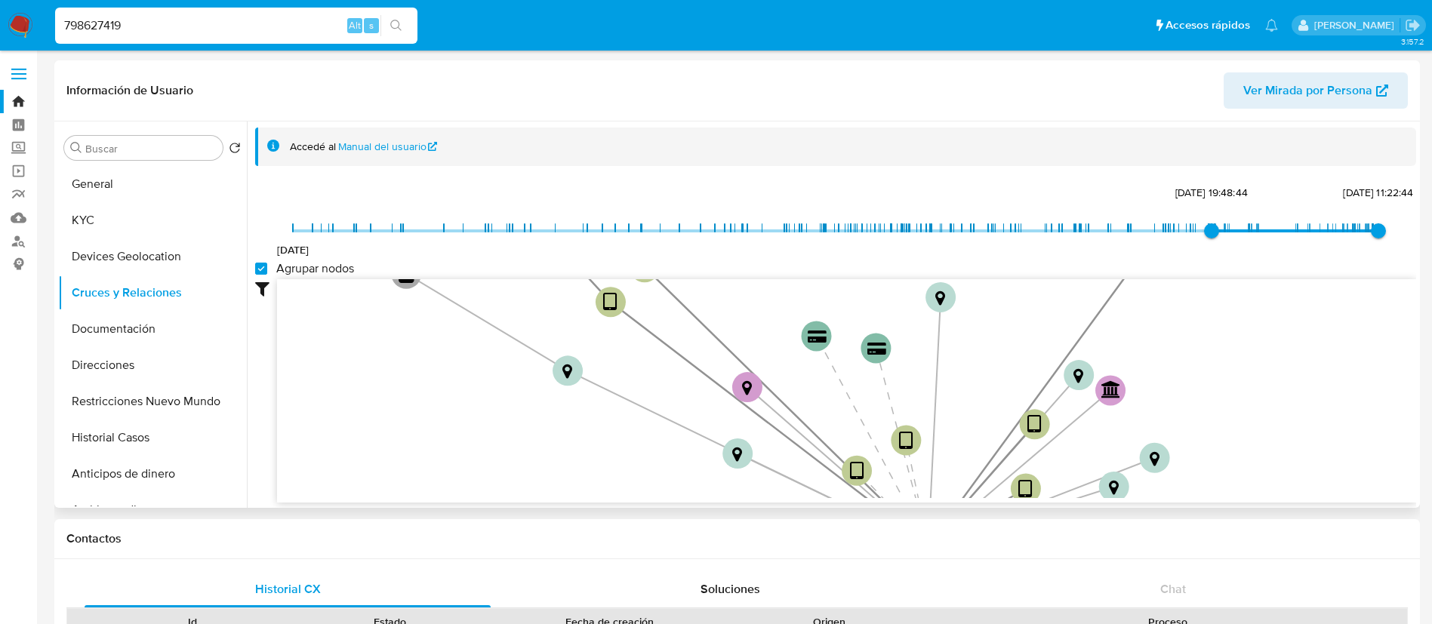
checkbox group_nodes "true"
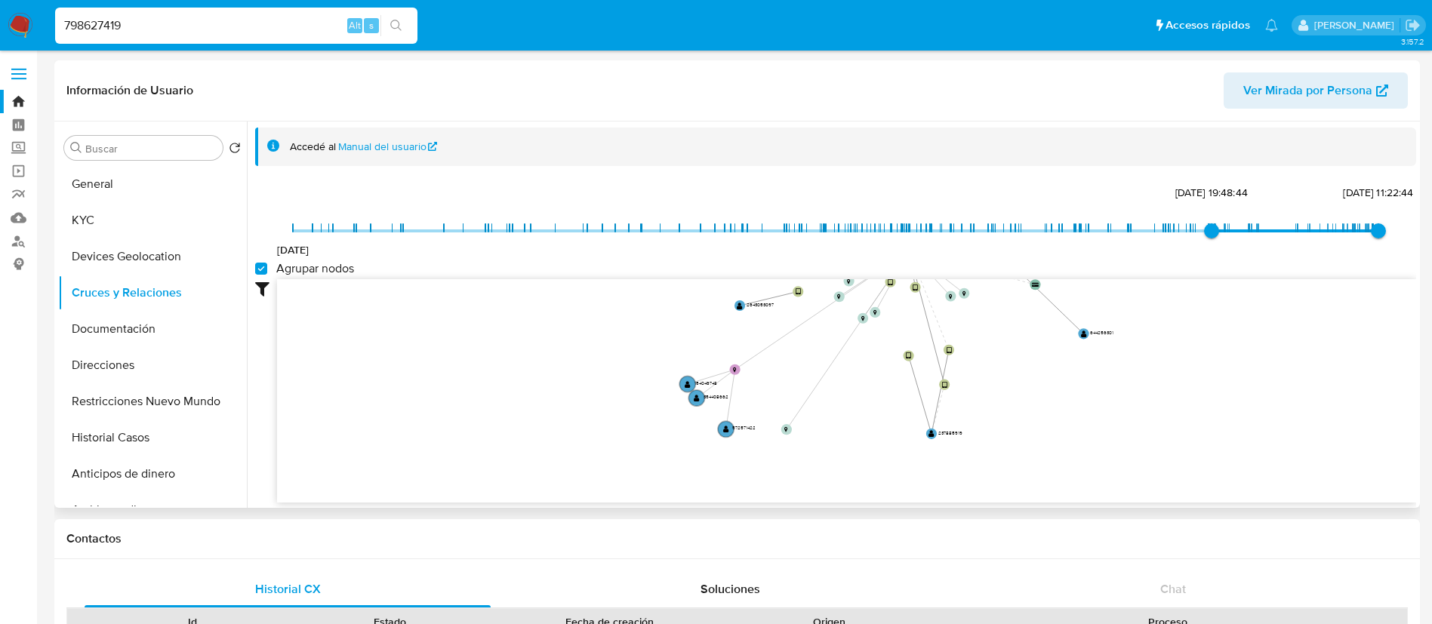
drag, startPoint x: 990, startPoint y: 390, endPoint x: 956, endPoint y: 172, distance: 220.8
click at [956, 172] on div "Accedé al Manual del usuario [DATE] [DATE] 19:48:44 [DATE] 11:22:44 Agrupar nod…" at bounding box center [835, 315] width 1161 height 375
click at [139, 321] on button "Documentación" at bounding box center [146, 329] width 177 height 36
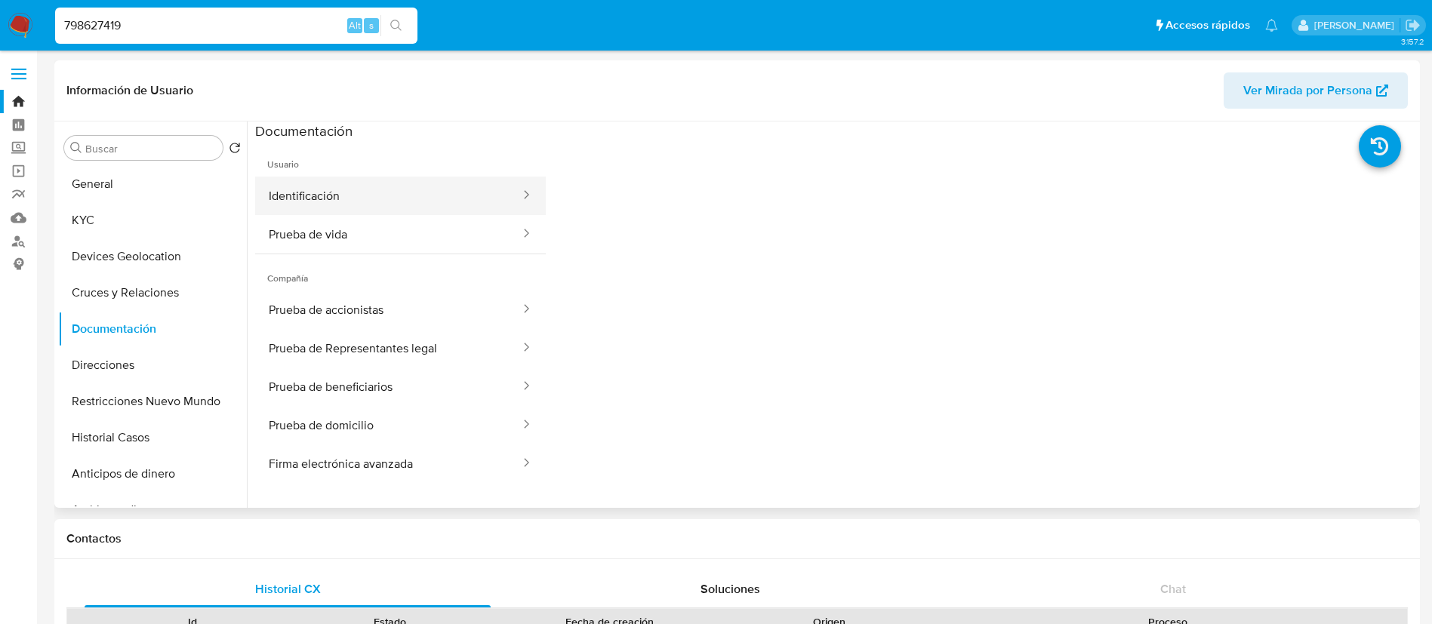
click at [329, 196] on button "Identificación" at bounding box center [388, 196] width 266 height 38
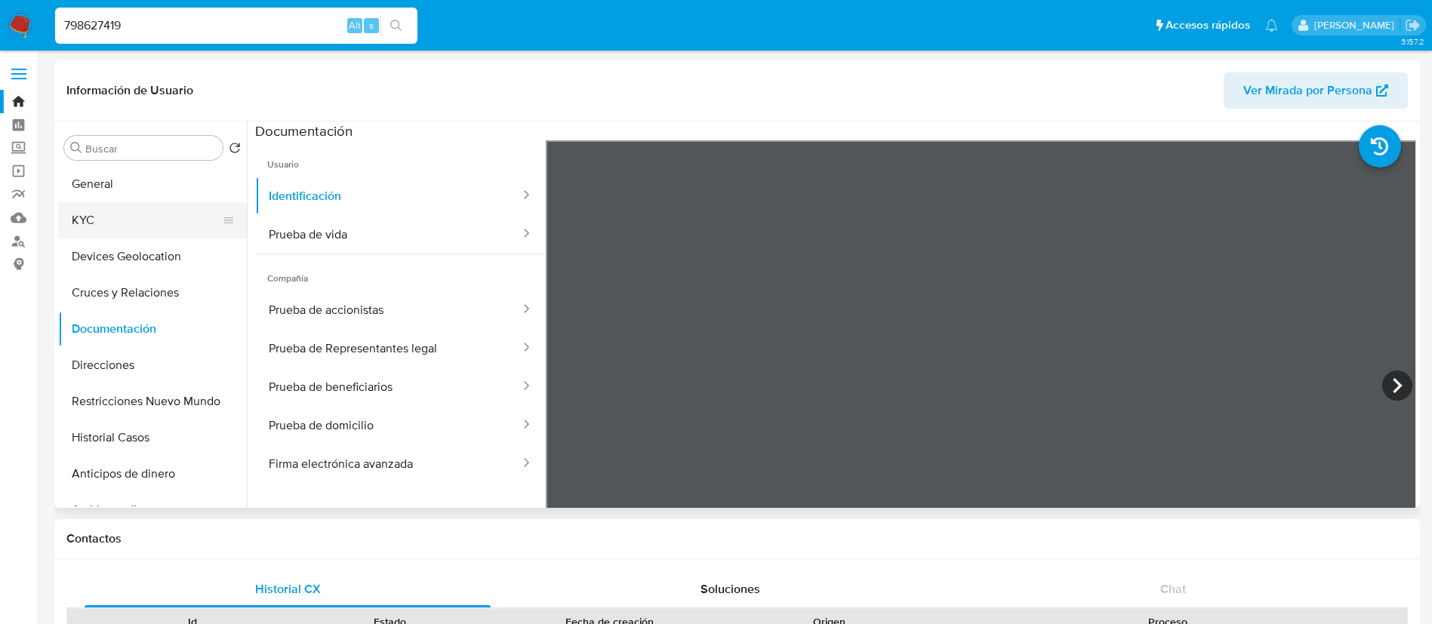
click at [137, 205] on button "KYC" at bounding box center [146, 220] width 177 height 36
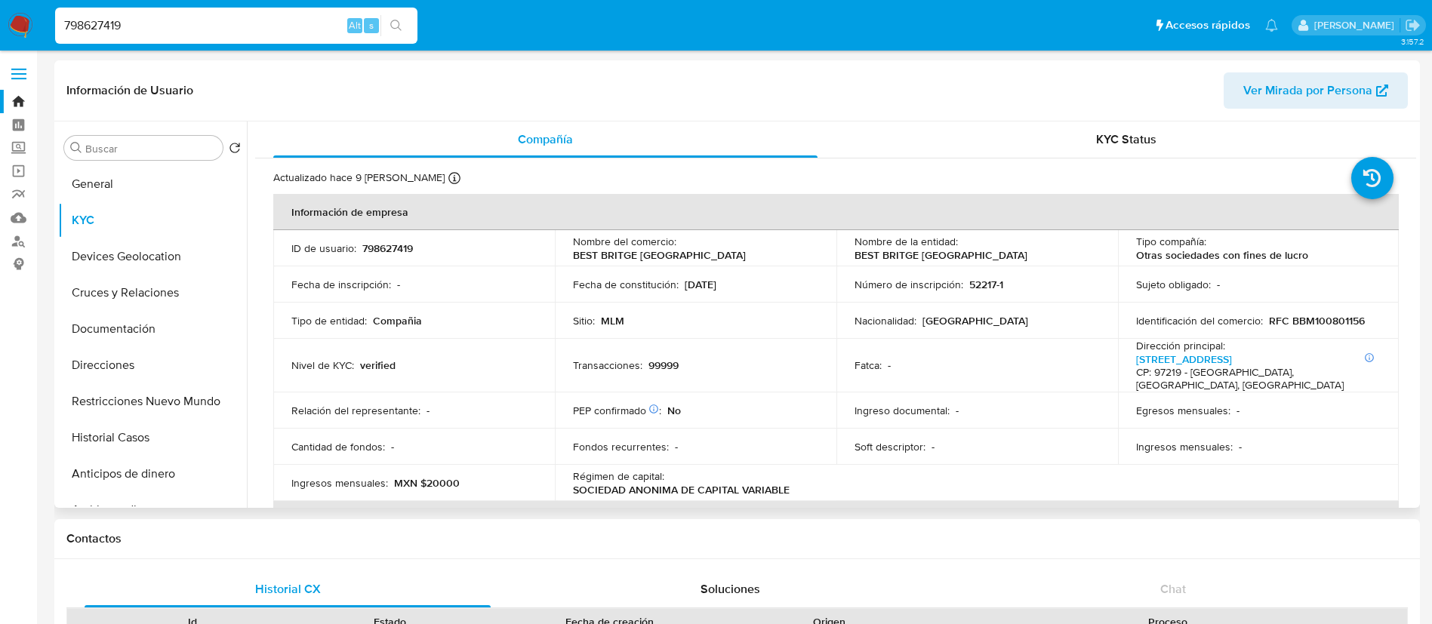
drag, startPoint x: 1417, startPoint y: 167, endPoint x: 1418, endPoint y: 181, distance: 14.4
click at [1418, 181] on div "Buscar Volver al orden por defecto General KYC Devices Geolocation Cruces y Rel…" at bounding box center [736, 315] width 1365 height 386
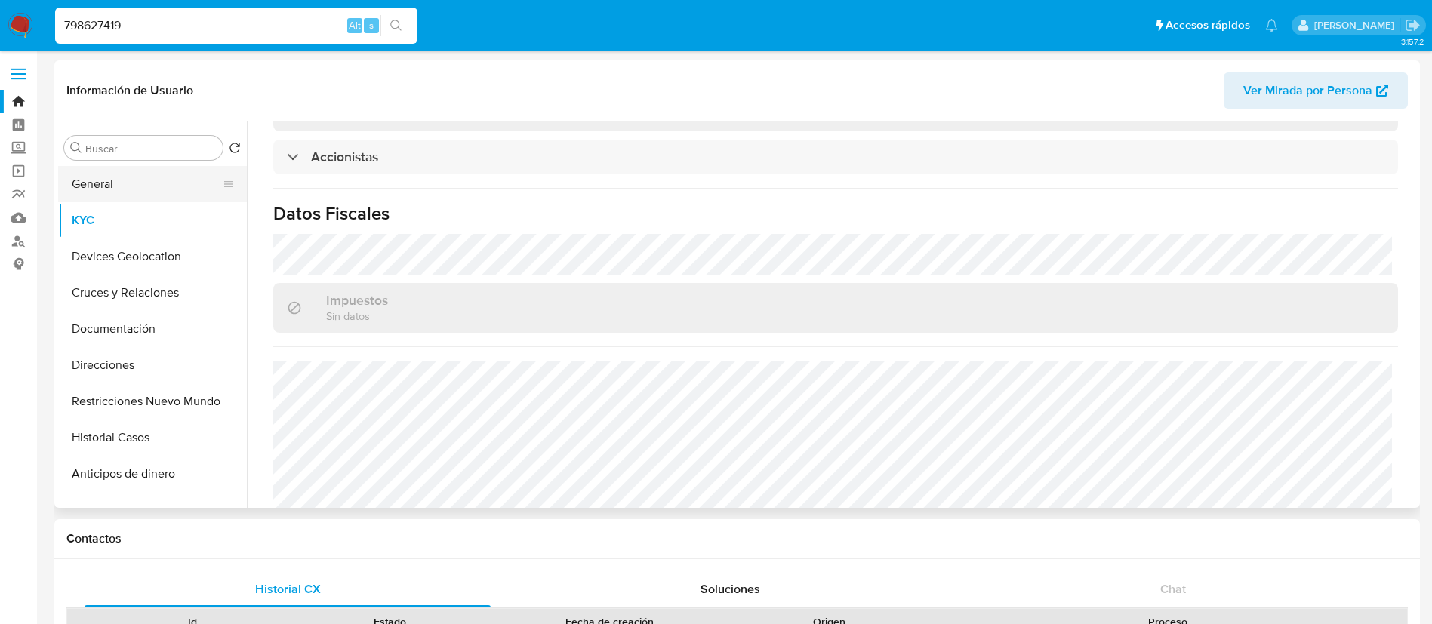
click at [152, 194] on button "General" at bounding box center [146, 184] width 177 height 36
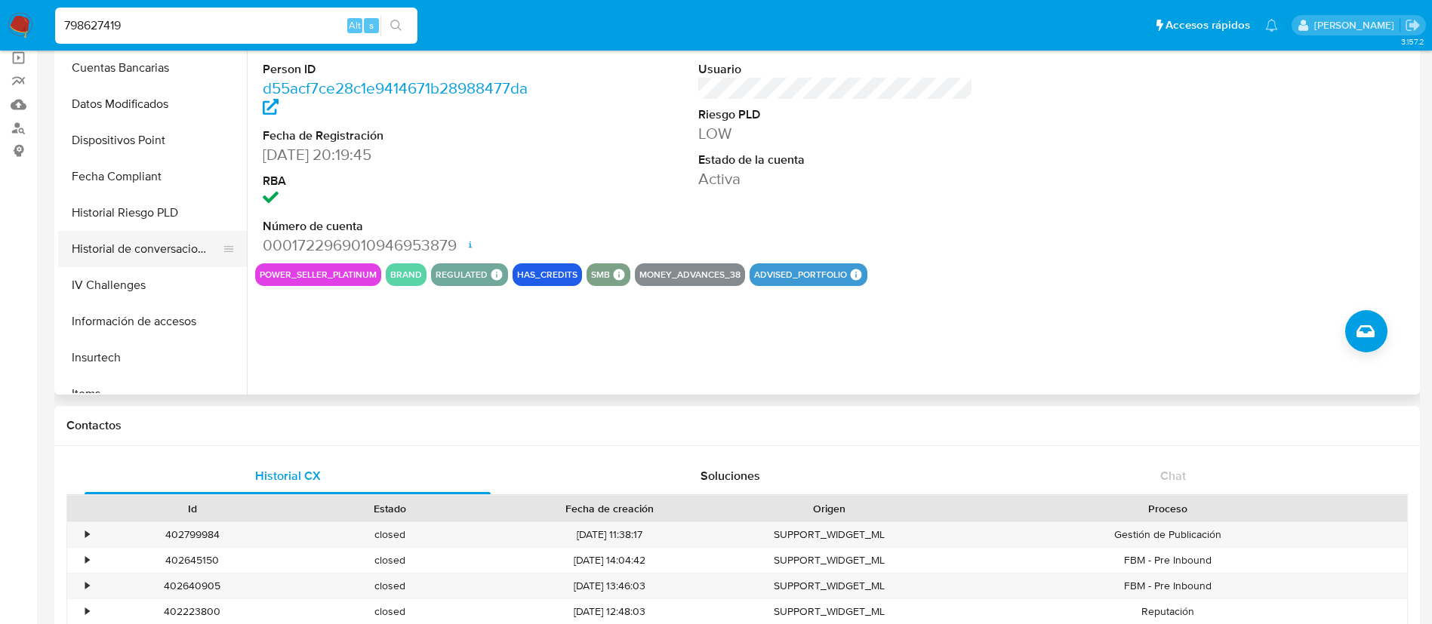
scroll to position [566, 0]
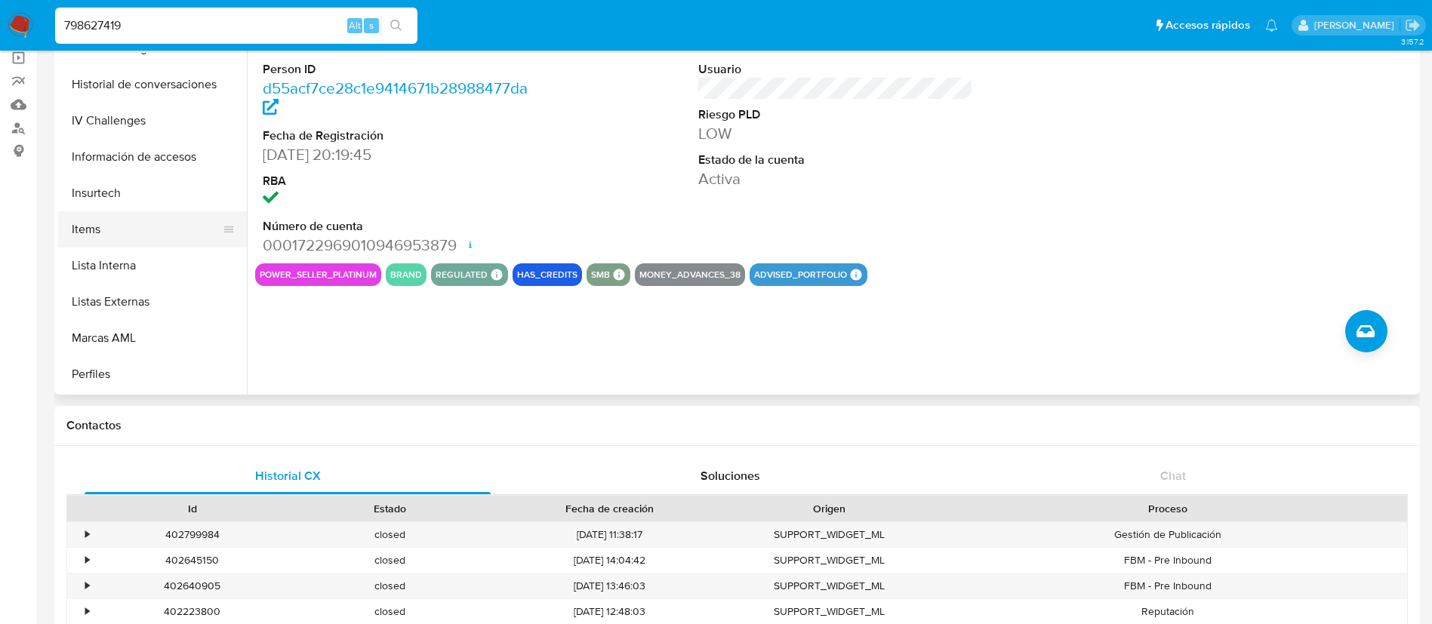
click at [134, 241] on button "Items" at bounding box center [146, 229] width 177 height 36
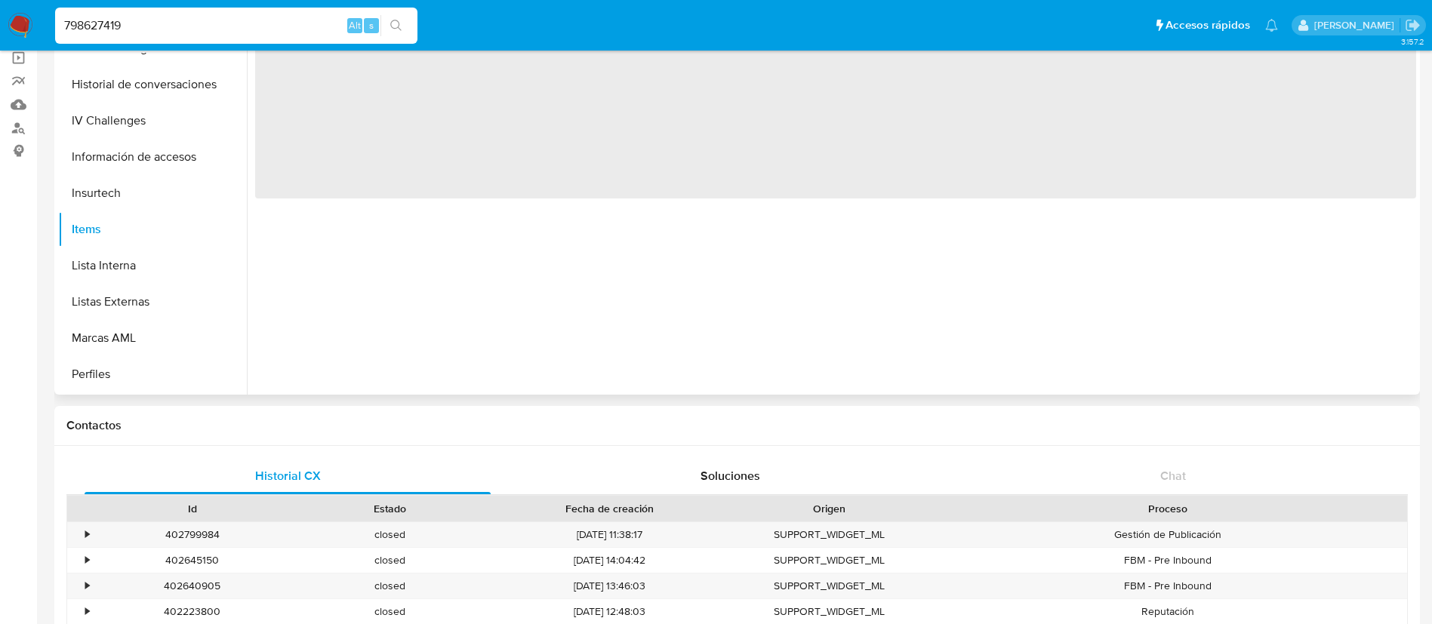
scroll to position [0, 0]
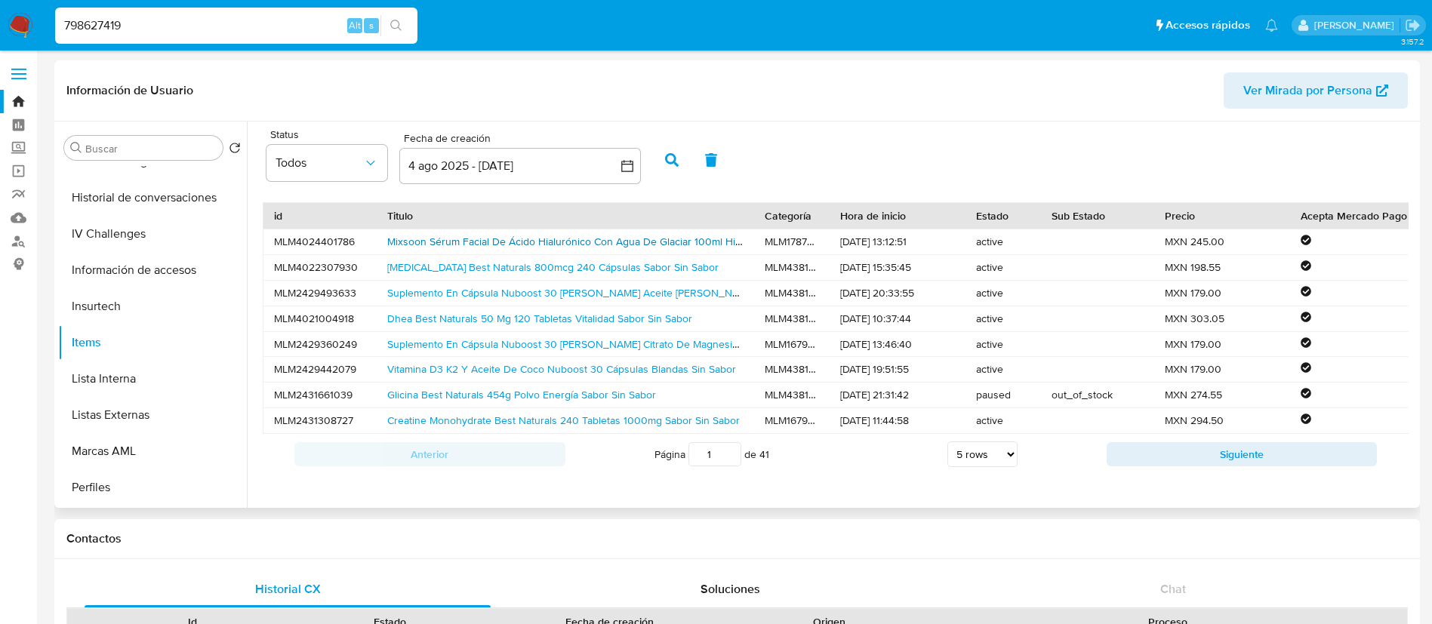
click at [575, 245] on link "Mixsoon Sérum Facial De Ácido Hialurónico Con Agua De Glaciar 100ml Hidratación…" at bounding box center [605, 241] width 436 height 15
click at [533, 272] on link "[MEDICAL_DATA] Best Naturals 800mcg 240 Cápsulas Sabor Sin Sabor" at bounding box center [552, 267] width 331 height 15
click at [468, 318] on link "Dhea Best Naturals 50 Mg 120 Tabletas Vitalidad Sabor Sin Sabor" at bounding box center [539, 318] width 305 height 15
click at [397, 402] on link "Glicina Best Naturals 454g Polvo Energía Sabor Sin Sabor" at bounding box center [521, 394] width 269 height 15
click at [446, 370] on link "Vitamina D3 K2 Y Aceite De Coco Nuboost 30 Cápsulas Blandas Sin Sabor" at bounding box center [561, 369] width 349 height 15
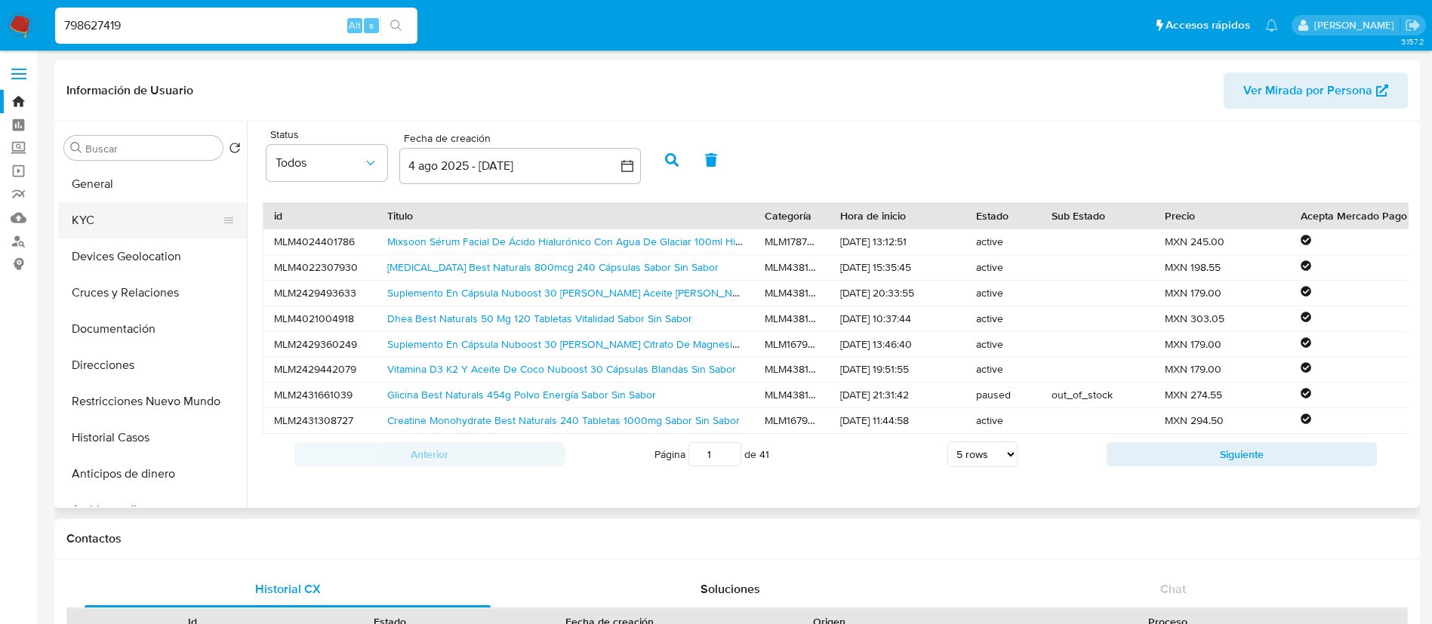
click at [115, 213] on button "KYC" at bounding box center [146, 220] width 177 height 36
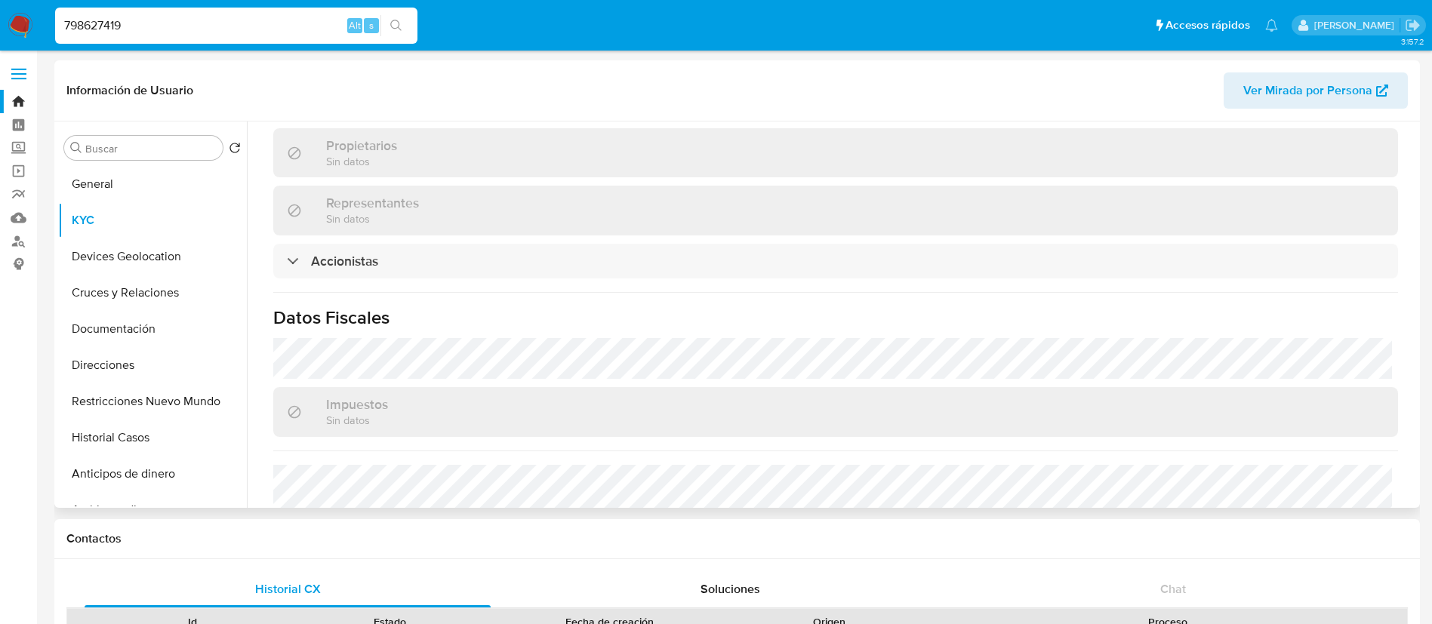
scroll to position [1072, 0]
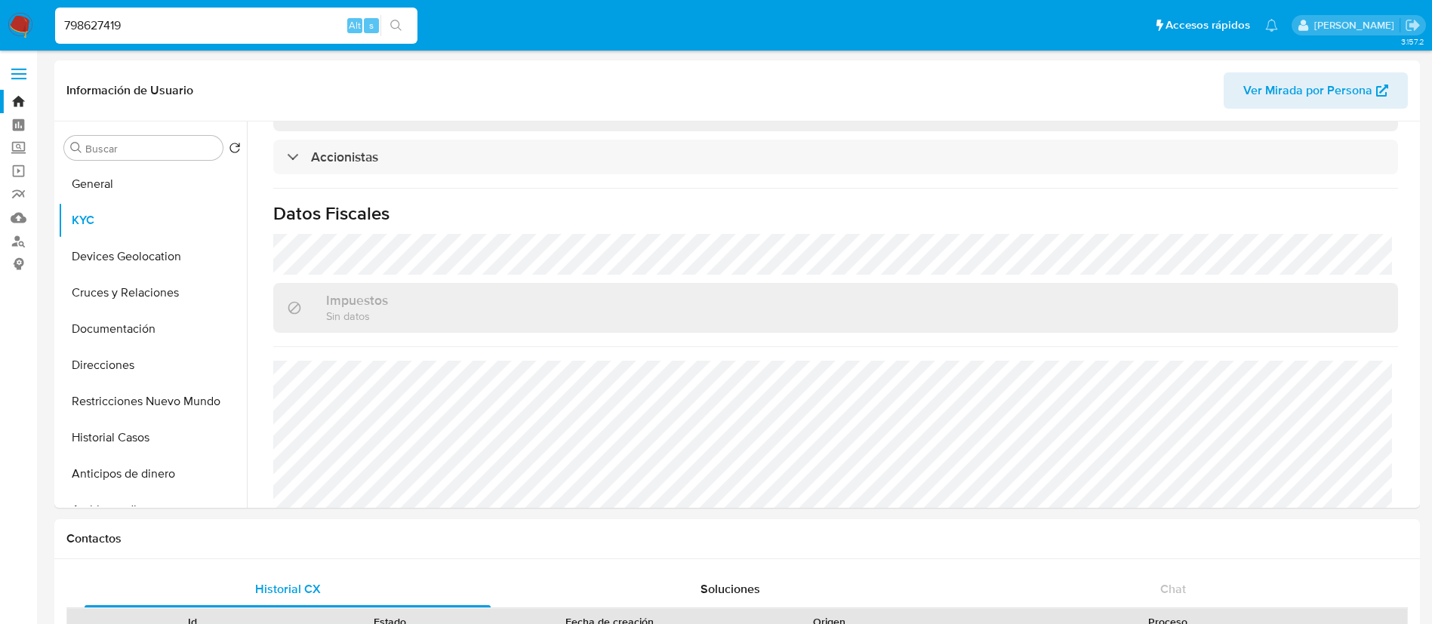
drag, startPoint x: 254, startPoint y: 26, endPoint x: 0, endPoint y: -10, distance: 256.9
paste input "1092256665"
type input "1092256665"
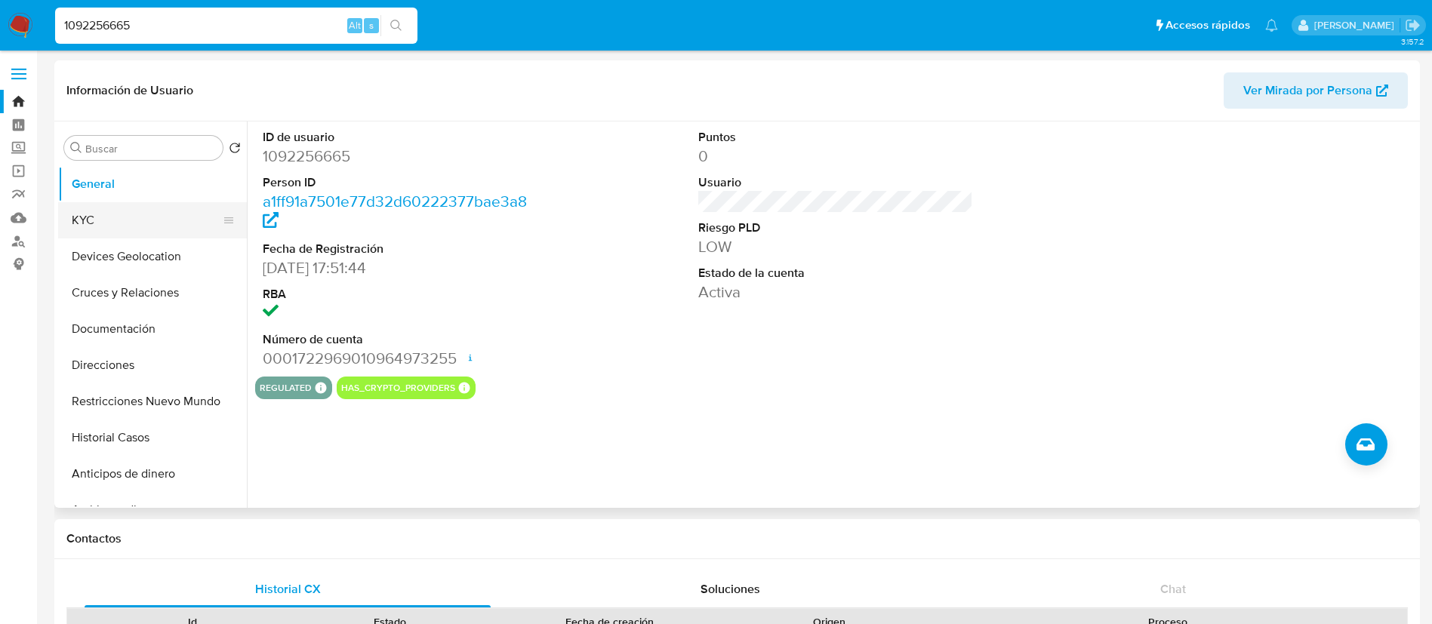
click at [140, 226] on button "KYC" at bounding box center [146, 220] width 177 height 36
select select "10"
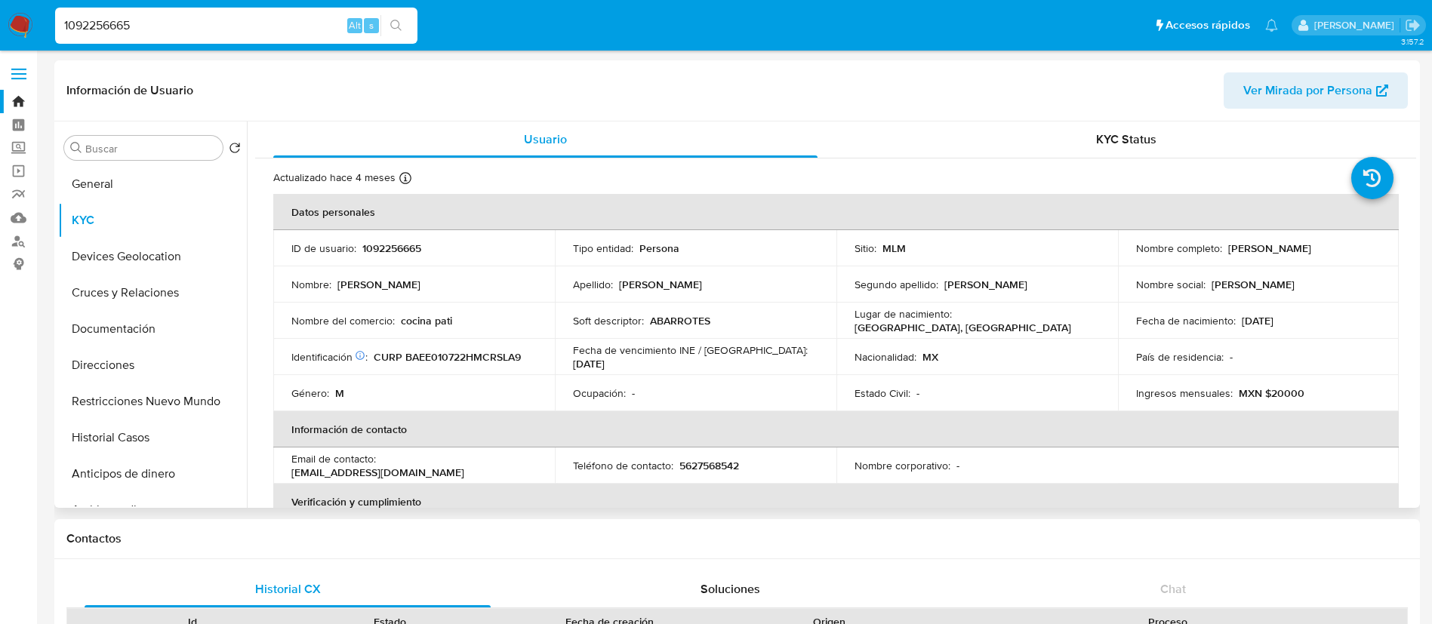
click at [396, 242] on p "1092256665" at bounding box center [391, 249] width 59 height 14
copy p "1092256665"
drag, startPoint x: 1346, startPoint y: 247, endPoint x: 1224, endPoint y: 244, distance: 121.6
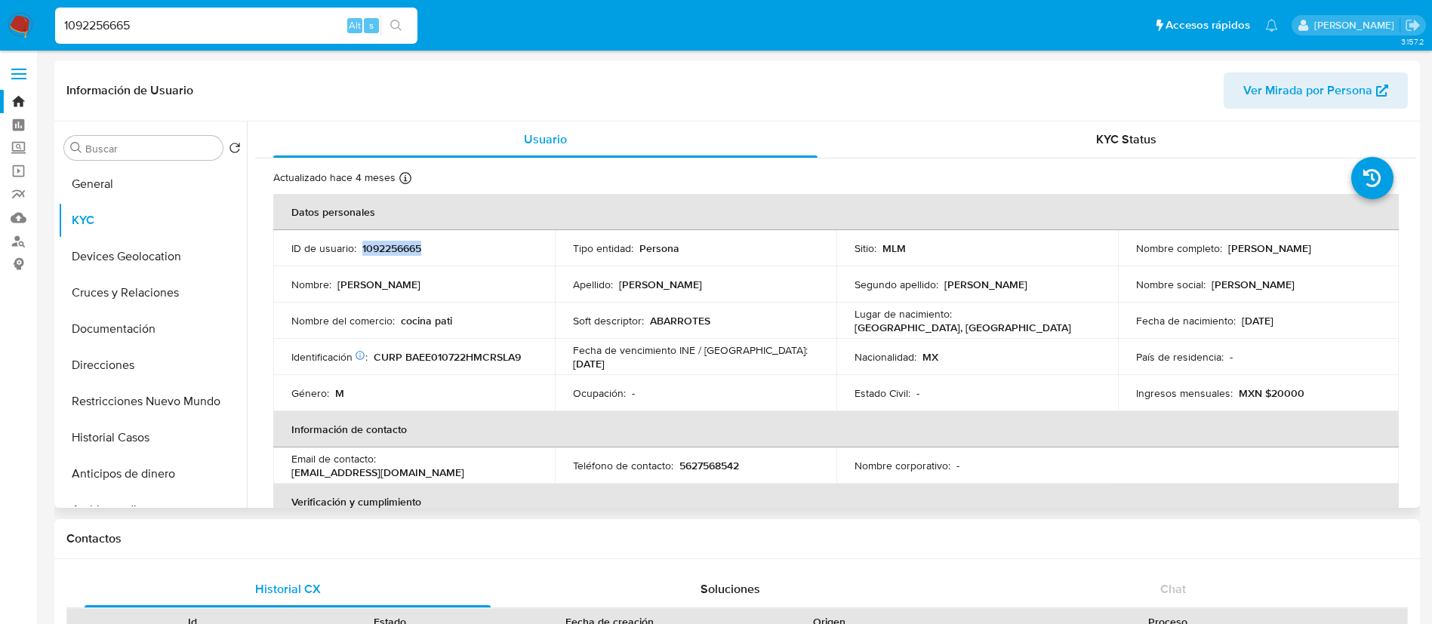
click at [1224, 244] on div "Nombre completo : [PERSON_NAME]" at bounding box center [1258, 249] width 245 height 14
copy p "[PERSON_NAME]"
click at [374, 242] on p "1092256665" at bounding box center [391, 249] width 59 height 14
copy p "1092256665"
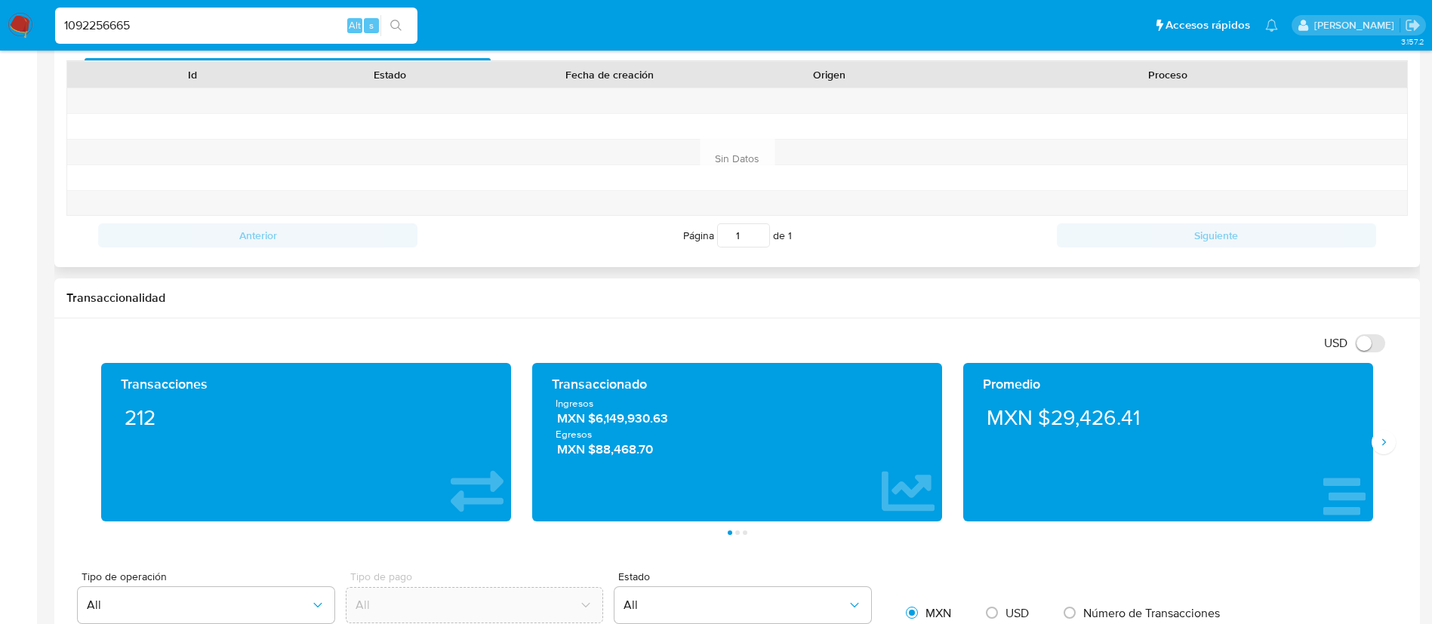
scroll to position [679, 0]
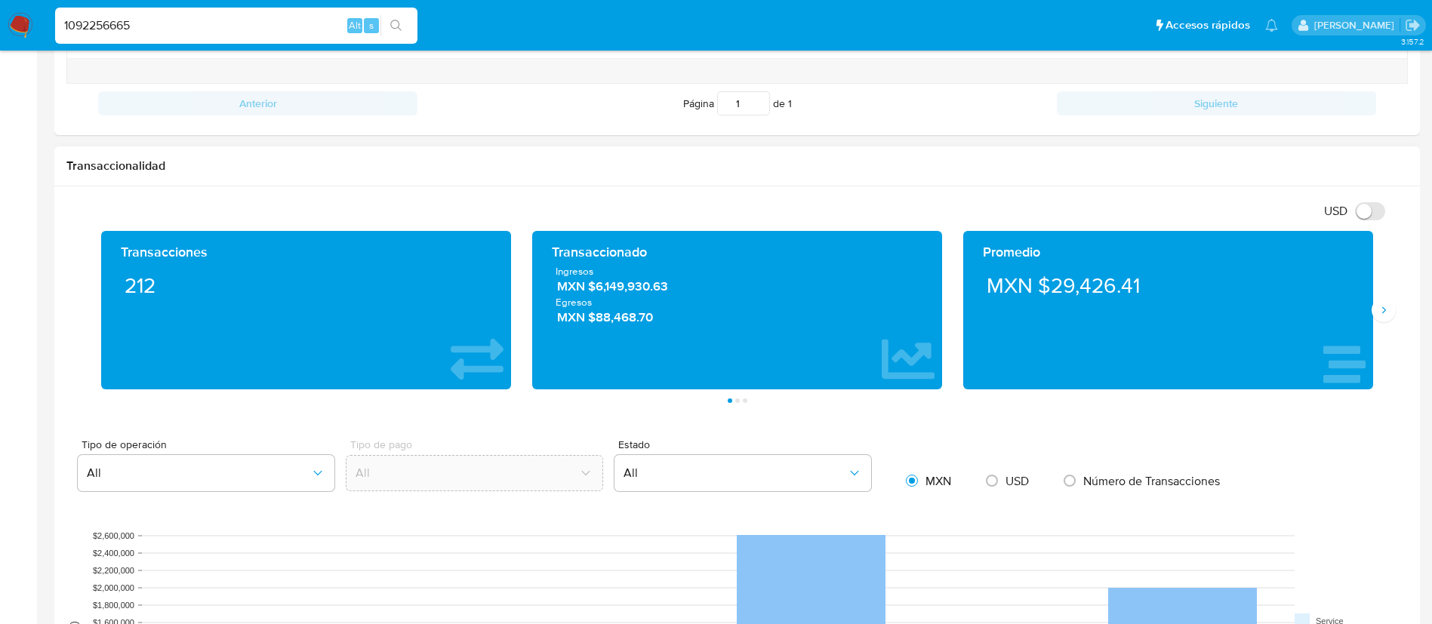
click at [1382, 320] on button "Siguiente" at bounding box center [1384, 310] width 24 height 24
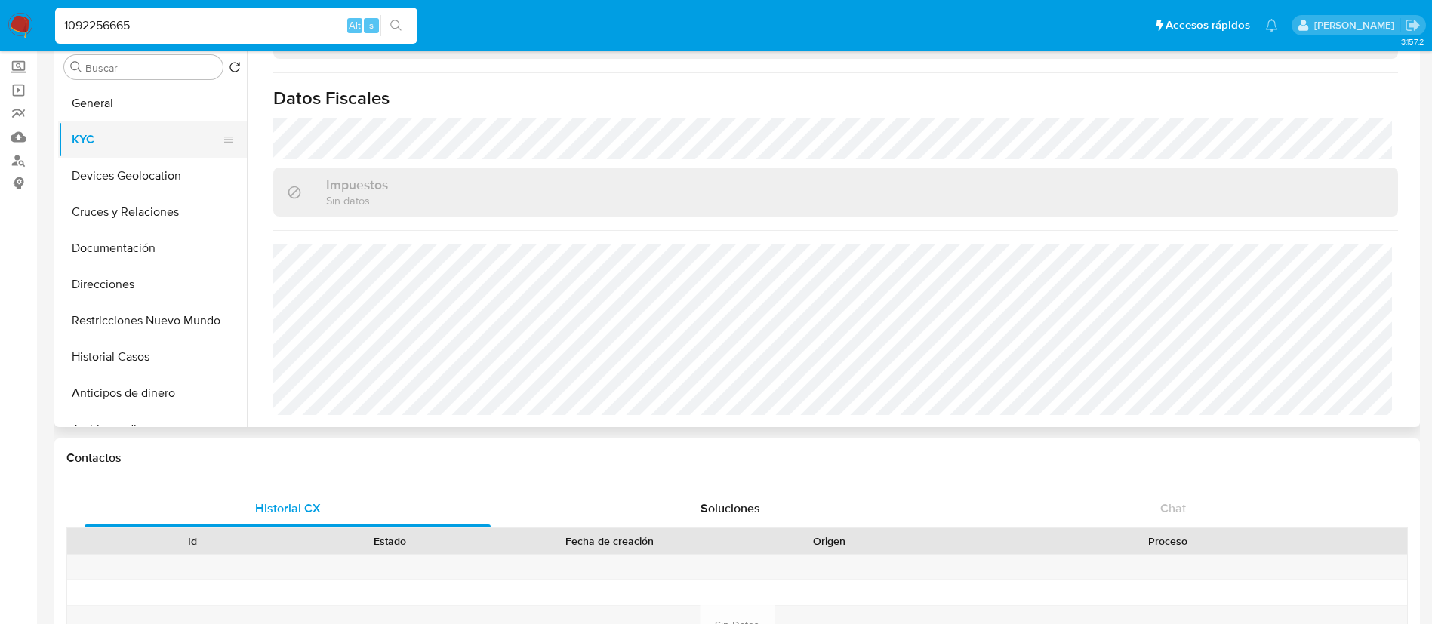
scroll to position [0, 0]
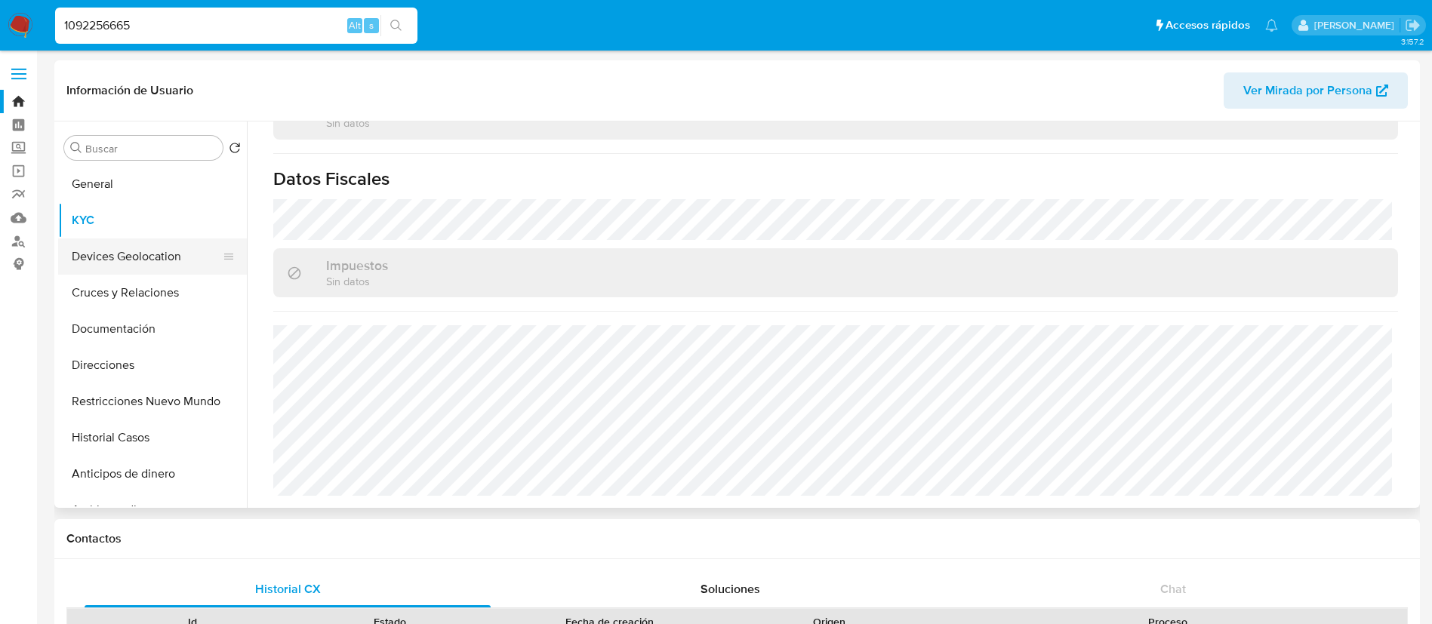
click at [173, 249] on button "Devices Geolocation" at bounding box center [146, 257] width 177 height 36
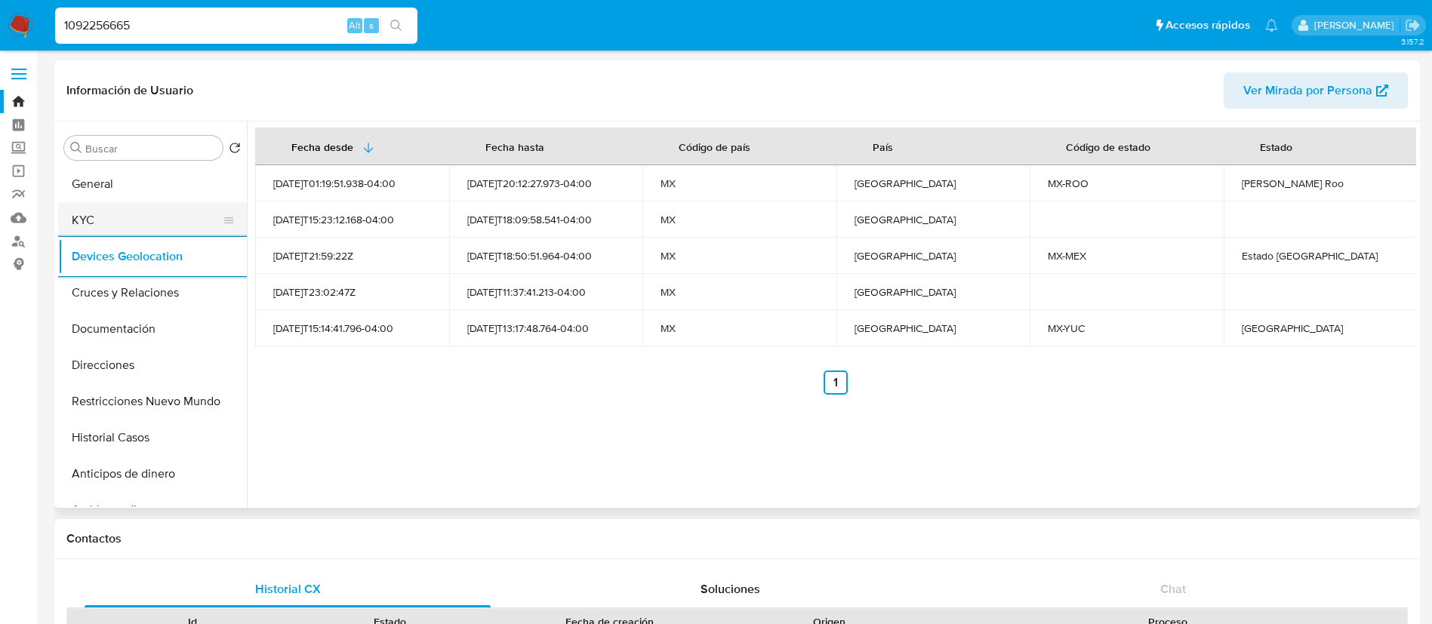
click at [153, 219] on button "KYC" at bounding box center [146, 220] width 177 height 36
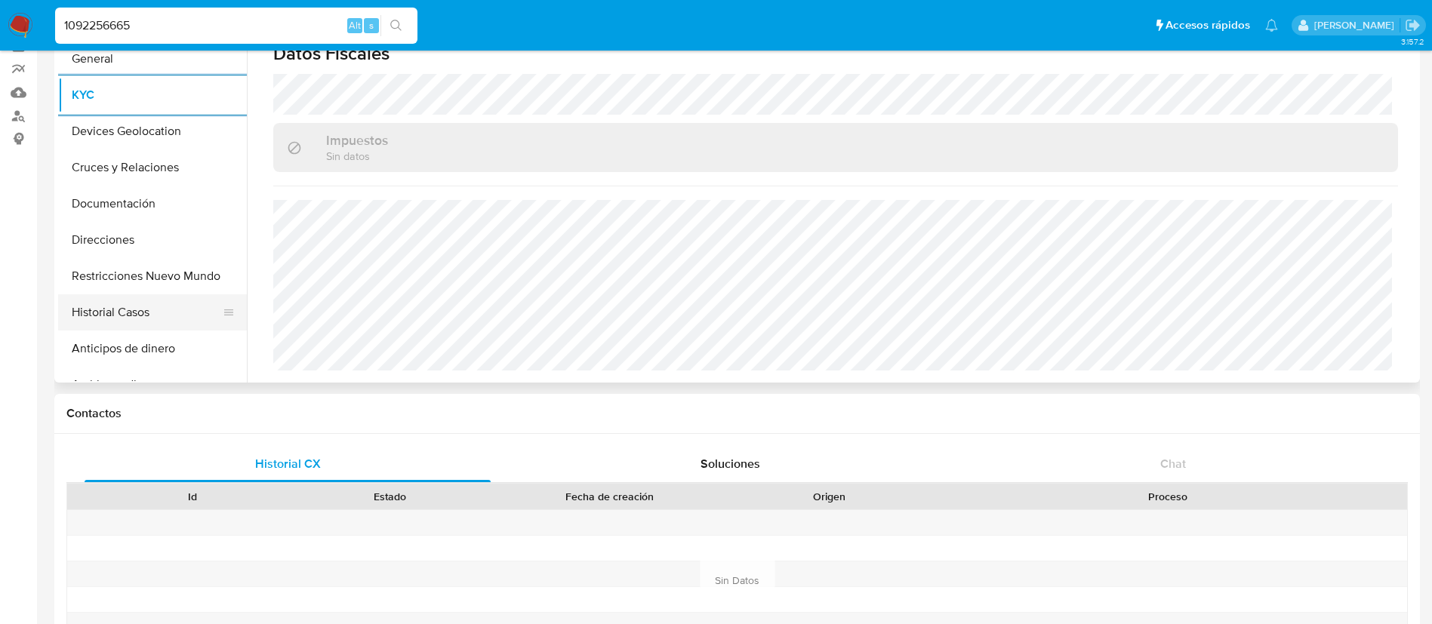
scroll to position [113, 0]
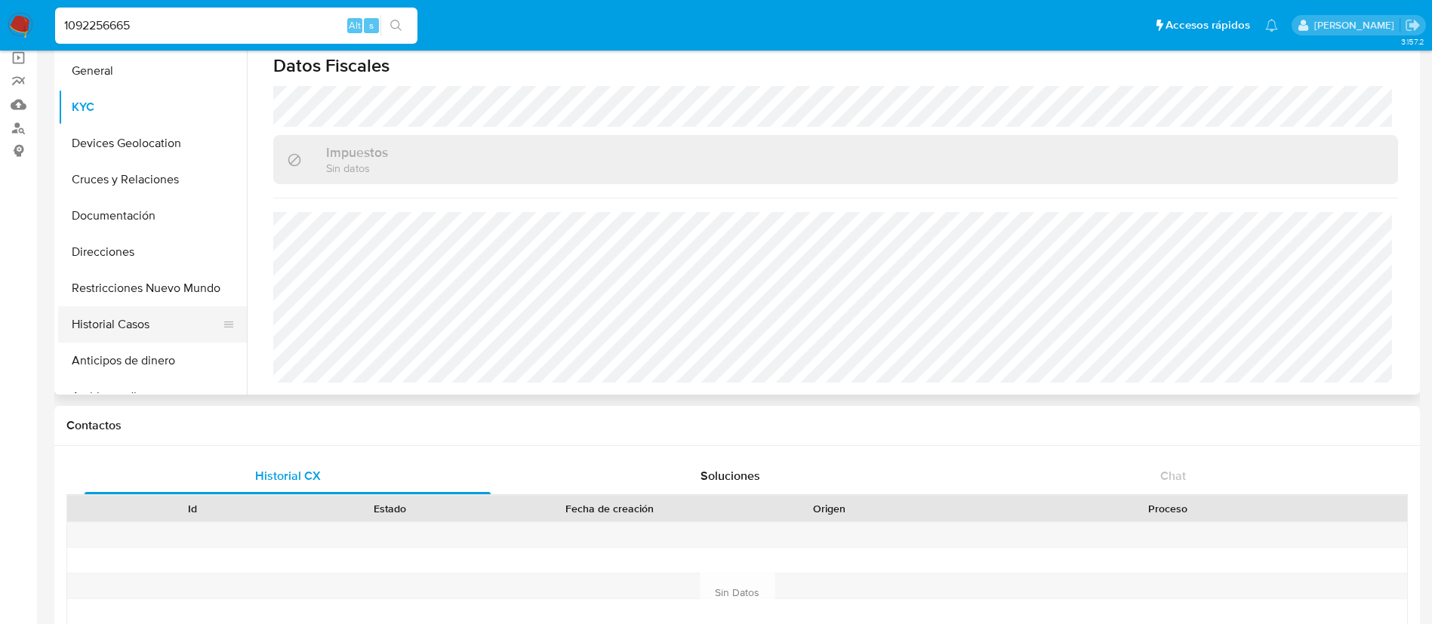
click at [101, 322] on button "Historial Casos" at bounding box center [146, 324] width 177 height 36
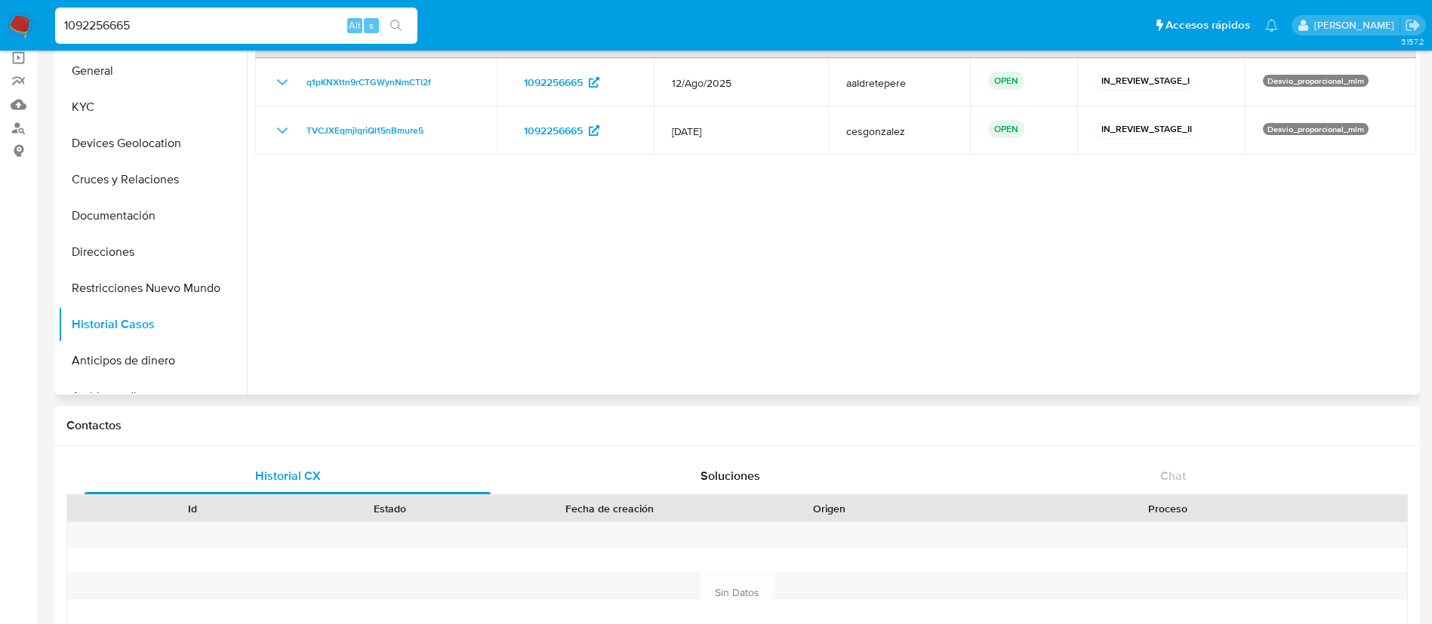
scroll to position [0, 0]
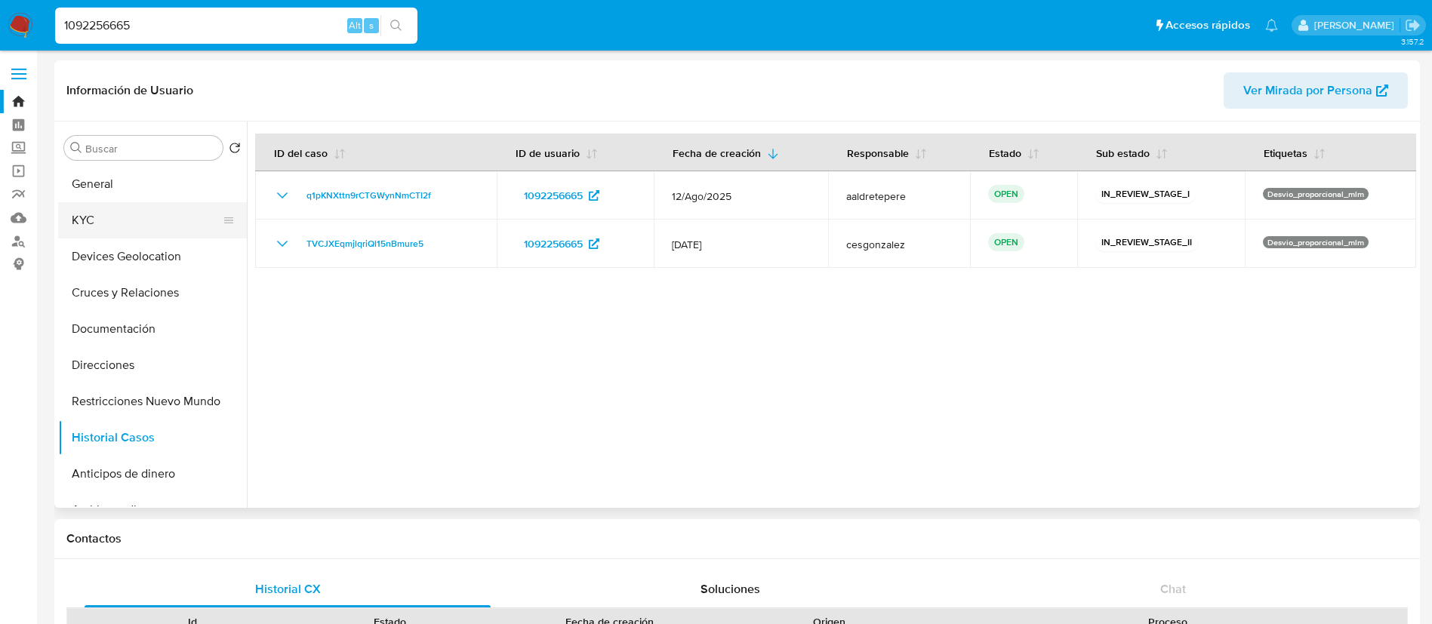
click at [201, 218] on button "KYC" at bounding box center [146, 220] width 177 height 36
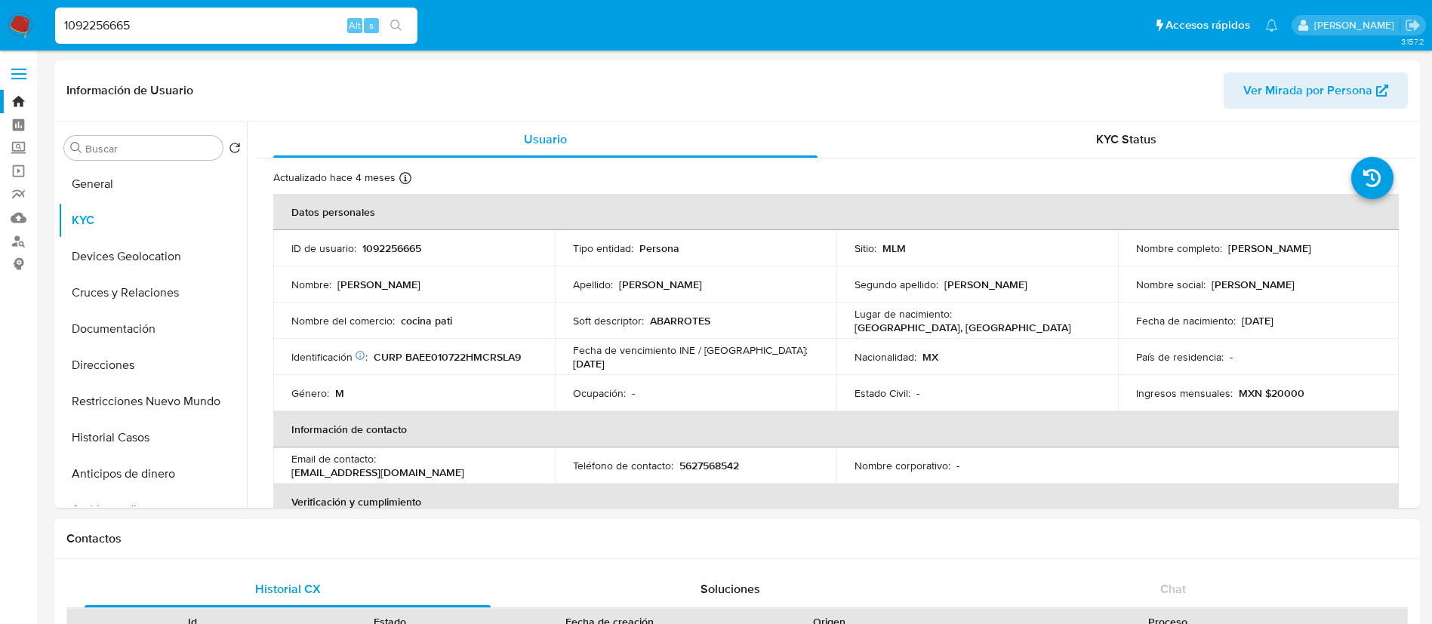
drag, startPoint x: 297, startPoint y: 22, endPoint x: 0, endPoint y: -17, distance: 299.2
paste input "146921298"
type input "1146921298"
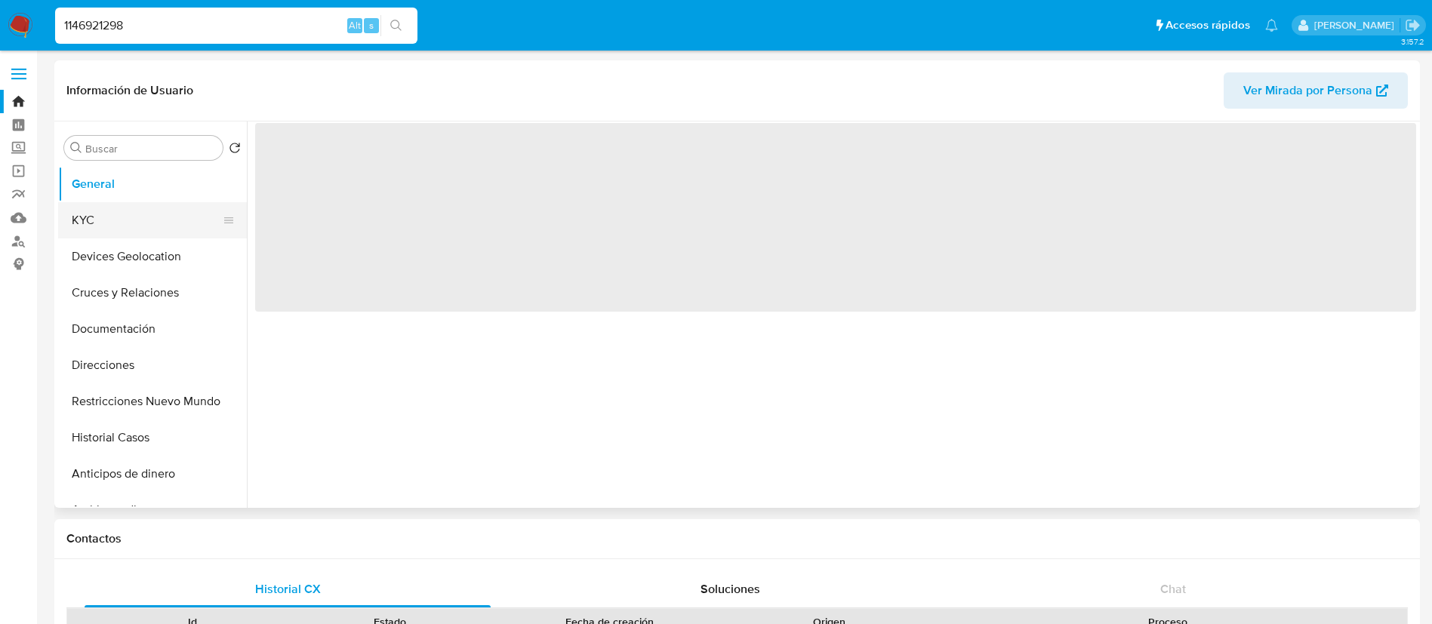
click at [164, 214] on button "KYC" at bounding box center [146, 220] width 177 height 36
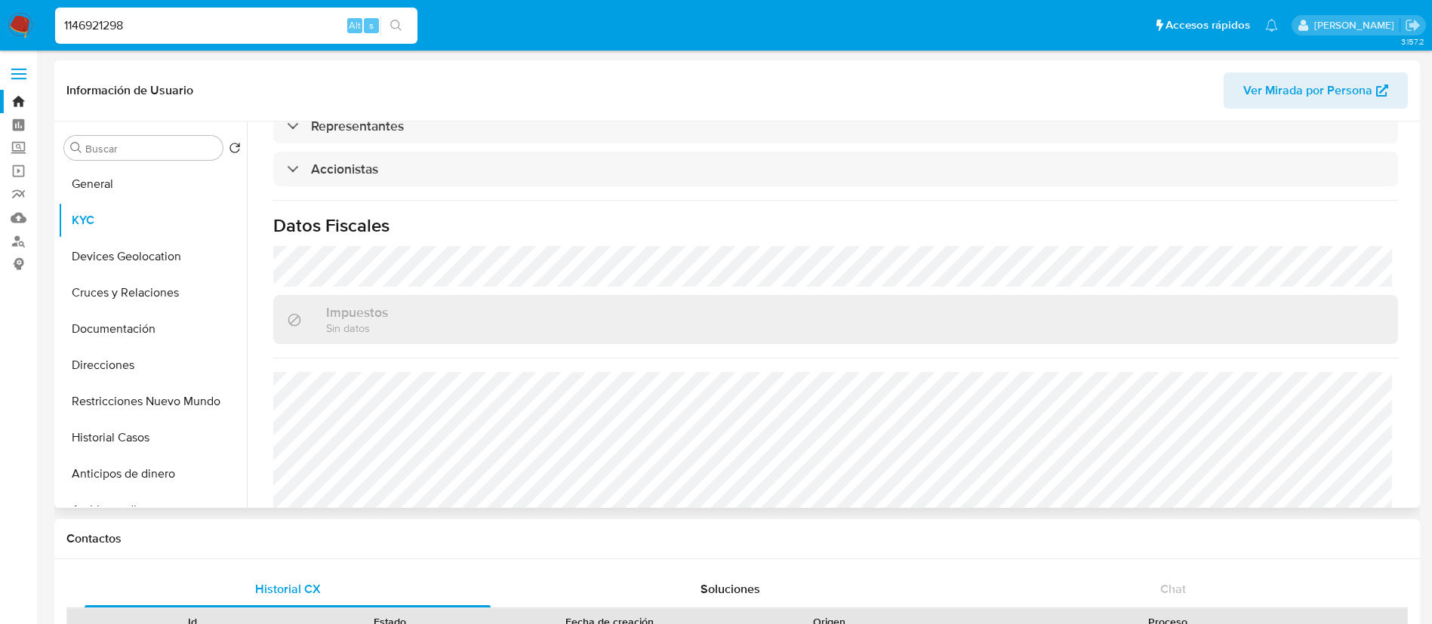
scroll to position [690, 0]
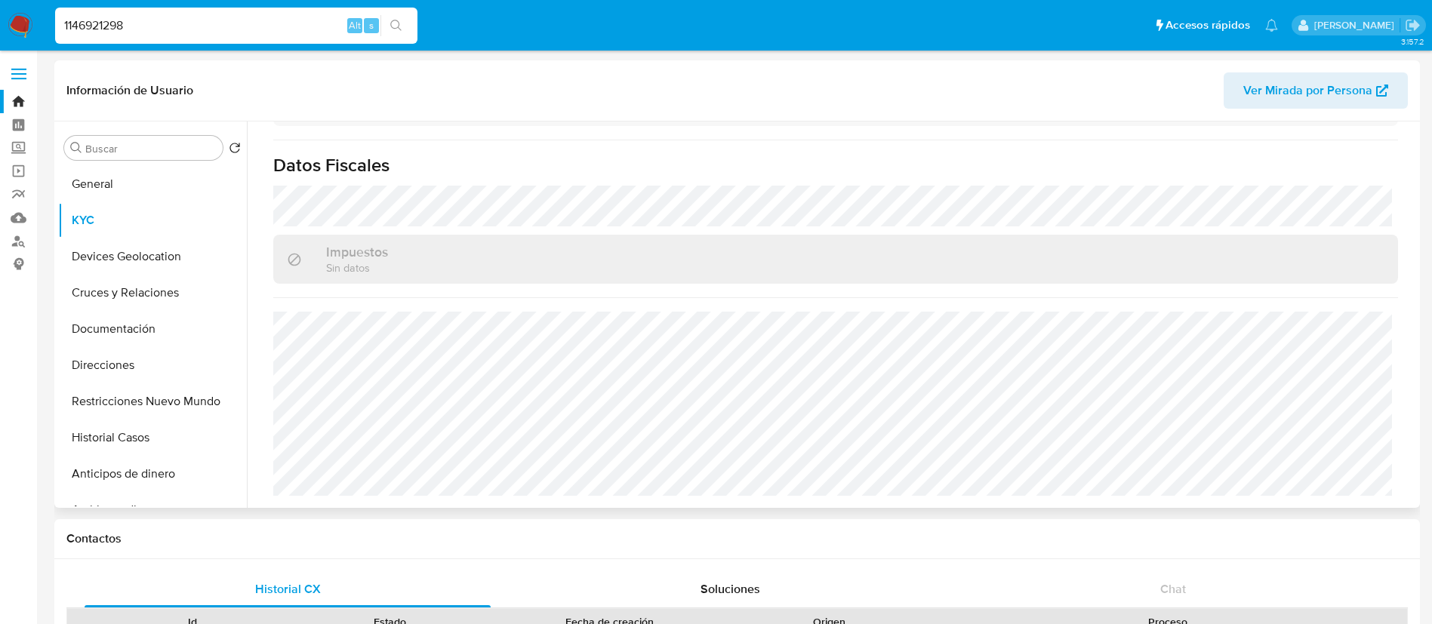
select select "10"
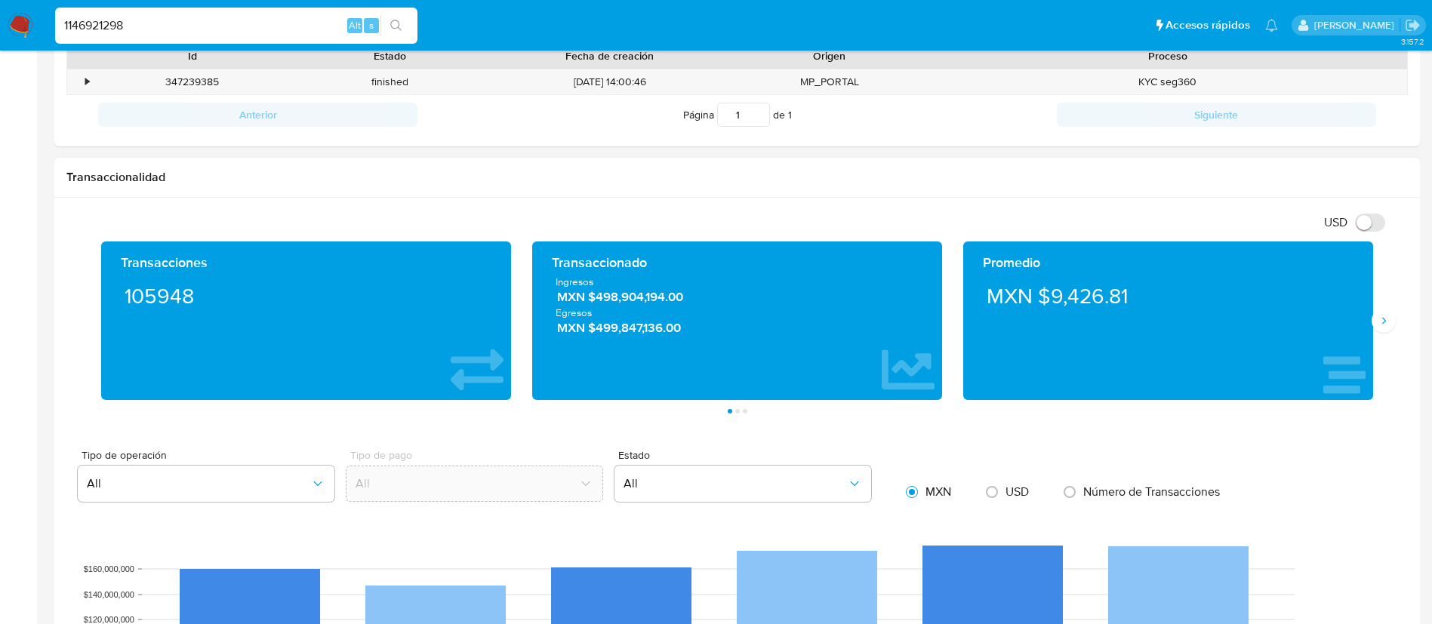
scroll to position [1046, 0]
click at [1384, 319] on icon "Siguiente" at bounding box center [1384, 321] width 4 height 7
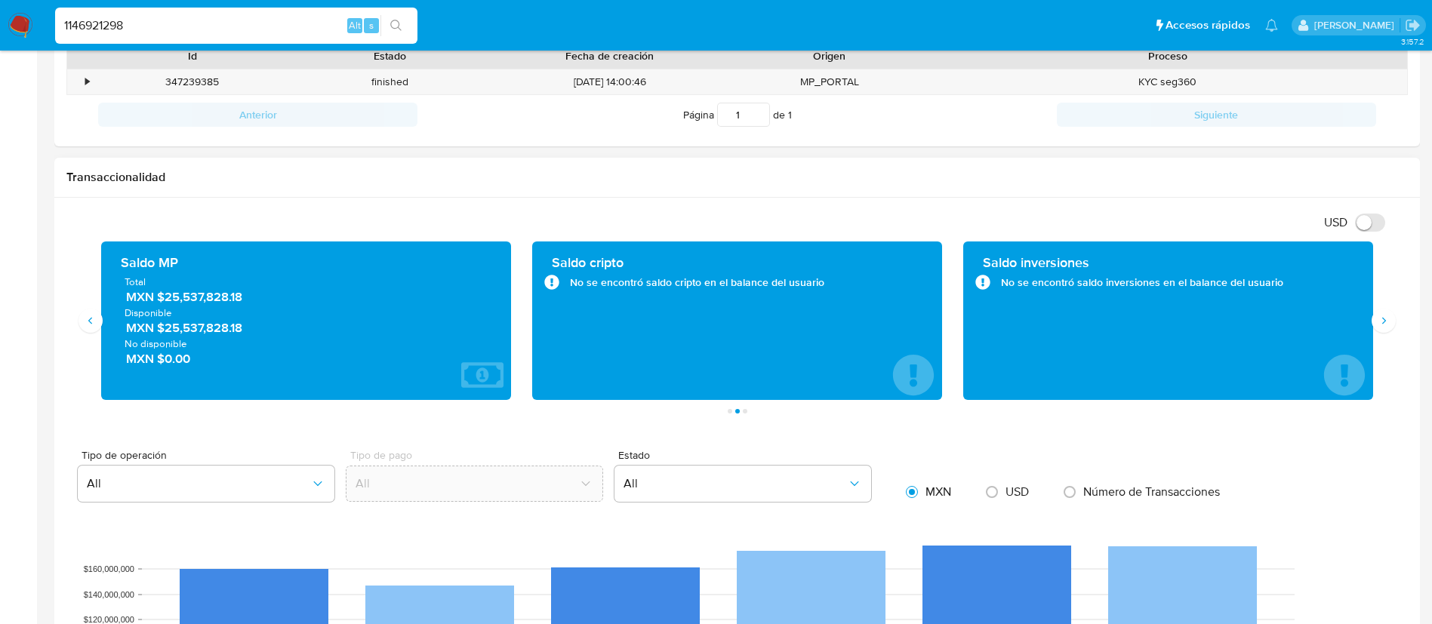
drag, startPoint x: 236, startPoint y: 332, endPoint x: 154, endPoint y: 334, distance: 81.6
click at [154, 334] on div "Total MXN $25,537,828.18 Disponible MXN $25,537,828.18 No disponible MXN $0.00" at bounding box center [306, 322] width 386 height 92
drag, startPoint x: 159, startPoint y: 340, endPoint x: 198, endPoint y: 358, distance: 42.2
click at [161, 341] on span "No disponible" at bounding box center [306, 344] width 363 height 14
click at [202, 365] on span "MXN $0.00" at bounding box center [307, 359] width 362 height 17
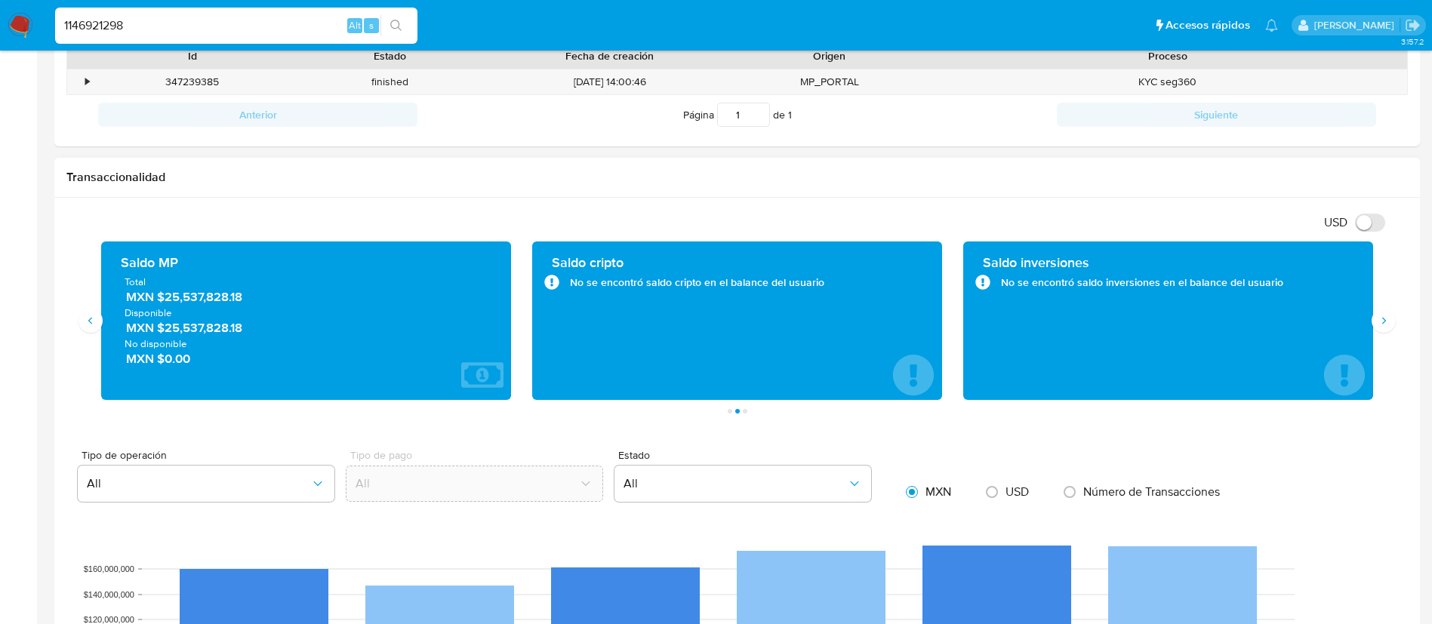
drag, startPoint x: 245, startPoint y: 329, endPoint x: 167, endPoint y: 334, distance: 78.7
click at [167, 334] on span "MXN $25,537,828.18" at bounding box center [307, 328] width 362 height 17
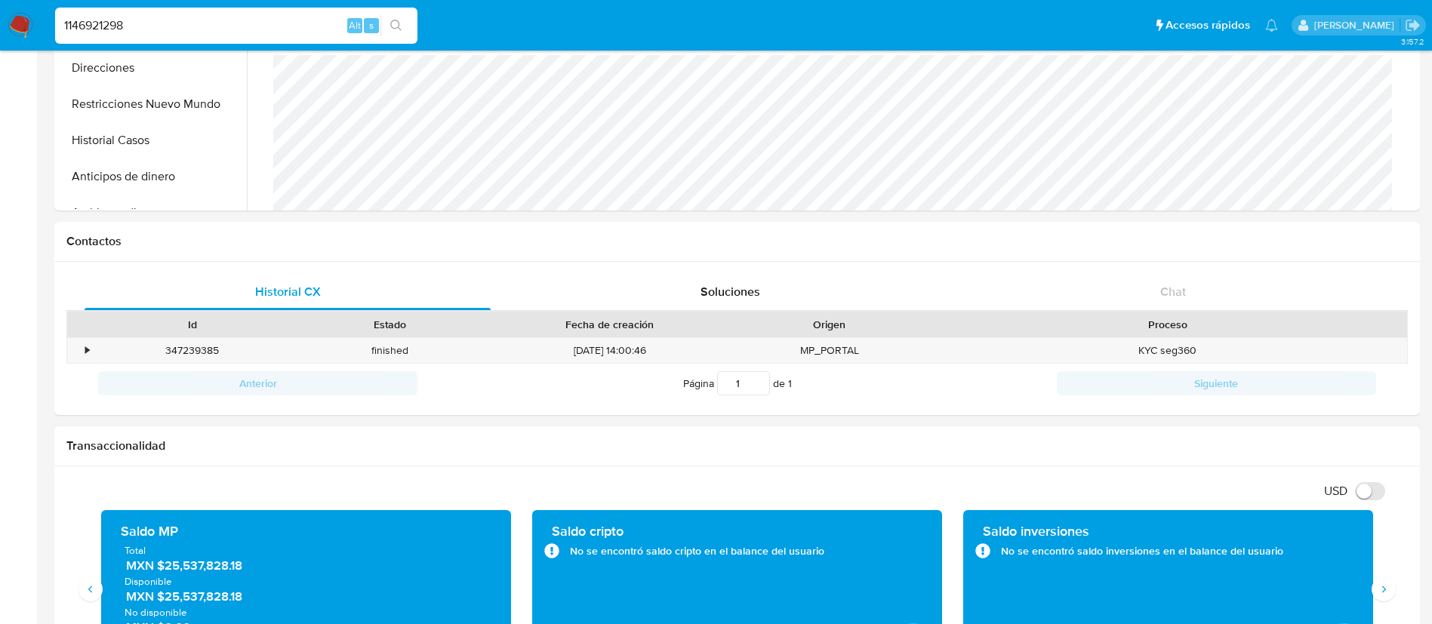
scroll to position [566, 0]
